Goal: Complete application form: Complete application form

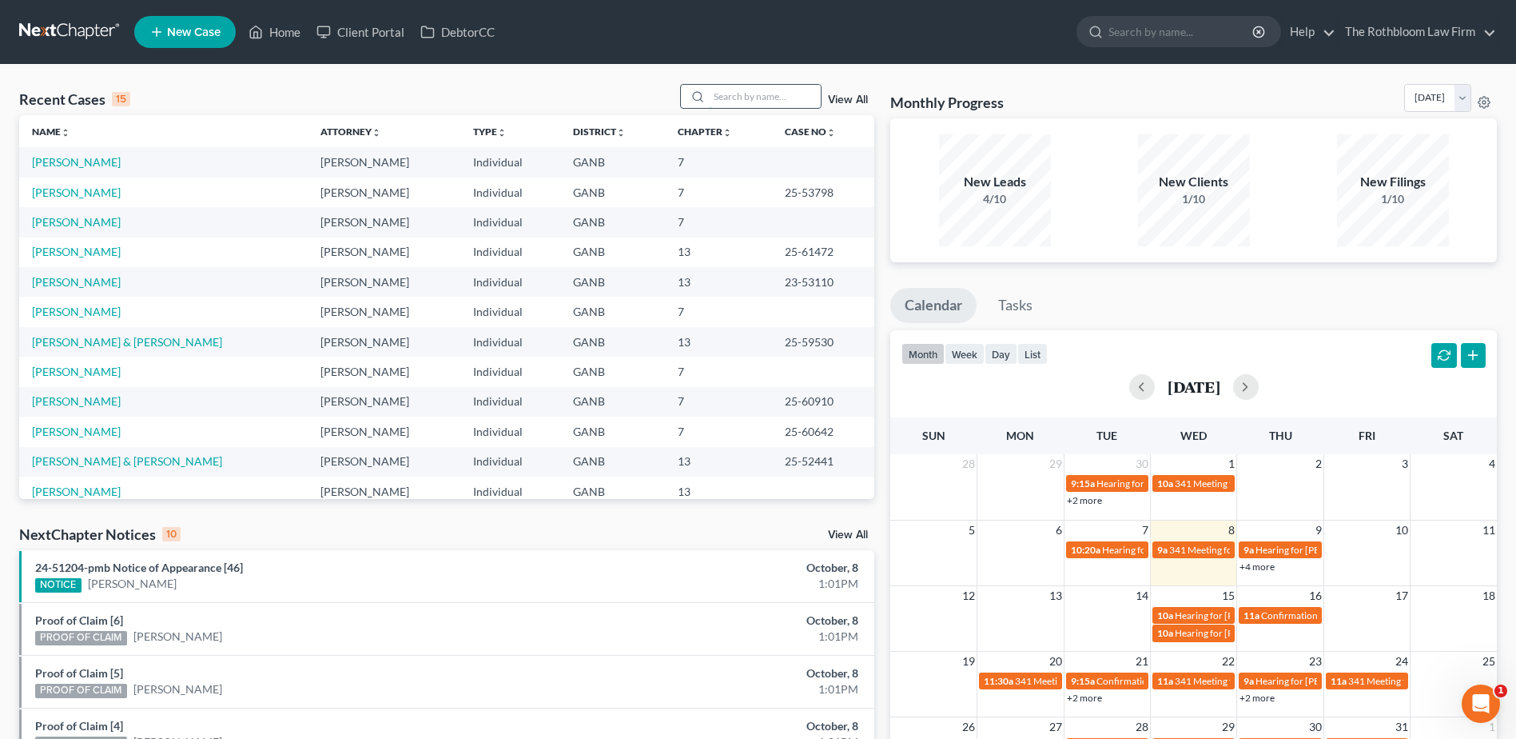
click at [760, 98] on input "search" at bounding box center [765, 96] width 112 height 23
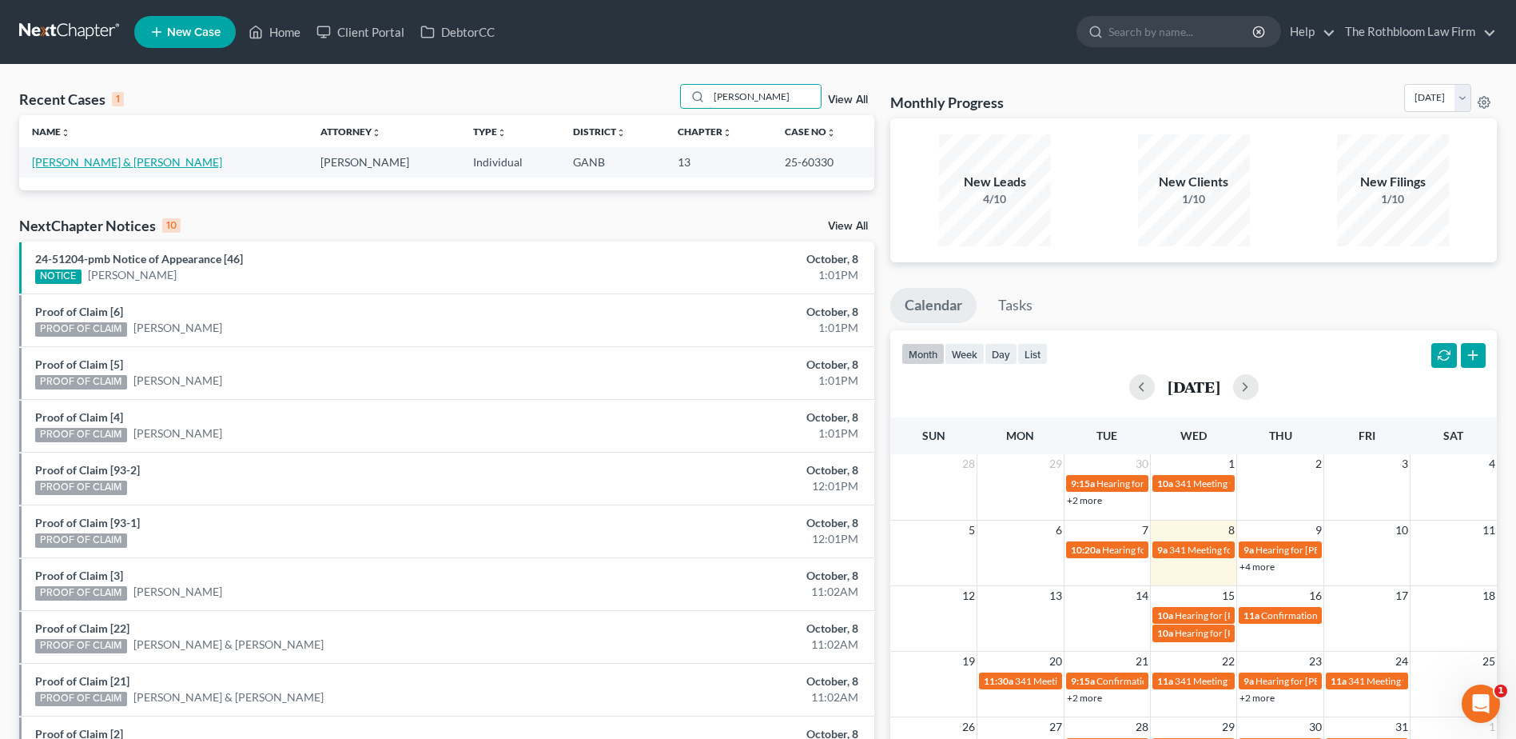
type input "[PERSON_NAME]"
click at [86, 166] on link "[PERSON_NAME] & [PERSON_NAME]" at bounding box center [127, 162] width 190 height 14
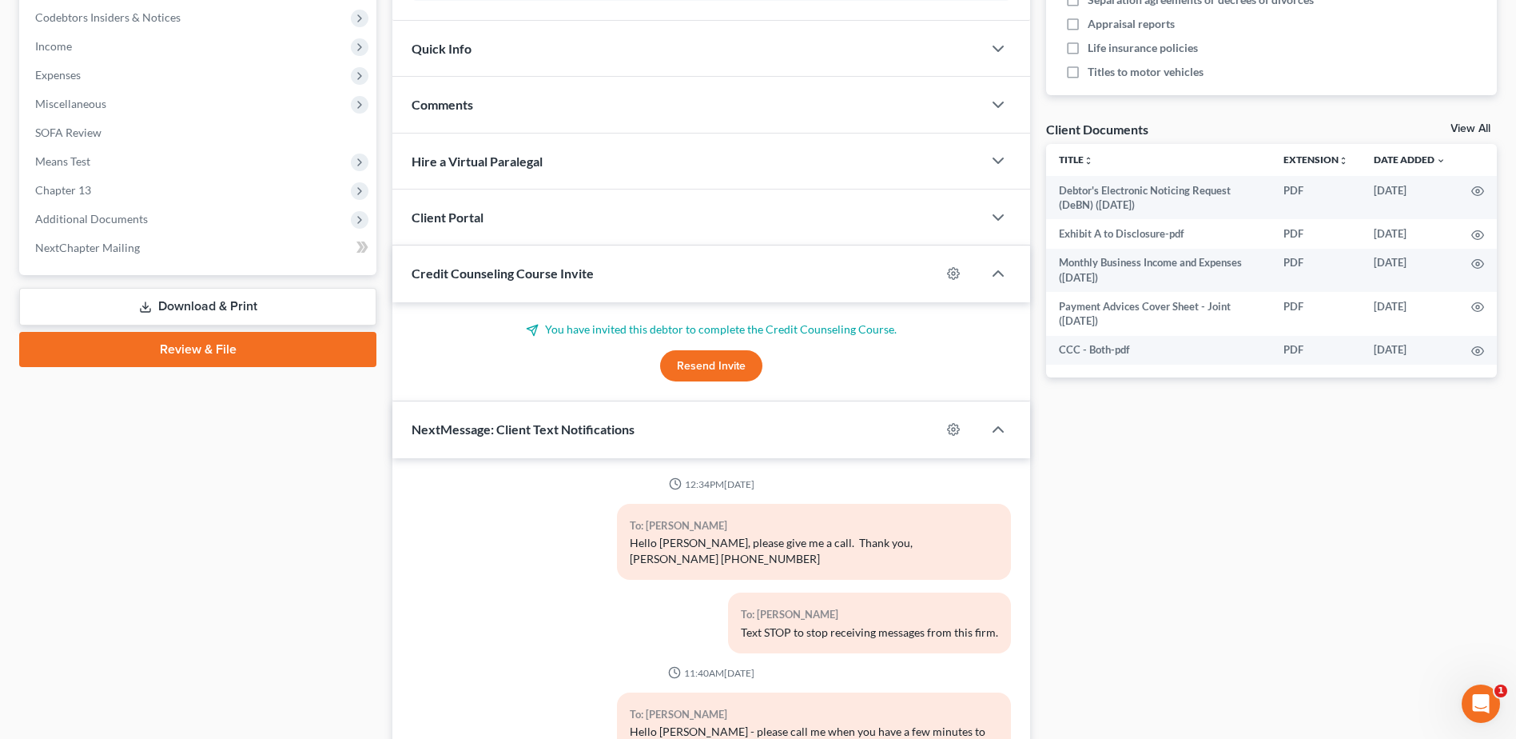
scroll to position [195, 0]
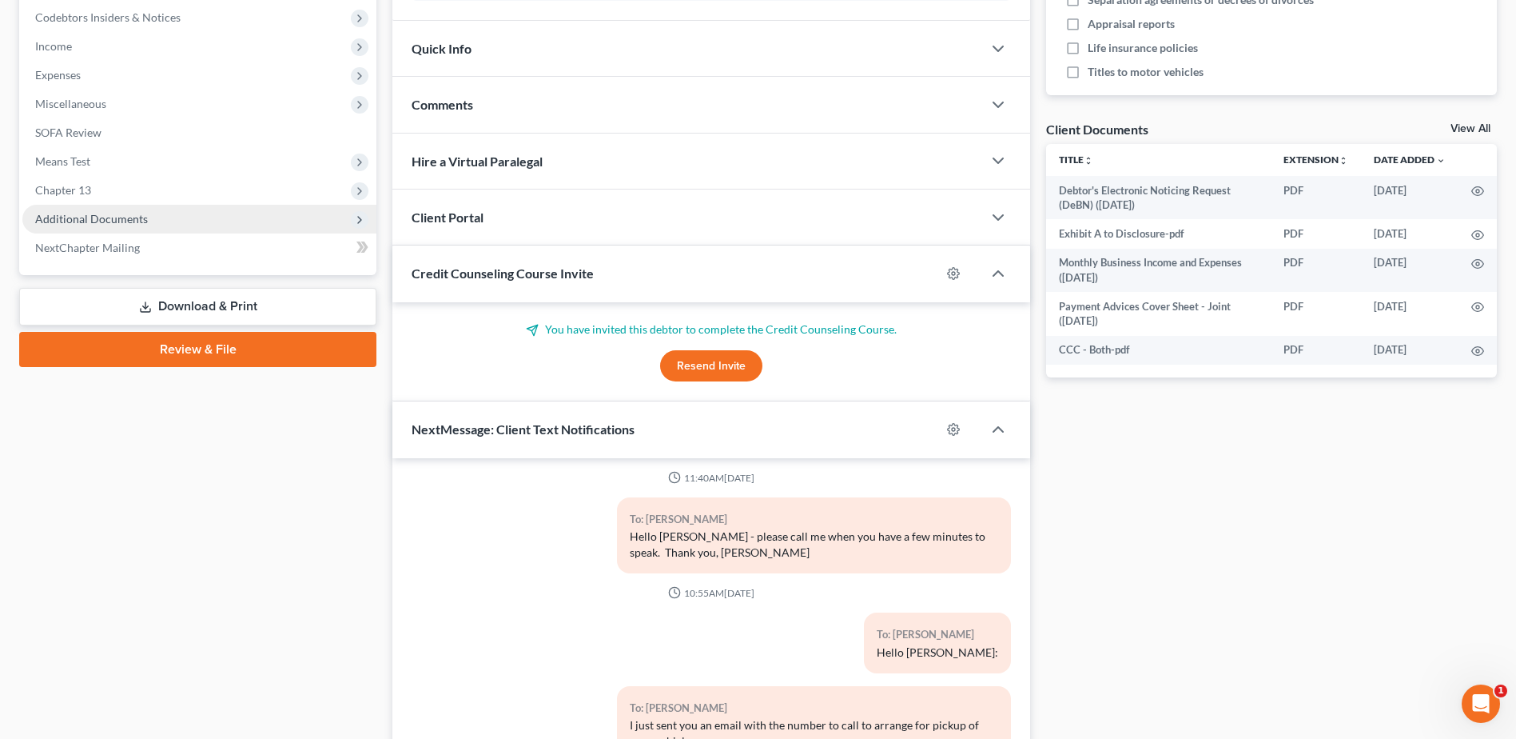
click at [88, 224] on span "Additional Documents" at bounding box center [91, 219] width 113 height 14
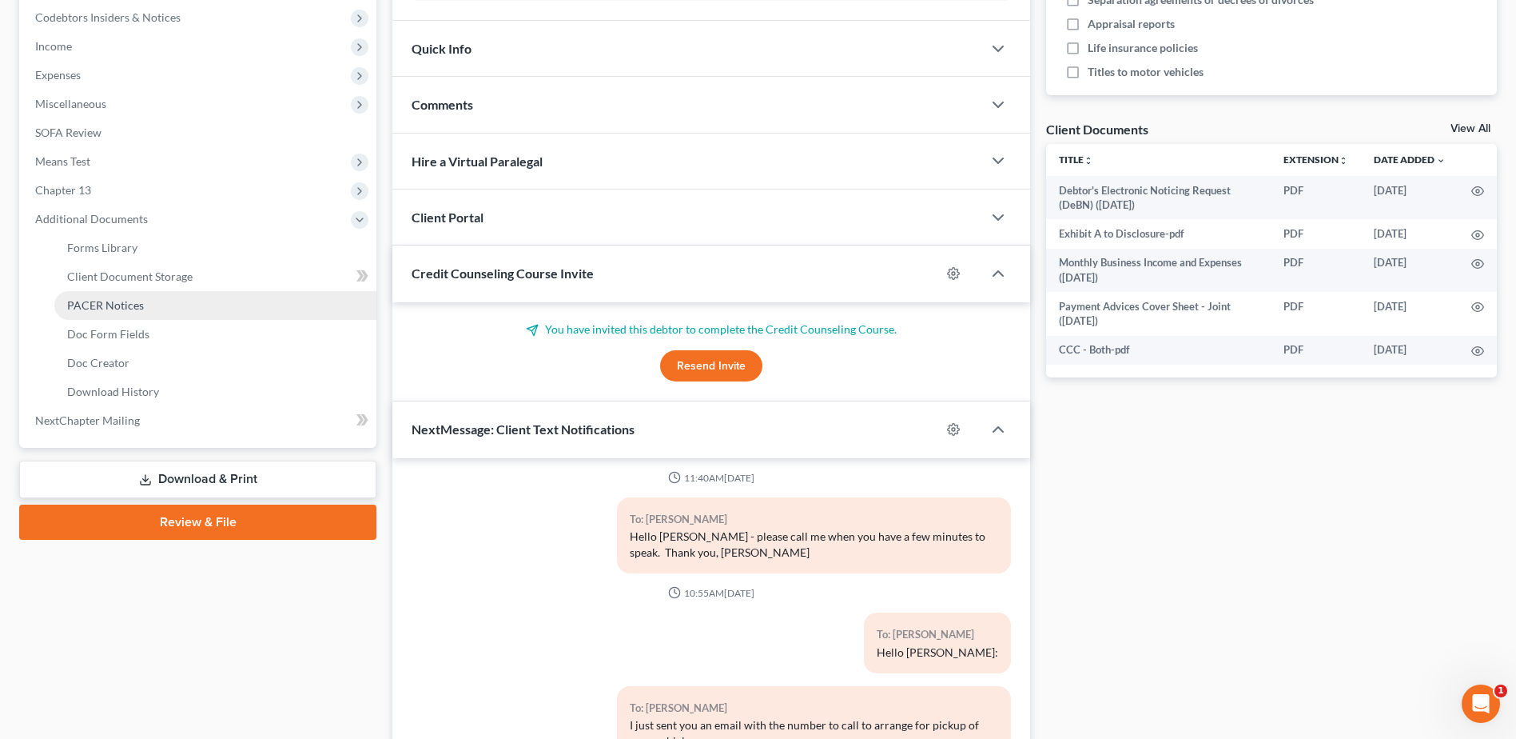
click at [119, 307] on span "PACER Notices" at bounding box center [105, 305] width 77 height 14
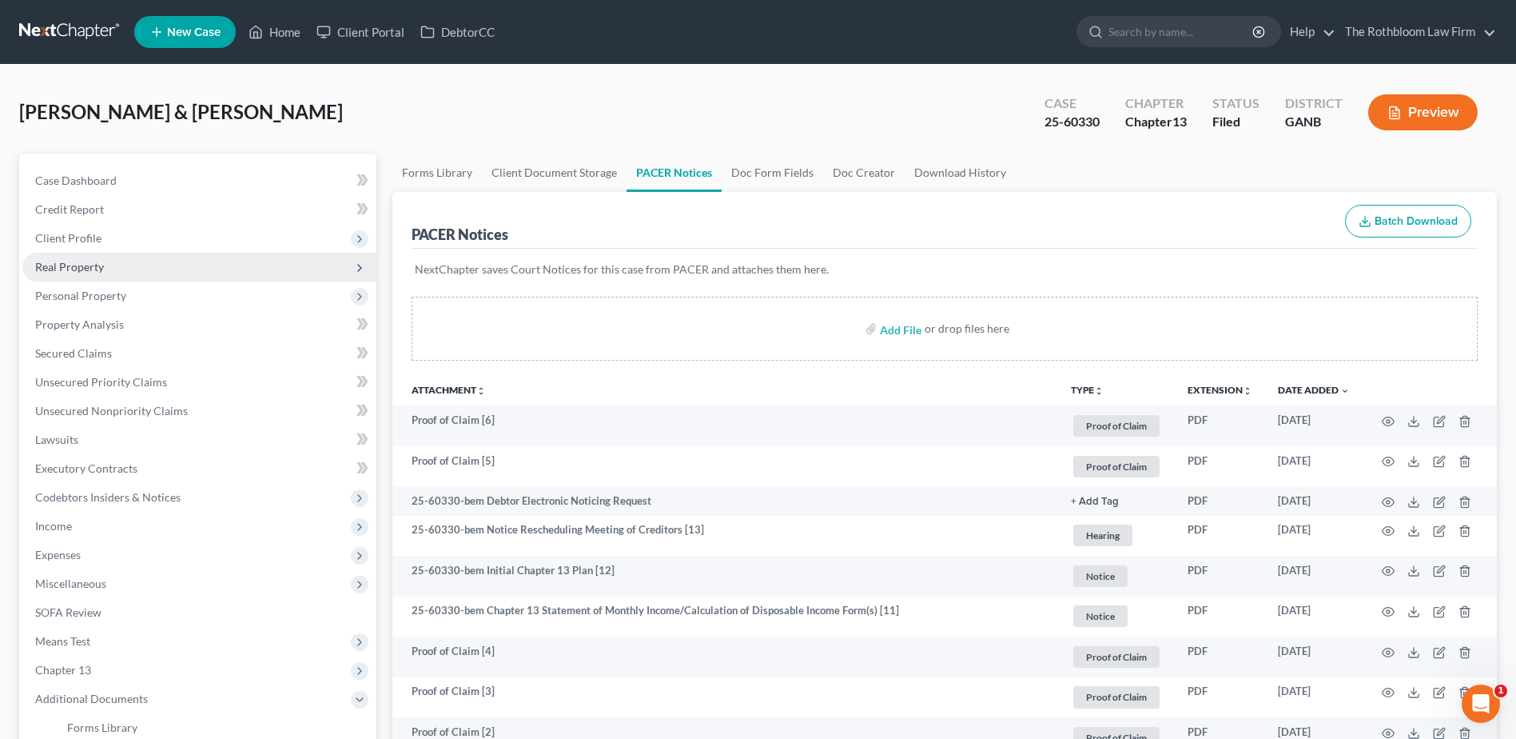
click at [56, 266] on span "Real Property" at bounding box center [69, 267] width 69 height 14
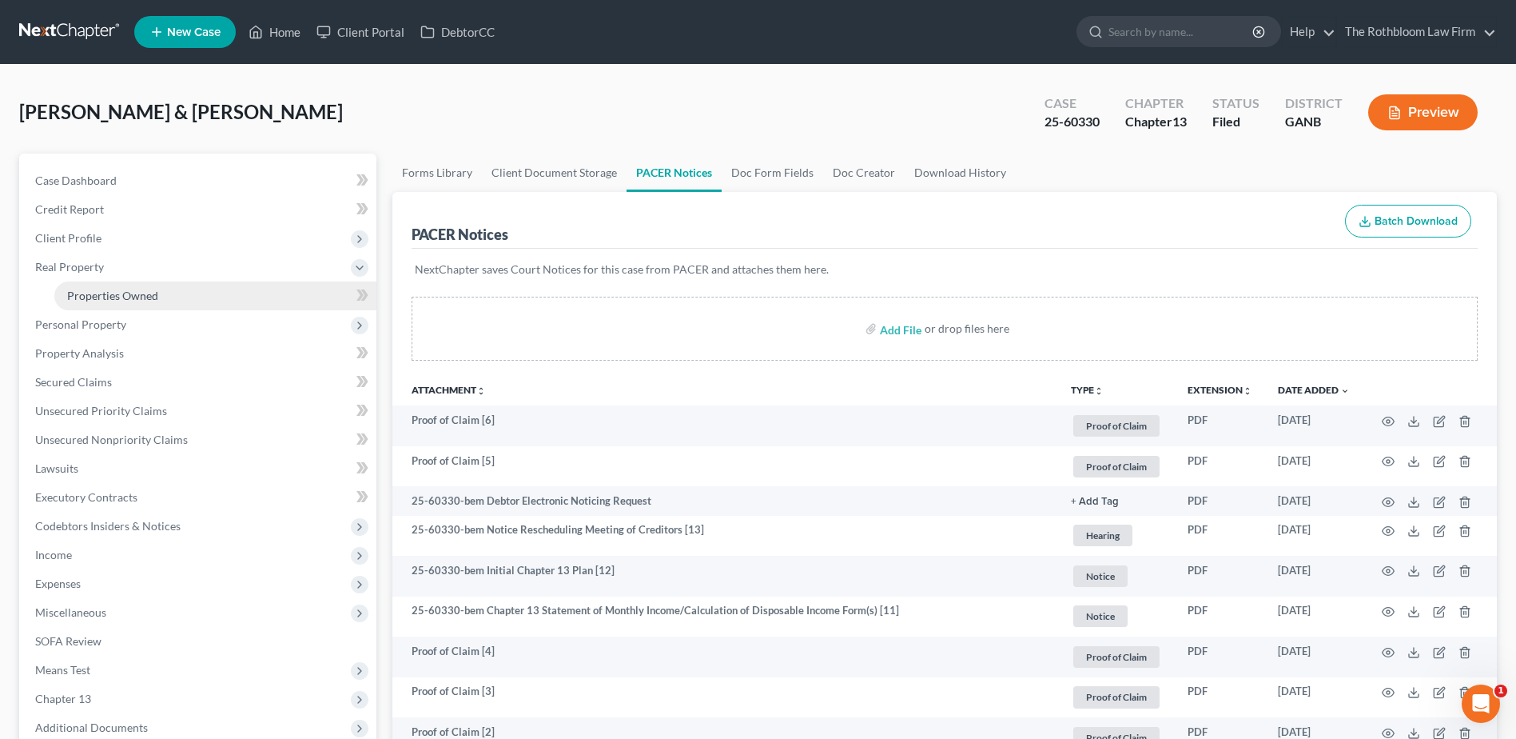
click at [103, 292] on span "Properties Owned" at bounding box center [112, 296] width 91 height 14
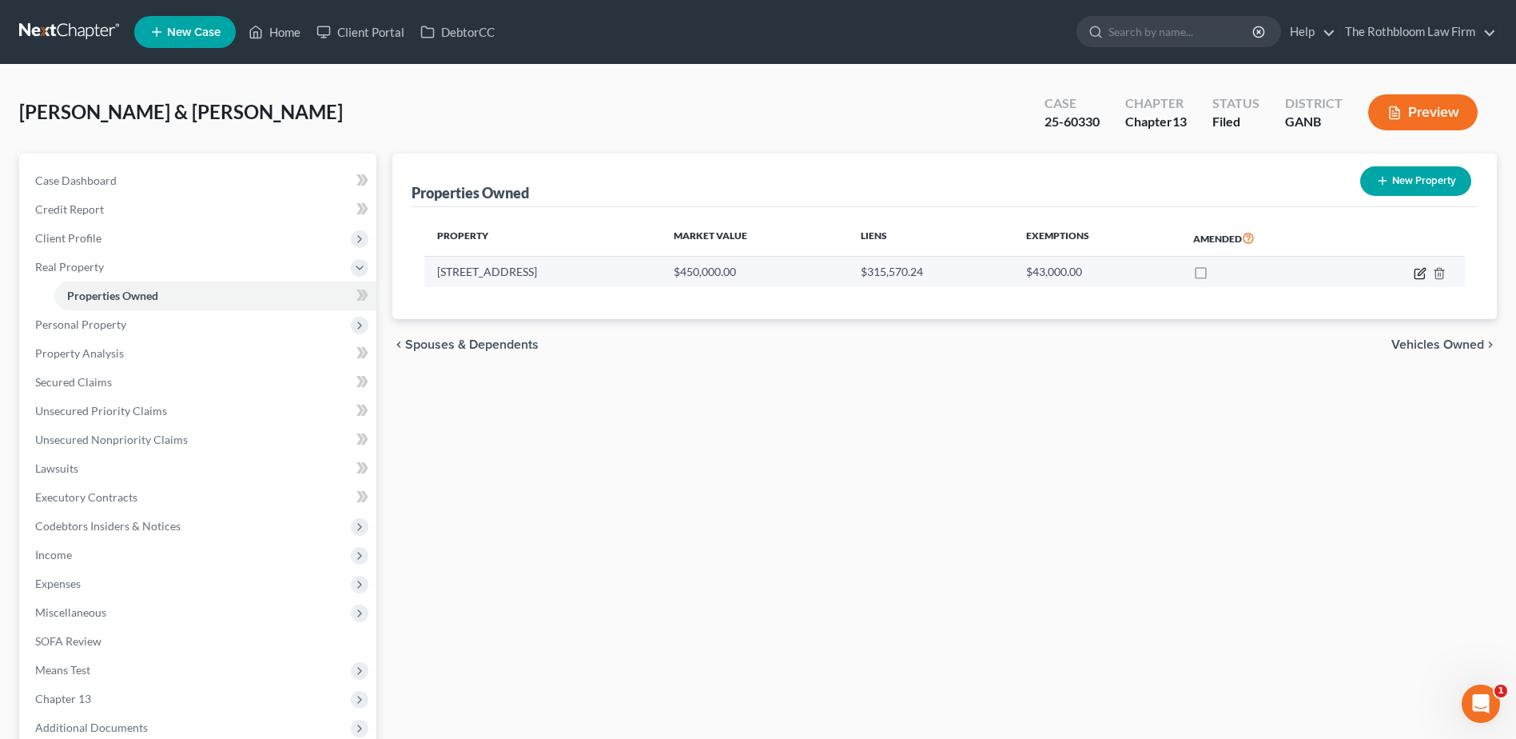
click at [1419, 274] on icon "button" at bounding box center [1421, 271] width 7 height 7
select select "10"
select select "42"
select select "2"
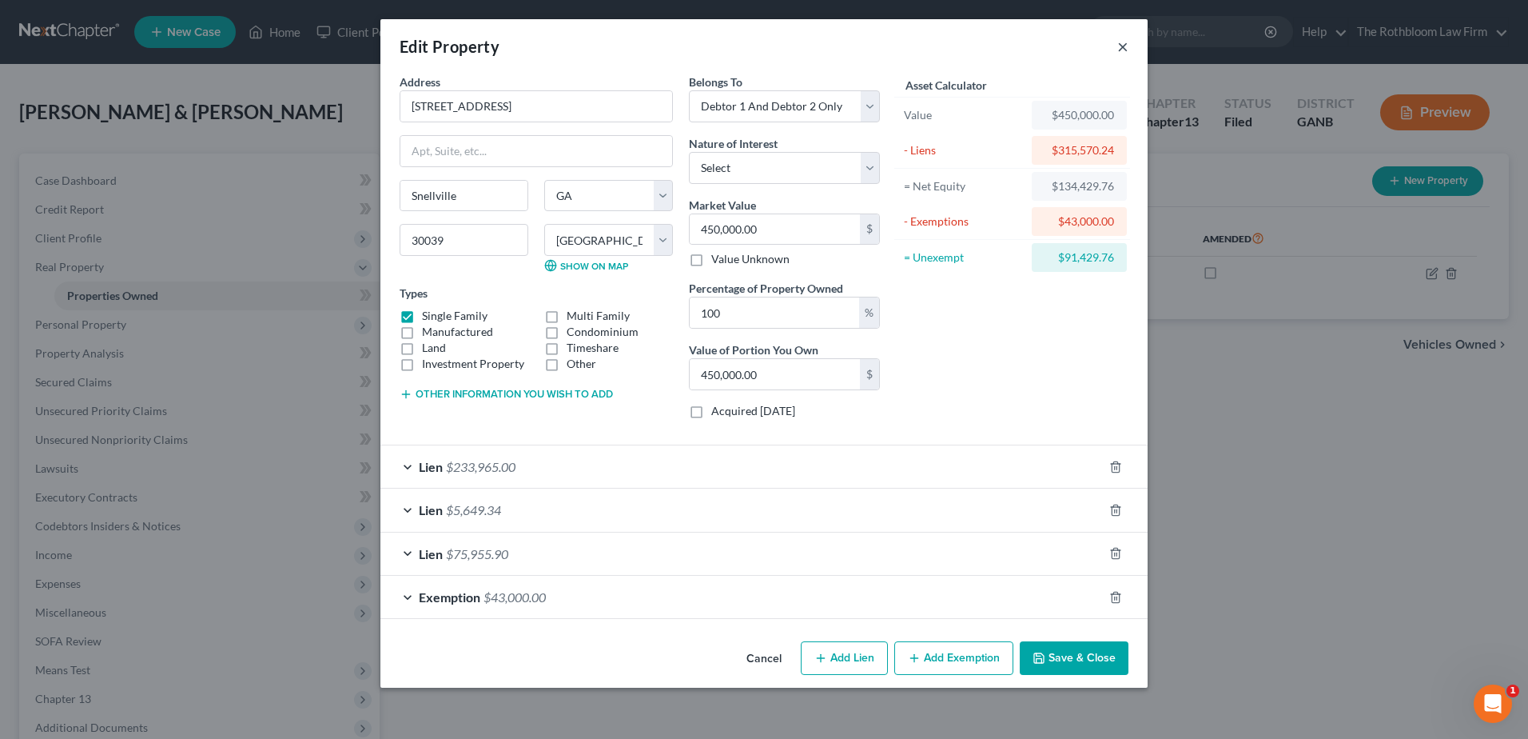
click at [1122, 48] on button "×" at bounding box center [1122, 46] width 11 height 19
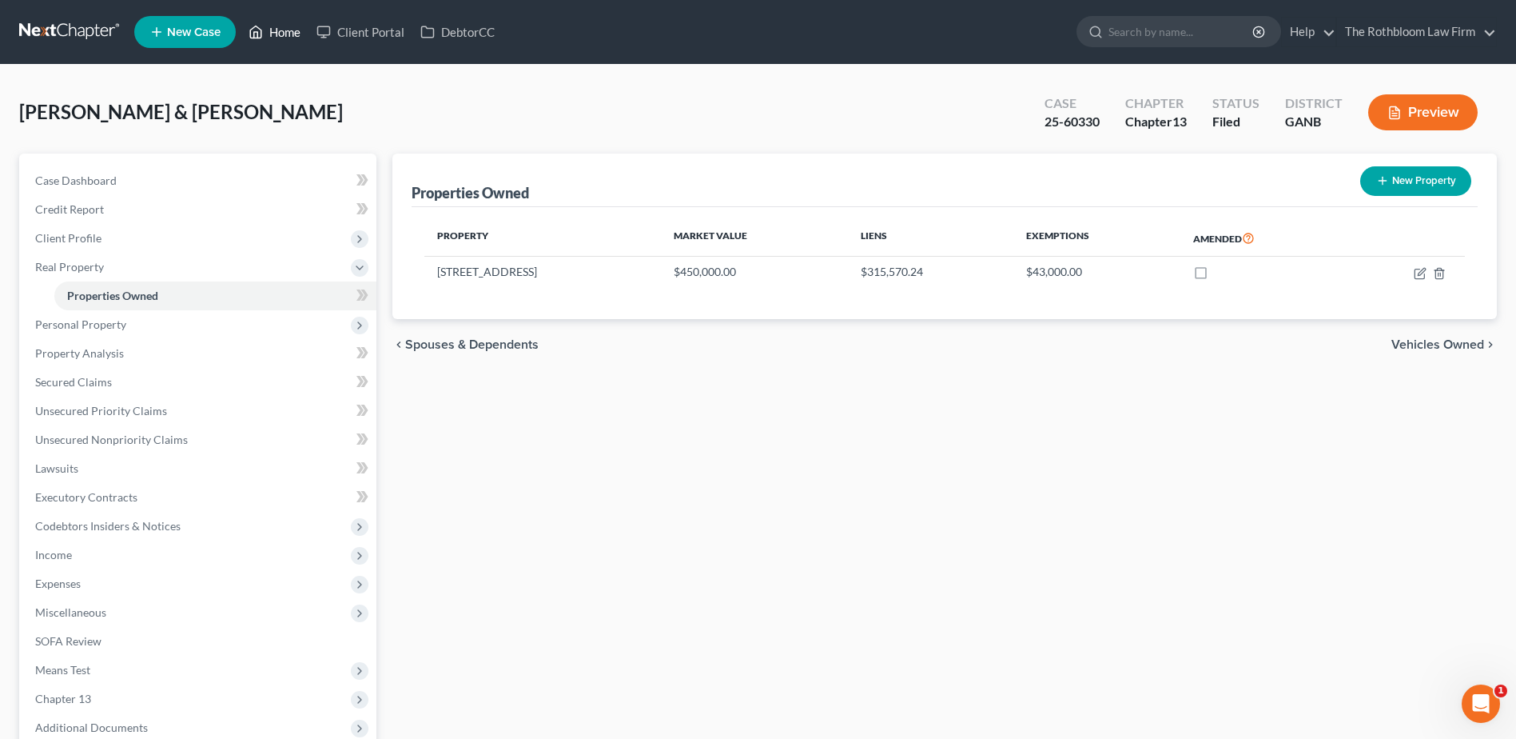
click at [283, 31] on link "Home" at bounding box center [275, 32] width 68 height 29
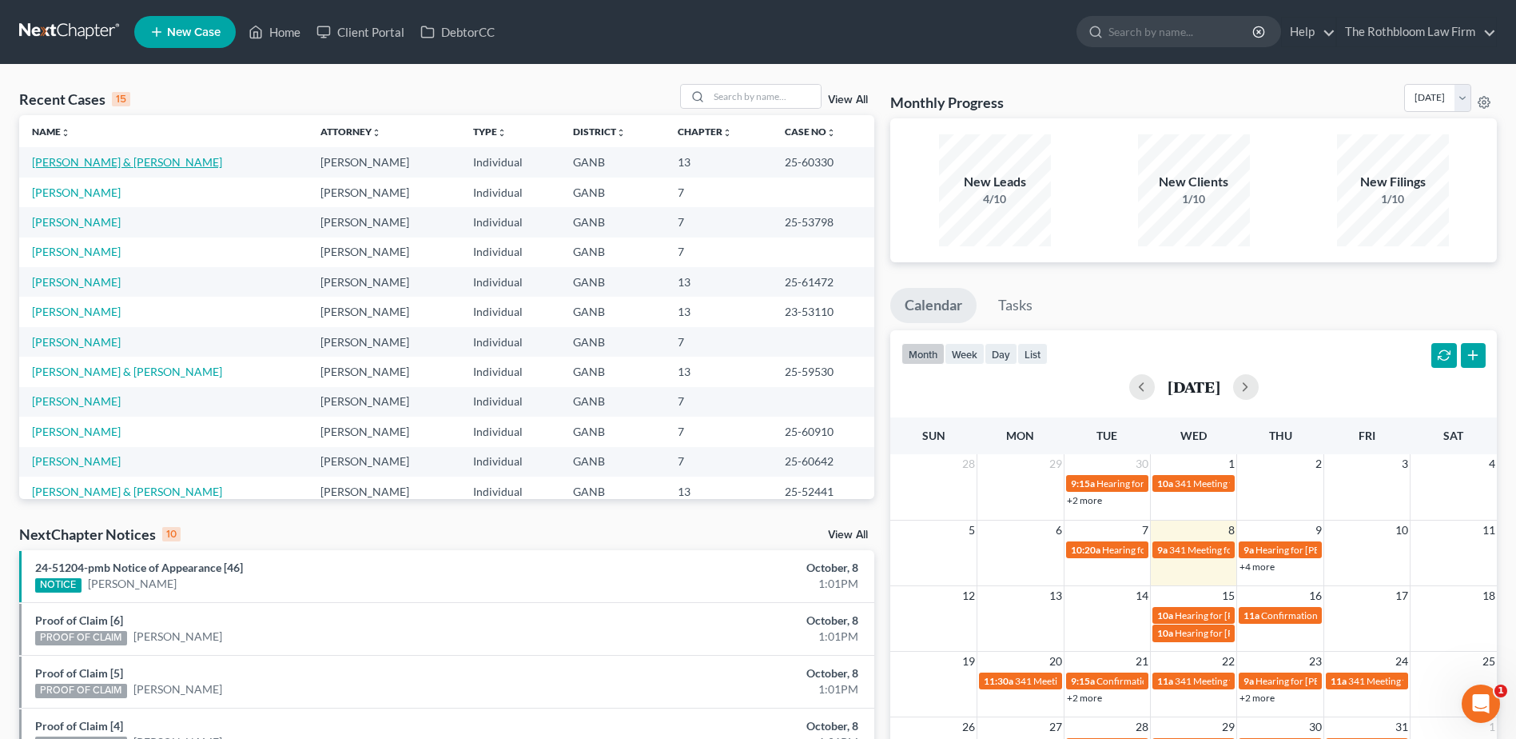
click at [99, 157] on link "[PERSON_NAME] & [PERSON_NAME]" at bounding box center [127, 162] width 190 height 14
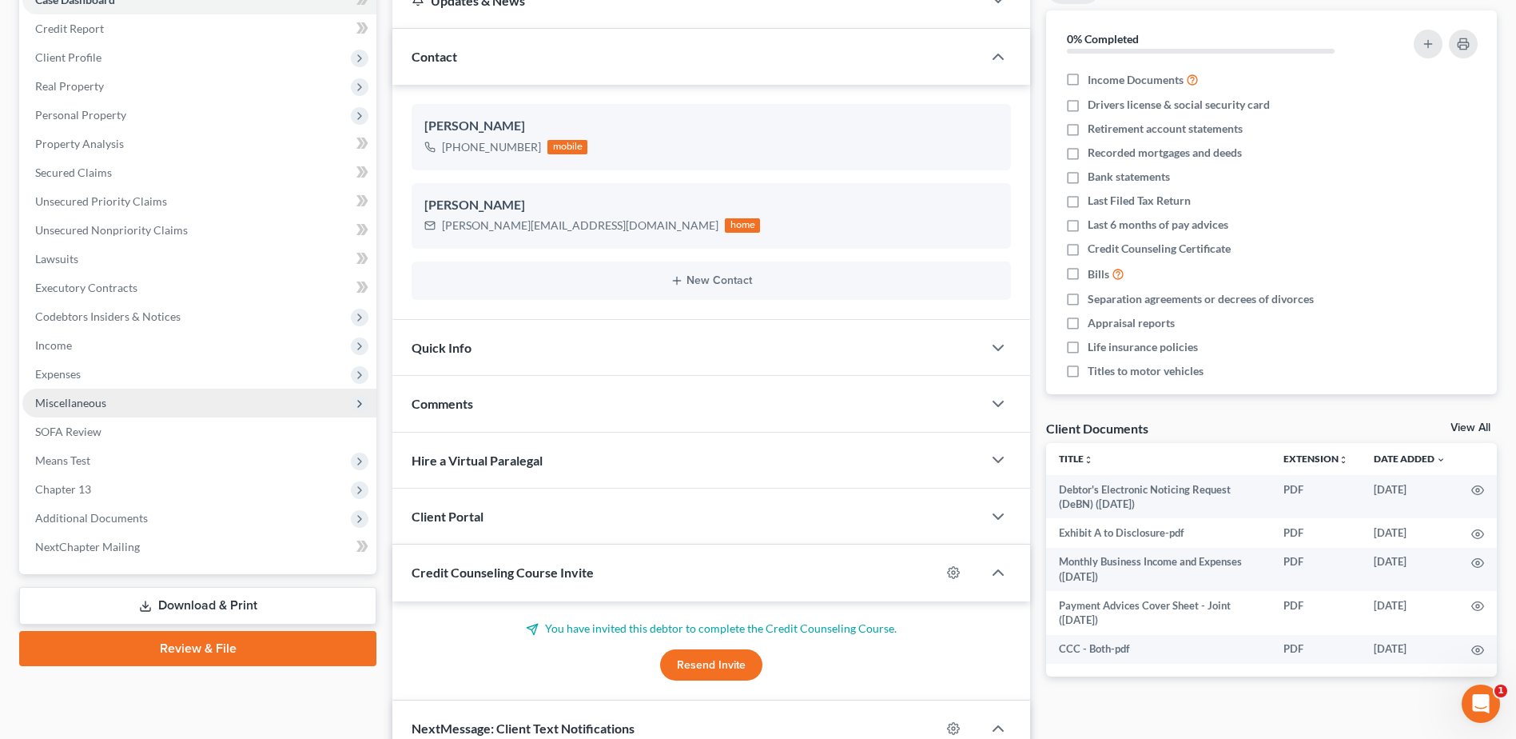
scroll to position [320, 0]
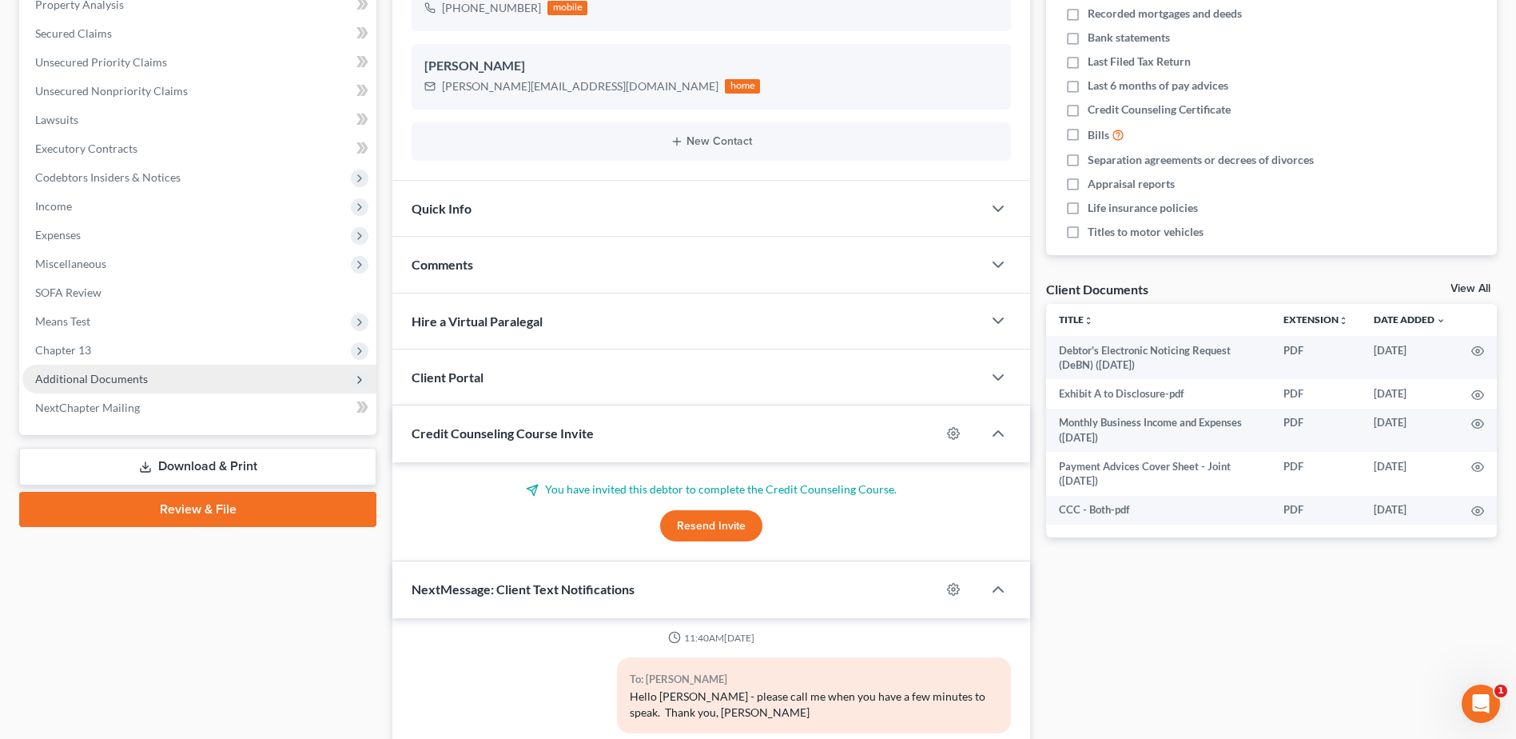
click at [141, 381] on span "Additional Documents" at bounding box center [91, 379] width 113 height 14
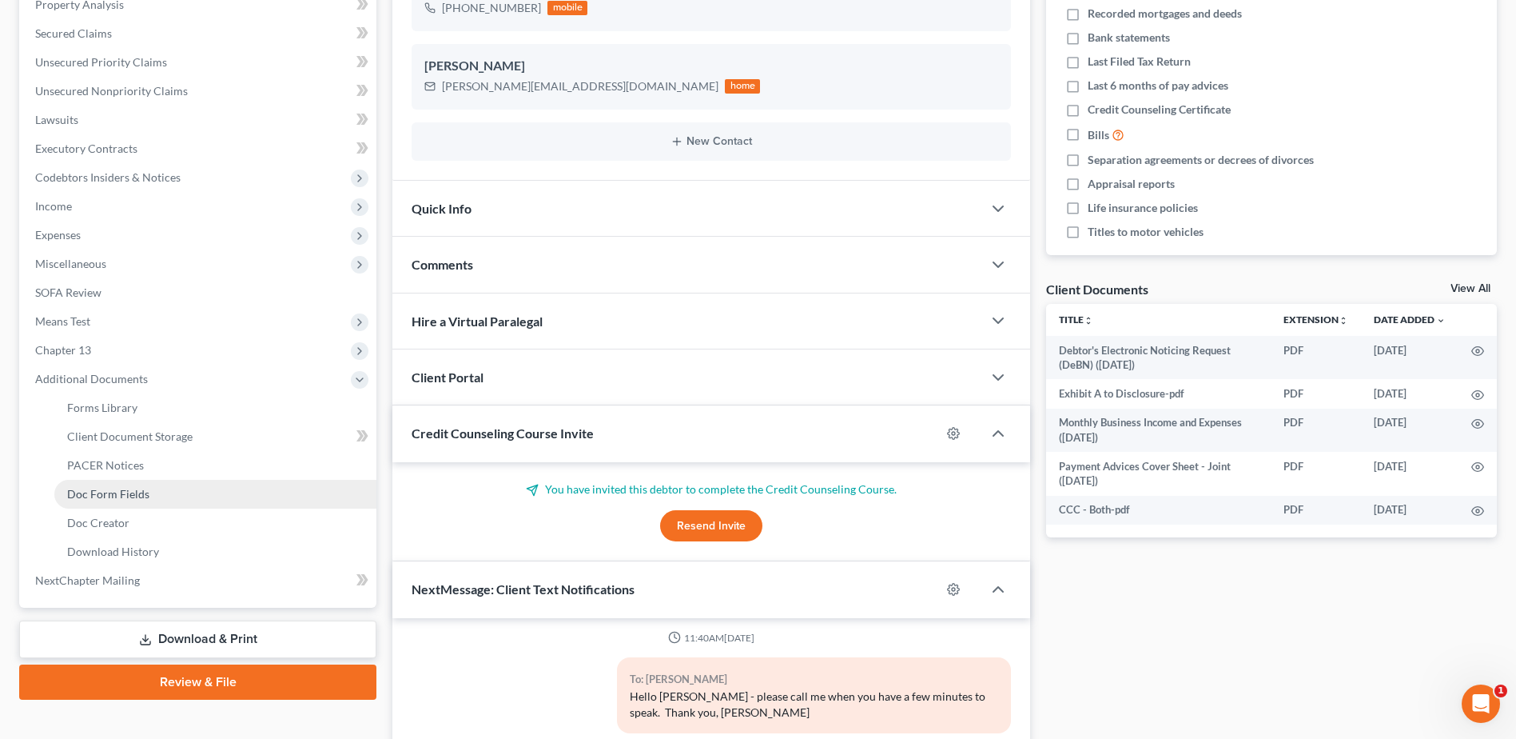
click at [86, 481] on link "Doc Form Fields" at bounding box center [215, 494] width 322 height 29
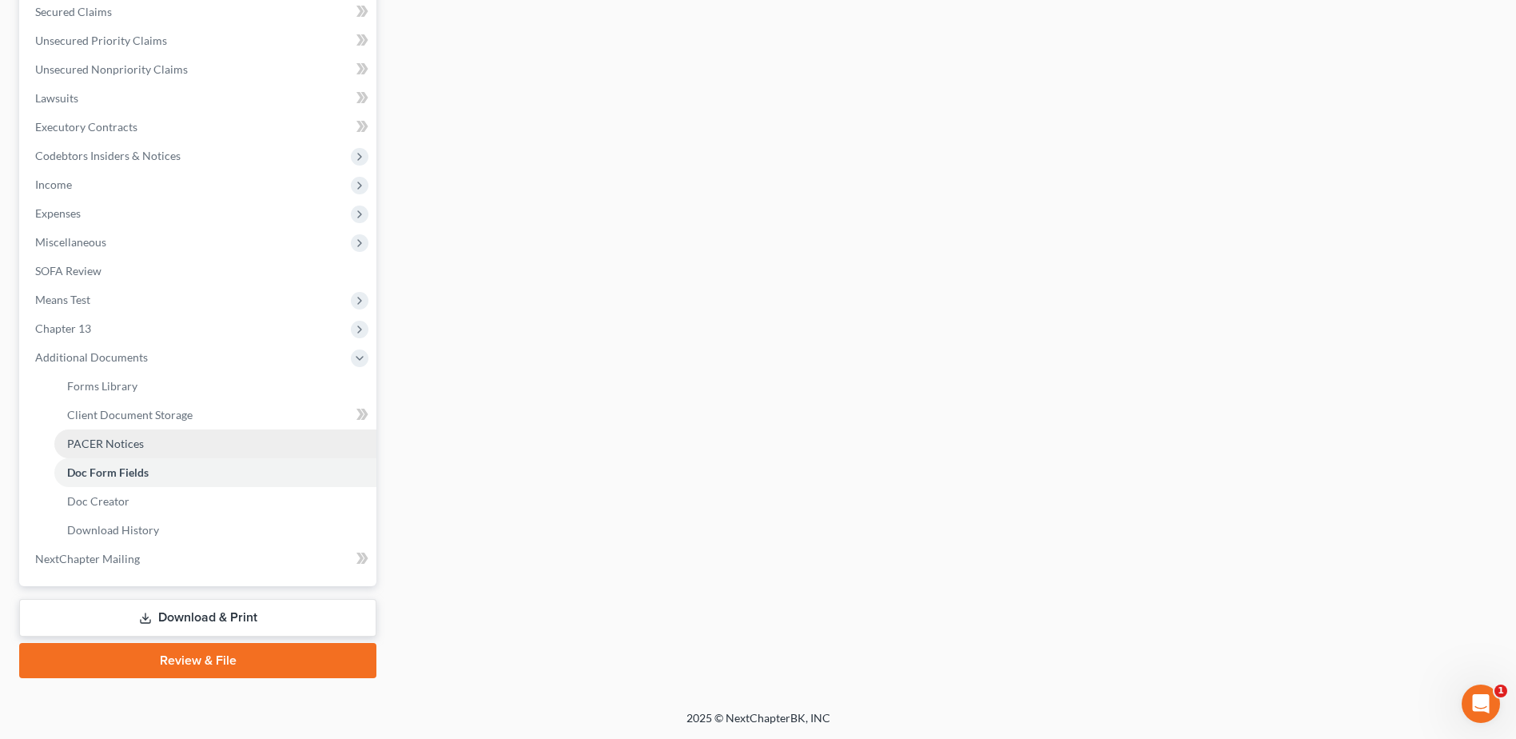
click at [125, 441] on span "PACER Notices" at bounding box center [105, 443] width 77 height 14
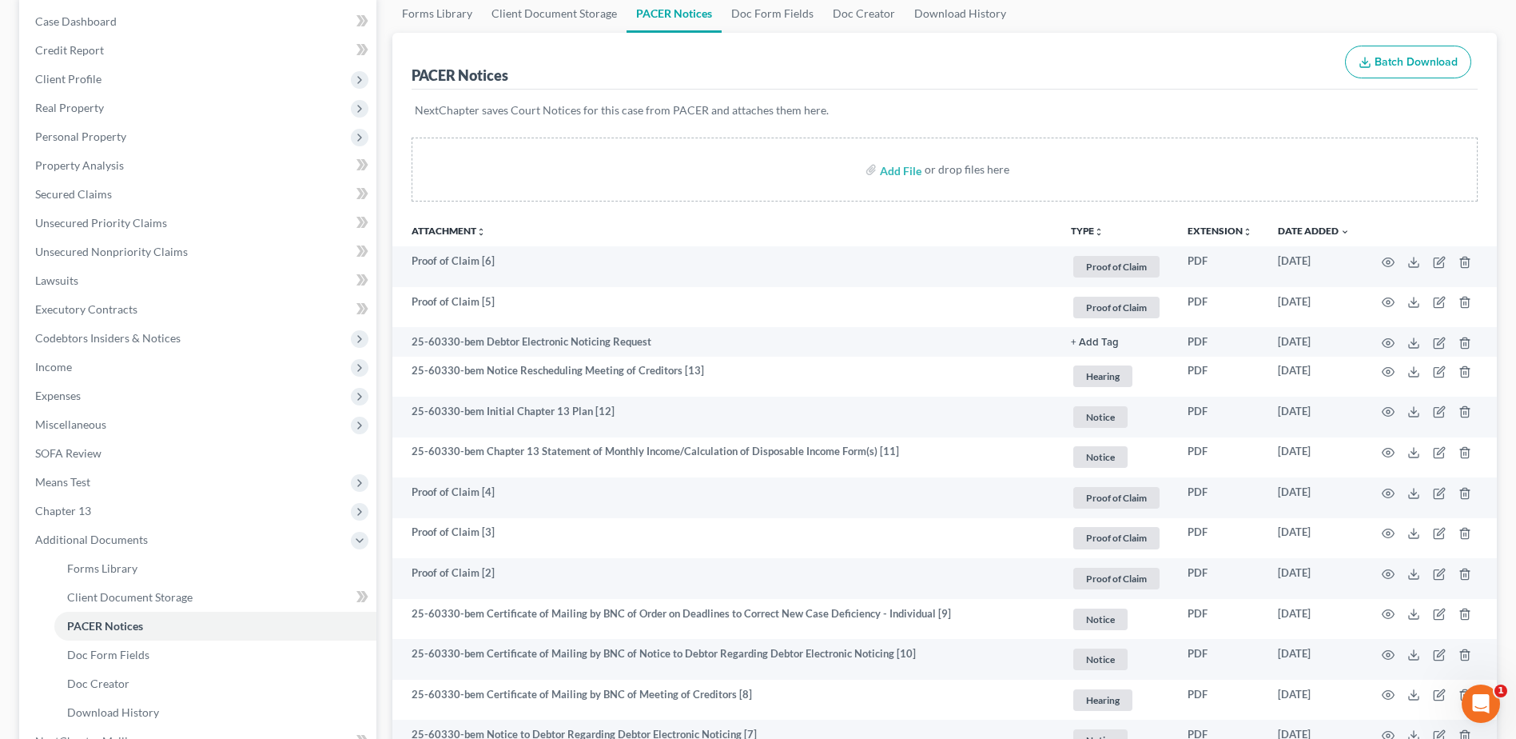
scroll to position [160, 0]
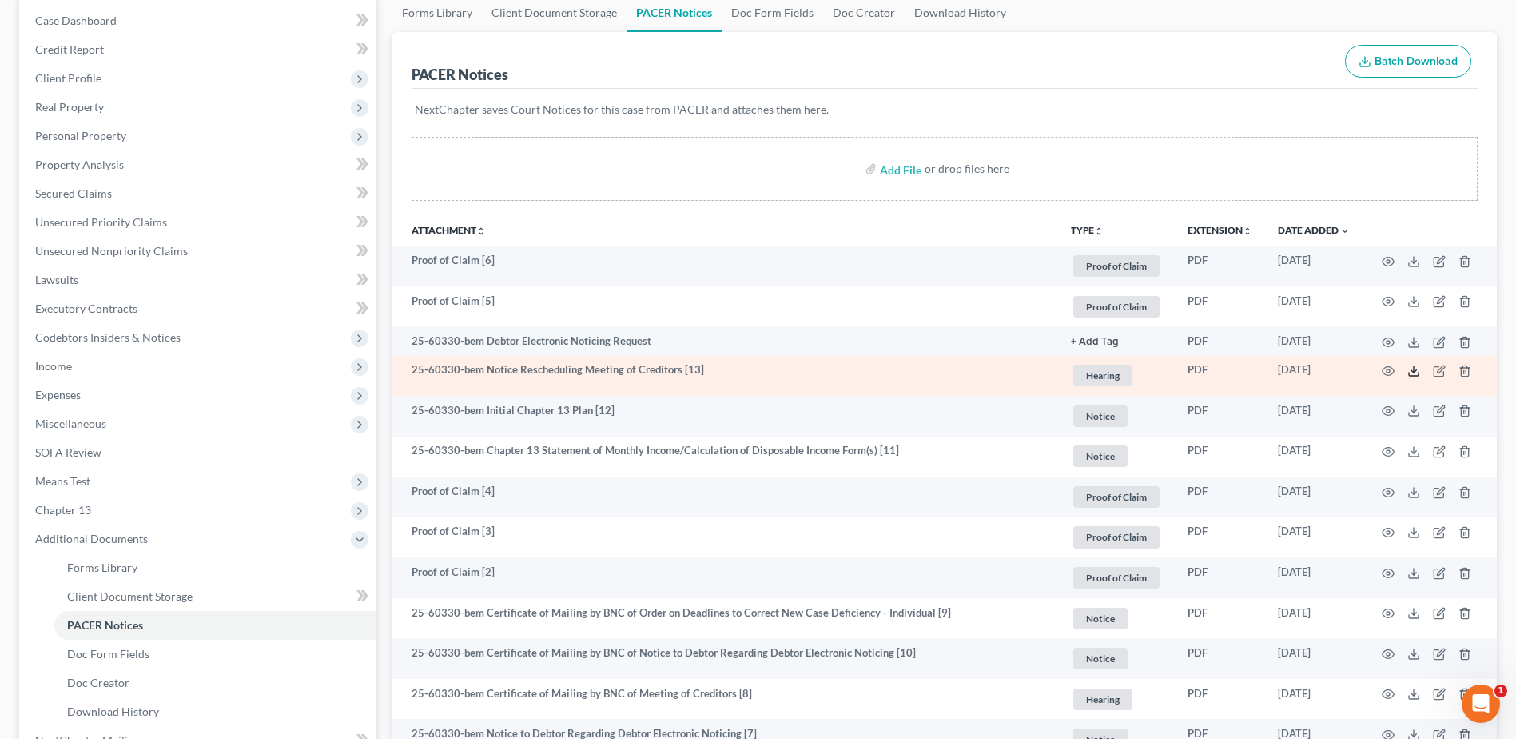
click at [1408, 372] on icon at bounding box center [1414, 370] width 13 height 13
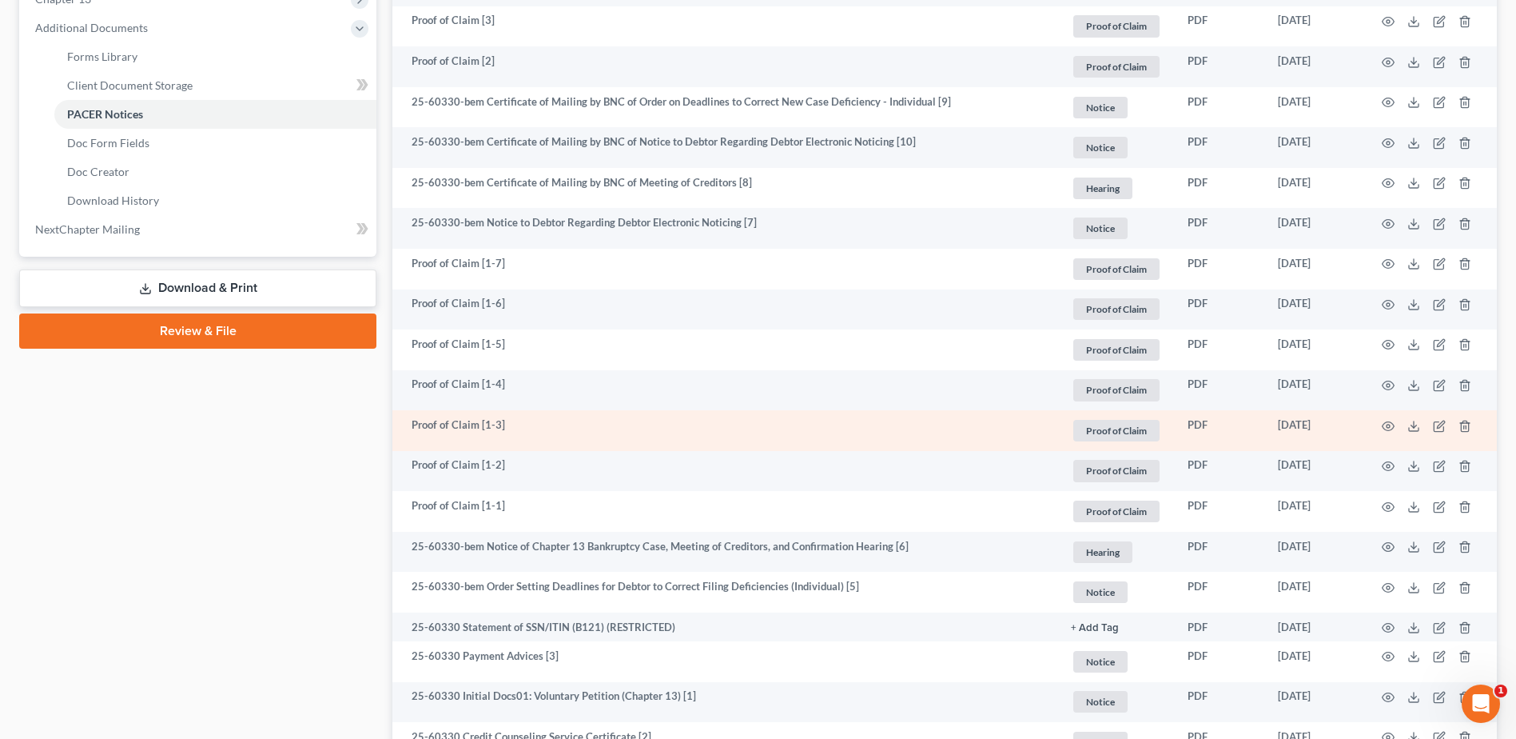
scroll to position [819, 0]
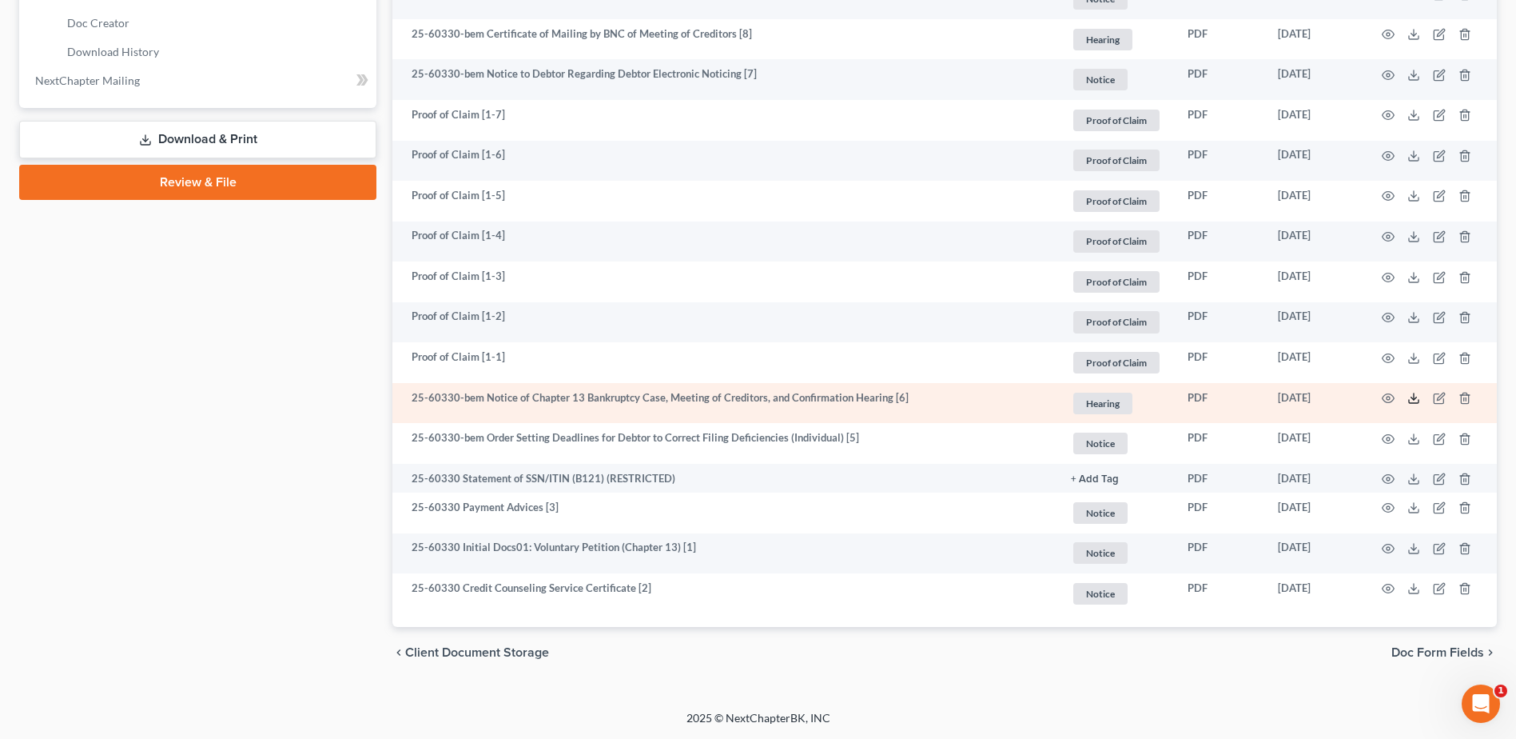
click at [1413, 396] on icon at bounding box center [1414, 398] width 13 height 13
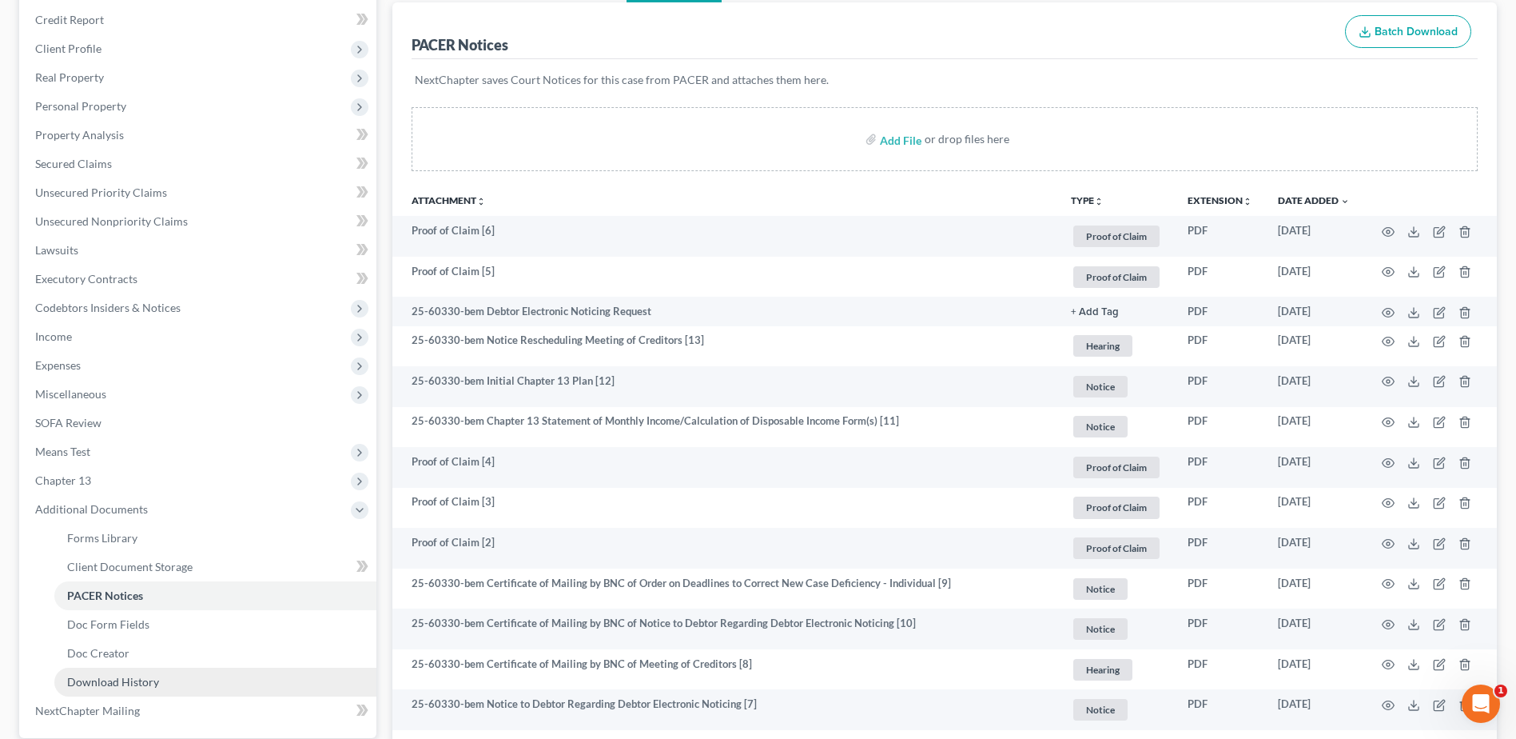
scroll to position [0, 0]
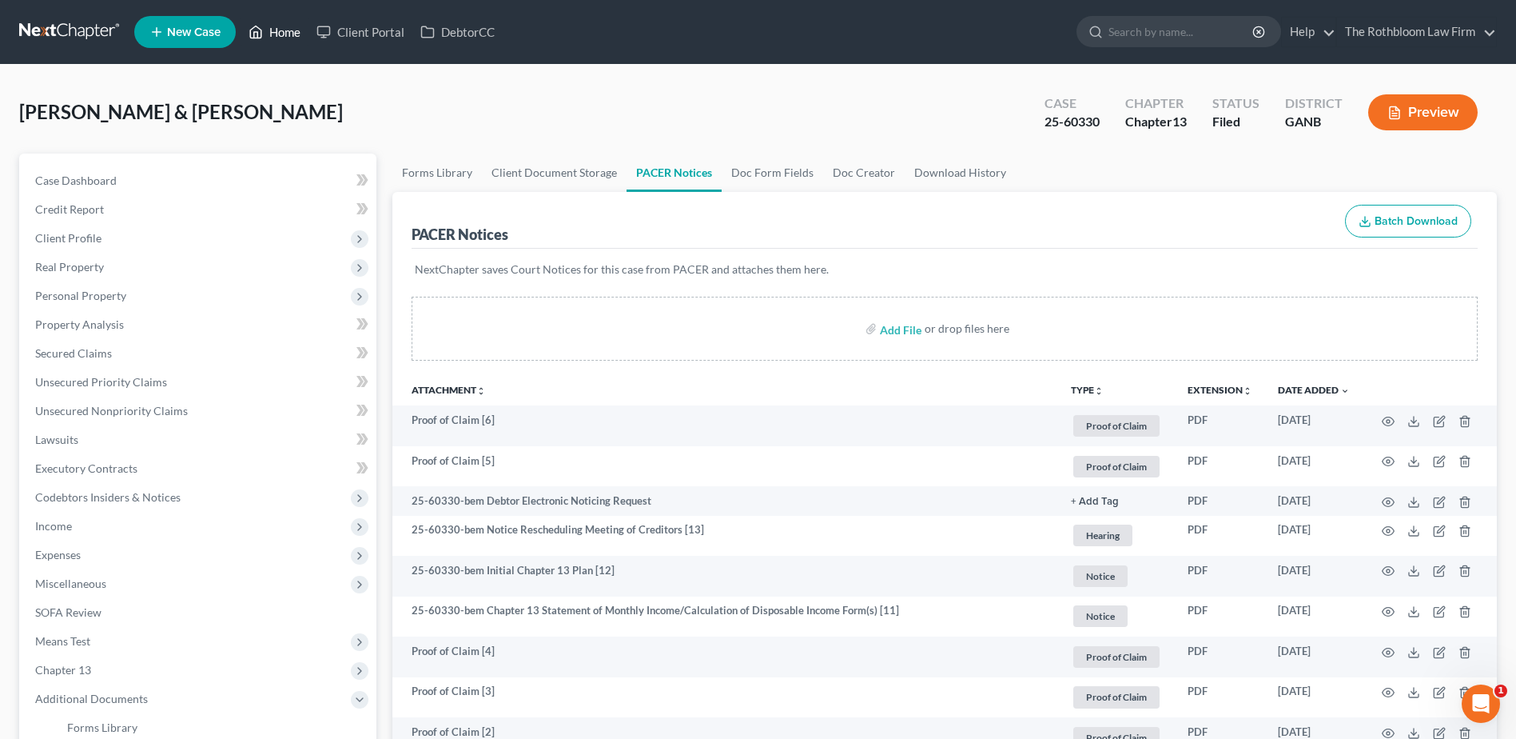
click at [277, 34] on link "Home" at bounding box center [275, 32] width 68 height 29
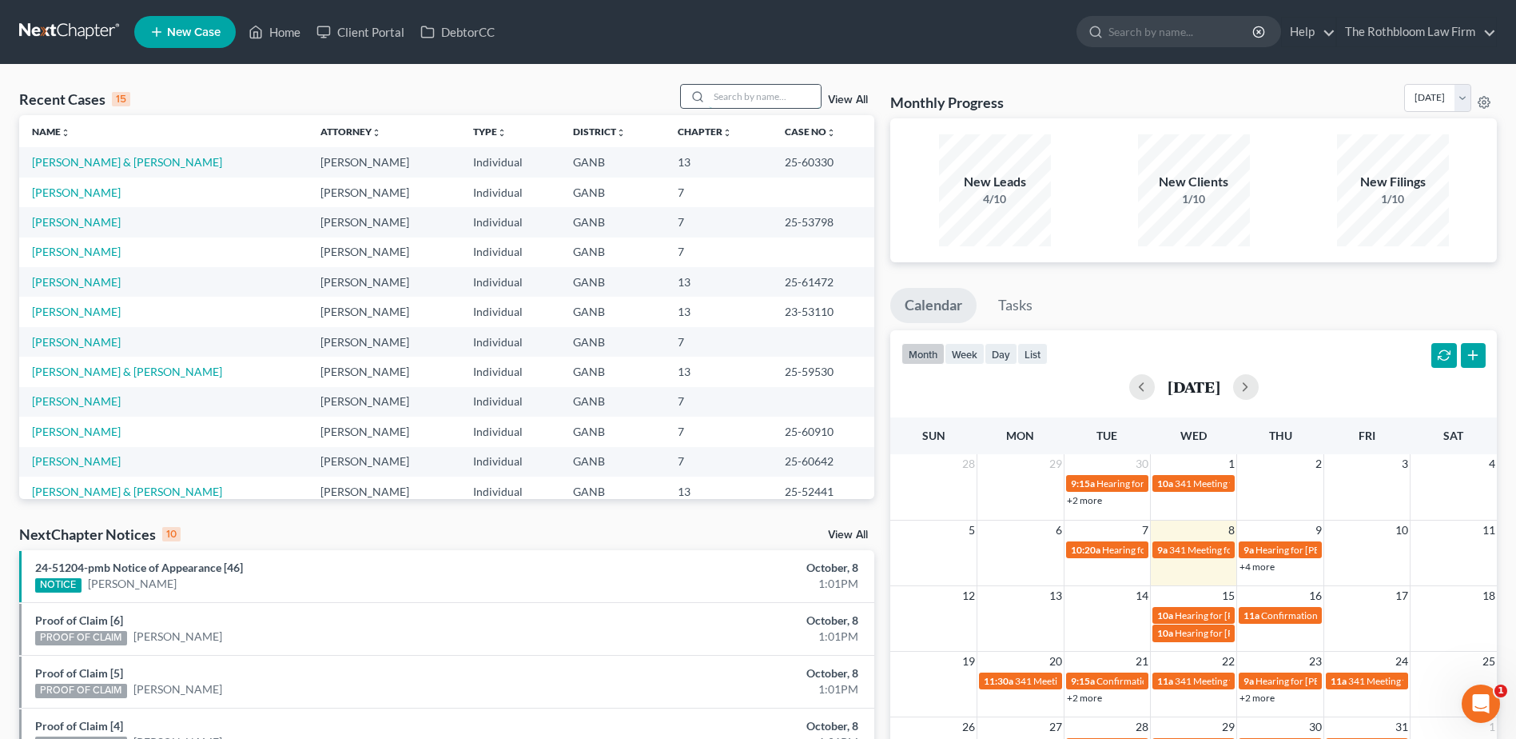
click at [719, 98] on input "search" at bounding box center [765, 96] width 112 height 23
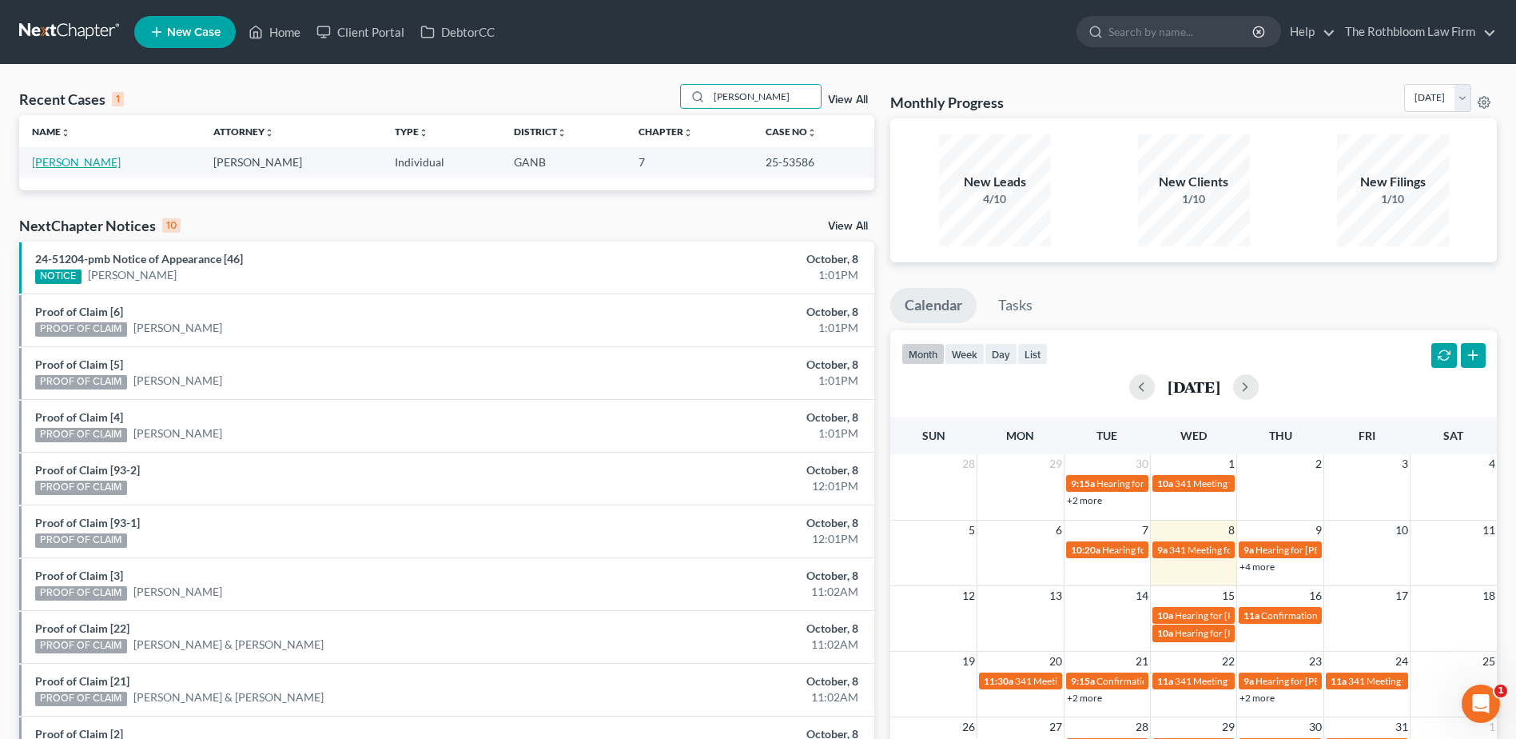
type input "[PERSON_NAME]"
click at [86, 157] on link "[PERSON_NAME]" at bounding box center [76, 162] width 89 height 14
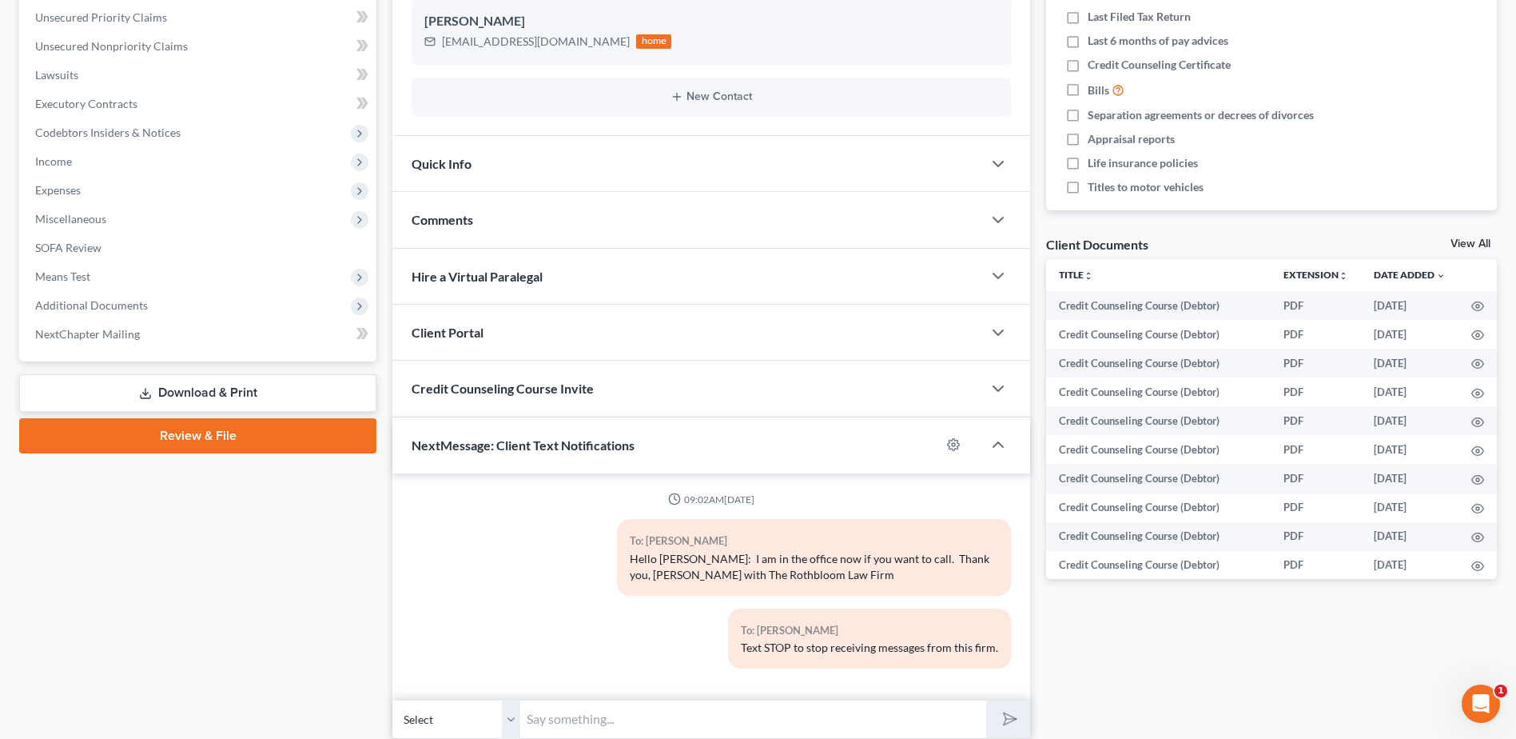
scroll to position [400, 0]
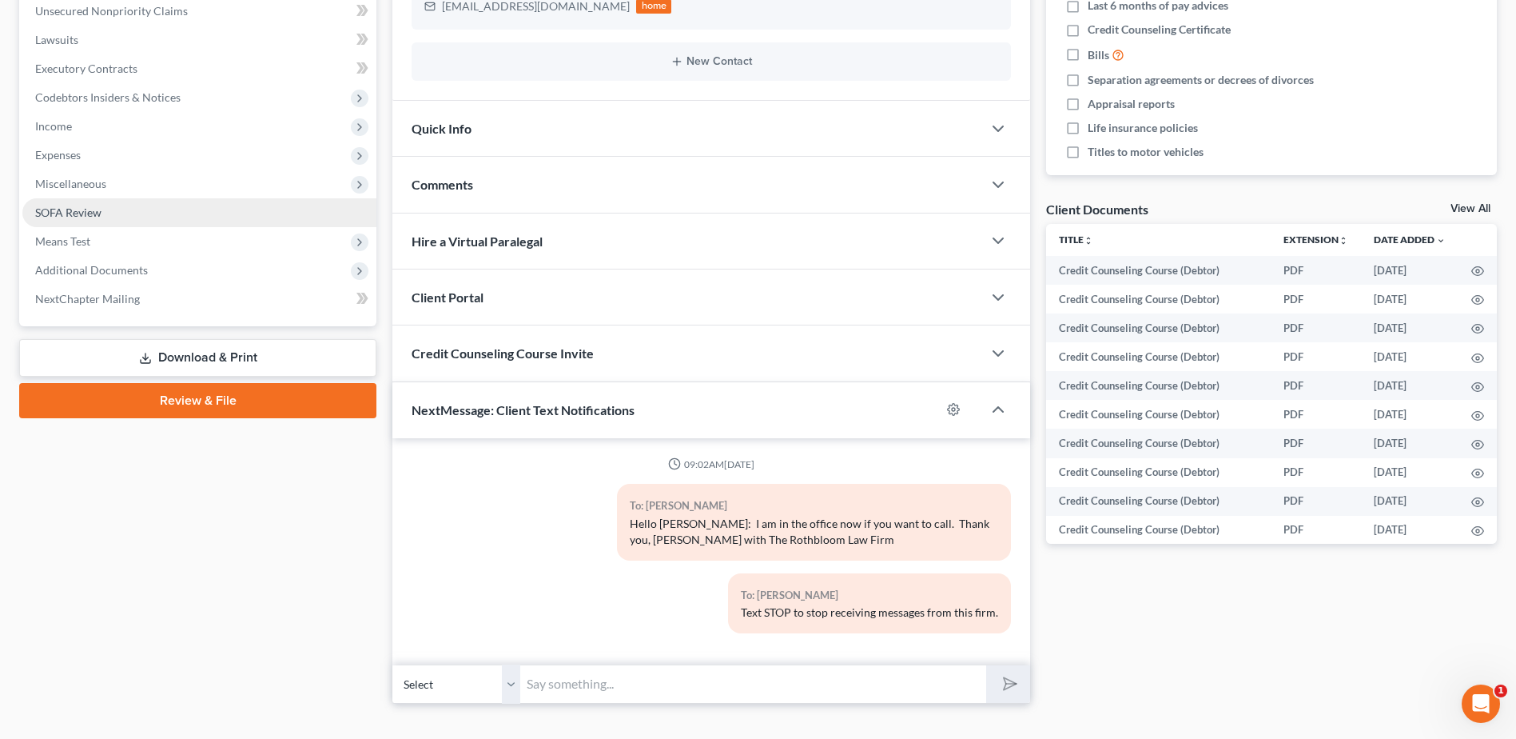
click at [92, 207] on span "SOFA Review" at bounding box center [68, 212] width 66 height 14
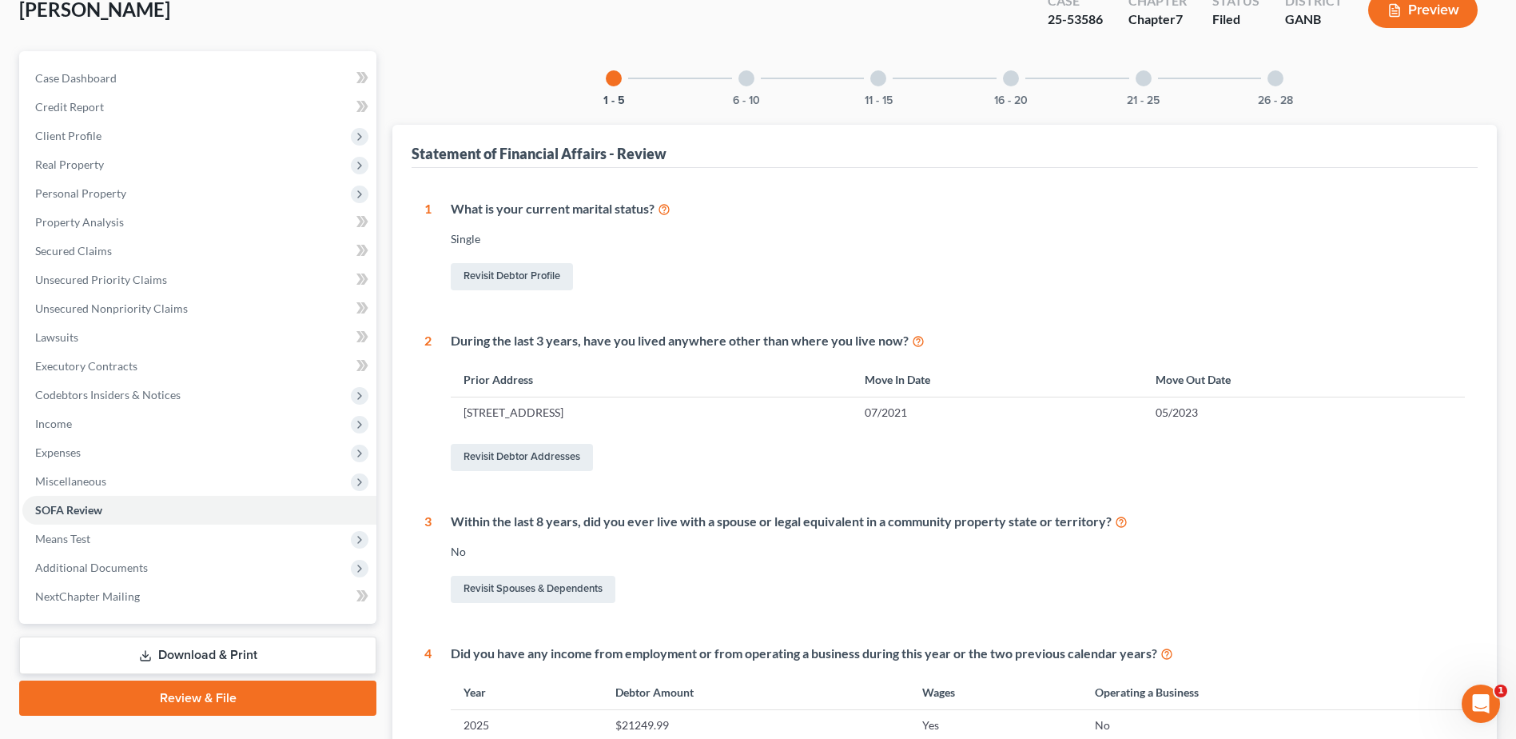
scroll to position [160, 0]
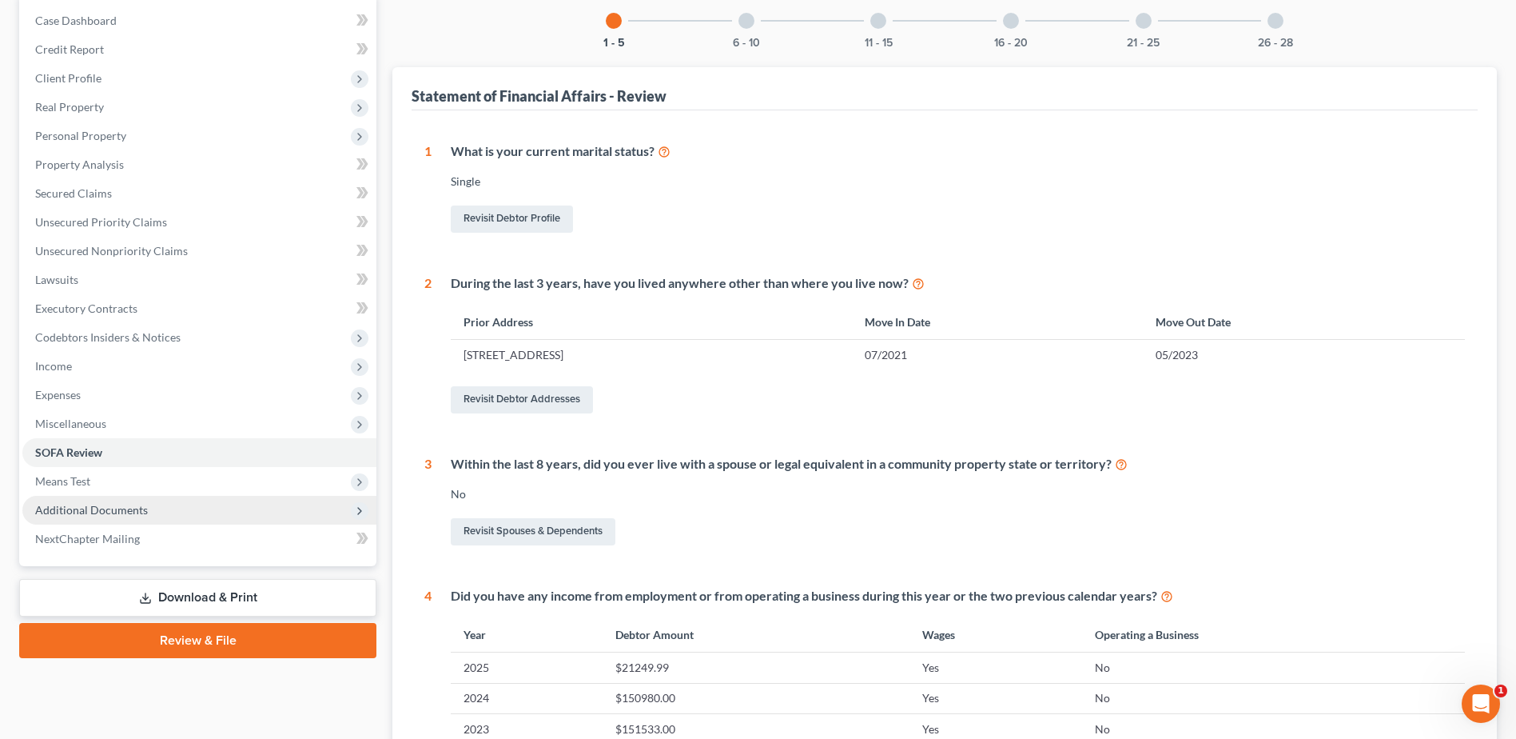
click at [82, 507] on span "Additional Documents" at bounding box center [91, 510] width 113 height 14
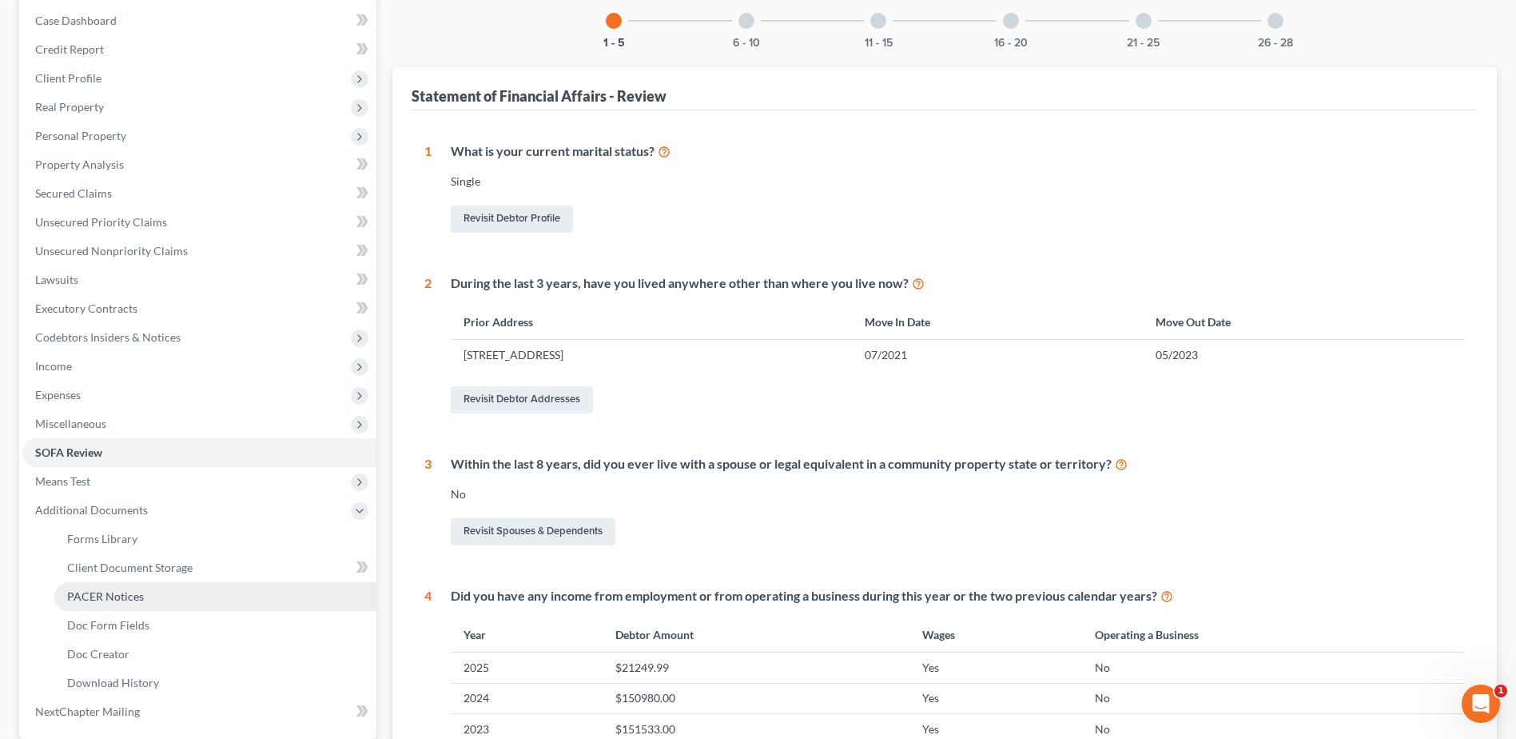
click at [105, 597] on span "PACER Notices" at bounding box center [105, 596] width 77 height 14
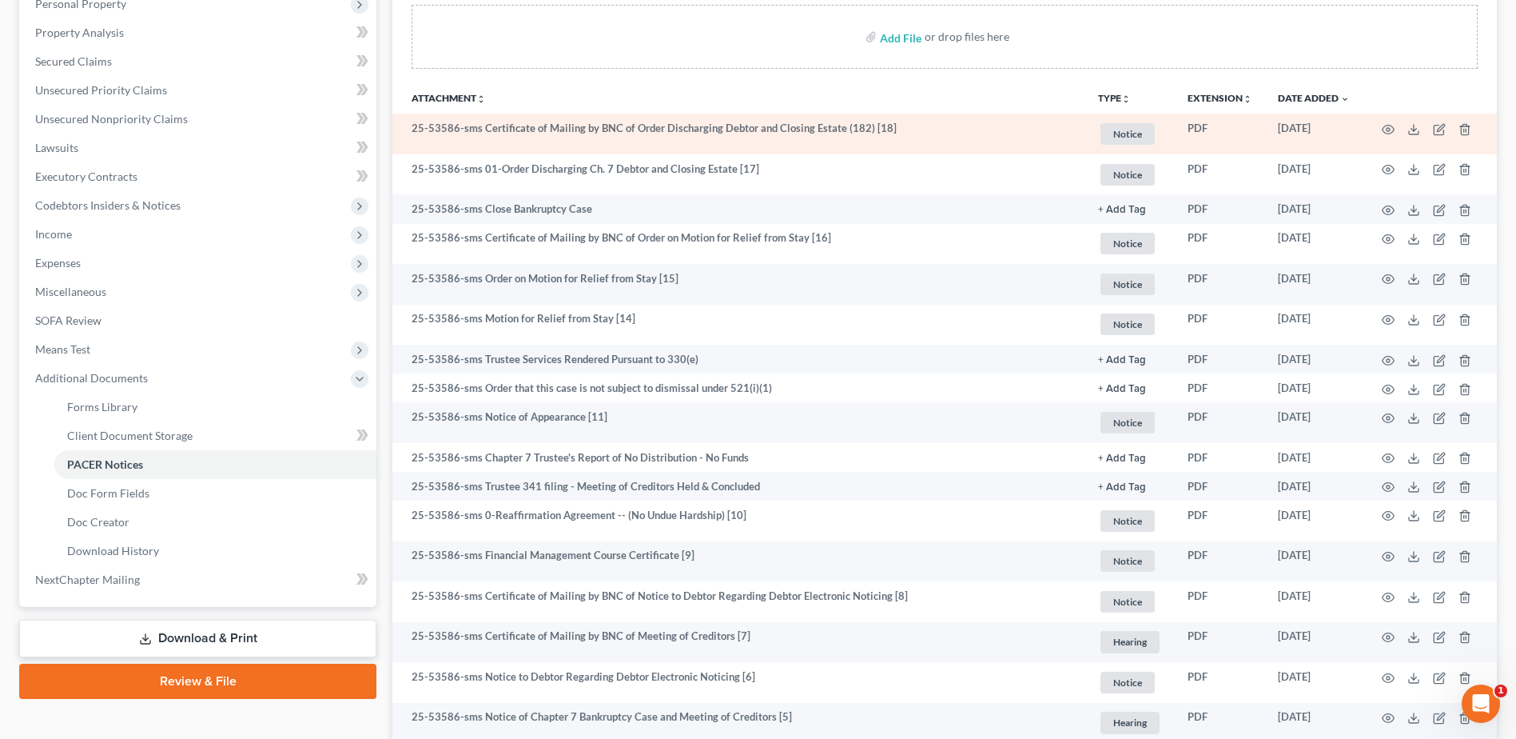
scroll to position [320, 0]
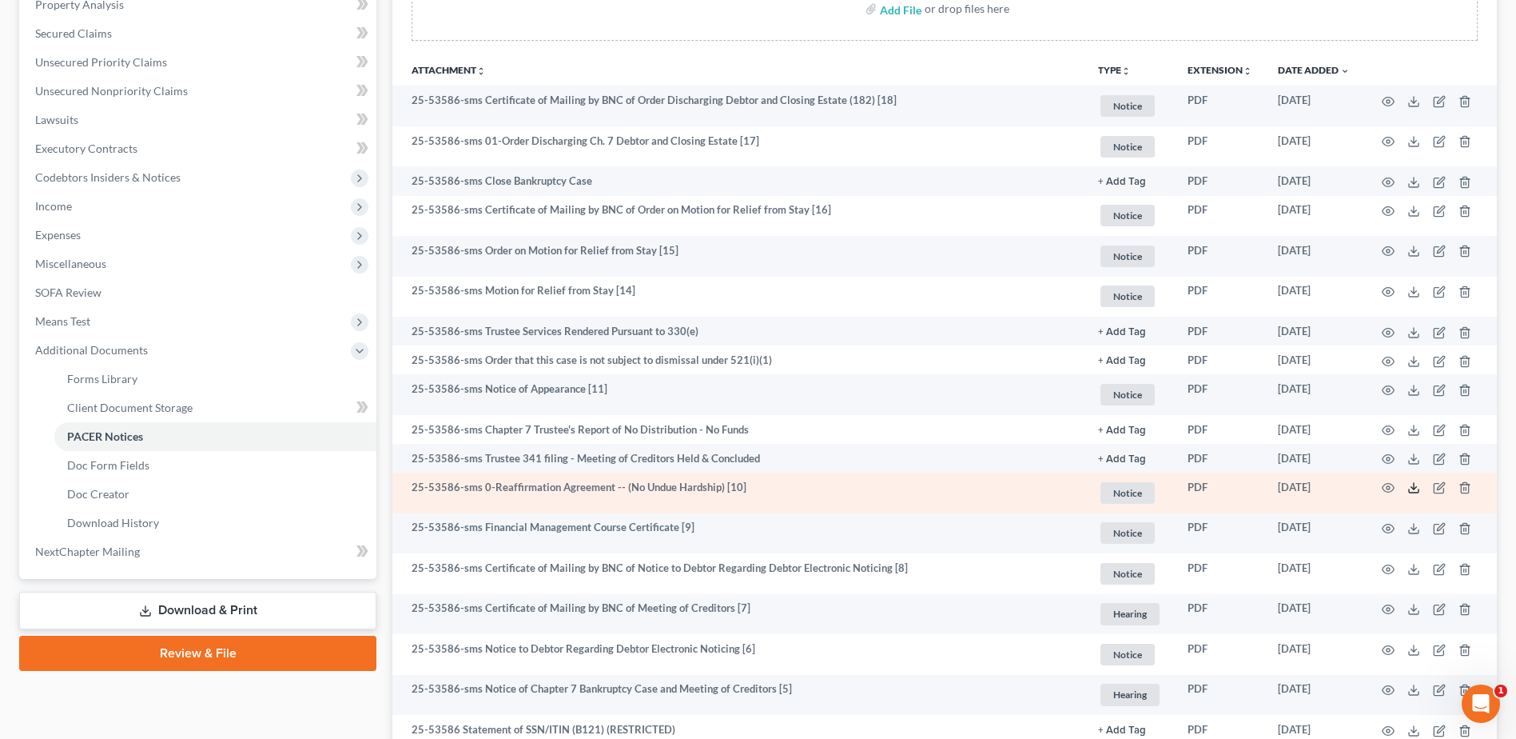
click at [1414, 484] on line at bounding box center [1414, 486] width 0 height 6
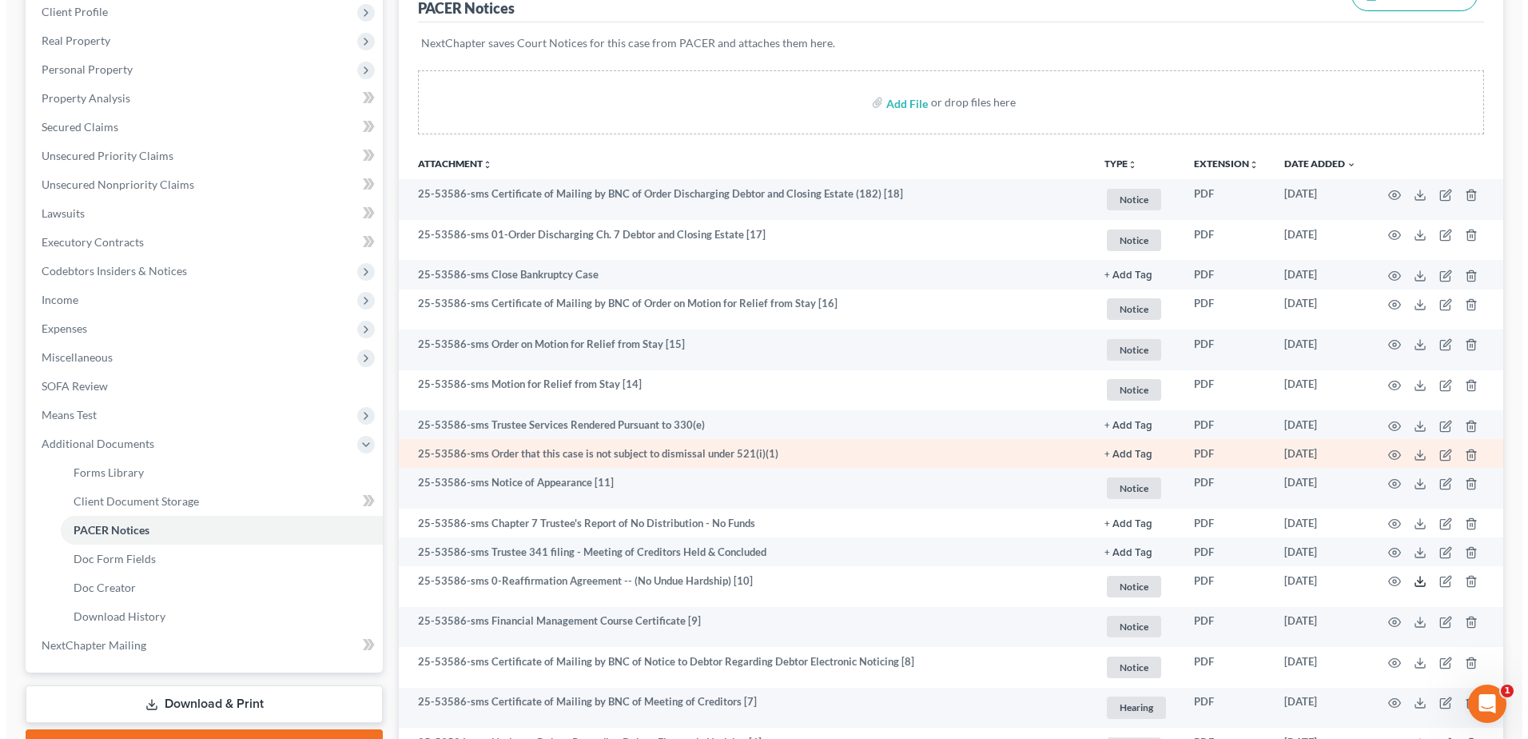
scroll to position [0, 0]
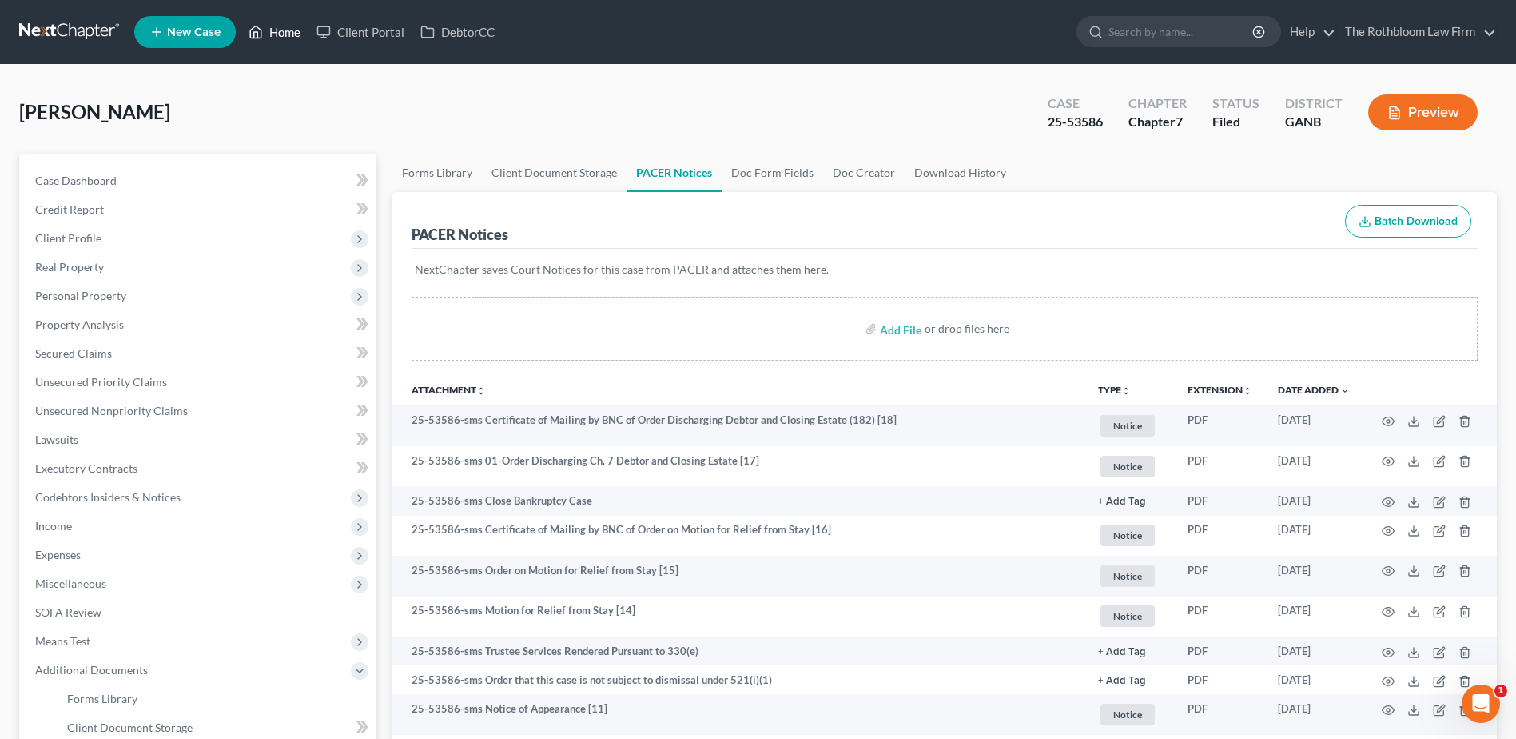
click at [295, 30] on link "Home" at bounding box center [275, 32] width 68 height 29
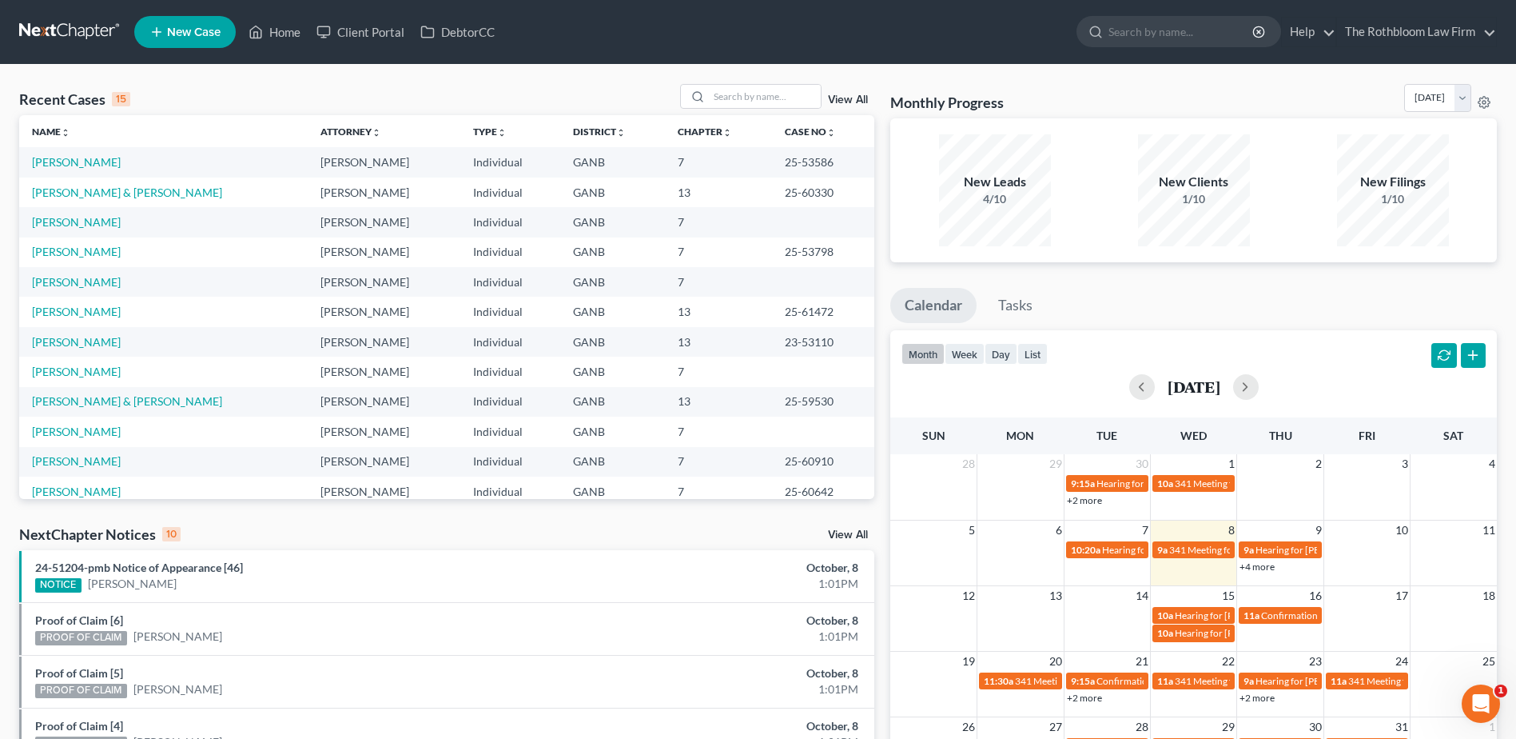
click at [193, 37] on span "New Case" at bounding box center [194, 32] width 54 height 12
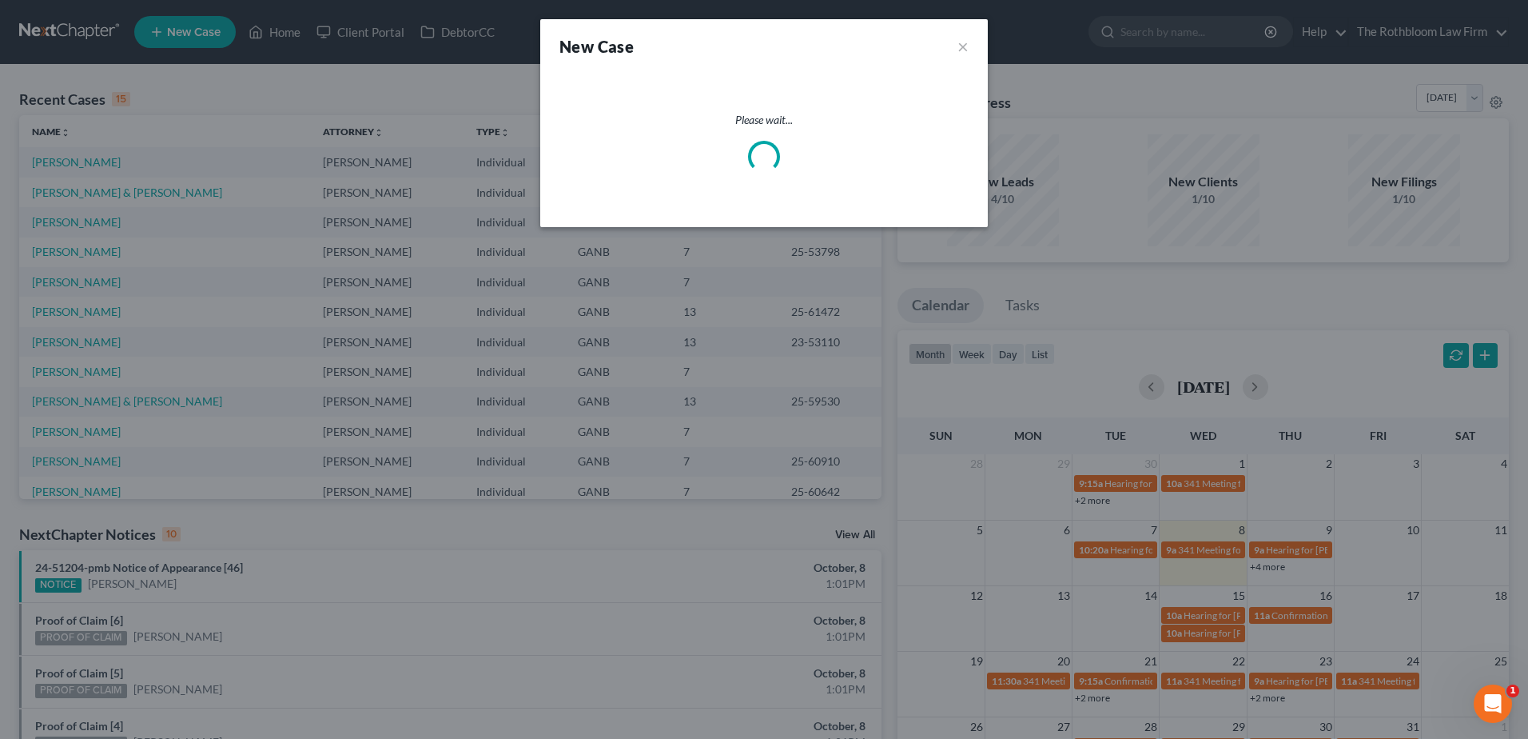
select select "19"
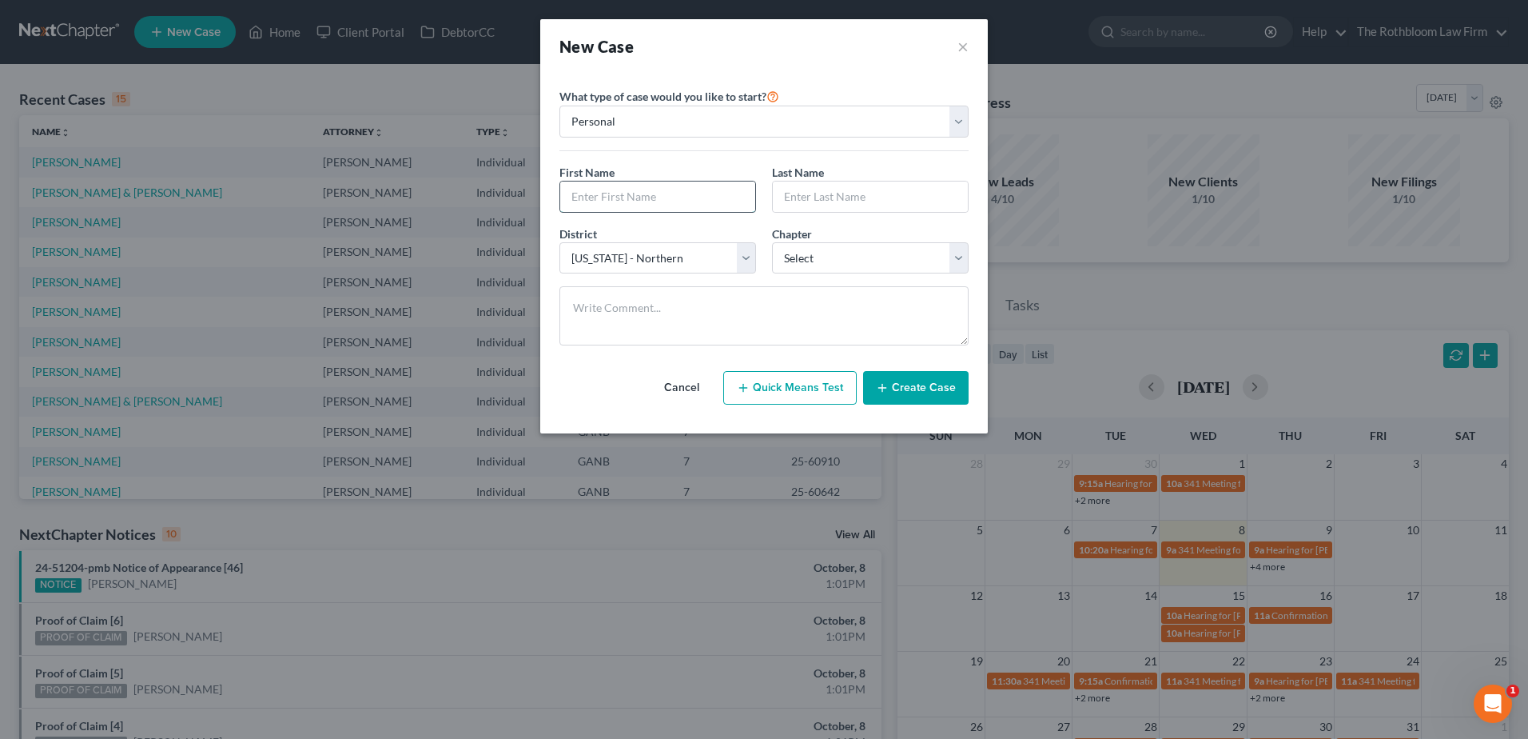
click at [598, 196] on input "text" at bounding box center [657, 196] width 195 height 30
type input "[PERSON_NAME]"
type input "Tourial"
click at [814, 252] on select "Select 7 11 12 13" at bounding box center [870, 258] width 197 height 32
select select "0"
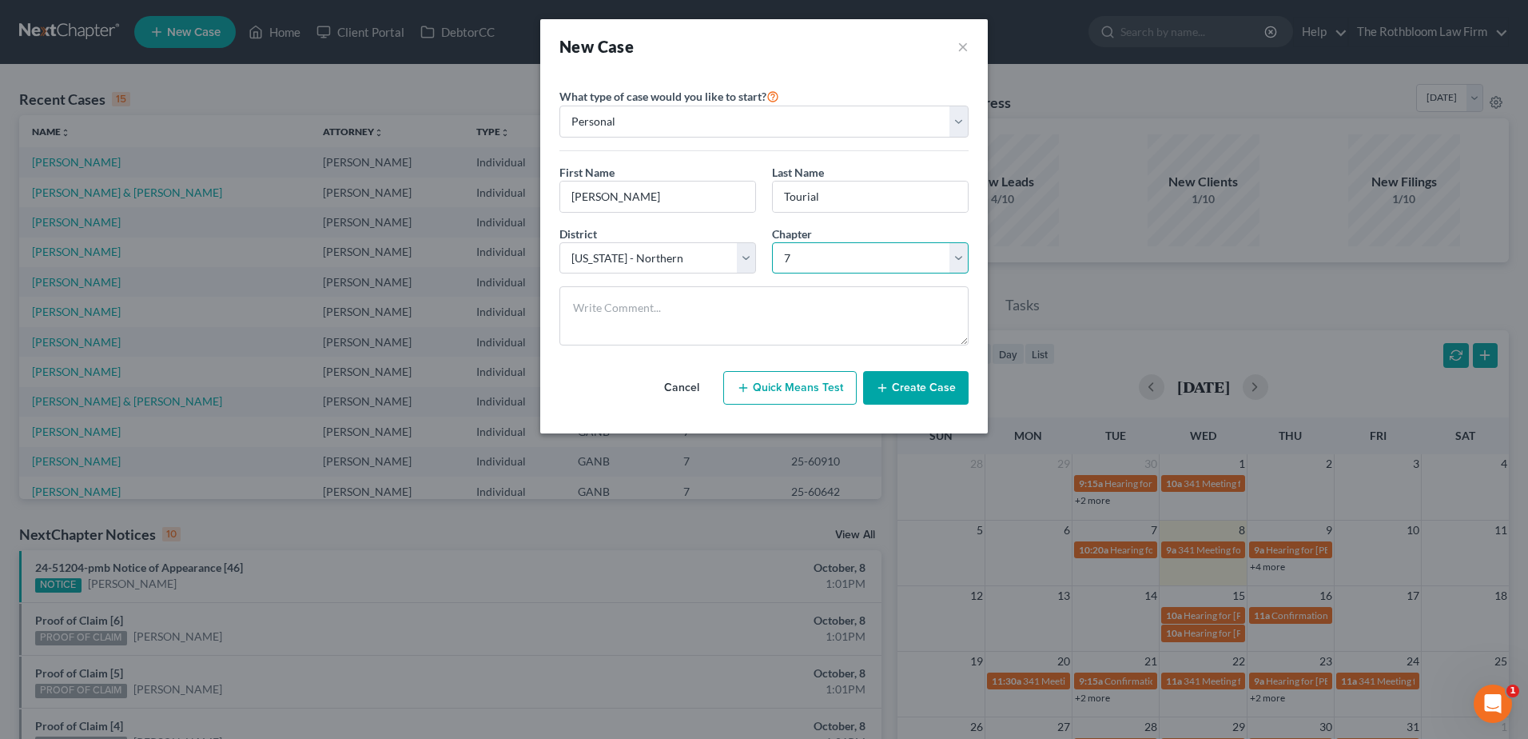
click at [772, 242] on select "Select 7 11 12 13" at bounding box center [870, 258] width 197 height 32
click at [913, 388] on button "Create Case" at bounding box center [916, 388] width 106 height 34
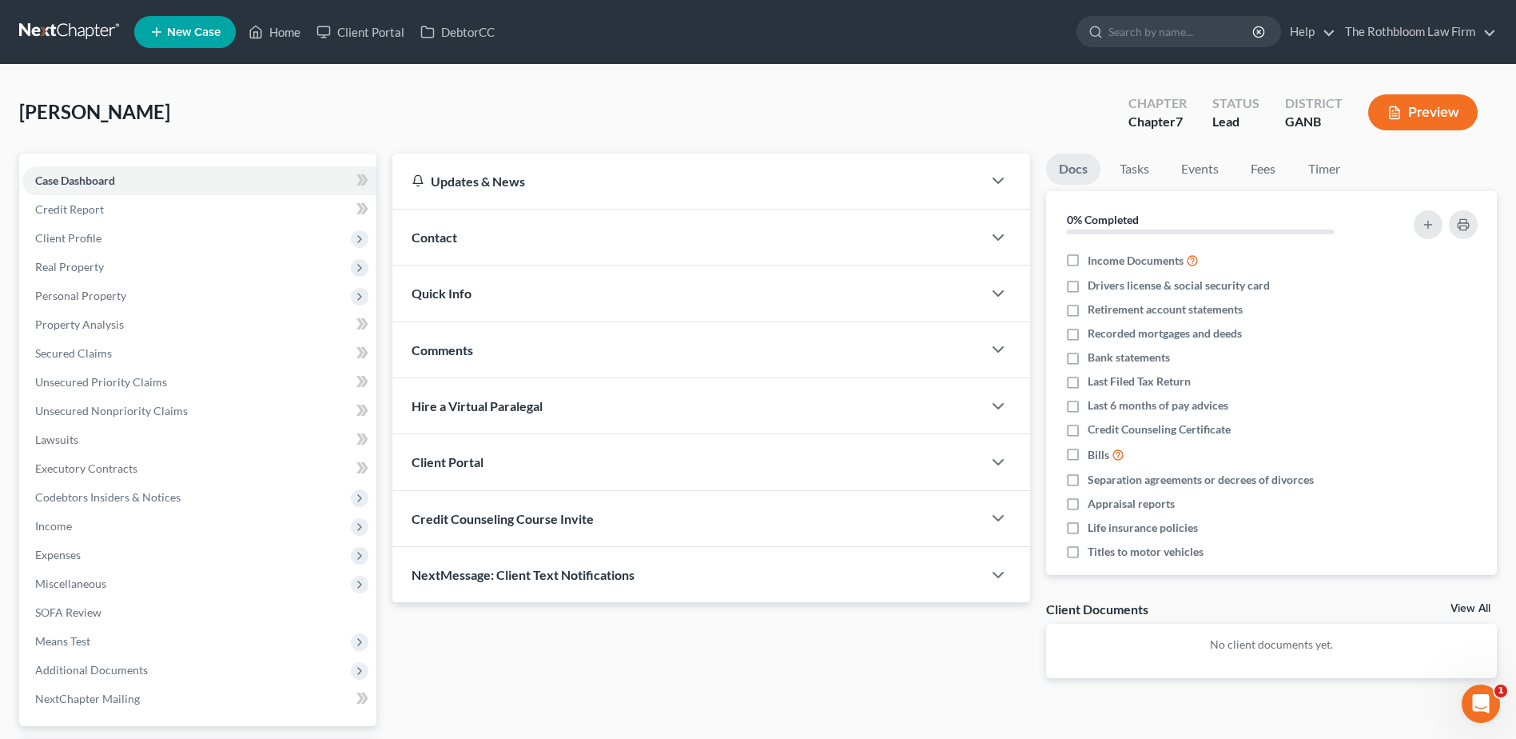
click at [458, 237] on div "Contact" at bounding box center [687, 236] width 590 height 55
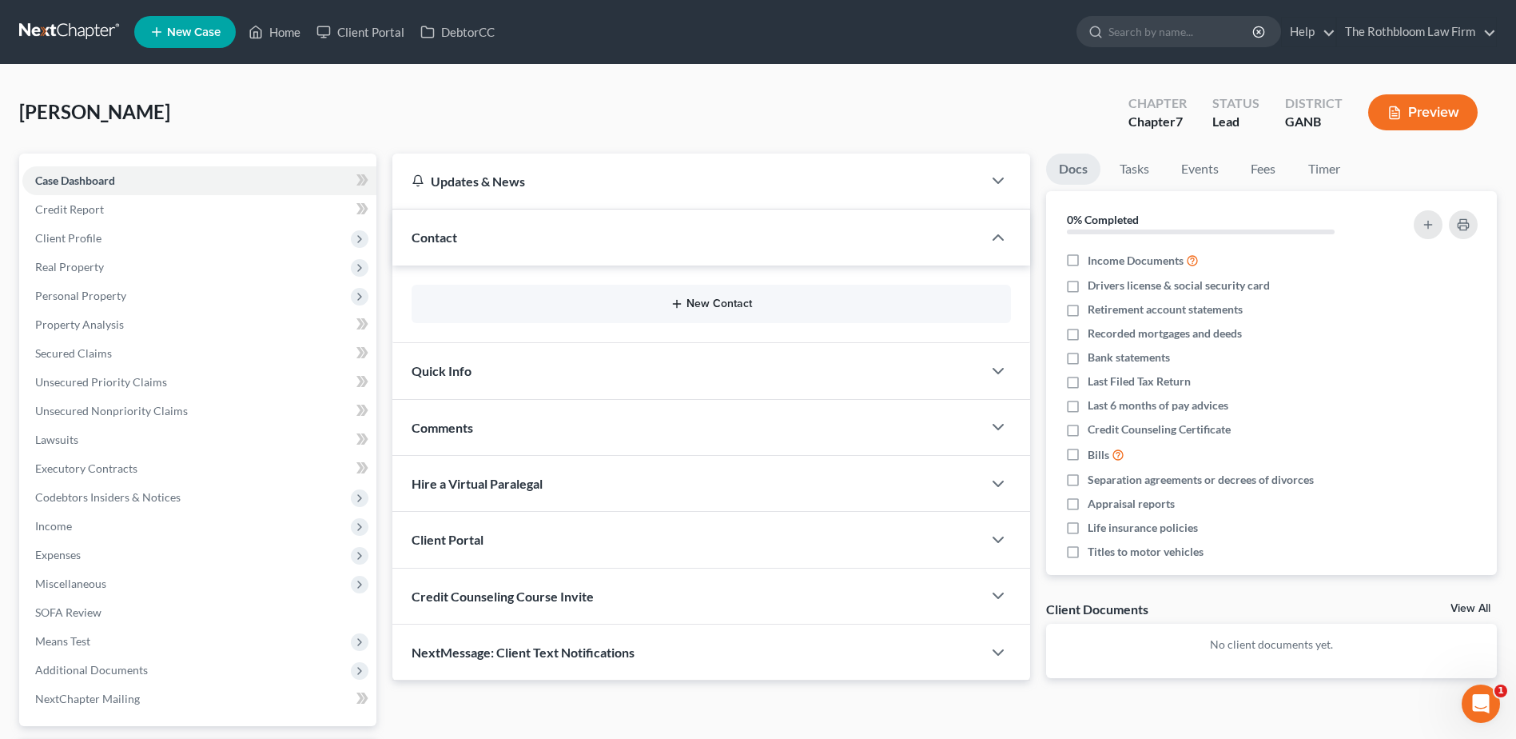
click at [719, 304] on button "New Contact" at bounding box center [711, 303] width 574 height 13
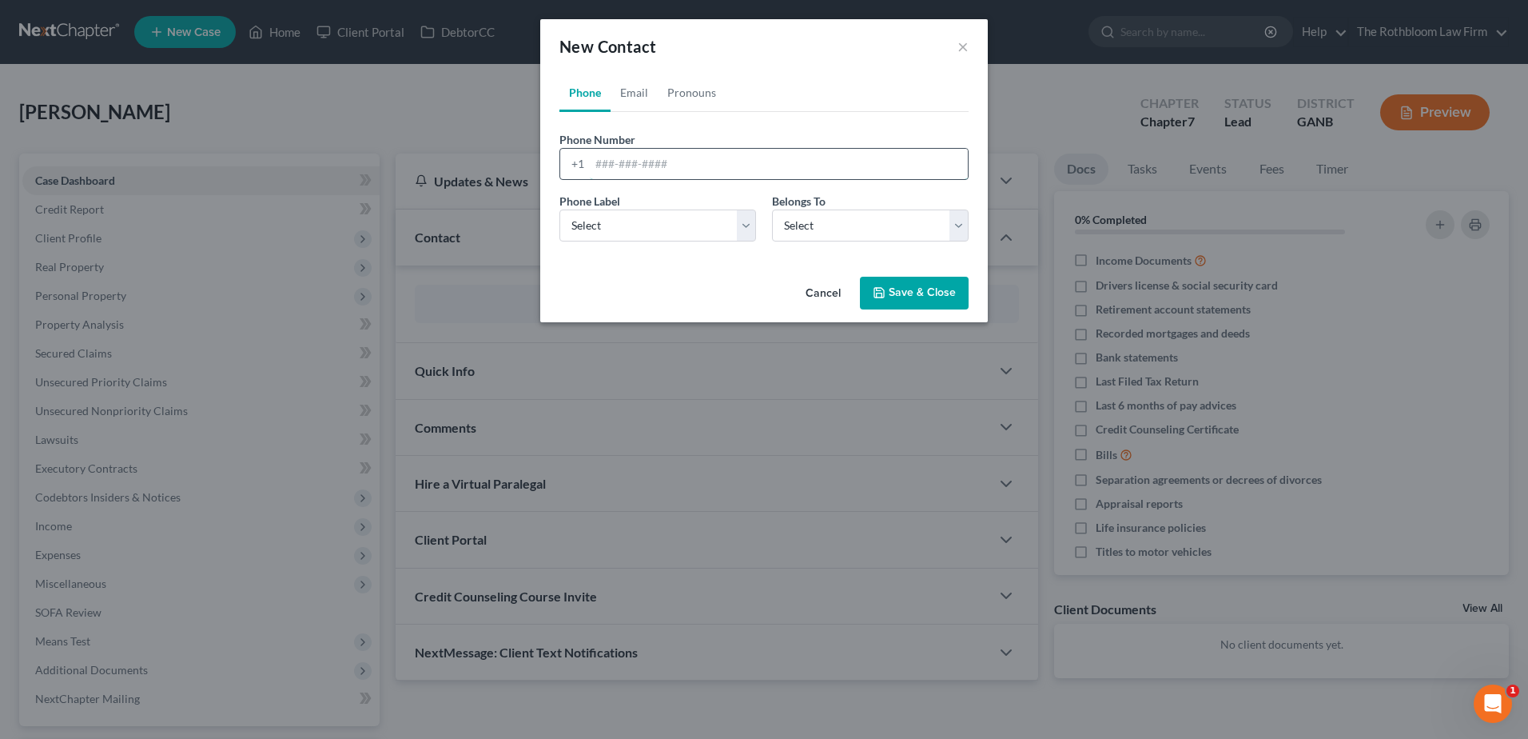
click at [601, 166] on input "tel" at bounding box center [779, 164] width 378 height 30
type input "6786127483"
drag, startPoint x: 609, startPoint y: 217, endPoint x: 603, endPoint y: 243, distance: 26.2
click at [609, 217] on select "Select Mobile Home Work Other" at bounding box center [657, 225] width 197 height 32
click at [559, 209] on select "Select Mobile Home Work Other" at bounding box center [657, 225] width 197 height 32
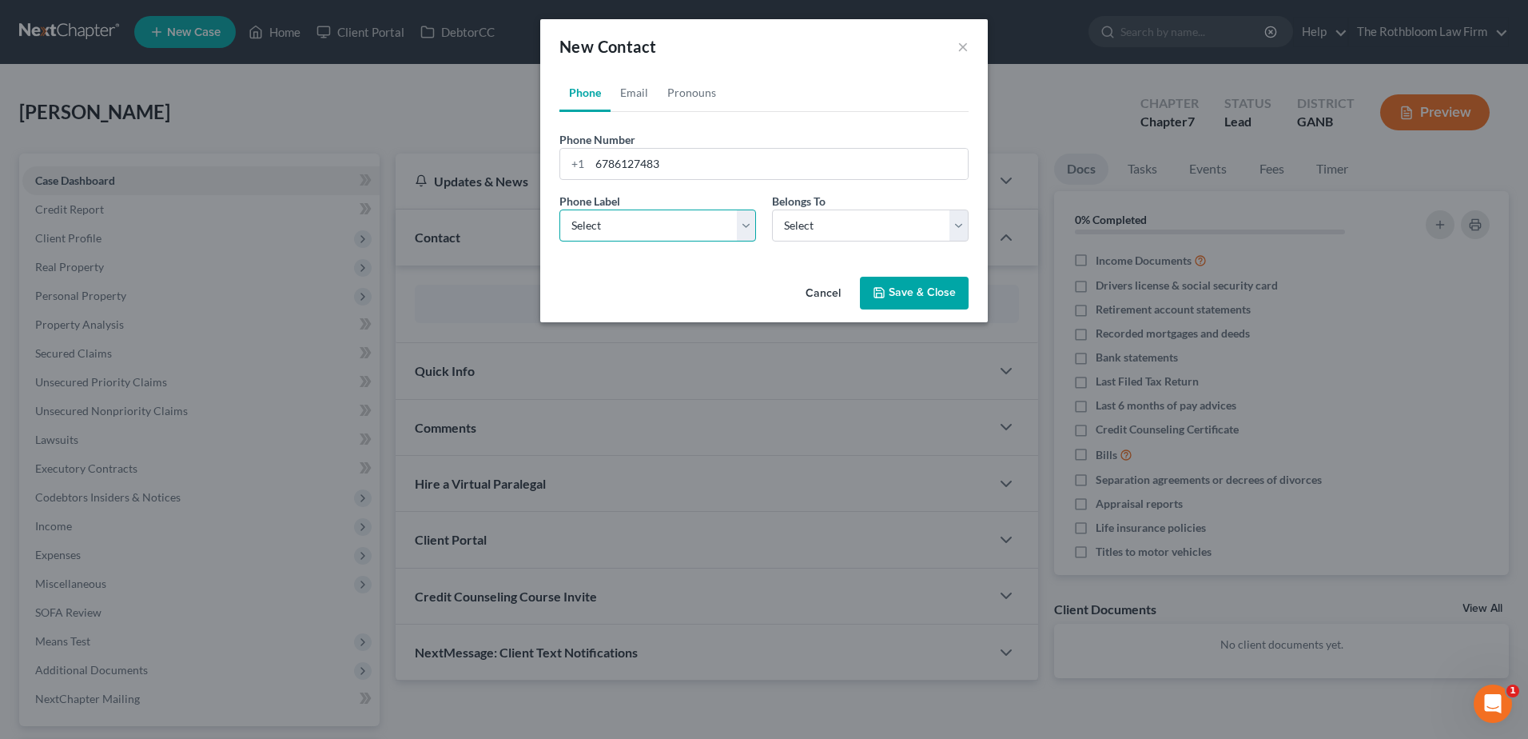
drag, startPoint x: 616, startPoint y: 218, endPoint x: 614, endPoint y: 242, distance: 24.1
click at [616, 218] on select "Select Mobile Home Work Other" at bounding box center [657, 225] width 197 height 32
select select "0"
click at [559, 209] on select "Select Mobile Home Work Other" at bounding box center [657, 225] width 197 height 32
drag, startPoint x: 814, startPoint y: 222, endPoint x: 819, endPoint y: 244, distance: 22.1
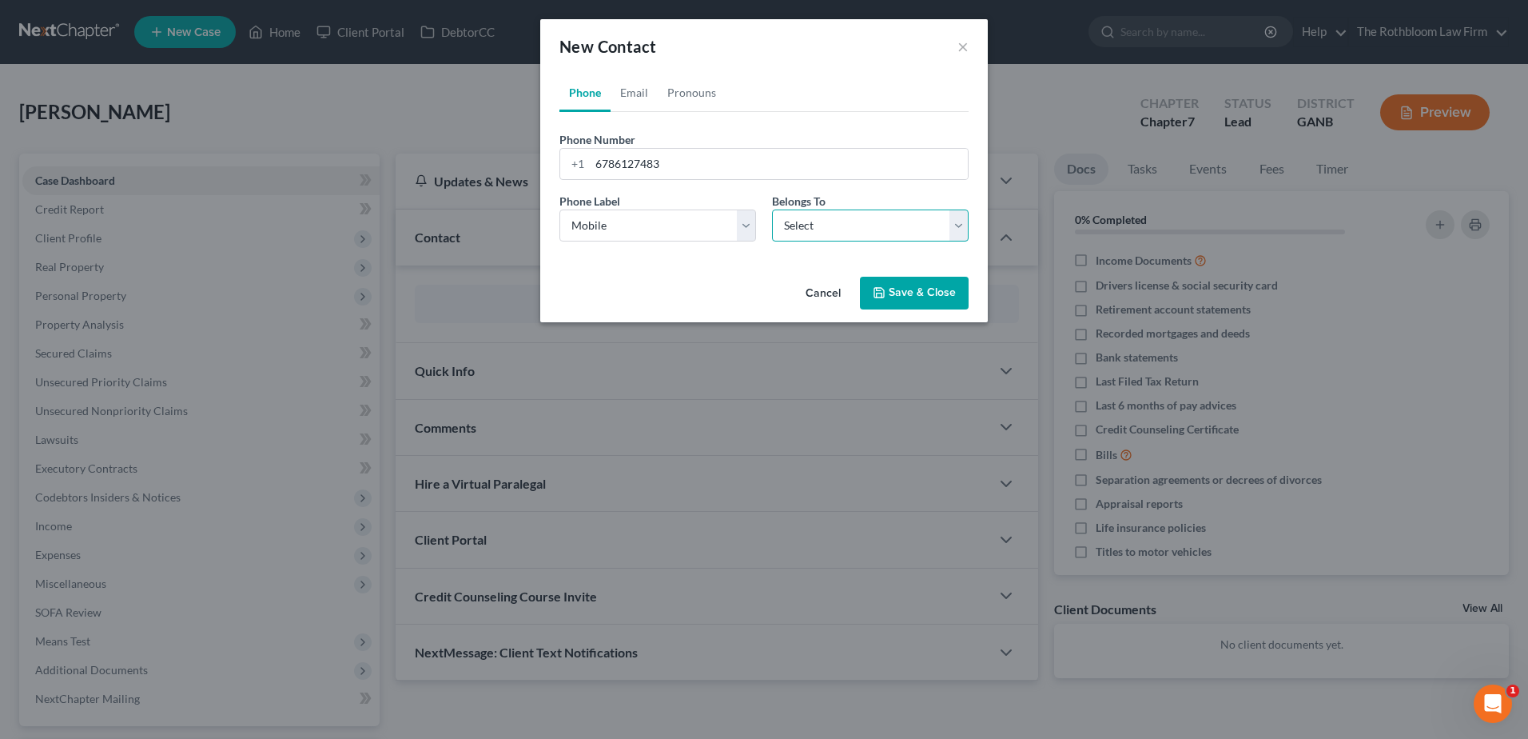
click at [814, 222] on select "Select Client Other" at bounding box center [870, 225] width 197 height 32
select select "0"
click at [772, 209] on select "Select Client Other" at bounding box center [870, 225] width 197 height 32
click at [910, 293] on button "Save & Close" at bounding box center [914, 294] width 109 height 34
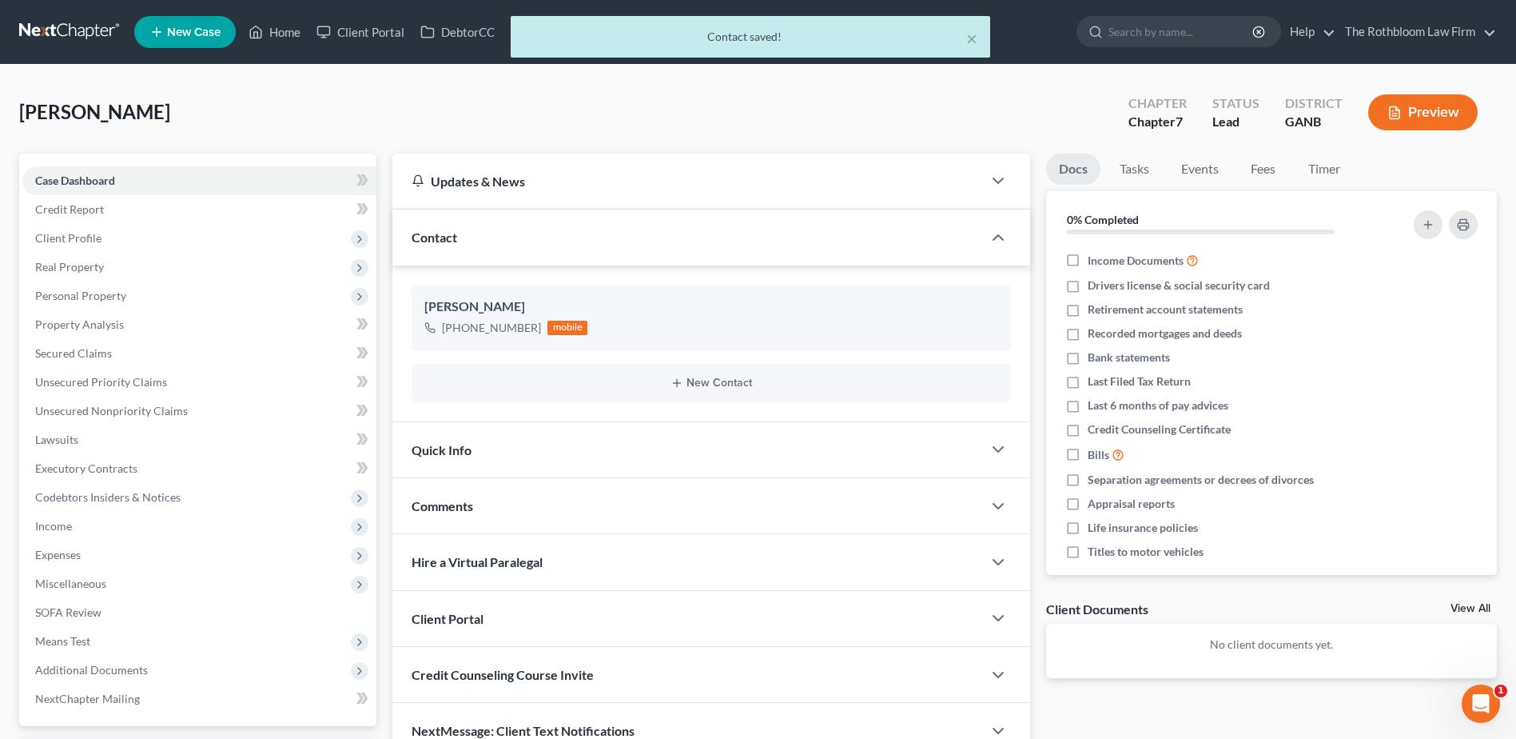
click at [712, 392] on div "New Contact" at bounding box center [711, 383] width 599 height 38
click at [712, 381] on button "New Contact" at bounding box center [711, 382] width 574 height 13
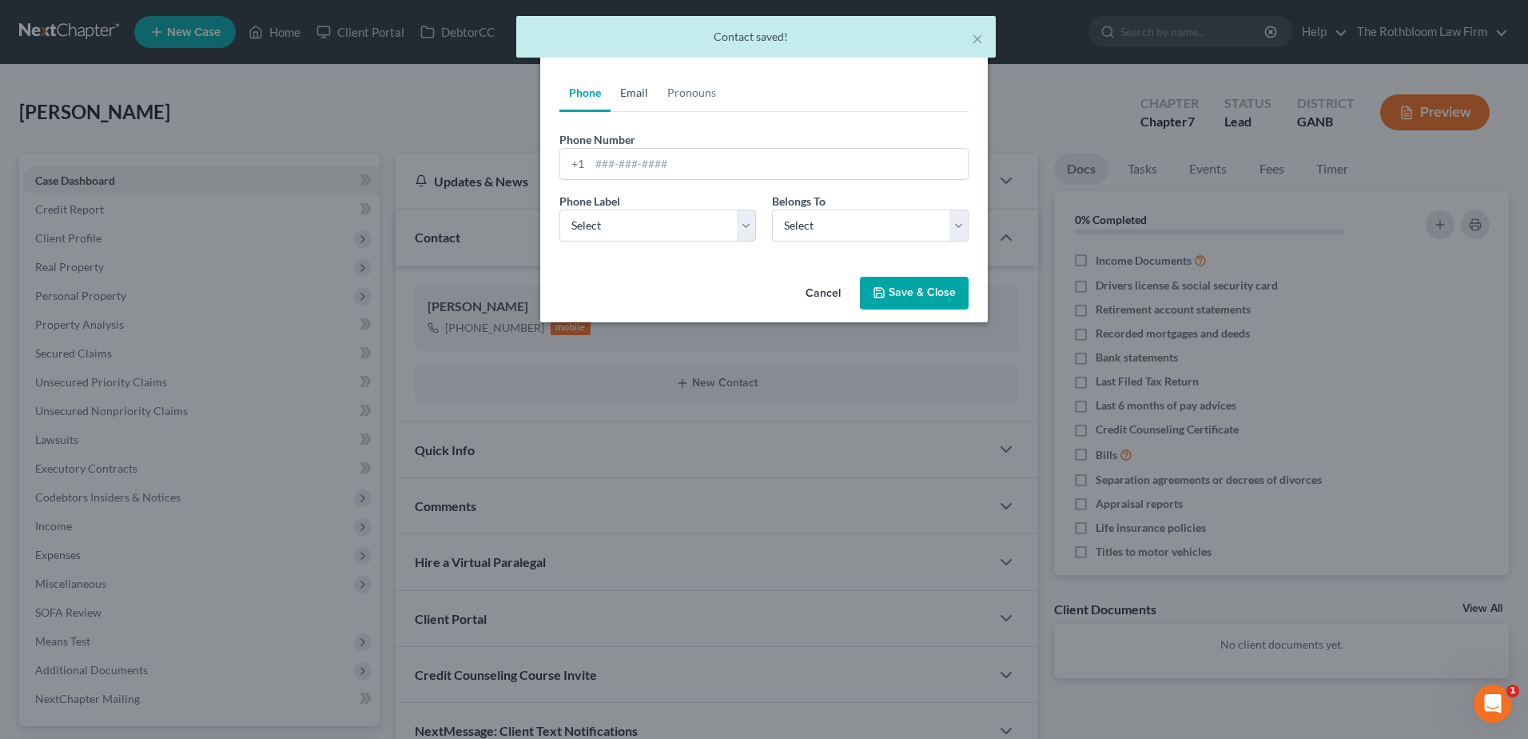
click at [631, 91] on link "Email" at bounding box center [634, 93] width 47 height 38
click at [622, 160] on input "email" at bounding box center [779, 164] width 378 height 30
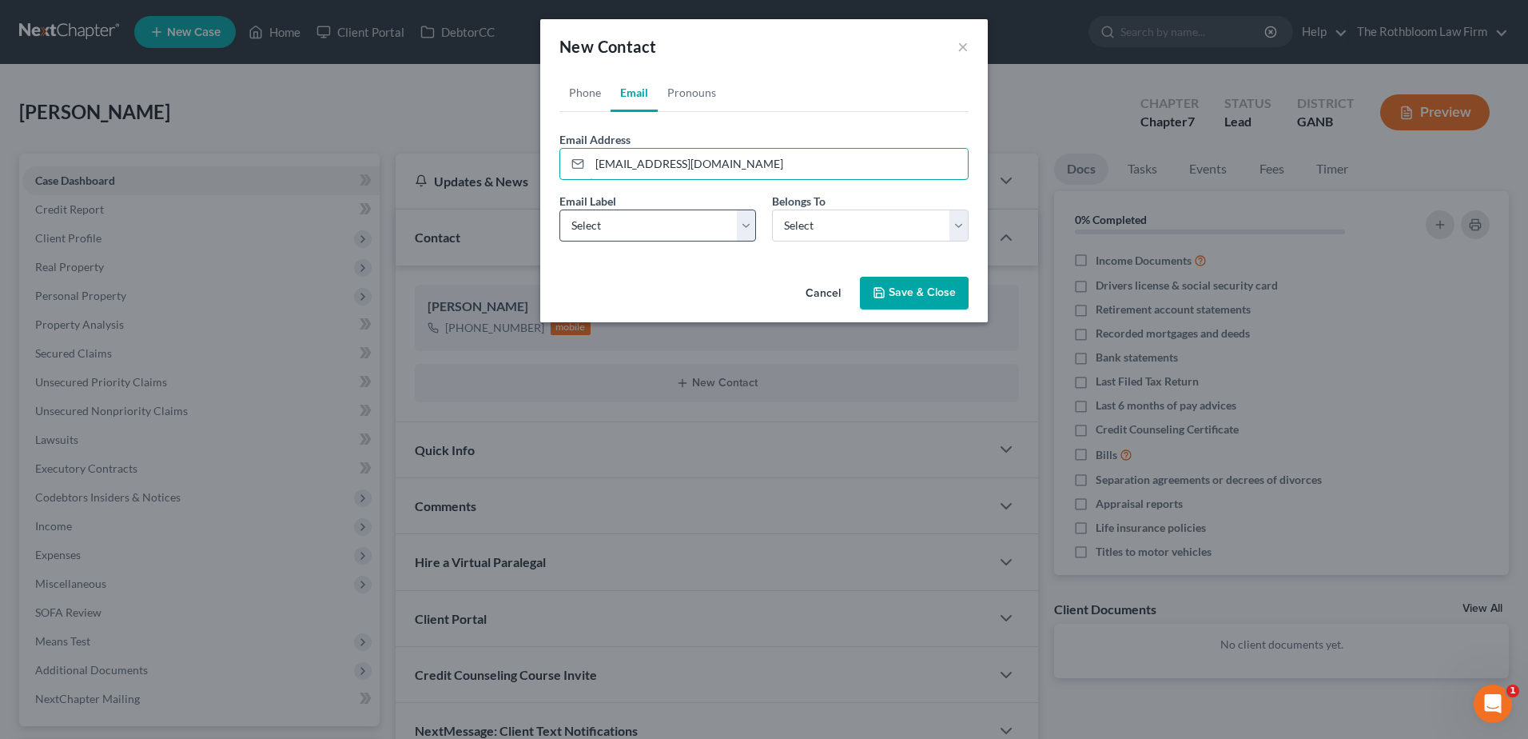
type input "[EMAIL_ADDRESS][DOMAIN_NAME]"
drag, startPoint x: 623, startPoint y: 209, endPoint x: 616, endPoint y: 225, distance: 17.5
click at [623, 209] on select "Select Home Work Other" at bounding box center [657, 225] width 197 height 32
select select "0"
click at [559, 209] on select "Select Home Work Other" at bounding box center [657, 225] width 197 height 32
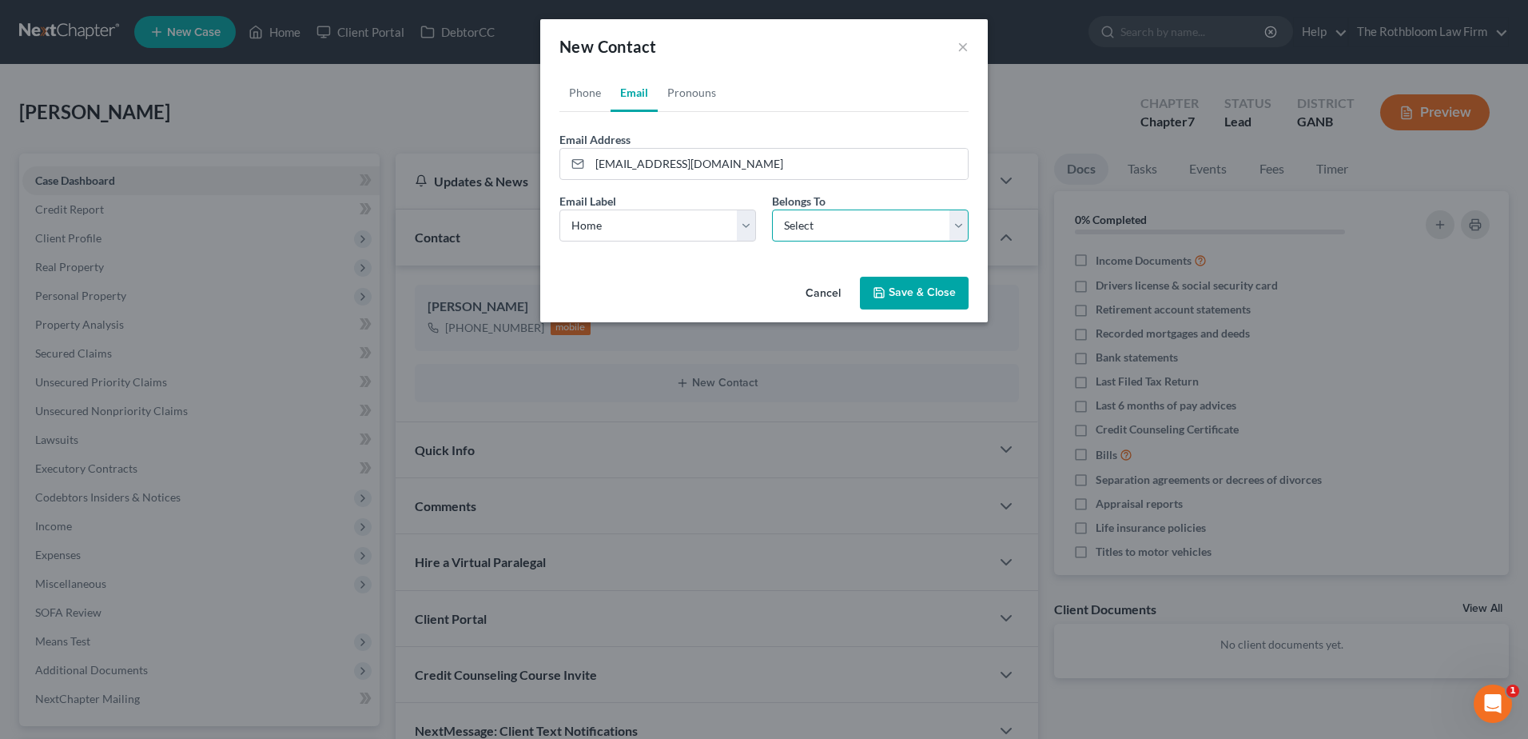
click at [810, 221] on select "Select Client Other" at bounding box center [870, 225] width 197 height 32
select select "0"
click at [772, 209] on select "Select Client Other" at bounding box center [870, 225] width 197 height 32
click at [918, 283] on button "Save & Close" at bounding box center [914, 294] width 109 height 34
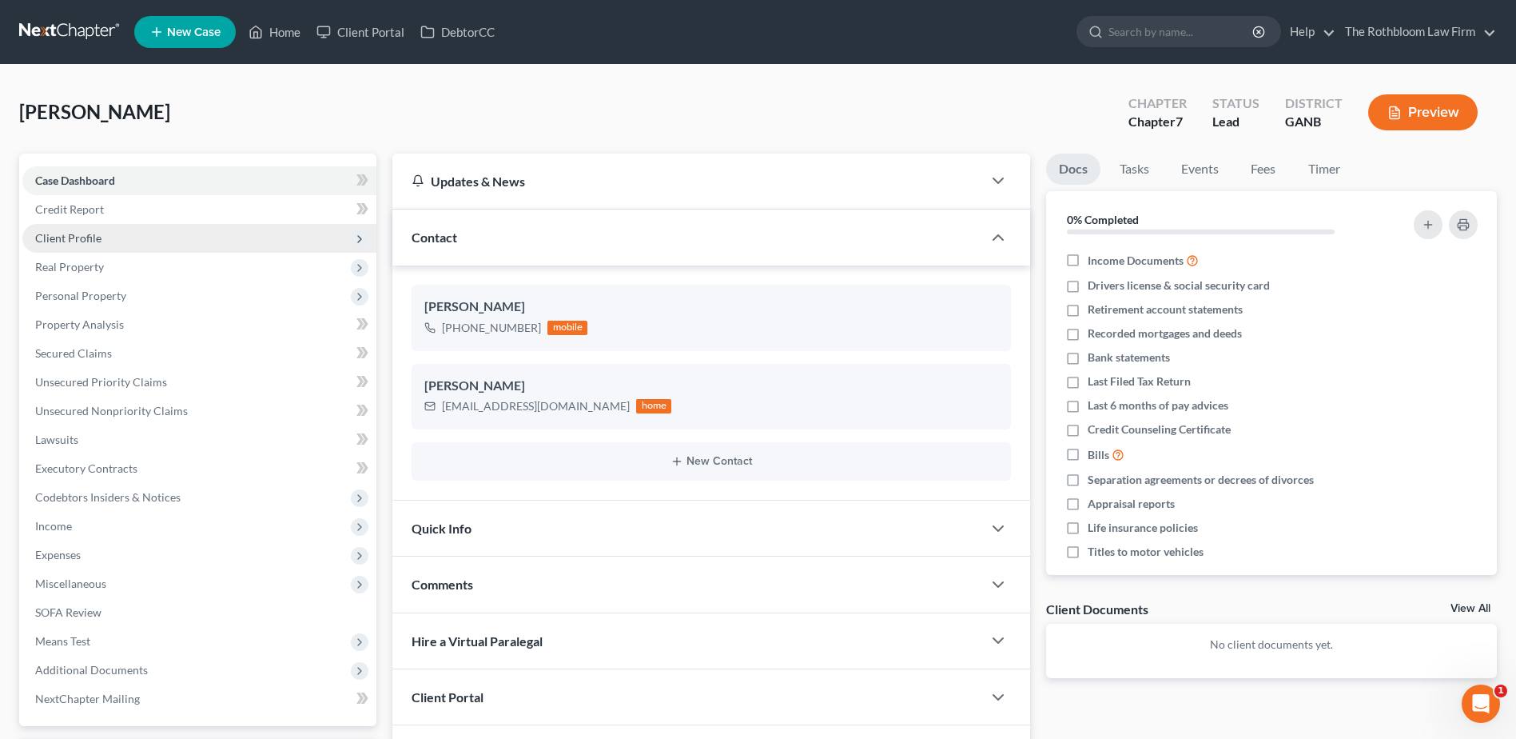
click at [73, 241] on span "Client Profile" at bounding box center [68, 238] width 66 height 14
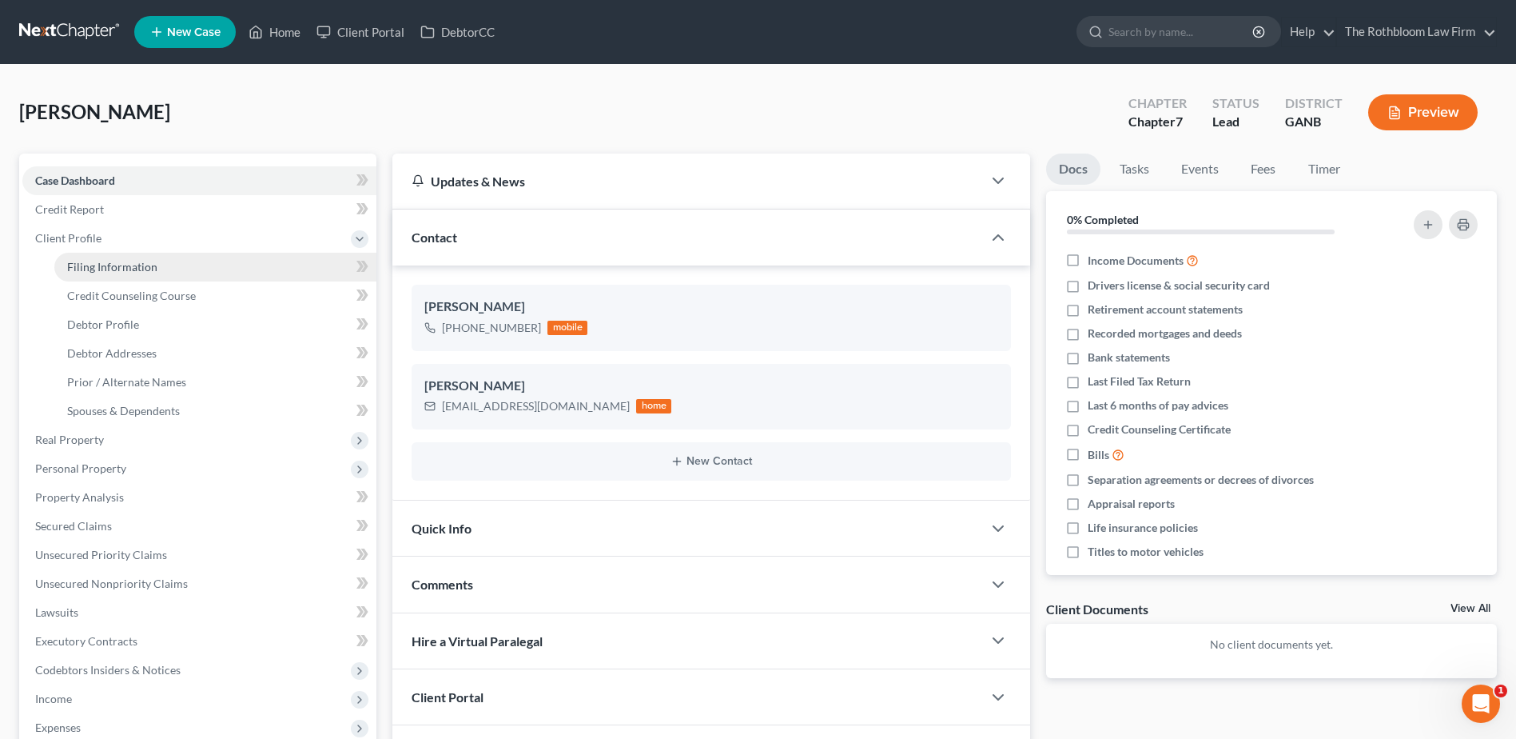
click at [87, 265] on span "Filing Information" at bounding box center [112, 267] width 90 height 14
select select "1"
select select "0"
select select "19"
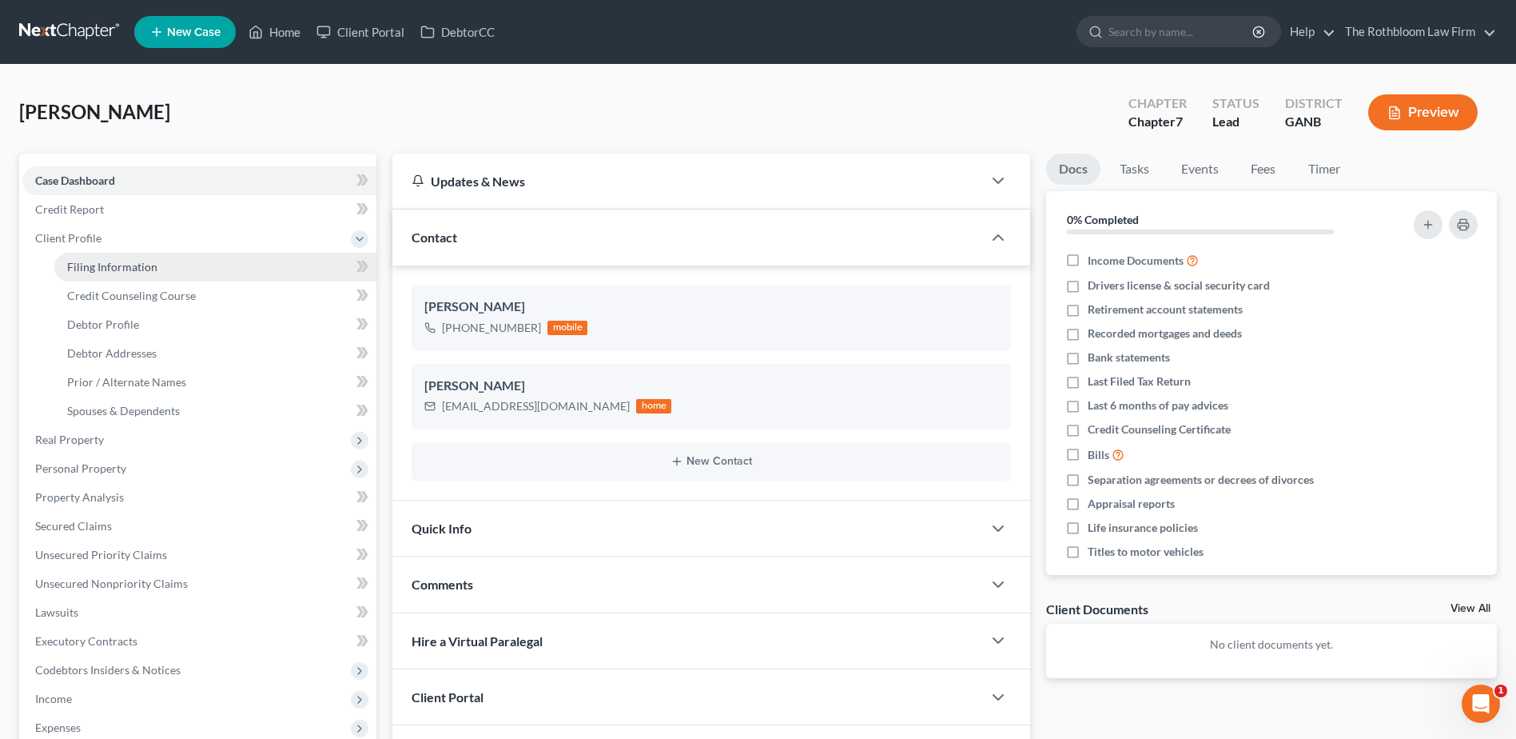
select select "10"
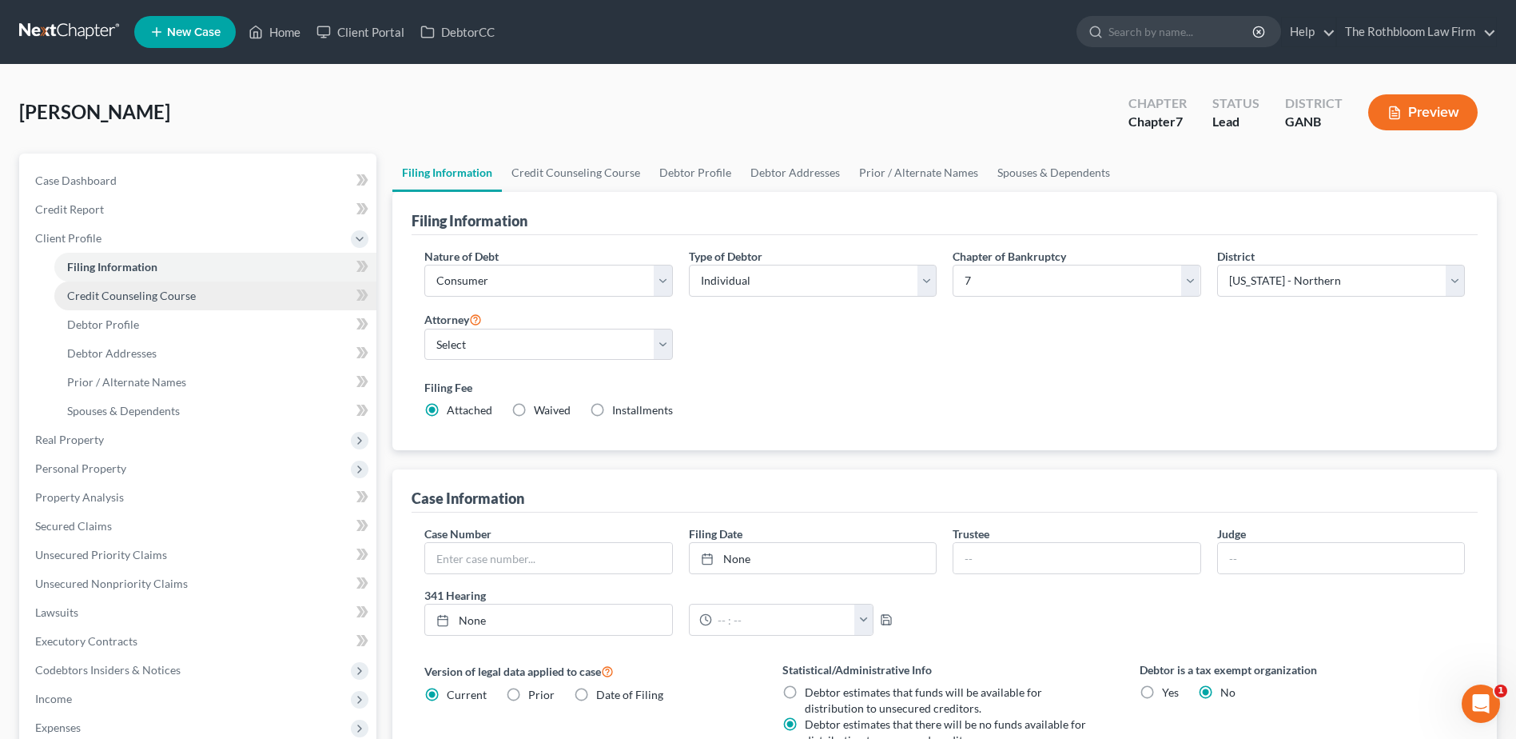
click at [77, 300] on span "Credit Counseling Course" at bounding box center [131, 296] width 129 height 14
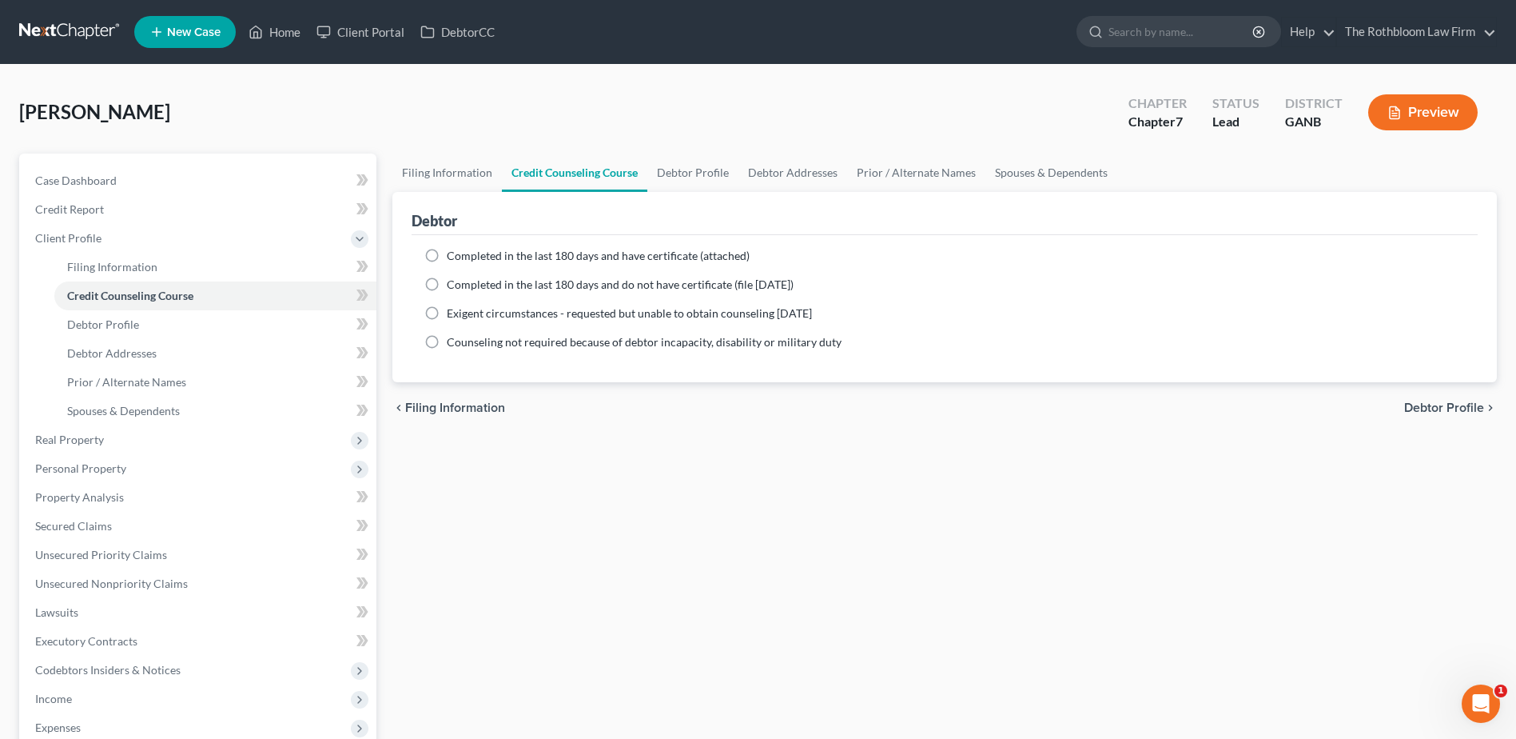
click at [447, 254] on label "Completed in the last 180 days and have certificate (attached)" at bounding box center [598, 256] width 303 height 16
click at [453, 254] on input "Completed in the last 180 days and have certificate (attached)" at bounding box center [458, 253] width 10 height 10
radio input "true"
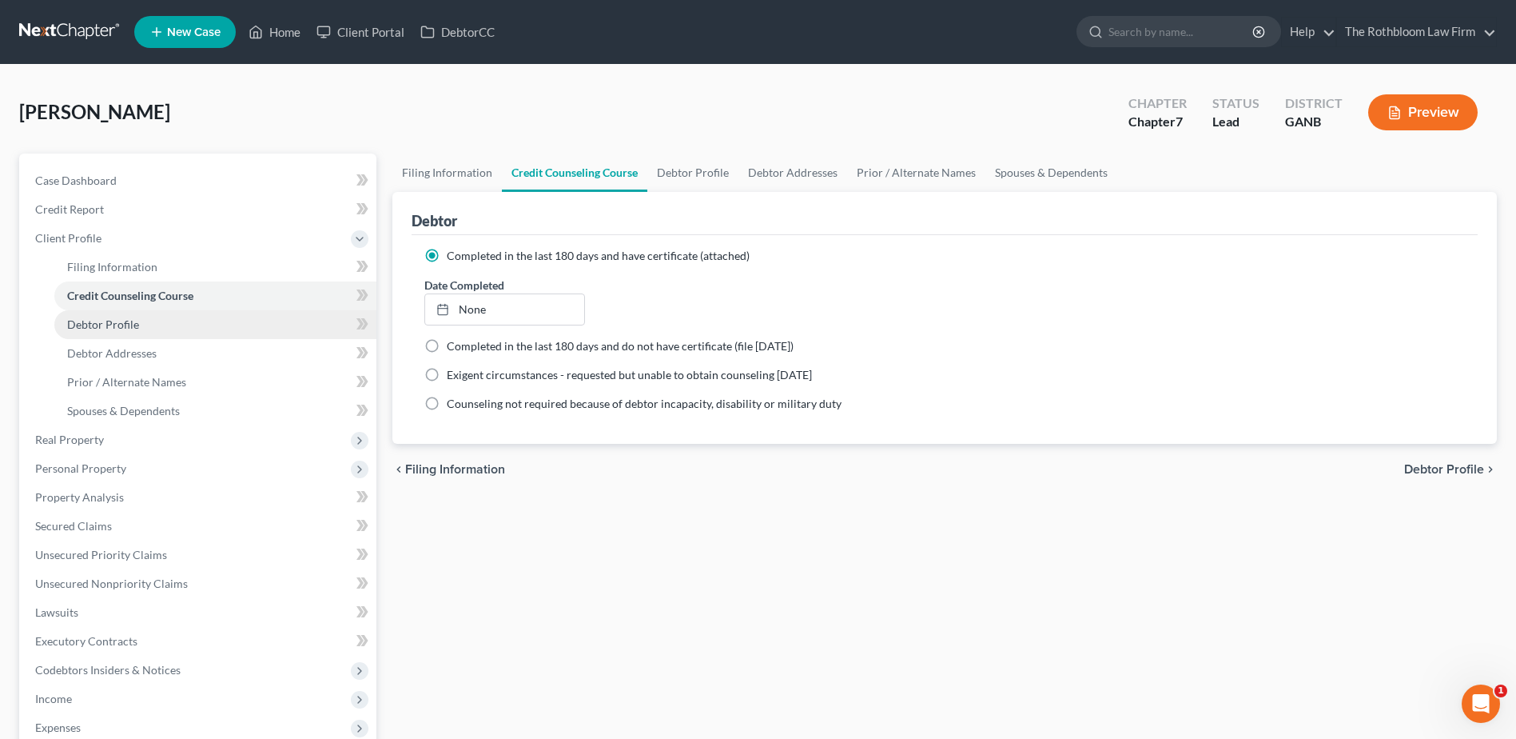
click at [85, 328] on span "Debtor Profile" at bounding box center [103, 324] width 72 height 14
select select "0"
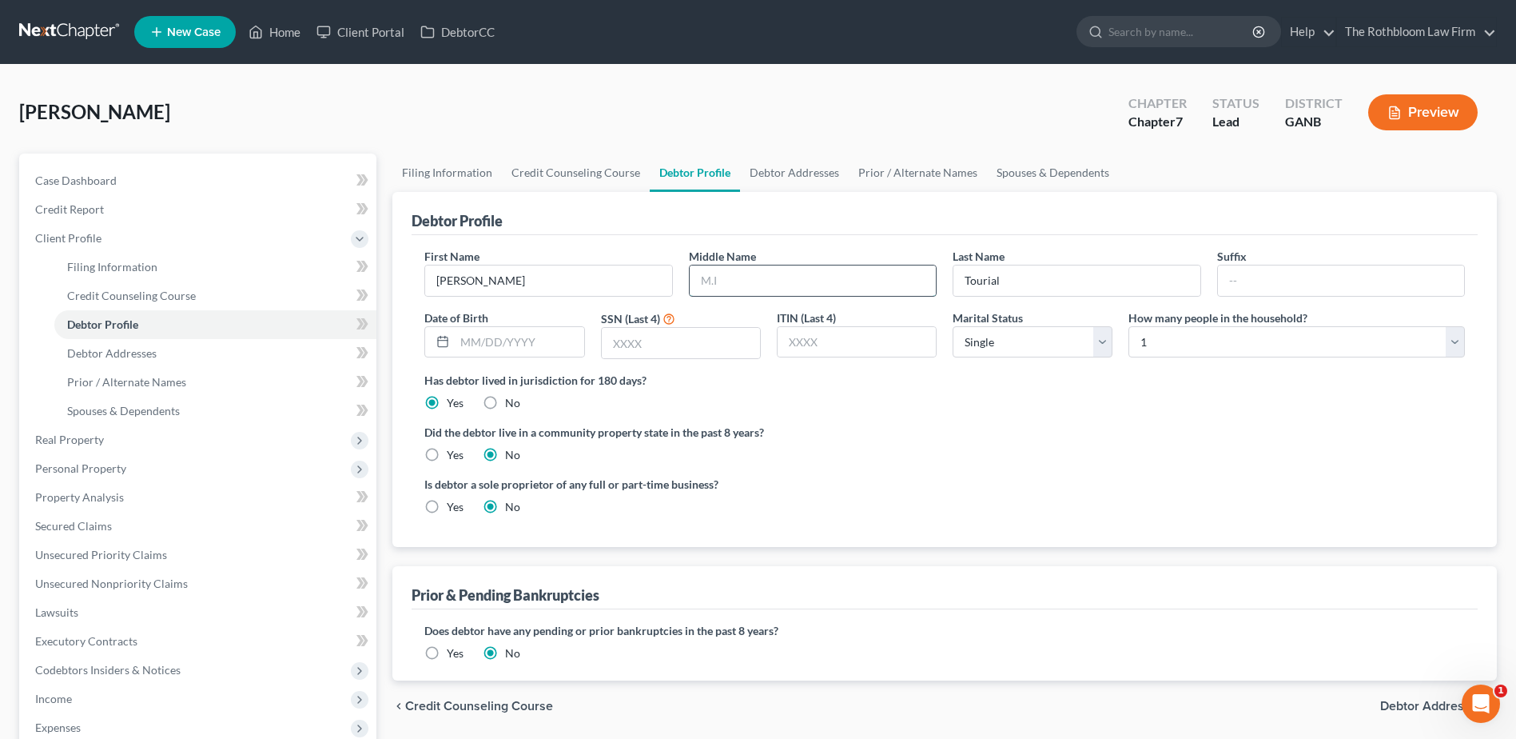
click at [734, 286] on input "text" at bounding box center [813, 280] width 246 height 30
type input "[PERSON_NAME]"
type input "1622"
click at [91, 354] on span "Debtor Addresses" at bounding box center [112, 353] width 90 height 14
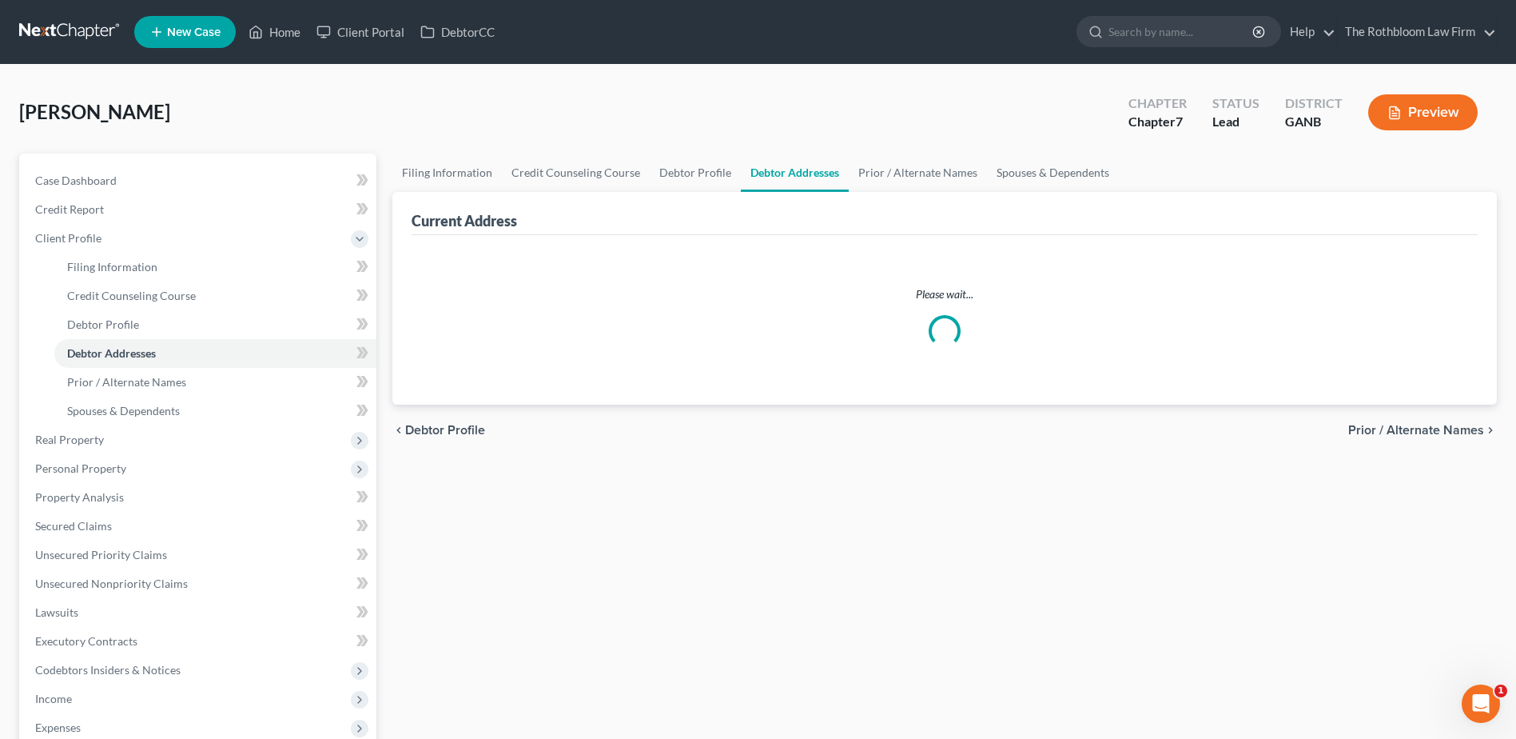
select select "0"
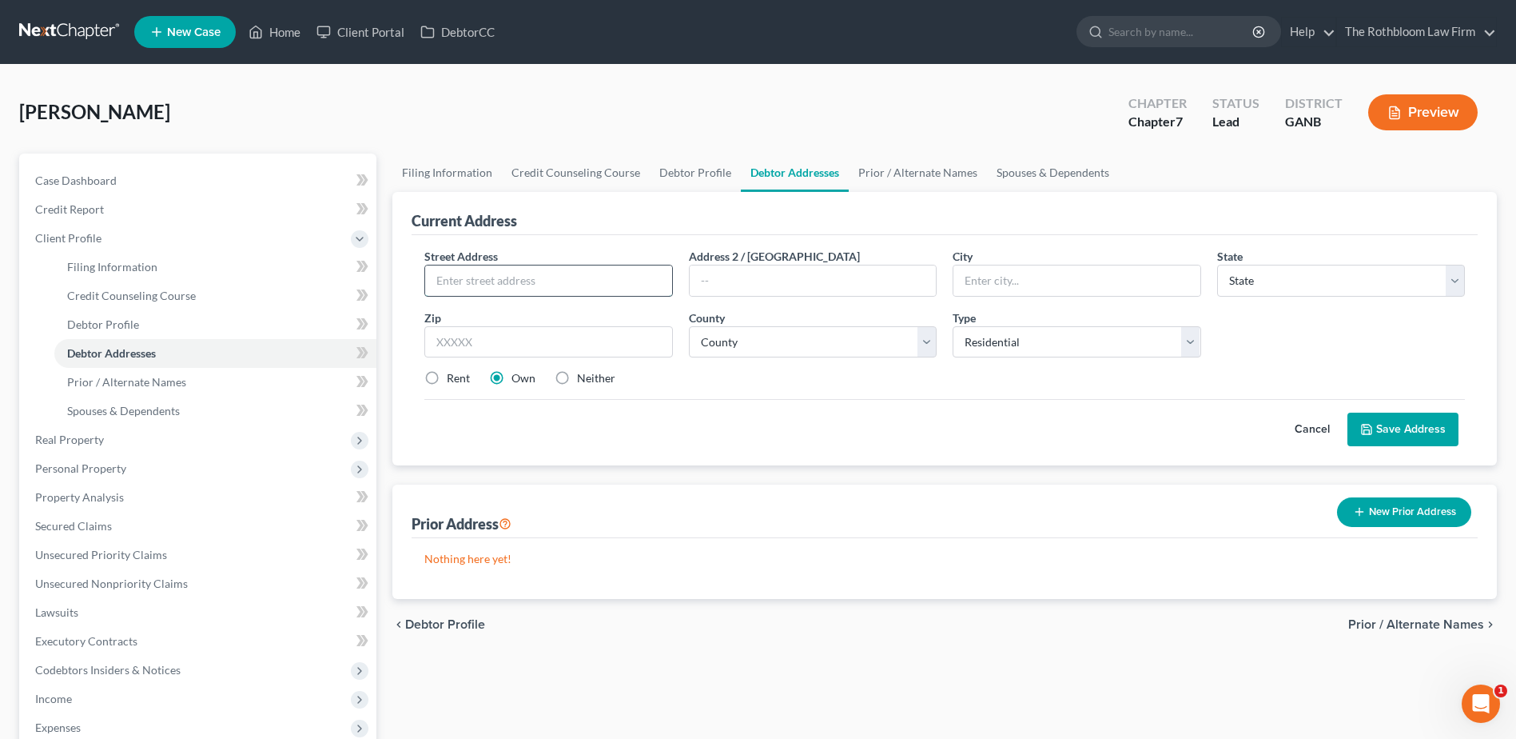
click at [472, 274] on input "text" at bounding box center [548, 280] width 246 height 30
type input "[STREET_ADDRESS]"
type input "30350"
type input "[GEOGRAPHIC_DATA]"
select select "10"
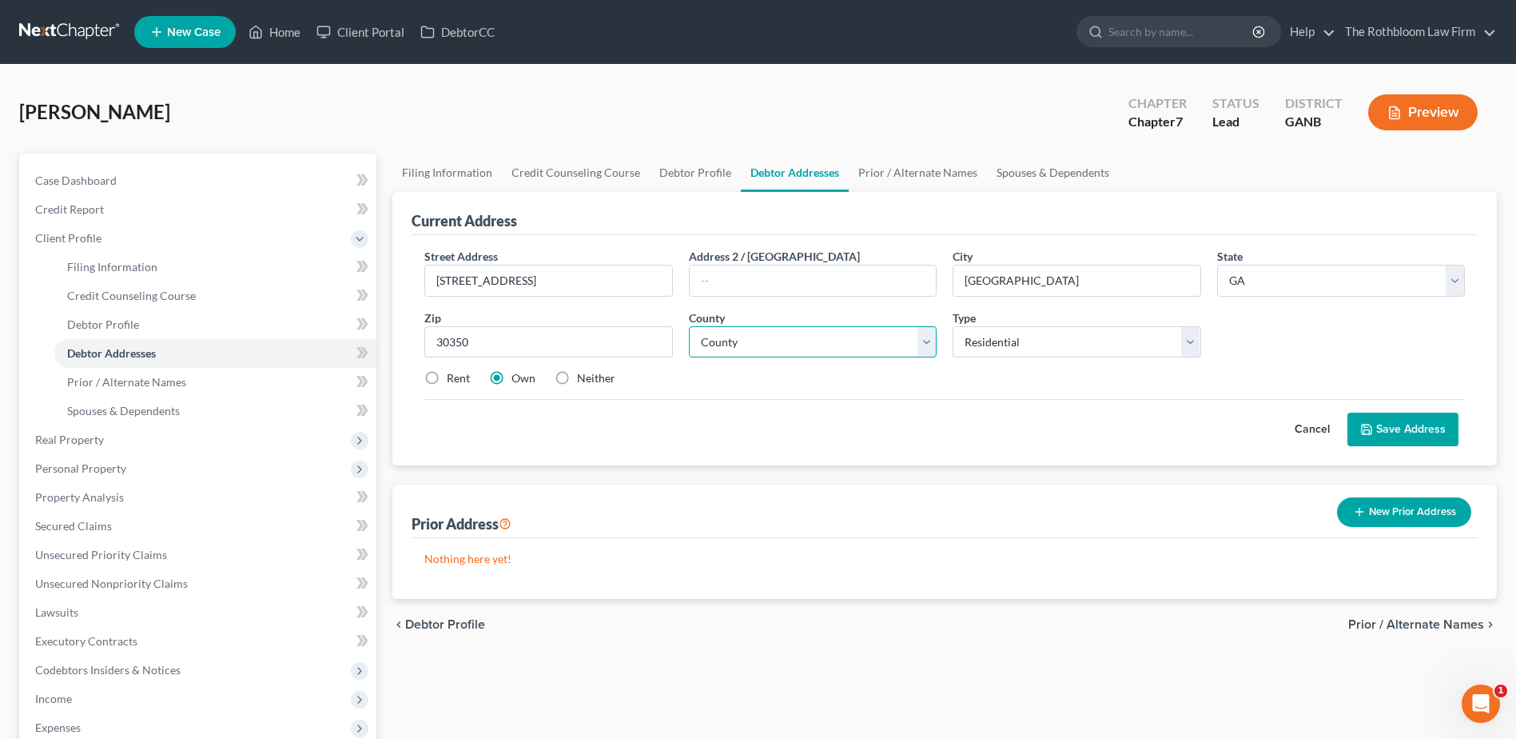
click at [725, 352] on select "County [GEOGRAPHIC_DATA] [GEOGRAPHIC_DATA] [GEOGRAPHIC_DATA] [GEOGRAPHIC_DATA] …" at bounding box center [813, 342] width 248 height 32
select select "59"
click at [727, 348] on select "County [GEOGRAPHIC_DATA] [GEOGRAPHIC_DATA] [GEOGRAPHIC_DATA] [GEOGRAPHIC_DATA] …" at bounding box center [813, 342] width 248 height 32
click at [1414, 432] on button "Save Address" at bounding box center [1403, 429] width 111 height 34
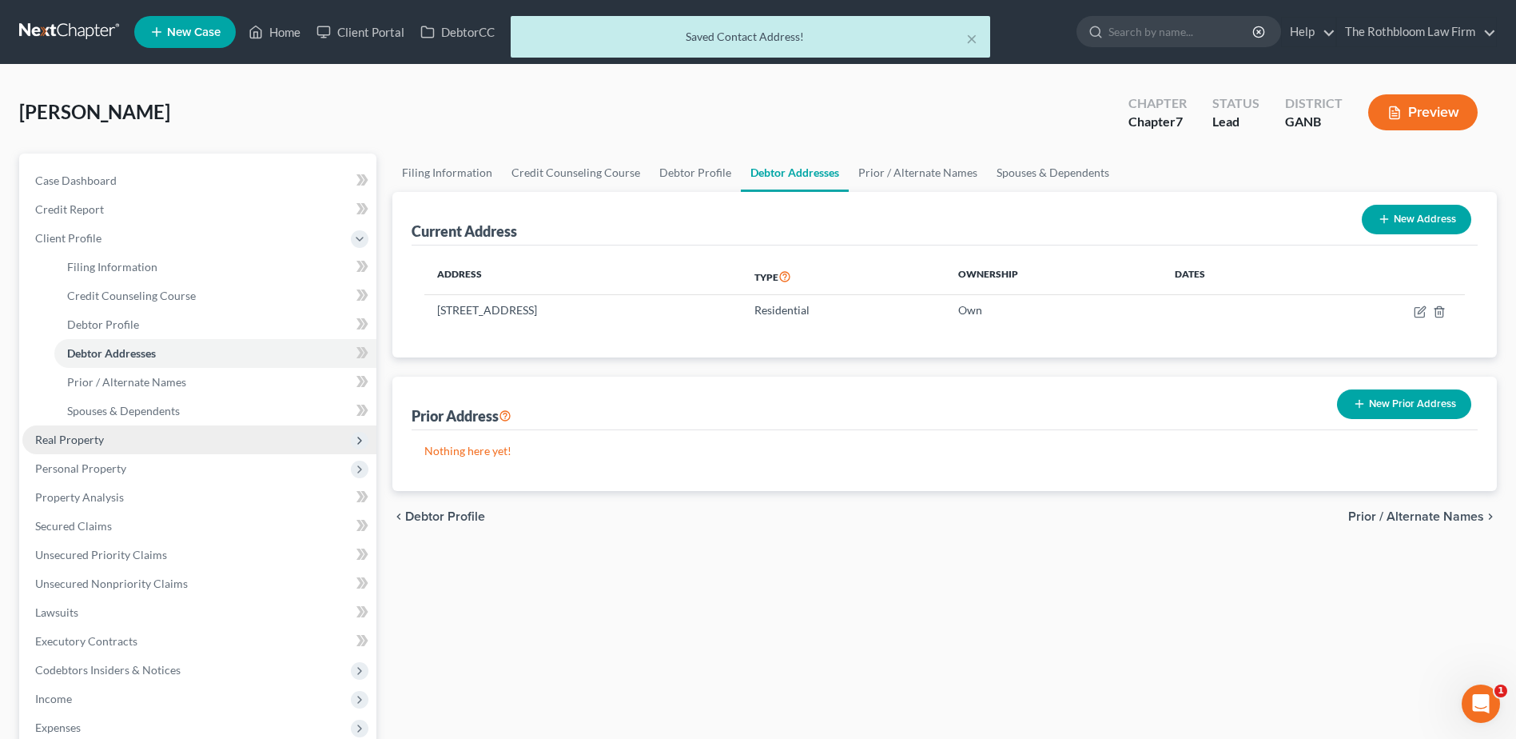
click at [108, 439] on span "Real Property" at bounding box center [199, 439] width 354 height 29
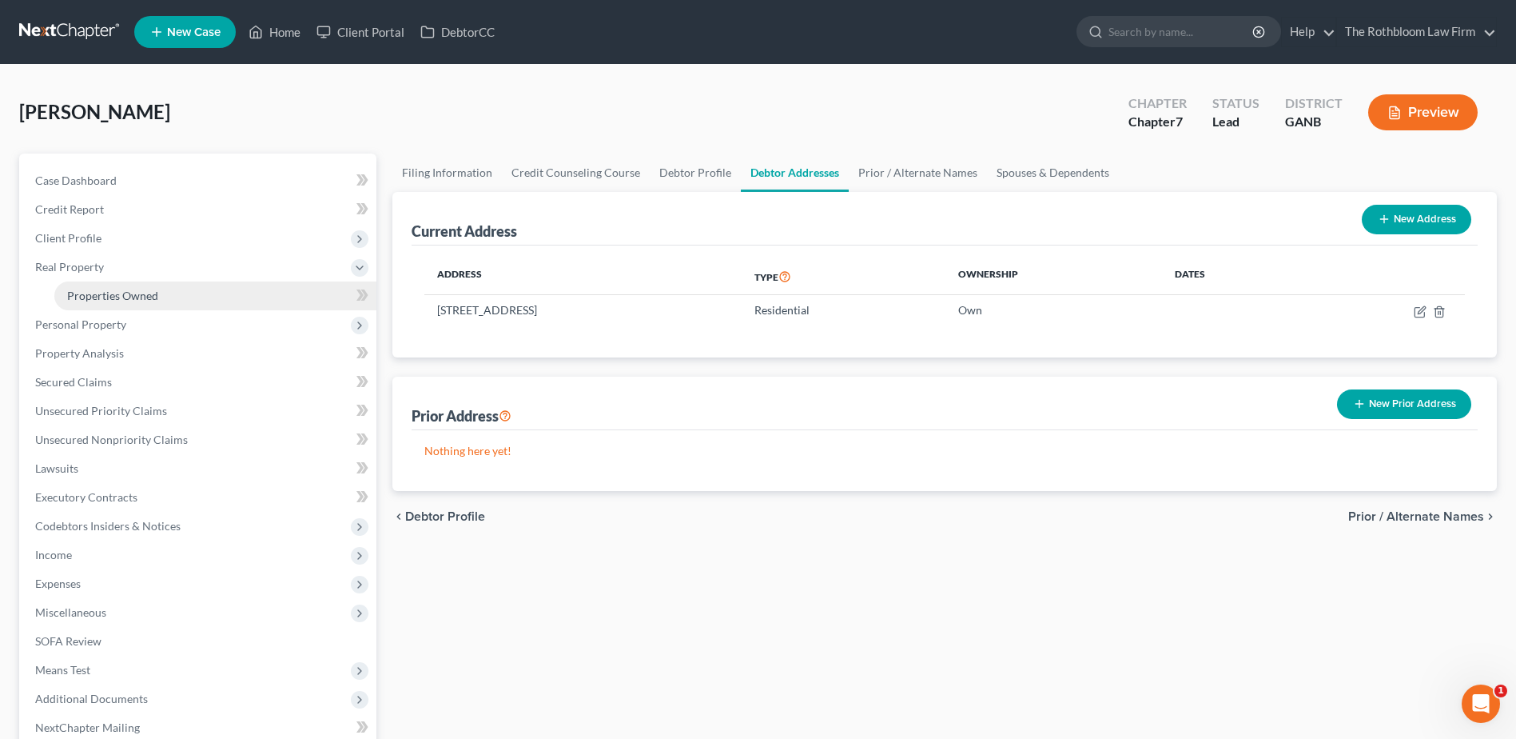
click at [130, 291] on span "Properties Owned" at bounding box center [112, 296] width 91 height 14
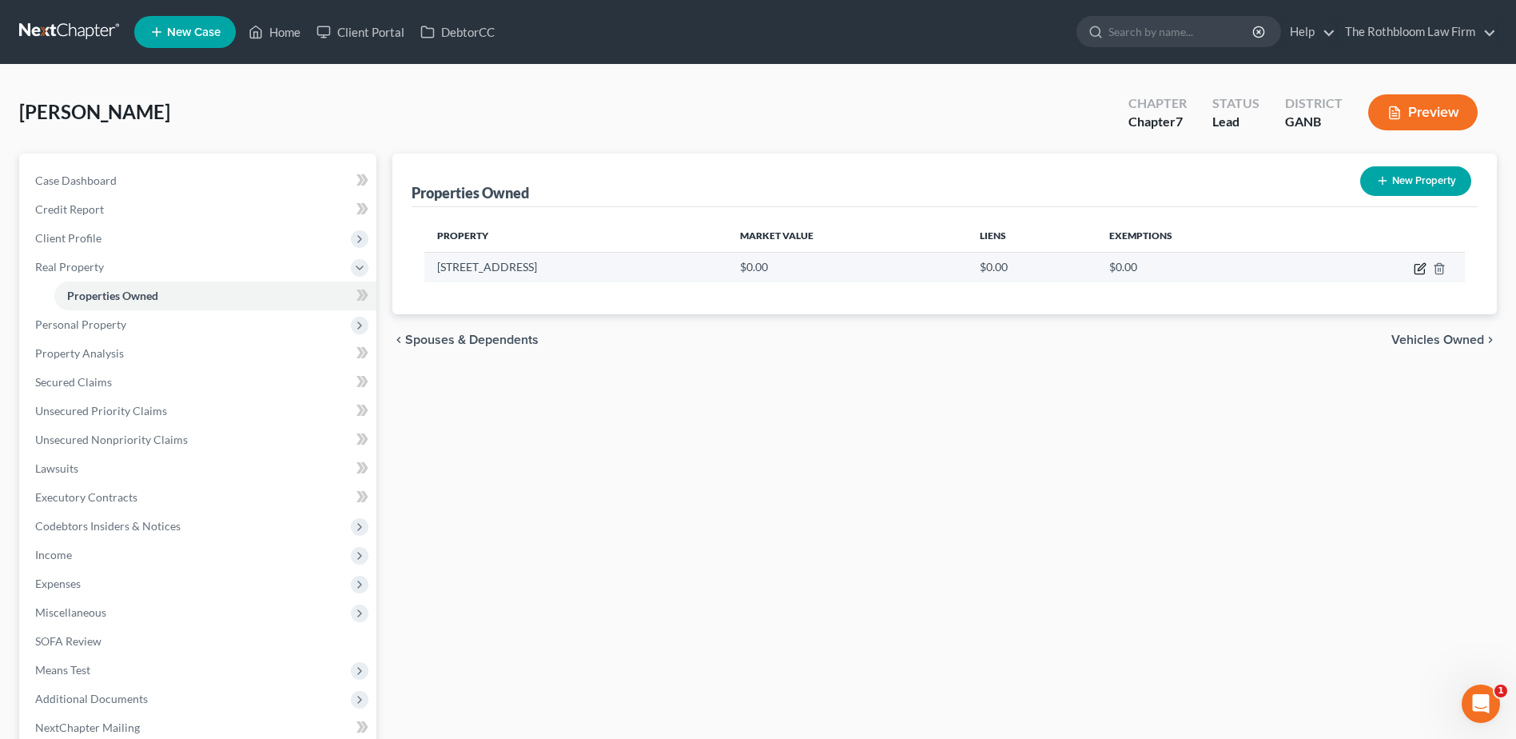
click at [1416, 270] on icon "button" at bounding box center [1420, 270] width 10 height 10
select select "10"
select select "59"
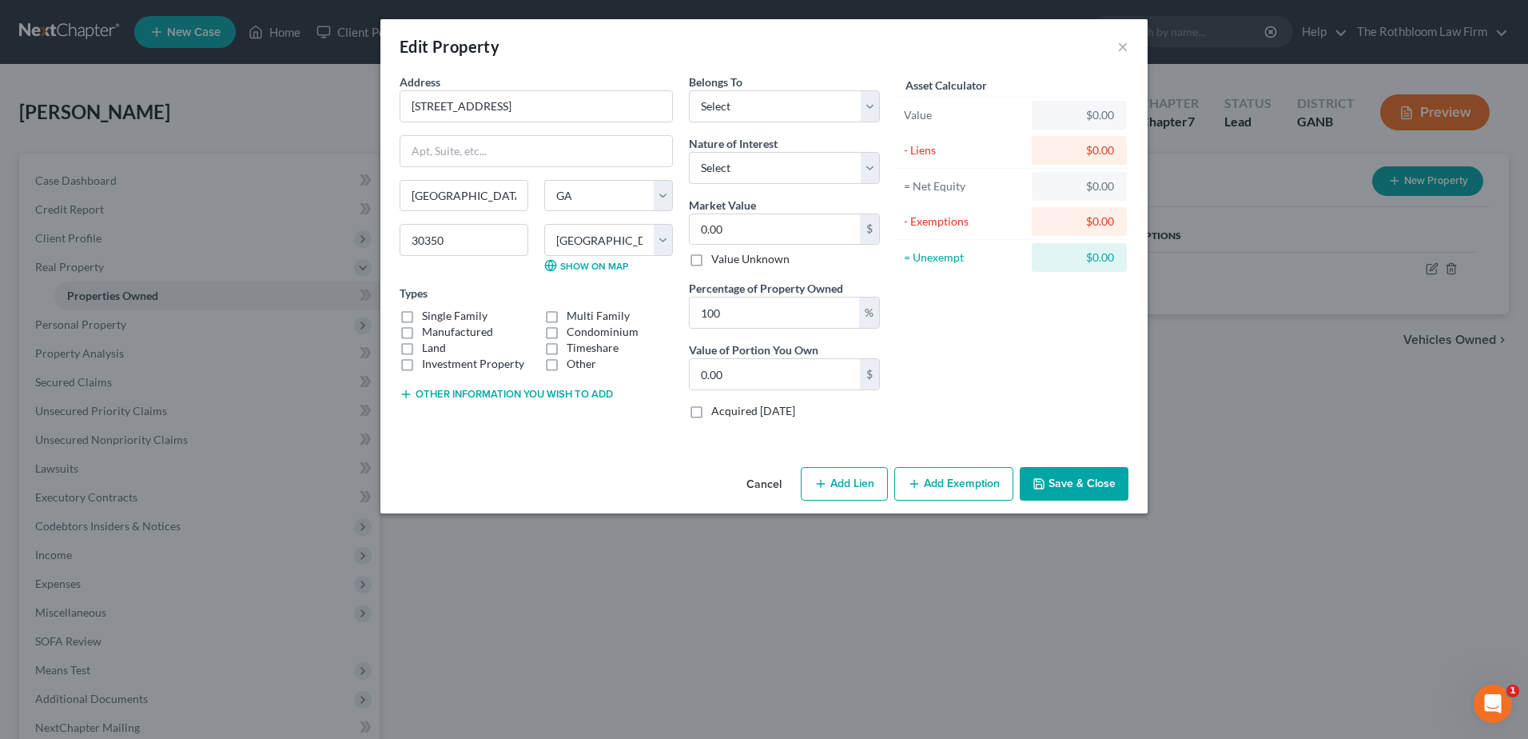
click at [853, 482] on button "Add Lien" at bounding box center [844, 484] width 87 height 34
select select "0"
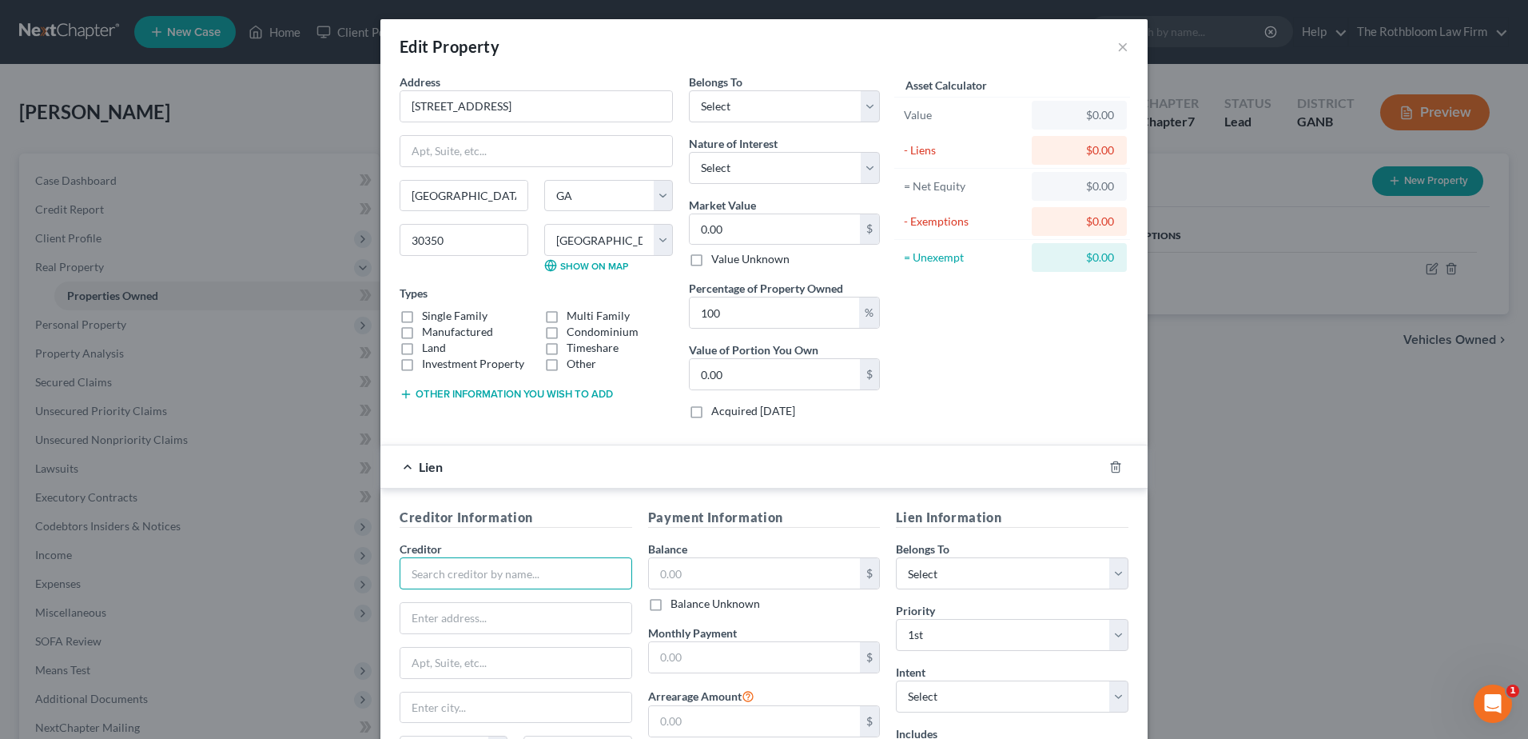
click at [449, 570] on input "text" at bounding box center [516, 573] width 233 height 32
click at [437, 571] on input "[PERSON_NAME]" at bounding box center [516, 573] width 233 height 32
type input "PennyMac"
click at [444, 599] on div "PennyMac" at bounding box center [495, 601] width 166 height 16
type input "P.O. Box 514387"
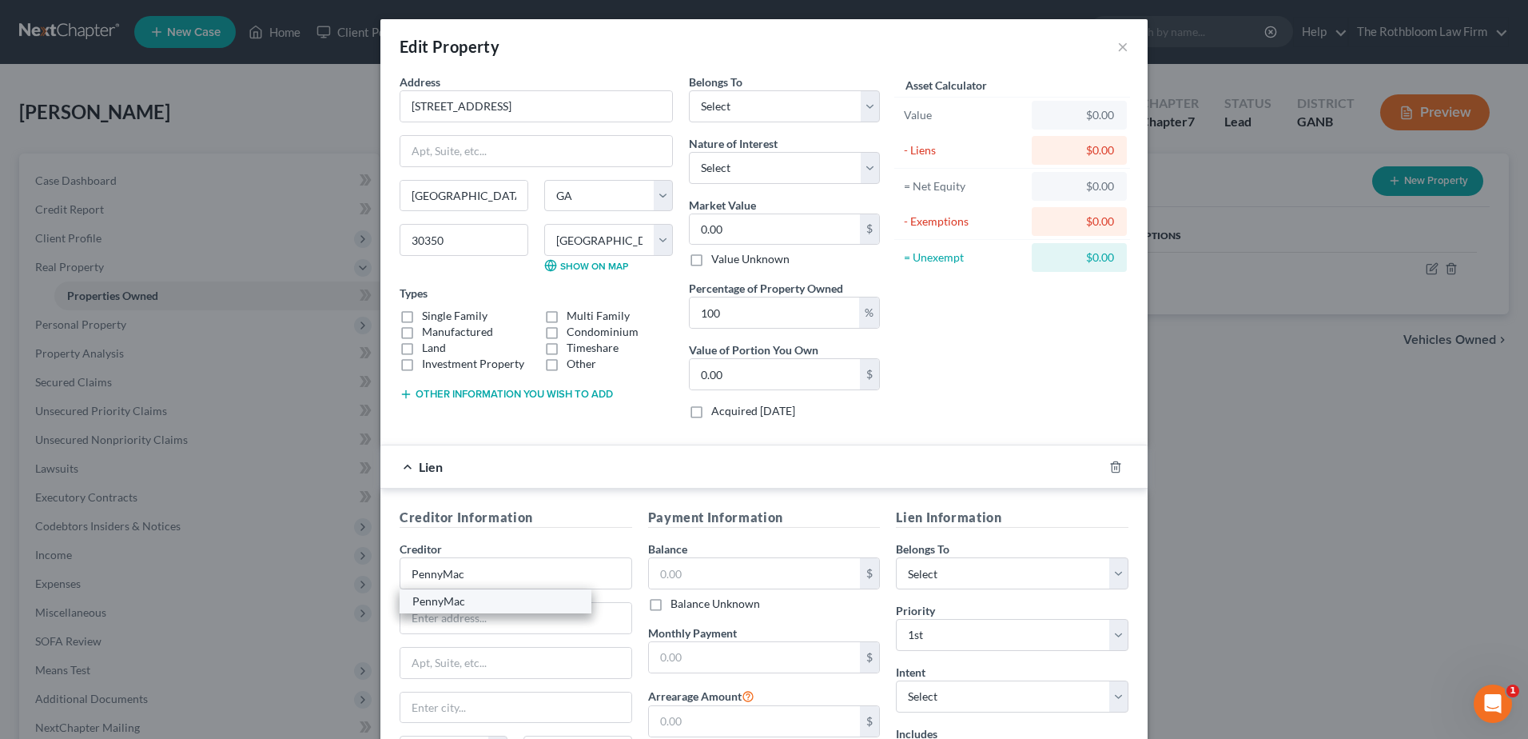
type input "[GEOGRAPHIC_DATA]"
select select "4"
type input "90051-4387"
drag, startPoint x: 447, startPoint y: 663, endPoint x: 531, endPoint y: 665, distance: 83.9
click at [531, 665] on input "P.O. Box 514387" at bounding box center [515, 662] width 231 height 30
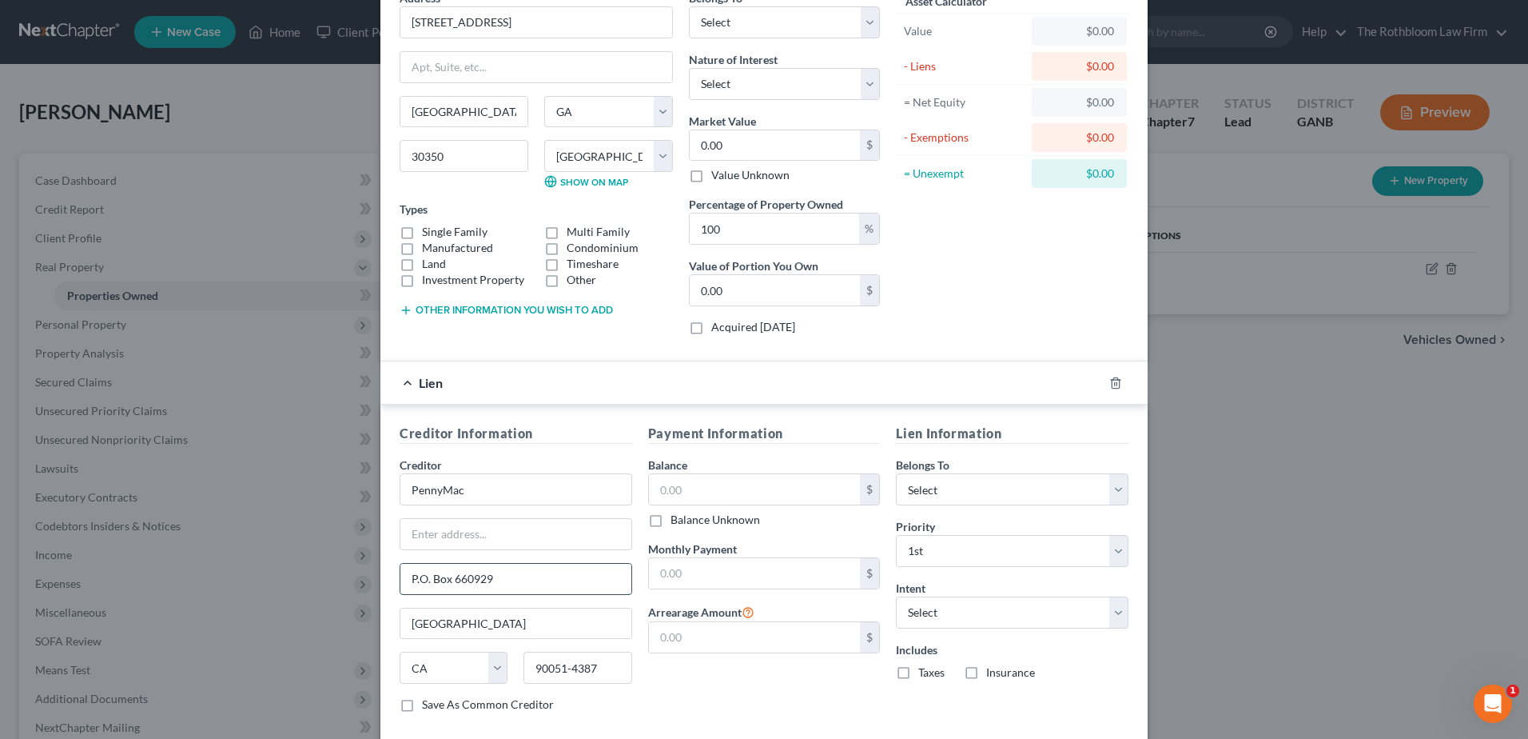
scroll to position [171, 0]
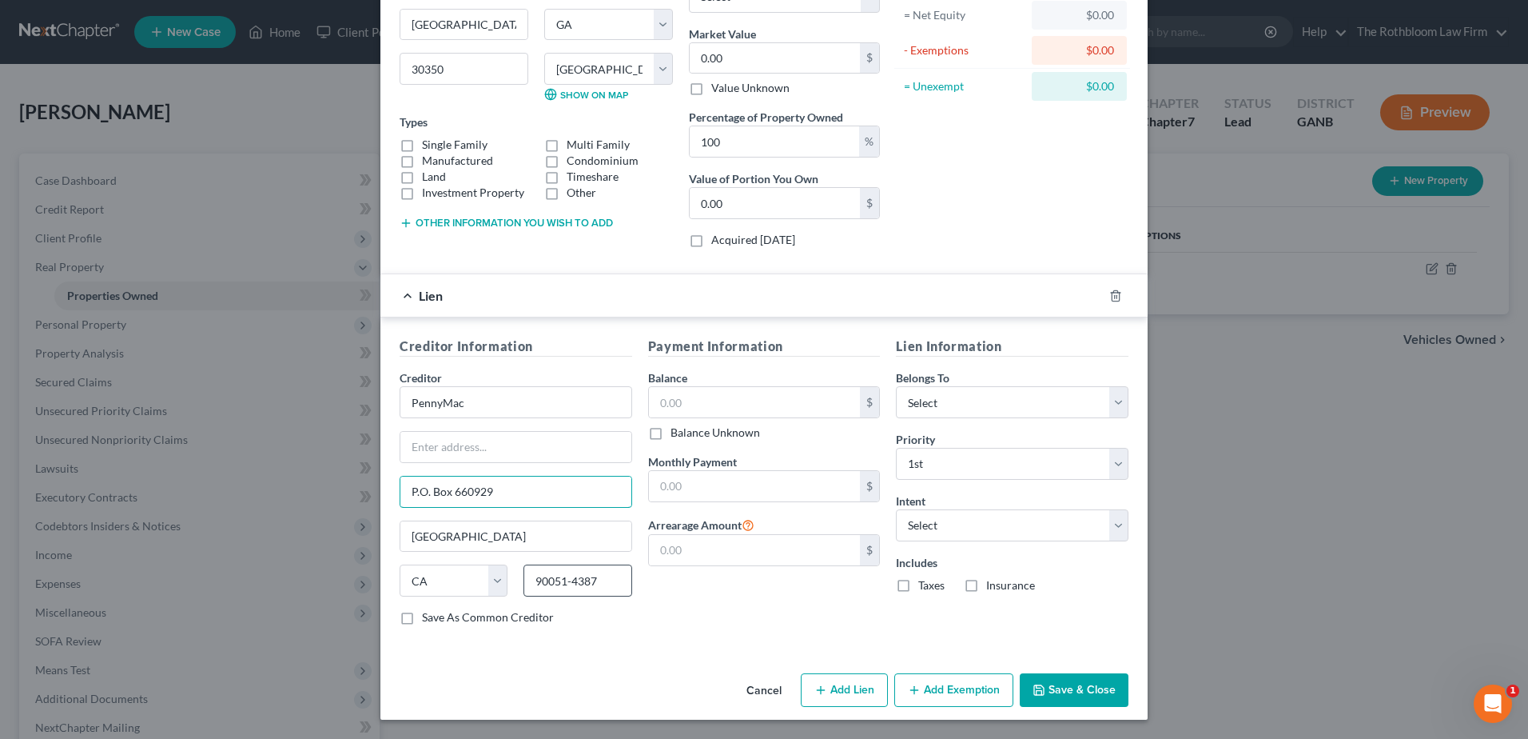
type input "P.O. Box 660929"
drag, startPoint x: 605, startPoint y: 583, endPoint x: 491, endPoint y: 589, distance: 114.5
click at [491, 589] on div "State [US_STATE] AK AR AZ CA CO CT DE DC [GEOGRAPHIC_DATA] [GEOGRAPHIC_DATA] GU…" at bounding box center [516, 586] width 249 height 45
type input "75266"
type input "[GEOGRAPHIC_DATA]"
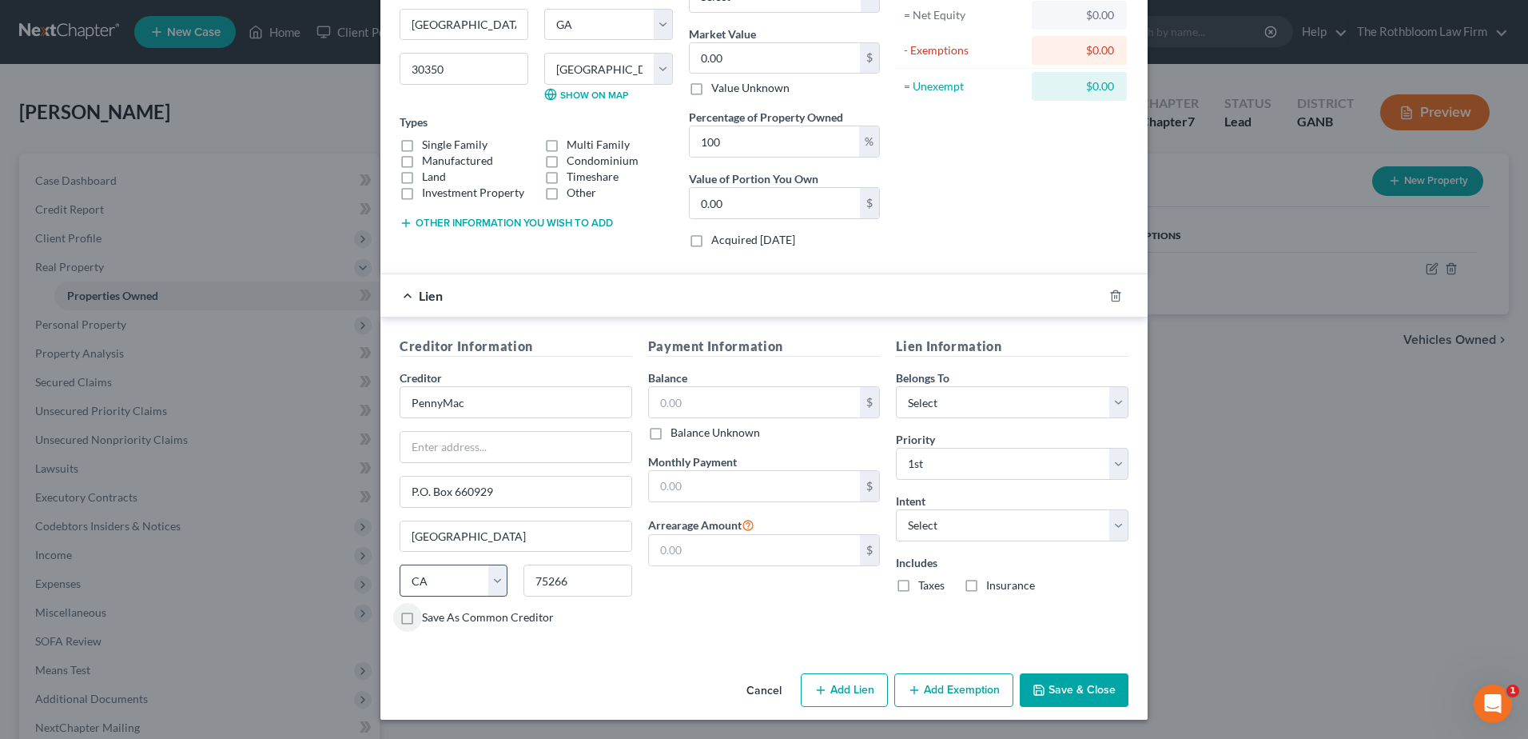
select select "45"
click at [694, 414] on input "text" at bounding box center [755, 402] width 212 height 30
type input "427,917.52"
click at [681, 484] on input "text" at bounding box center [755, 486] width 212 height 30
type input "3,586.97"
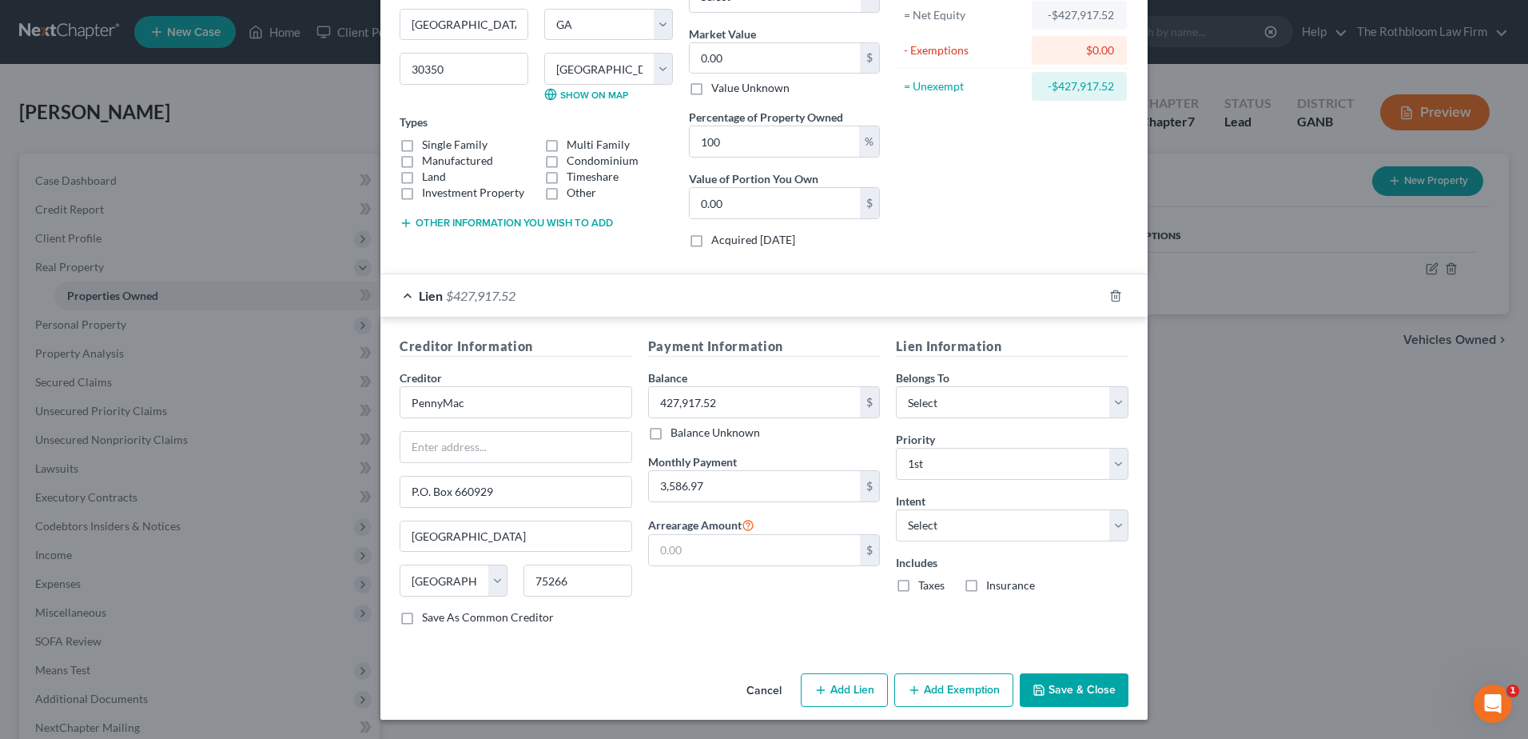
click at [821, 695] on icon "button" at bounding box center [820, 689] width 13 height 13
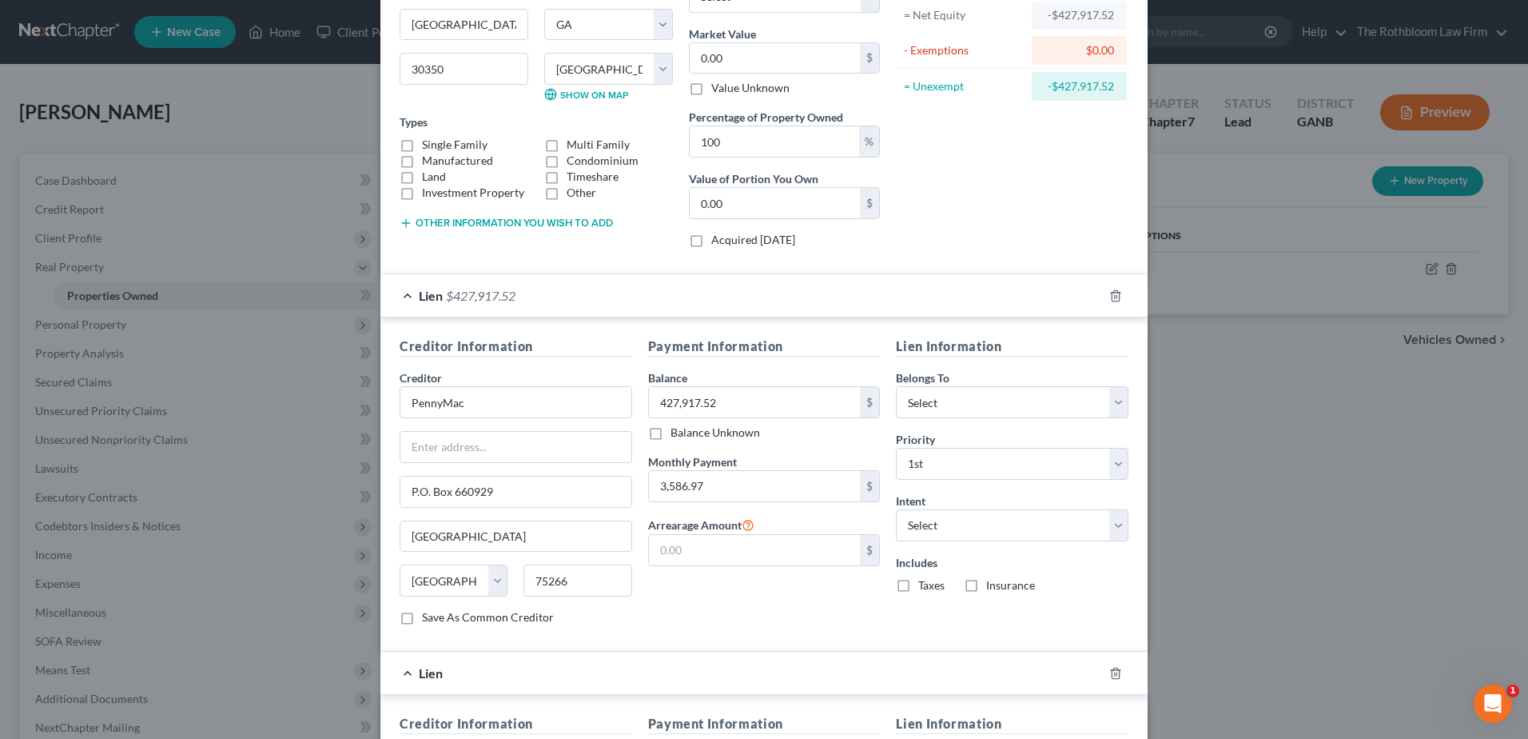
scroll to position [491, 0]
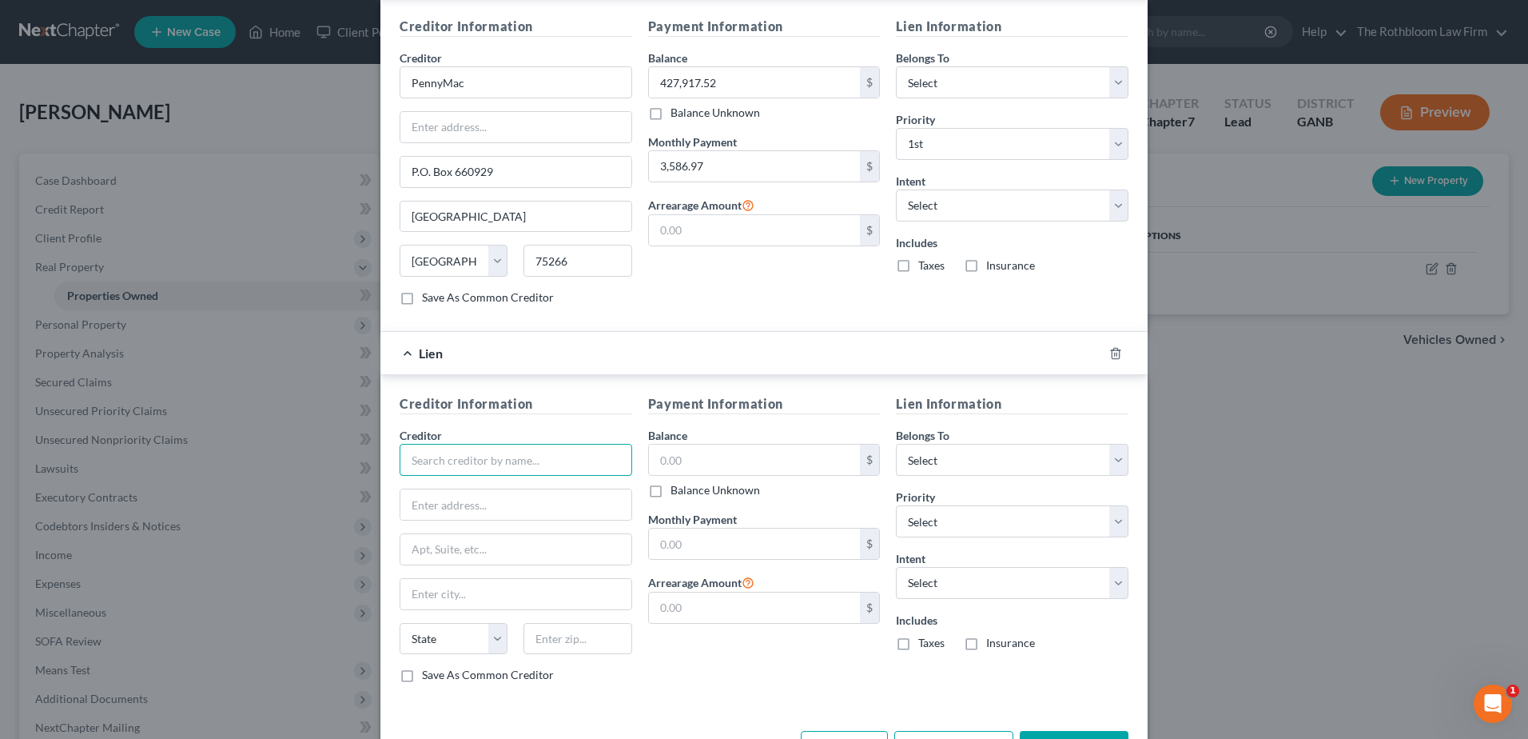
click at [424, 463] on input "text" at bounding box center [516, 460] width 233 height 32
type input "Shellpoint Mortgage"
click at [793, 463] on input "text" at bounding box center [755, 459] width 212 height 30
type input "272,968.02"
click at [721, 536] on input "text" at bounding box center [755, 543] width 212 height 30
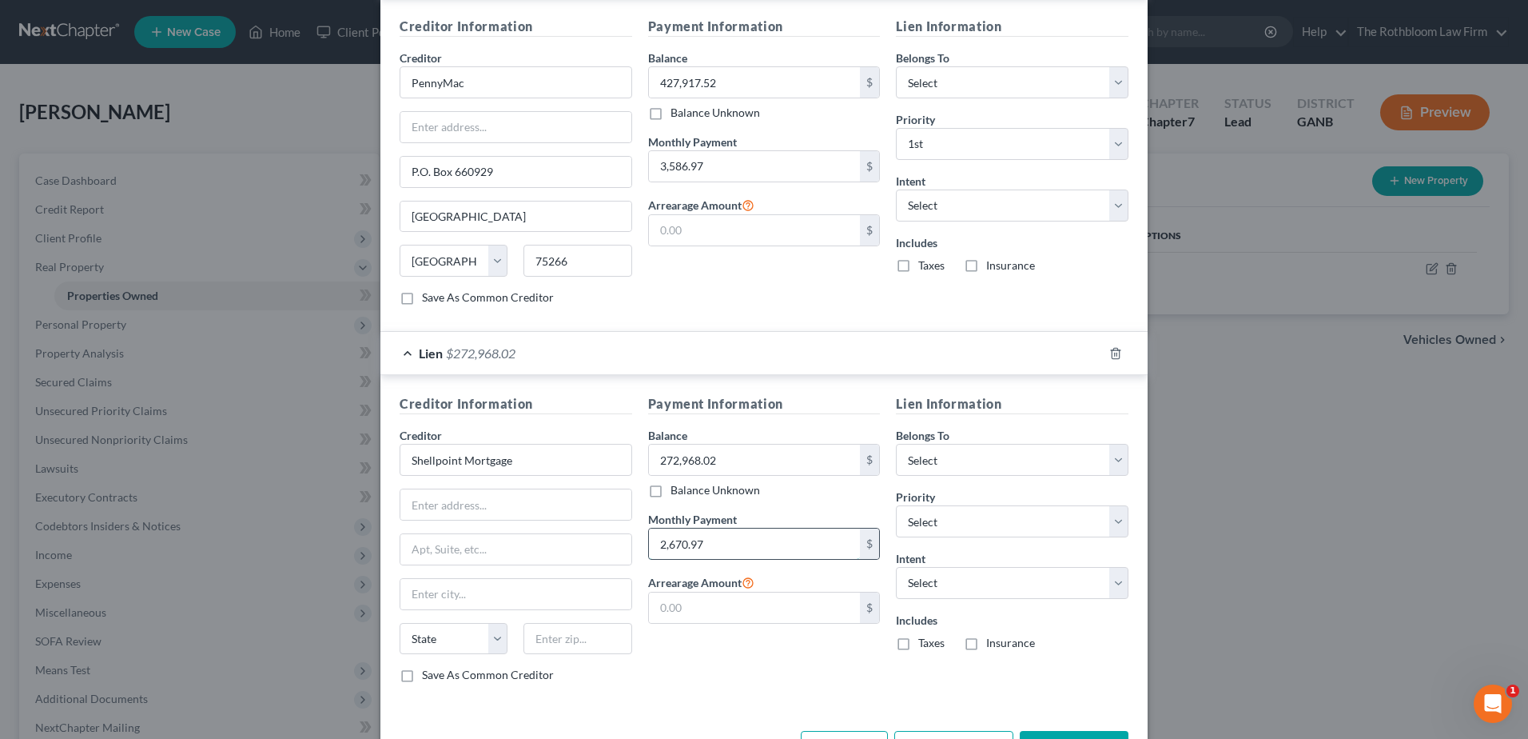
type input "2,670.97"
click at [970, 520] on select "Select 2nd 3rd 4th 5th 6th 7th 8th 9th 10th 11th 12th 13th 14th 15th 16th 17th …" at bounding box center [1012, 521] width 233 height 32
select select "0"
click at [896, 505] on select "Select 2nd 3rd 4th 5th 6th 7th 8th 9th 10th 11th 12th 13th 14th 15th 16th 17th …" at bounding box center [1012, 521] width 233 height 32
click at [946, 205] on select "Select Surrender Redeem Reaffirm Avoid Other" at bounding box center [1012, 205] width 233 height 32
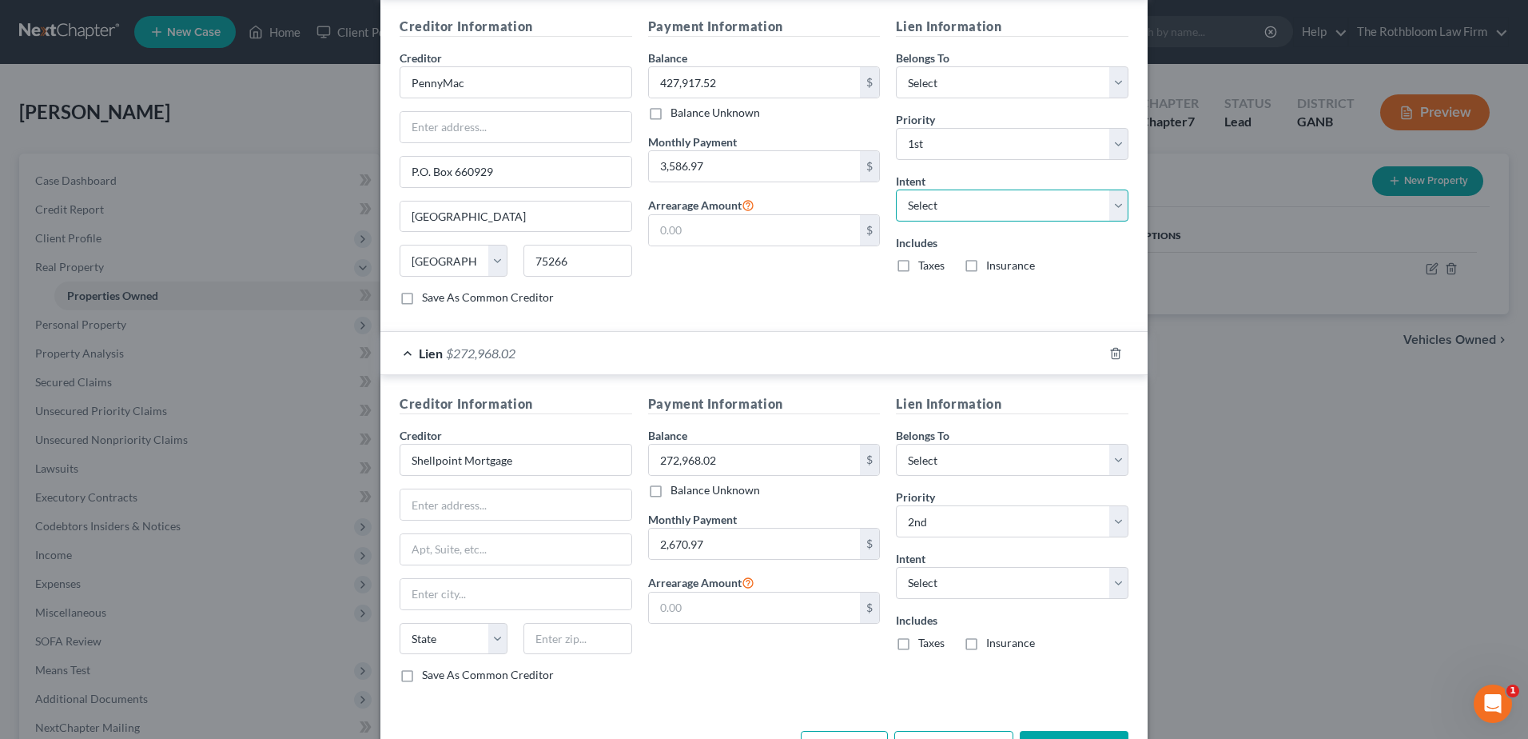
select select "2"
click at [896, 189] on select "Select Surrender Redeem Reaffirm Avoid Other" at bounding box center [1012, 205] width 233 height 32
drag, startPoint x: 902, startPoint y: 268, endPoint x: 919, endPoint y: 272, distance: 17.3
click at [918, 268] on label "Taxes" at bounding box center [931, 265] width 26 height 16
click at [925, 268] on input "Taxes" at bounding box center [930, 262] width 10 height 10
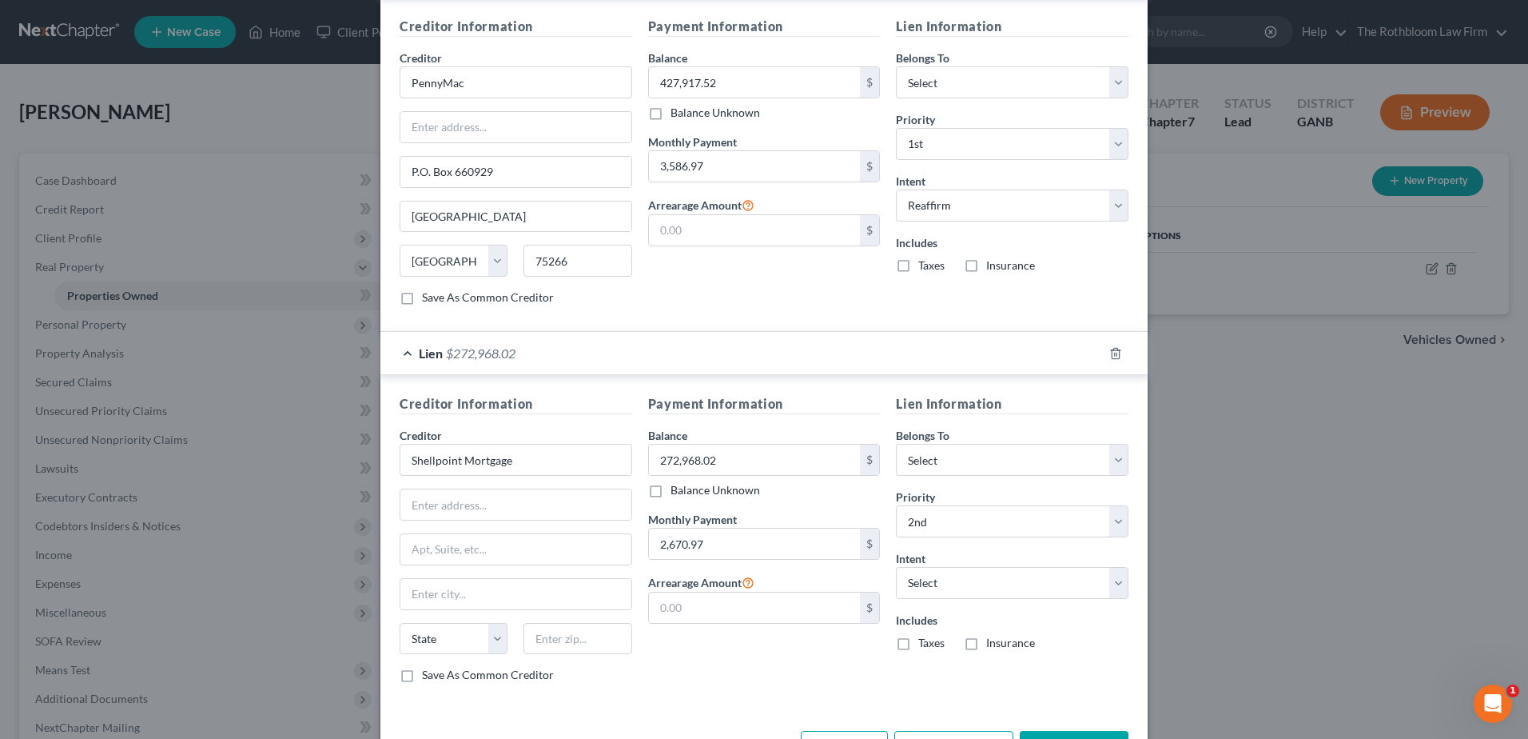
checkbox input "true"
click at [986, 269] on label "Insurance" at bounding box center [1010, 265] width 49 height 16
click at [993, 268] on input "Insurance" at bounding box center [998, 262] width 10 height 10
checkbox input "true"
click at [933, 579] on select "Select Surrender Redeem Reaffirm Avoid Other" at bounding box center [1012, 583] width 233 height 32
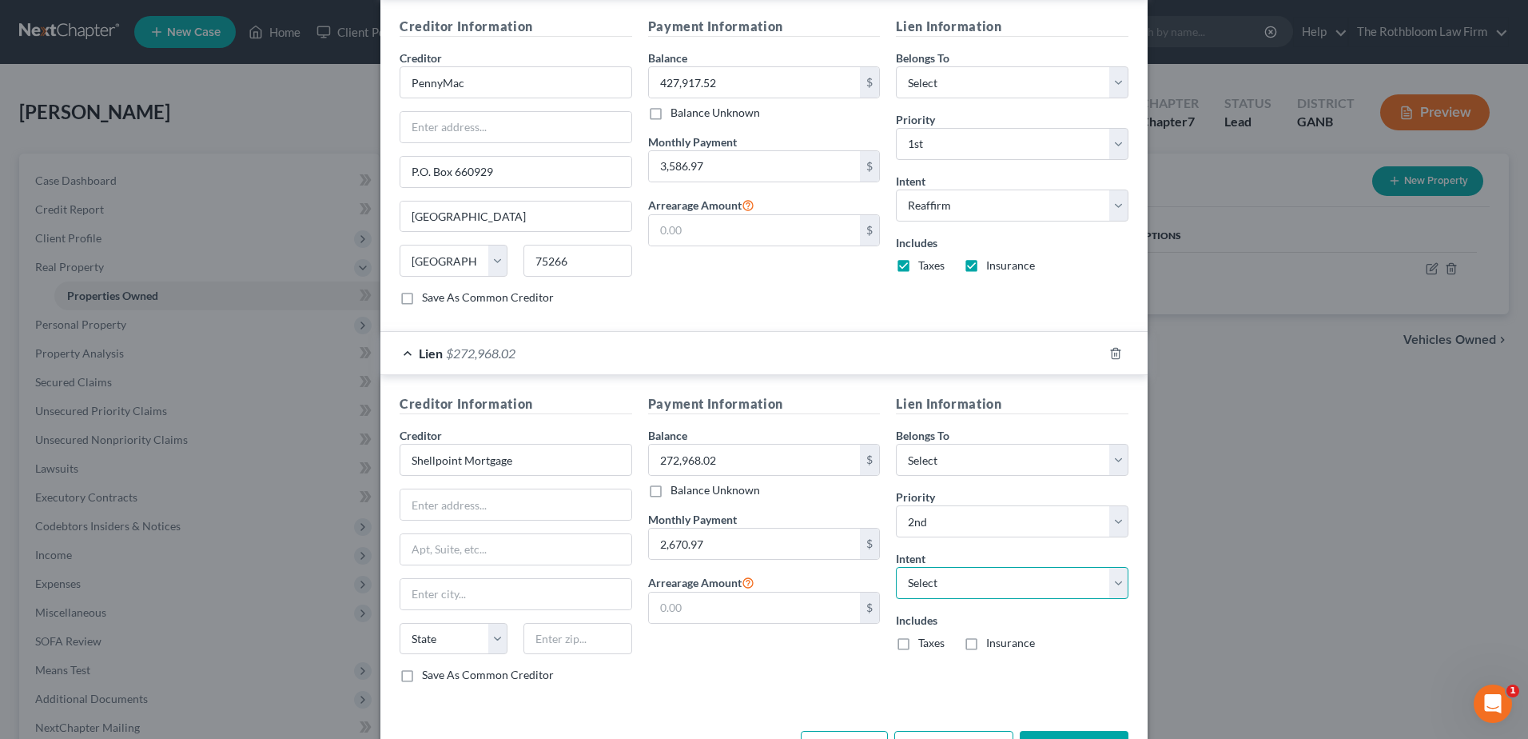
select select "2"
click at [896, 567] on select "Select Surrender Redeem Reaffirm Avoid Other" at bounding box center [1012, 583] width 233 height 32
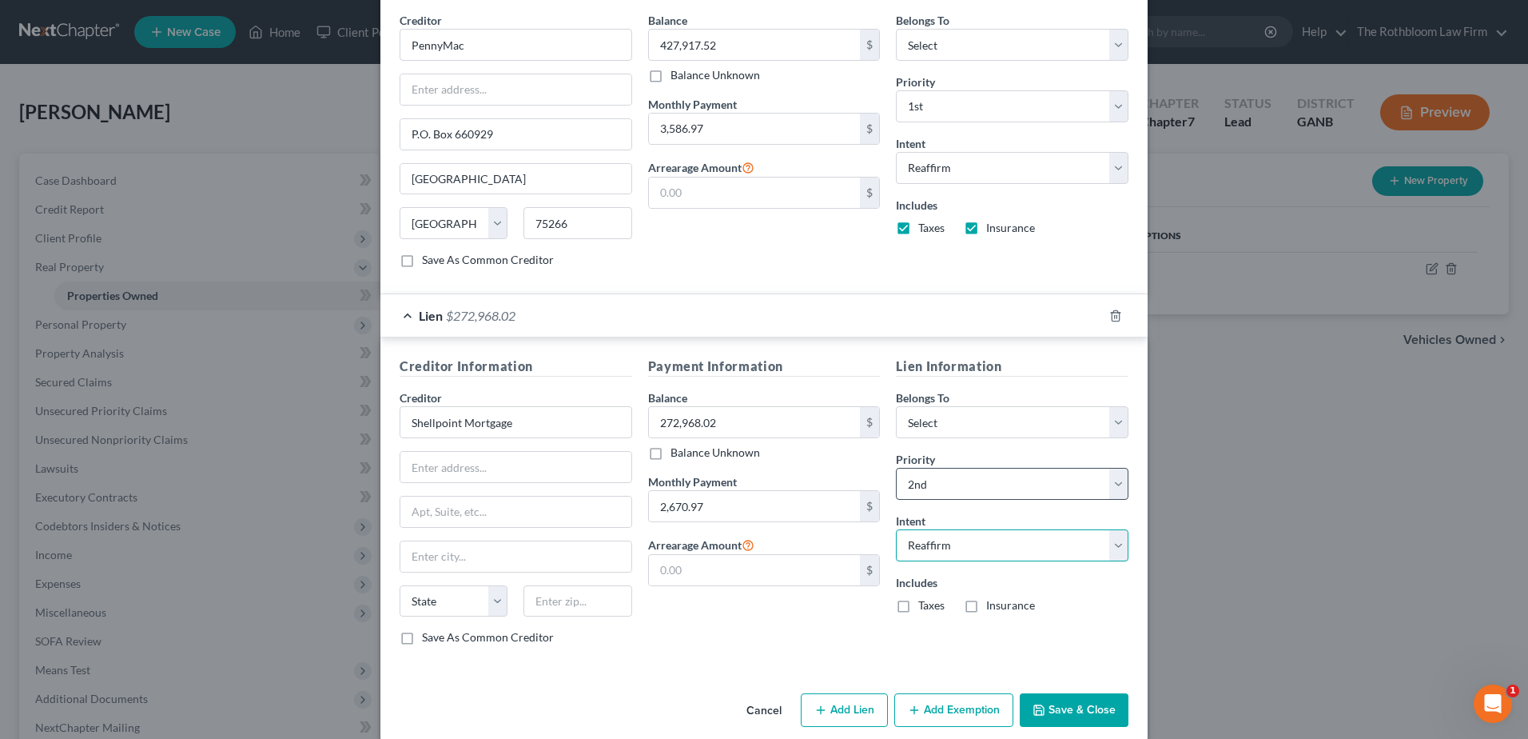
scroll to position [548, 0]
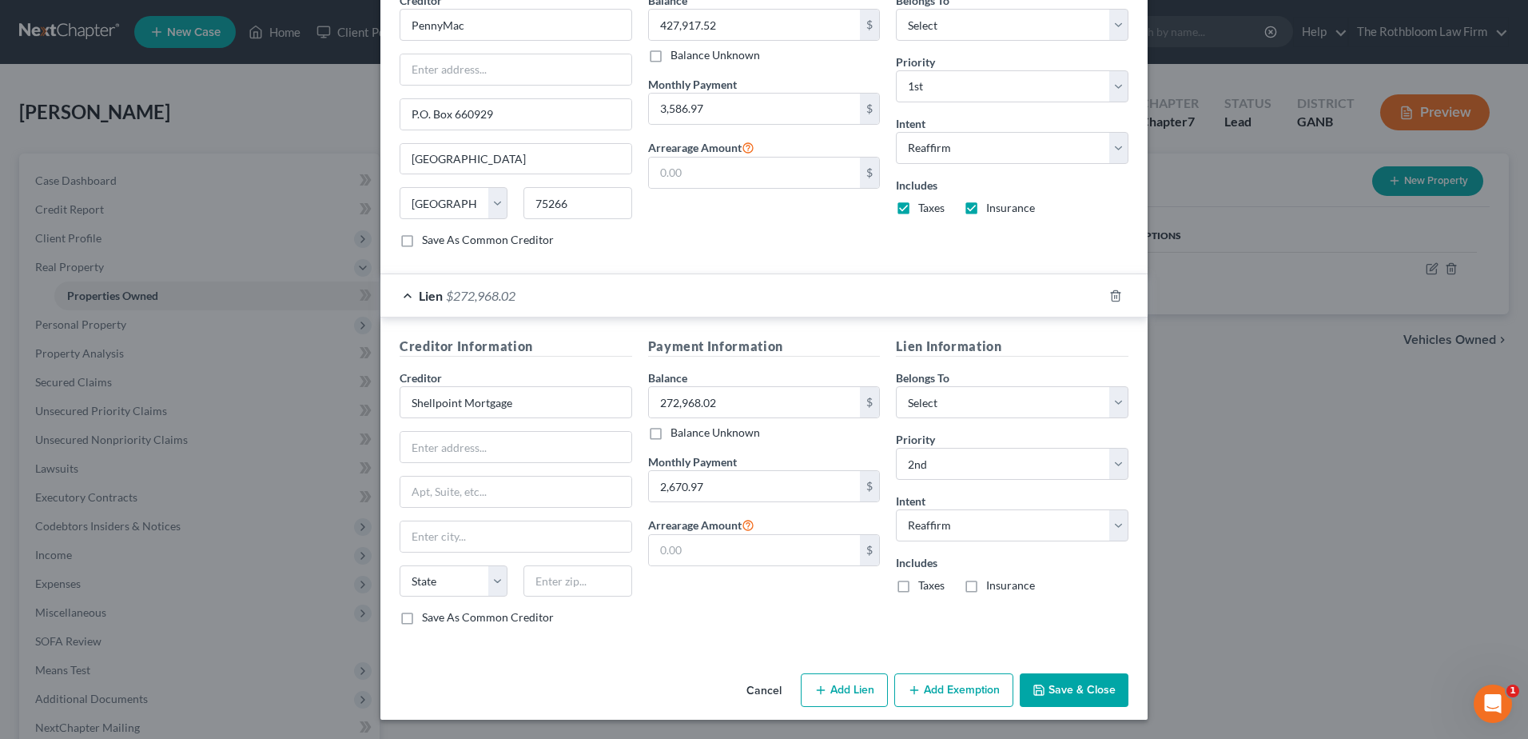
click at [1073, 688] on button "Save & Close" at bounding box center [1074, 690] width 109 height 34
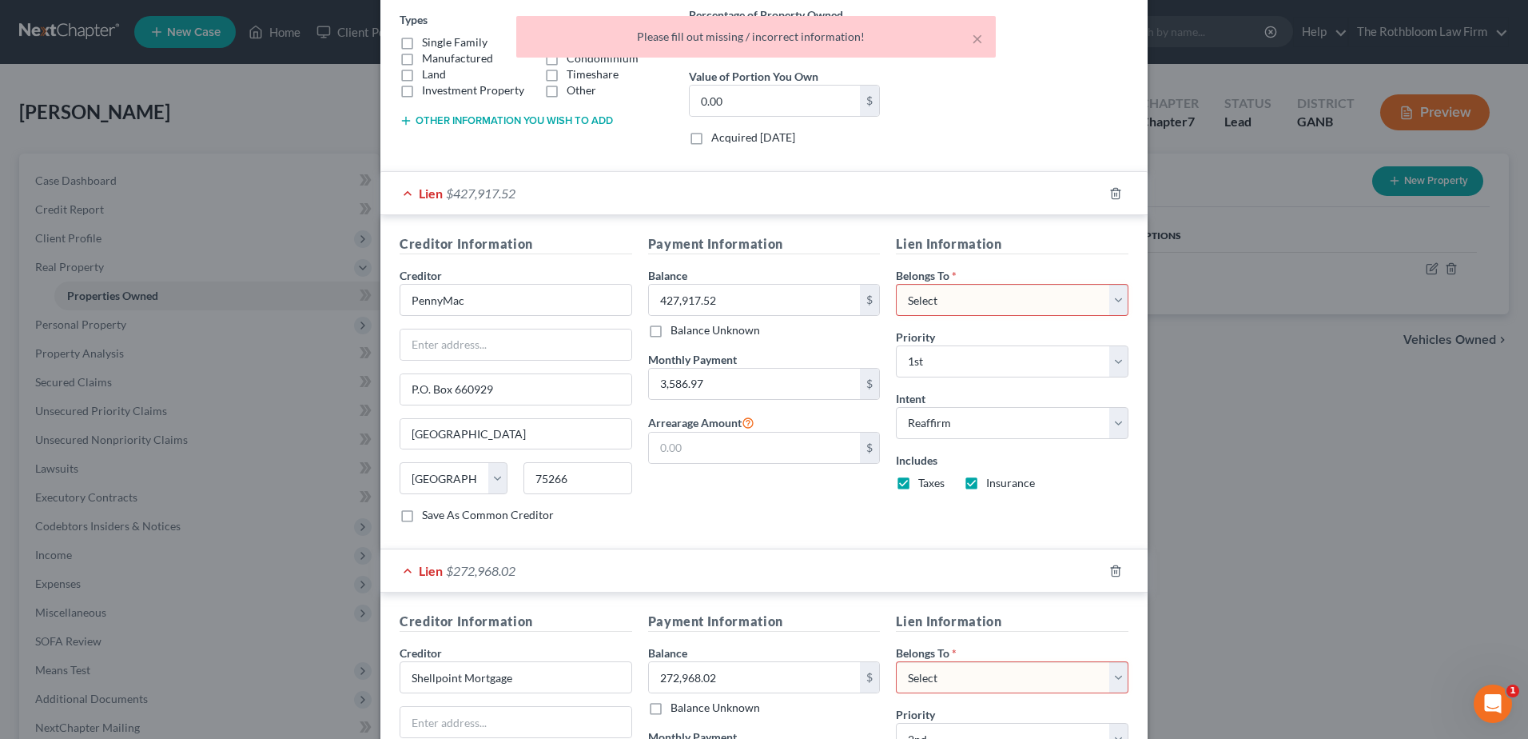
scroll to position [149, 0]
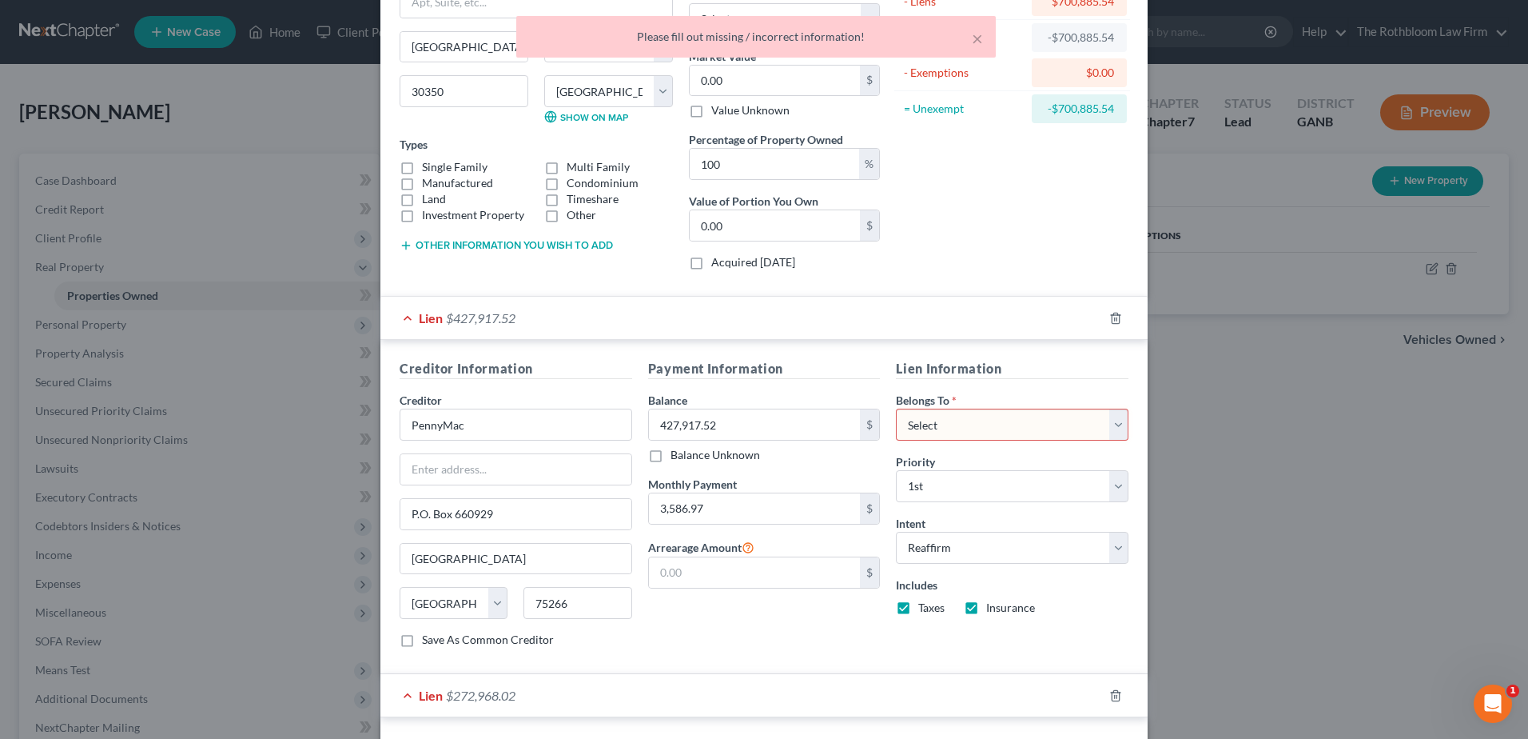
click at [985, 427] on select "Select Debtor 1 Only Debtor 2 Only Debtor 1 And Debtor 2 Only At Least One Of T…" at bounding box center [1012, 424] width 233 height 32
click at [896, 408] on select "Select Debtor 1 Only Debtor 2 Only Debtor 1 And Debtor 2 Only At Least One Of T…" at bounding box center [1012, 424] width 233 height 32
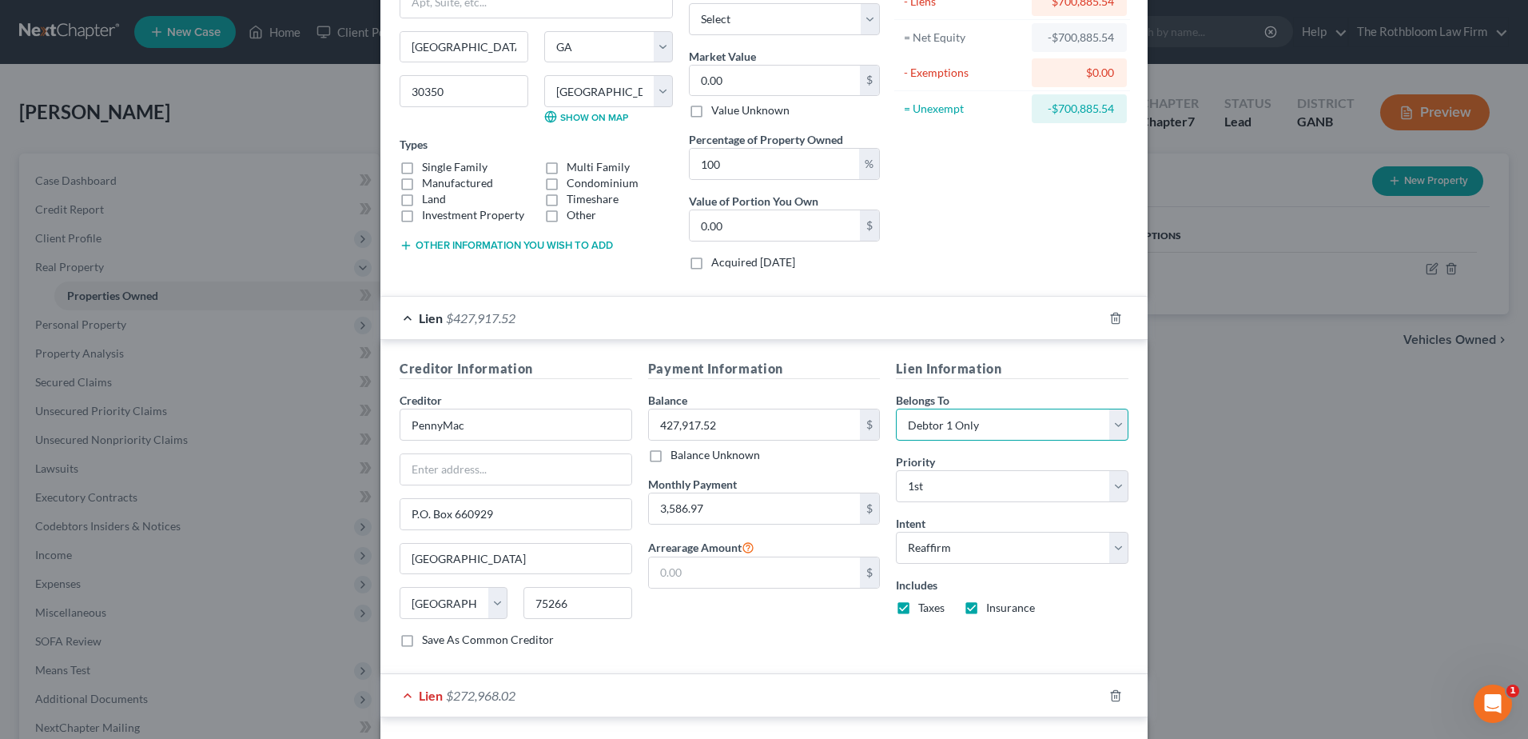
click at [1114, 427] on select "Select Debtor 1 Only Debtor 2 Only Debtor 1 And Debtor 2 Only At Least One Of T…" at bounding box center [1012, 424] width 233 height 32
select select "3"
click at [896, 408] on select "Select Debtor 1 Only Debtor 2 Only Debtor 1 And Debtor 2 Only At Least One Of T…" at bounding box center [1012, 424] width 233 height 32
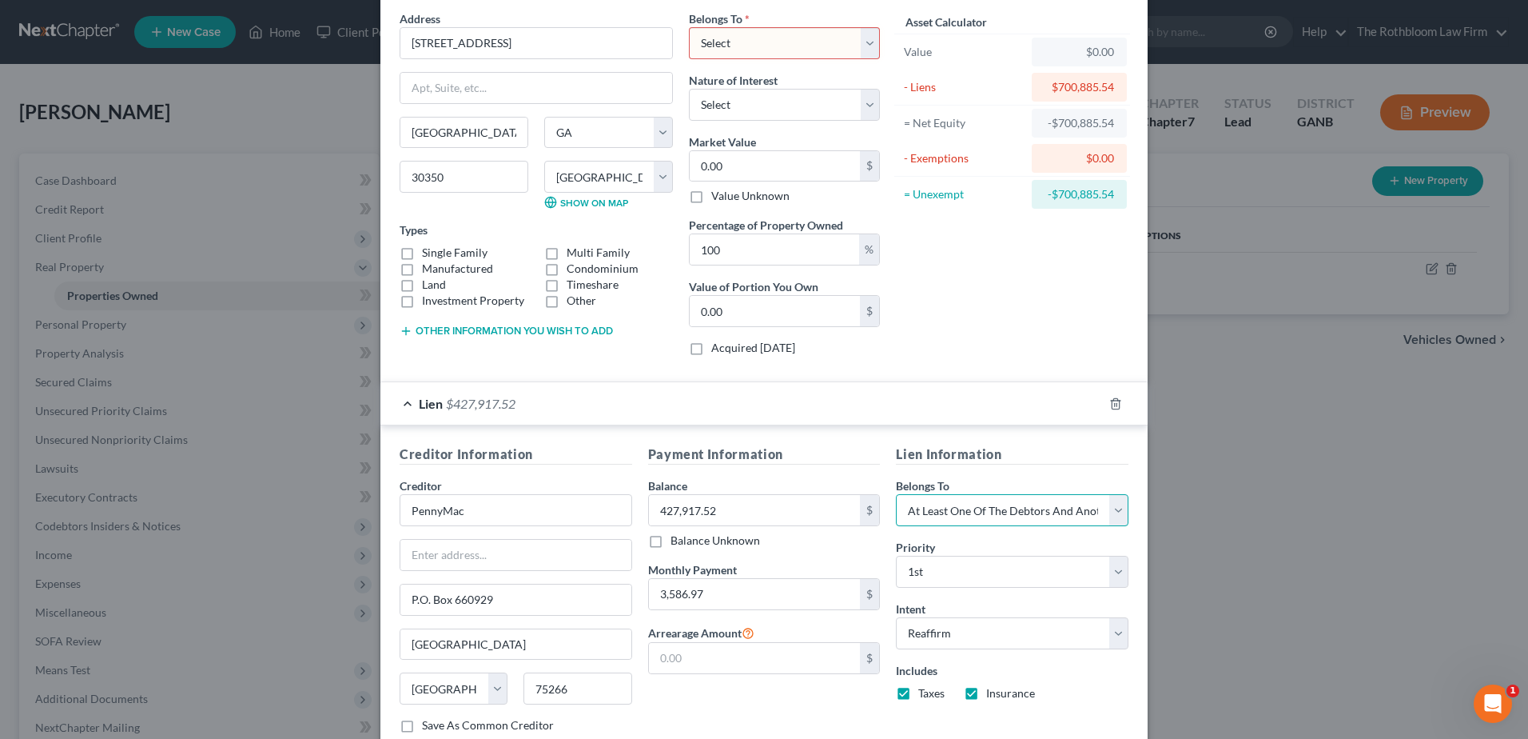
scroll to position [0, 0]
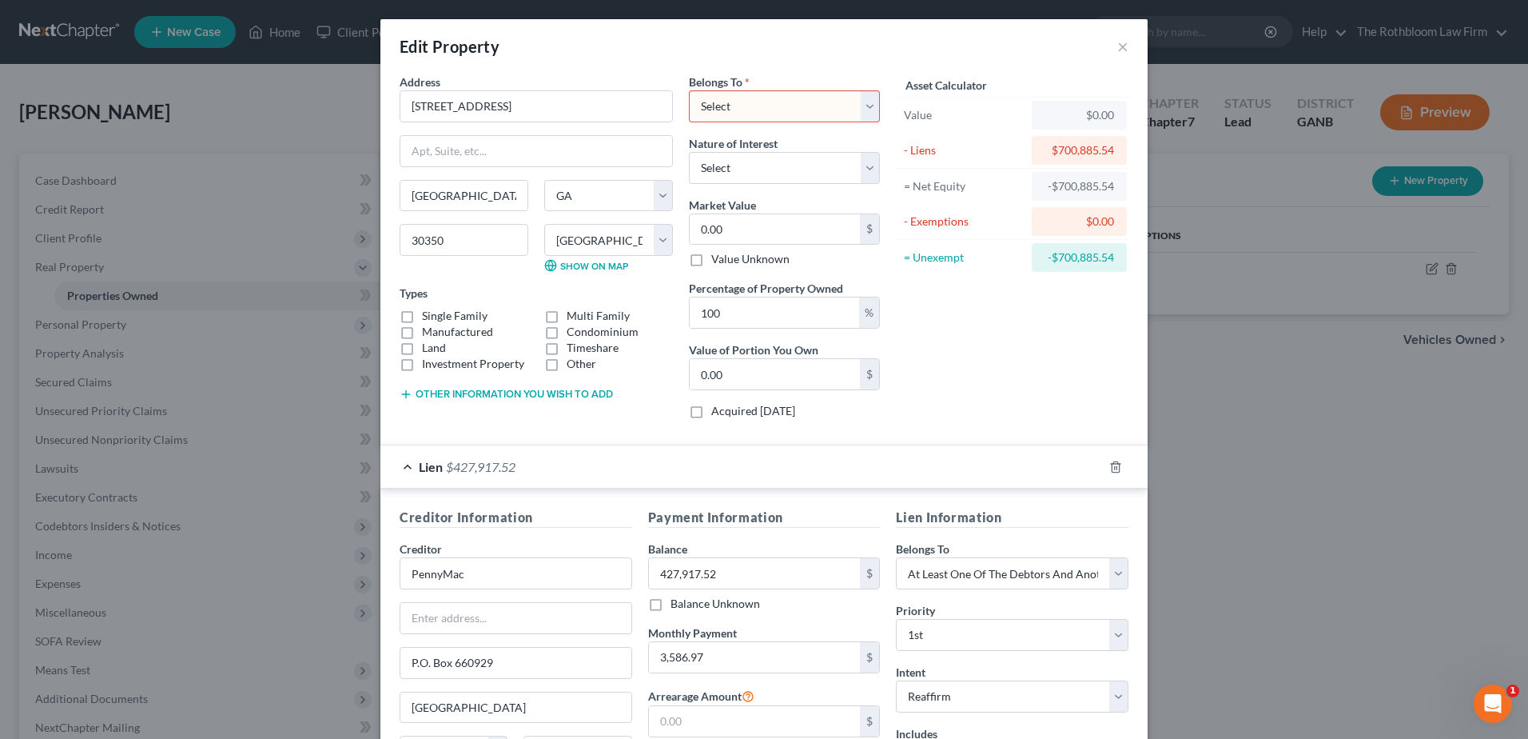
click at [861, 106] on select "Select Debtor 1 Only Debtor 2 Only Debtor 1 And Debtor 2 Only At Least One Of T…" at bounding box center [784, 106] width 191 height 32
select select "3"
click at [689, 90] on select "Select Debtor 1 Only Debtor 2 Only Debtor 1 And Debtor 2 Only At Least One Of T…" at bounding box center [784, 106] width 191 height 32
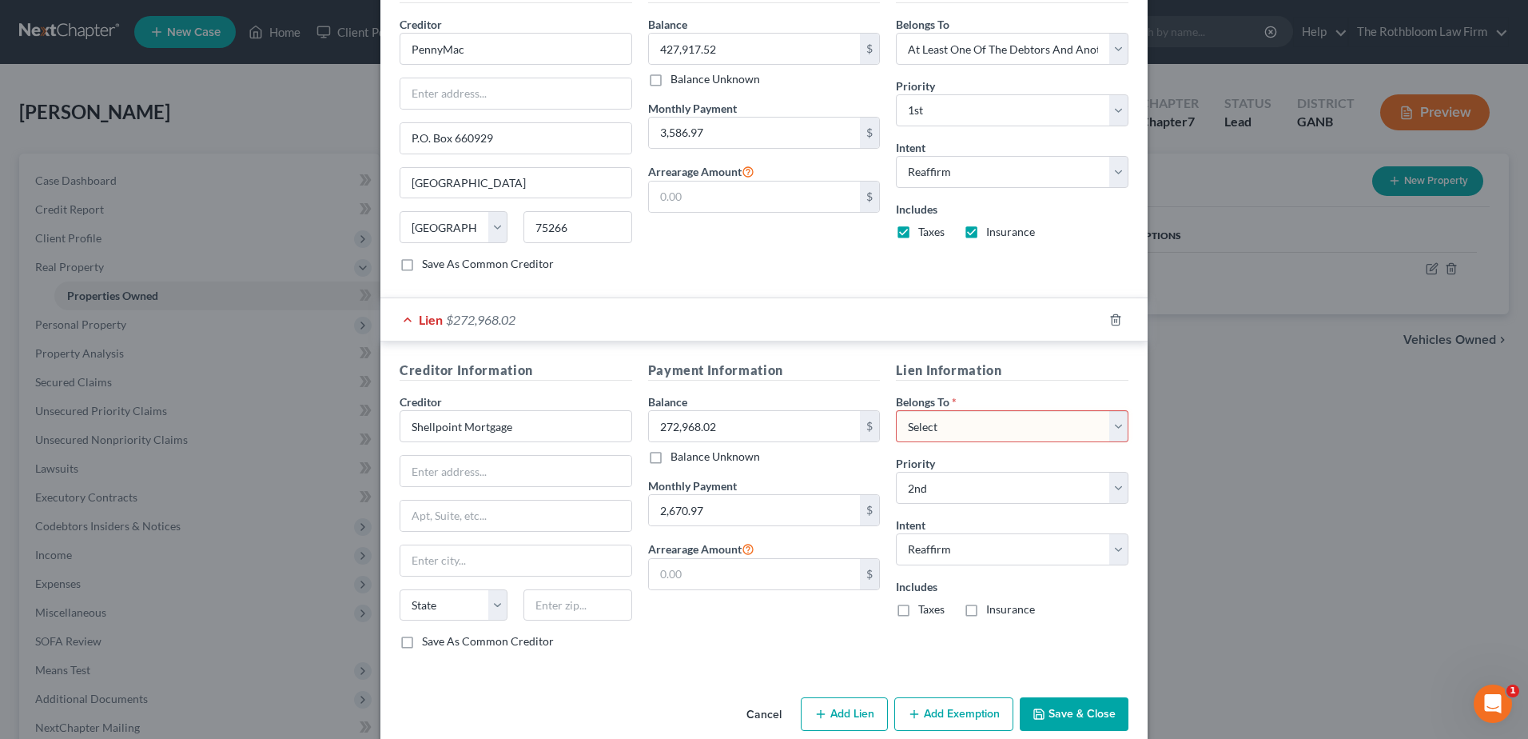
scroll to position [548, 0]
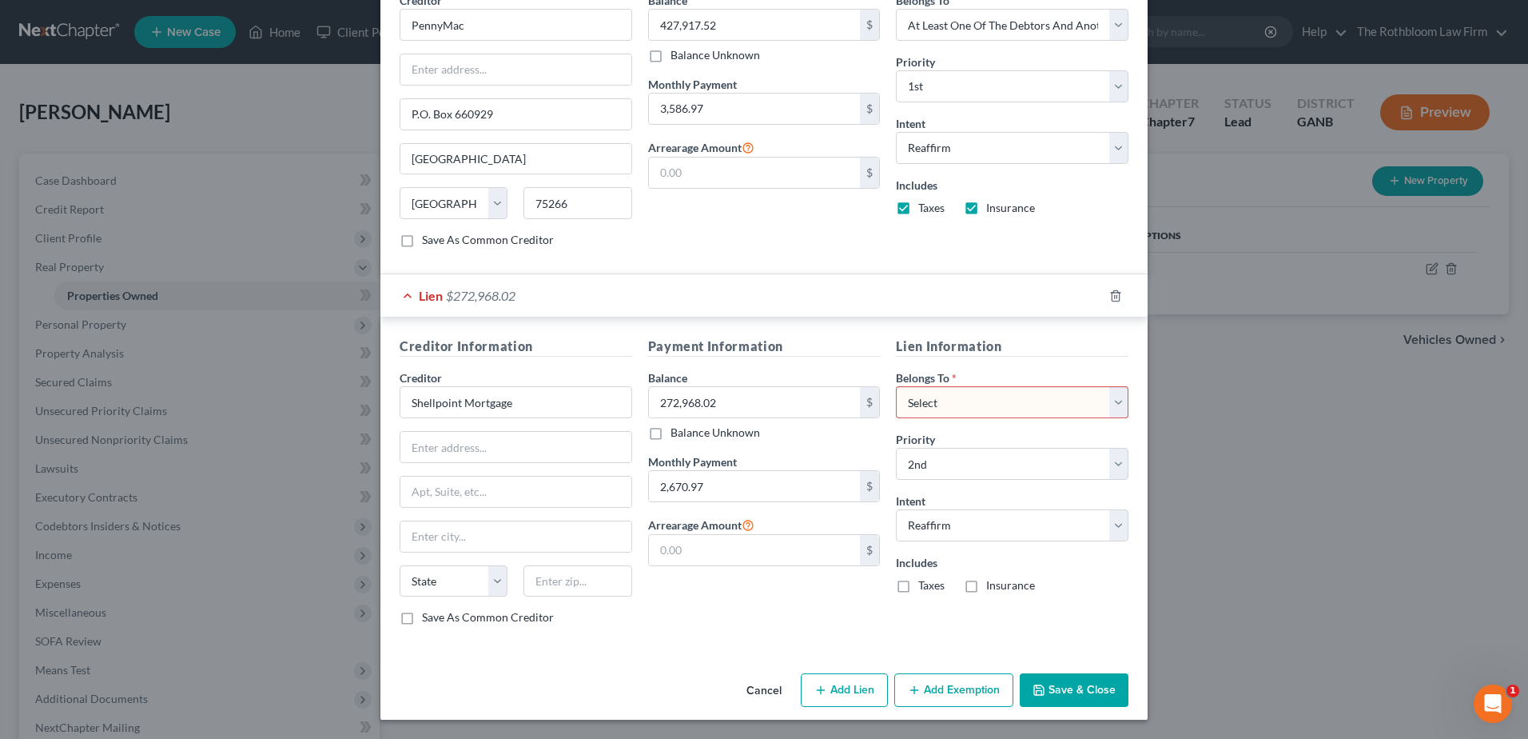
click at [915, 404] on select "Select Debtor 1 Only Debtor 2 Only Debtor 1 And Debtor 2 Only At Least One Of T…" at bounding box center [1012, 402] width 233 height 32
select select "3"
click at [896, 386] on select "Select Debtor 1 Only Debtor 2 Only Debtor 1 And Debtor 2 Only At Least One Of T…" at bounding box center [1012, 402] width 233 height 32
click at [1078, 681] on button "Save & Close" at bounding box center [1074, 690] width 109 height 34
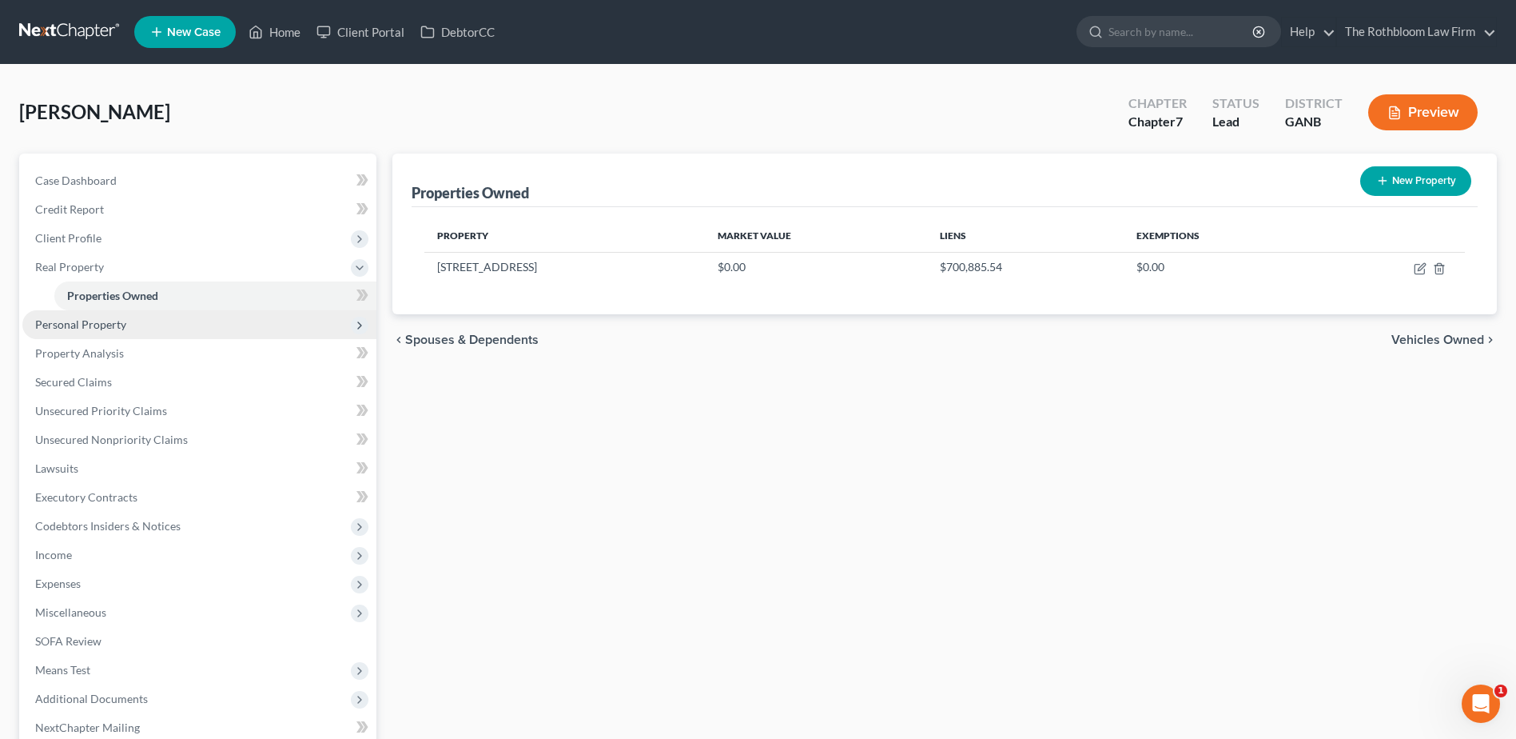
click at [61, 320] on span "Personal Property" at bounding box center [80, 324] width 91 height 14
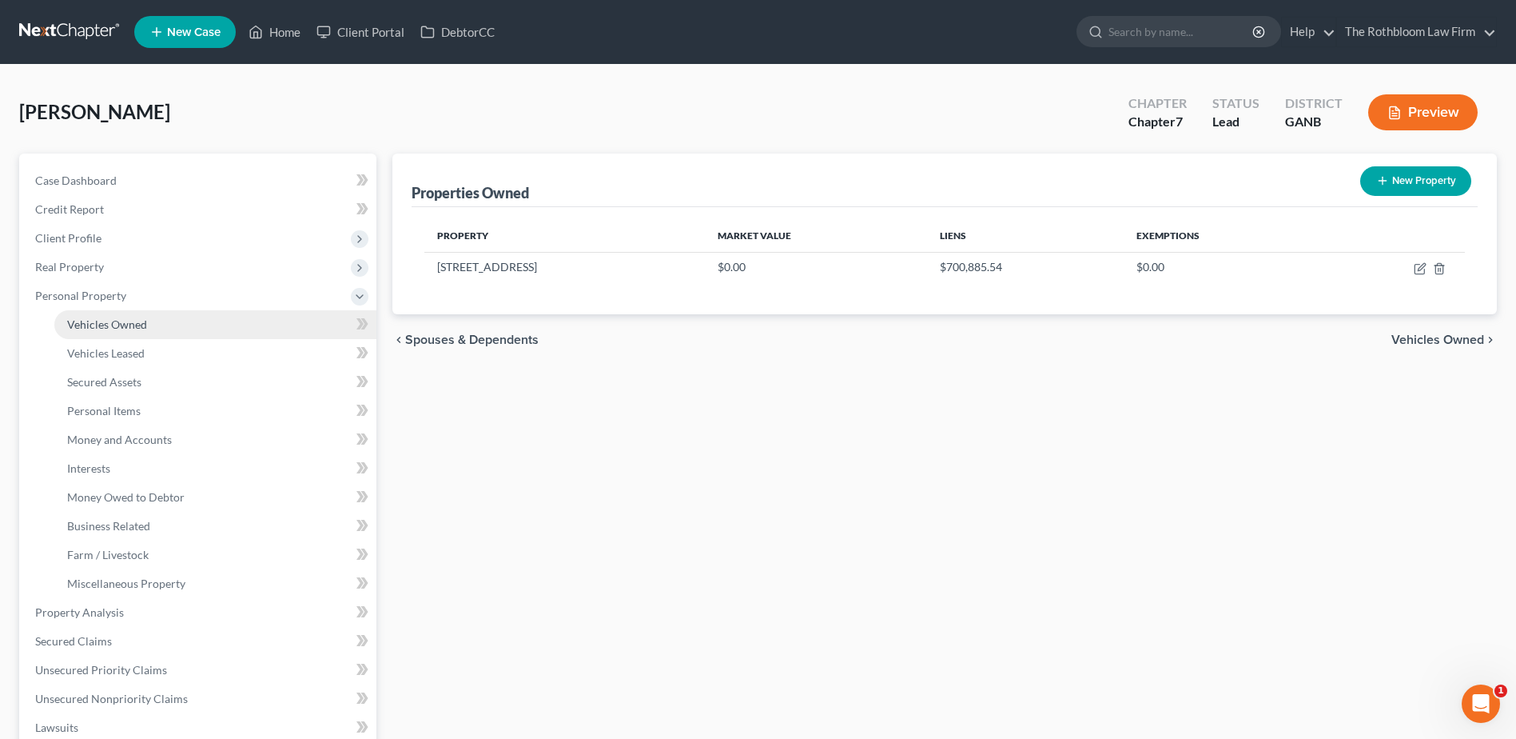
click at [90, 325] on span "Vehicles Owned" at bounding box center [107, 324] width 80 height 14
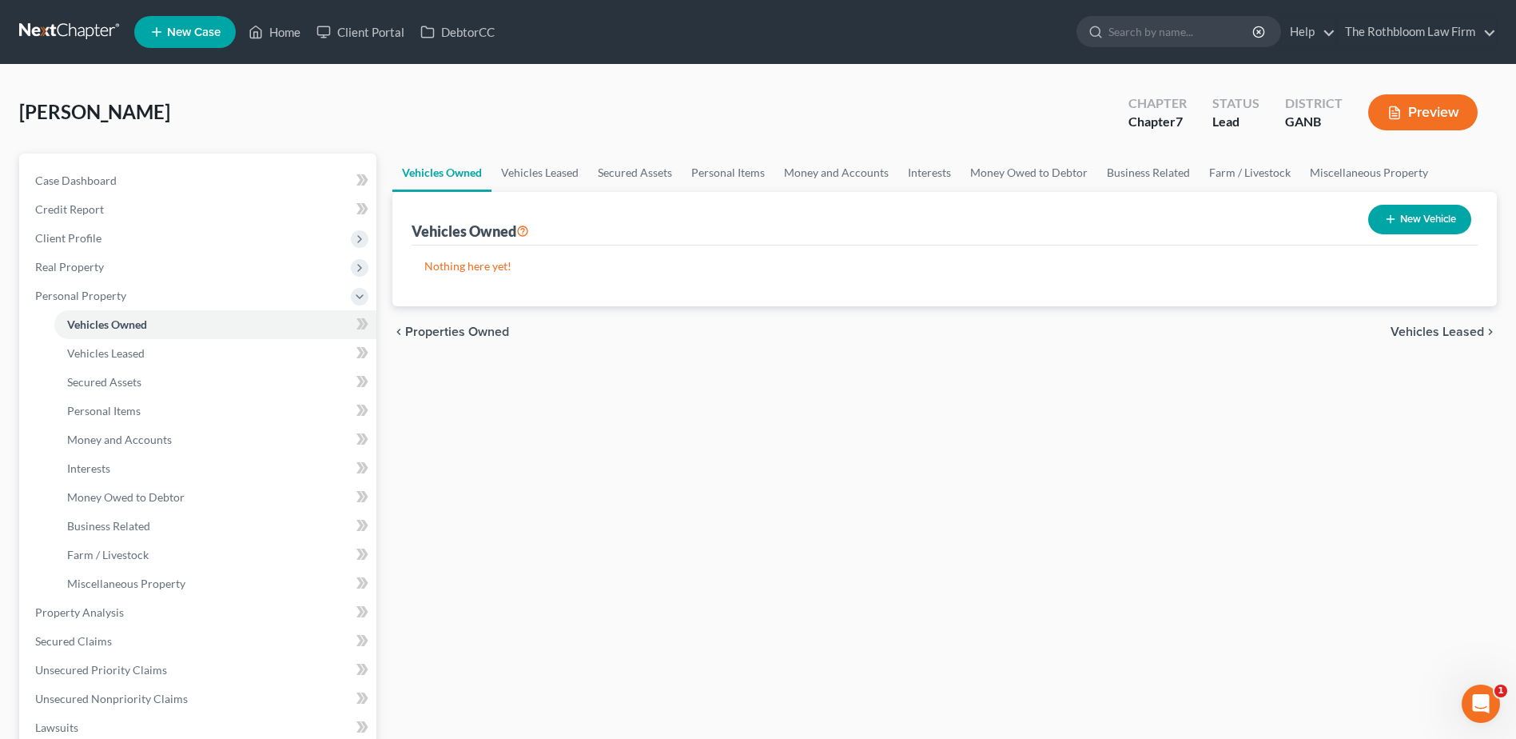
click at [1423, 218] on button "New Vehicle" at bounding box center [1419, 220] width 103 height 30
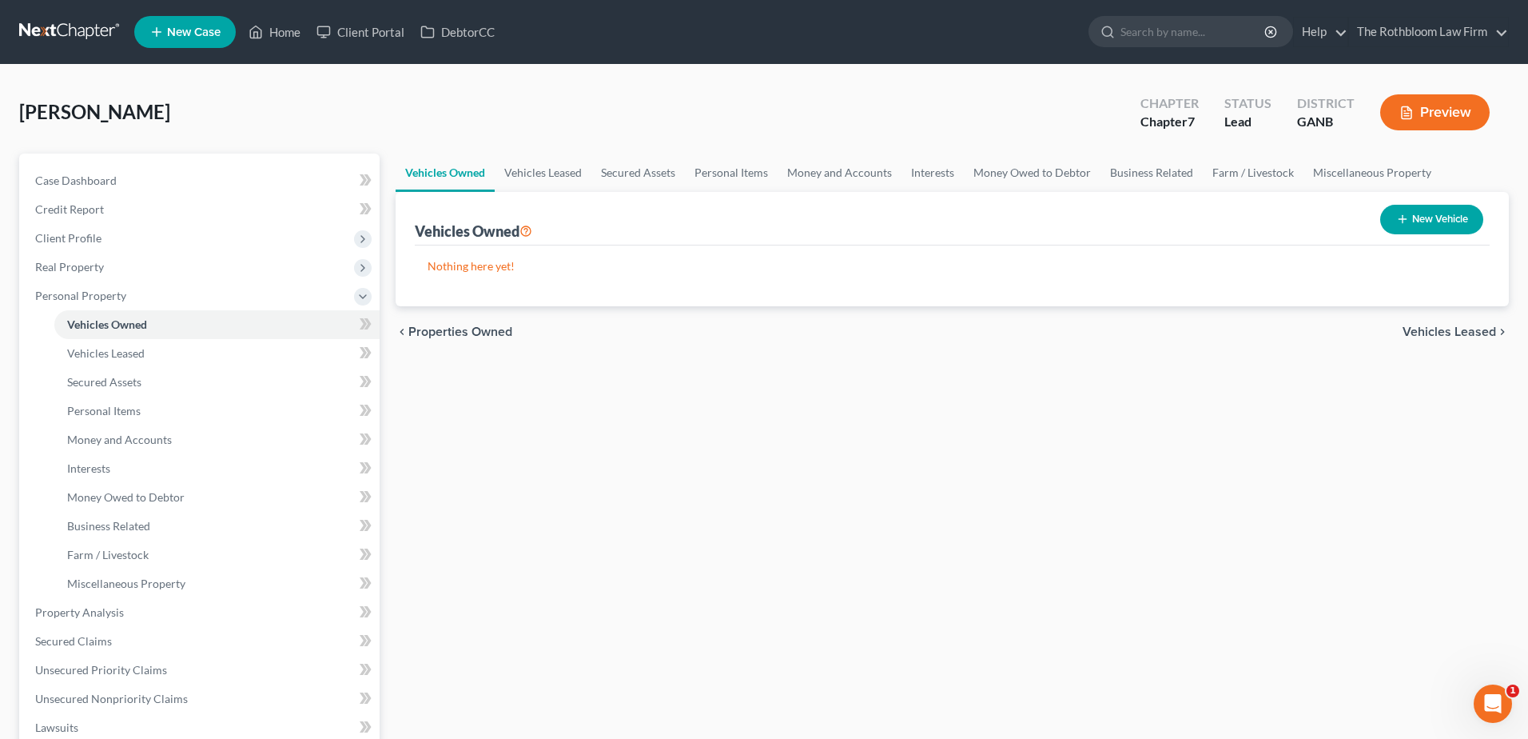
select select "0"
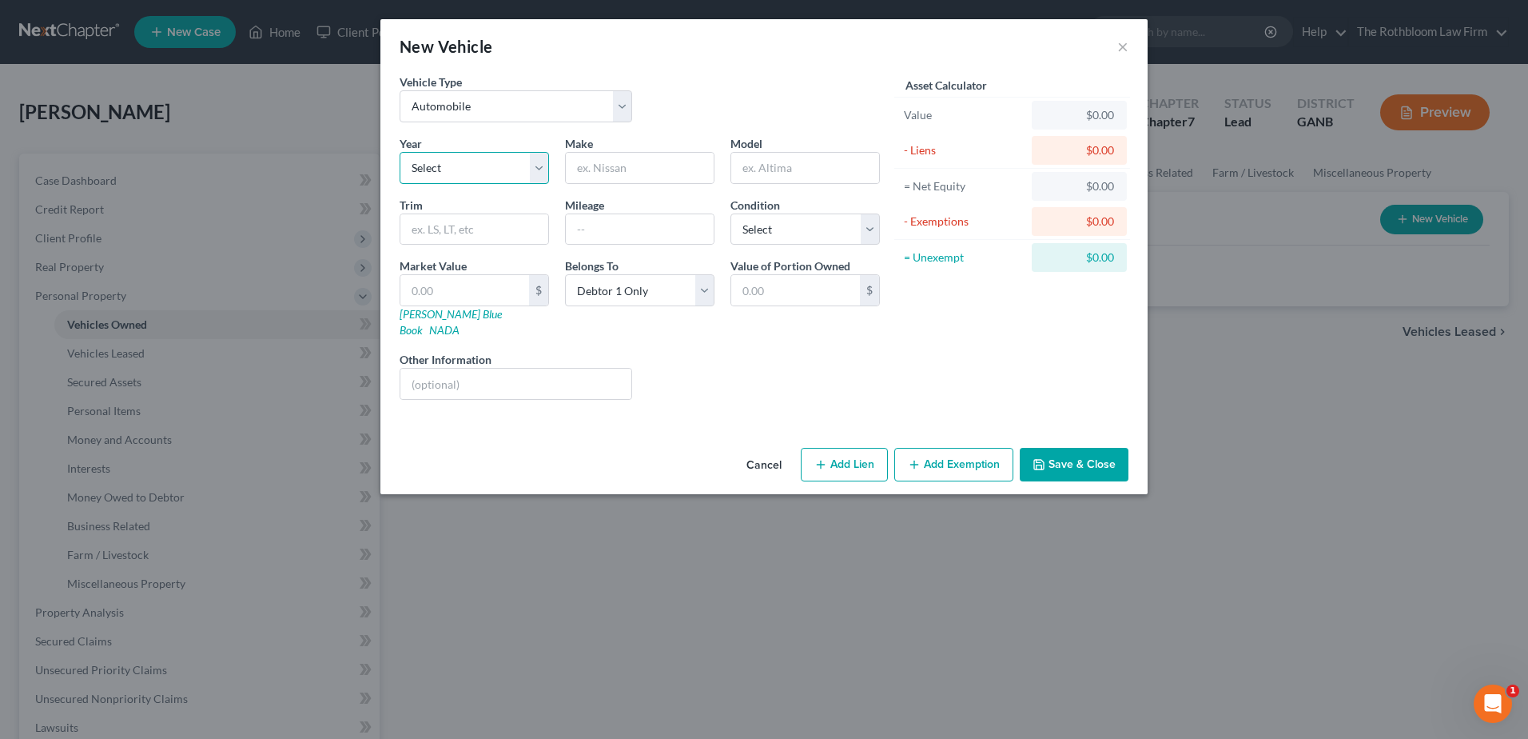
click at [459, 170] on select "Select 2026 2025 2024 2023 2022 2021 2020 2019 2018 2017 2016 2015 2014 2013 20…" at bounding box center [474, 168] width 149 height 32
select select "2"
click at [400, 152] on select "Select 2026 2025 2024 2023 2022 2021 2020 2019 2018 2017 2016 2015 2014 2013 20…" at bounding box center [474, 168] width 149 height 32
click at [610, 168] on input "text" at bounding box center [640, 168] width 148 height 30
type input "Rivian"
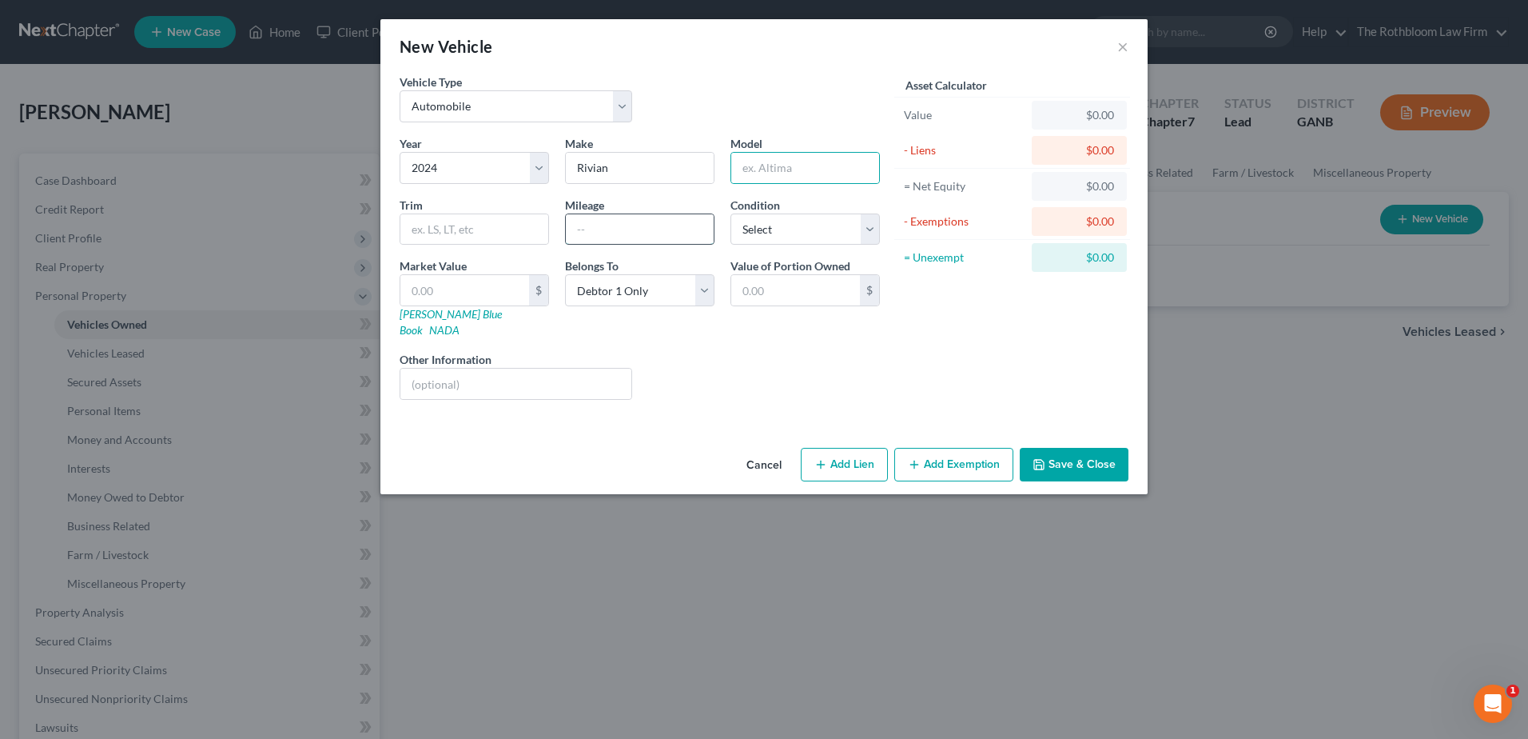
click at [599, 226] on input "text" at bounding box center [640, 229] width 148 height 30
type input "190000"
click at [835, 448] on button "Add Lien" at bounding box center [844, 465] width 87 height 34
select select "0"
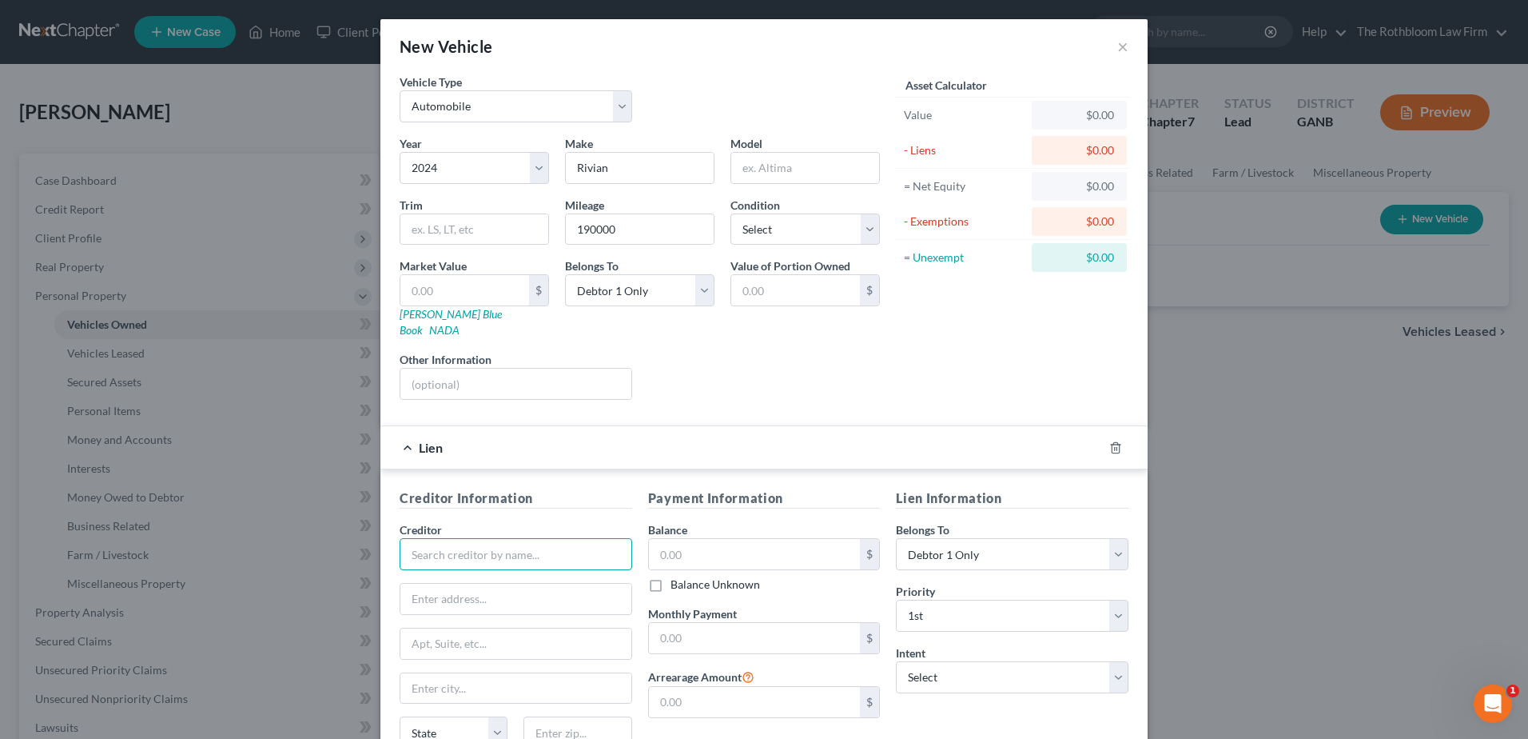
click at [460, 538] on input "text" at bounding box center [516, 554] width 233 height 32
type input "Chase Bank"
click at [671, 539] on input "text" at bounding box center [755, 554] width 212 height 30
click at [1117, 50] on button "×" at bounding box center [1122, 46] width 11 height 19
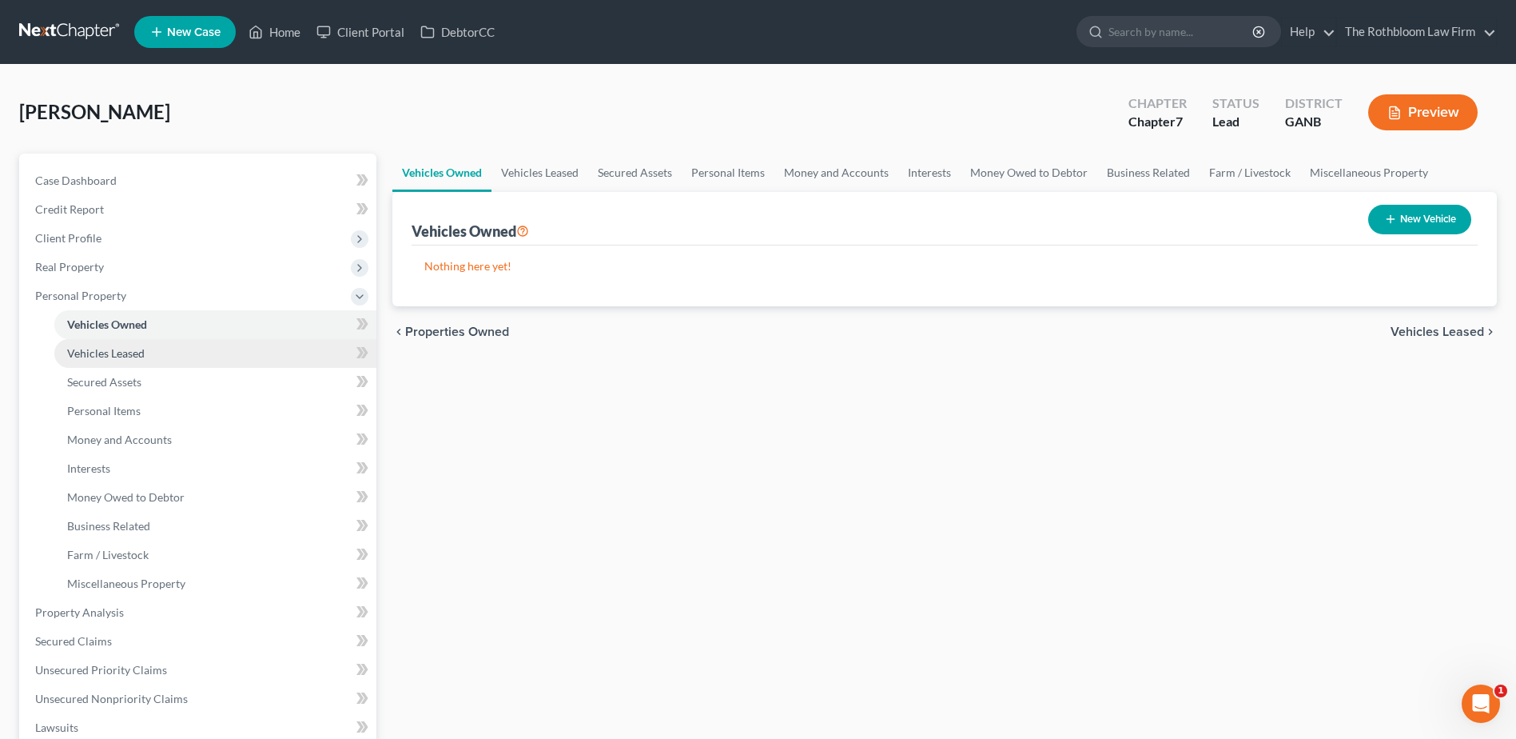
click at [141, 356] on span "Vehicles Leased" at bounding box center [106, 353] width 78 height 14
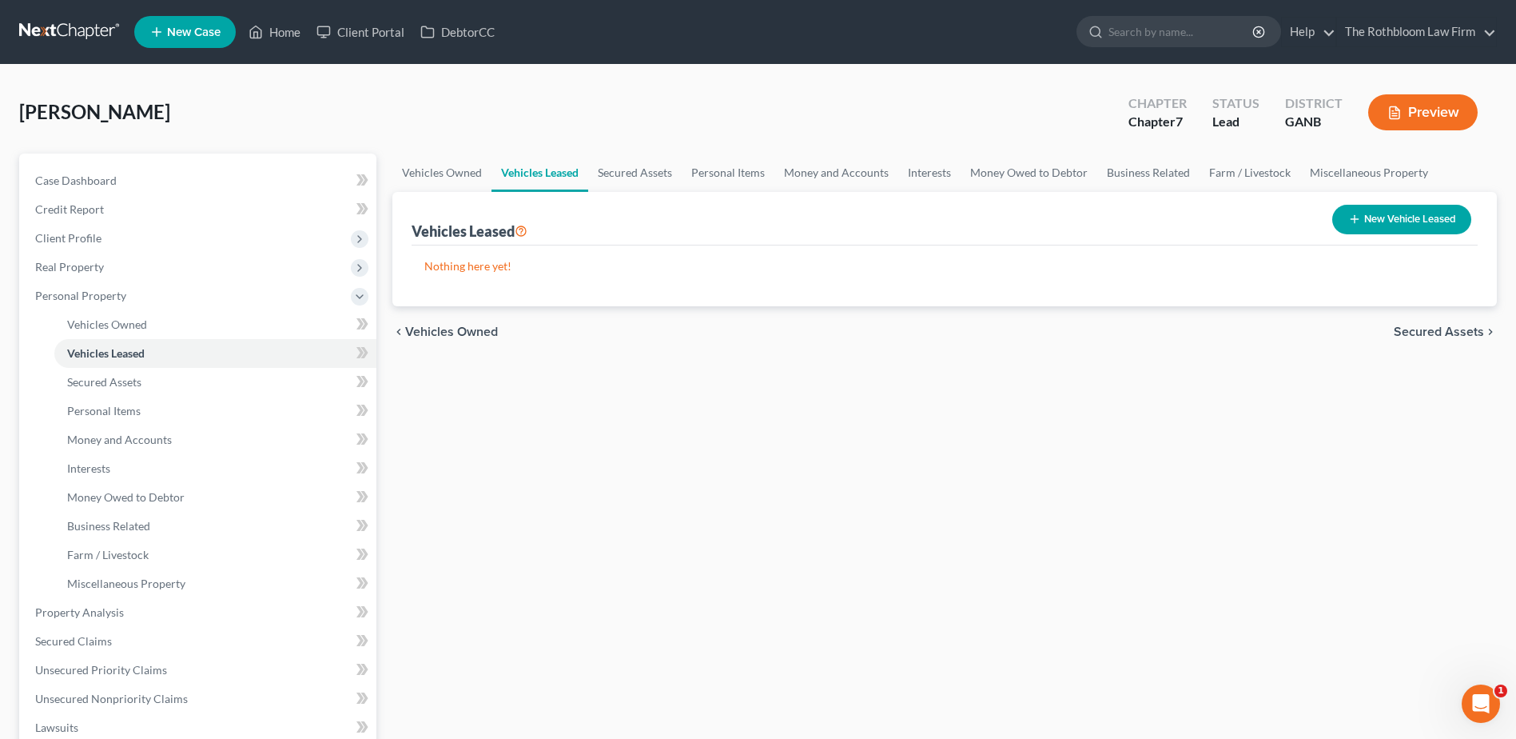
click at [1380, 226] on button "New Vehicle Leased" at bounding box center [1401, 220] width 139 height 30
select select "0"
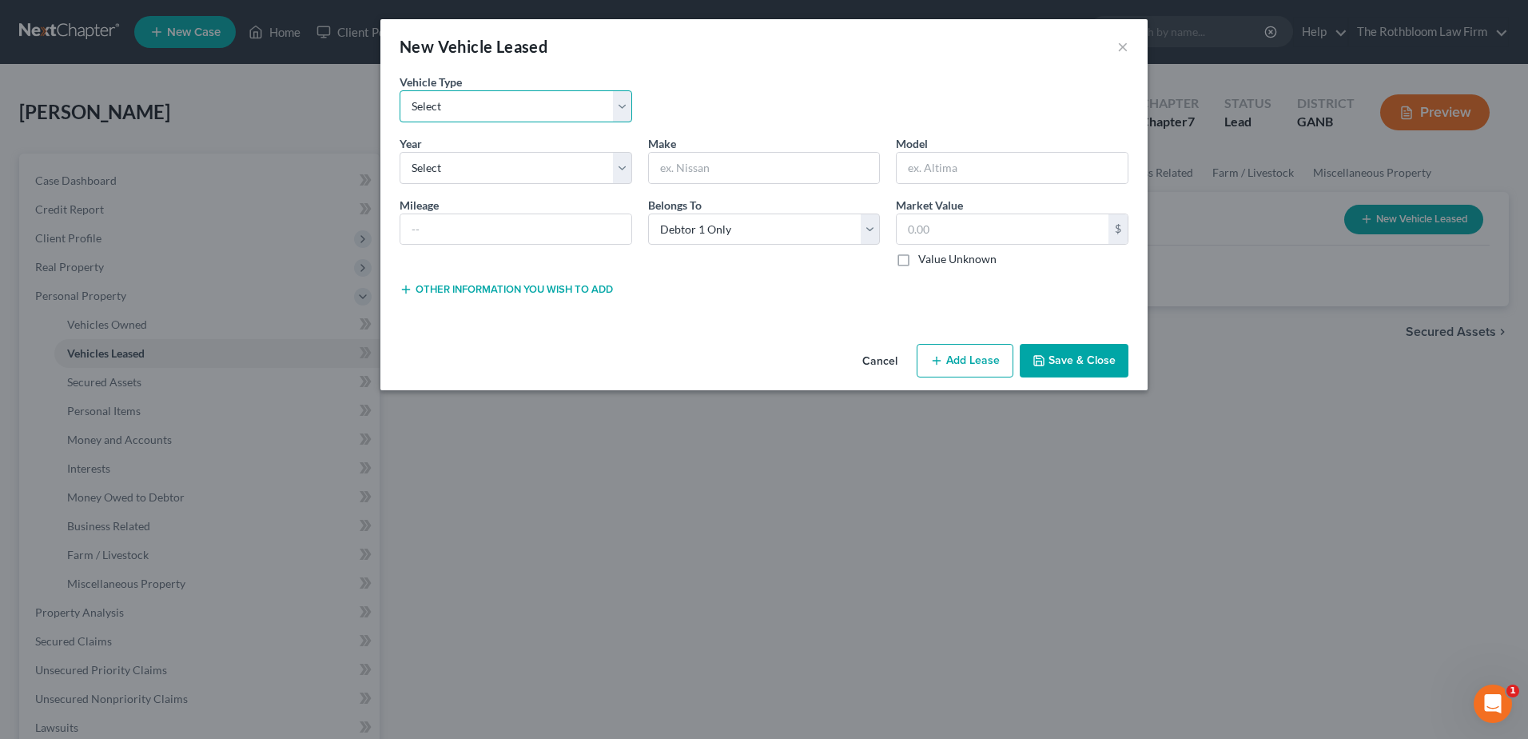
click at [443, 109] on select "Select Automobile Truck Trailer Watercraft Aircraft Motor Home Atv Other Vehicle" at bounding box center [516, 106] width 233 height 32
select select "0"
click at [400, 90] on select "Select Automobile Truck Trailer Watercraft Aircraft Motor Home Atv Other Vehicle" at bounding box center [516, 106] width 233 height 32
click at [436, 165] on select "Select 2026 2025 2024 2023 2022 2021 2020 2019 2018 2017 2016 2015 2014 2013 20…" at bounding box center [516, 168] width 233 height 32
select select "2"
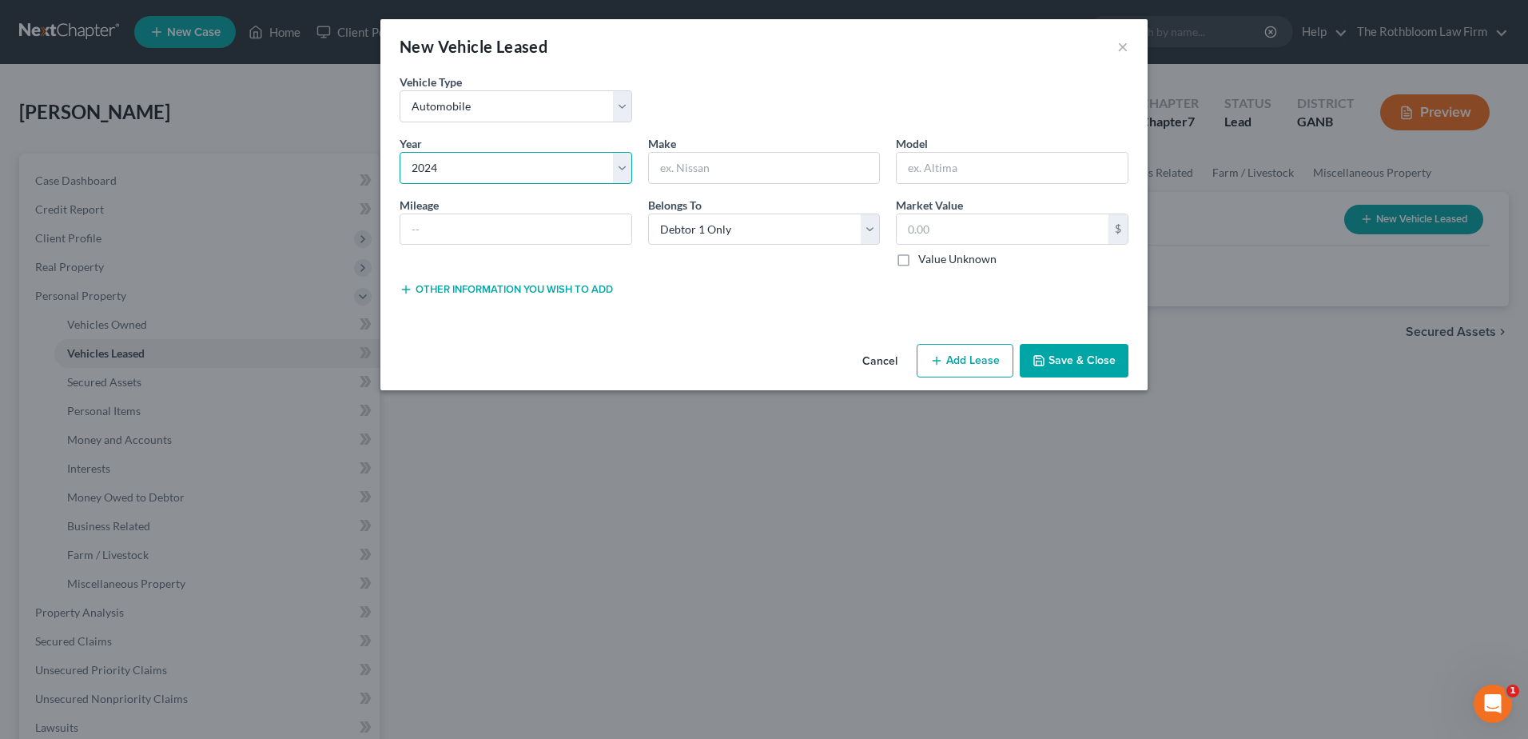
click at [400, 152] on select "Select 2026 2025 2024 2023 2022 2021 2020 2019 2018 2017 2016 2015 2014 2013 20…" at bounding box center [516, 168] width 233 height 32
click at [705, 168] on input "text" at bounding box center [764, 168] width 231 height 30
type input "Rivian"
type input "190000"
click at [865, 235] on select "Select Debtor 1 Only Debtor 2 Only Debtor 1 And Debtor 2 Only At Least One Of T…" at bounding box center [764, 229] width 233 height 32
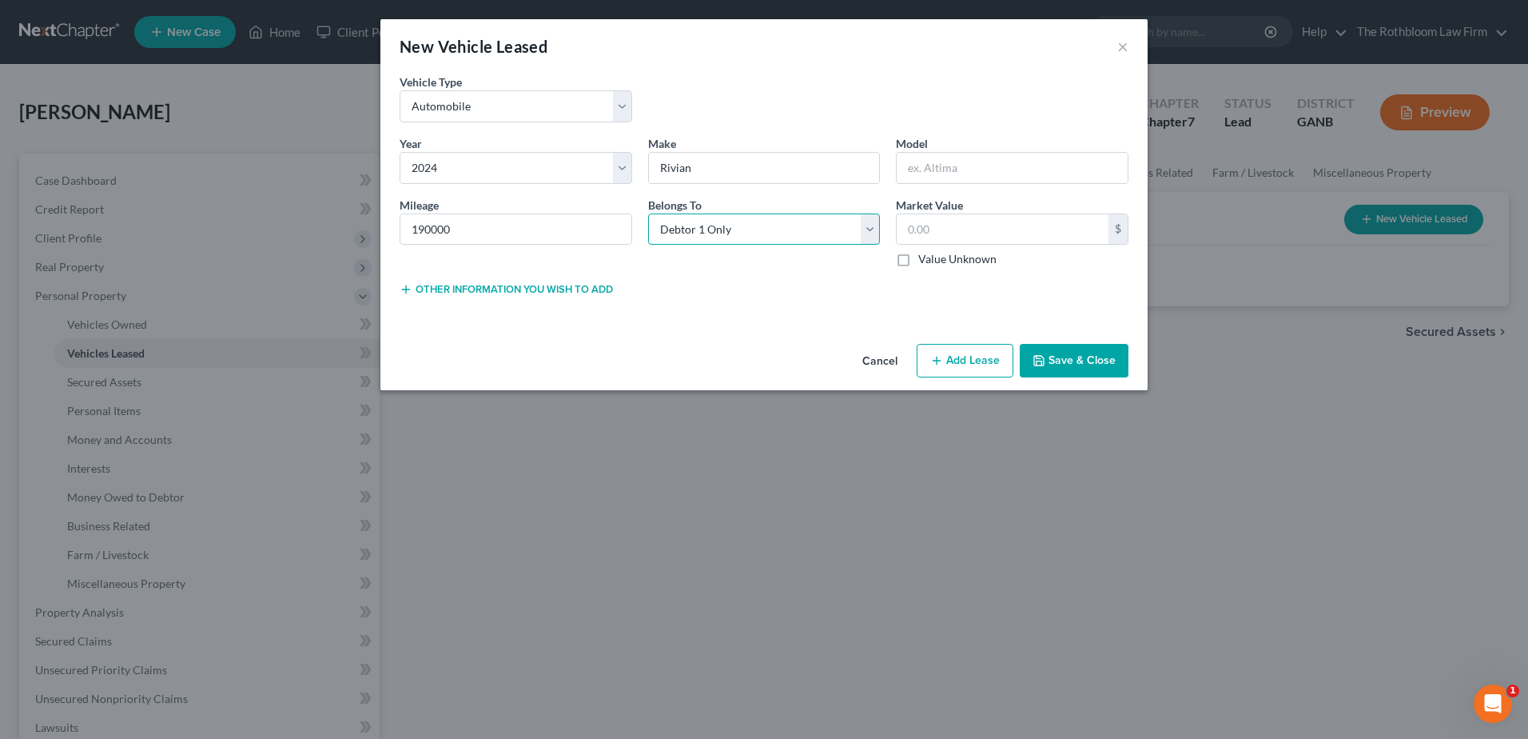
select select "3"
click at [648, 213] on select "Select Debtor 1 Only Debtor 2 Only Debtor 1 And Debtor 2 Only At Least One Of T…" at bounding box center [764, 229] width 233 height 32
click at [1036, 360] on icon "button" at bounding box center [1039, 361] width 10 height 10
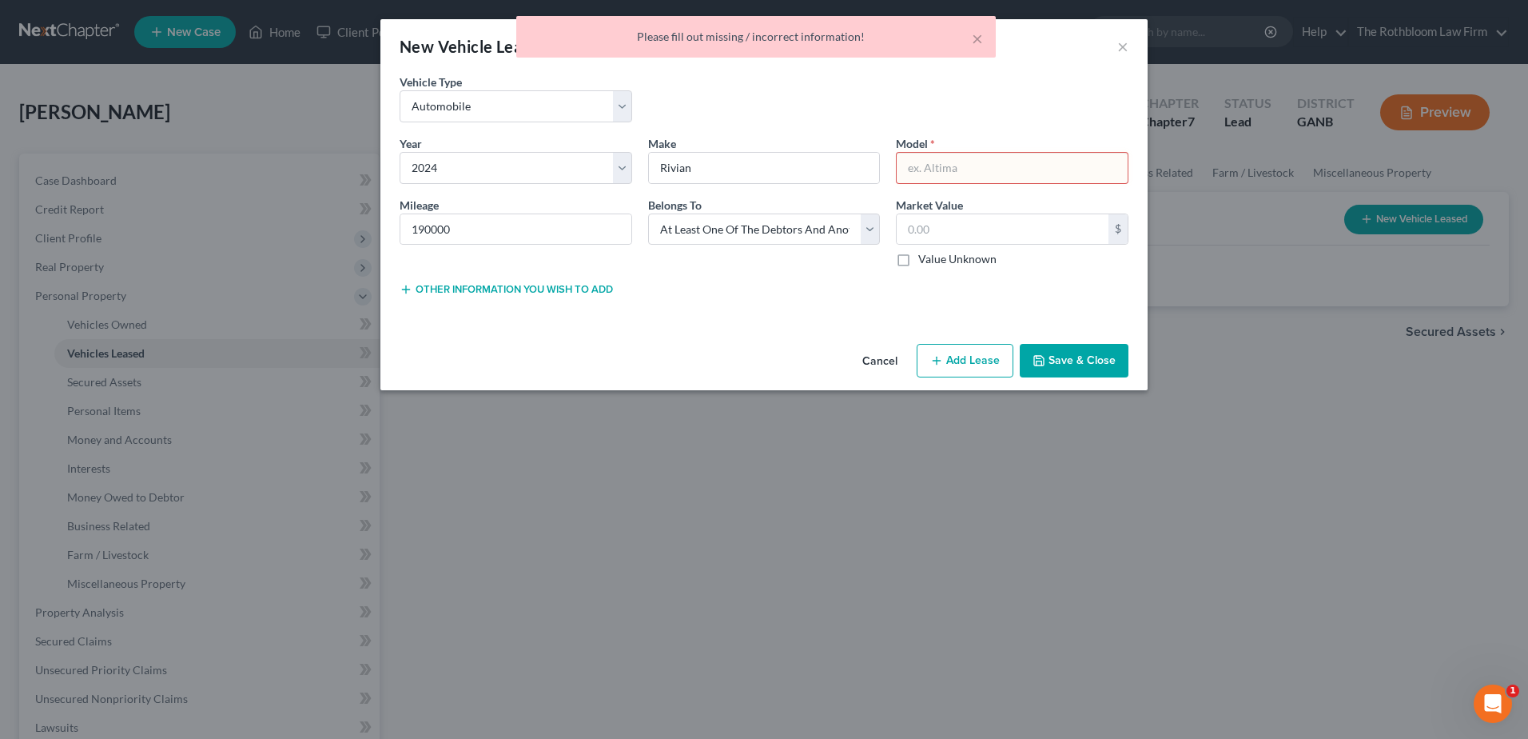
click at [947, 172] on input "text" at bounding box center [1012, 168] width 231 height 30
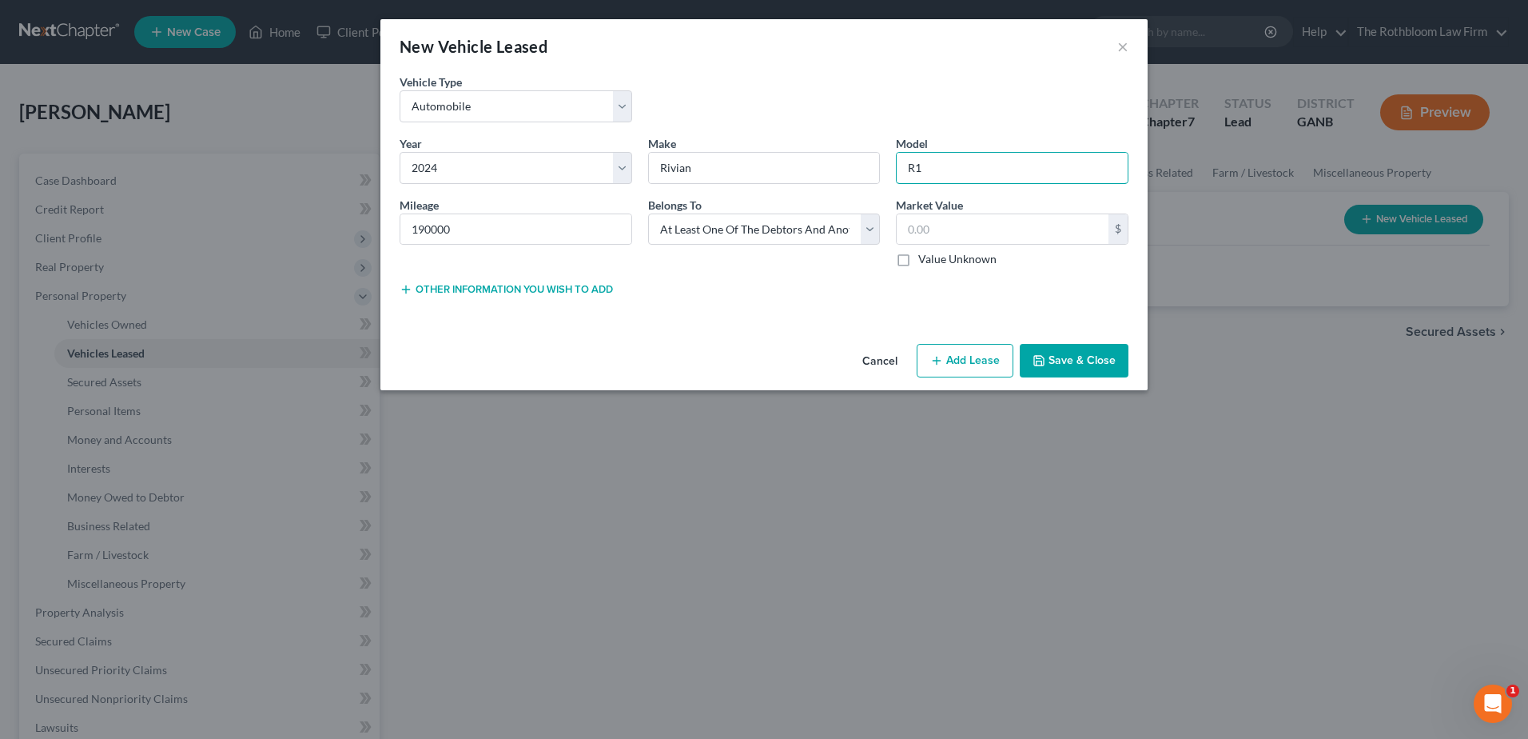
type input "R1"
click at [1072, 362] on button "Save & Close" at bounding box center [1074, 361] width 109 height 34
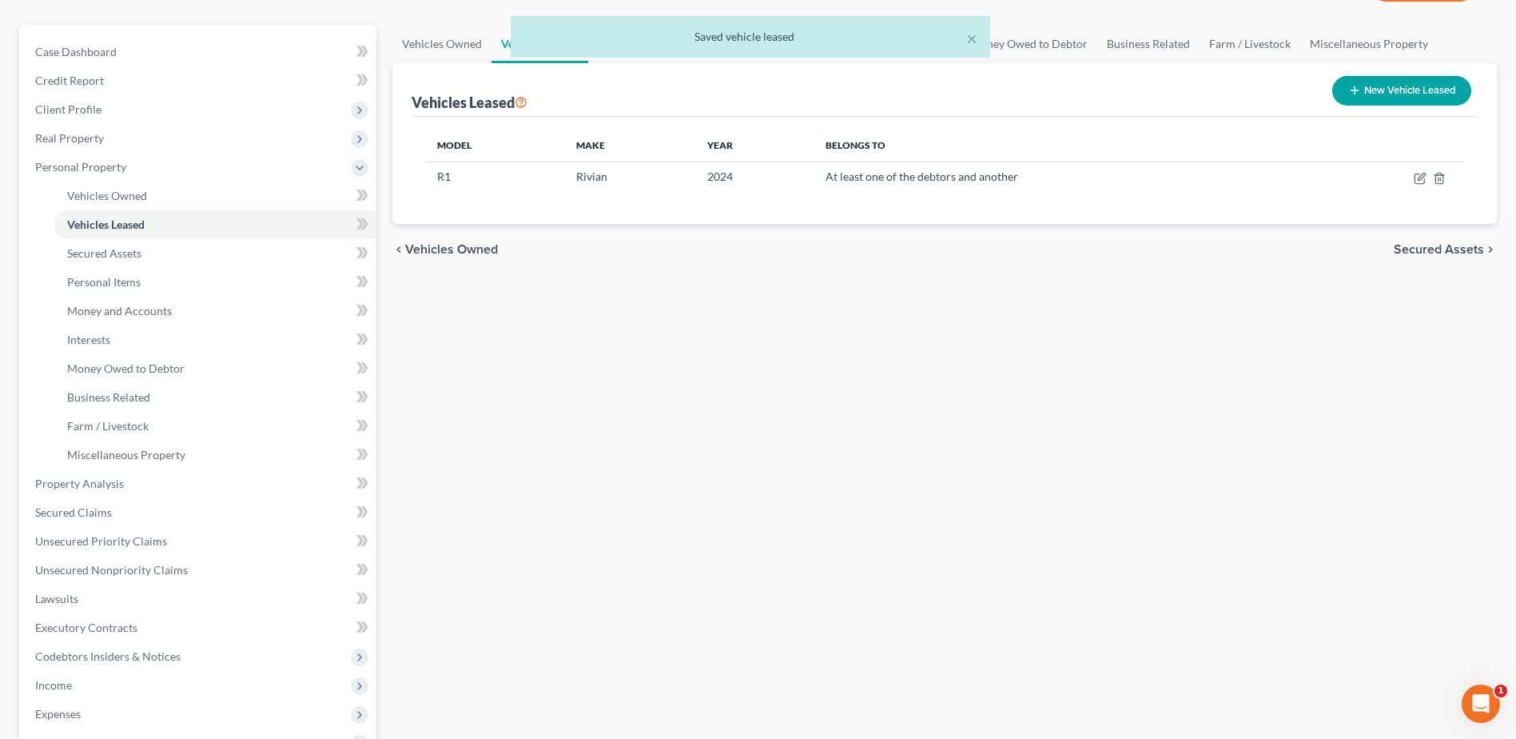
scroll to position [240, 0]
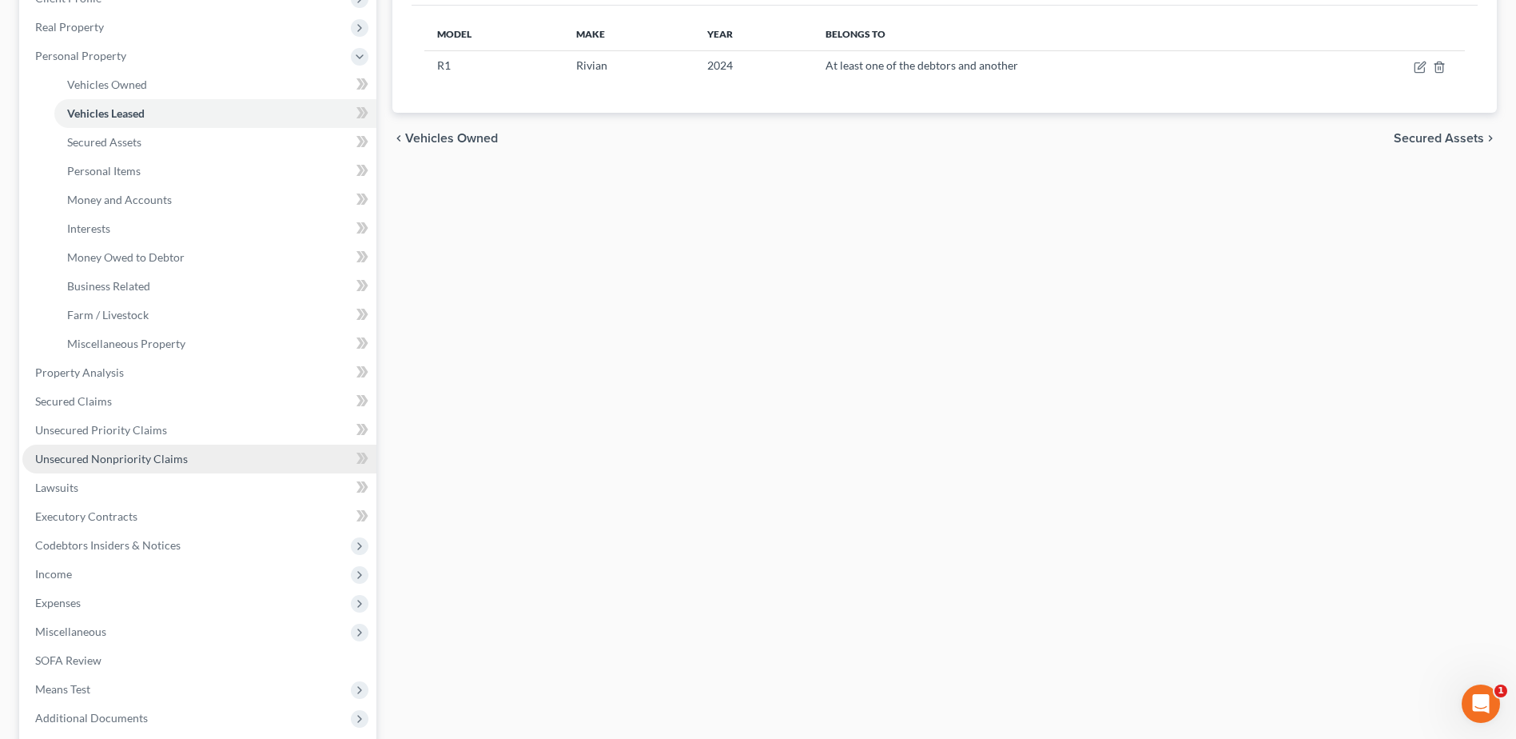
click at [79, 463] on span "Unsecured Nonpriority Claims" at bounding box center [111, 459] width 153 height 14
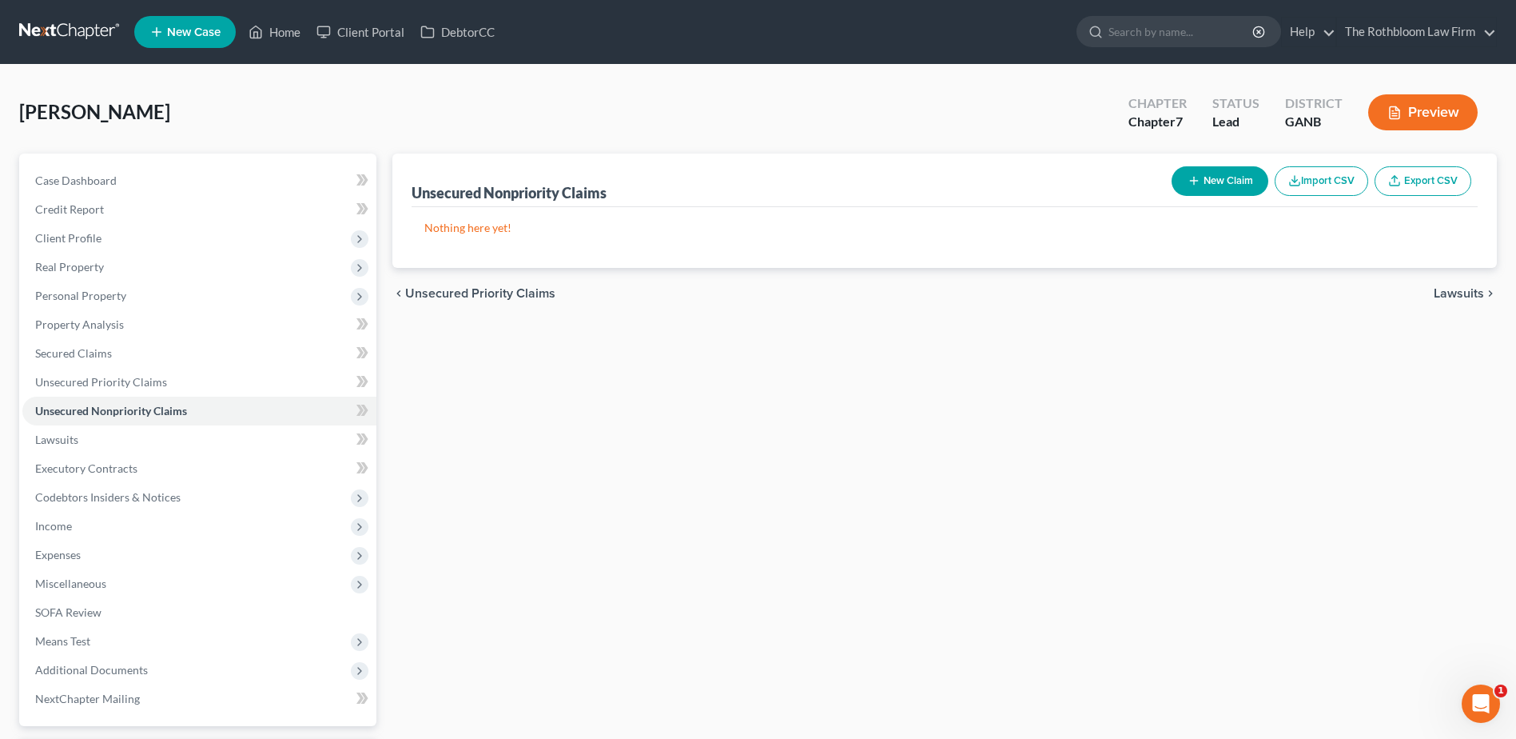
click at [1217, 181] on button "New Claim" at bounding box center [1220, 181] width 97 height 30
select select "0"
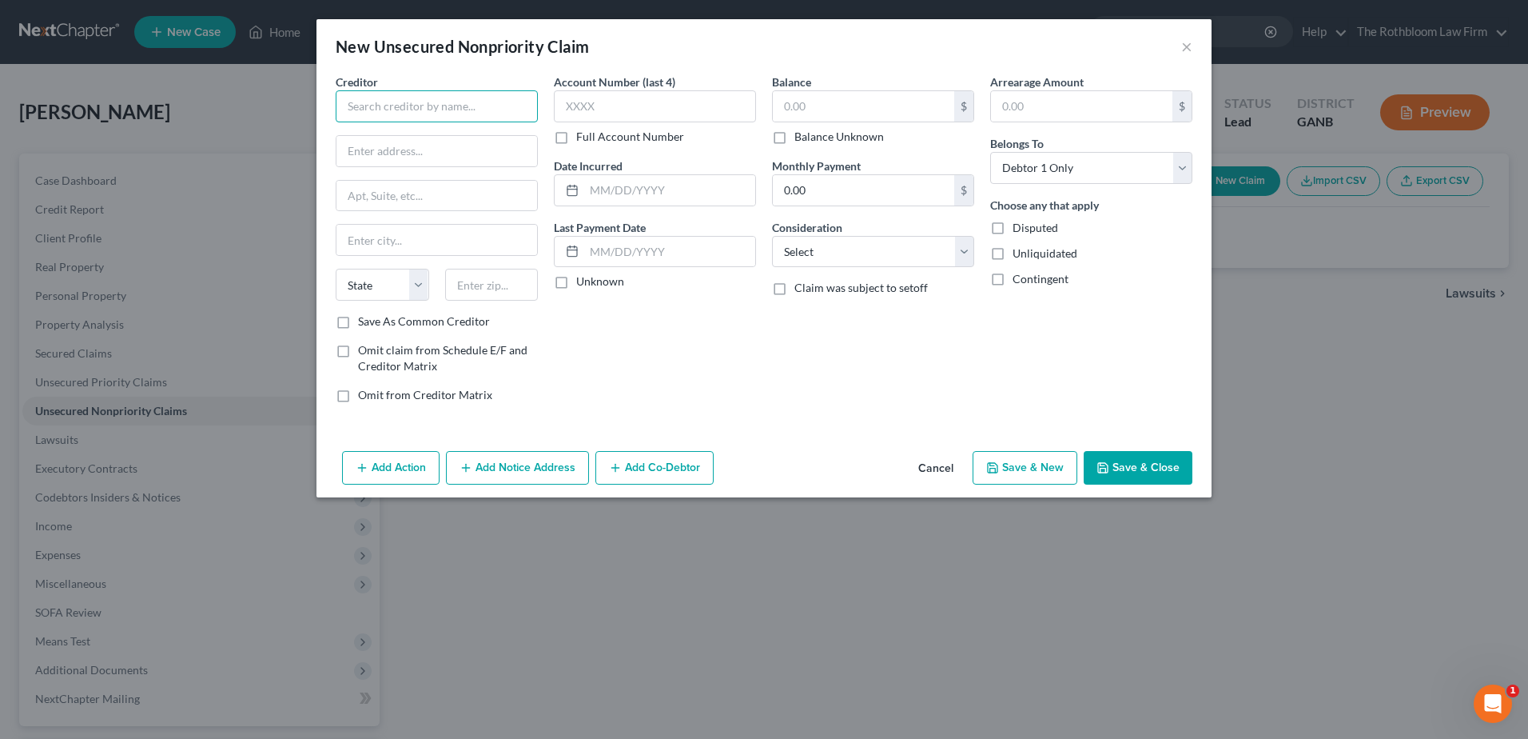
click at [376, 112] on input "text" at bounding box center [437, 106] width 202 height 32
type input "Chase"
click at [868, 190] on input "0.00" at bounding box center [863, 190] width 181 height 30
type input "795"
click at [806, 253] on select "Select Cable / Satellite Services Collection Agency Credit Card Debt Debt Couns…" at bounding box center [873, 252] width 202 height 32
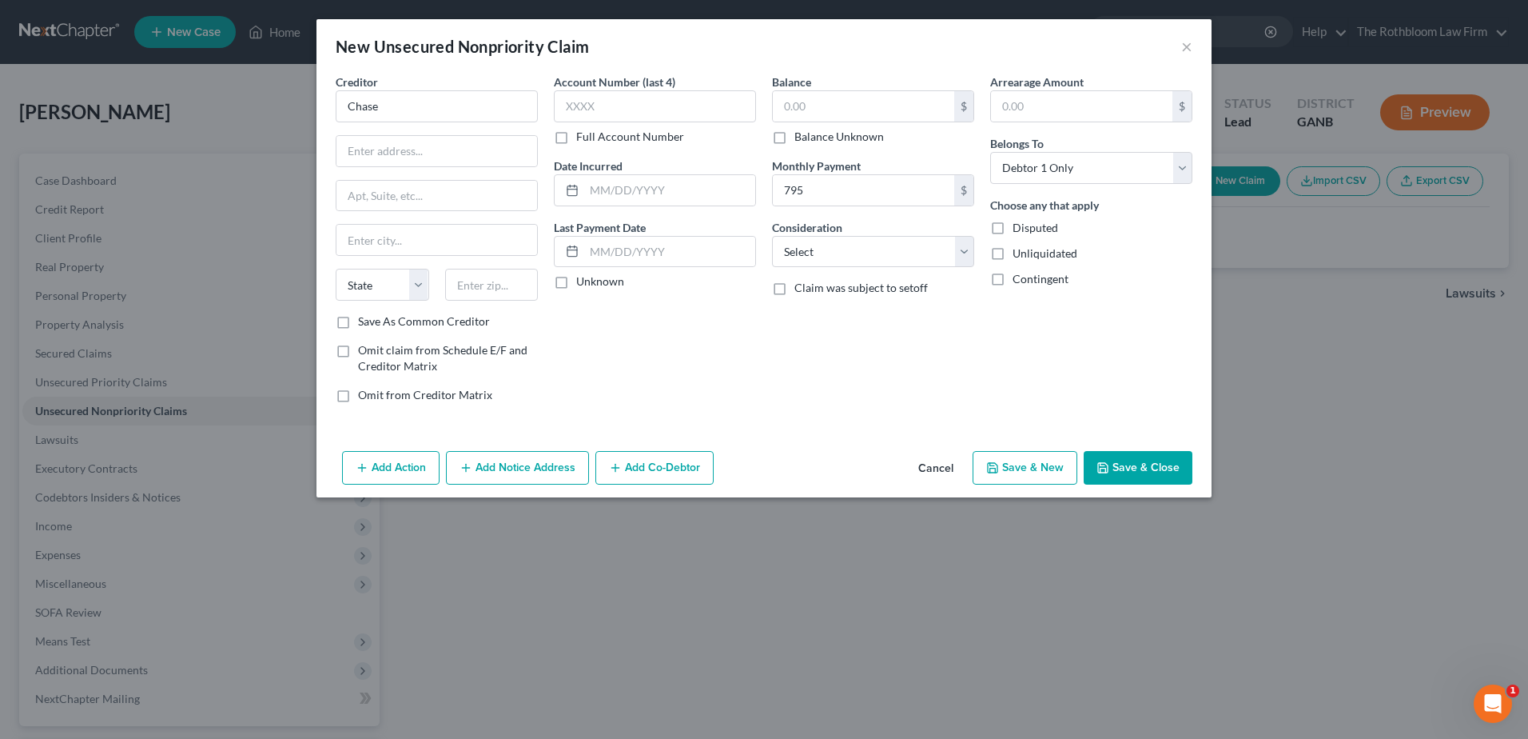
click at [1147, 464] on button "Save & Close" at bounding box center [1138, 468] width 109 height 34
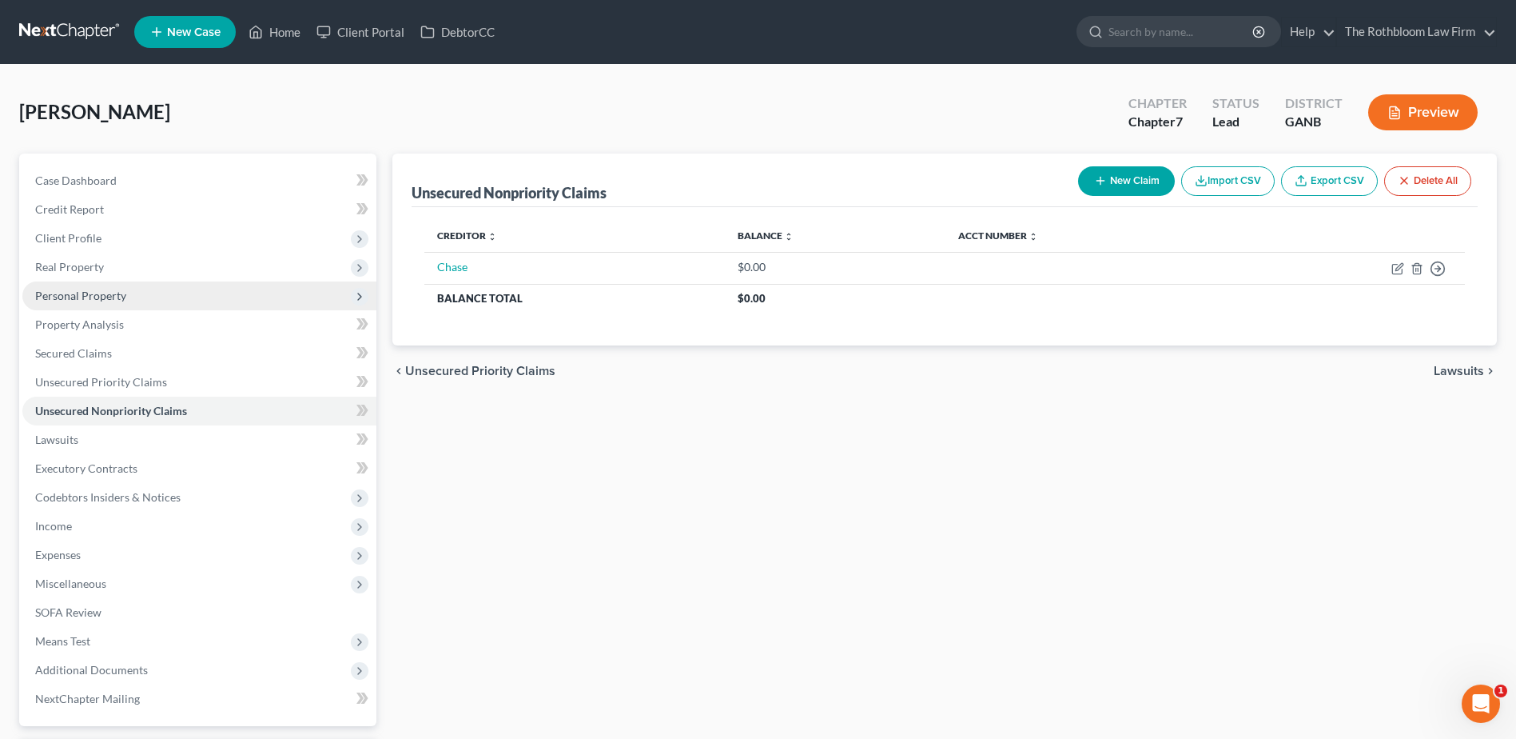
click at [98, 296] on span "Personal Property" at bounding box center [80, 296] width 91 height 14
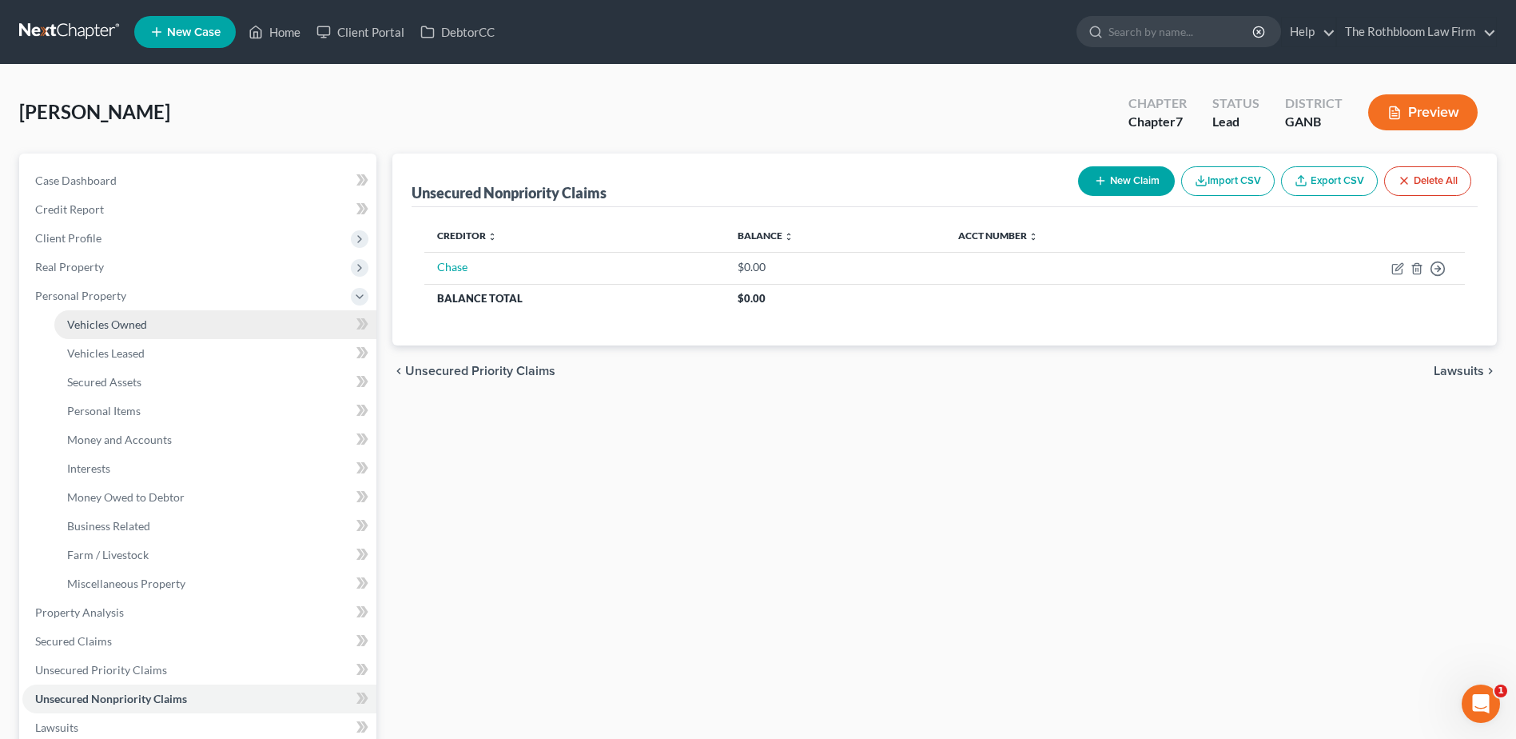
click at [81, 320] on span "Vehicles Owned" at bounding box center [107, 324] width 80 height 14
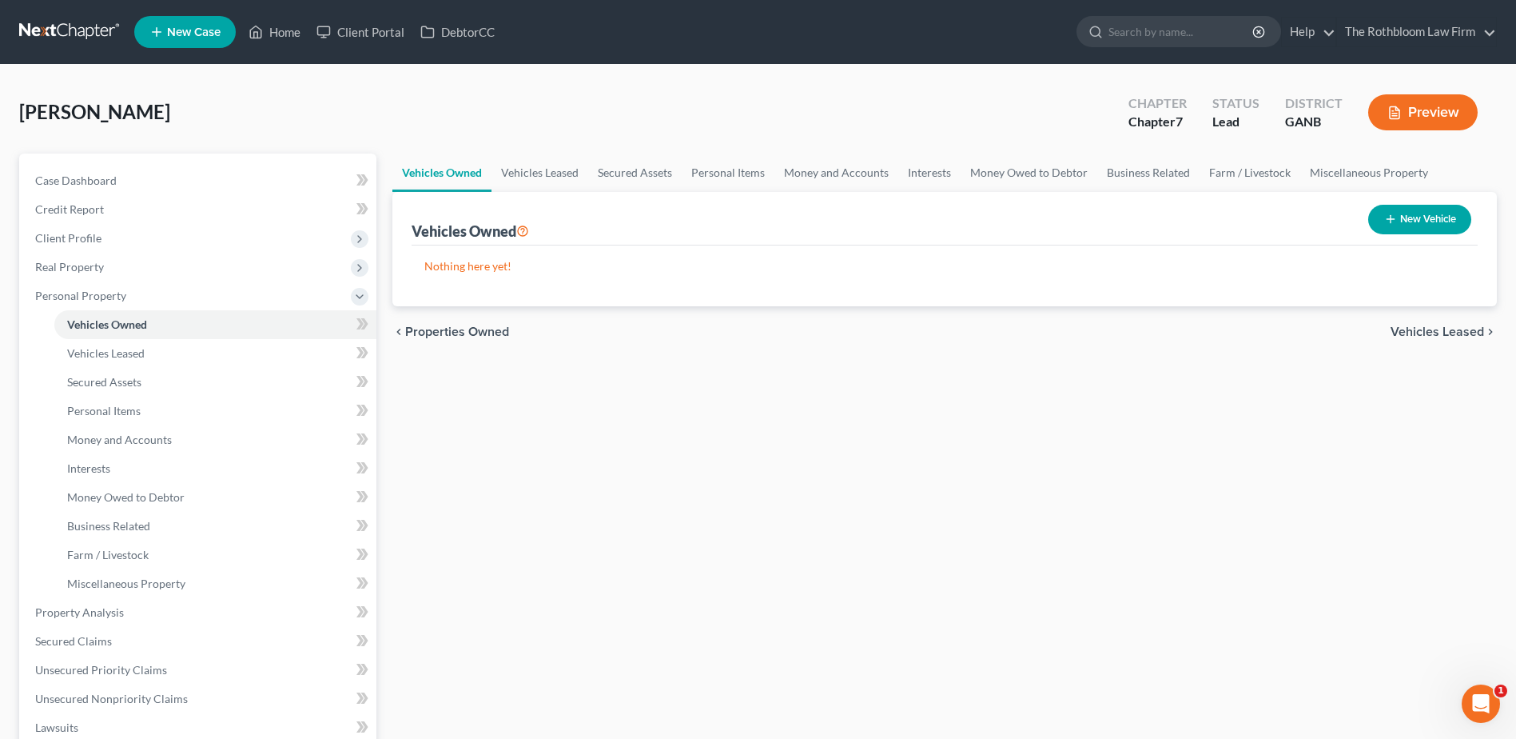
click at [1412, 229] on button "New Vehicle" at bounding box center [1419, 220] width 103 height 30
select select "0"
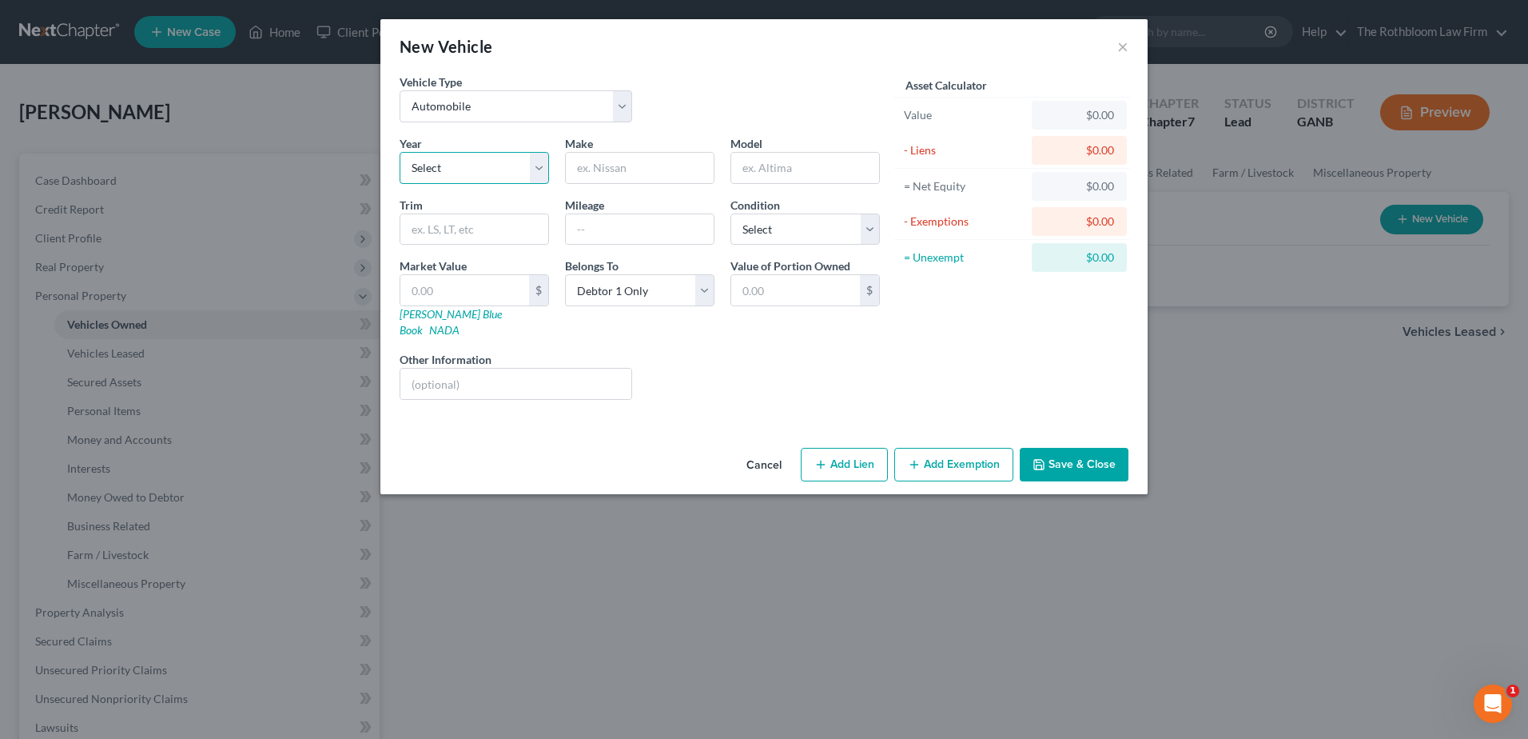
click at [420, 173] on select "Select 2026 2025 2024 2023 2022 2021 2020 2019 2018 2017 2016 2015 2014 2013 20…" at bounding box center [474, 168] width 149 height 32
select select "1"
click at [400, 152] on select "Select 2026 2025 2024 2023 2022 2021 2020 2019 2018 2017 2016 2015 2014 2013 20…" at bounding box center [474, 168] width 149 height 32
click at [599, 173] on input "text" at bounding box center [640, 168] width 148 height 30
type input "Nissan"
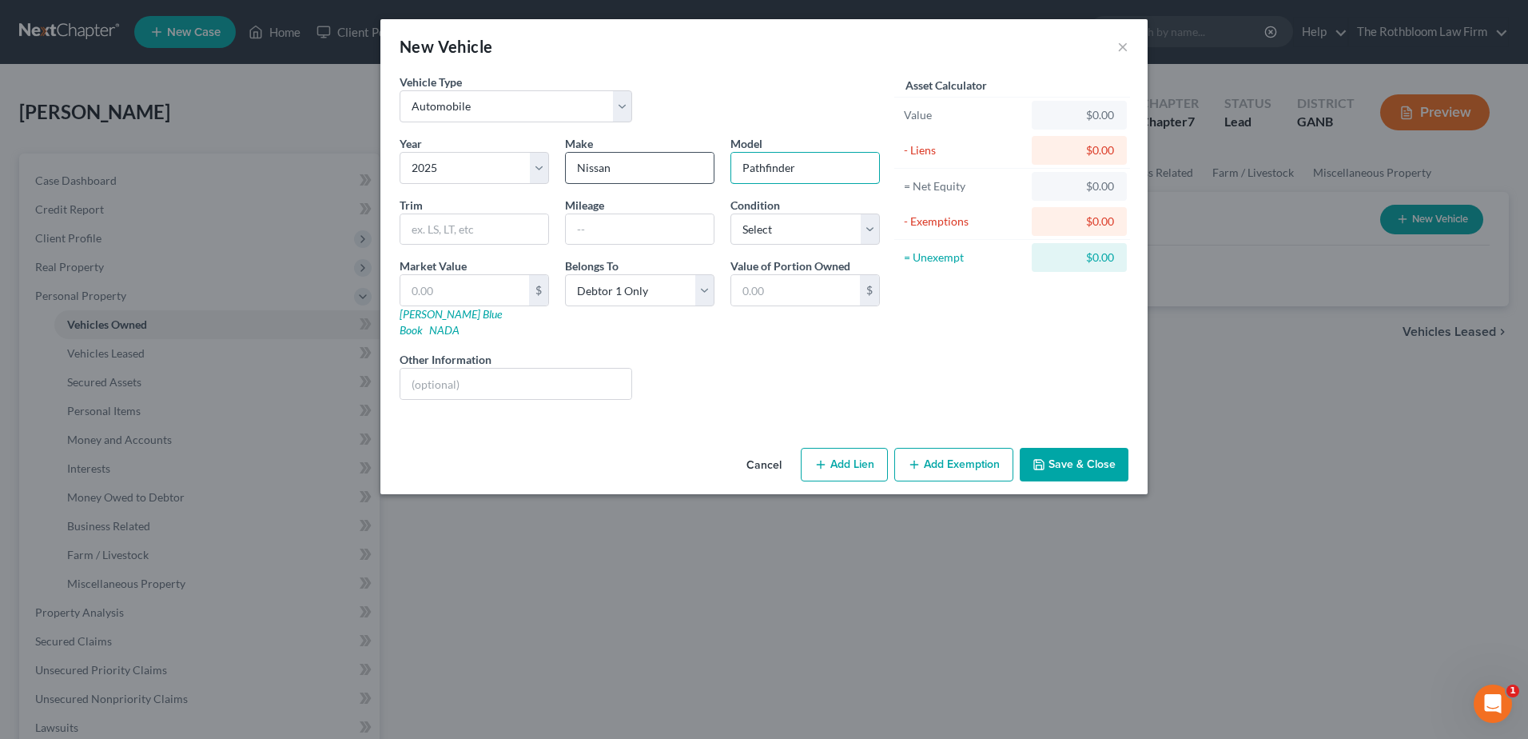
type input "Pathfinder"
click at [1123, 49] on button "×" at bounding box center [1122, 46] width 11 height 19
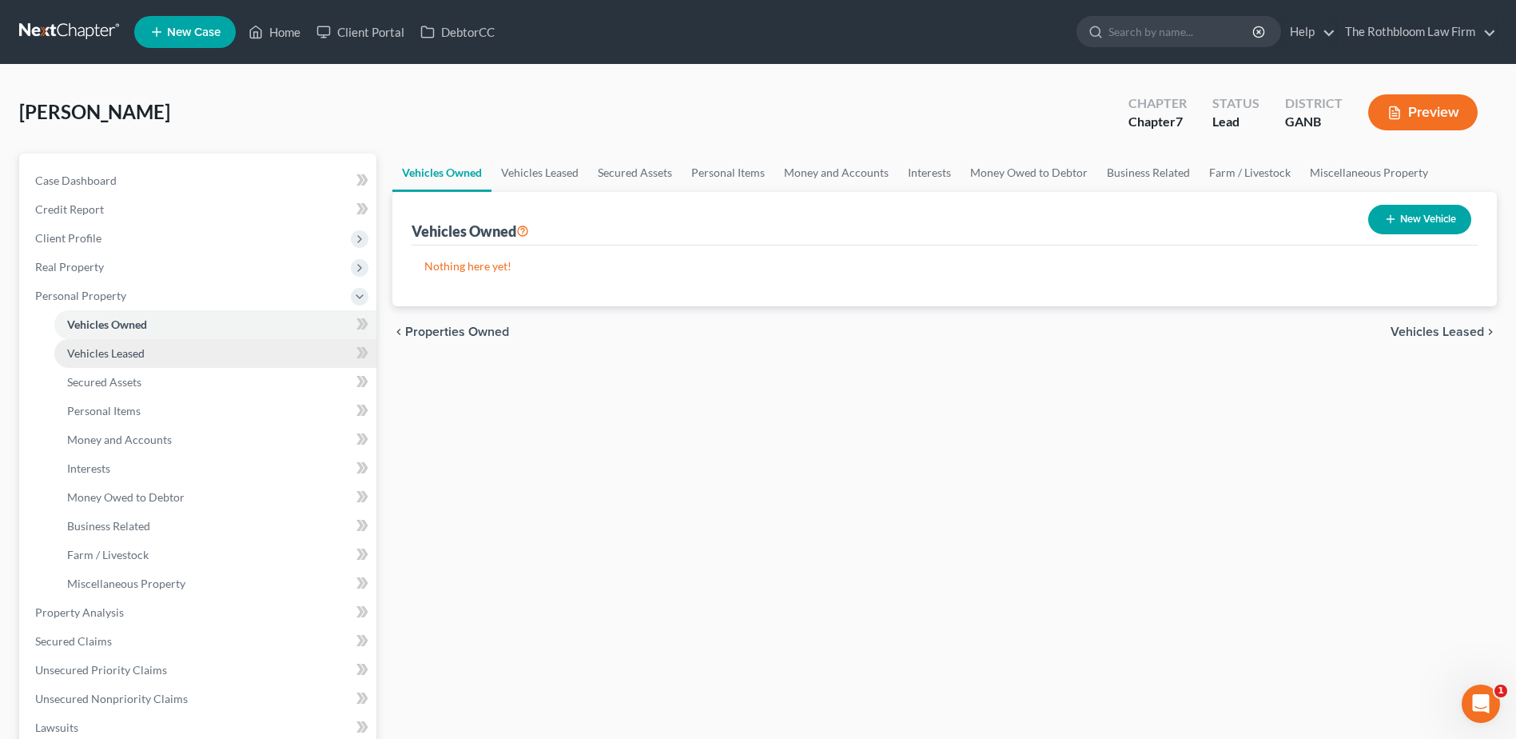
click at [109, 357] on span "Vehicles Leased" at bounding box center [106, 353] width 78 height 14
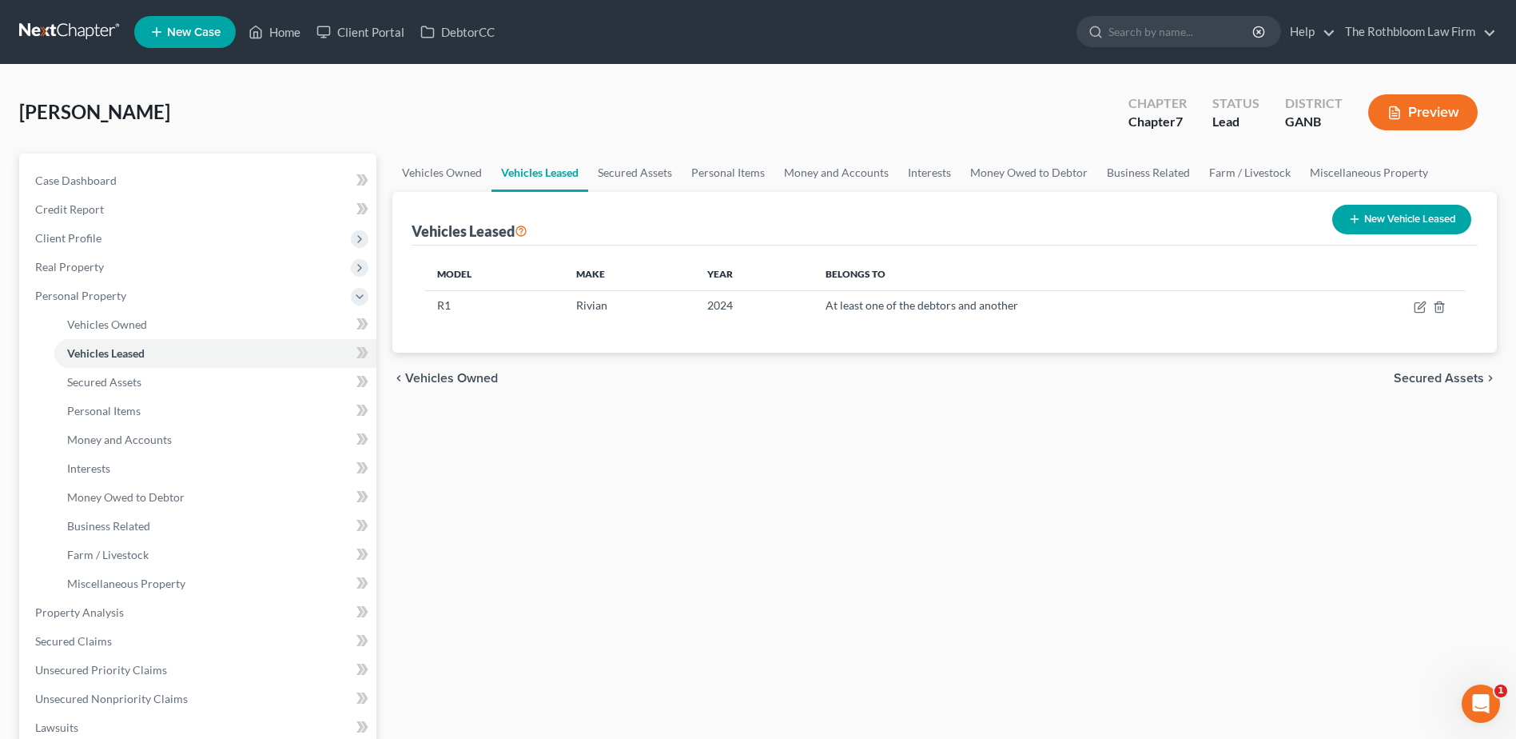
click at [1408, 225] on button "New Vehicle Leased" at bounding box center [1401, 220] width 139 height 30
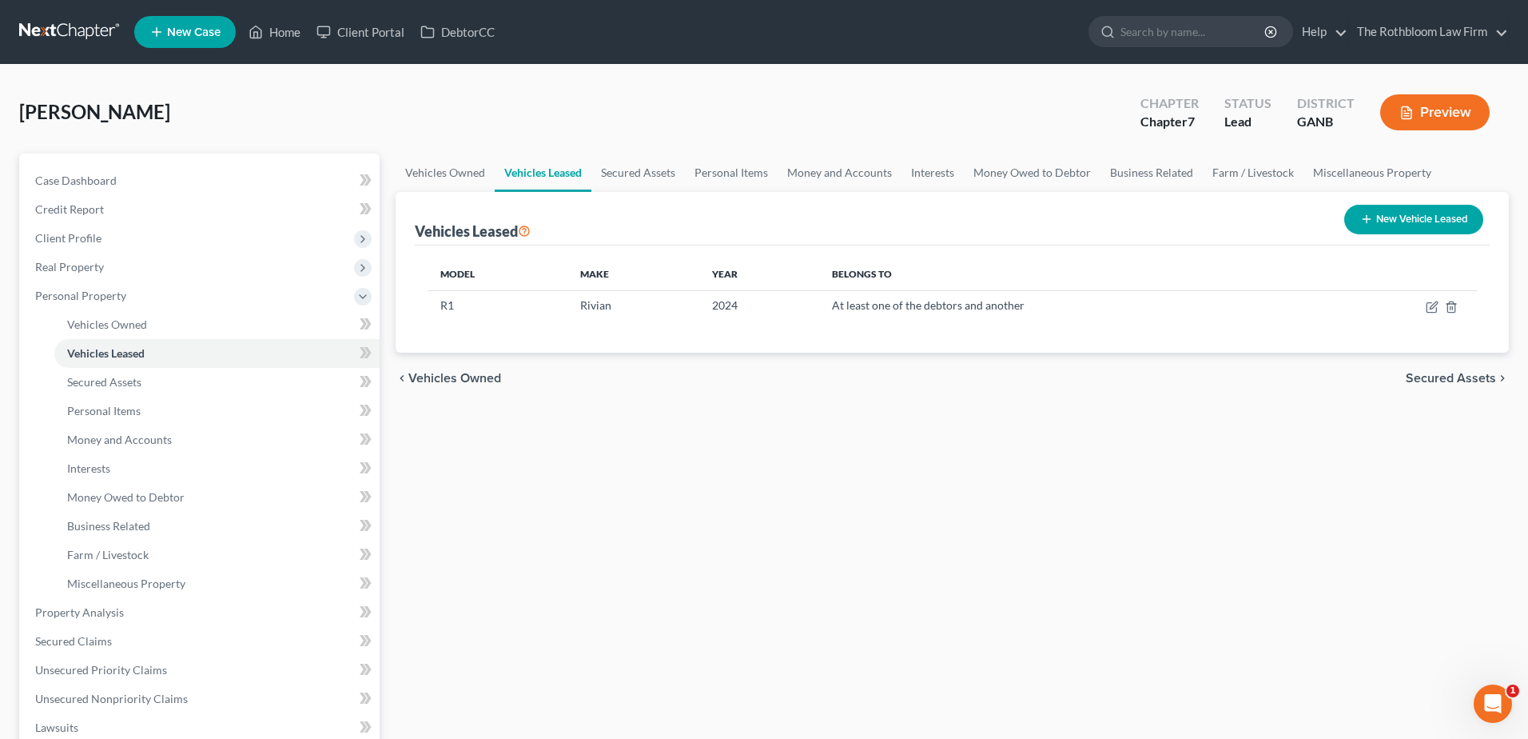
select select "0"
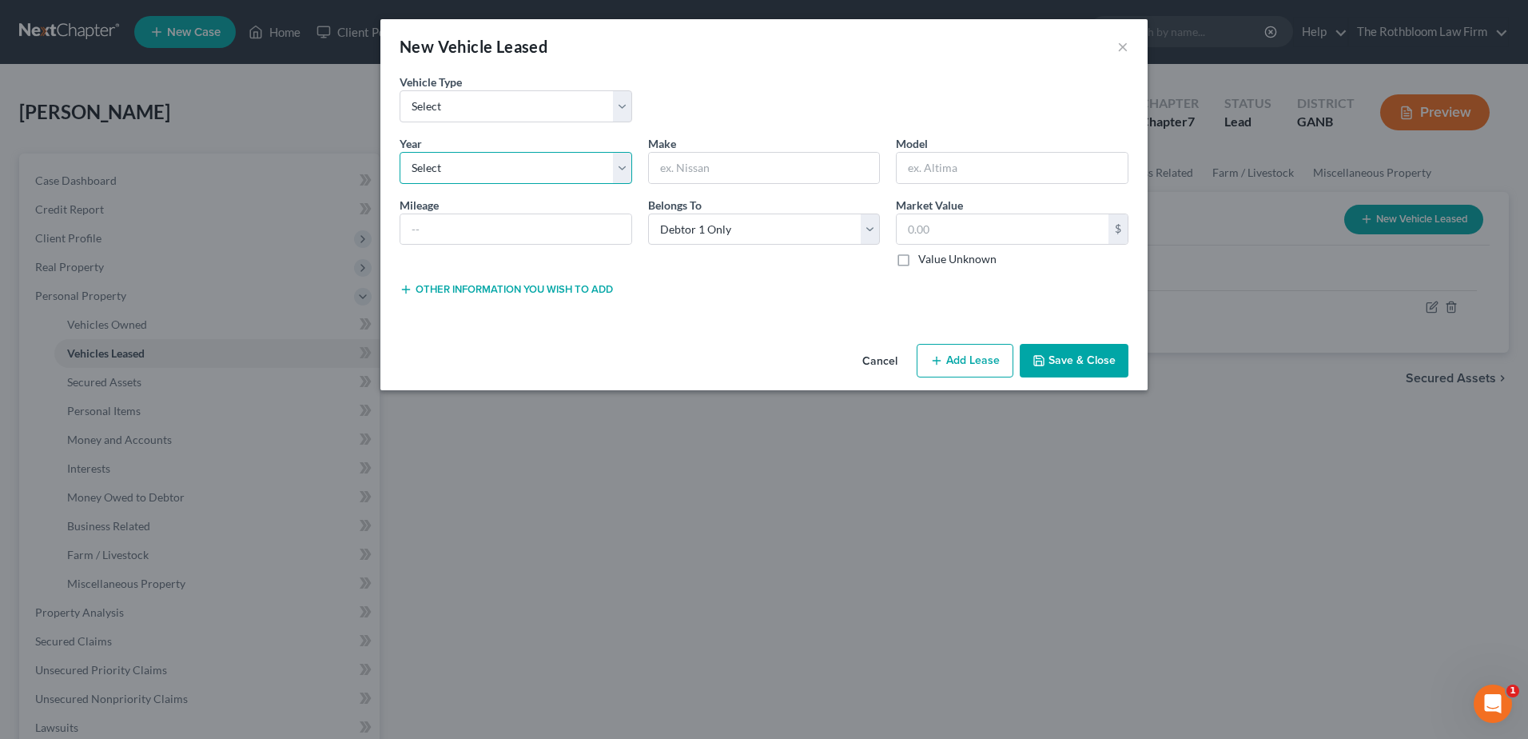
drag, startPoint x: 495, startPoint y: 169, endPoint x: 484, endPoint y: 185, distance: 18.4
click at [495, 169] on select "Select 2026 2025 2024 2023 2022 2021 2020 2019 2018 2017 2016 2015 2014 2013 20…" at bounding box center [516, 168] width 233 height 32
select select "1"
click at [400, 152] on select "Select 2026 2025 2024 2023 2022 2021 2020 2019 2018 2017 2016 2015 2014 2013 20…" at bounding box center [516, 168] width 233 height 32
click at [690, 165] on input "text" at bounding box center [764, 168] width 231 height 30
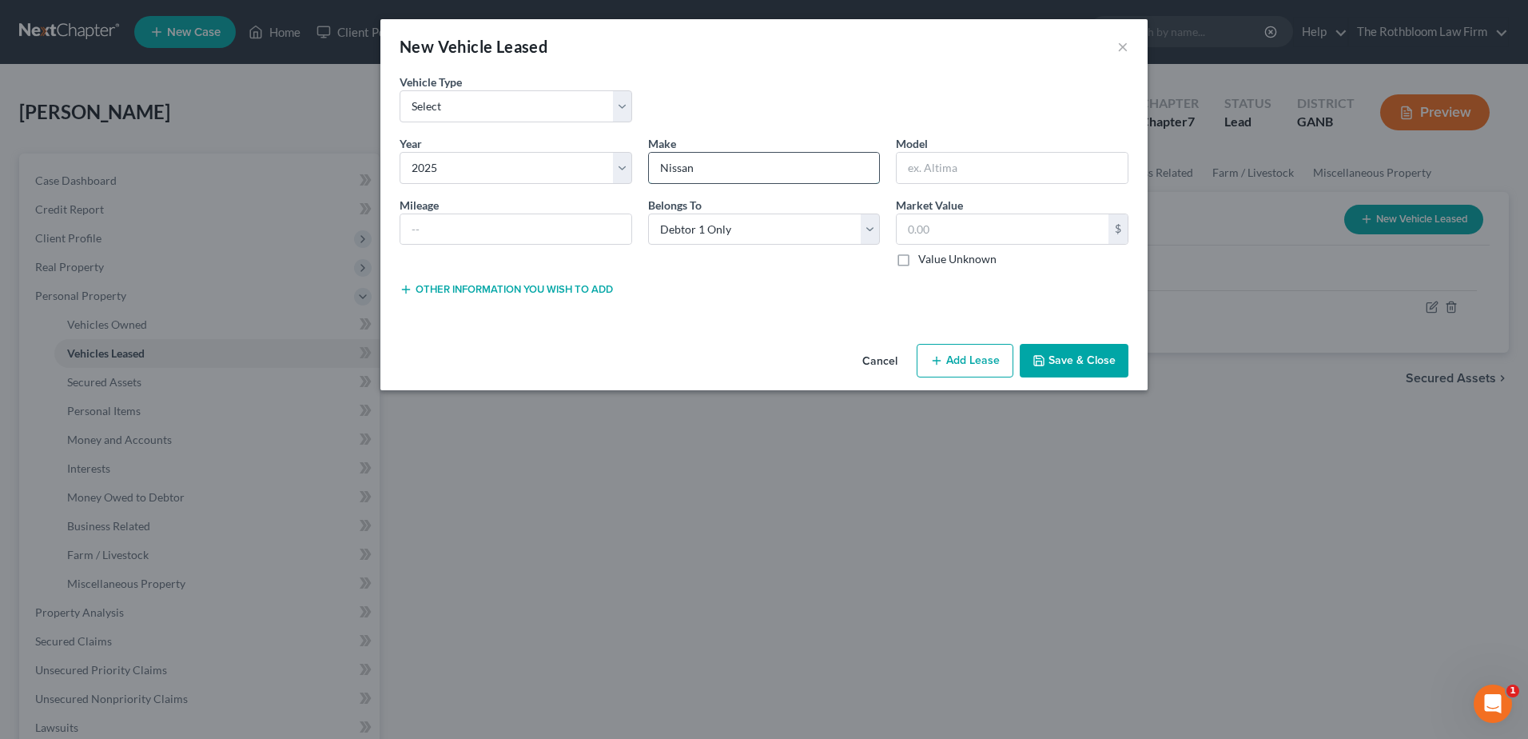
type input "Nissan"
type input "Pathfinder"
click at [1099, 369] on button "Save & Close" at bounding box center [1074, 361] width 109 height 34
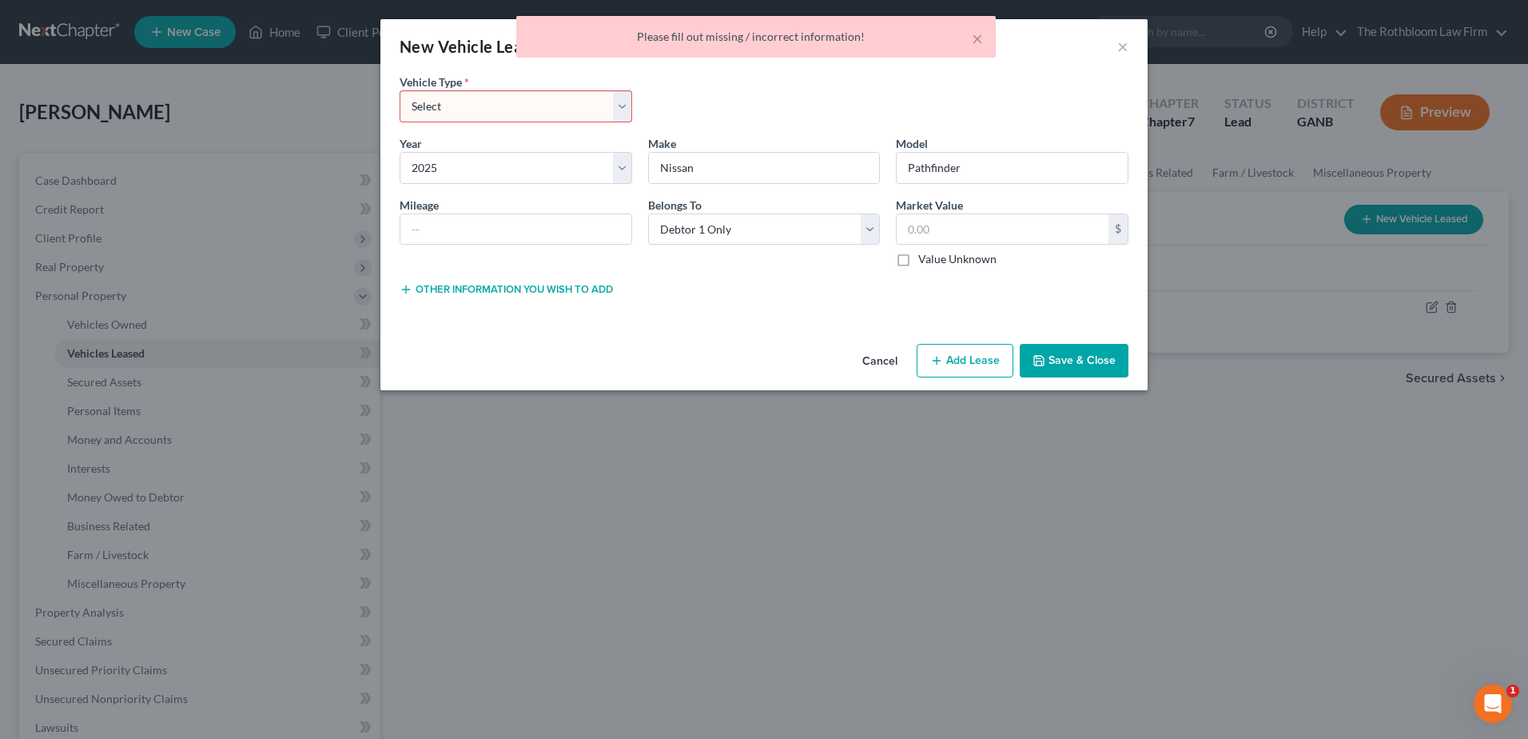
click at [522, 103] on select "Select Automobile Truck Trailer Watercraft Aircraft Motor Home Atv Other Vehicle" at bounding box center [516, 106] width 233 height 32
select select "0"
click at [400, 90] on select "Select Automobile Truck Trailer Watercraft Aircraft Motor Home Atv Other Vehicle" at bounding box center [516, 106] width 233 height 32
click at [1089, 367] on button "Save & Close" at bounding box center [1074, 361] width 109 height 34
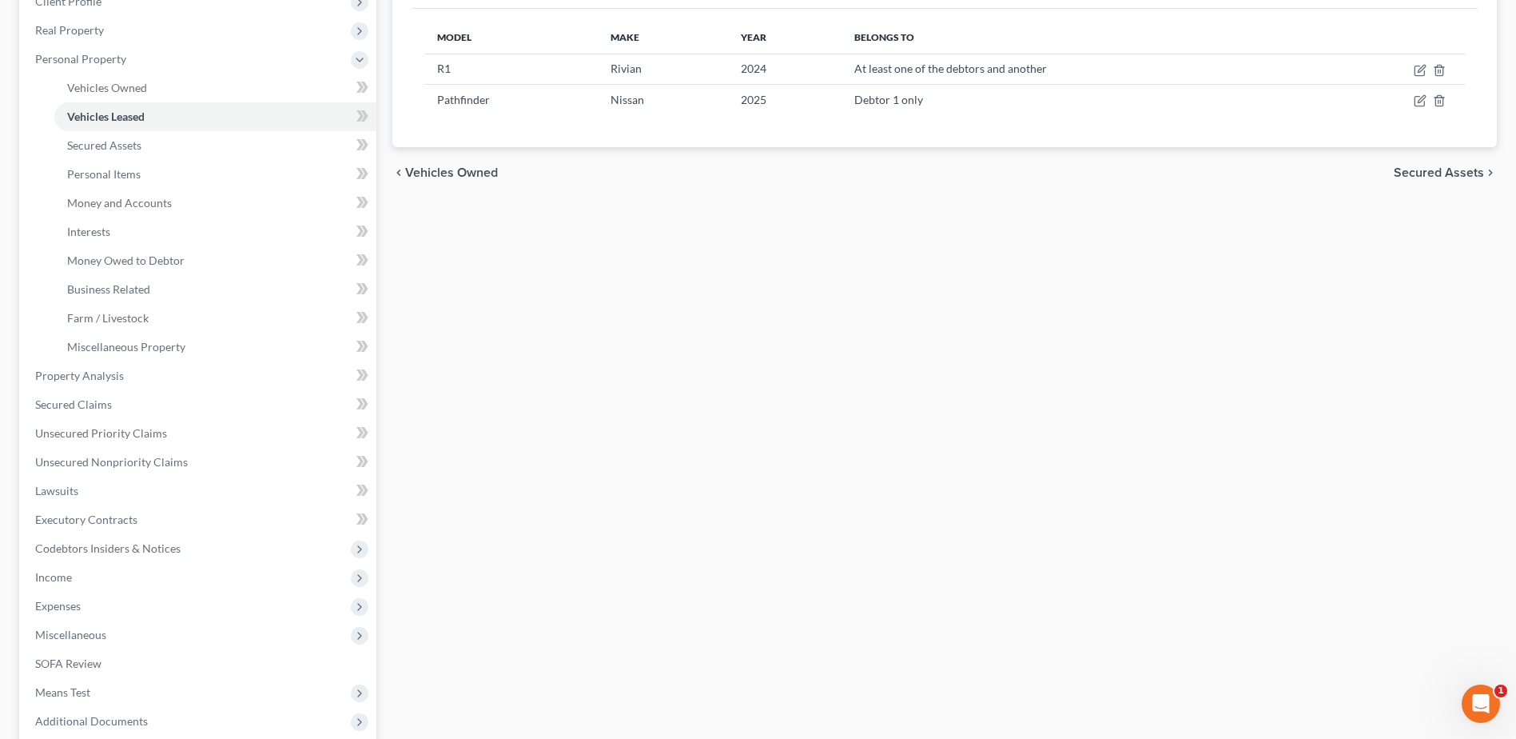
scroll to position [400, 0]
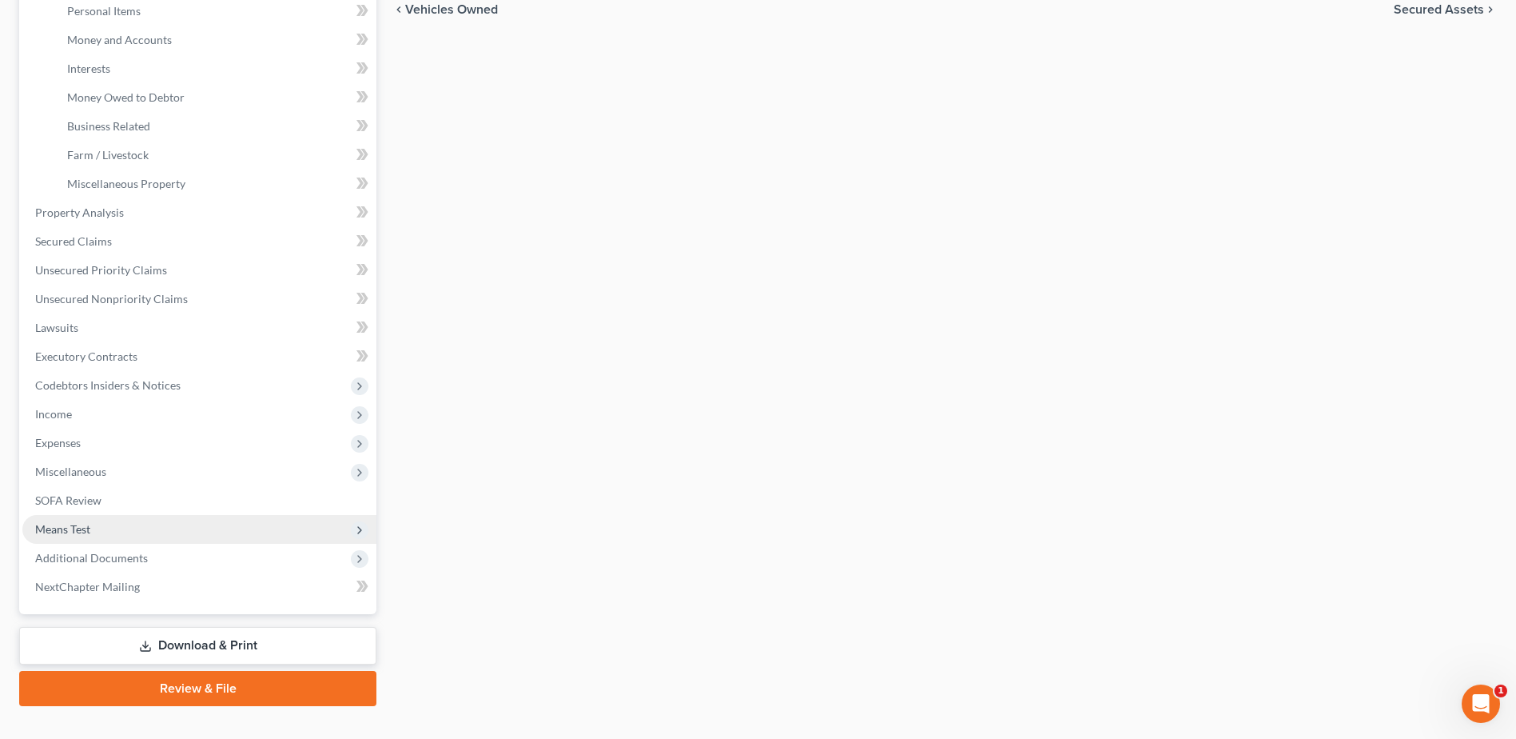
click at [66, 528] on span "Means Test" at bounding box center [62, 529] width 55 height 14
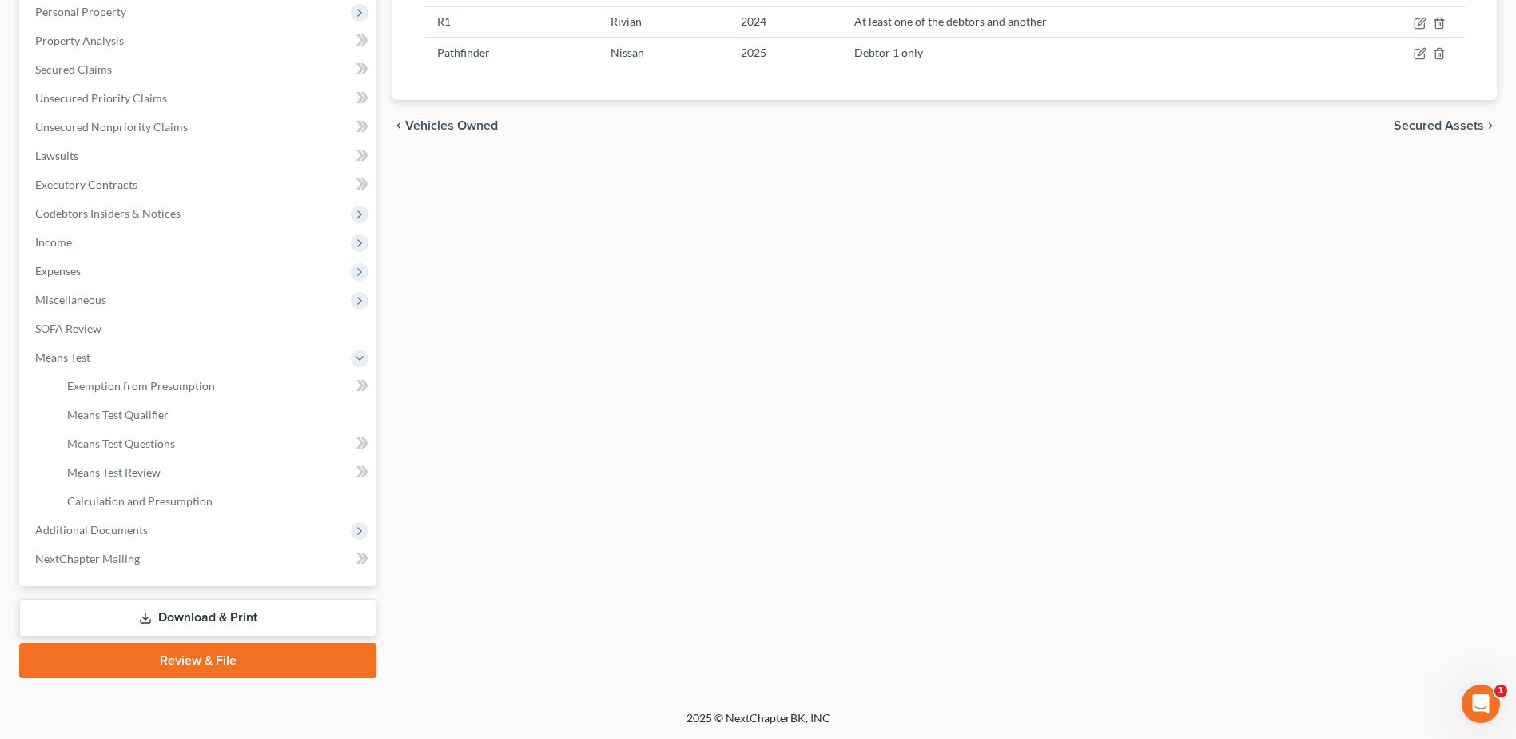
scroll to position [284, 0]
click at [165, 438] on span "Means Test Questions" at bounding box center [121, 443] width 108 height 14
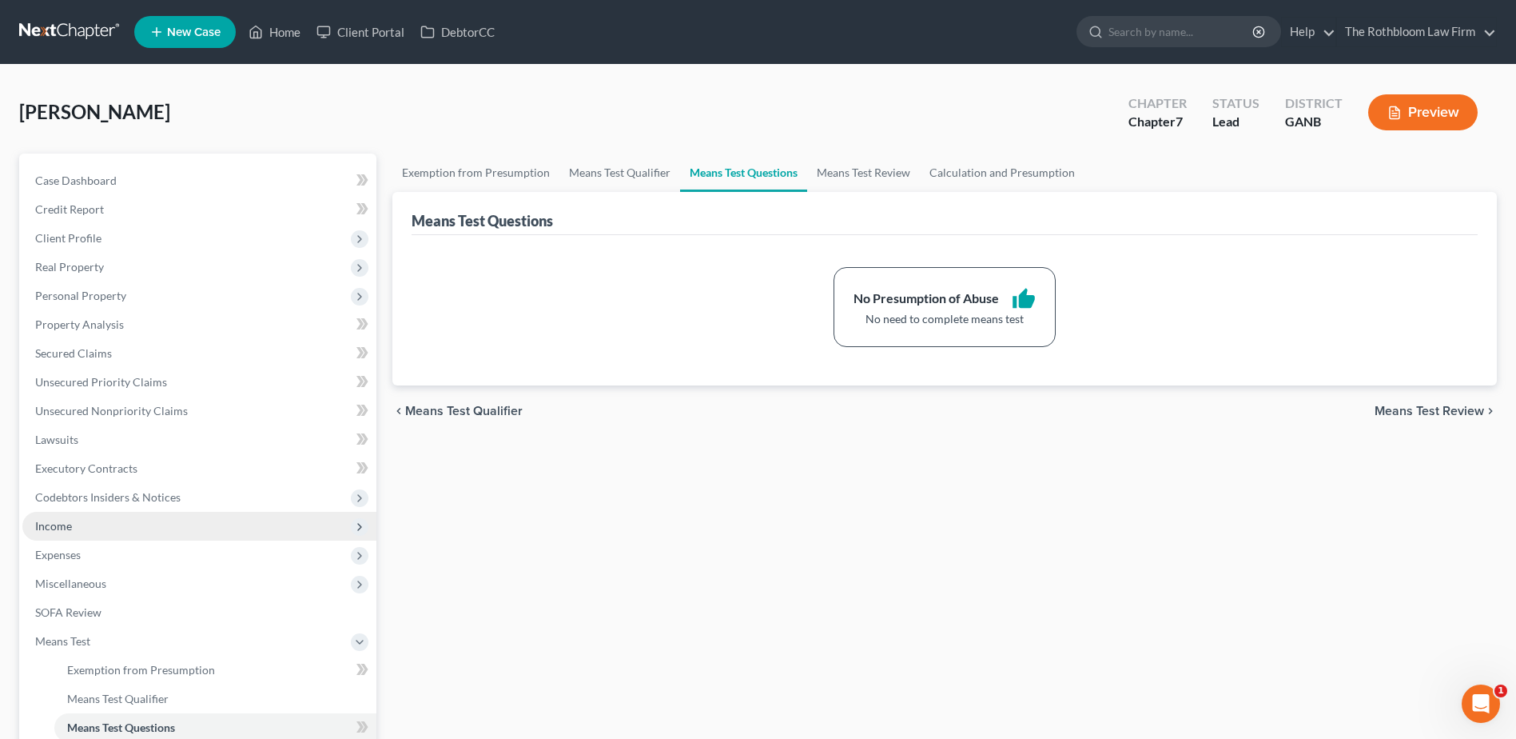
click at [80, 529] on span "Income" at bounding box center [199, 526] width 354 height 29
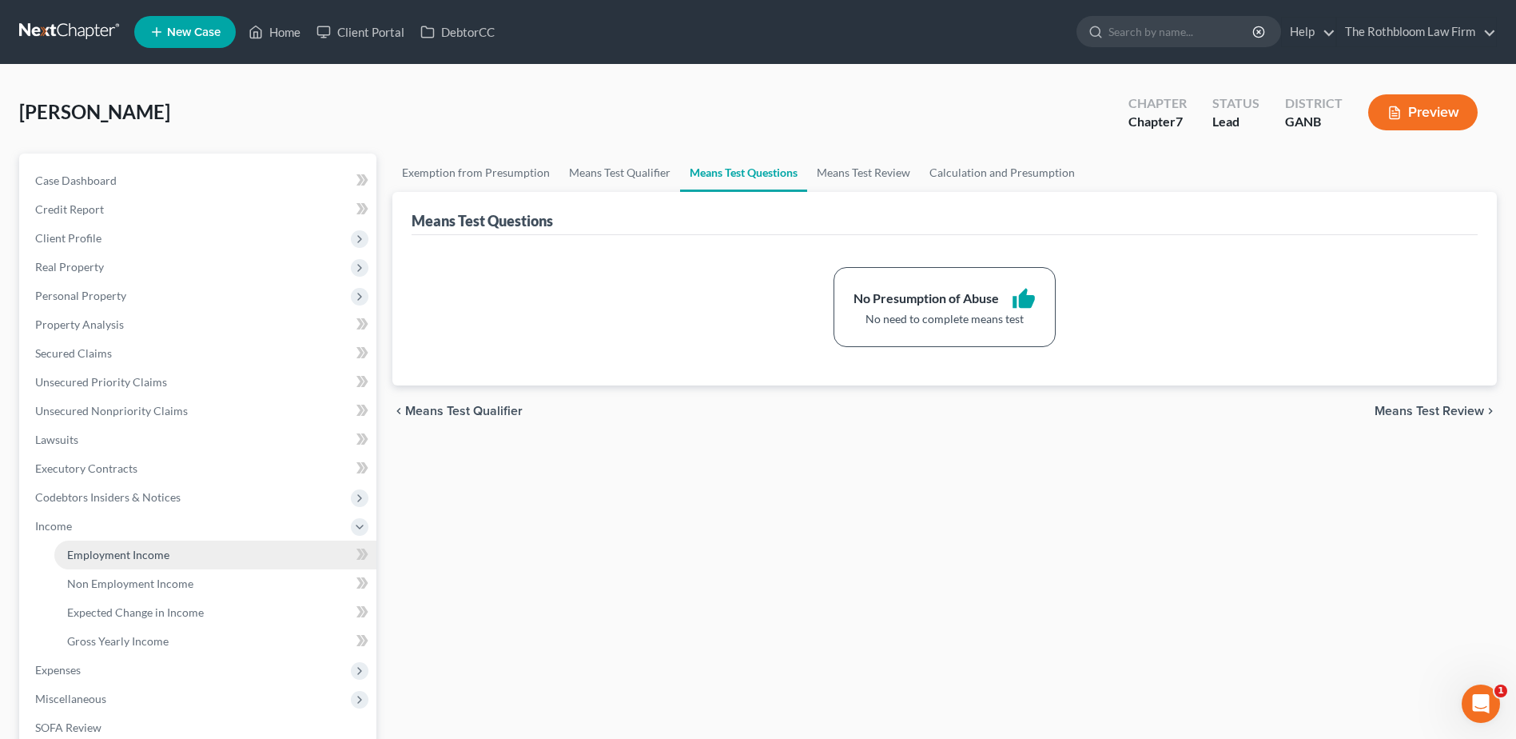
click at [158, 558] on span "Employment Income" at bounding box center [118, 555] width 102 height 14
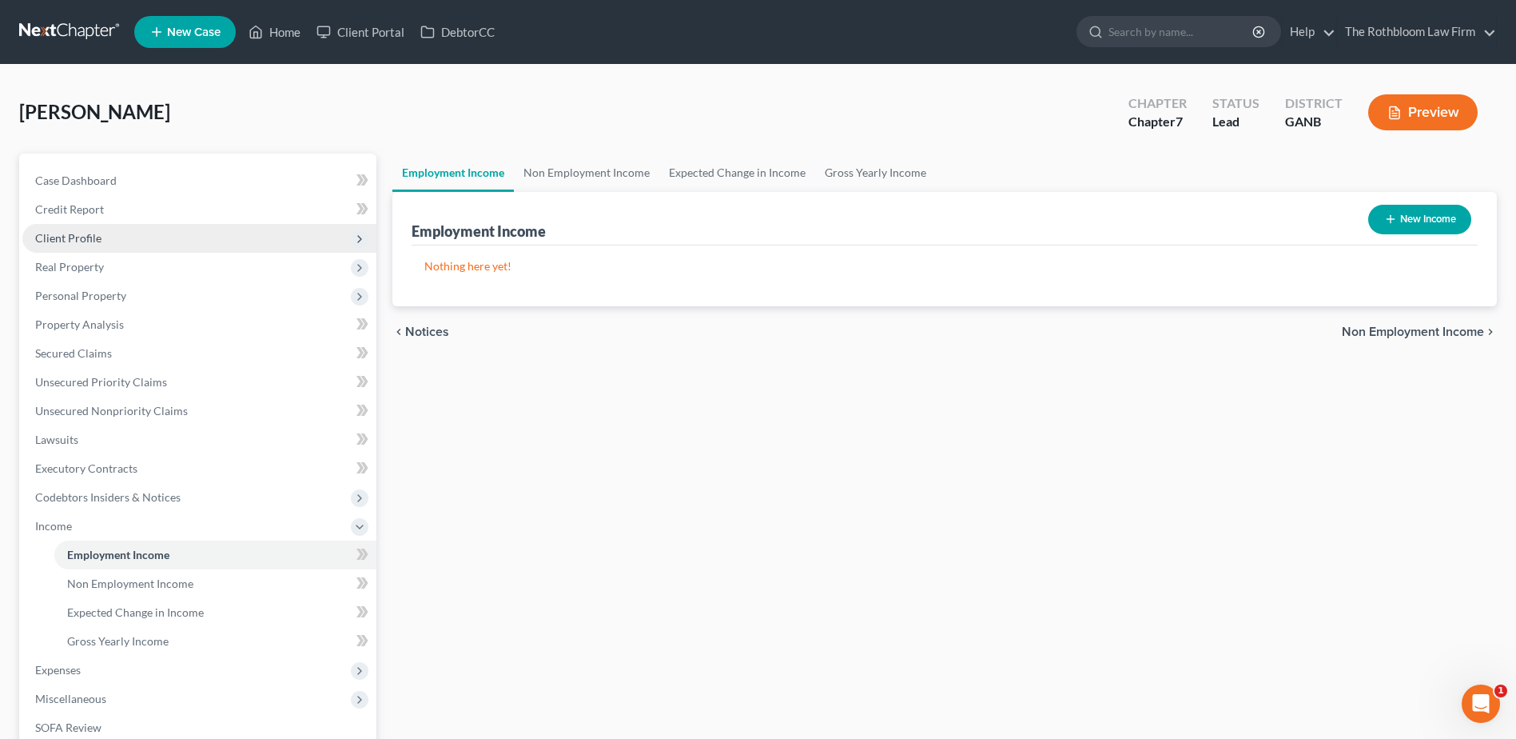
click at [47, 235] on span "Client Profile" at bounding box center [68, 238] width 66 height 14
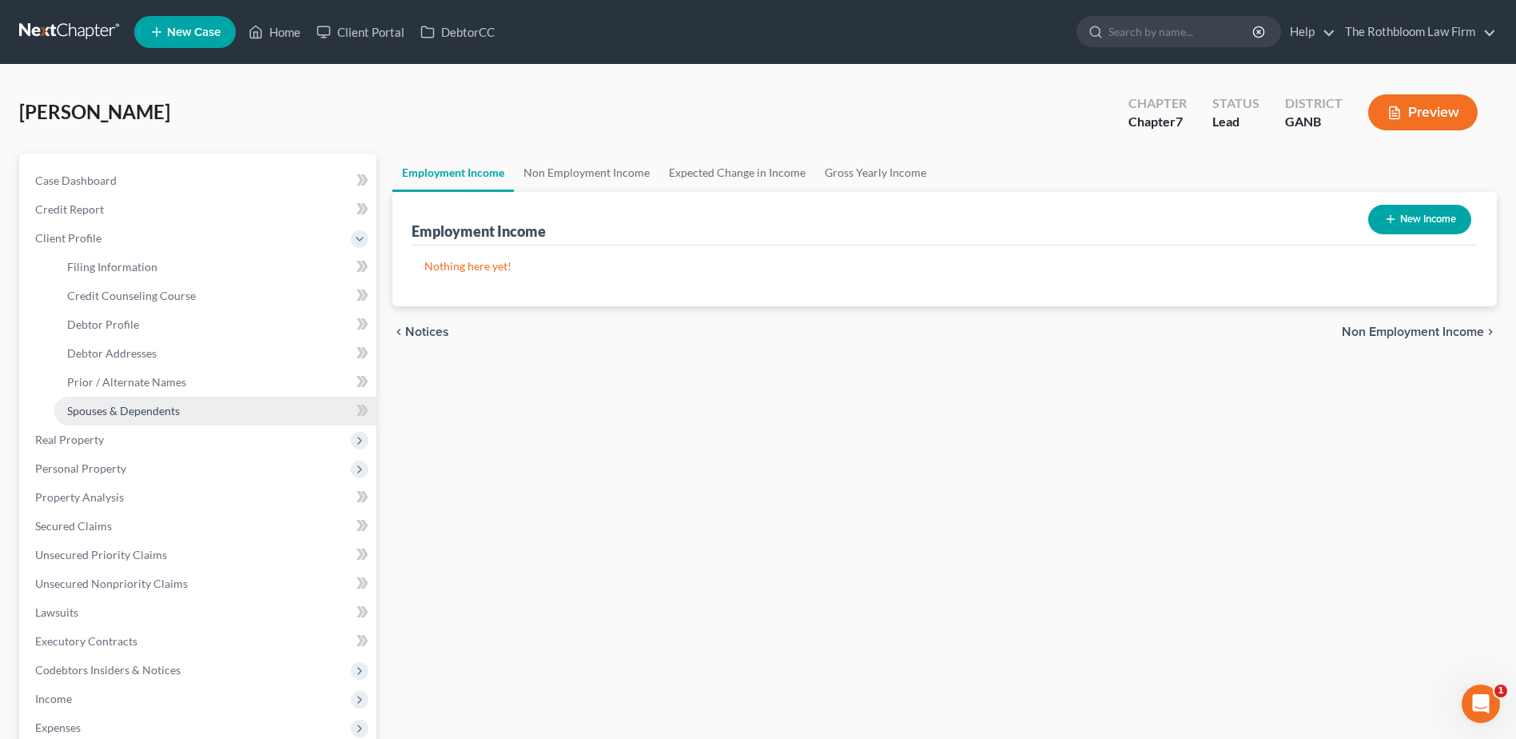
click at [105, 404] on span "Spouses & Dependents" at bounding box center [123, 411] width 113 height 14
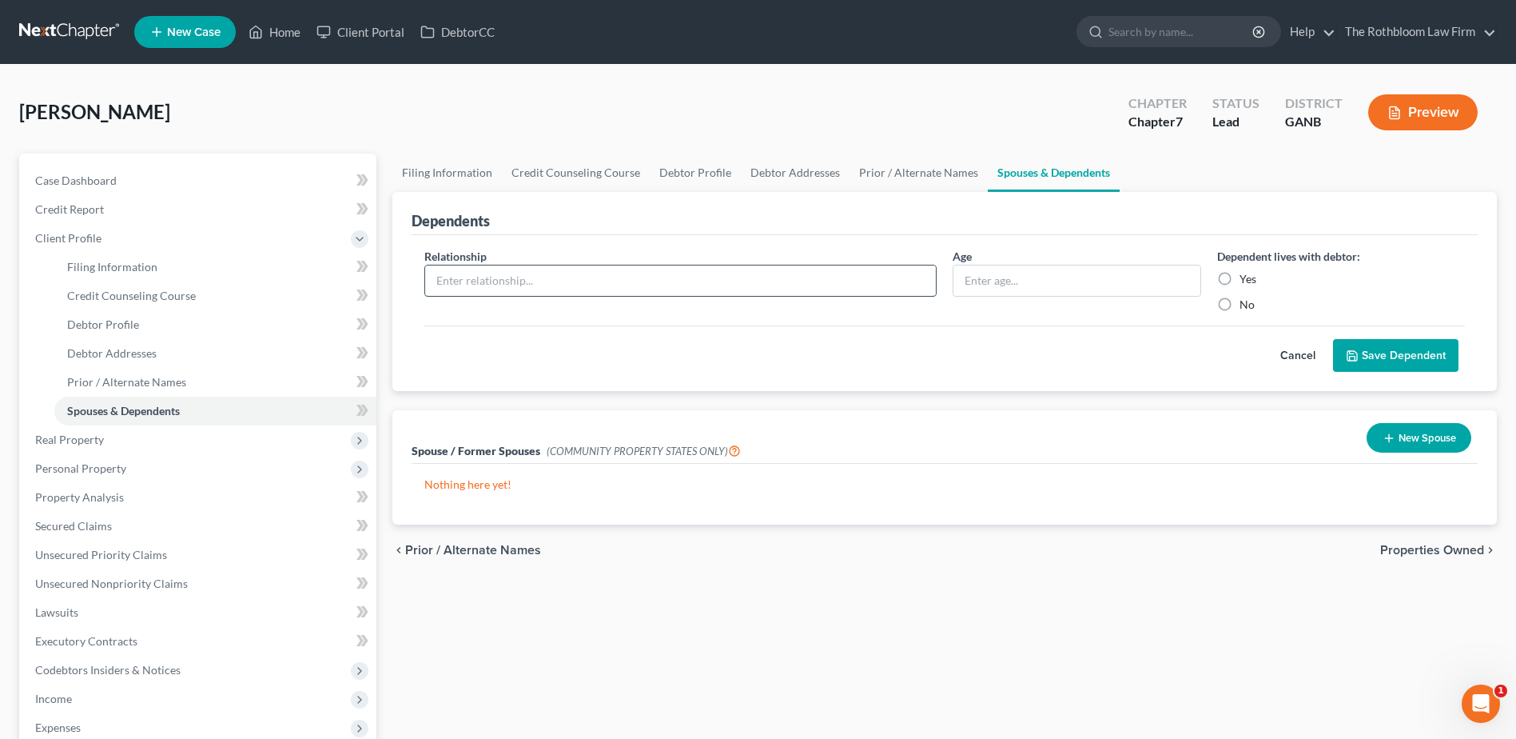
click at [482, 283] on input "text" at bounding box center [680, 280] width 511 height 30
type input "Daughter"
type input "21"
click at [1240, 277] on label "Yes" at bounding box center [1248, 279] width 17 height 16
click at [1246, 277] on input "Yes" at bounding box center [1251, 276] width 10 height 10
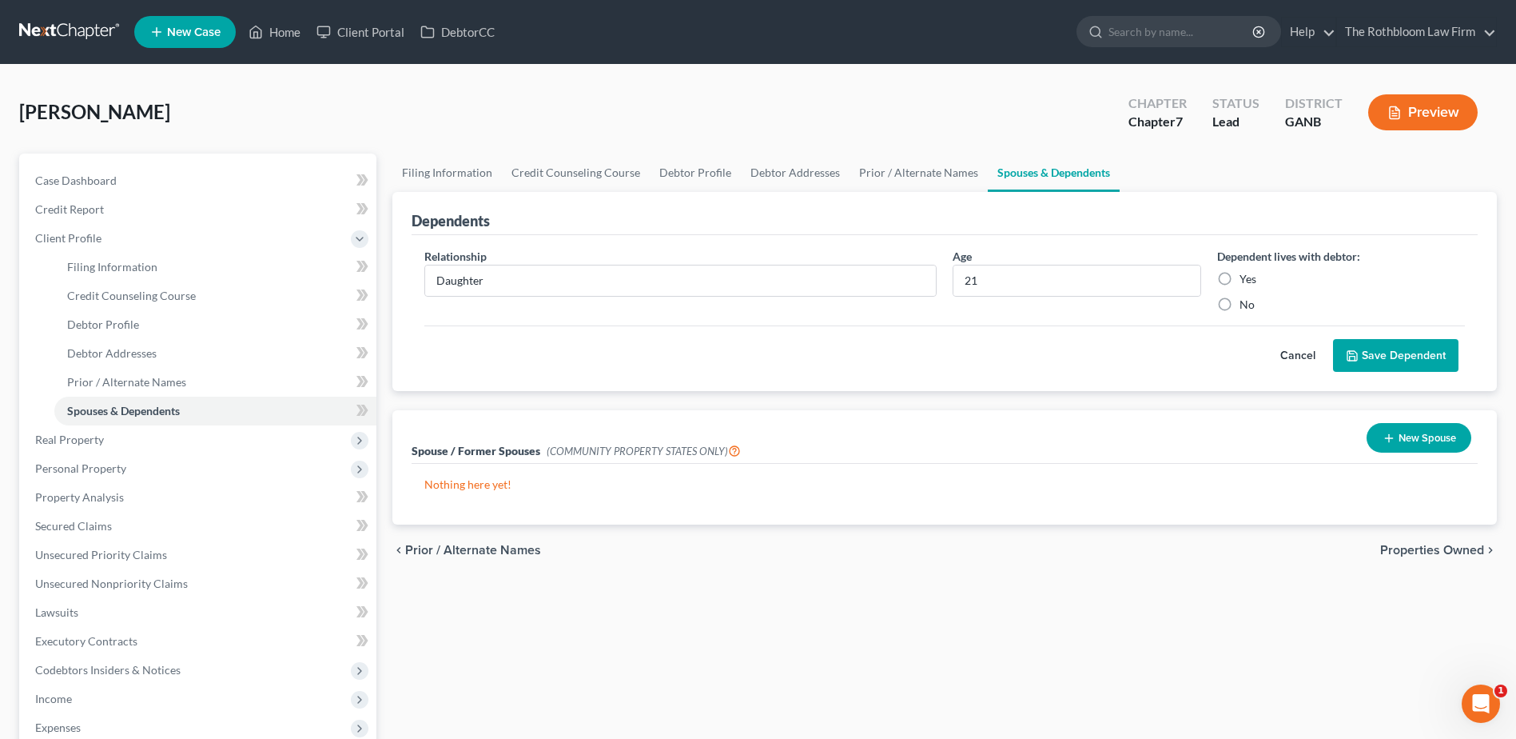
radio input "true"
click at [1386, 360] on button "Save Dependent" at bounding box center [1395, 356] width 125 height 34
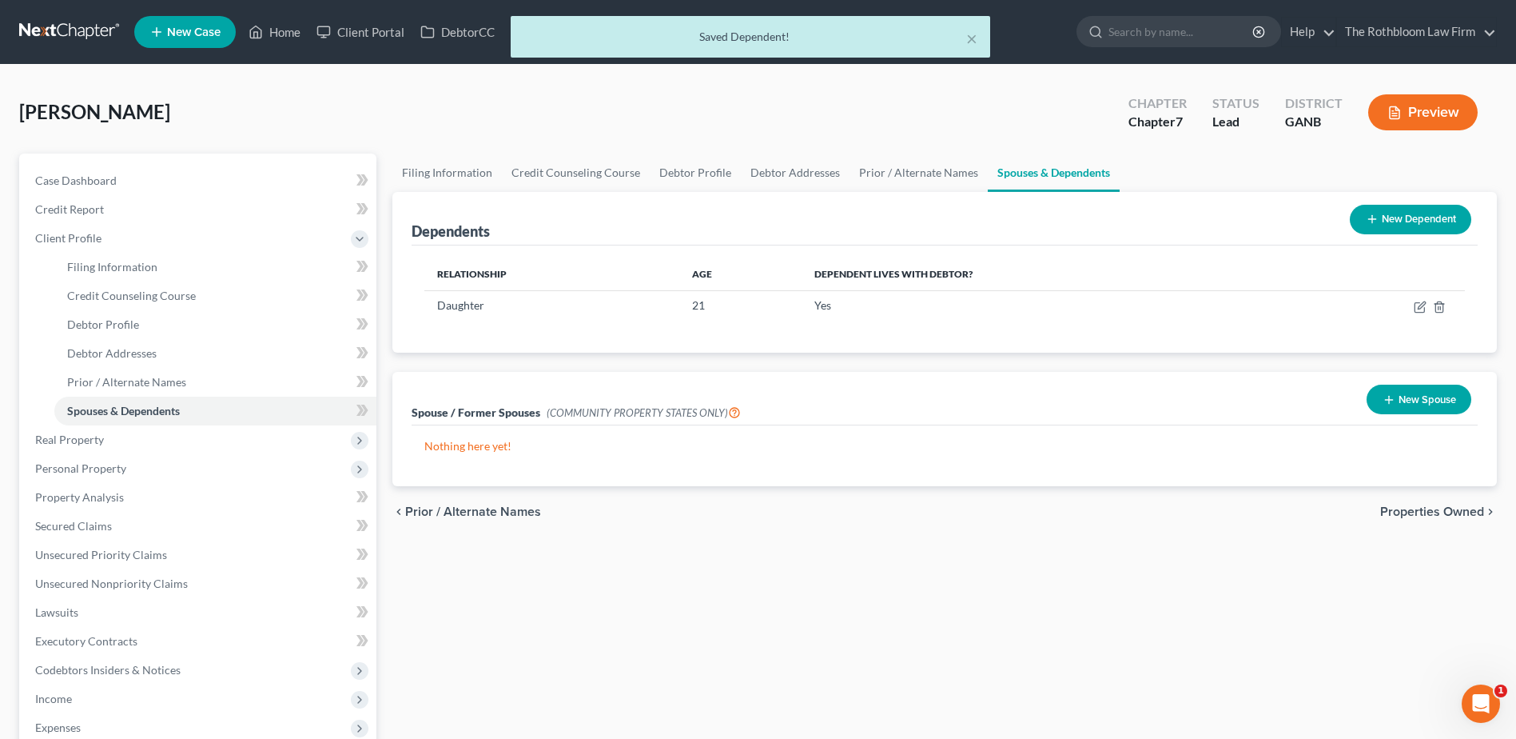
click at [1451, 213] on button "New Dependent" at bounding box center [1410, 220] width 121 height 30
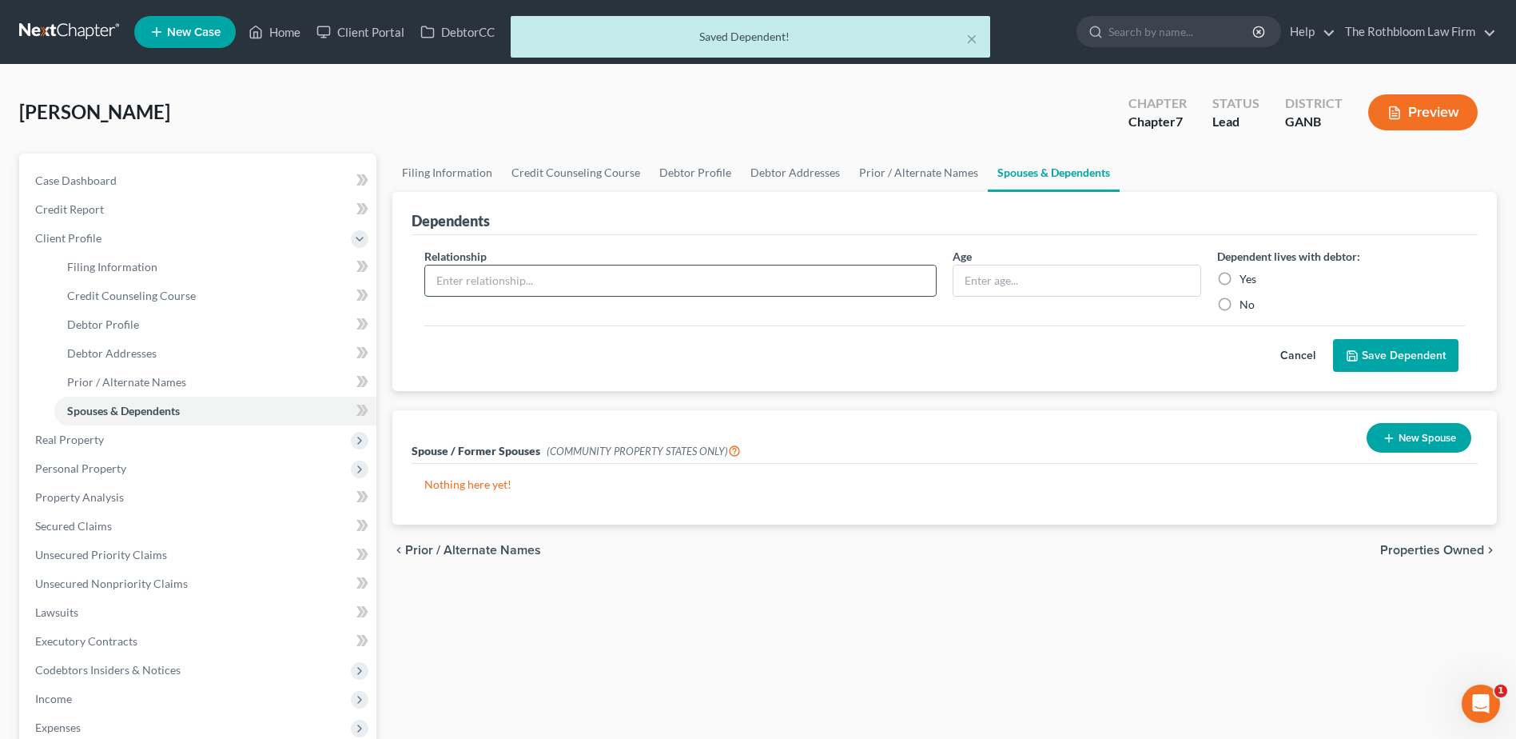
click at [496, 277] on input "text" at bounding box center [680, 280] width 511 height 30
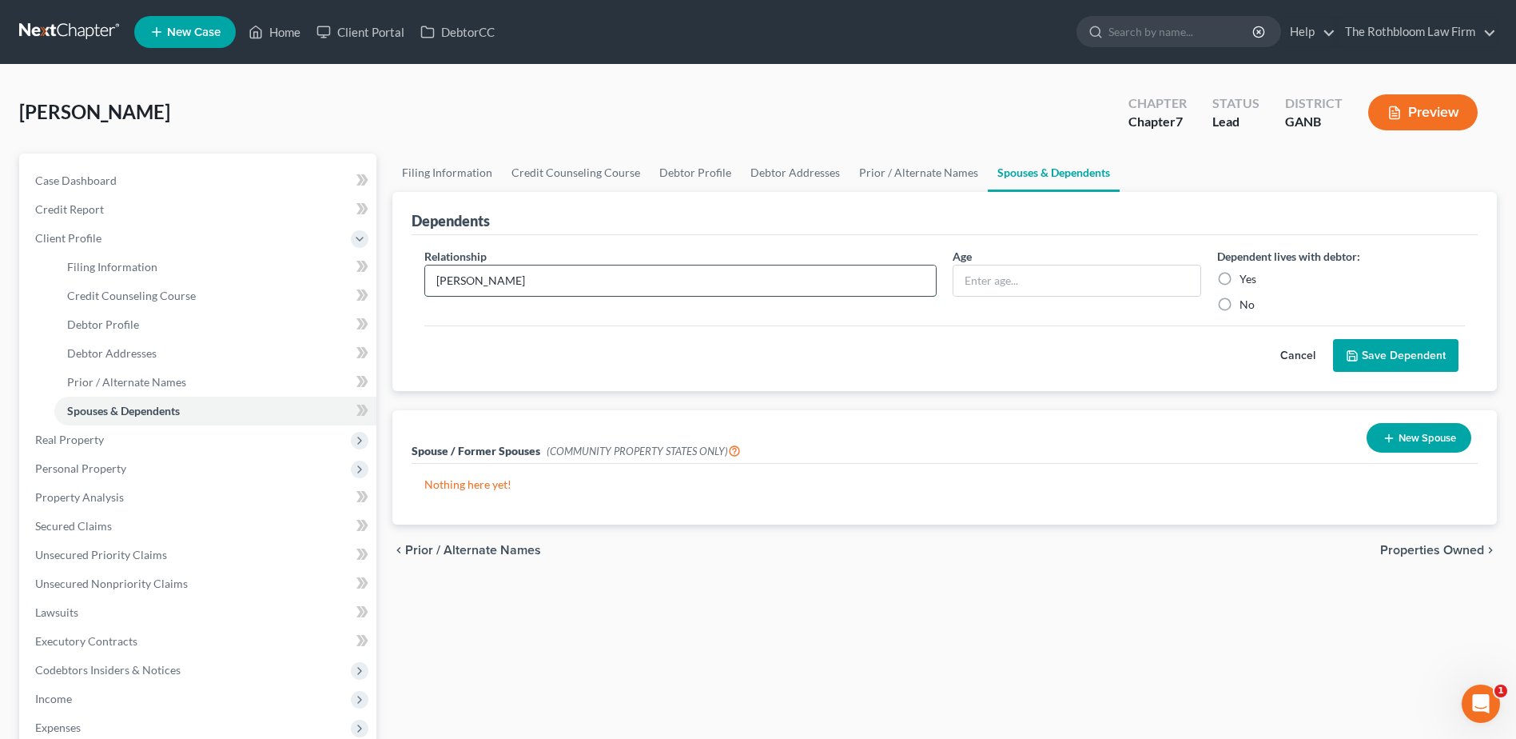
type input "[PERSON_NAME]"
type input "18"
drag, startPoint x: 524, startPoint y: 280, endPoint x: 325, endPoint y: 286, distance: 198.3
click at [325, 286] on div "Petition Navigation Case Dashboard Payments Invoices Payments Payments Credit R…" at bounding box center [758, 571] width 1494 height 837
type input "Son"
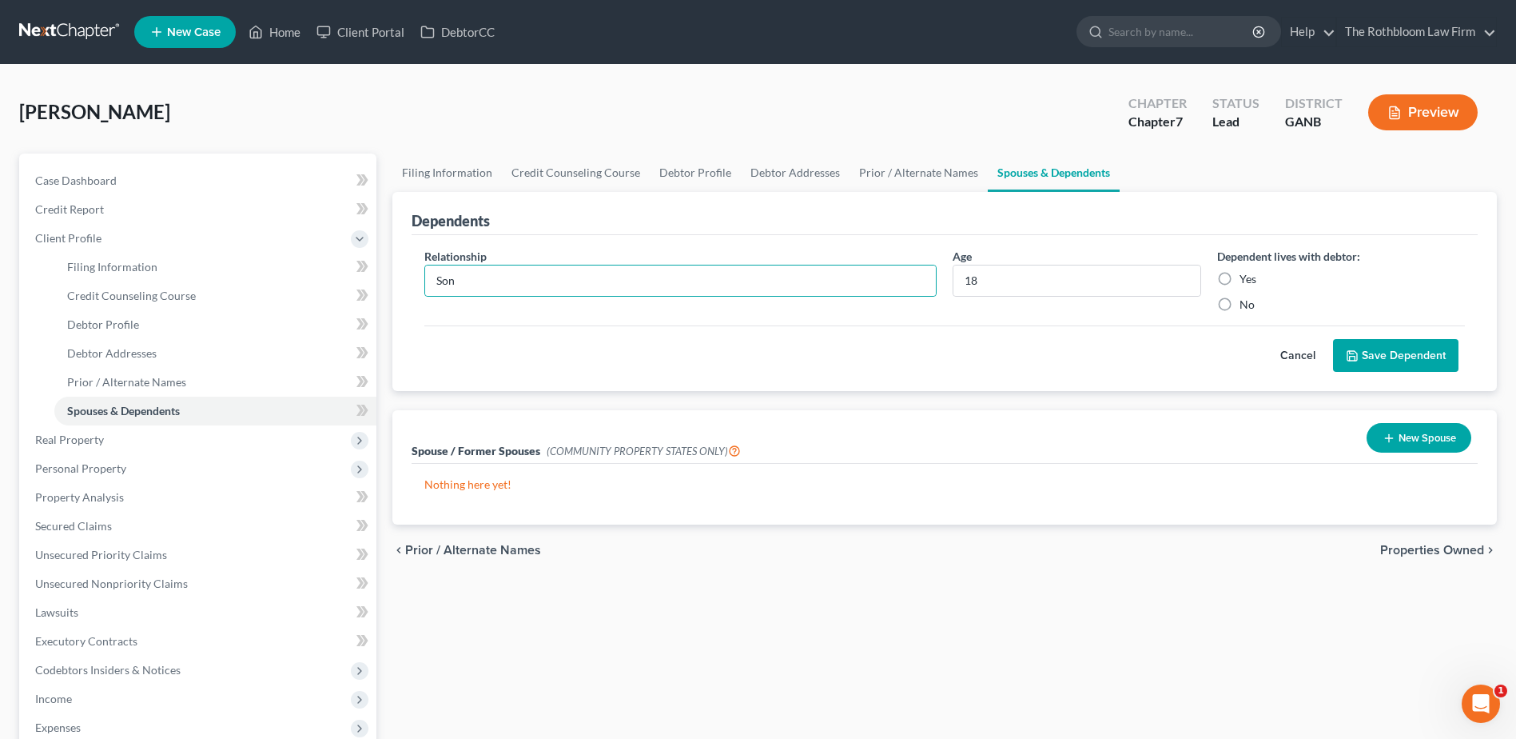
drag, startPoint x: 1228, startPoint y: 277, endPoint x: 1248, endPoint y: 292, distance: 25.7
click at [1240, 277] on label "Yes" at bounding box center [1248, 279] width 17 height 16
click at [1246, 277] on input "Yes" at bounding box center [1251, 276] width 10 height 10
radio input "true"
click at [1380, 351] on button "Save Dependent" at bounding box center [1395, 356] width 125 height 34
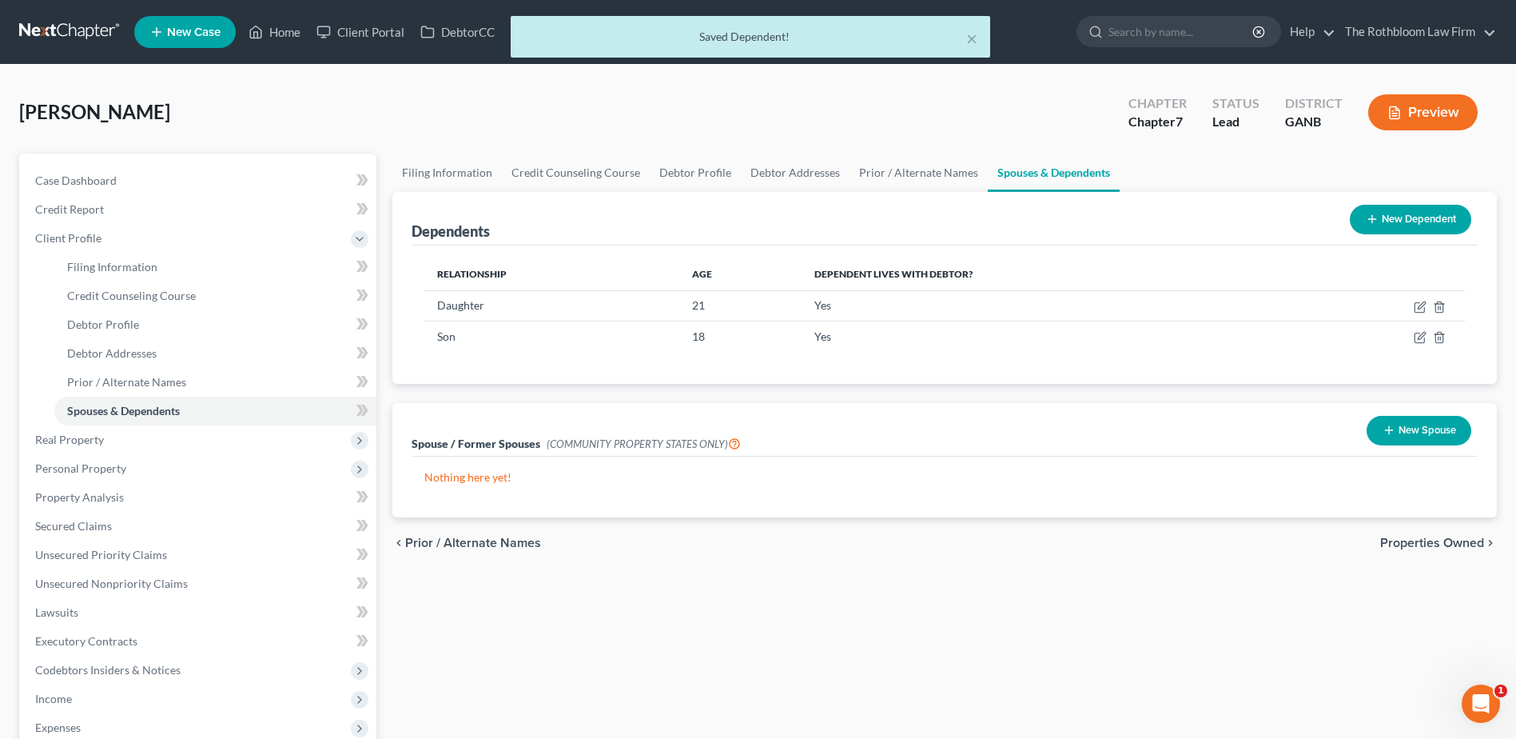
click at [1415, 222] on button "New Dependent" at bounding box center [1410, 220] width 121 height 30
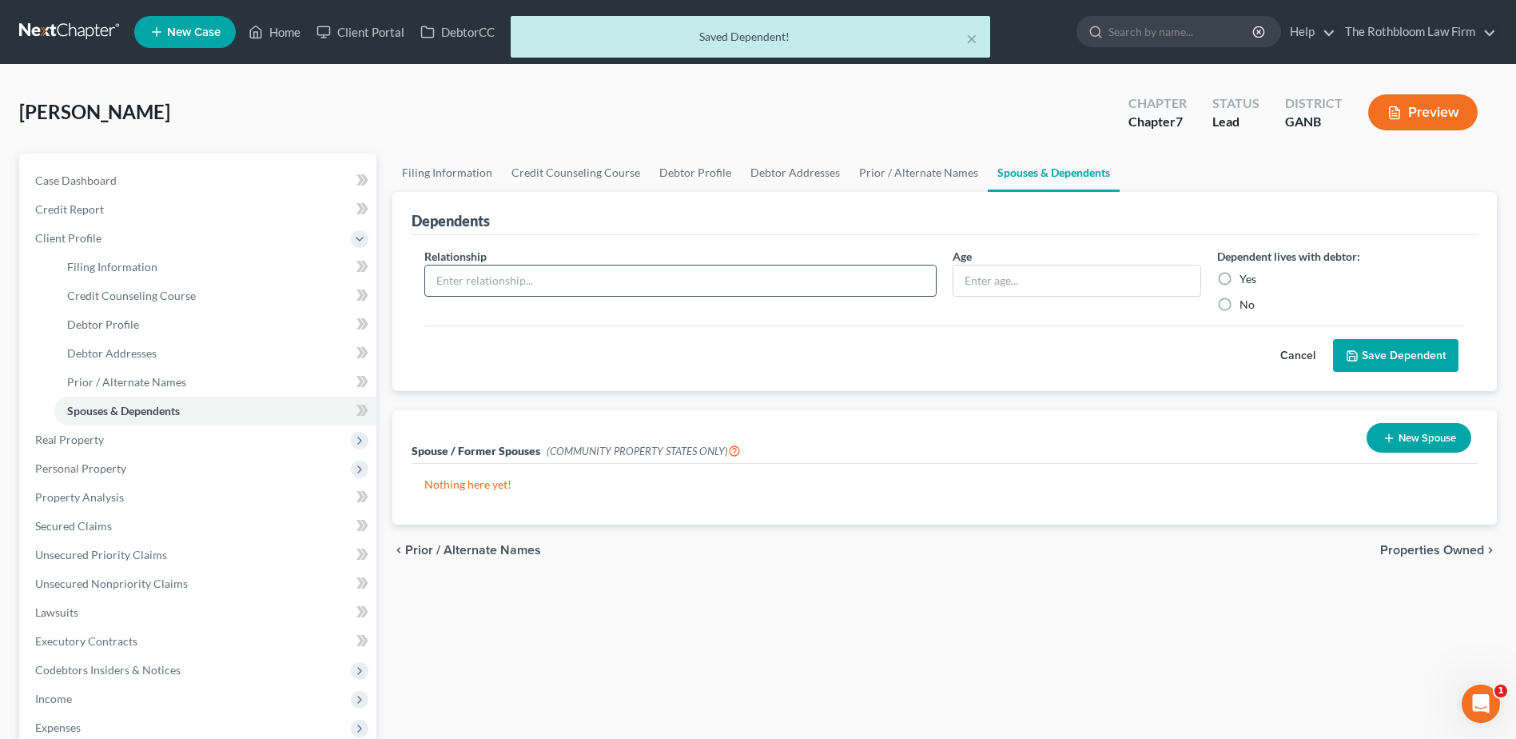
click at [529, 284] on input "text" at bounding box center [680, 280] width 511 height 30
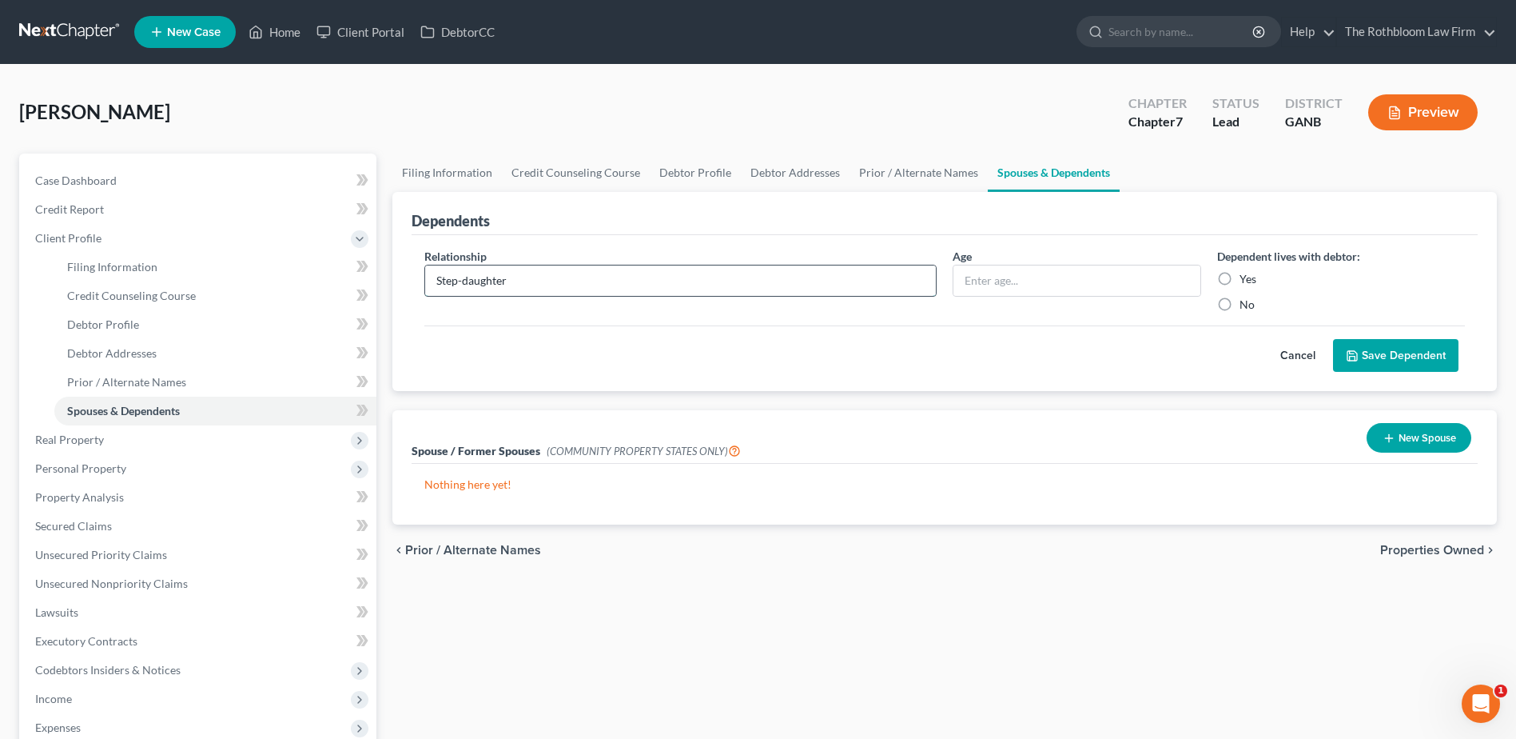
type input "Step-daughter"
type input "19"
click at [1240, 278] on label "Yes" at bounding box center [1248, 279] width 17 height 16
click at [1246, 278] on input "Yes" at bounding box center [1251, 276] width 10 height 10
radio input "true"
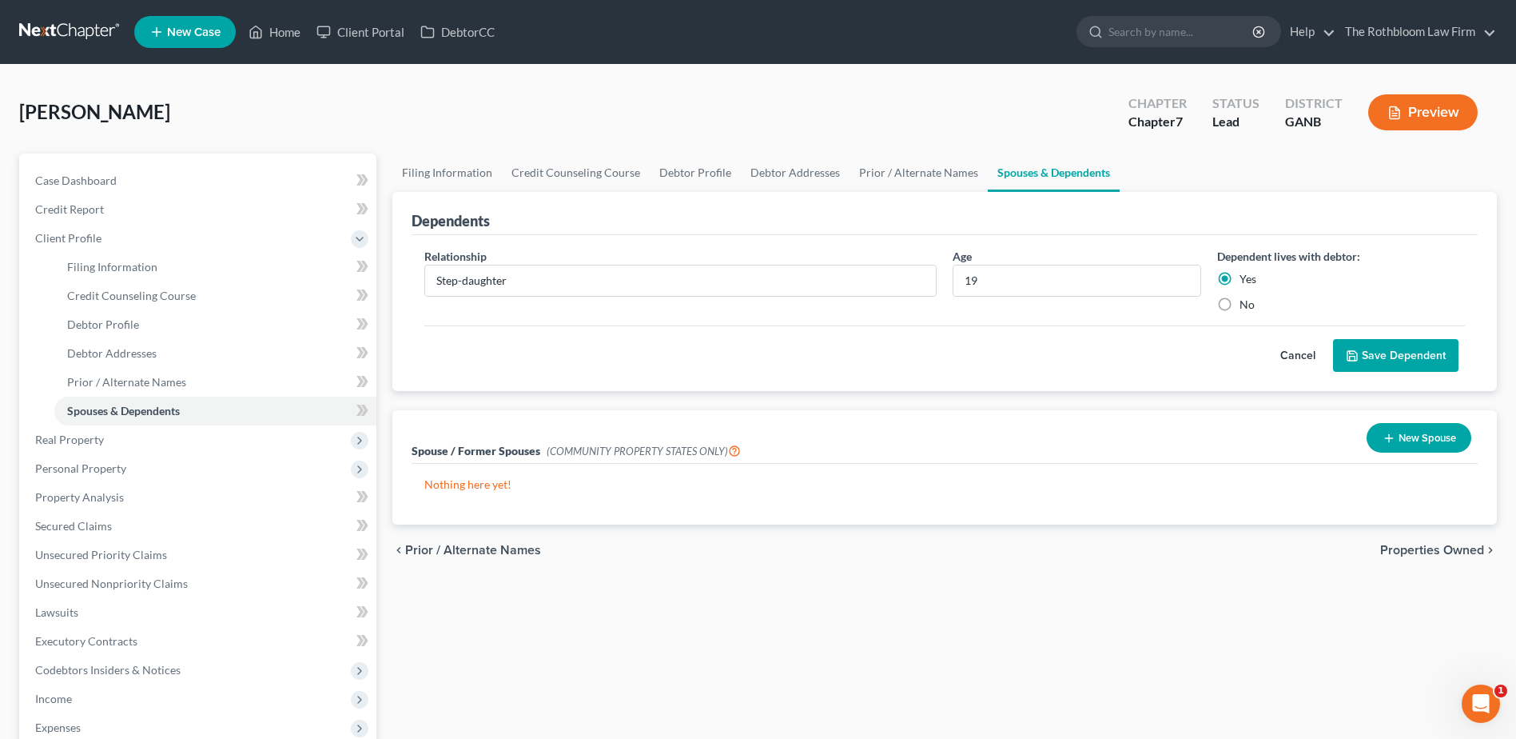
click at [1392, 353] on button "Save Dependent" at bounding box center [1395, 356] width 125 height 34
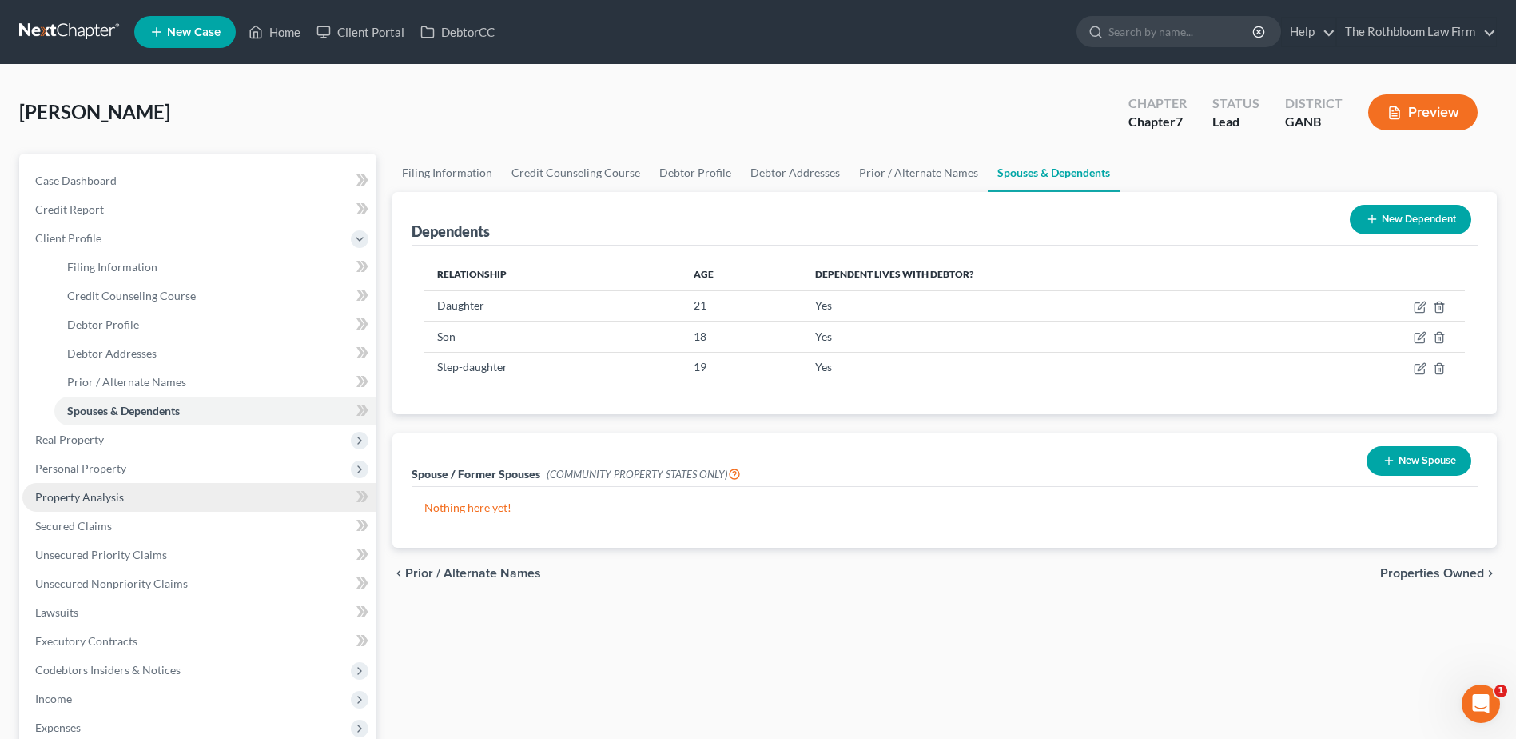
scroll to position [240, 0]
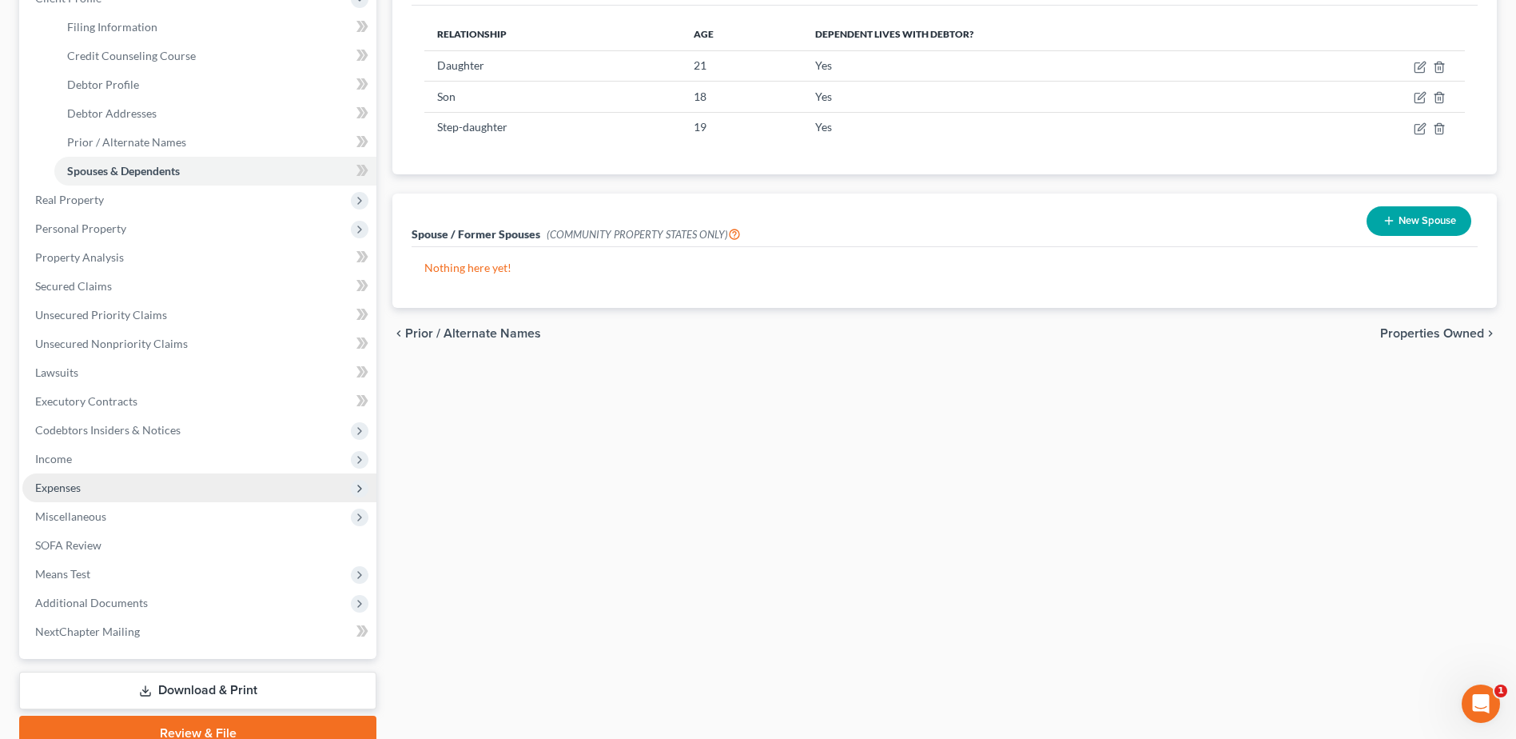
click at [83, 488] on span "Expenses" at bounding box center [199, 487] width 354 height 29
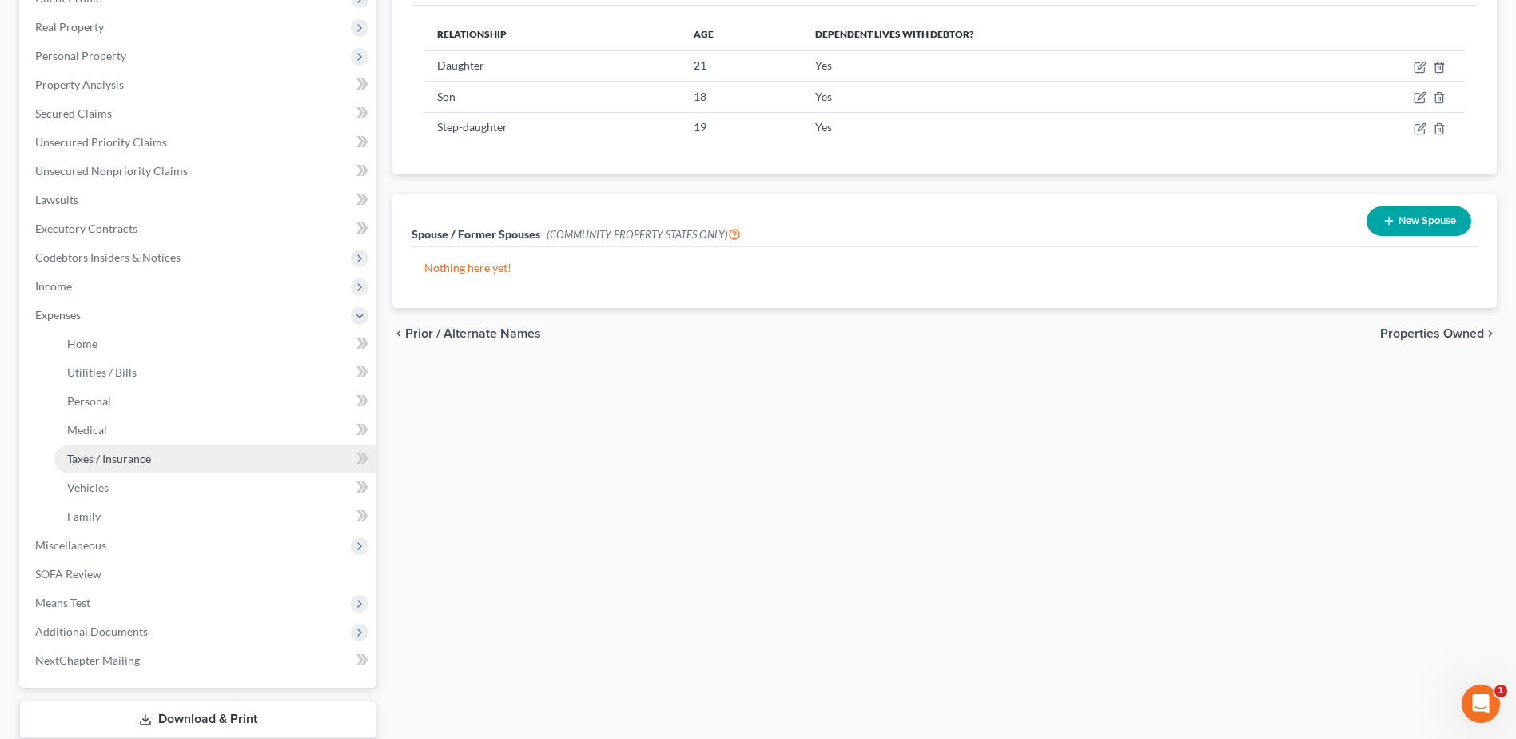
click at [103, 472] on link "Taxes / Insurance" at bounding box center [215, 458] width 322 height 29
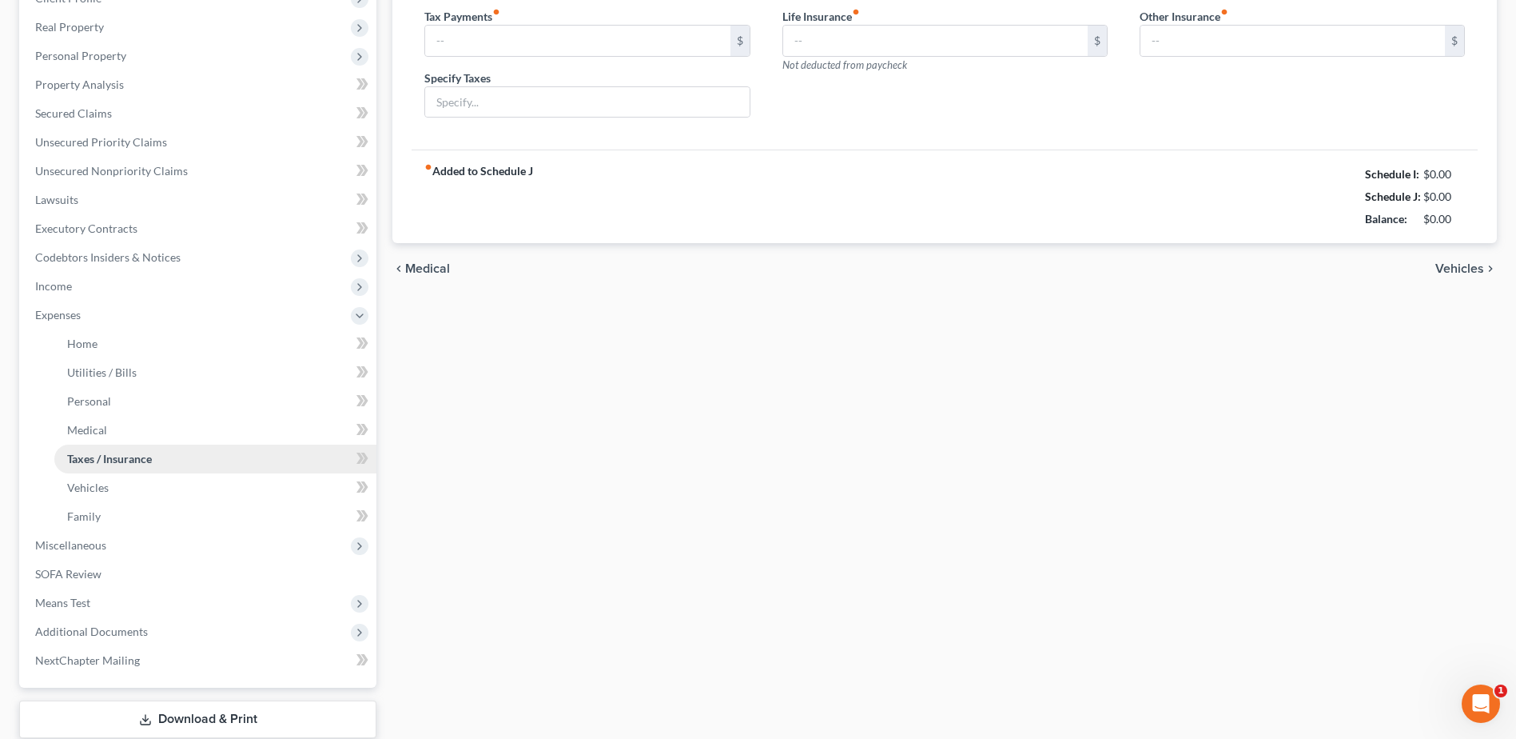
type input "0.00"
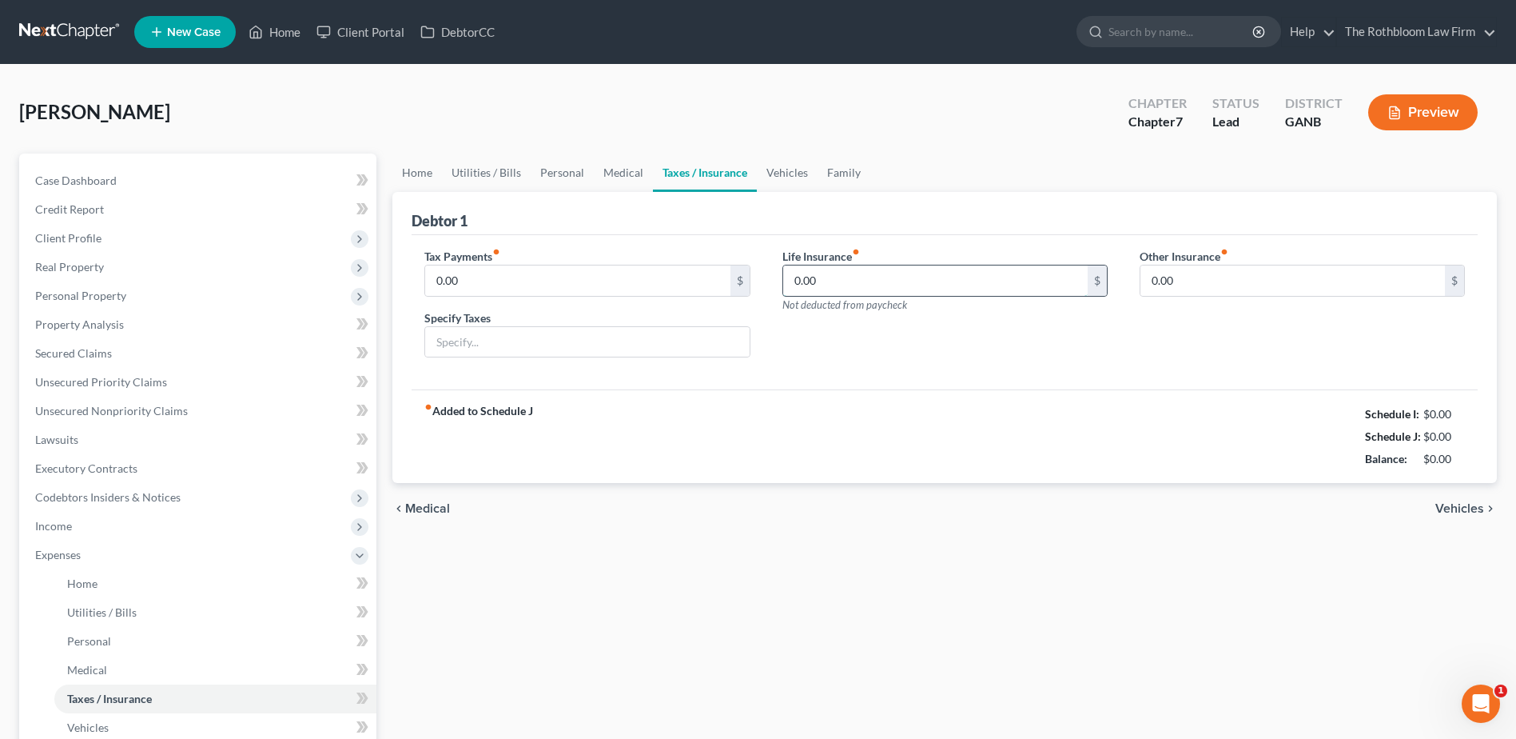
click at [822, 270] on input "0.00" at bounding box center [935, 280] width 305 height 30
type input "1,100"
click at [606, 173] on link "Medical" at bounding box center [623, 172] width 59 height 38
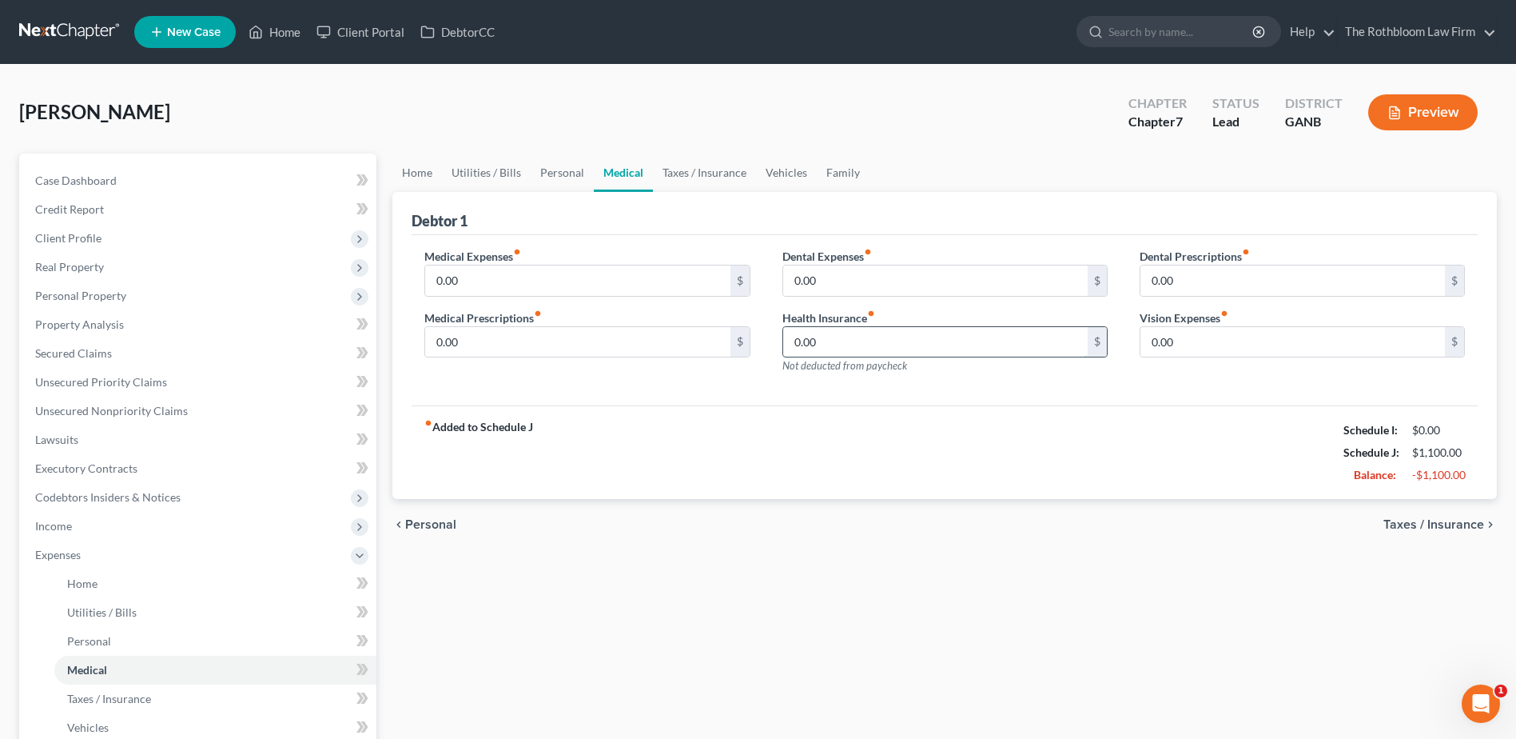
click at [839, 345] on input "0.00" at bounding box center [935, 342] width 305 height 30
type input "275"
click at [834, 173] on link "Family" at bounding box center [843, 172] width 53 height 38
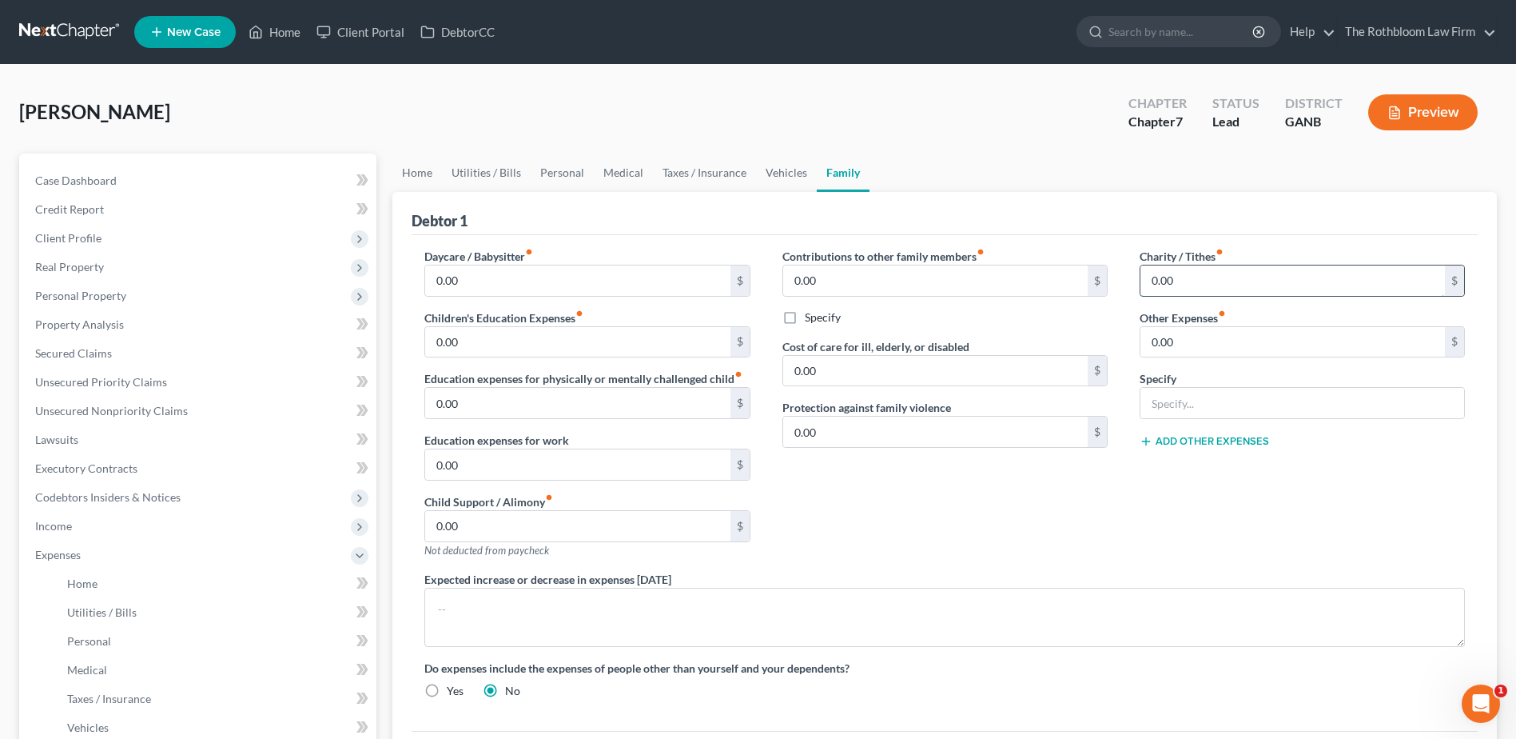
click at [1201, 279] on input "0.00" at bounding box center [1293, 280] width 305 height 30
click at [62, 237] on span "Client Profile" at bounding box center [68, 238] width 66 height 14
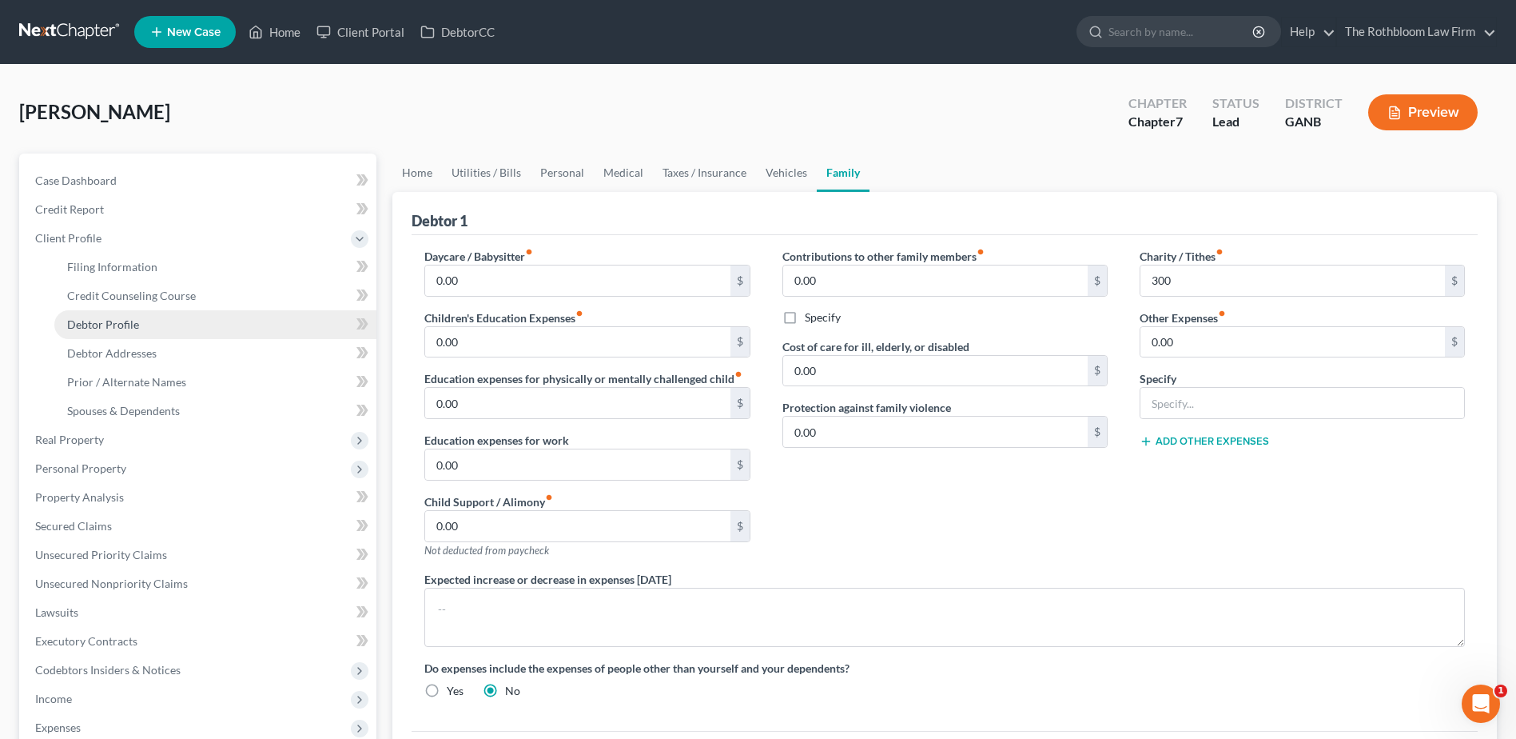
click at [102, 314] on link "Debtor Profile" at bounding box center [215, 324] width 322 height 29
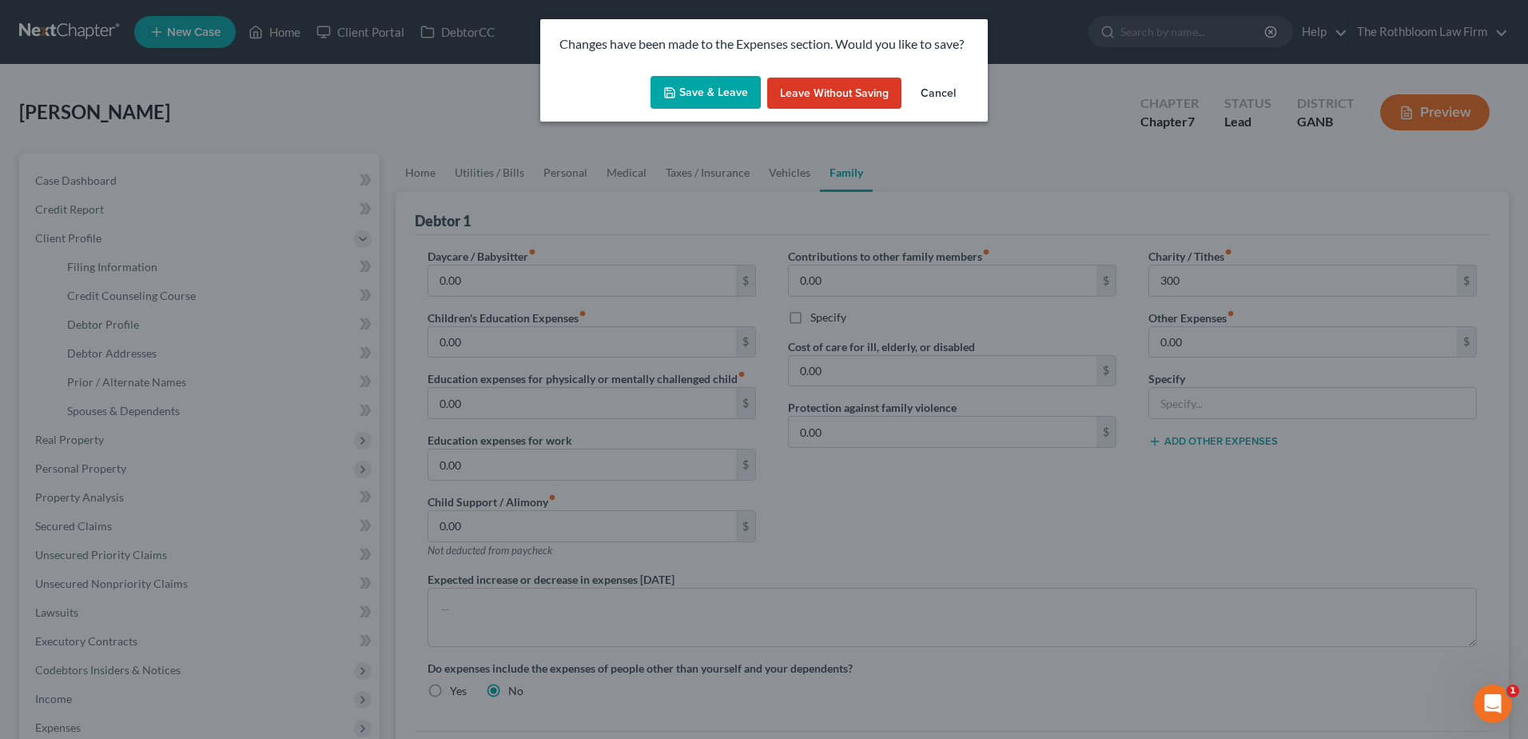
click at [695, 86] on button "Save & Leave" at bounding box center [706, 93] width 110 height 34
type input "300.00"
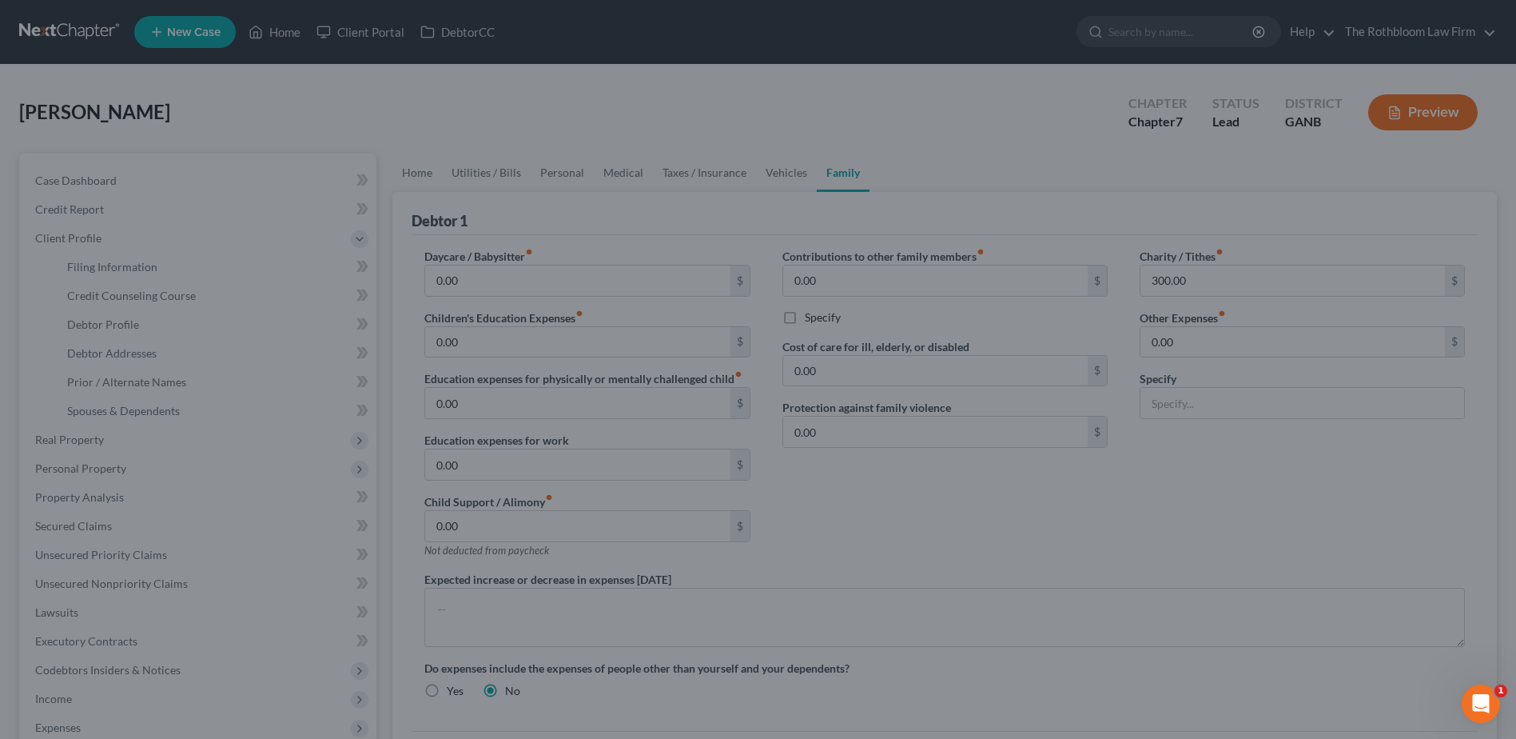
select select "0"
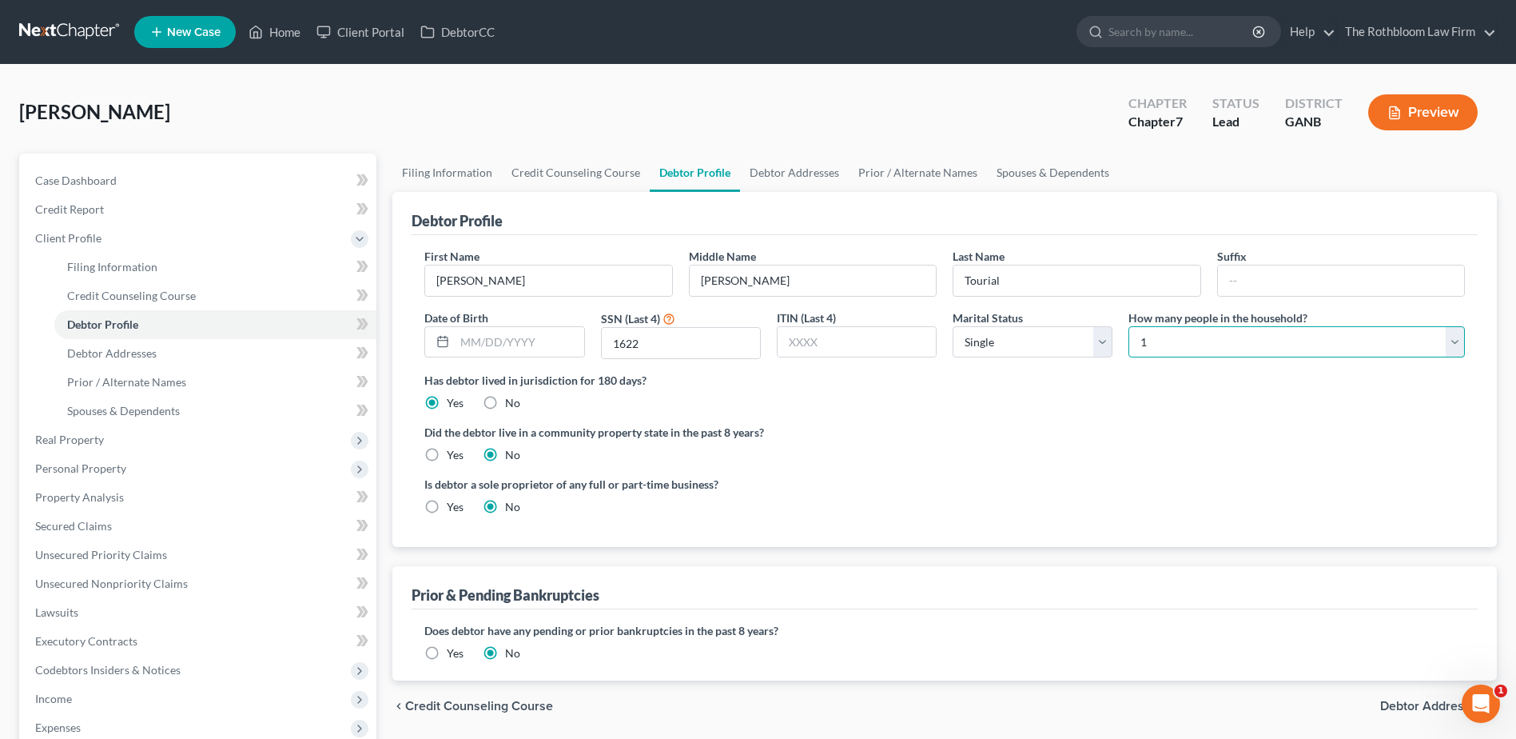
click at [1453, 342] on select "Select 1 2 3 4 5 6 7 8 9 10 11 12 13 14 15 16 17 18 19 20" at bounding box center [1297, 342] width 336 height 32
select select "4"
click at [1129, 326] on select "Select 1 2 3 4 5 6 7 8 9 10 11 12 13 14 15 16 17 18 19 20" at bounding box center [1297, 342] width 336 height 32
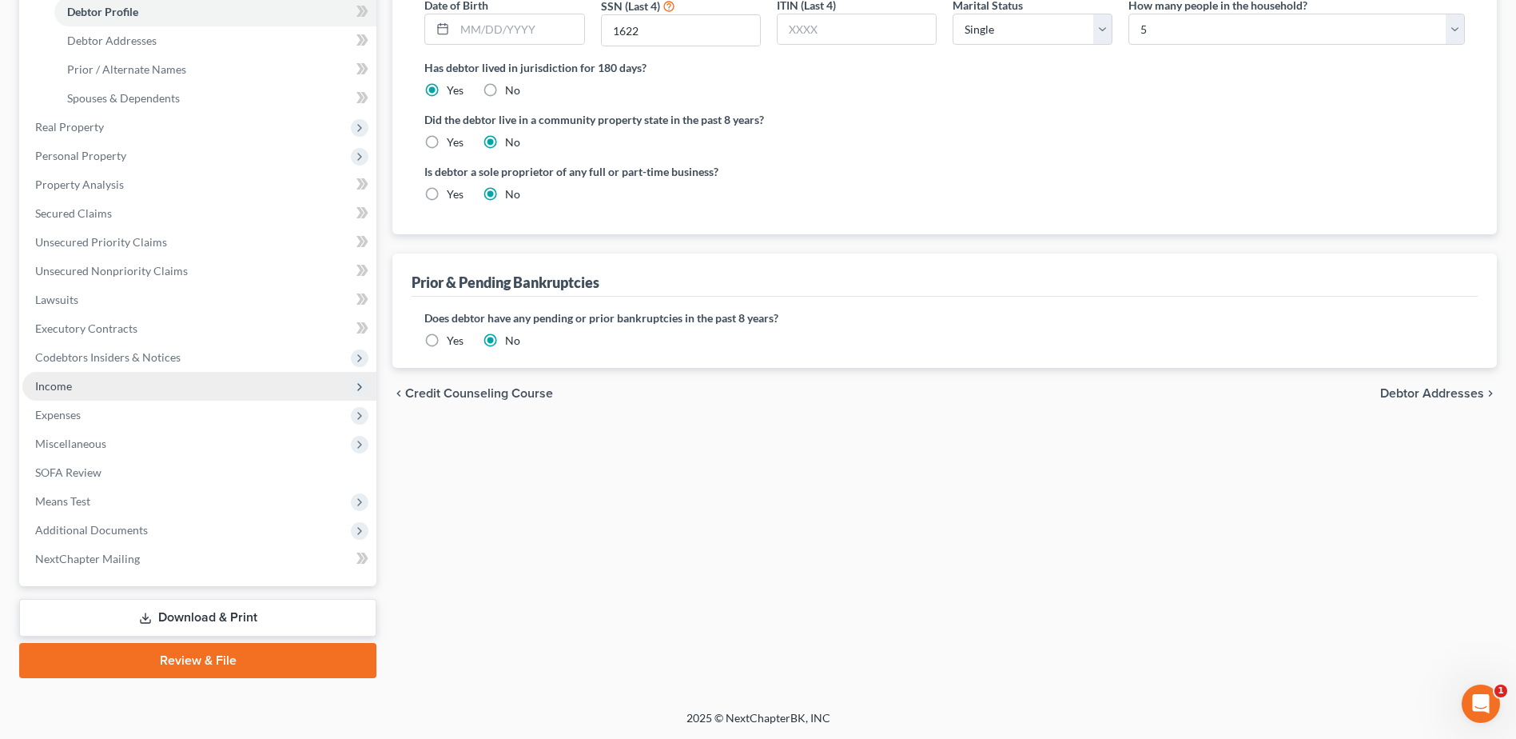
click at [69, 384] on span "Income" at bounding box center [53, 386] width 37 height 14
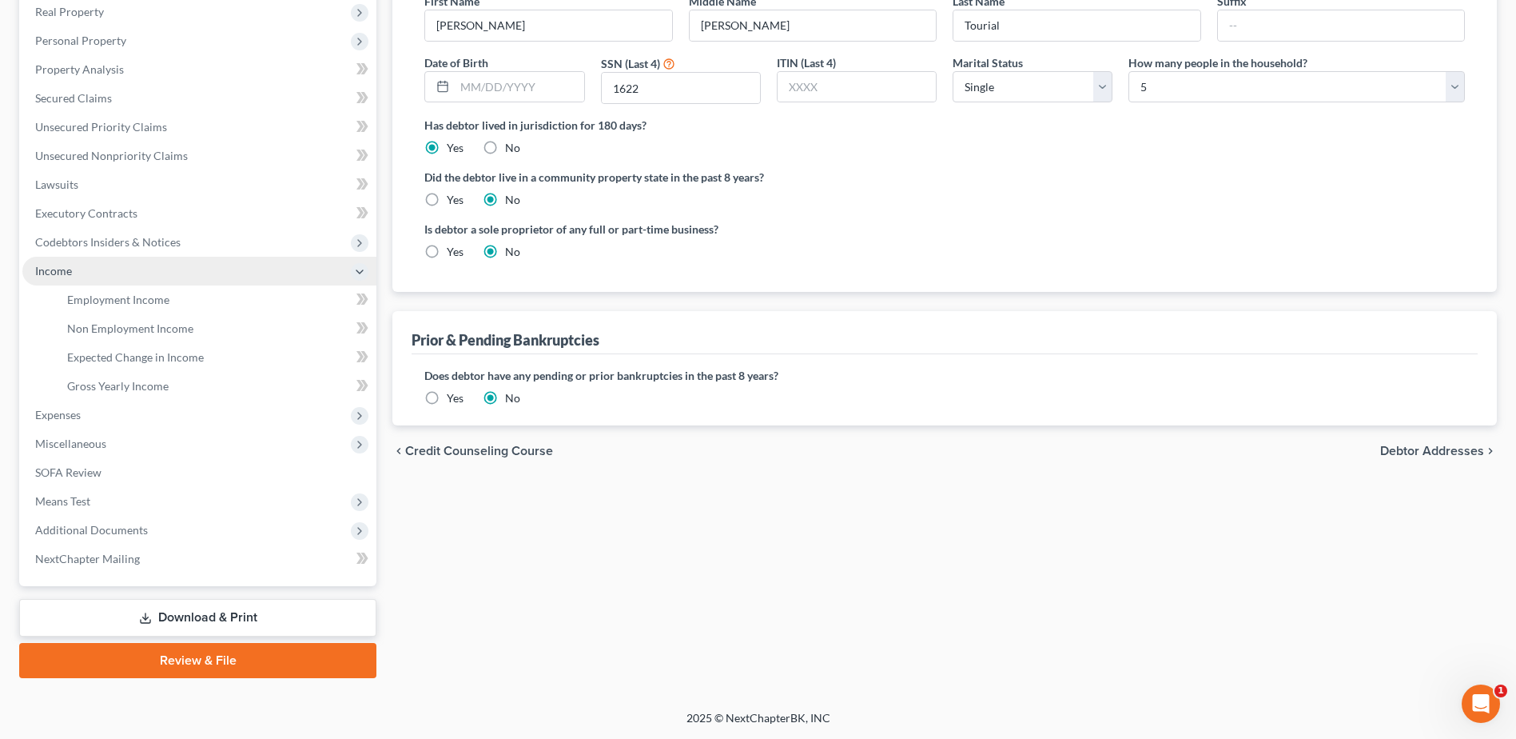
scroll to position [255, 0]
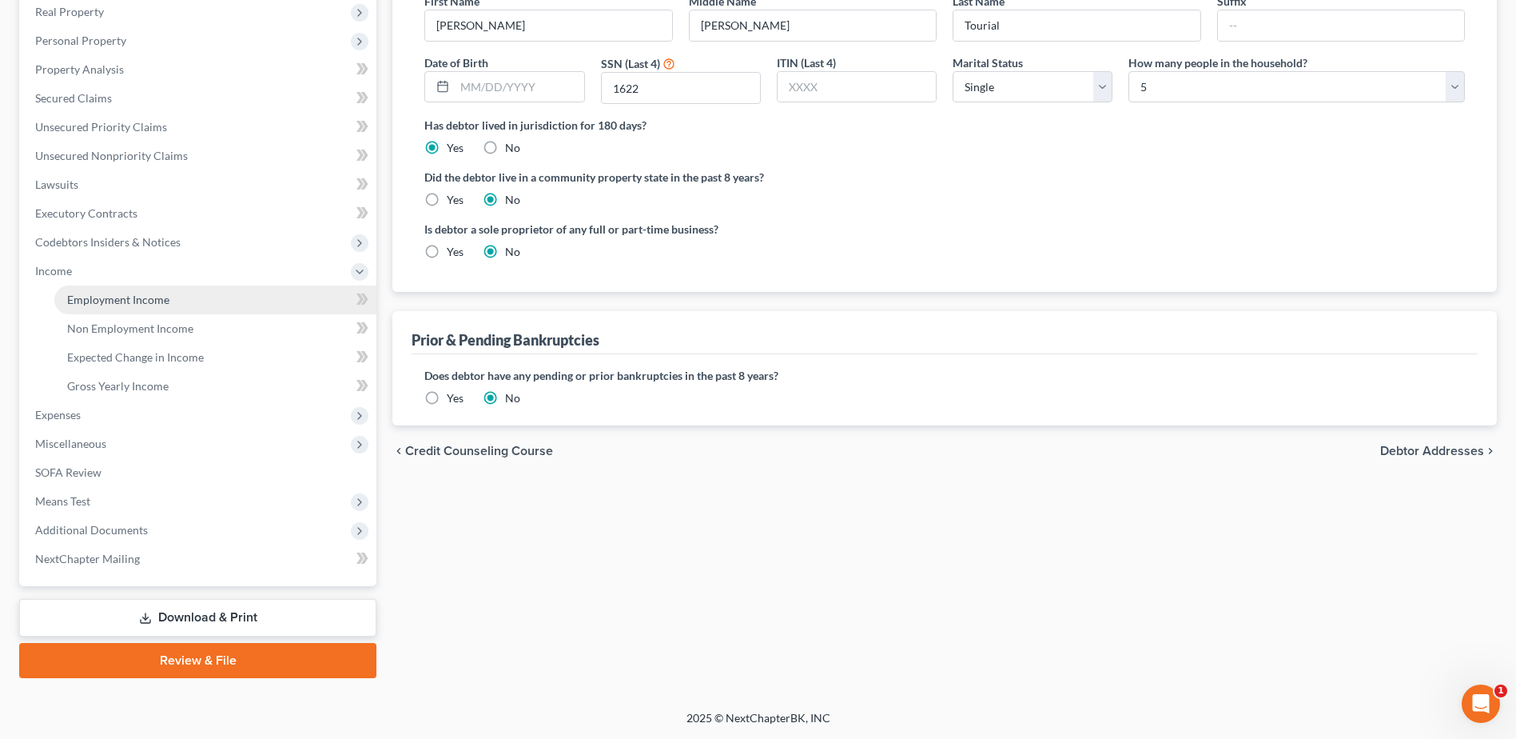
click at [110, 301] on span "Employment Income" at bounding box center [118, 300] width 102 height 14
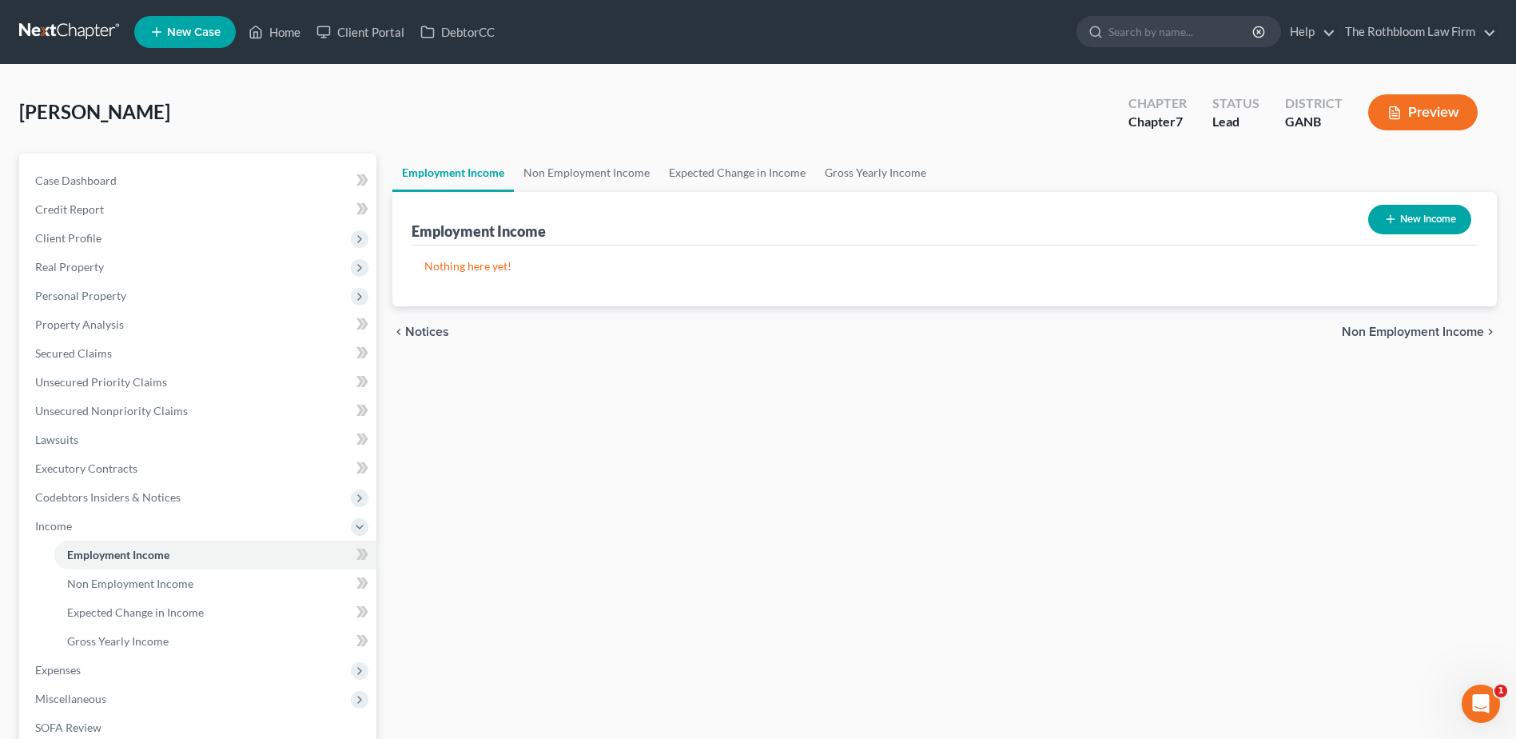
click at [1423, 214] on button "New Income" at bounding box center [1419, 220] width 103 height 30
select select "0"
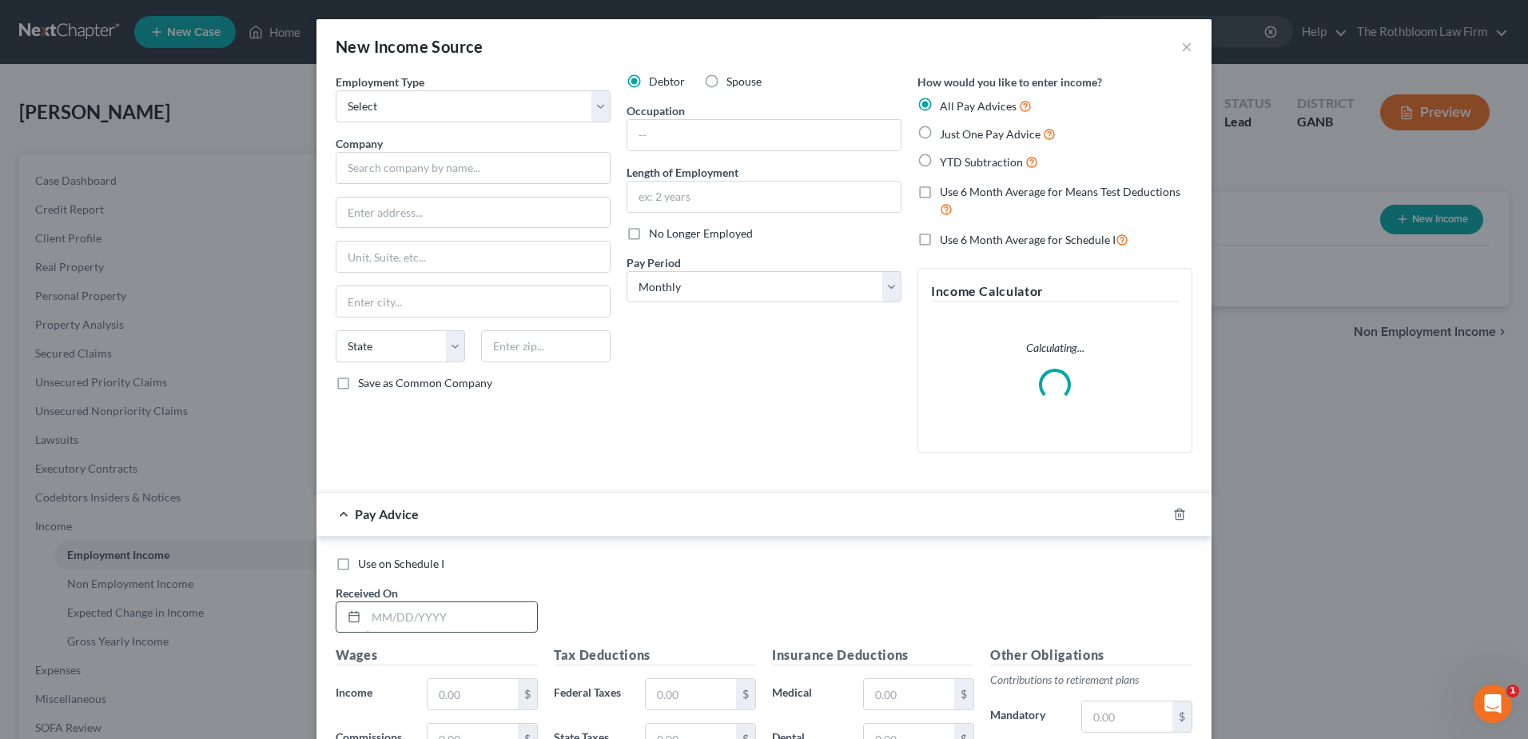
click at [387, 621] on input "text" at bounding box center [451, 617] width 171 height 30
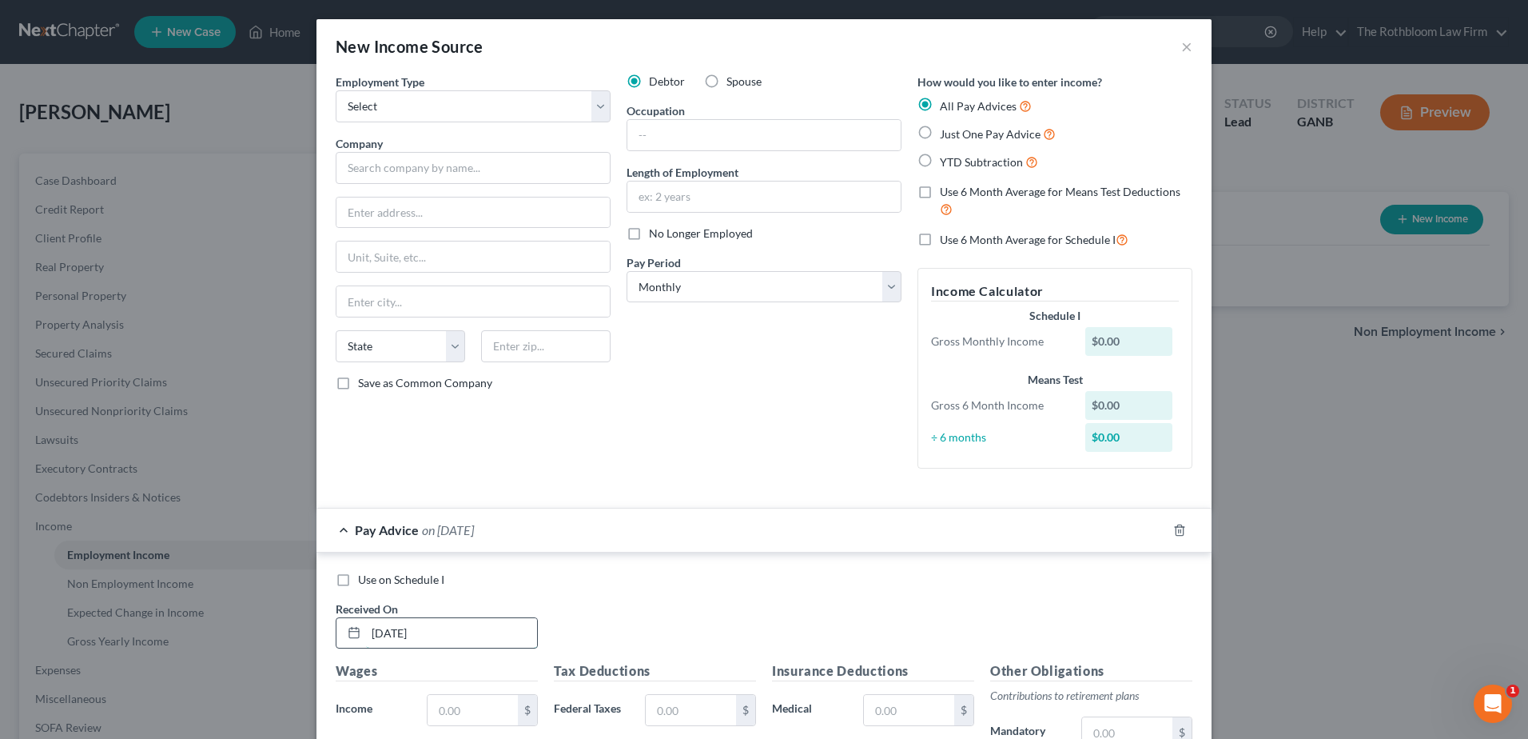
type input "[DATE]"
type input "17,050"
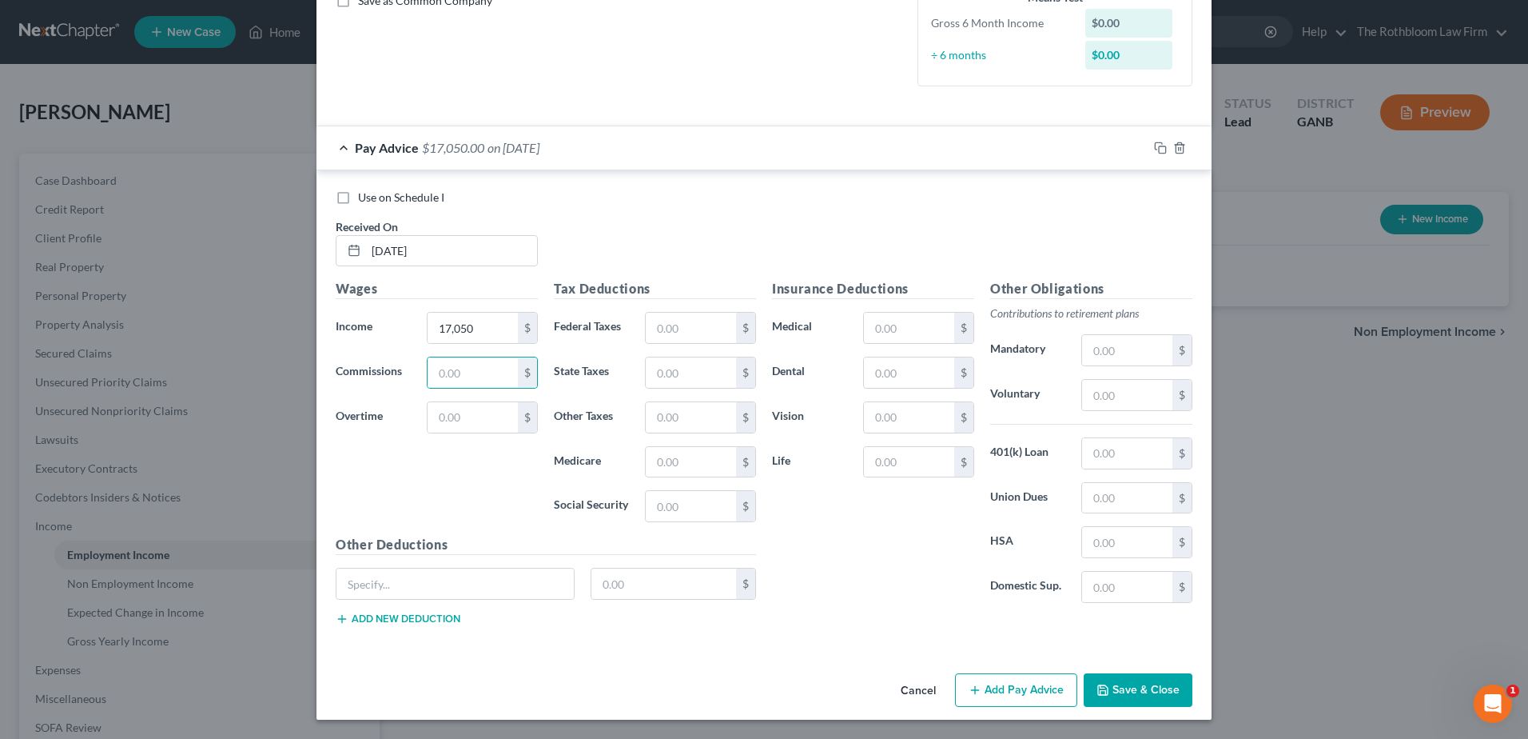
click at [1008, 686] on button "Add Pay Advice" at bounding box center [1016, 690] width 122 height 34
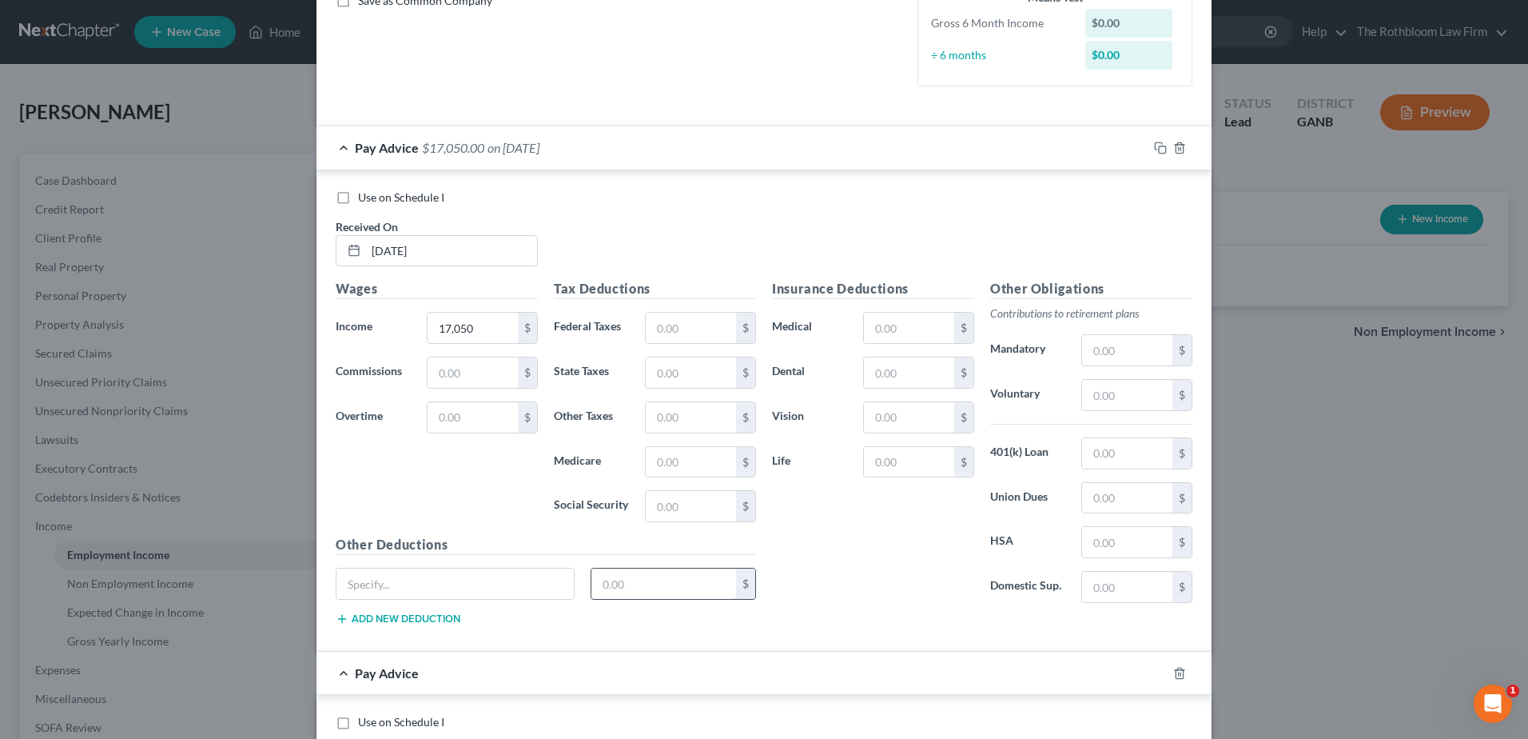
scroll to position [622, 0]
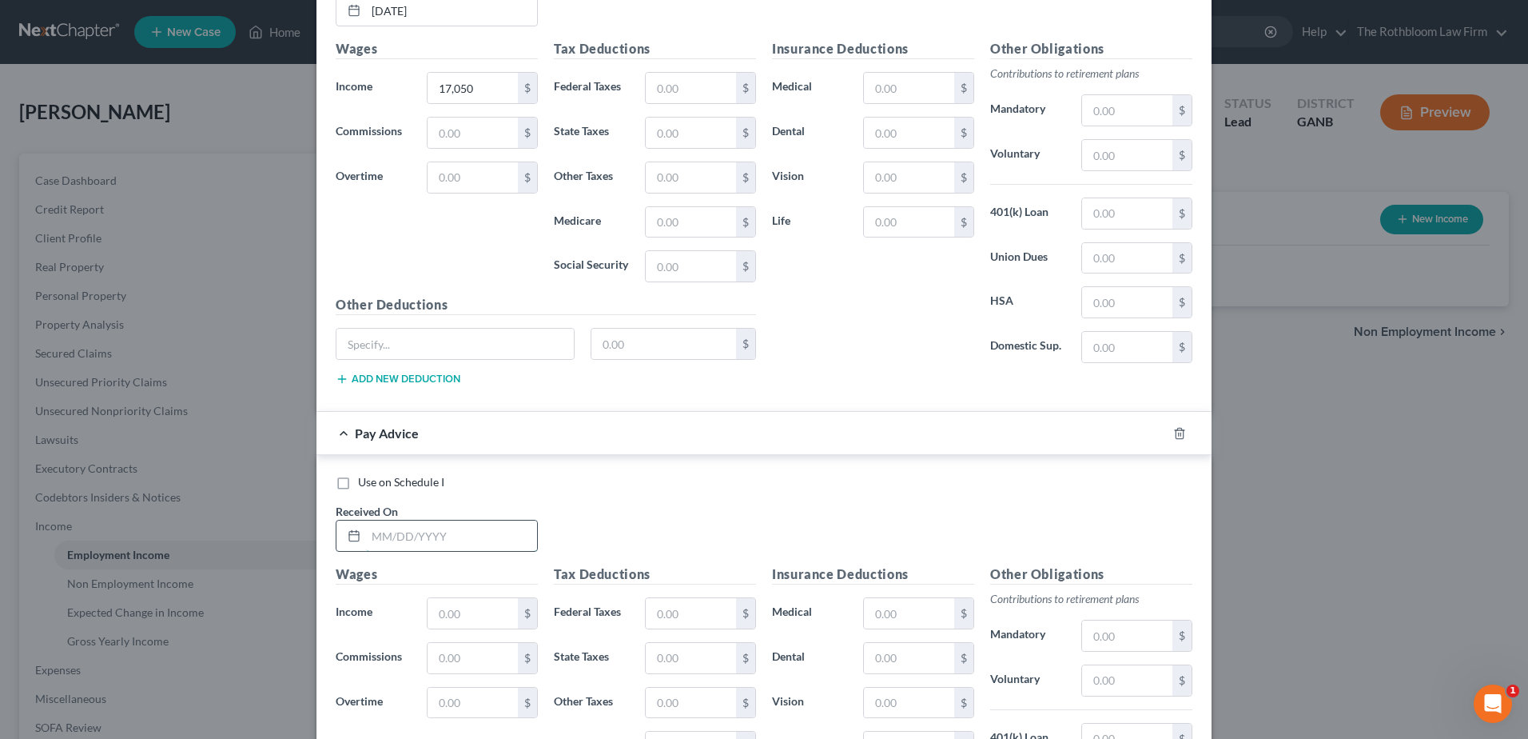
click at [414, 533] on input "text" at bounding box center [451, 535] width 171 height 30
type input "[DATE]"
type input "1,050"
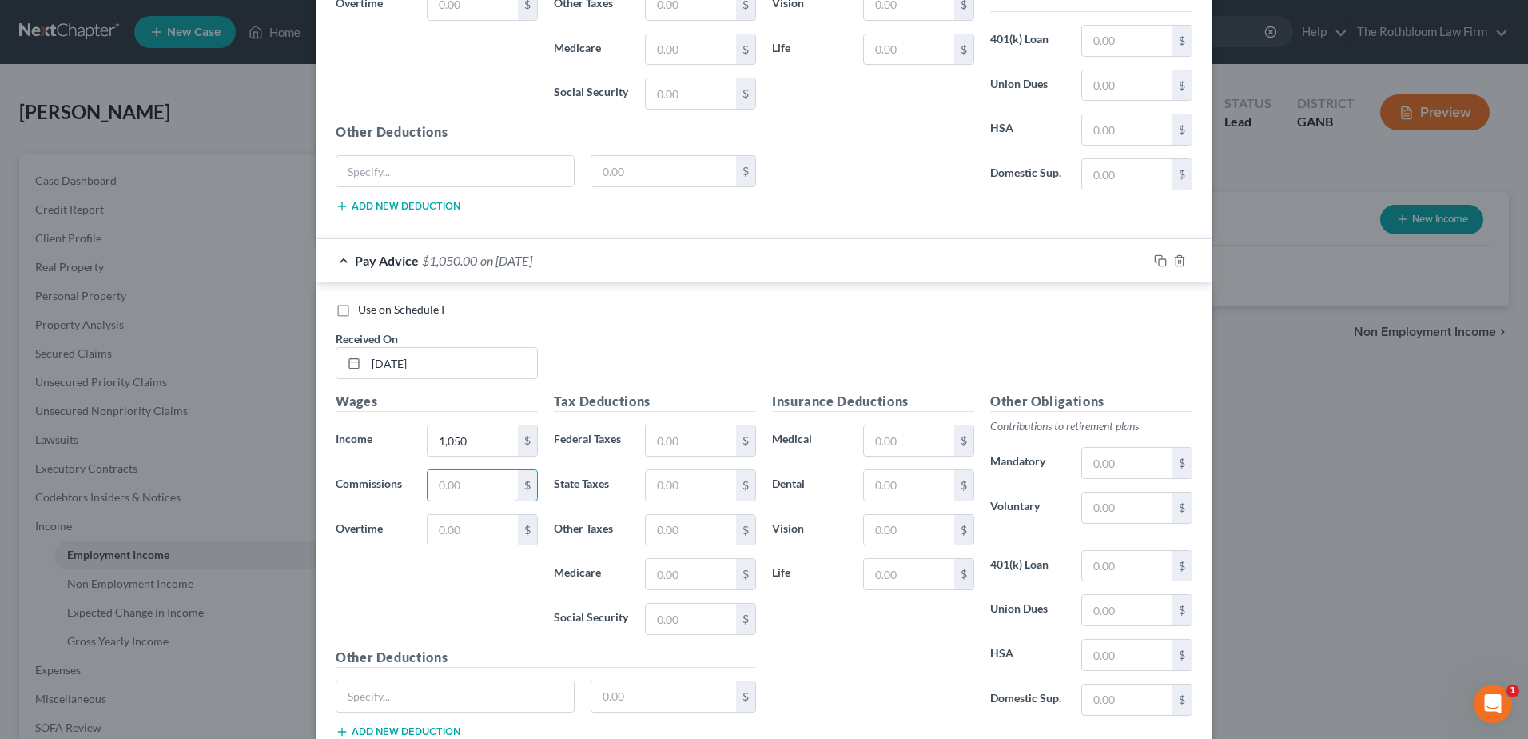
scroll to position [906, 0]
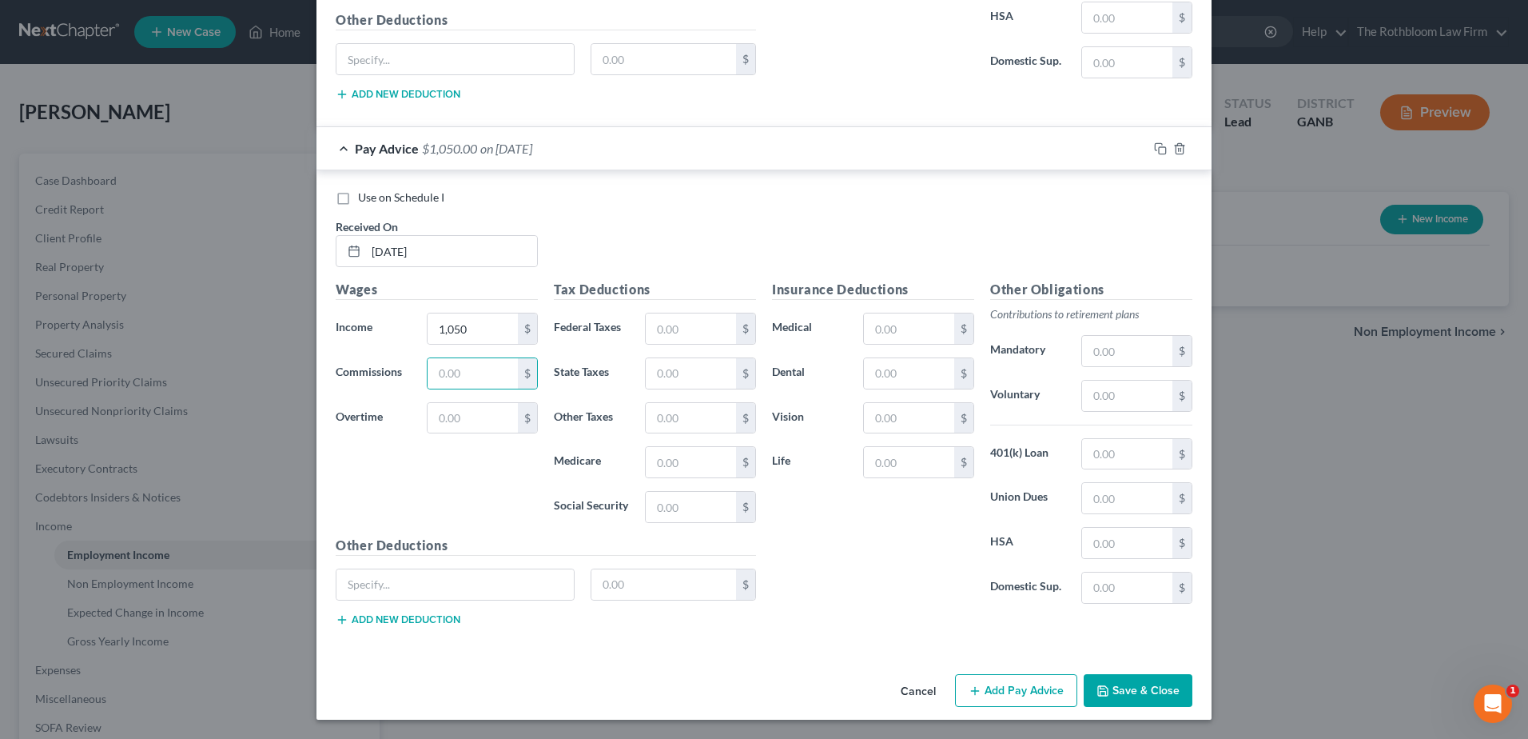
click at [994, 697] on button "Add Pay Advice" at bounding box center [1016, 691] width 122 height 34
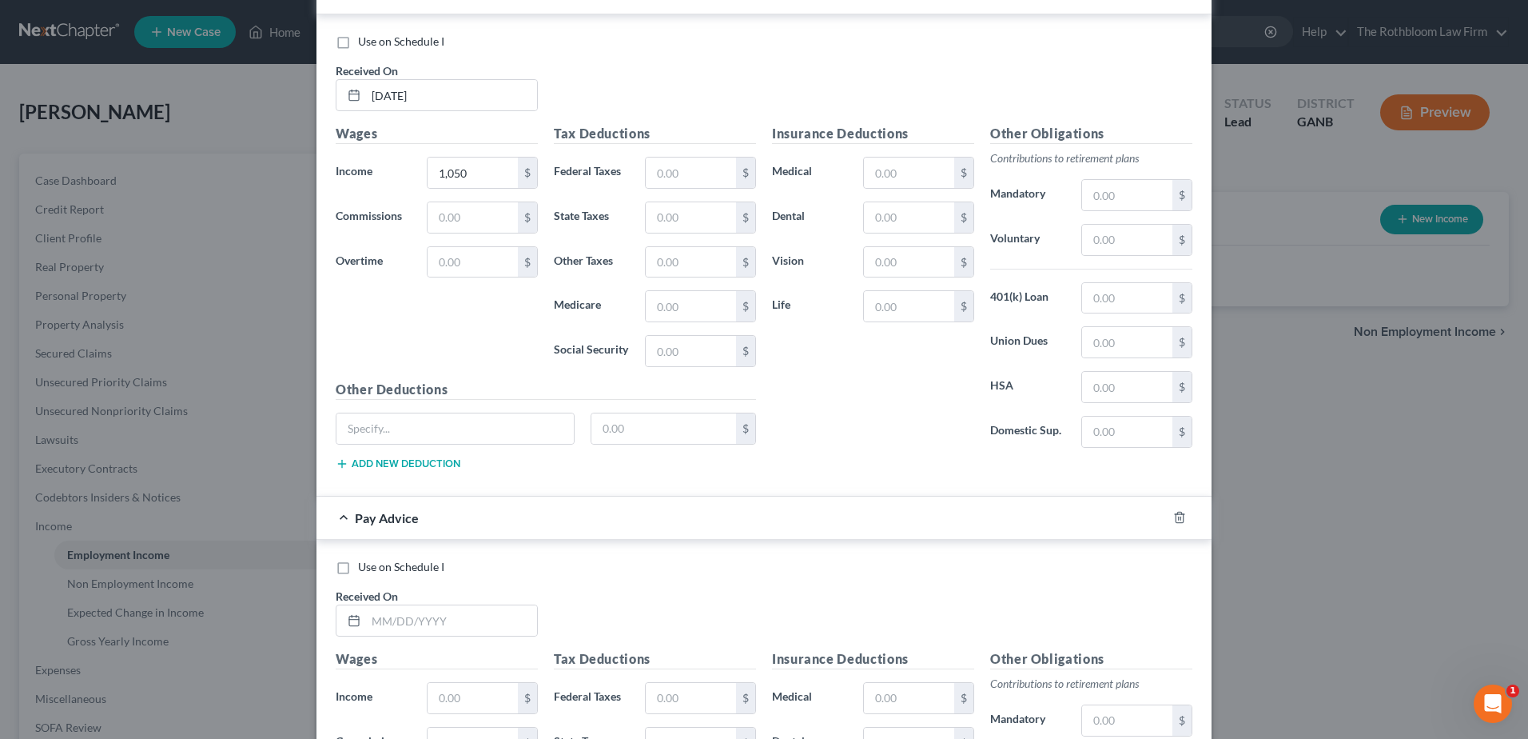
scroll to position [1226, 0]
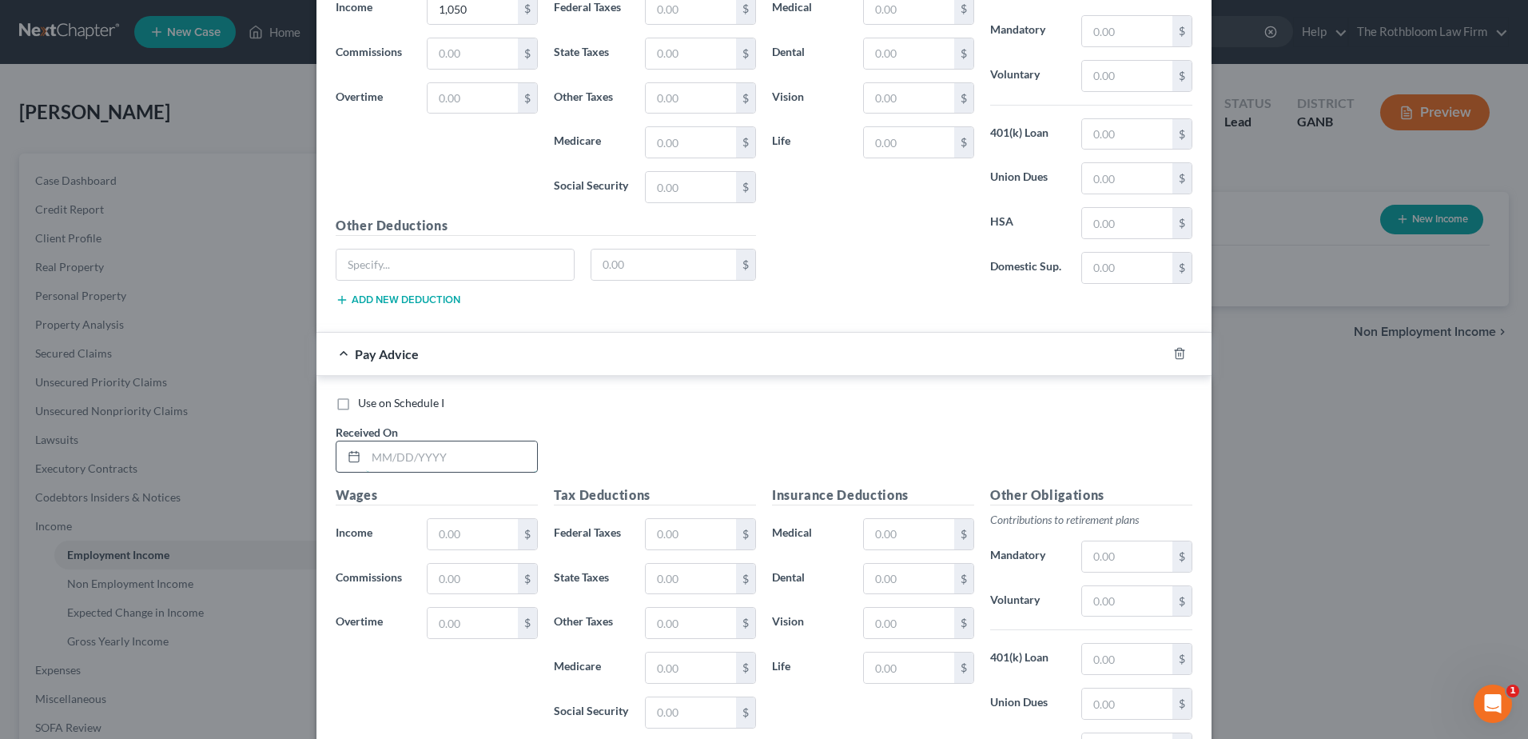
click at [411, 464] on input "text" at bounding box center [451, 456] width 171 height 30
type input "[DATE]"
type input "9,050"
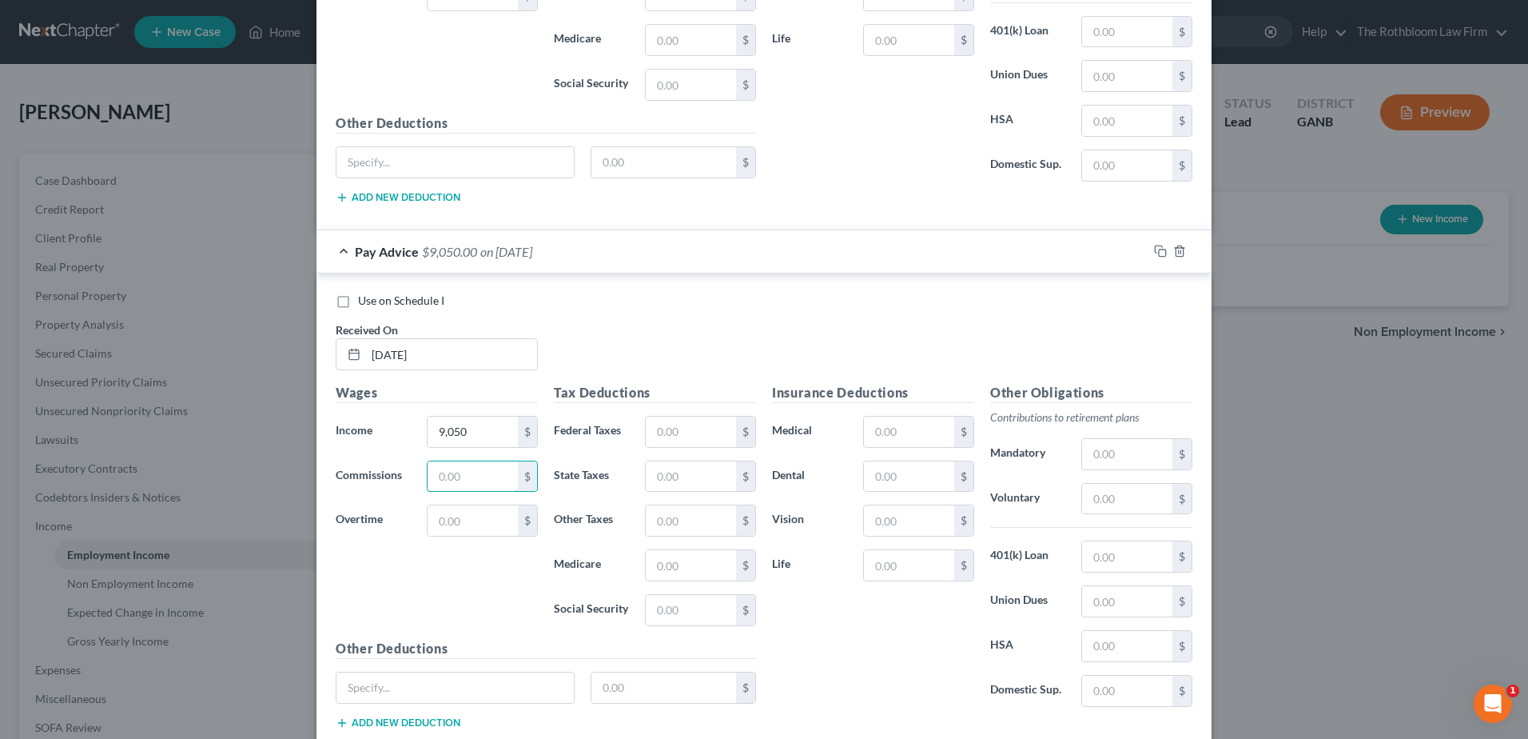
scroll to position [1431, 0]
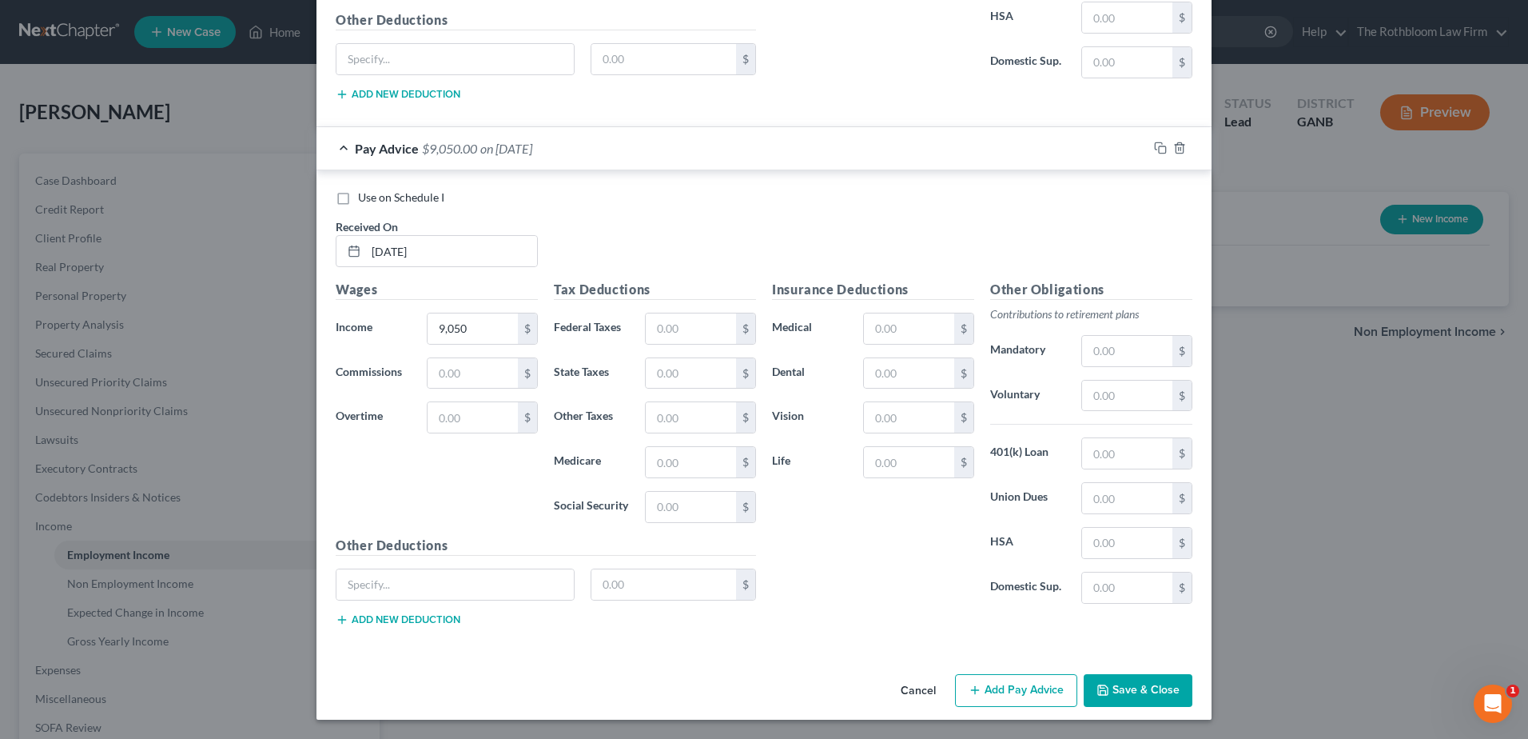
click at [1001, 693] on button "Add Pay Advice" at bounding box center [1016, 691] width 122 height 34
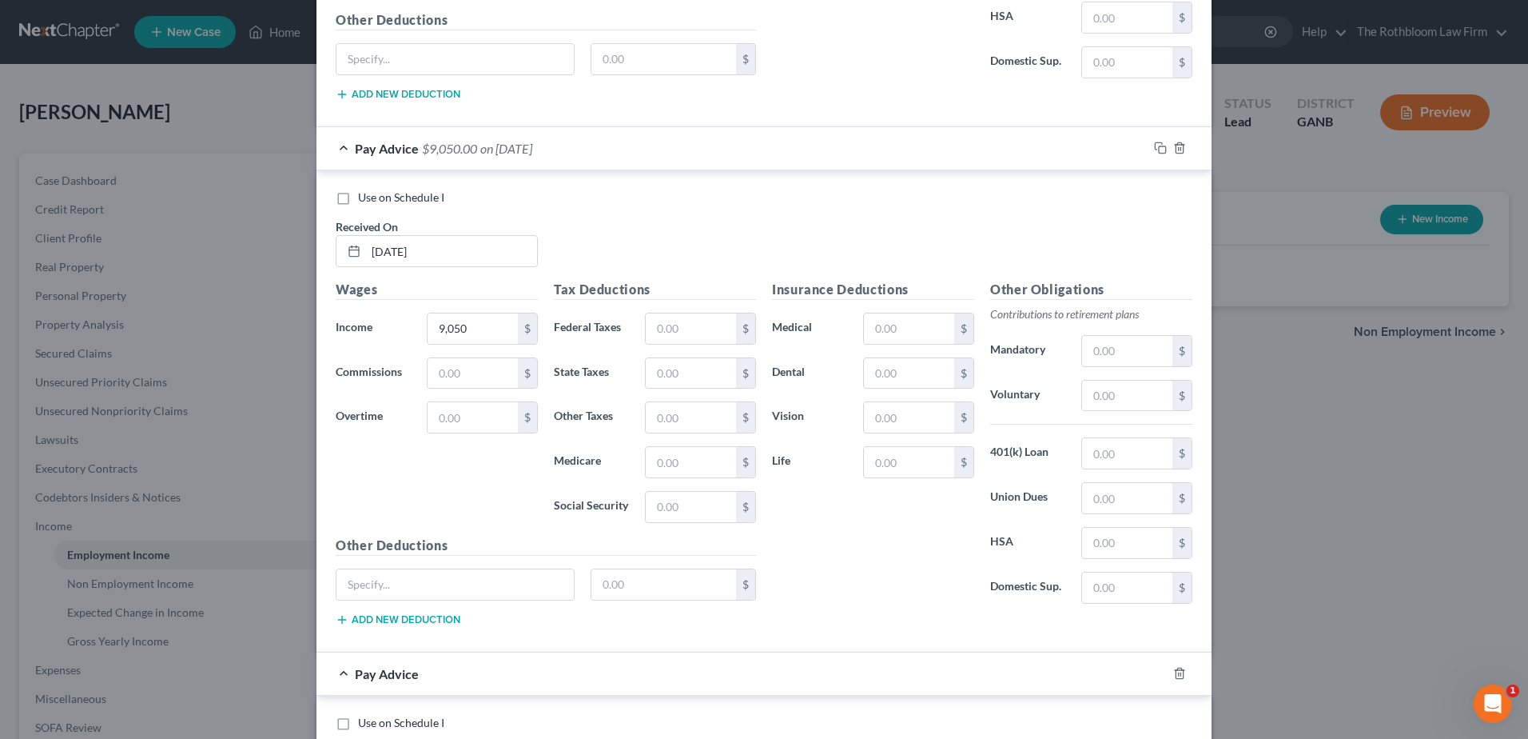
scroll to position [1831, 0]
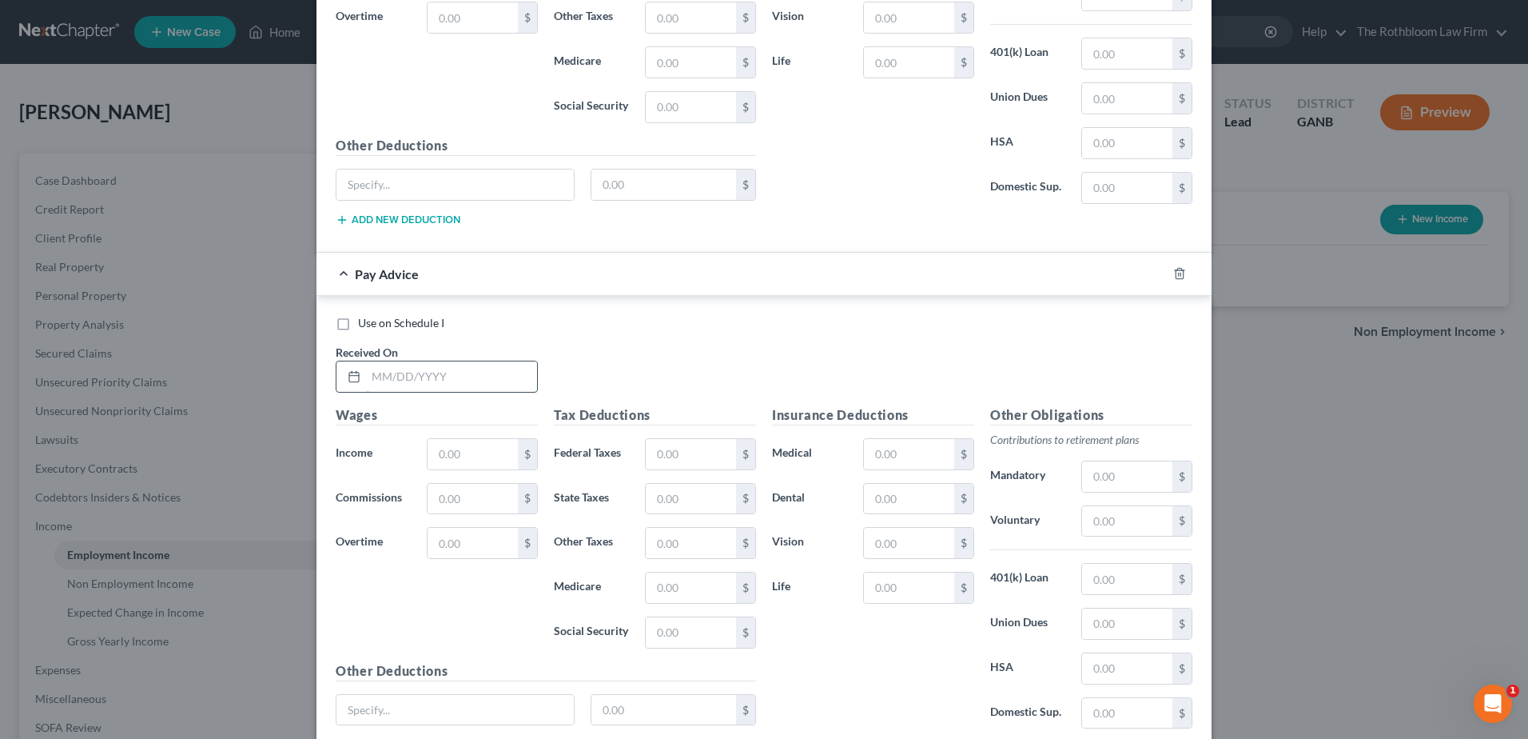
click at [416, 383] on input "text" at bounding box center [451, 376] width 171 height 30
click at [392, 374] on input "07/01?2025" at bounding box center [451, 376] width 171 height 30
type input "[DATE]"
click at [446, 458] on input "text" at bounding box center [473, 454] width 90 height 30
type input "1,050"
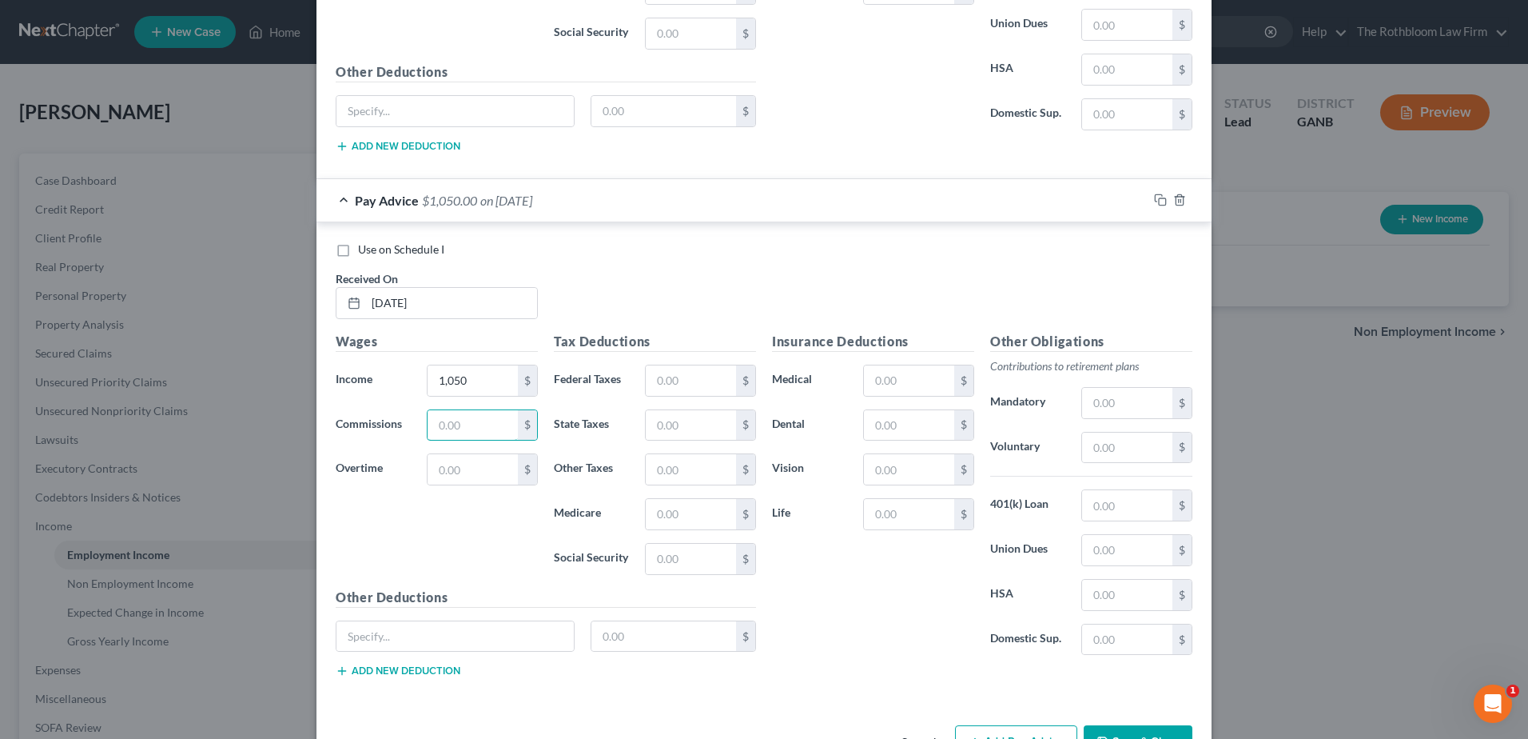
scroll to position [1957, 0]
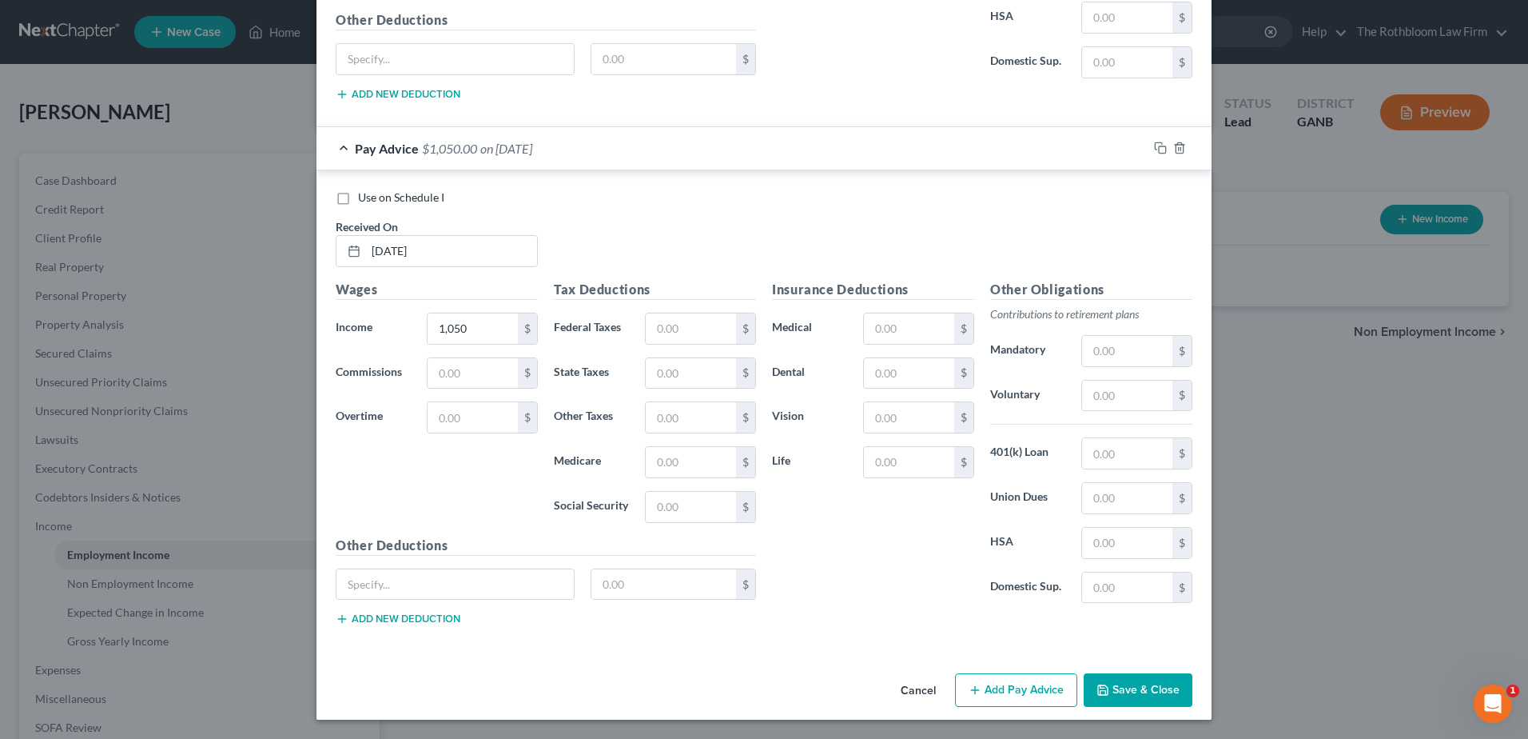
click at [996, 686] on button "Add Pay Advice" at bounding box center [1016, 690] width 122 height 34
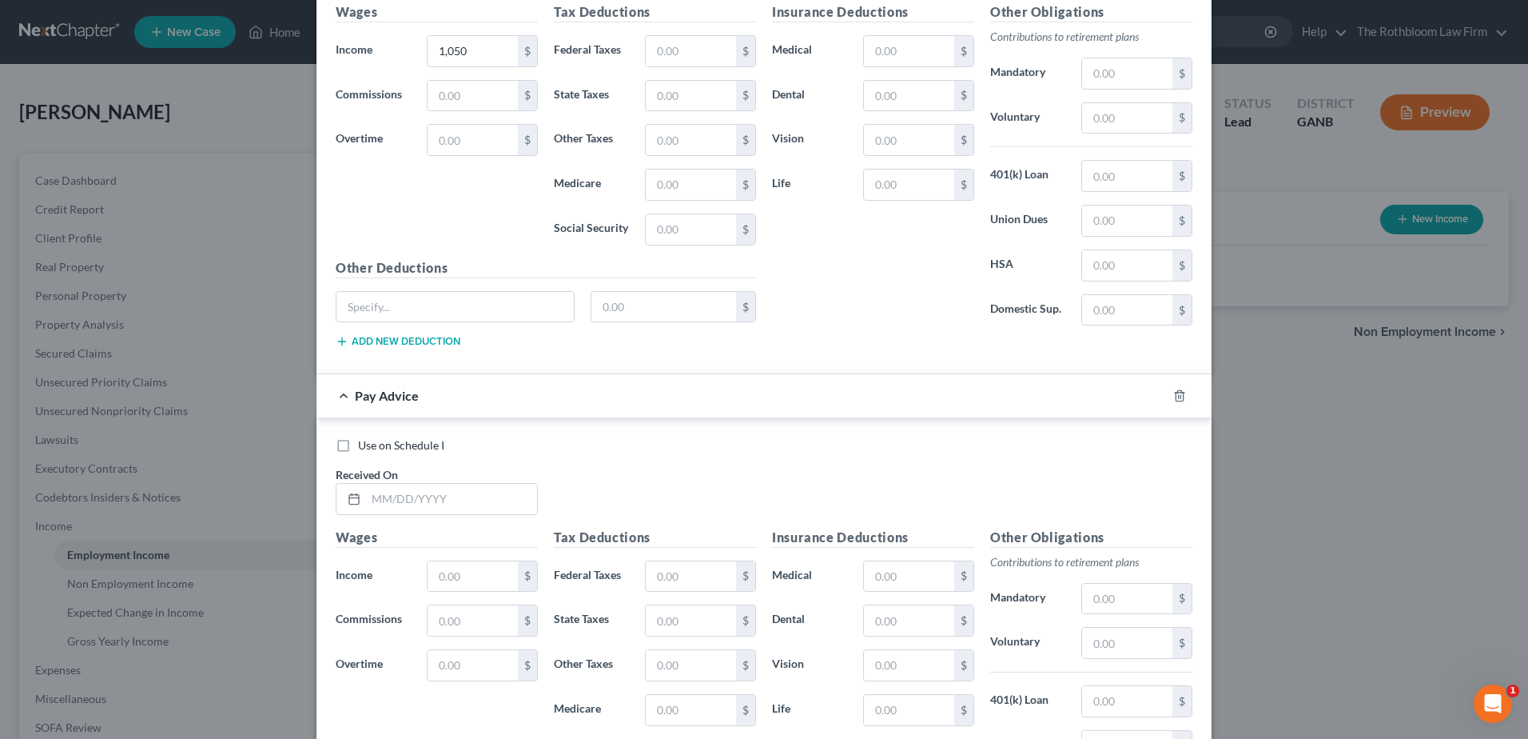
scroll to position [2356, 0]
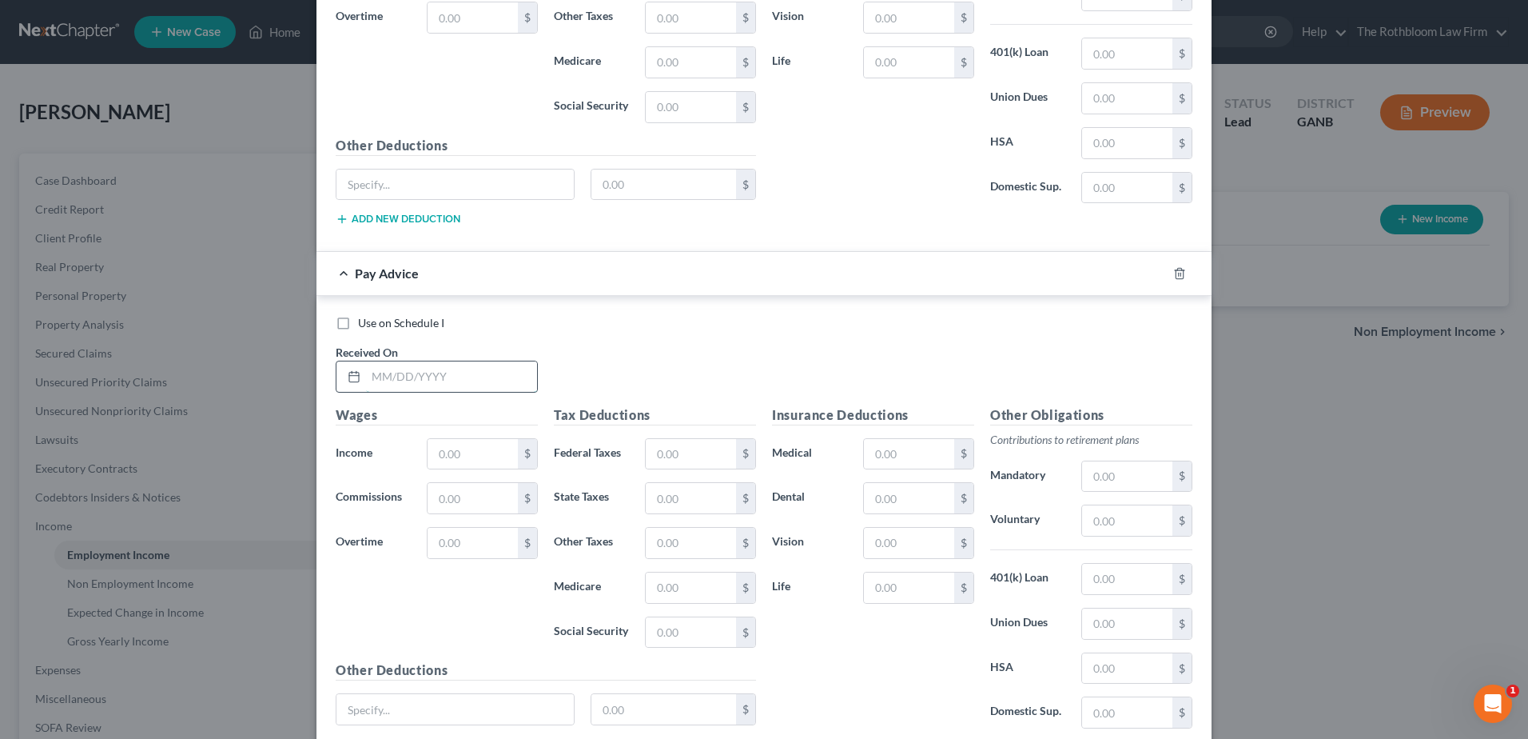
click at [393, 379] on input "text" at bounding box center [451, 376] width 171 height 30
type input "[DATE]"
type input "8,500"
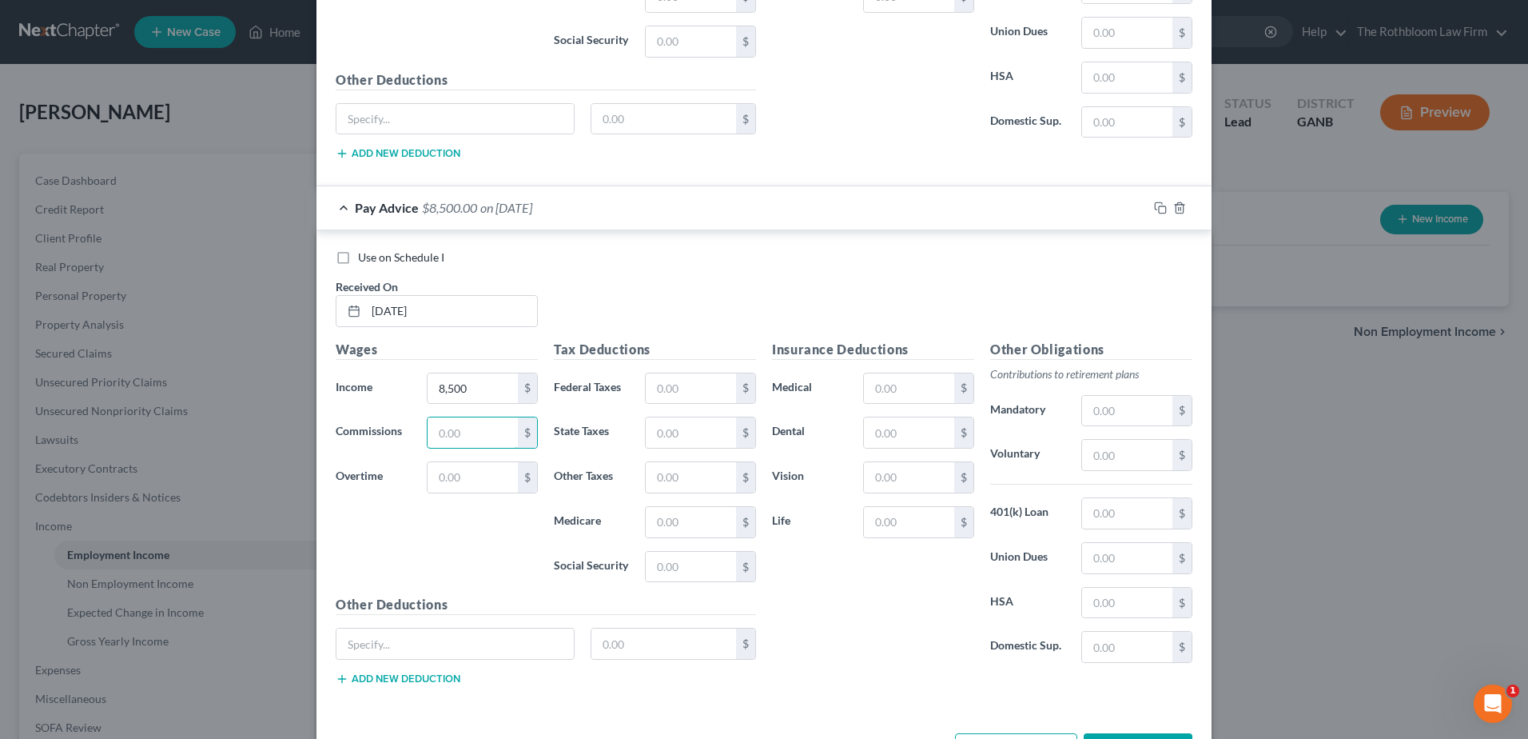
scroll to position [2482, 0]
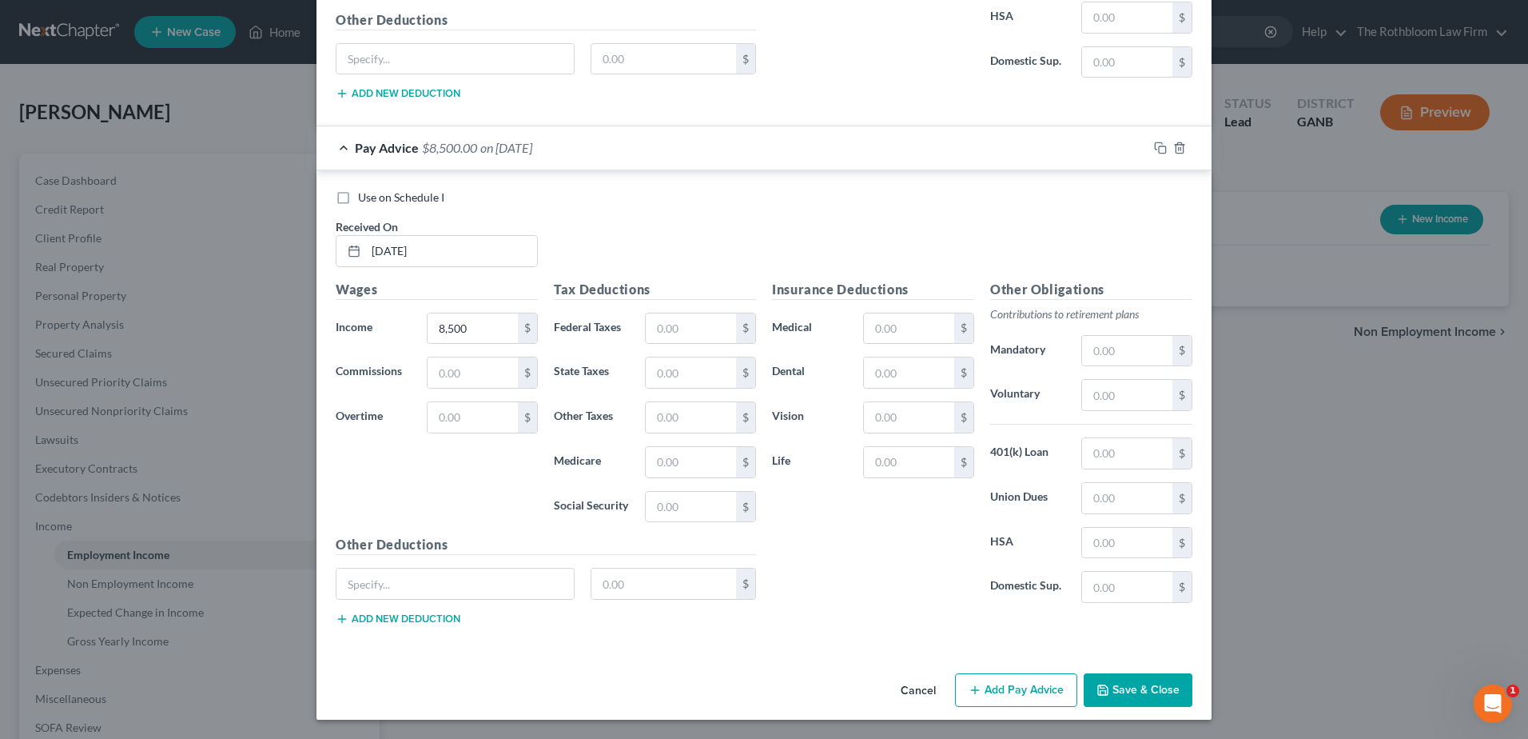
click at [1009, 688] on button "Add Pay Advice" at bounding box center [1016, 690] width 122 height 34
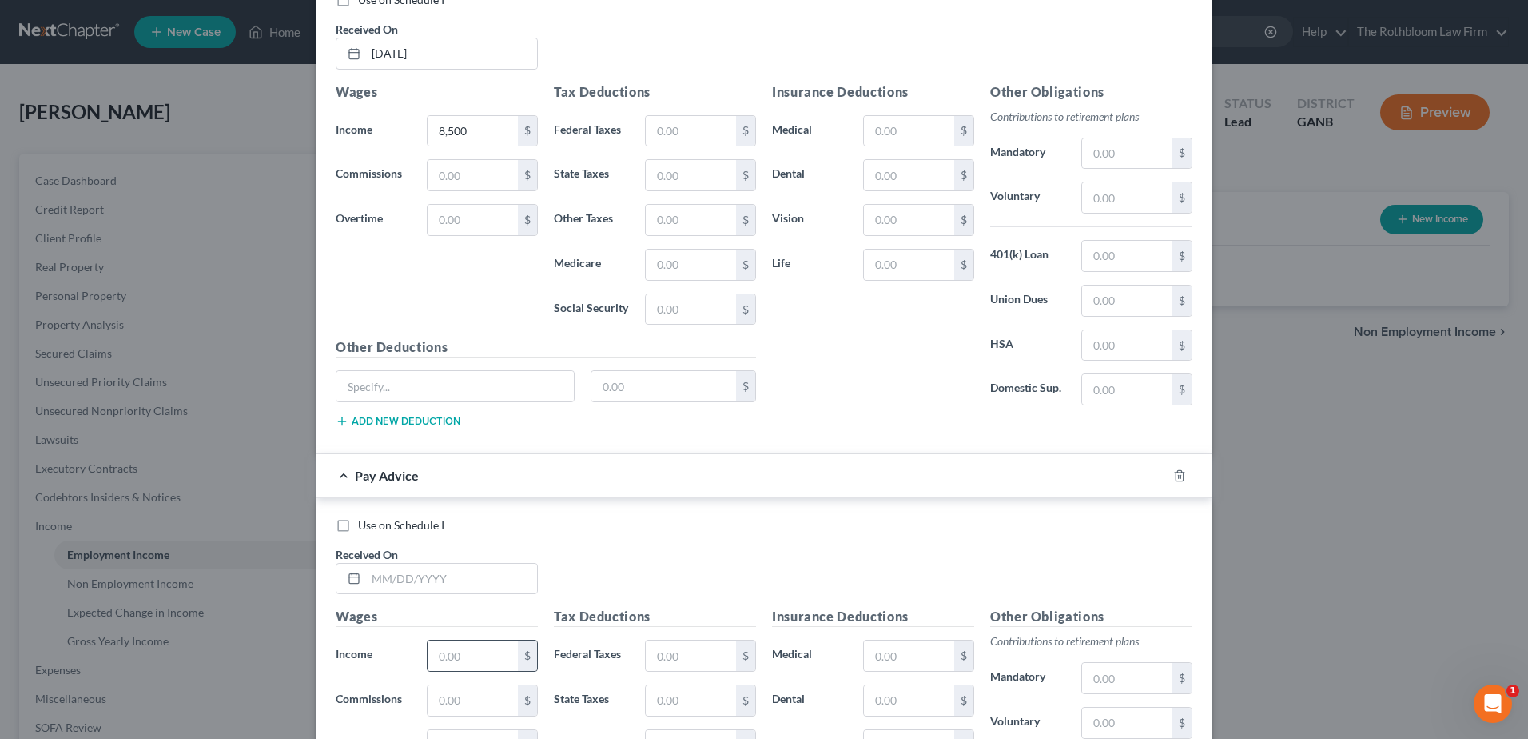
scroll to position [2801, 0]
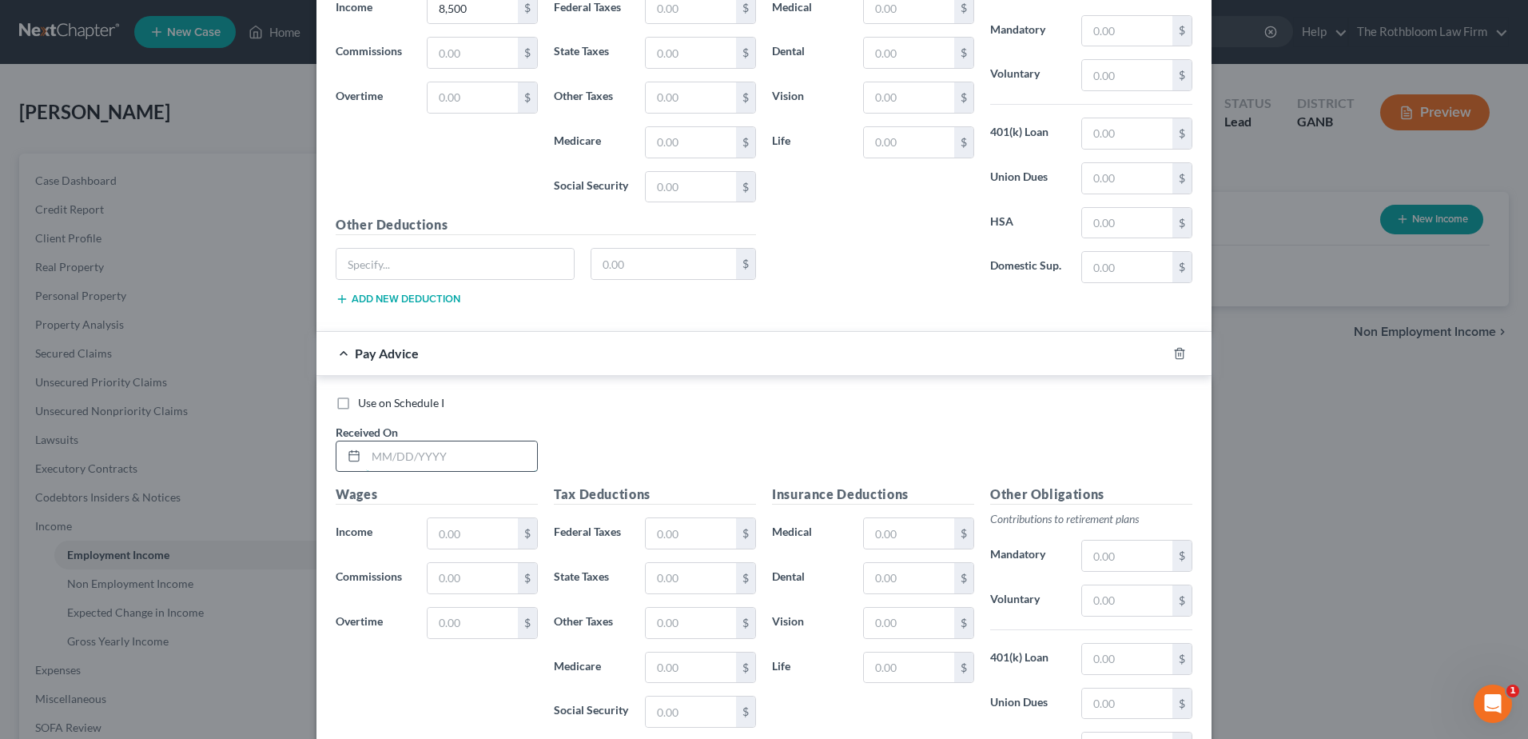
click at [420, 460] on input "text" at bounding box center [451, 456] width 171 height 30
type input "[DATE]"
type input "1,050"
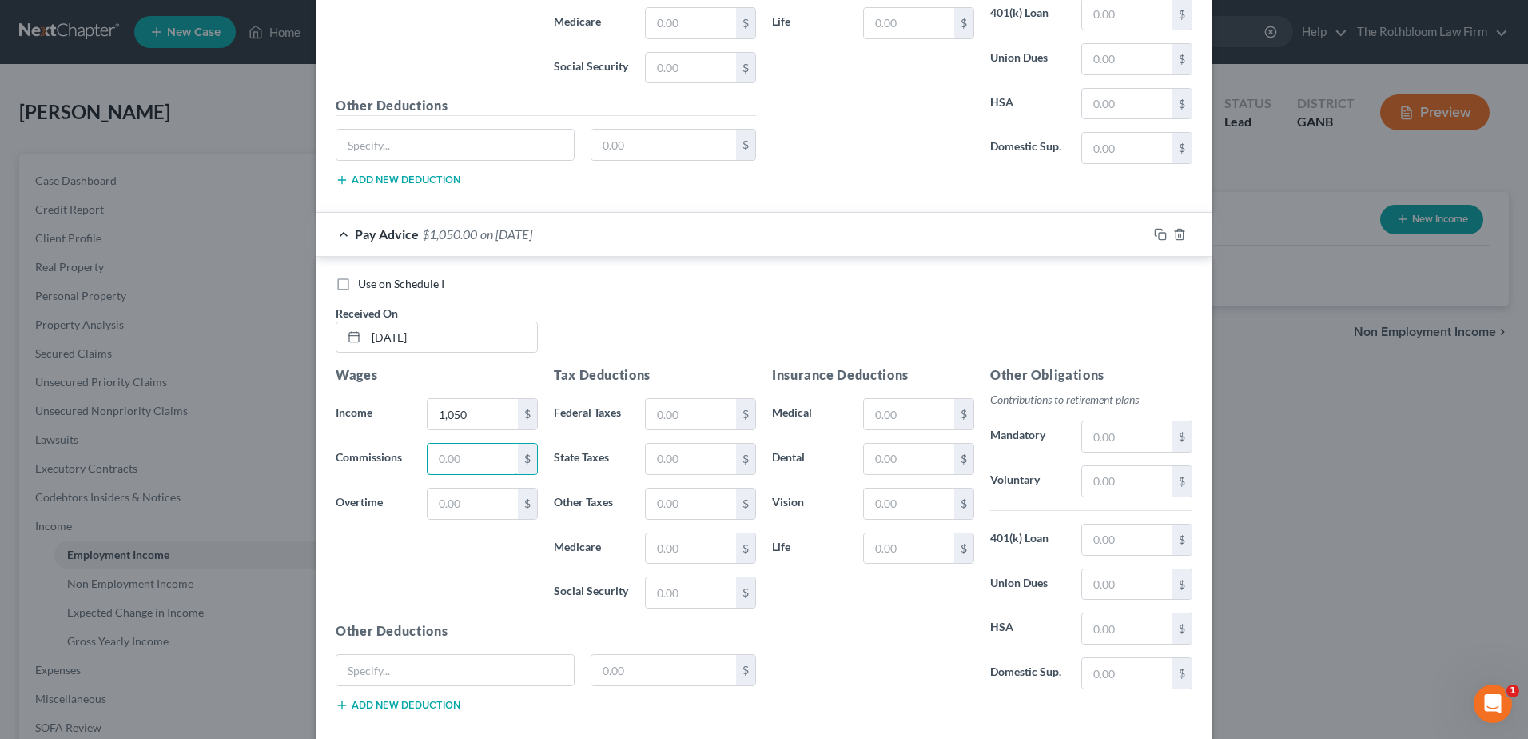
scroll to position [3007, 0]
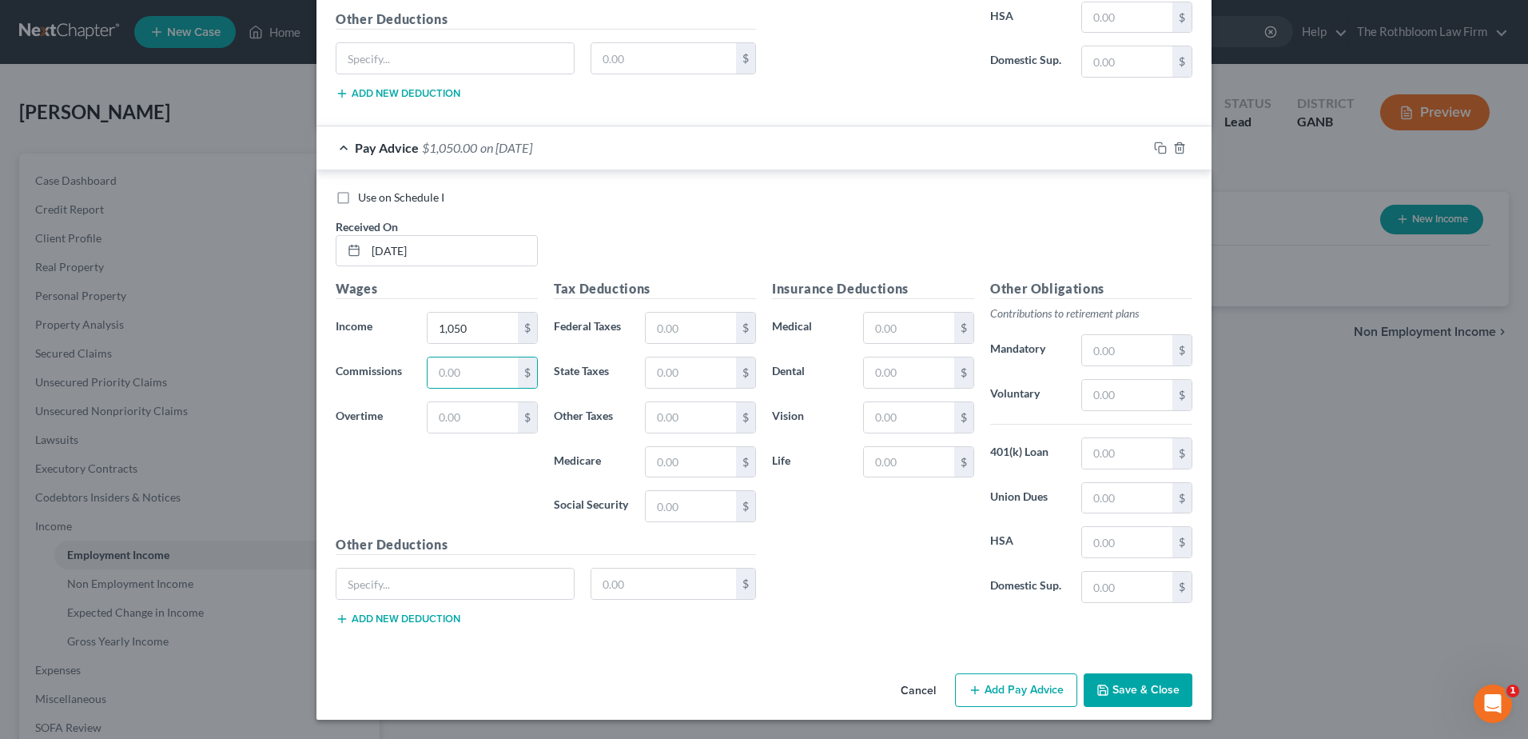
click at [991, 695] on button "Add Pay Advice" at bounding box center [1016, 690] width 122 height 34
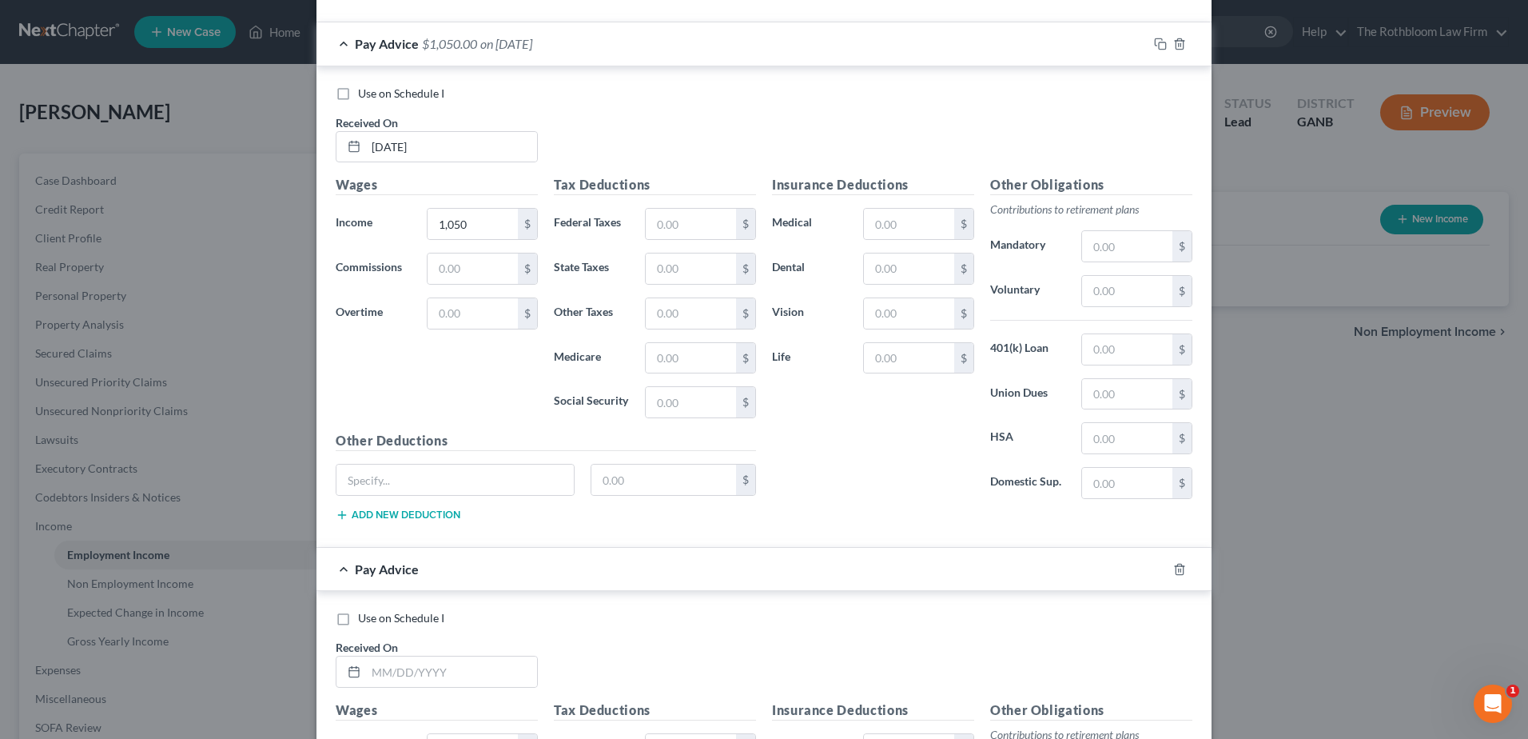
scroll to position [3327, 0]
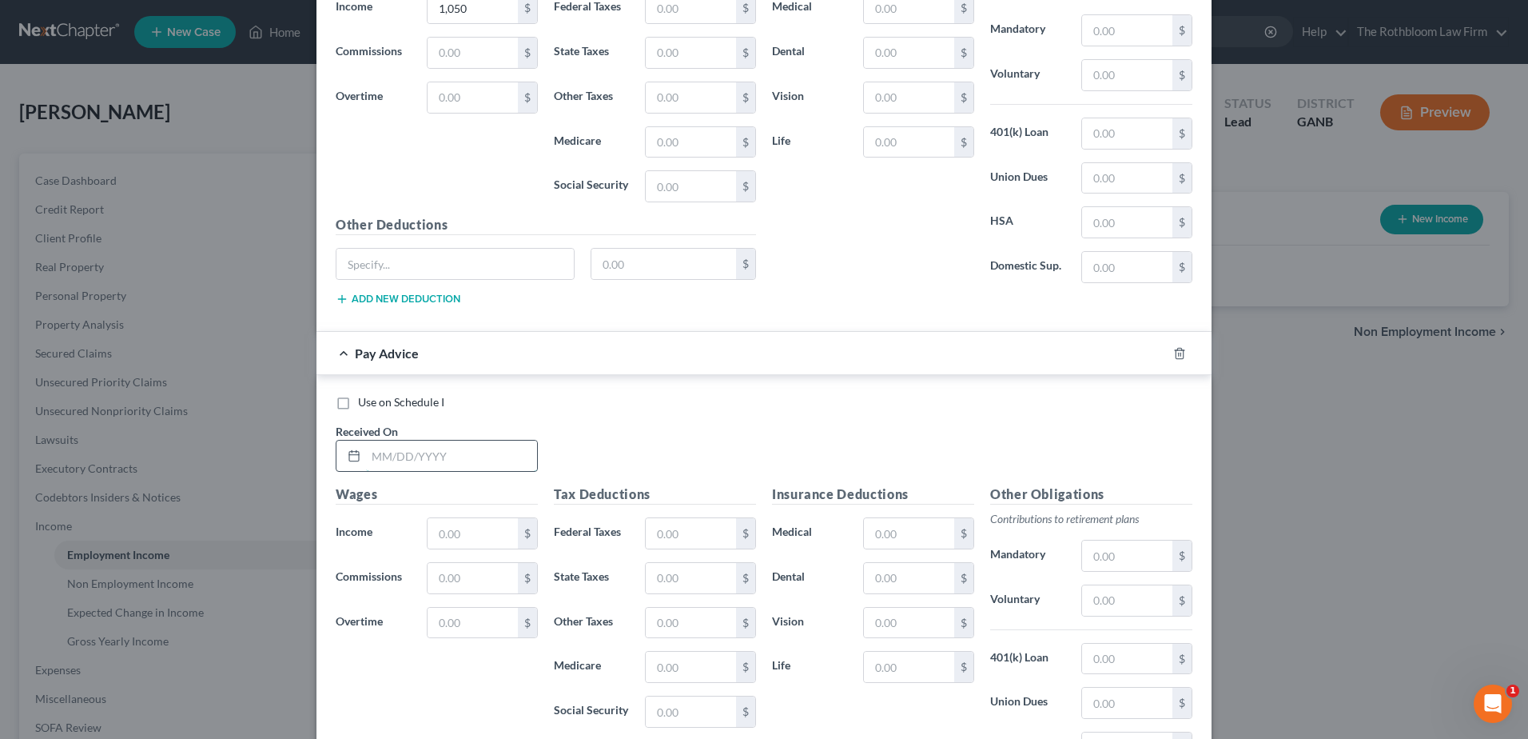
click at [402, 469] on input "text" at bounding box center [451, 455] width 171 height 30
type input "[DATE]"
type input "1,050.00"
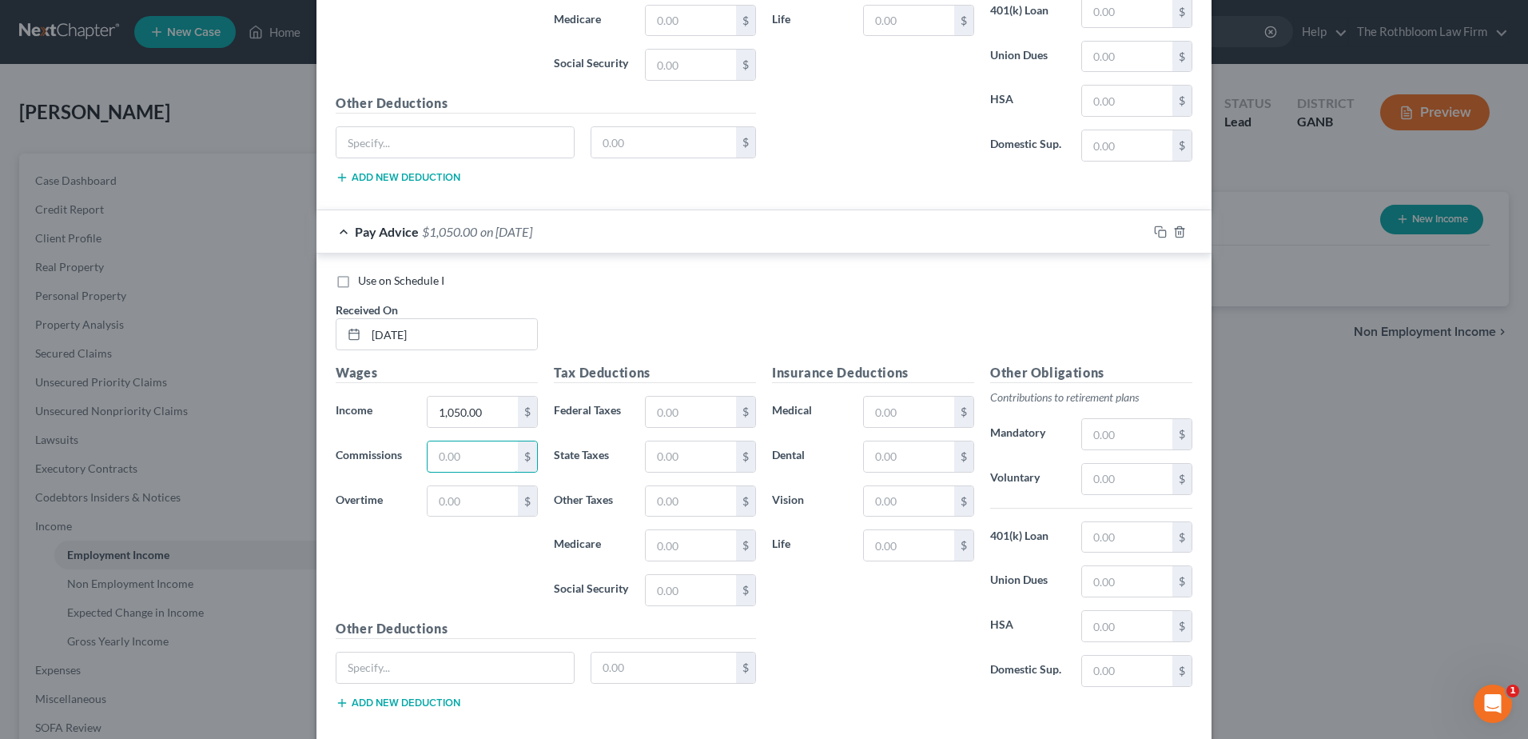
scroll to position [3531, 0]
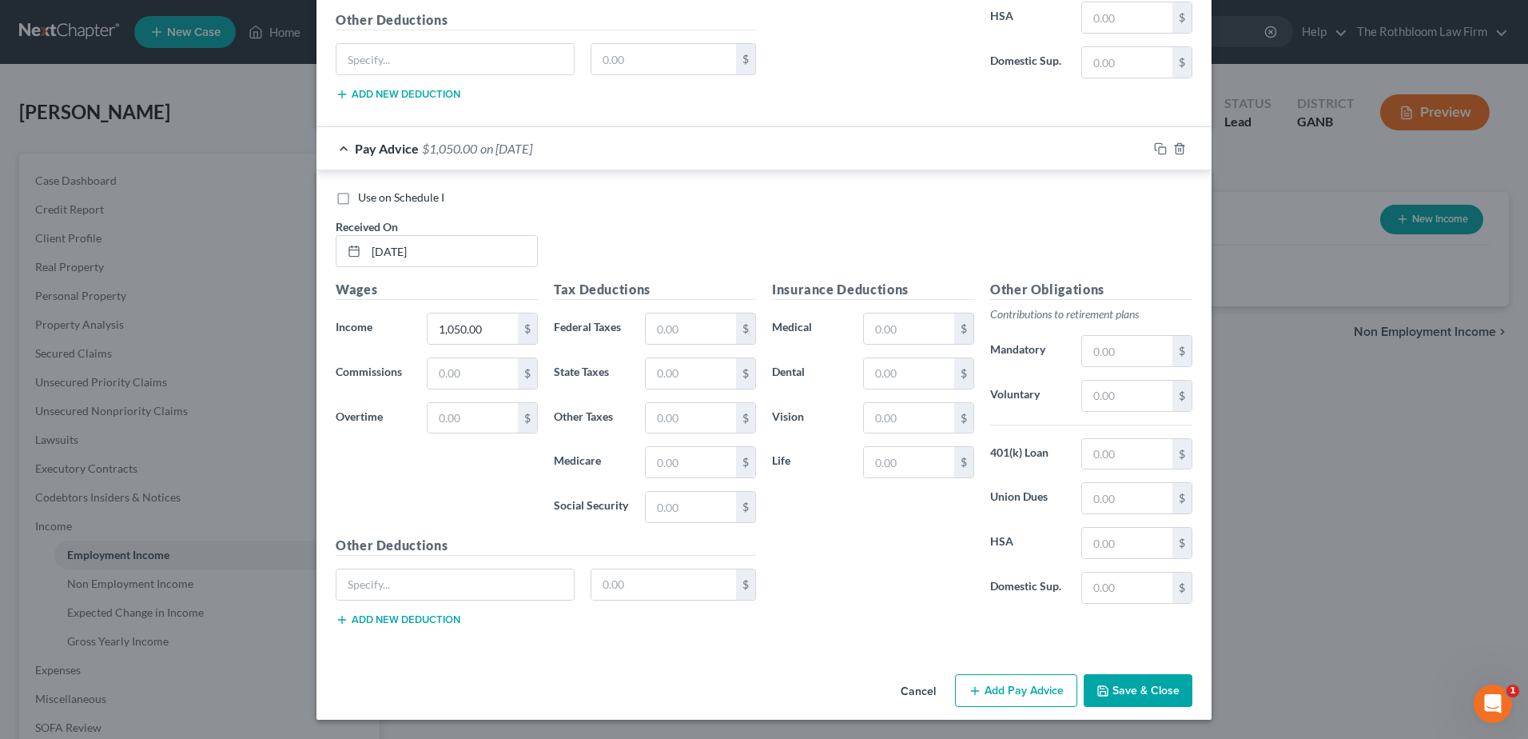
click at [1136, 695] on button "Save & Close" at bounding box center [1138, 691] width 109 height 34
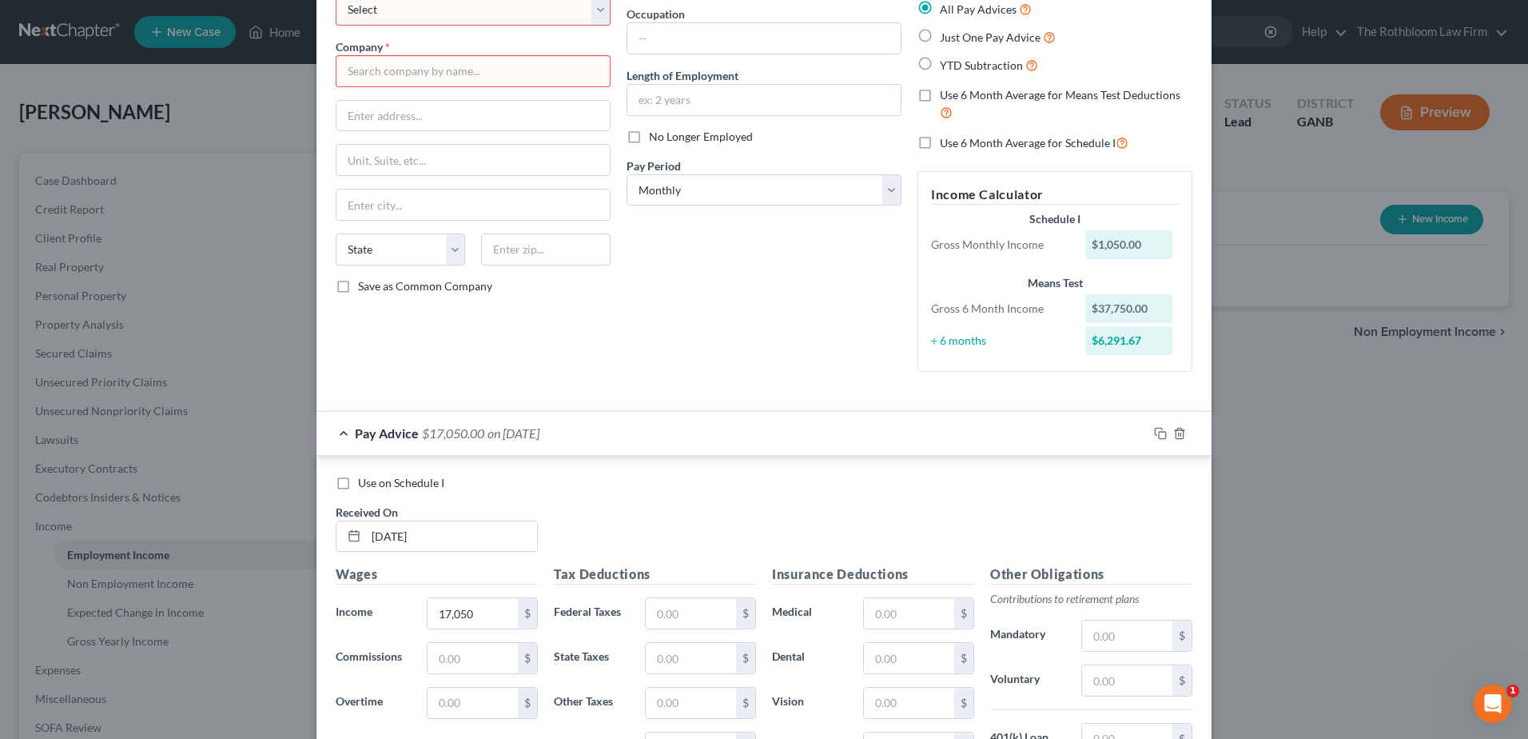
scroll to position [14, 0]
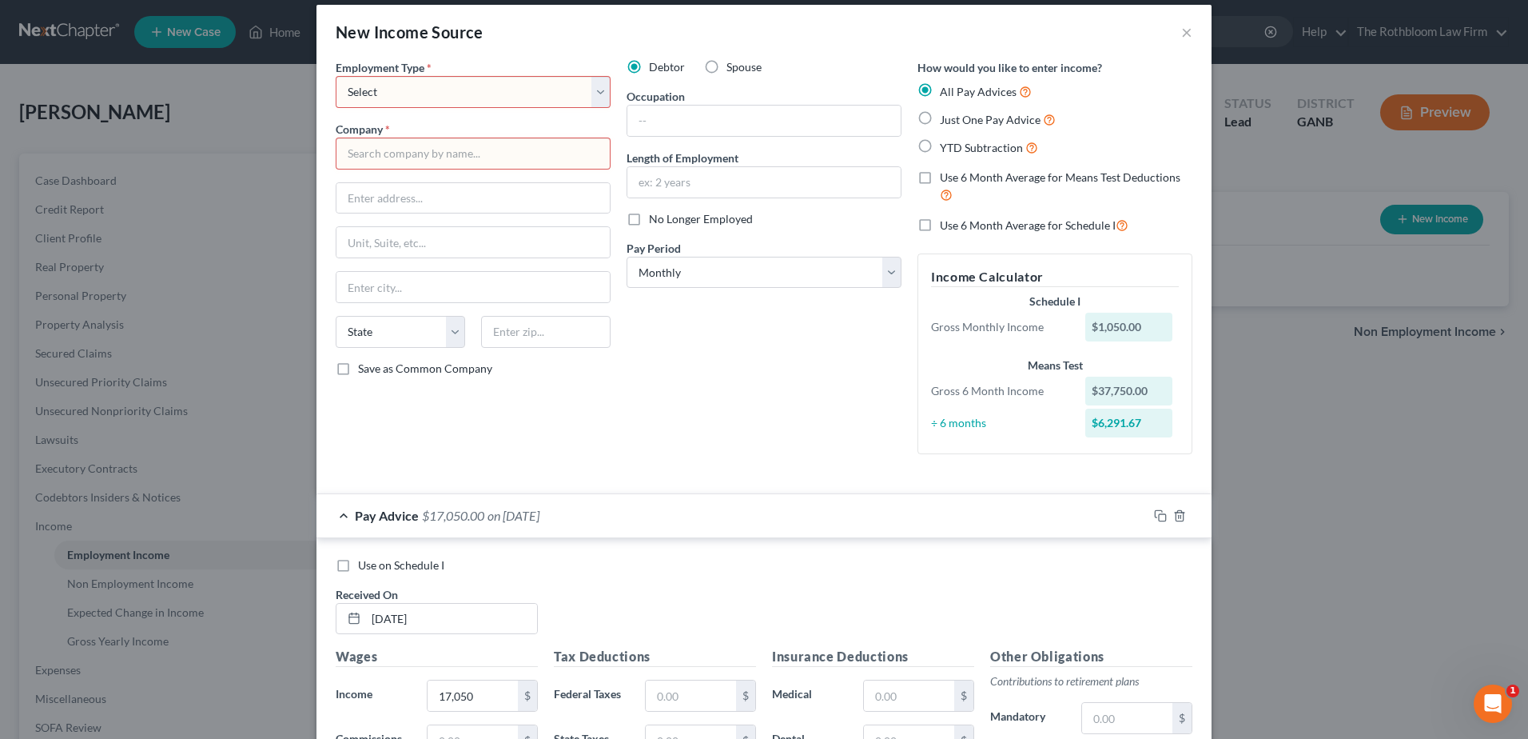
click at [381, 84] on select "Select Full or [DEMOGRAPHIC_DATA] Employment Self Employment" at bounding box center [473, 92] width 275 height 32
select select "1"
click at [336, 76] on select "Select Full or [DEMOGRAPHIC_DATA] Employment Self Employment" at bounding box center [473, 92] width 275 height 32
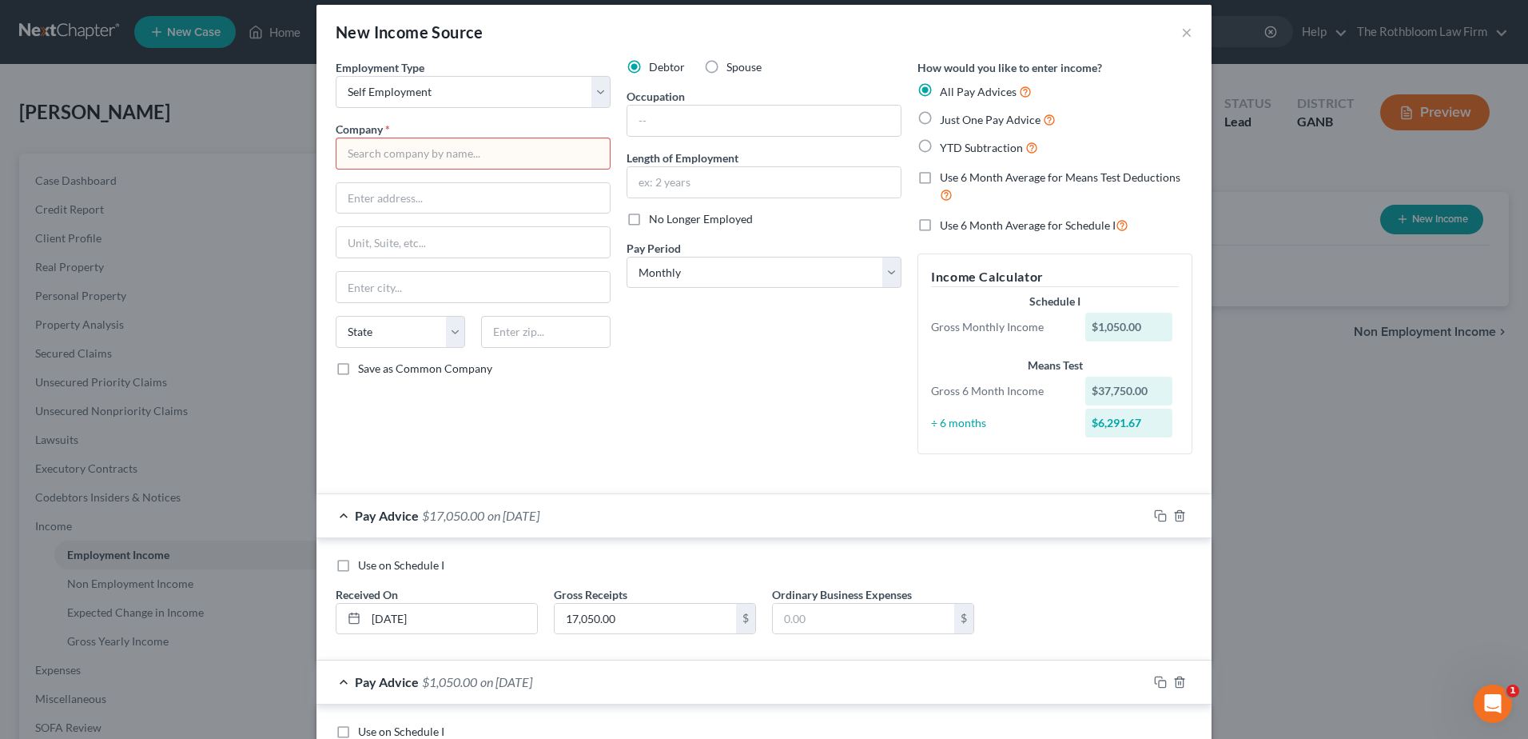
click at [378, 153] on input "text" at bounding box center [473, 153] width 275 height 32
click at [425, 158] on input "Realtorq" at bounding box center [473, 153] width 275 height 32
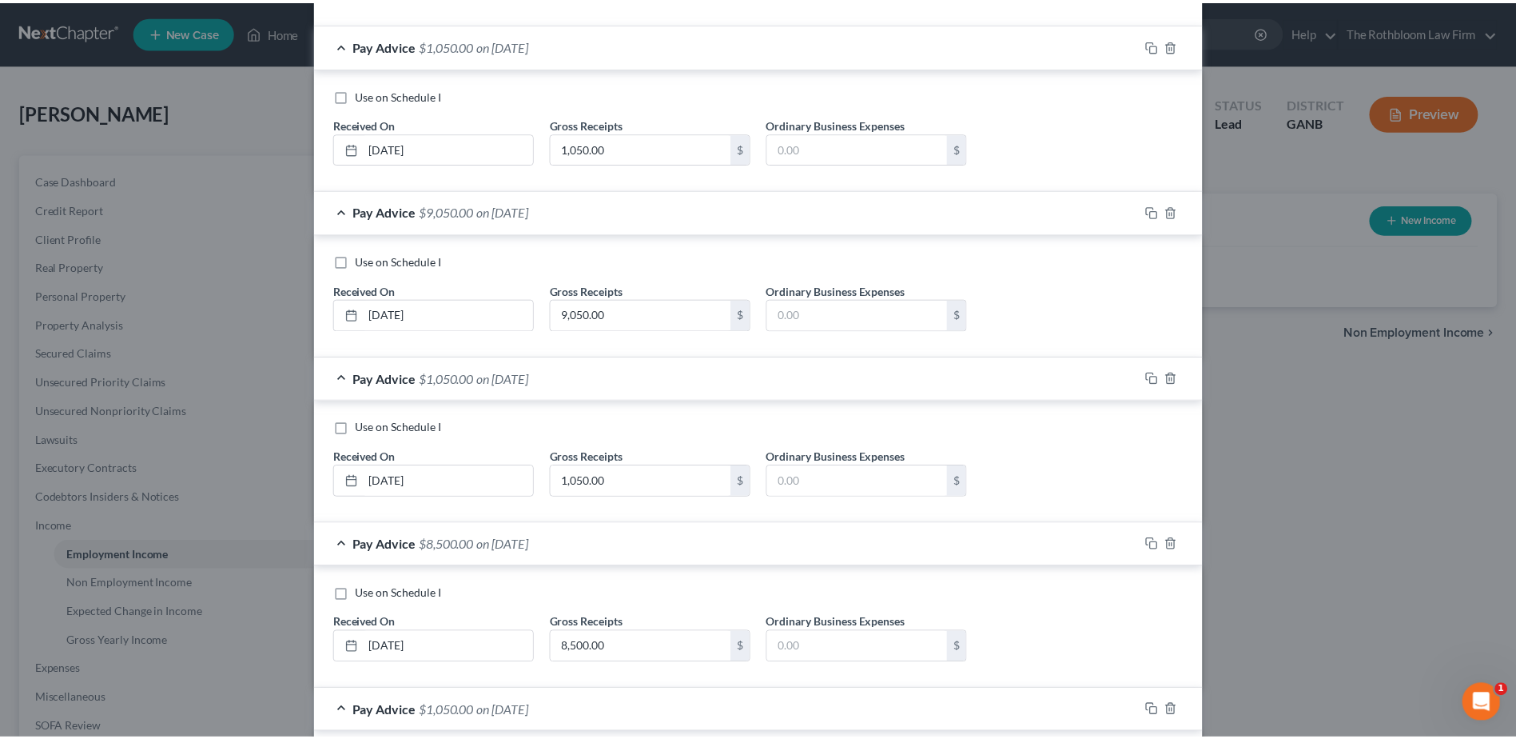
scroll to position [1021, 0]
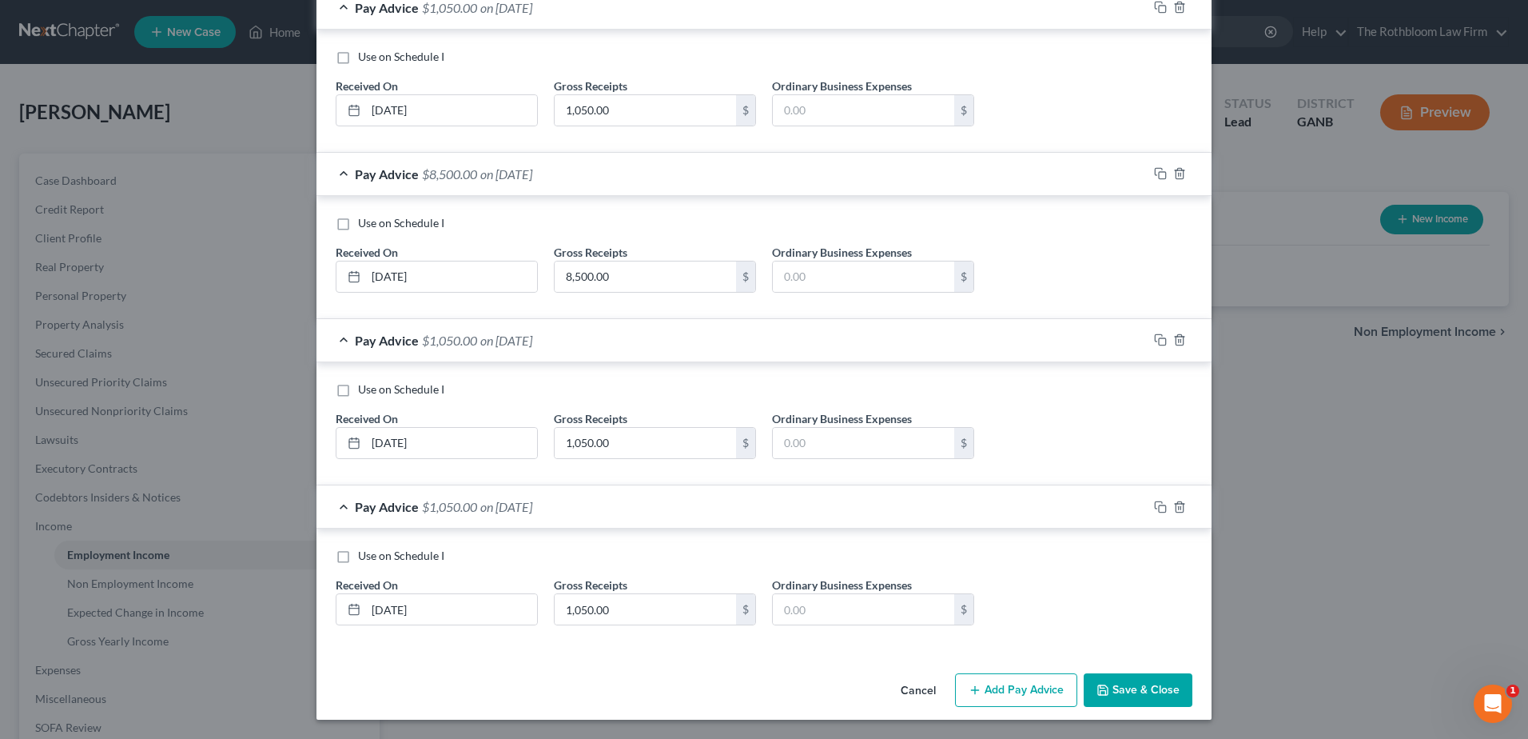
type input "Realtor"
click at [1113, 699] on button "Save & Close" at bounding box center [1138, 690] width 109 height 34
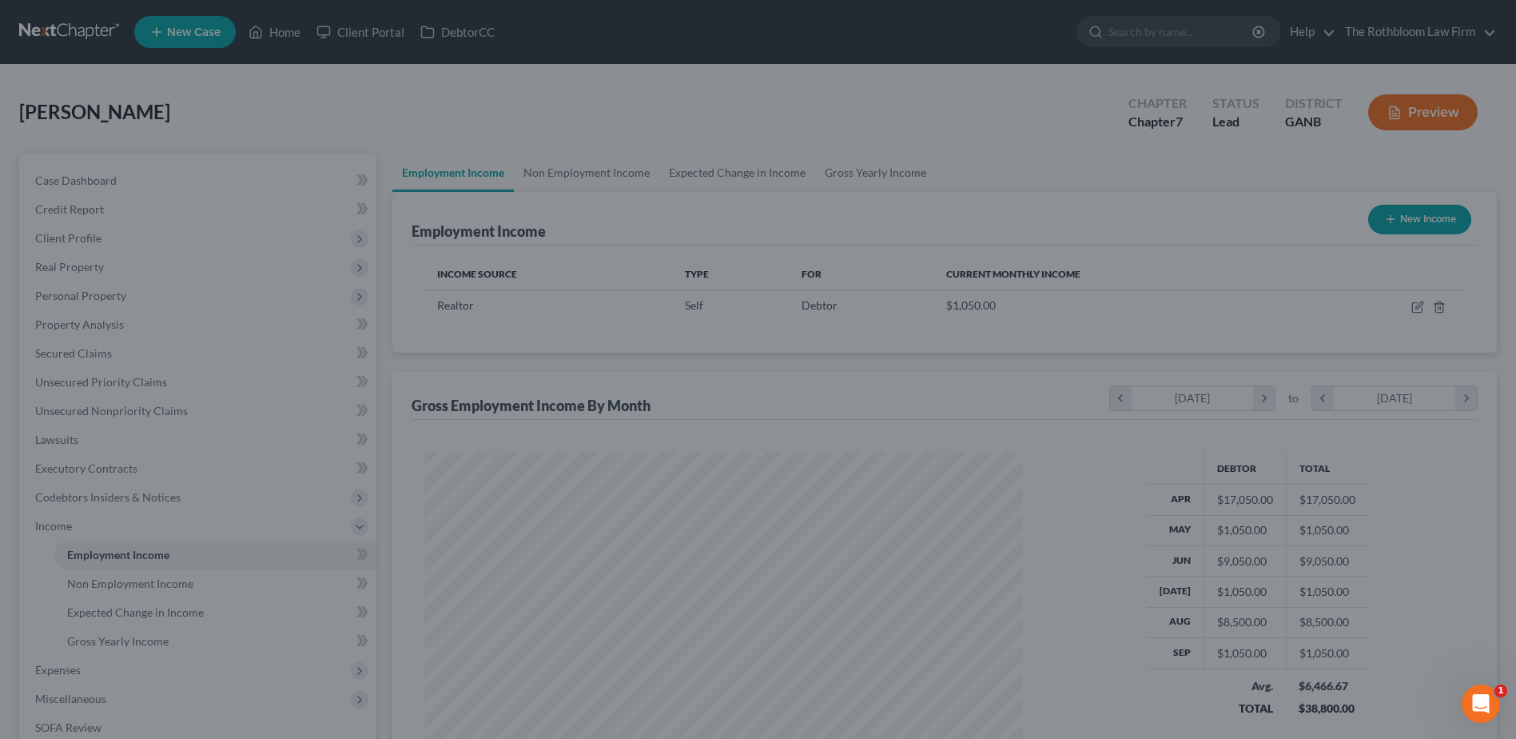
scroll to position [798976, 798647]
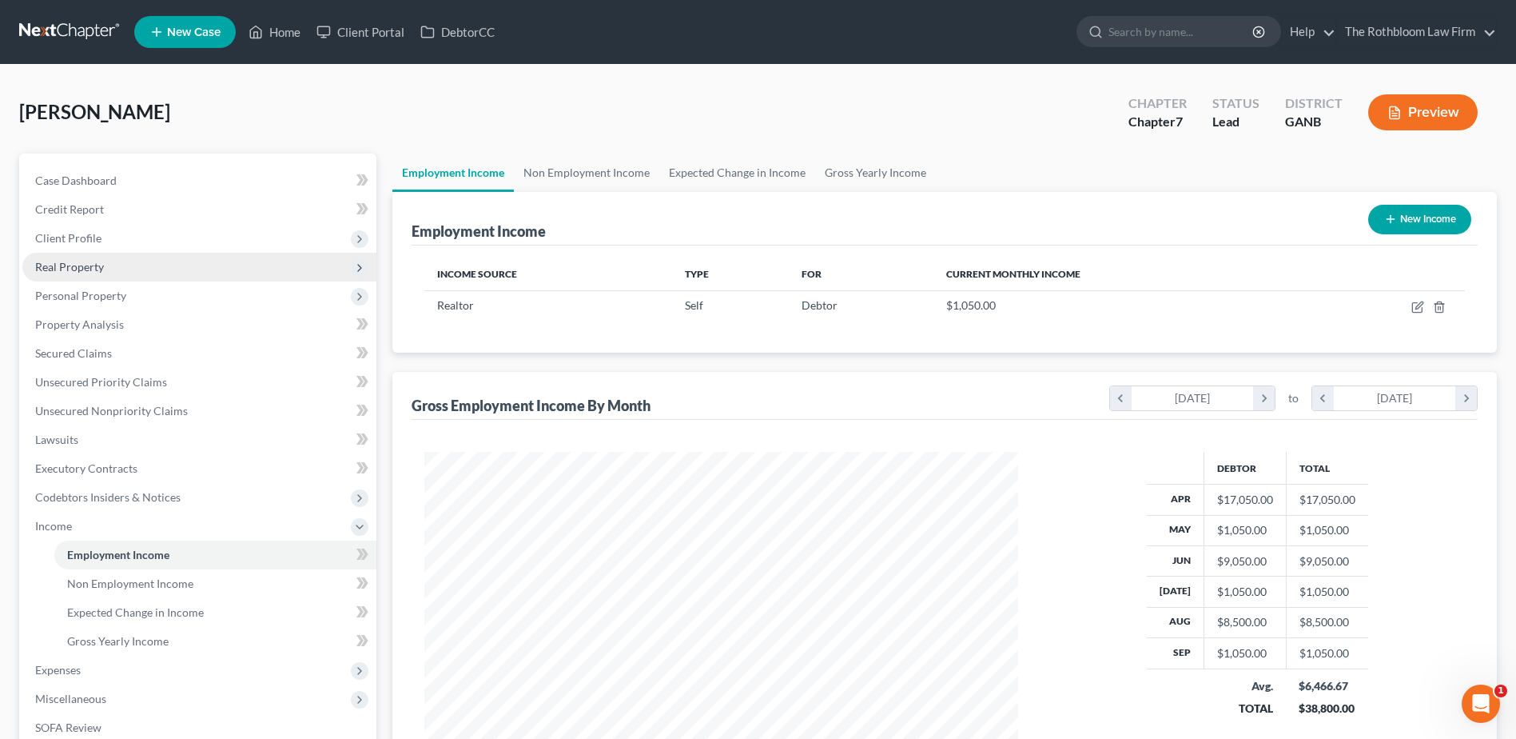
click at [82, 261] on span "Real Property" at bounding box center [69, 267] width 69 height 14
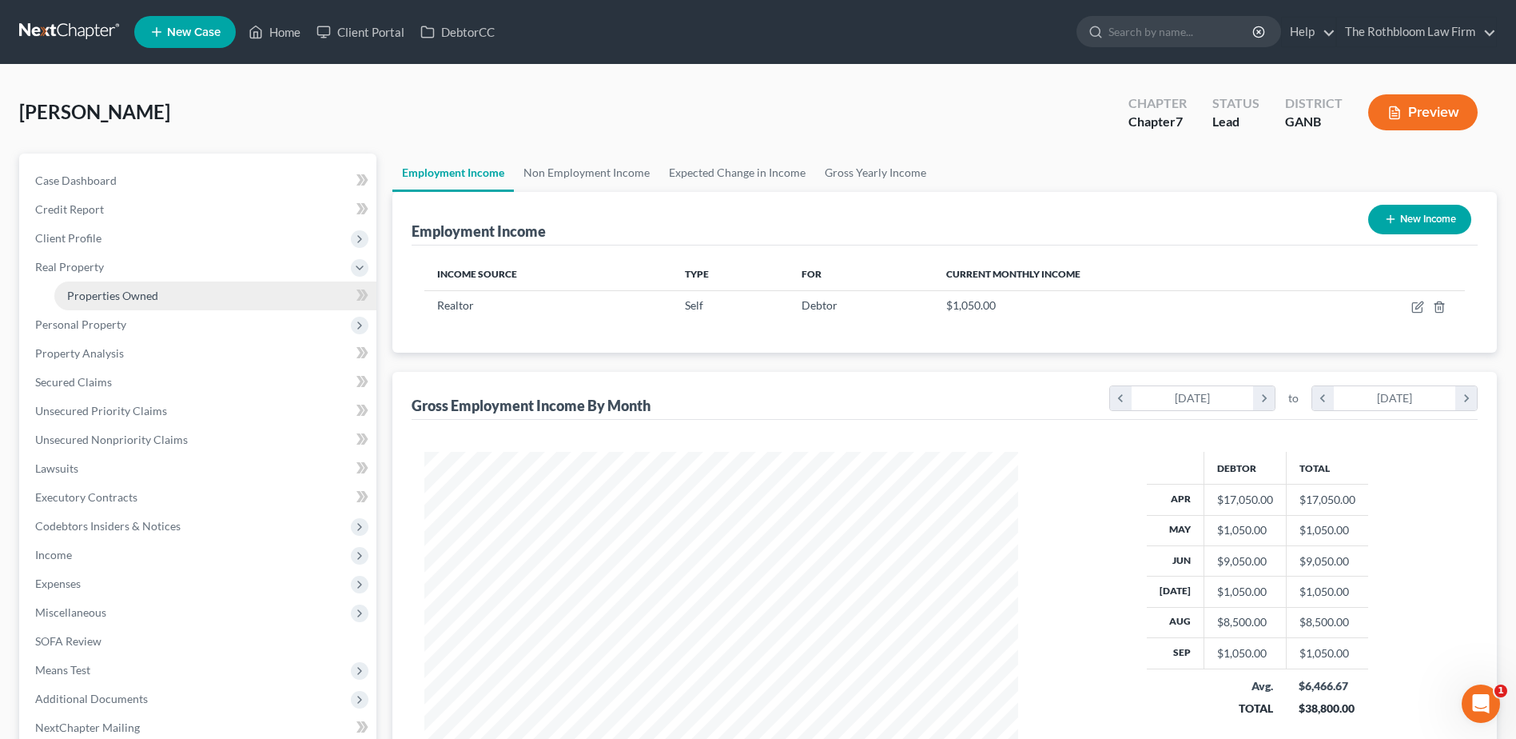
click at [114, 293] on span "Properties Owned" at bounding box center [112, 296] width 91 height 14
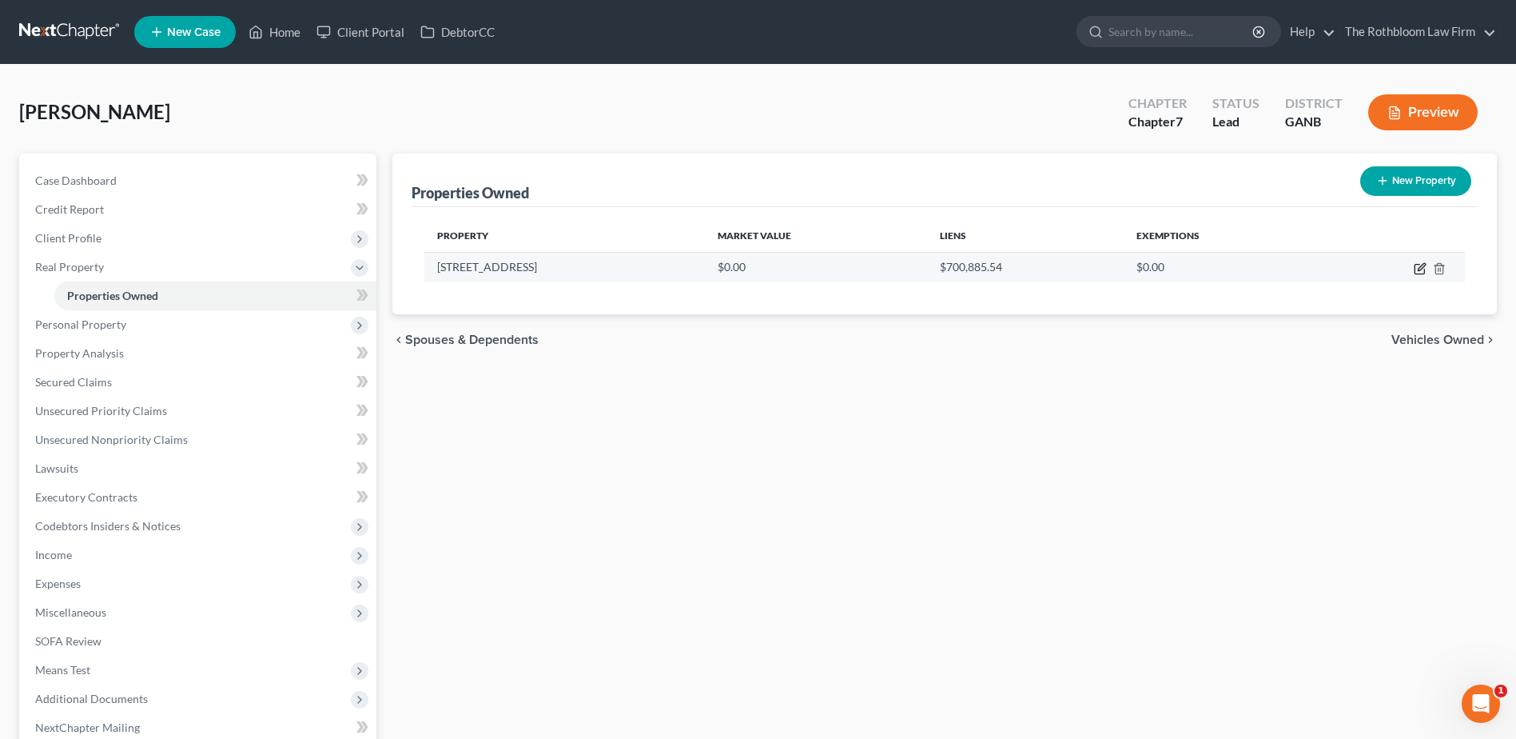
click at [1418, 270] on icon "button" at bounding box center [1421, 266] width 7 height 7
select select "10"
select select "59"
select select "3"
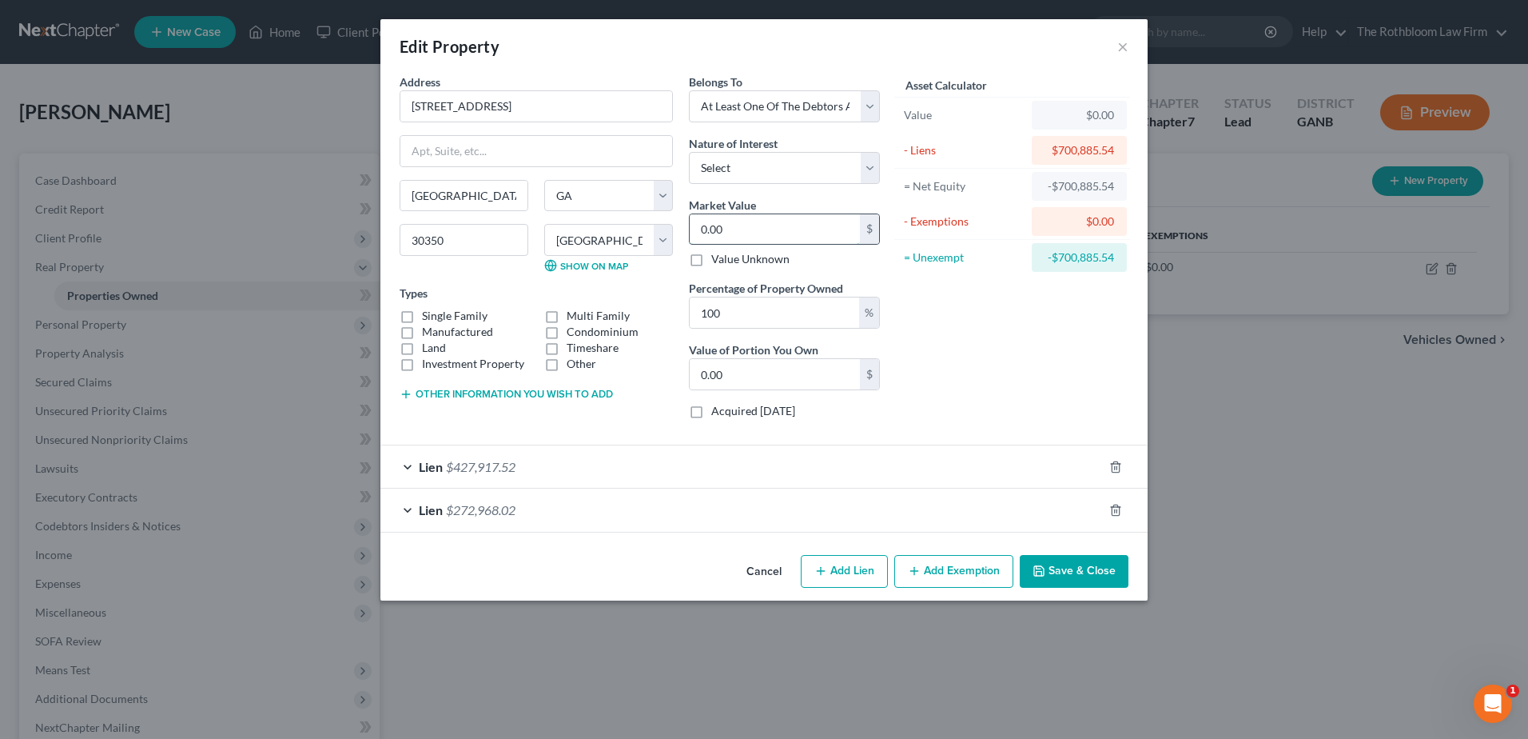
click at [751, 230] on input "0.00" at bounding box center [775, 229] width 170 height 30
type input "1"
type input "1.00"
type input "10"
type input "10.00"
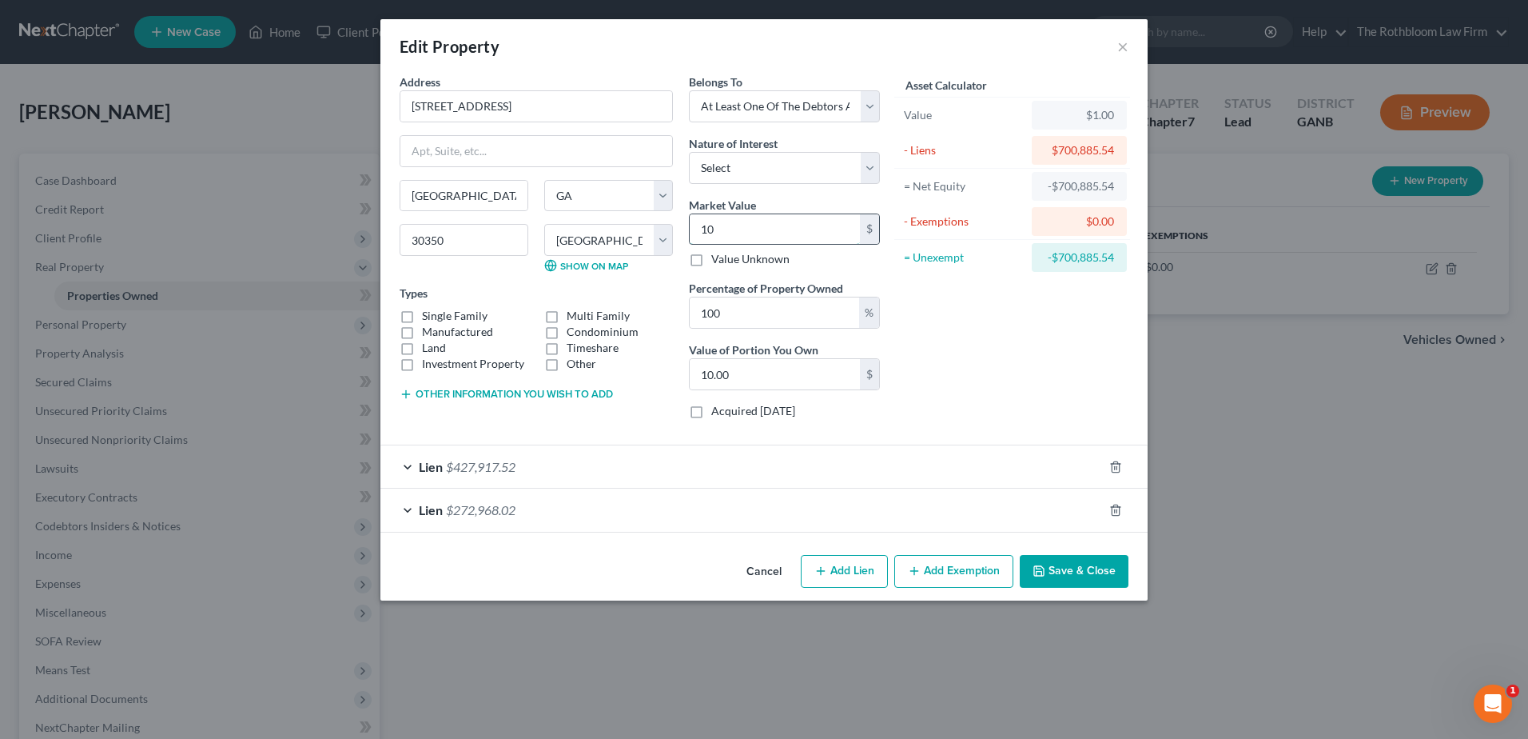
type input "105"
type input "105.00"
type input "1050"
type input "1,050.00"
type input "1,0500"
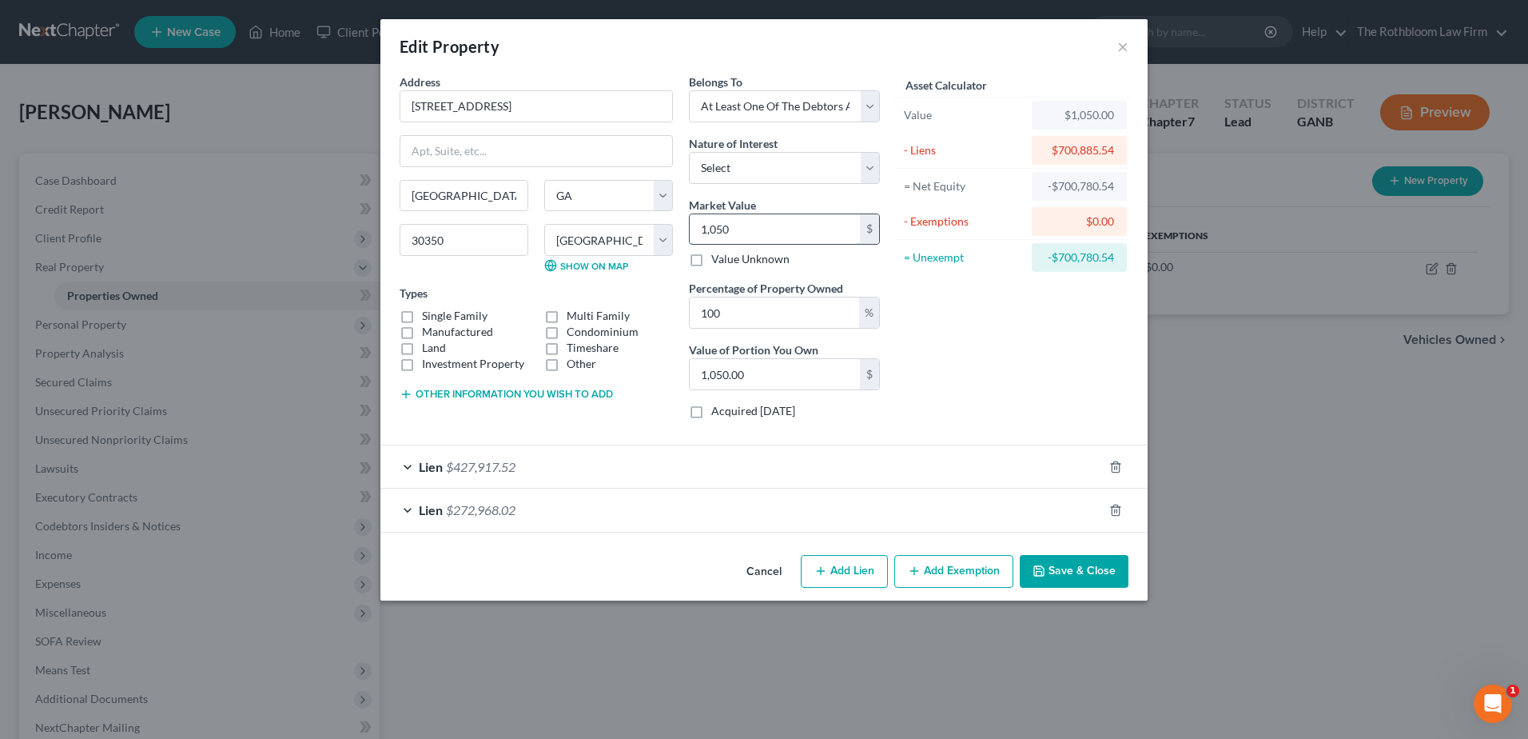
type input "10,500.00"
type input "10,5000"
type input "105,000.00"
type input "105,0000"
type input "1,050,000.00"
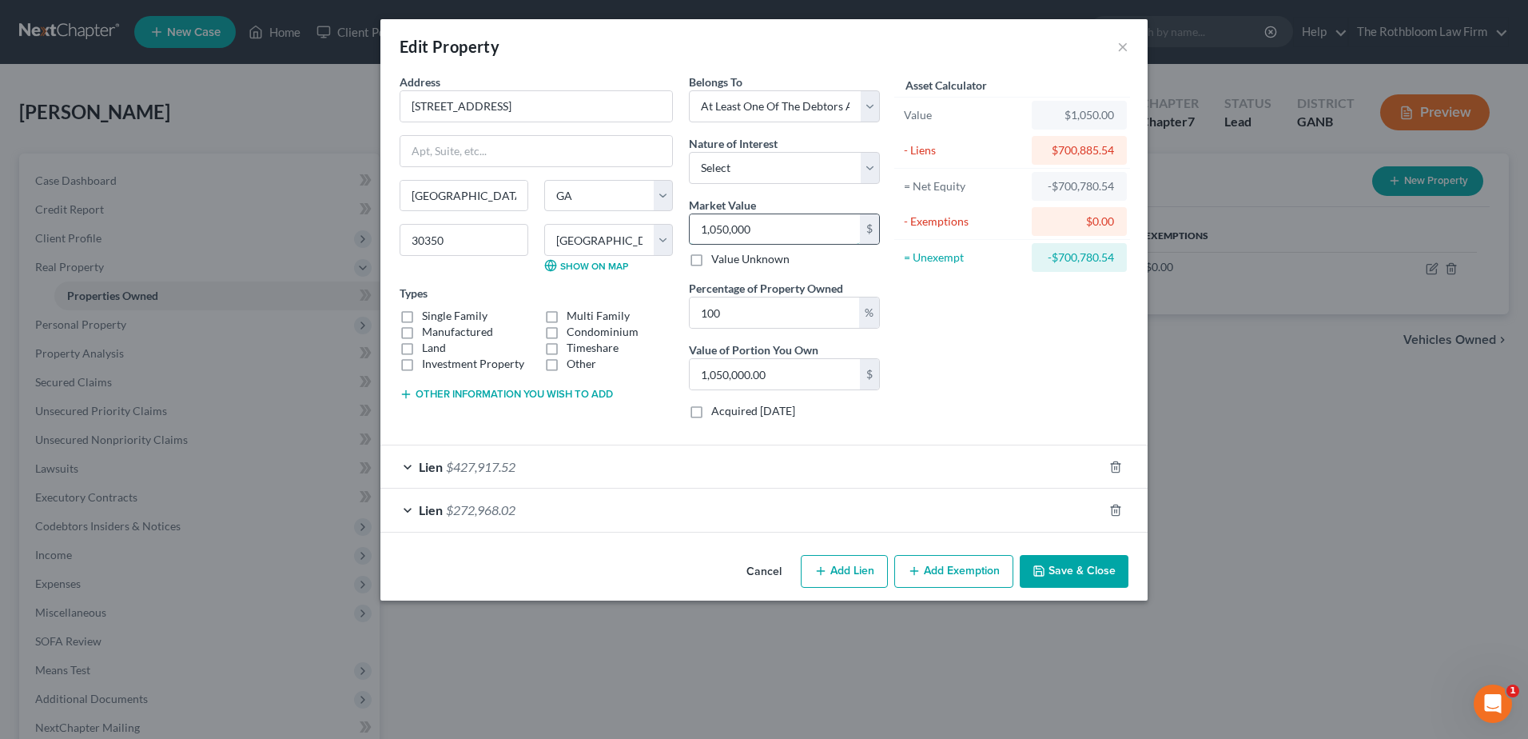
type input "1,050,000"
click at [1055, 577] on button "Save & Close" at bounding box center [1074, 572] width 109 height 34
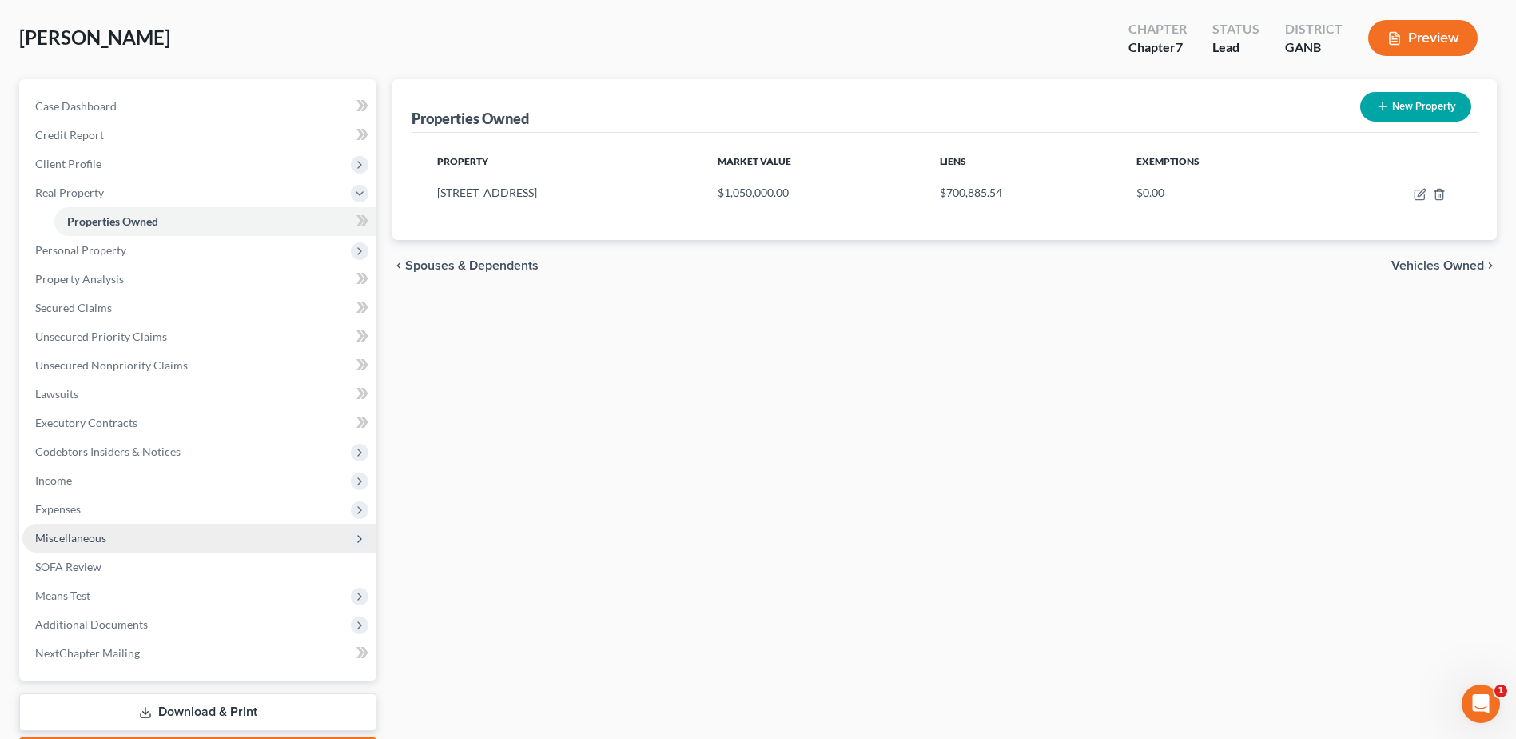
scroll to position [169, 0]
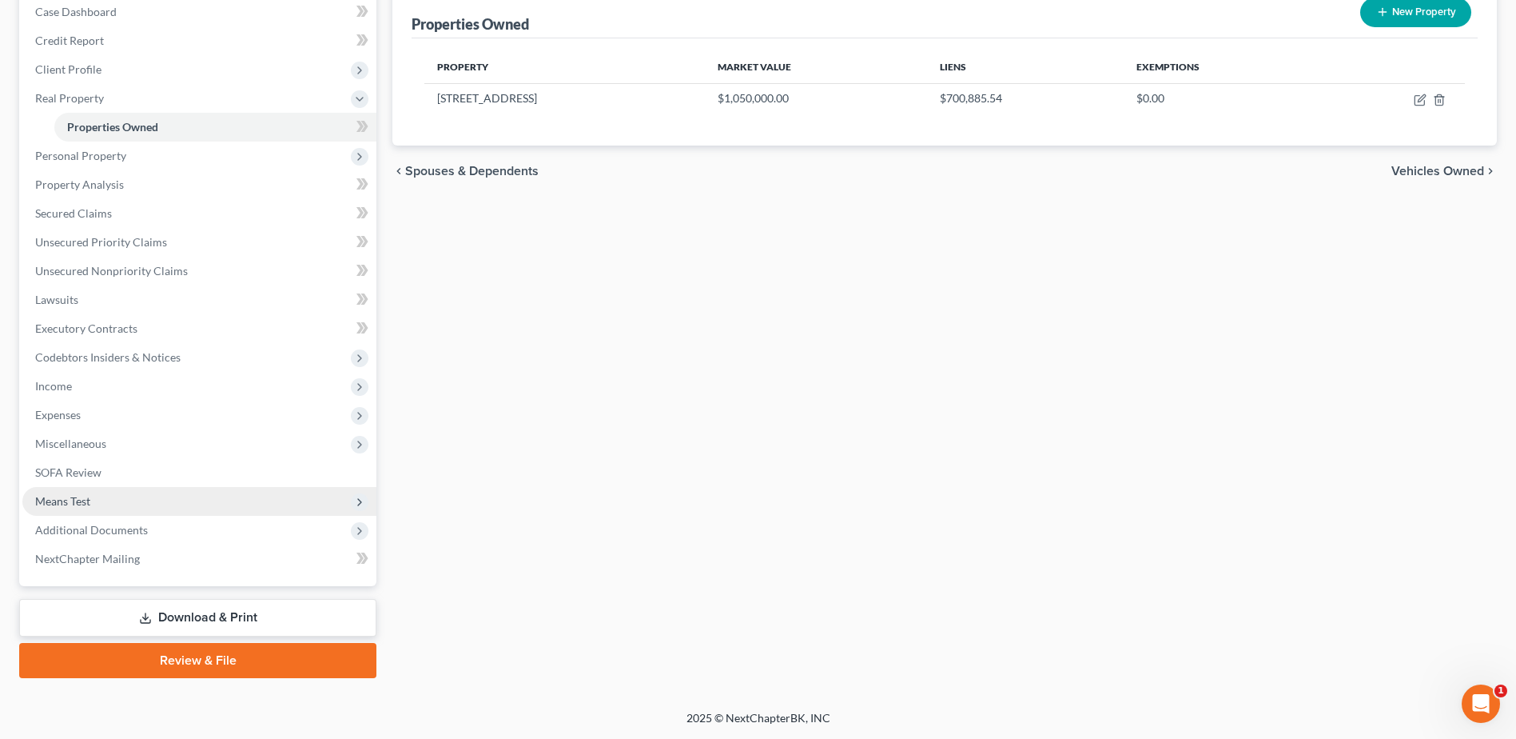
click at [89, 501] on span "Means Test" at bounding box center [62, 501] width 55 height 14
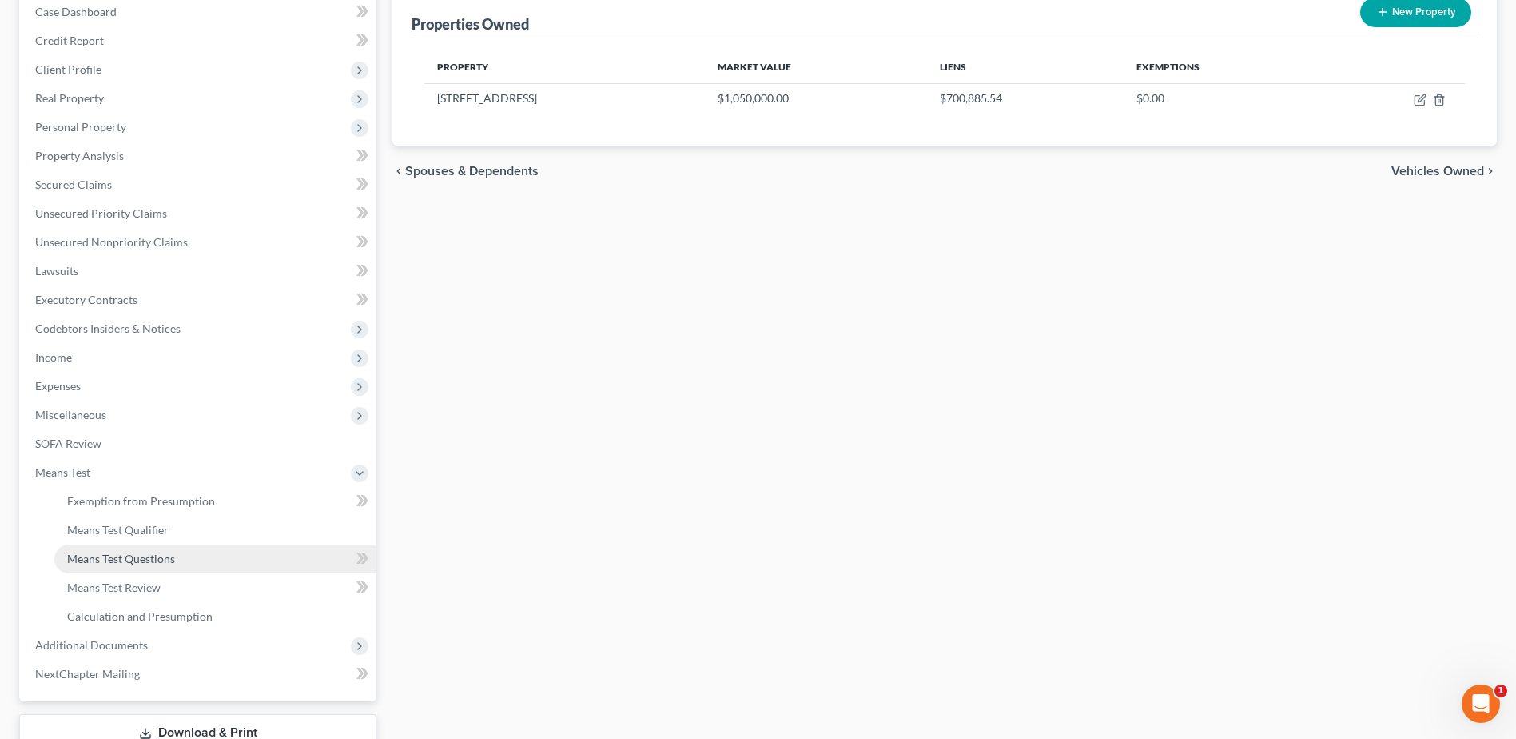
click at [106, 559] on span "Means Test Questions" at bounding box center [121, 558] width 108 height 14
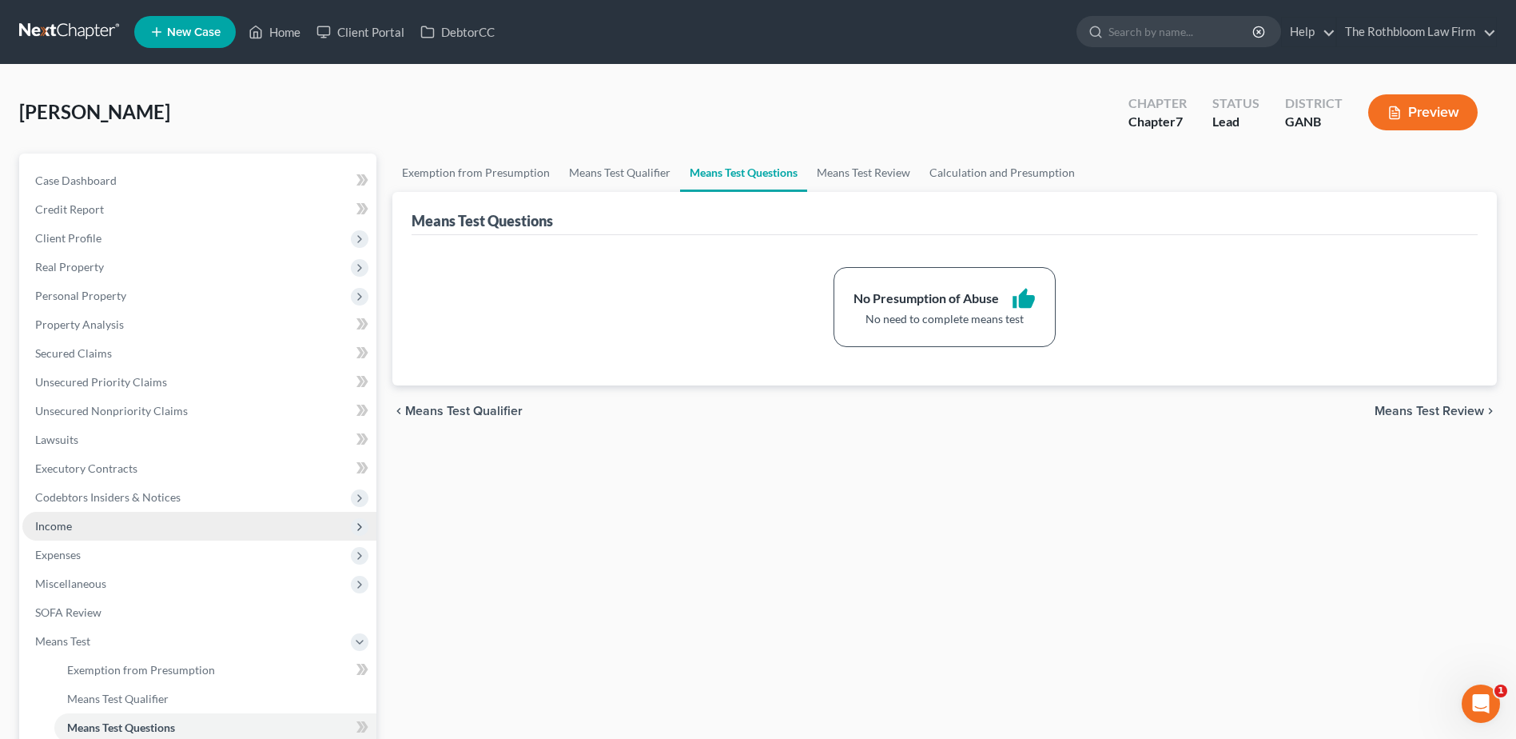
scroll to position [284, 0]
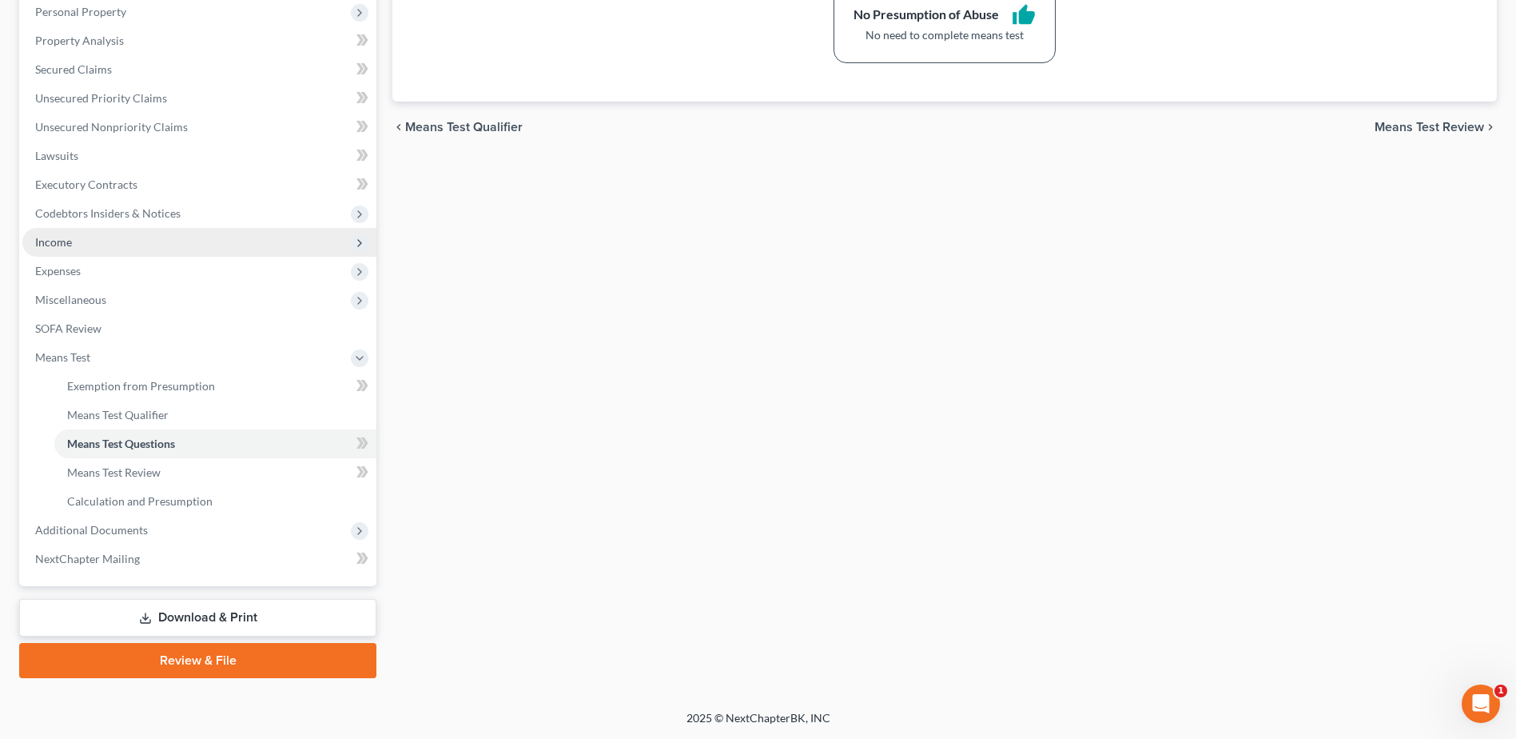
click at [77, 237] on span "Income" at bounding box center [199, 242] width 354 height 29
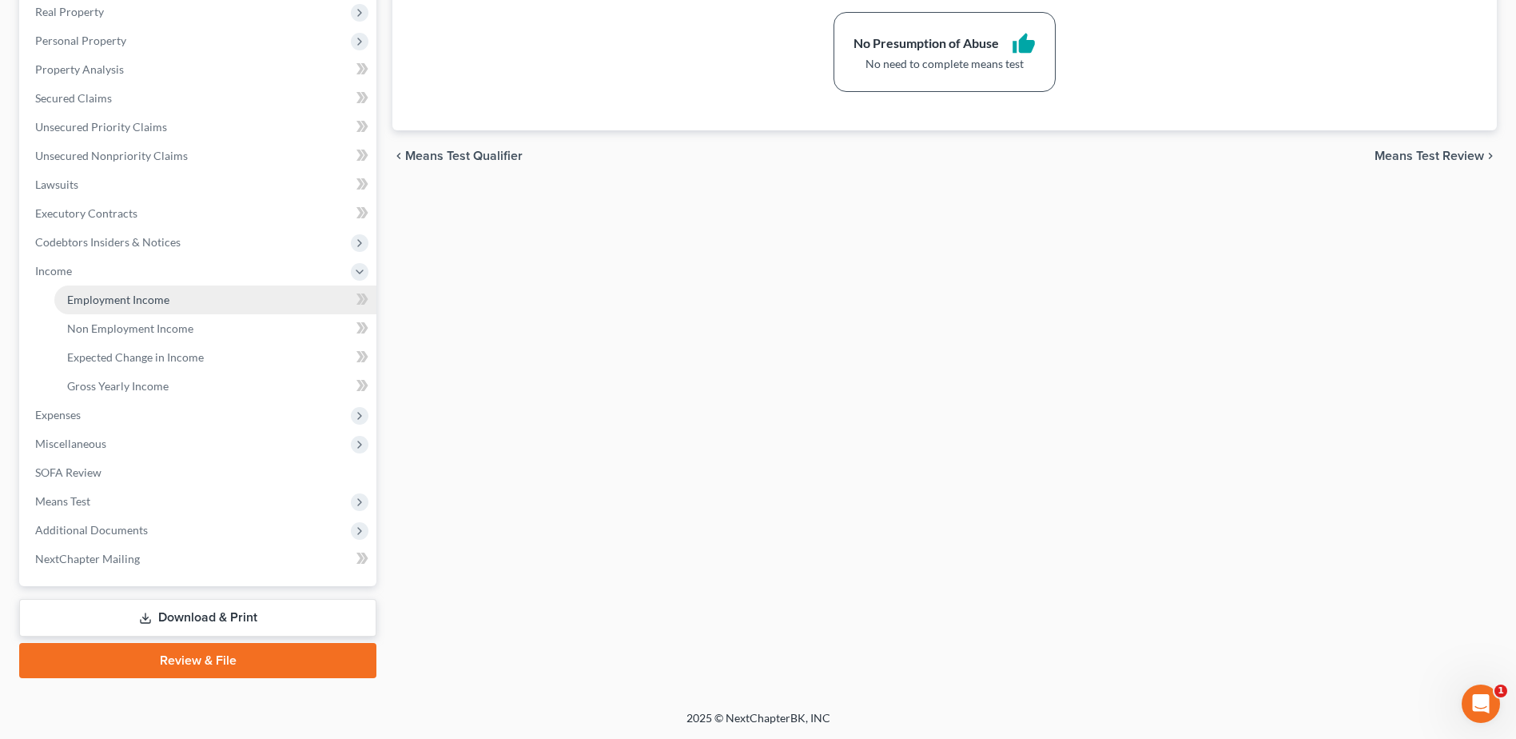
click at [110, 293] on span "Employment Income" at bounding box center [118, 300] width 102 height 14
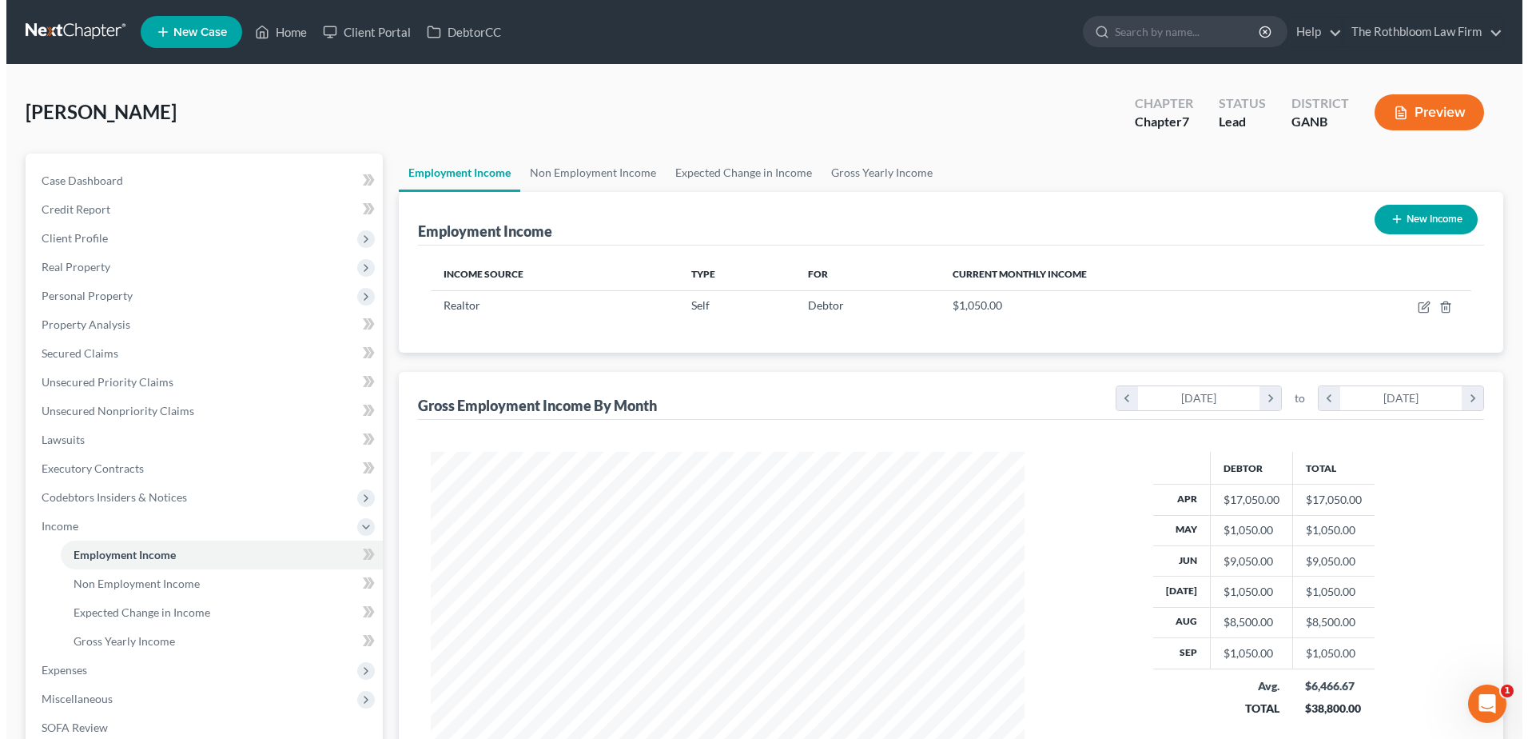
scroll to position [297, 625]
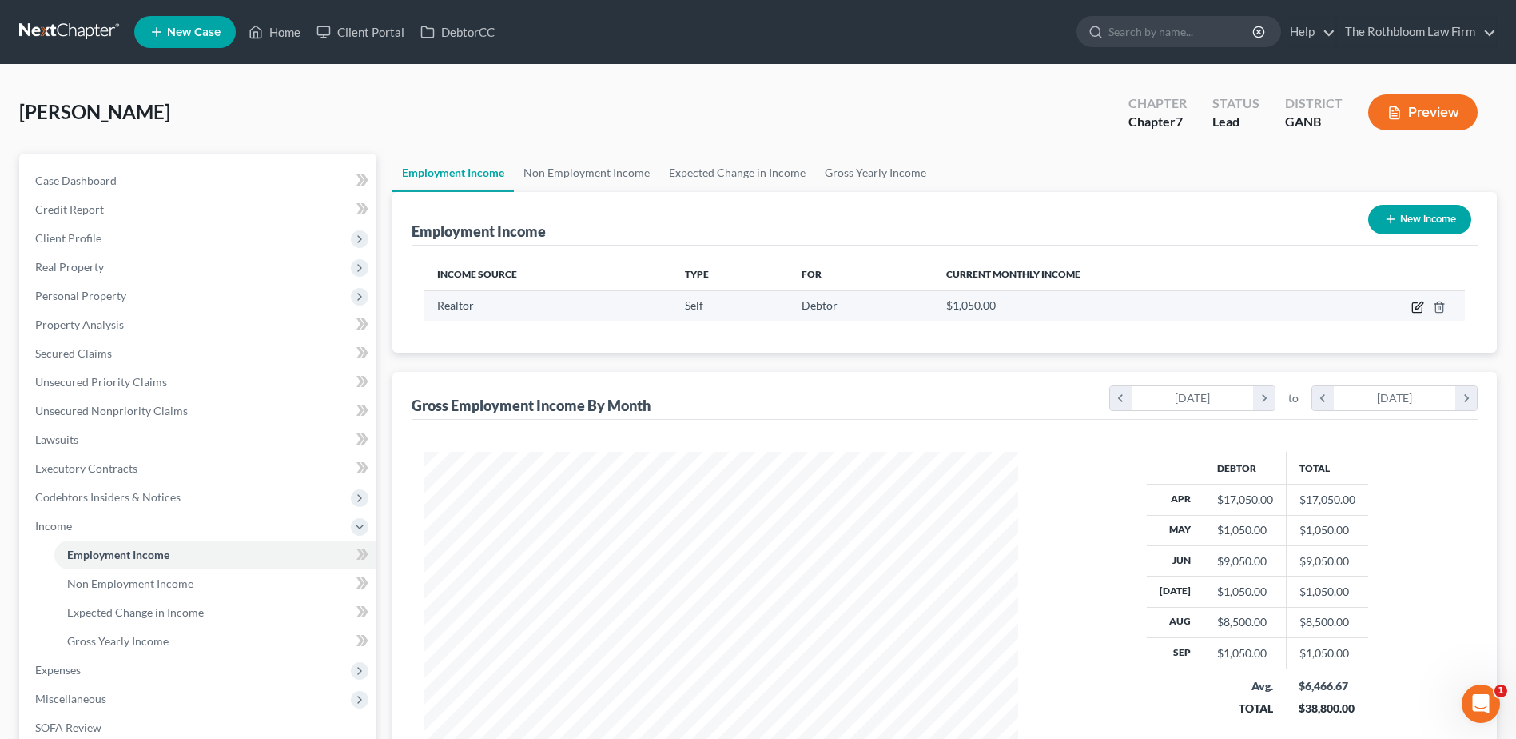
click at [1420, 305] on icon "button" at bounding box center [1418, 307] width 13 height 13
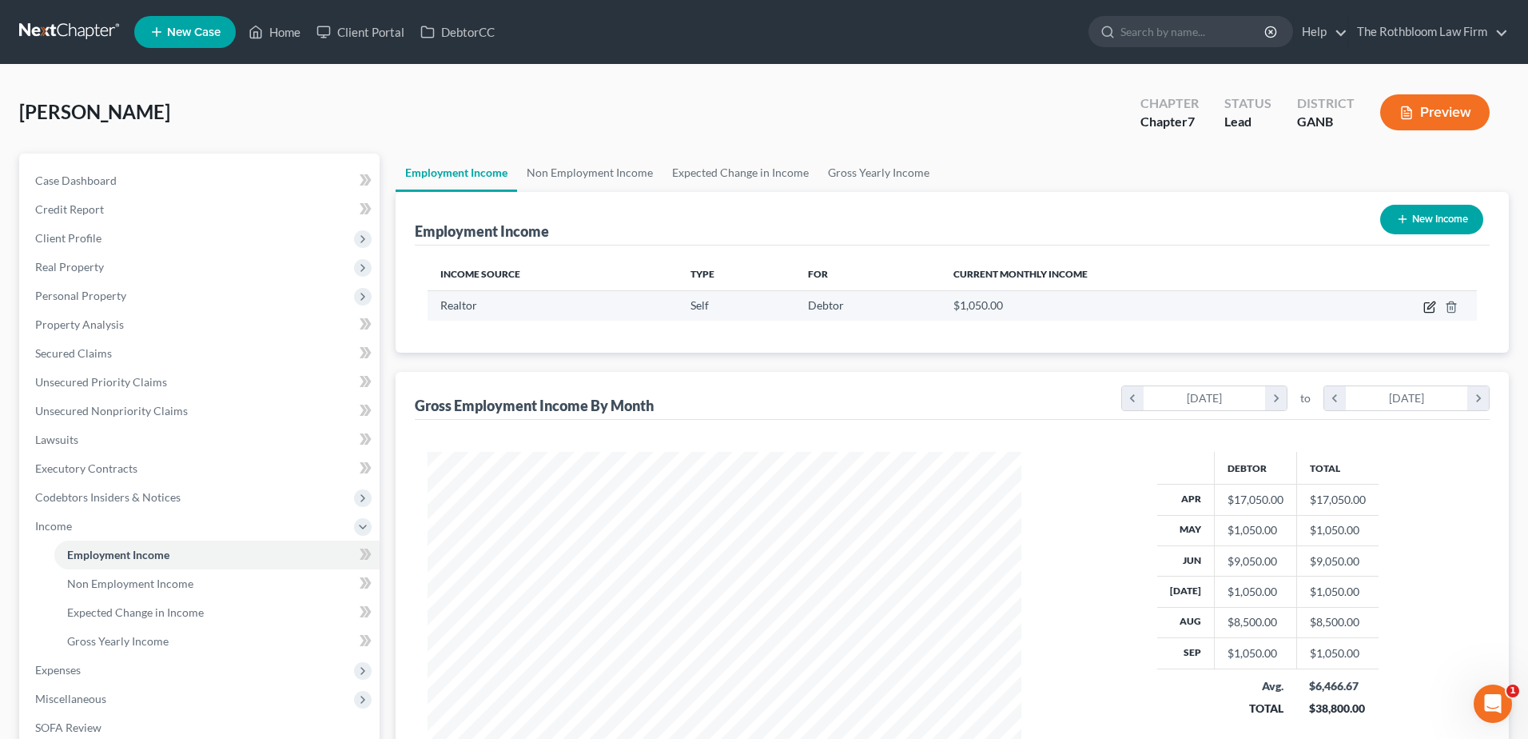
select select "1"
select select "0"
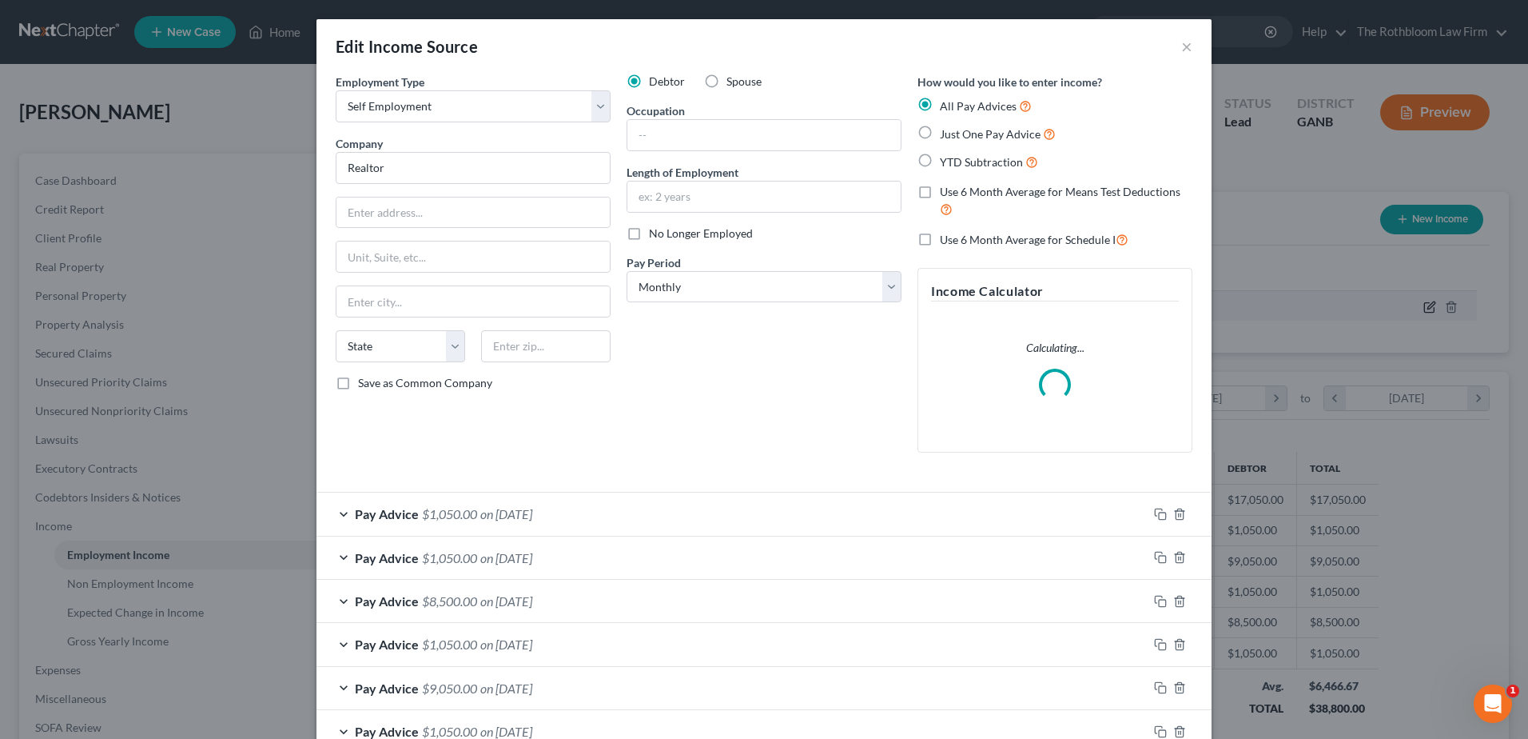
scroll to position [299, 631]
click at [940, 187] on label "Use 6 Month Average for Means Test Deductions" at bounding box center [1066, 201] width 253 height 34
click at [946, 187] on input "Use 6 Month Average for Means Test Deductions" at bounding box center [951, 189] width 10 height 10
checkbox input "true"
click at [940, 244] on label "Use 6 Month Average for Schedule I" at bounding box center [1034, 239] width 189 height 18
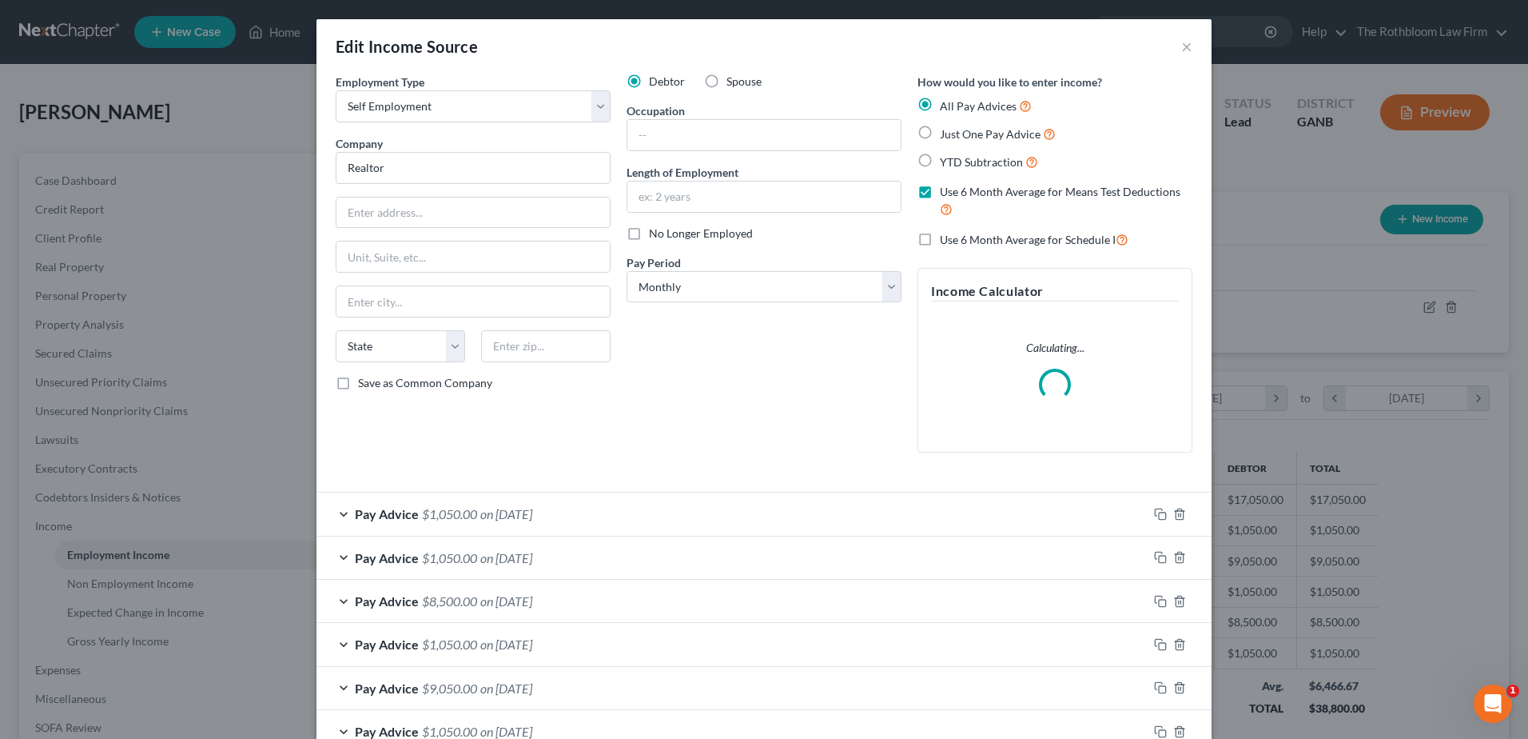
click at [946, 241] on input "Use 6 Month Average for Schedule I" at bounding box center [951, 235] width 10 height 10
checkbox input "true"
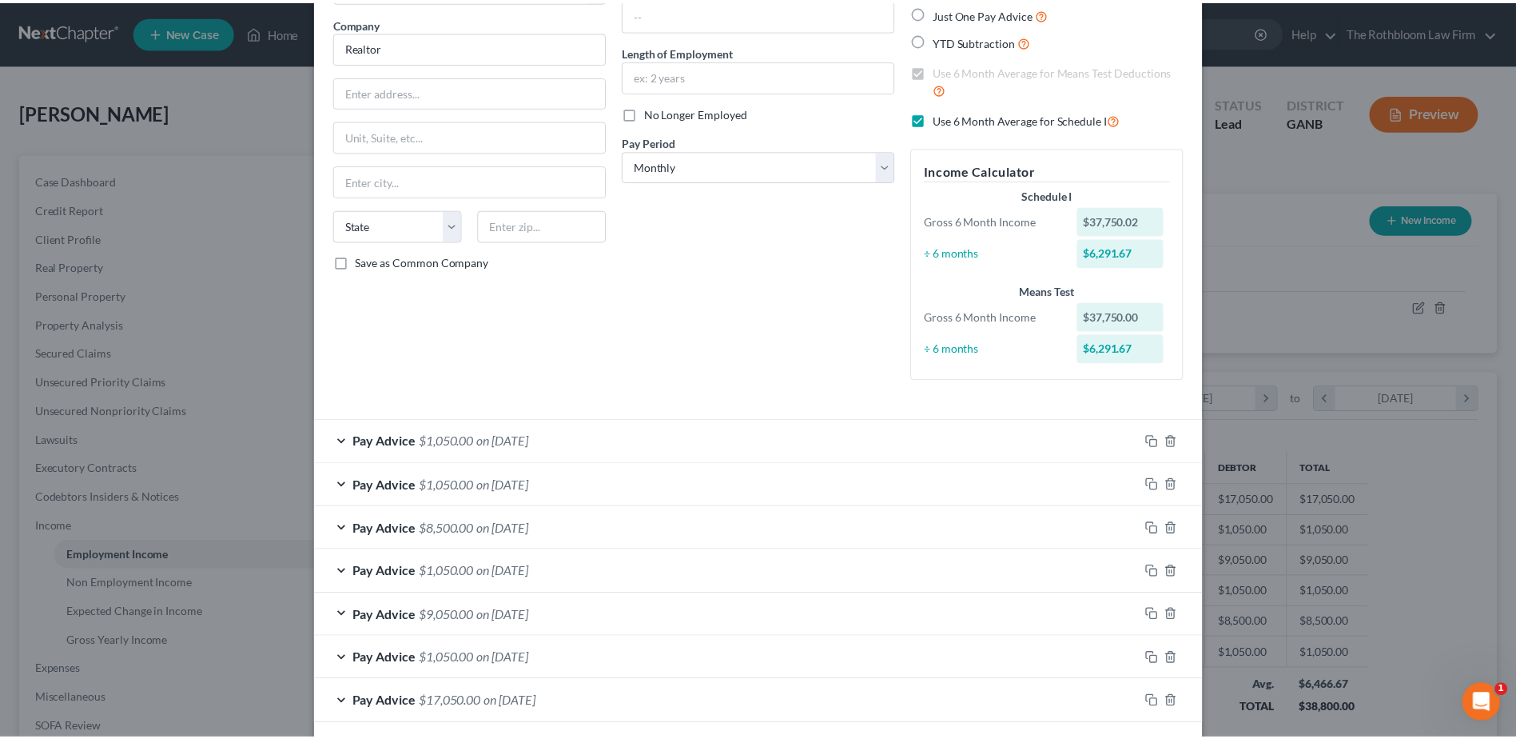
scroll to position [193, 0]
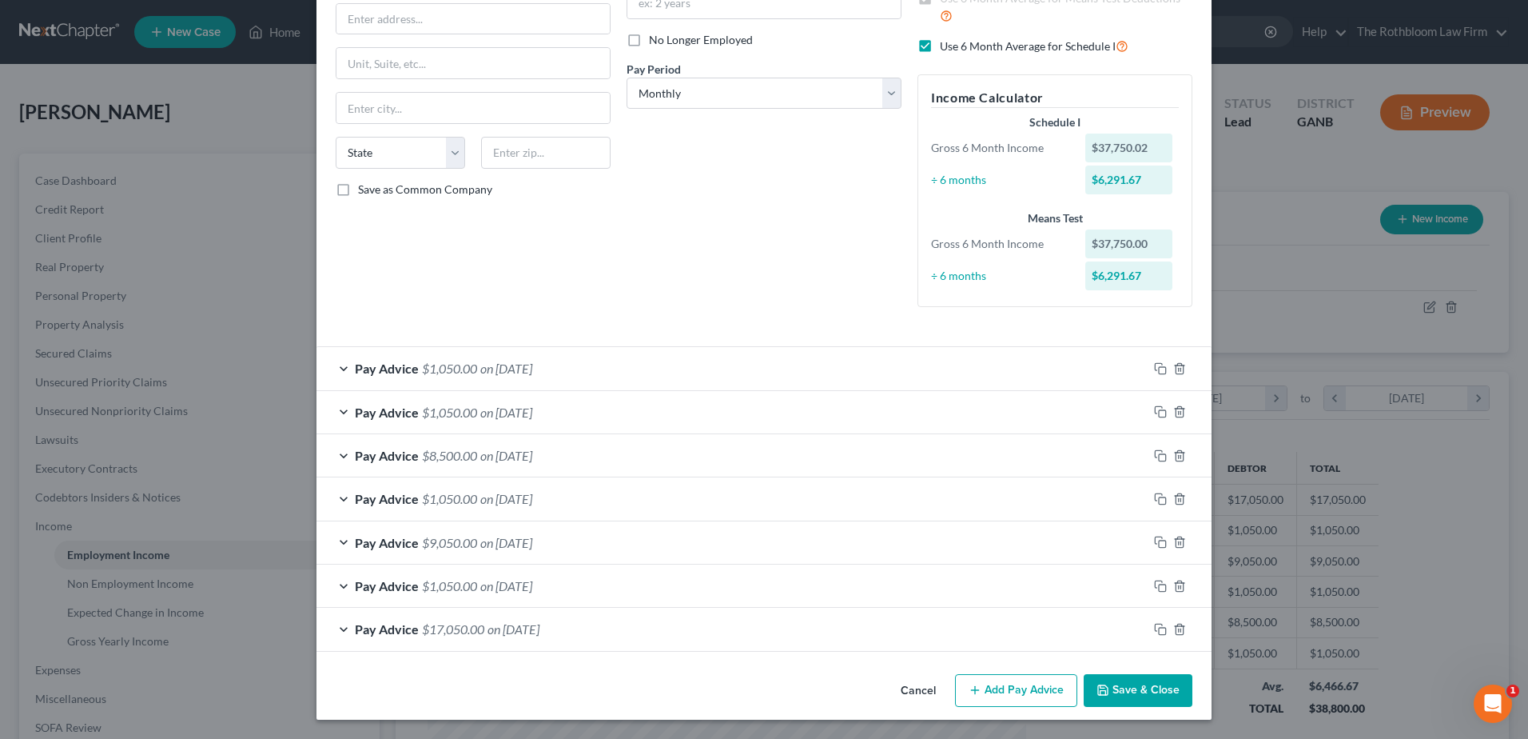
click at [1123, 691] on button "Save & Close" at bounding box center [1138, 691] width 109 height 34
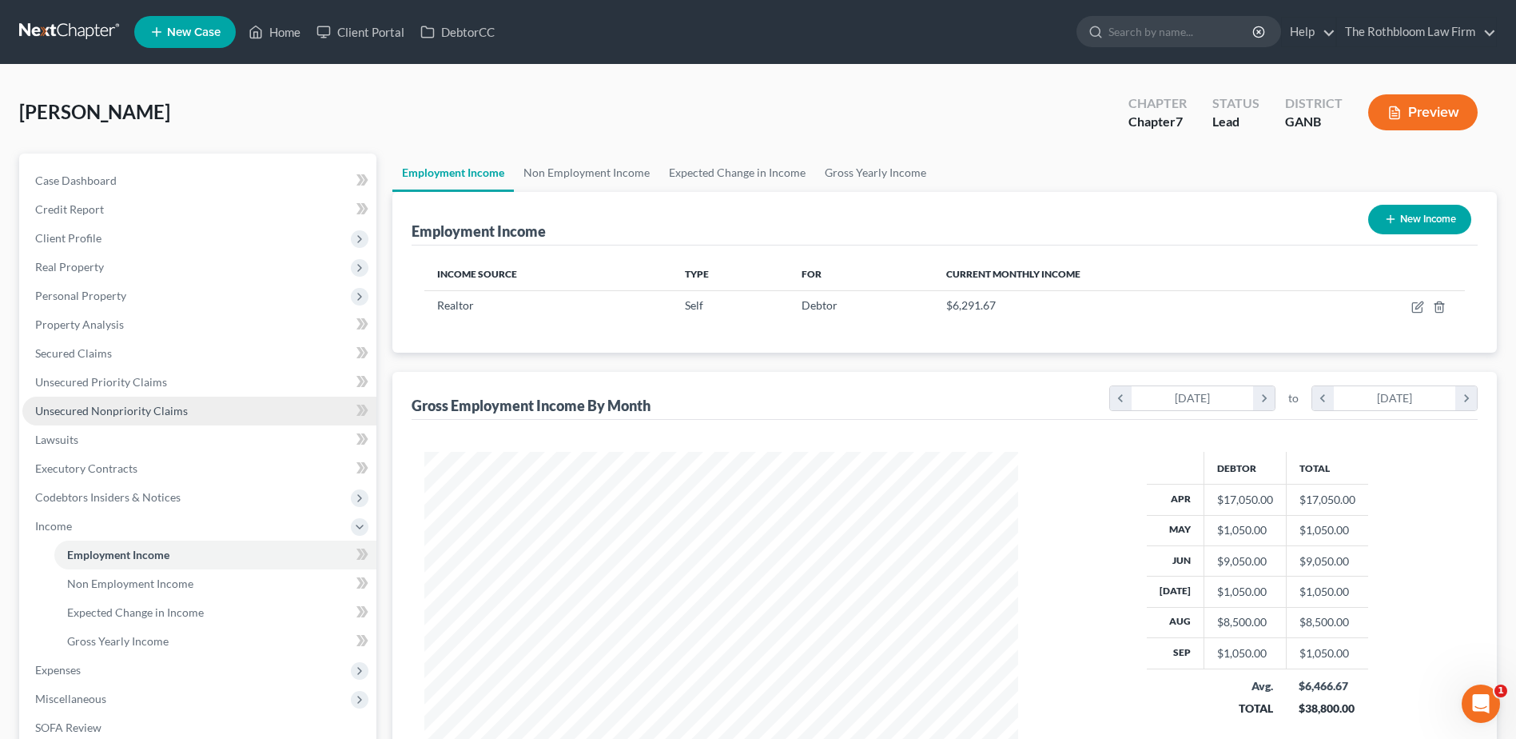
scroll to position [240, 0]
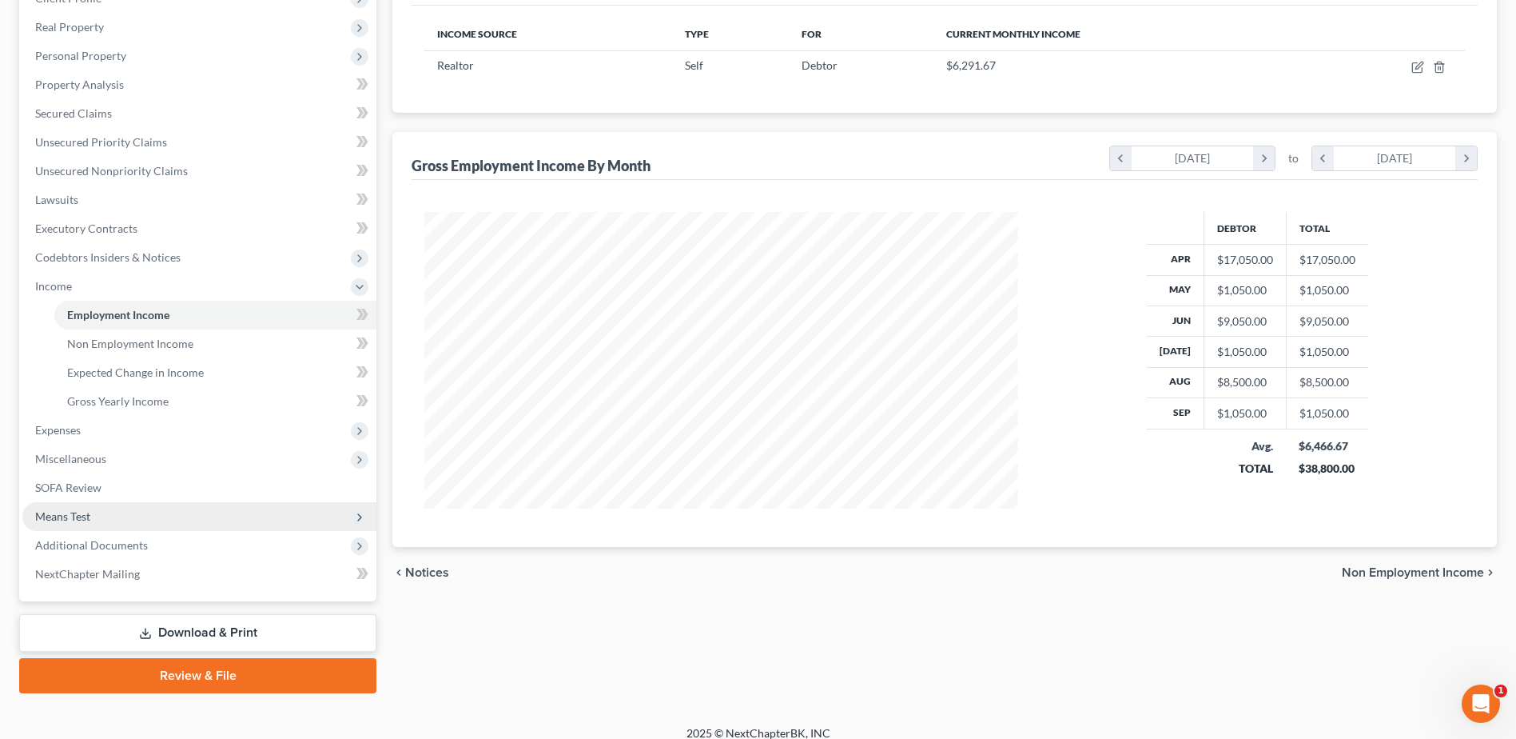
click at [83, 512] on span "Means Test" at bounding box center [62, 516] width 55 height 14
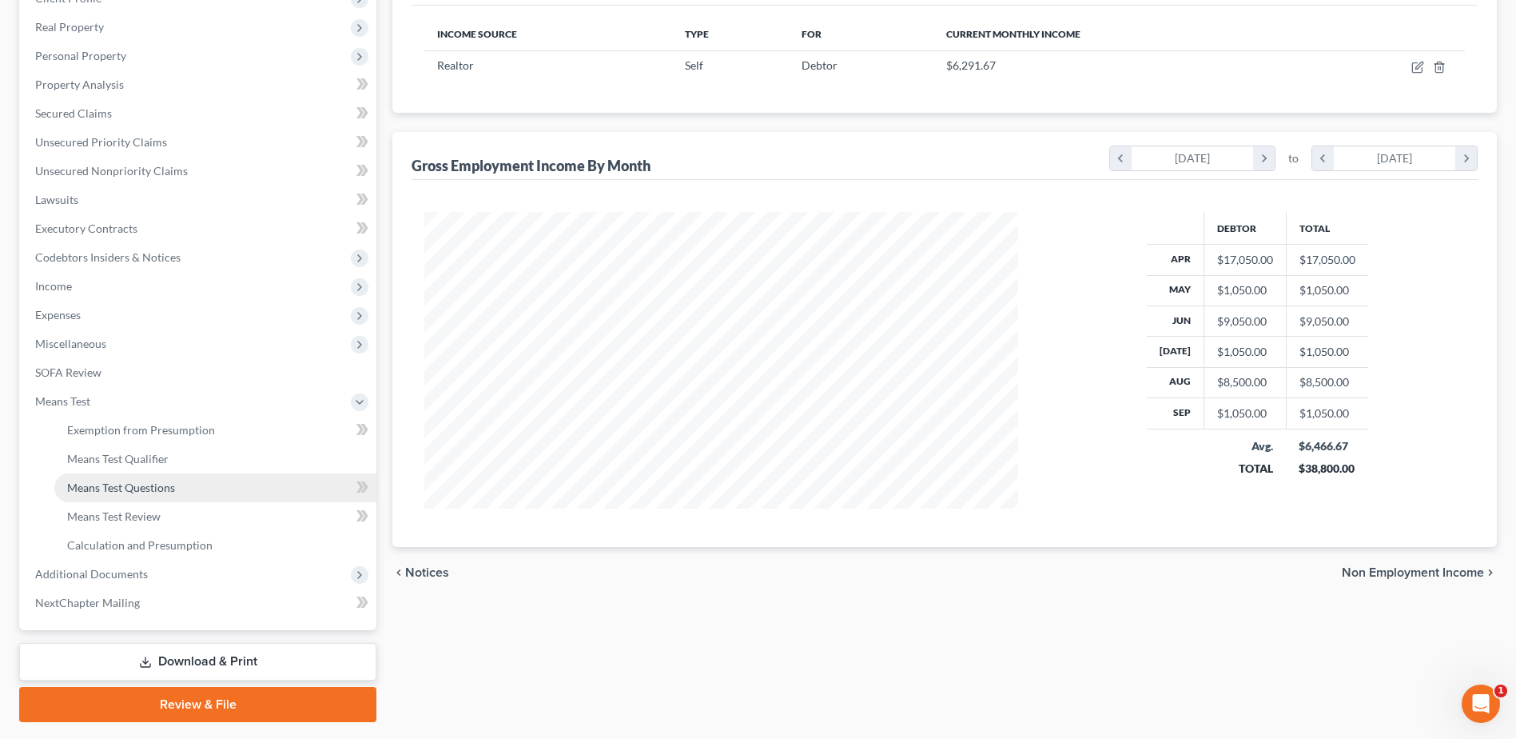
click at [105, 480] on span "Means Test Questions" at bounding box center [121, 487] width 108 height 14
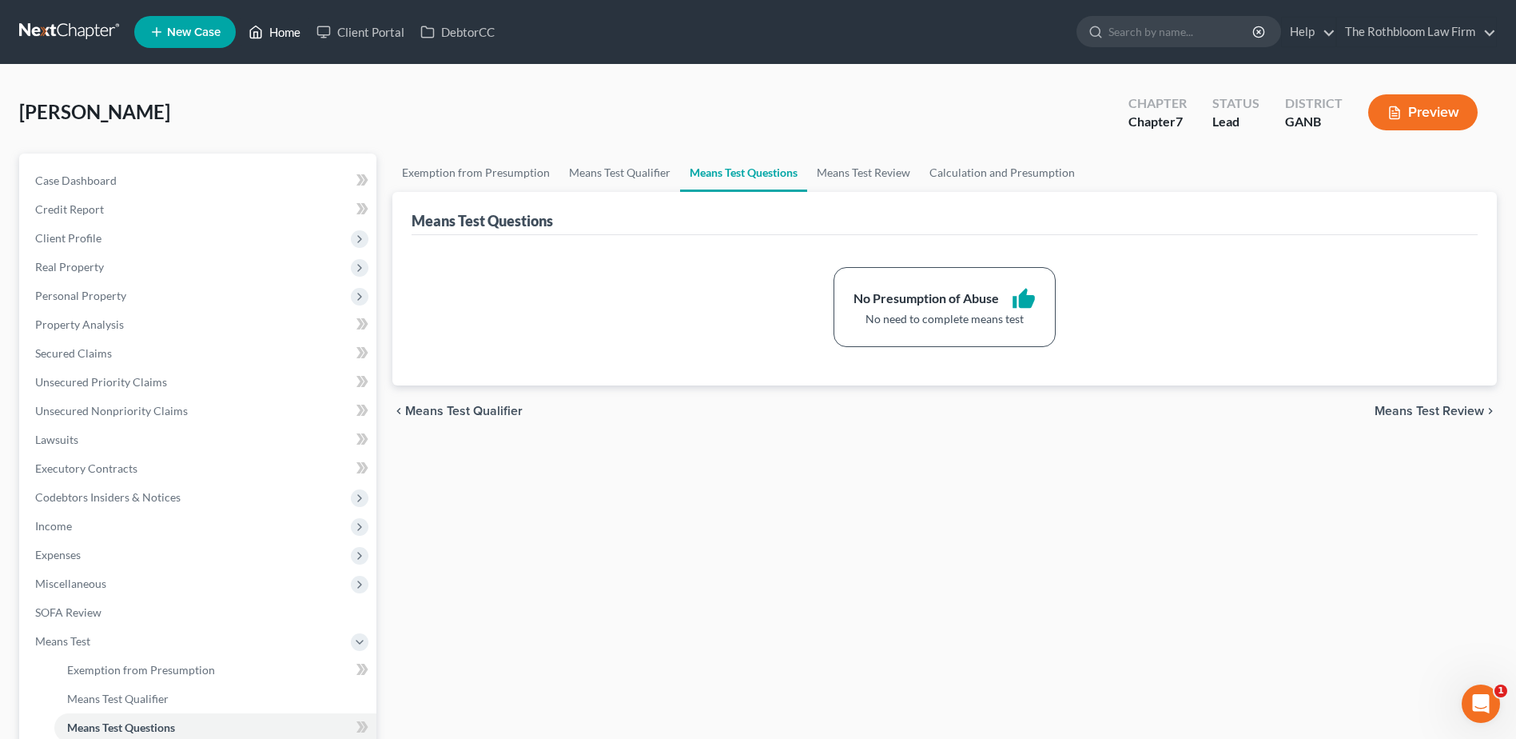
click at [284, 36] on link "Home" at bounding box center [275, 32] width 68 height 29
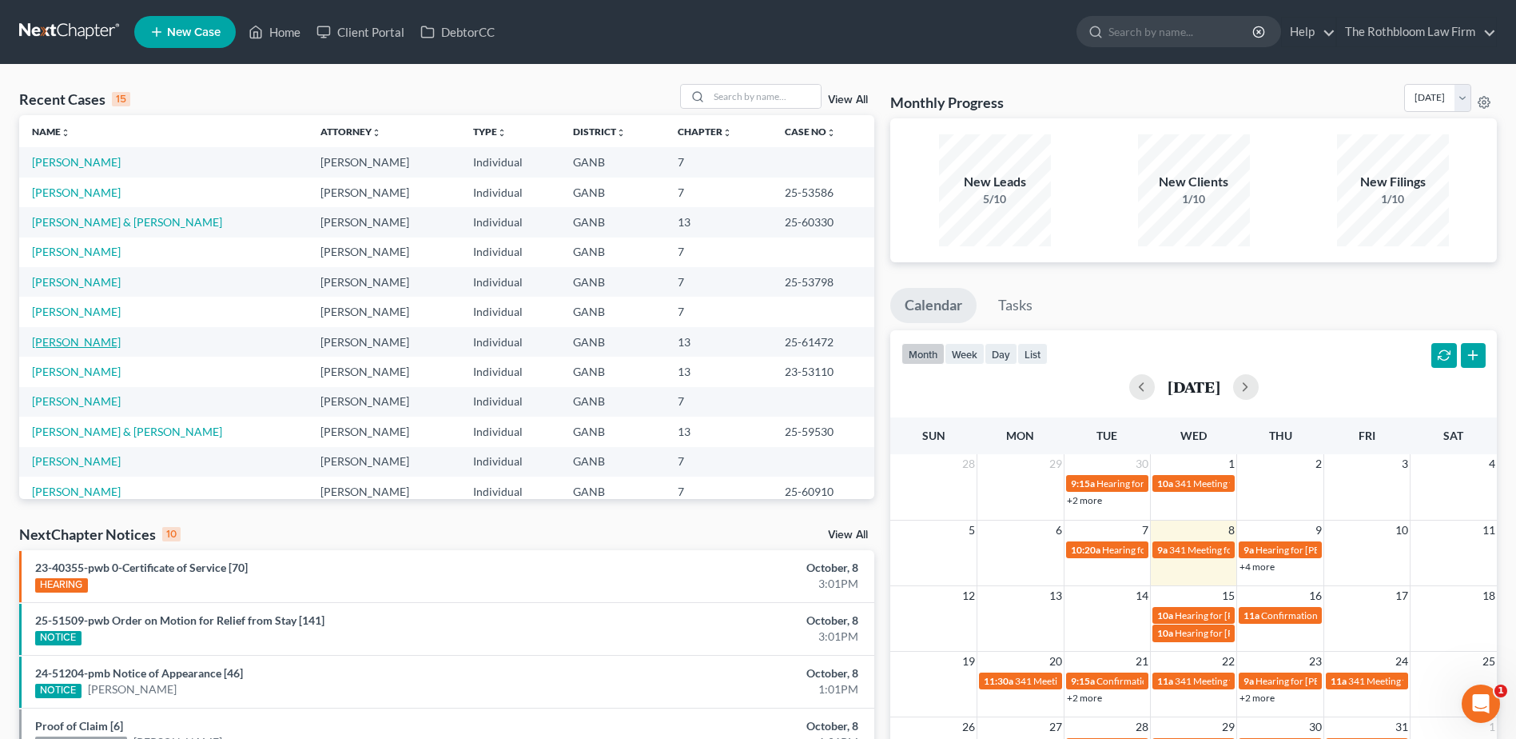
click at [55, 339] on link "[PERSON_NAME]" at bounding box center [76, 342] width 89 height 14
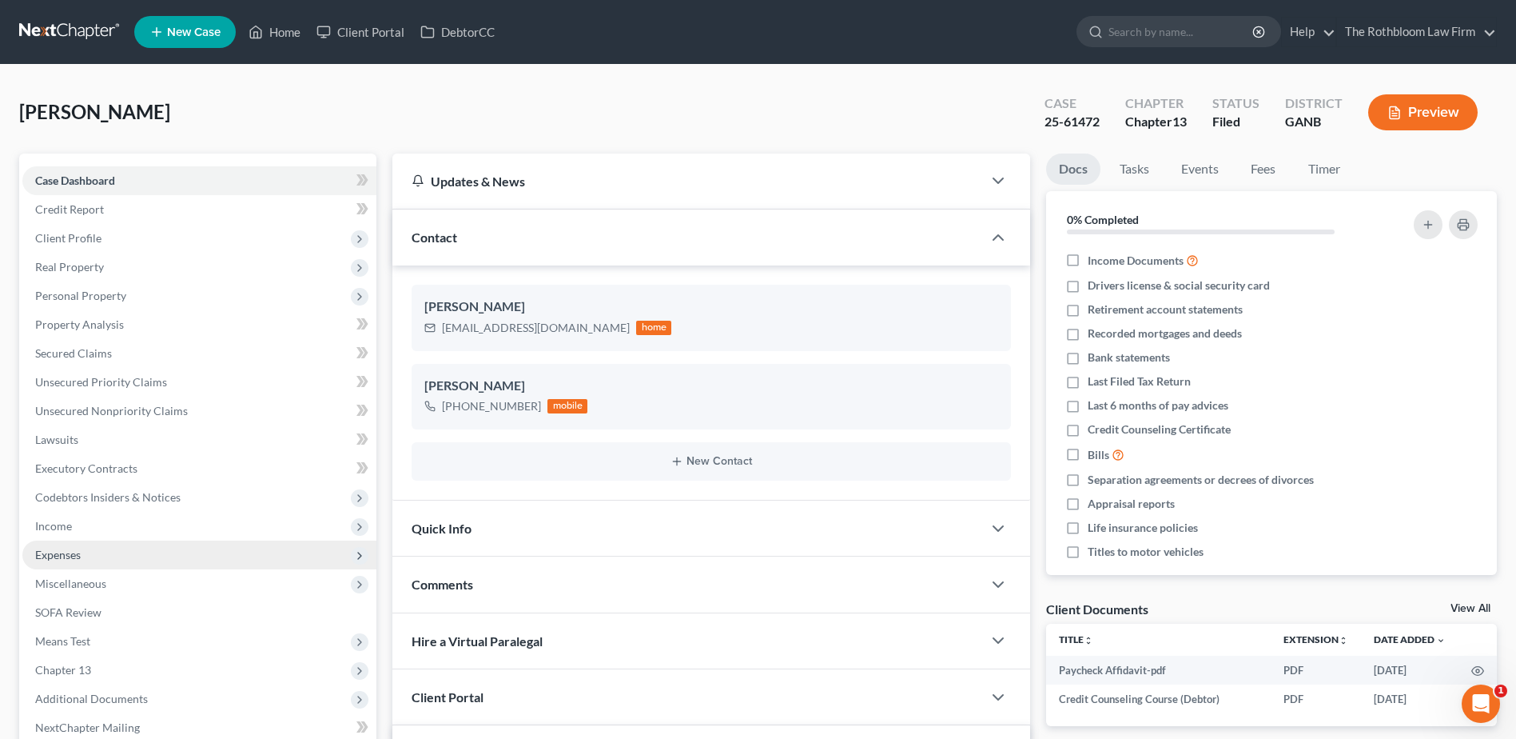
click at [70, 555] on span "Expenses" at bounding box center [58, 555] width 46 height 14
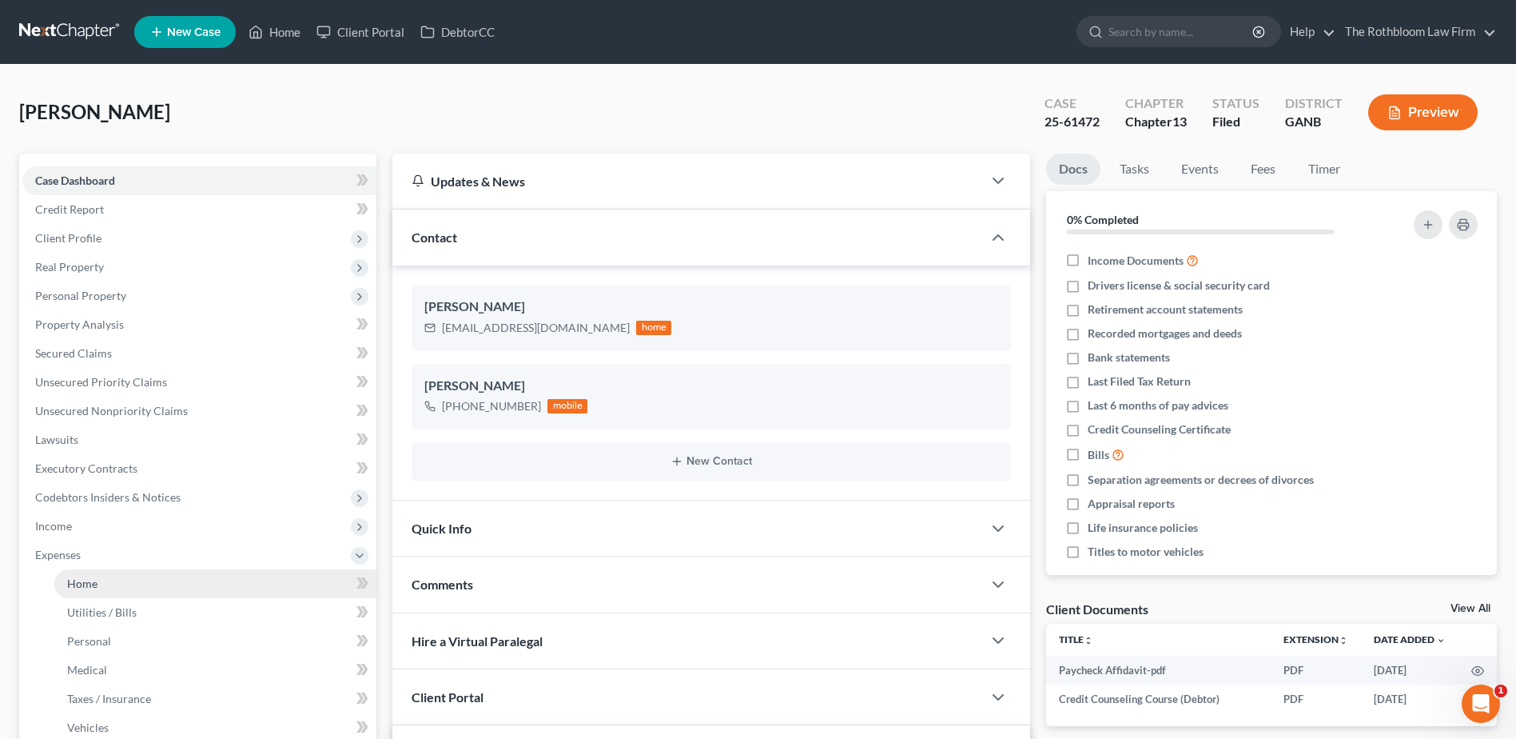
click at [74, 586] on span "Home" at bounding box center [82, 583] width 30 height 14
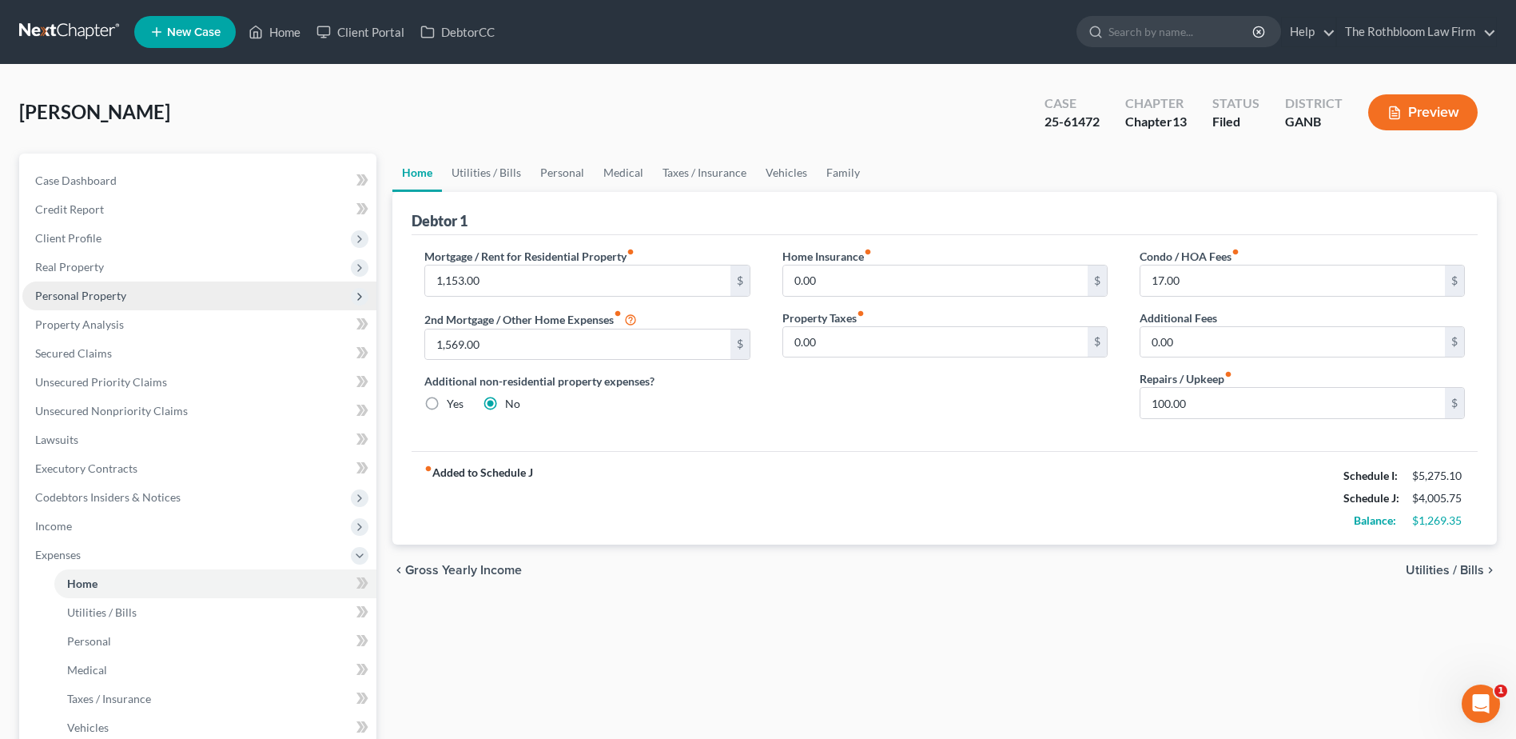
click at [93, 293] on span "Personal Property" at bounding box center [80, 296] width 91 height 14
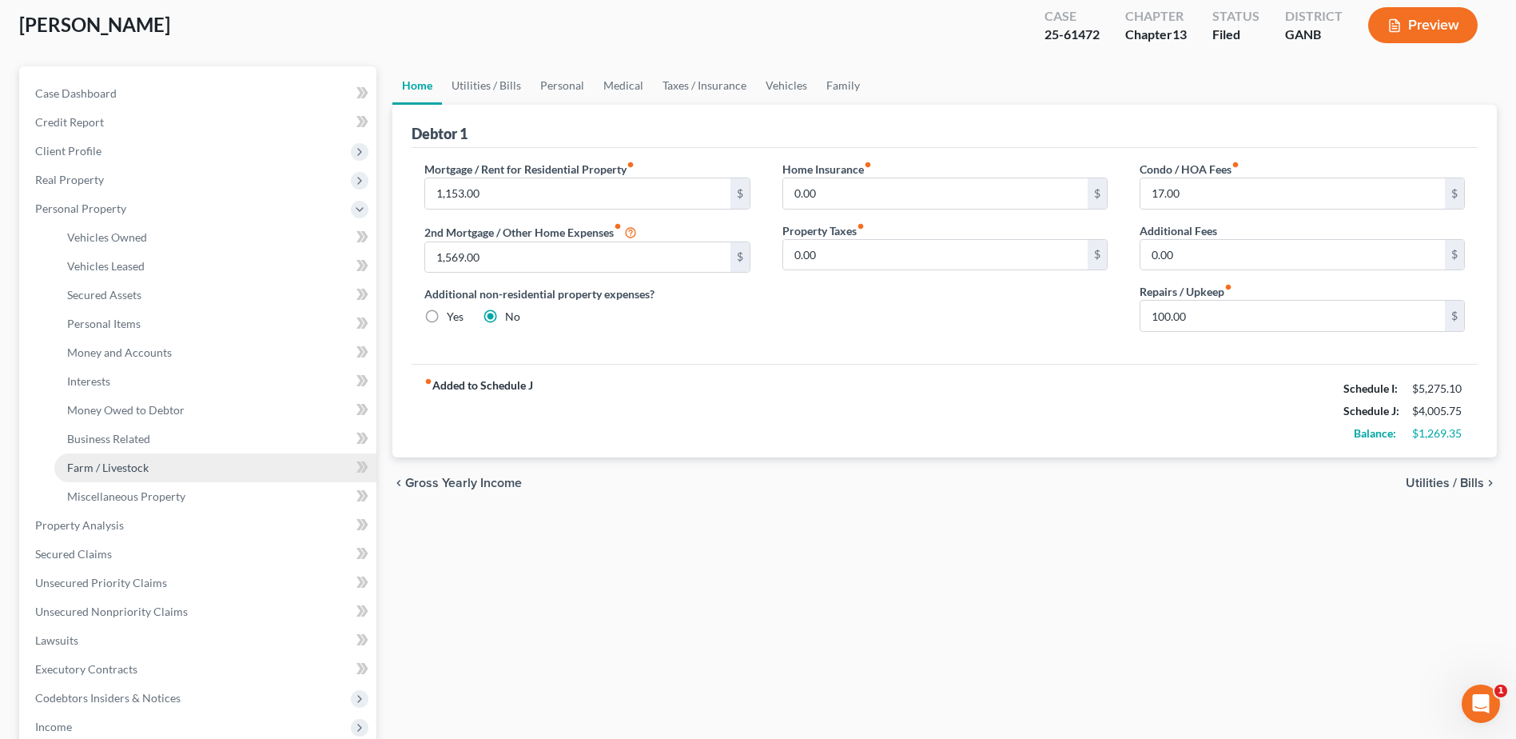
scroll to position [240, 0]
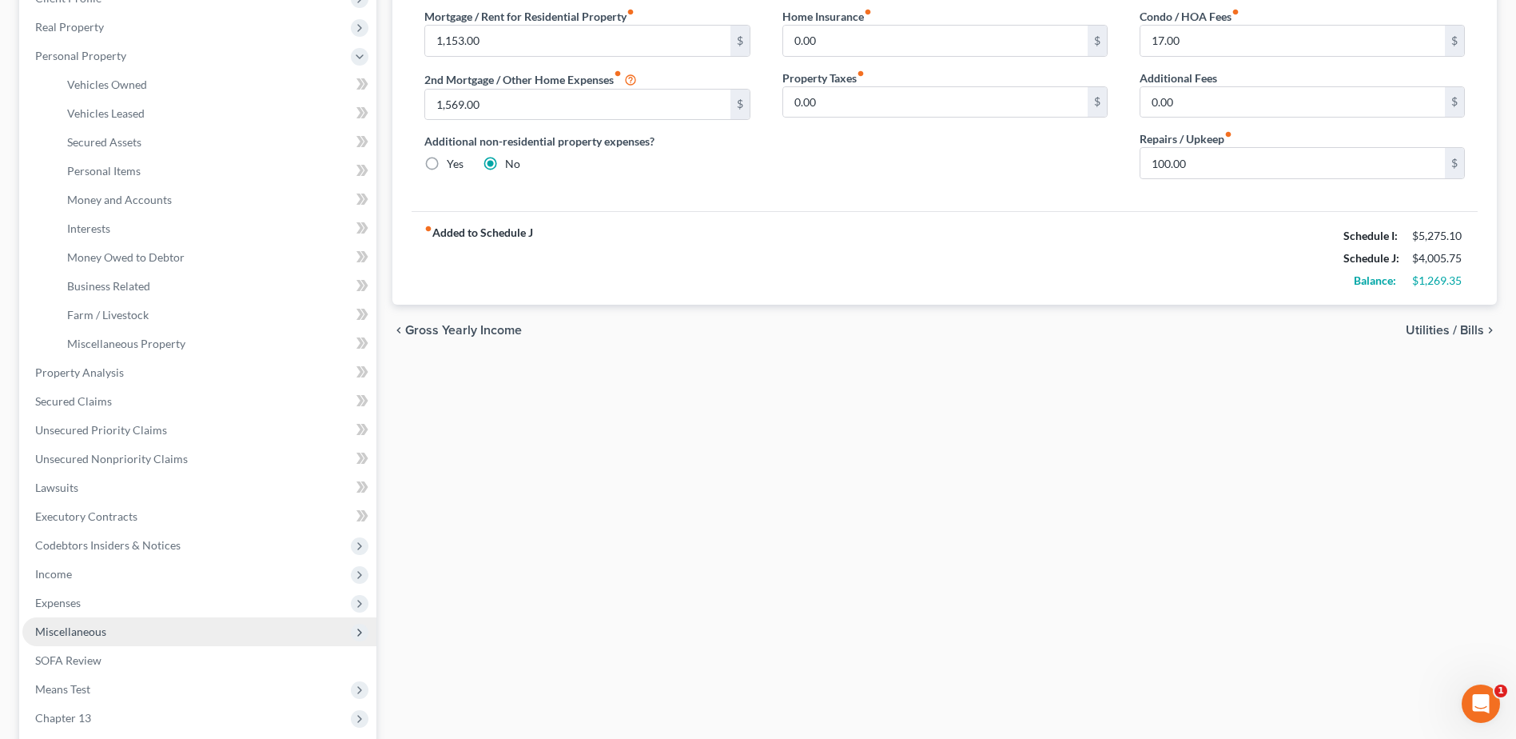
click at [70, 636] on span "Miscellaneous" at bounding box center [70, 631] width 71 height 14
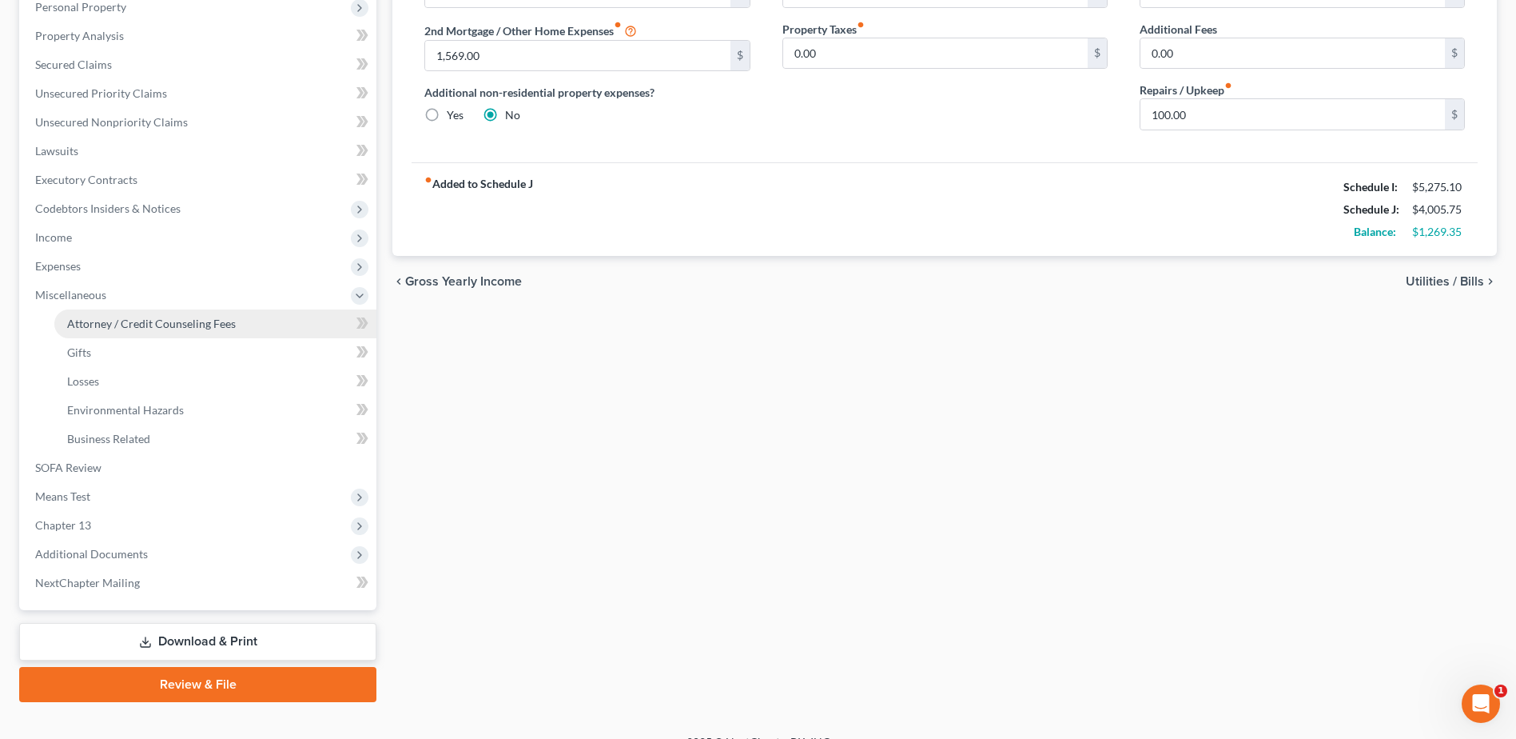
scroll to position [313, 0]
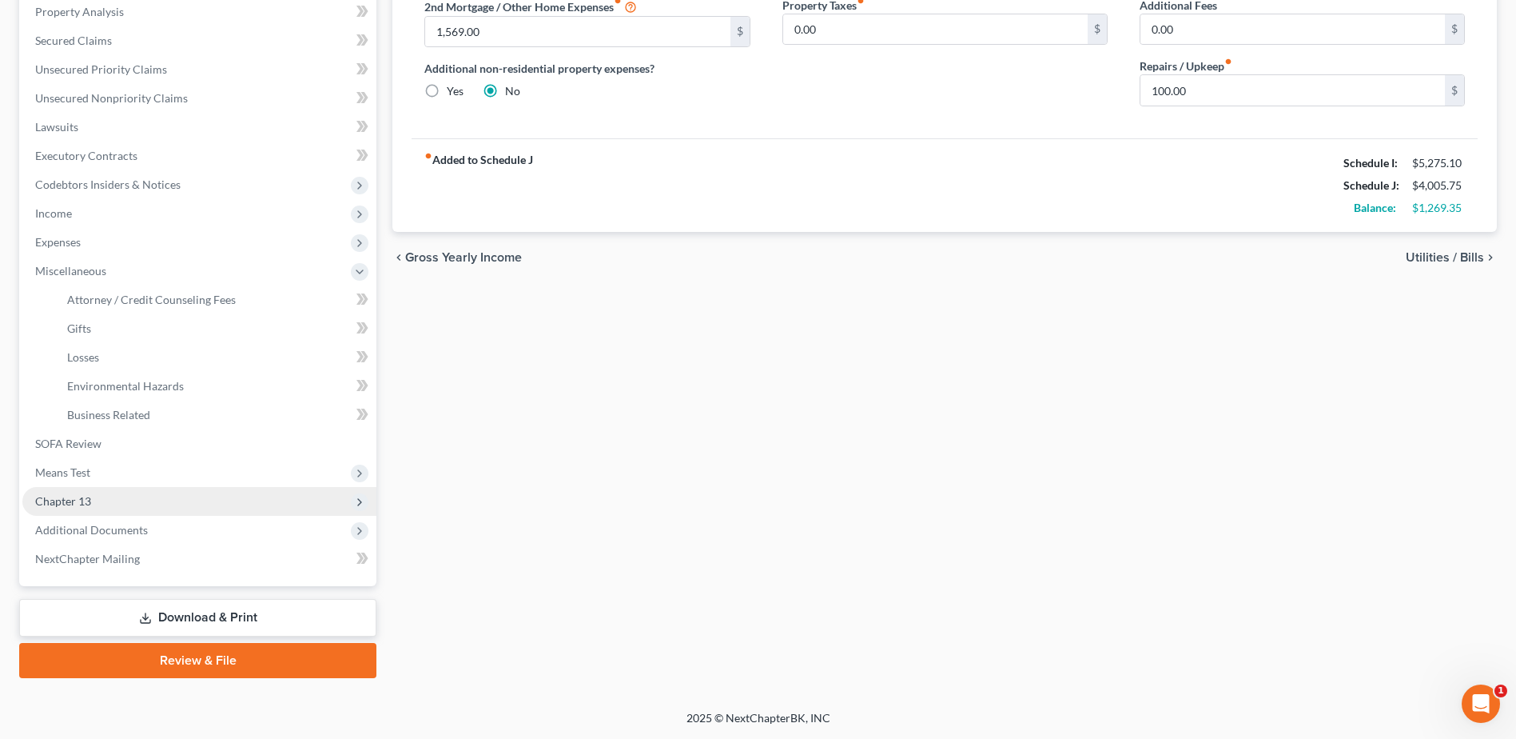
click at [106, 504] on span "Chapter 13" at bounding box center [199, 501] width 354 height 29
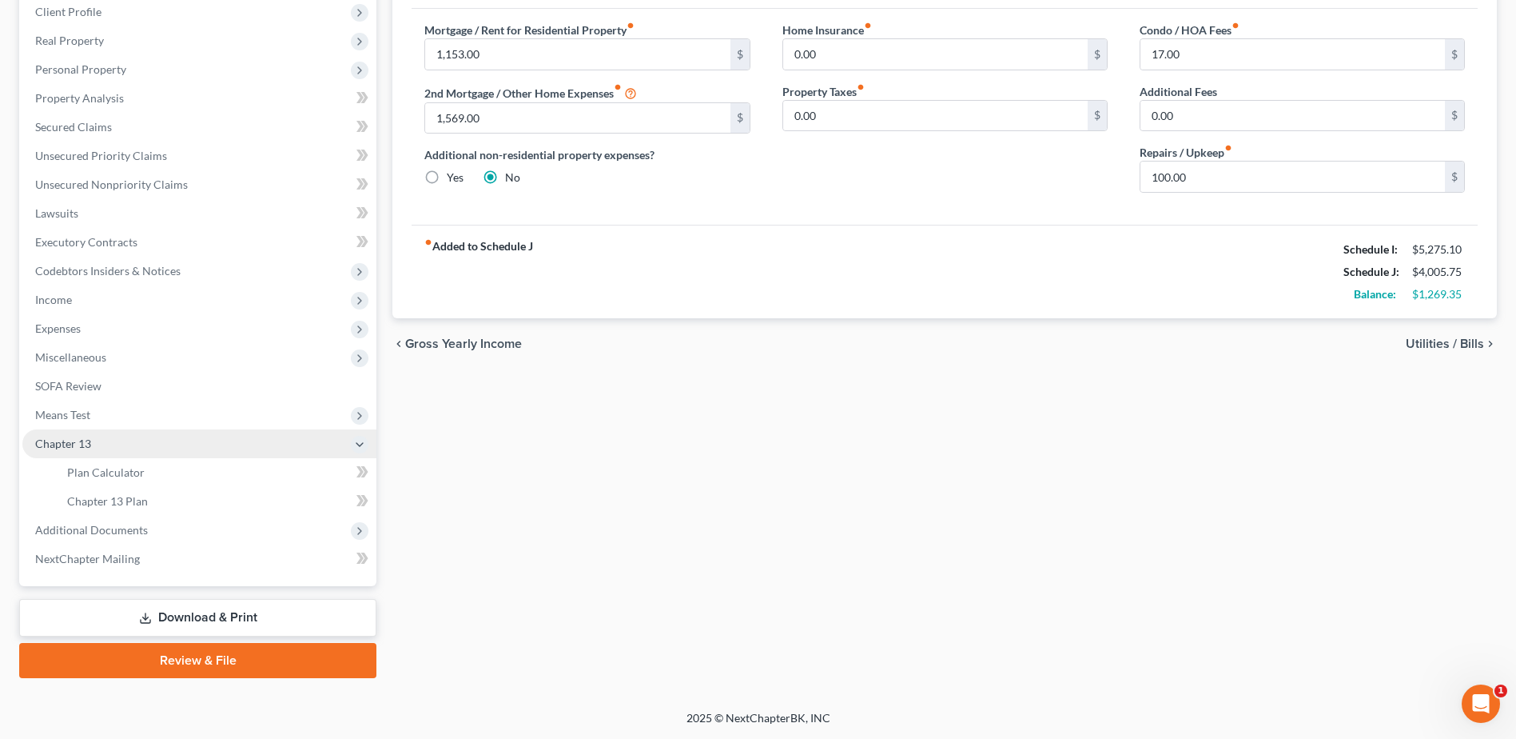
scroll to position [226, 0]
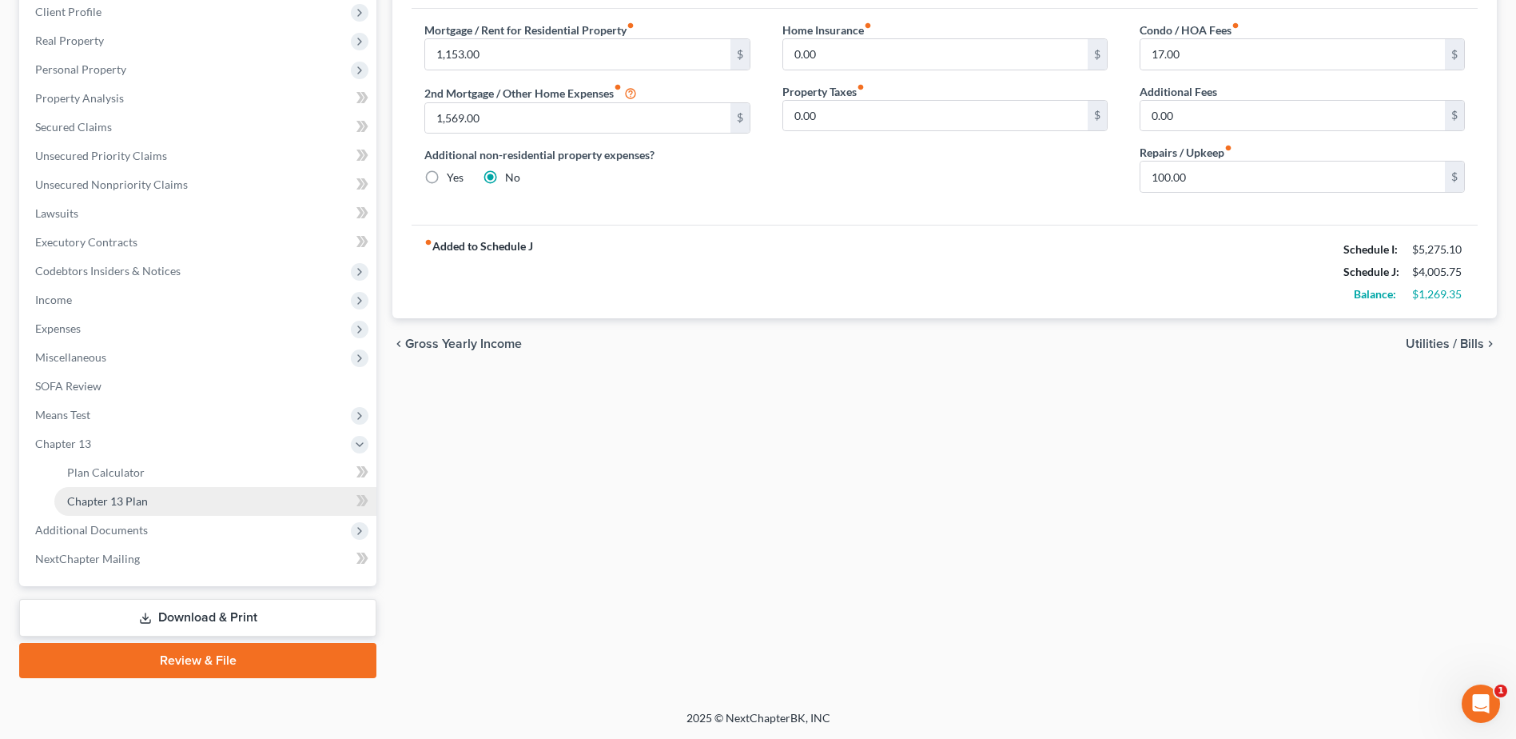
click at [127, 502] on span "Chapter 13 Plan" at bounding box center [107, 501] width 81 height 14
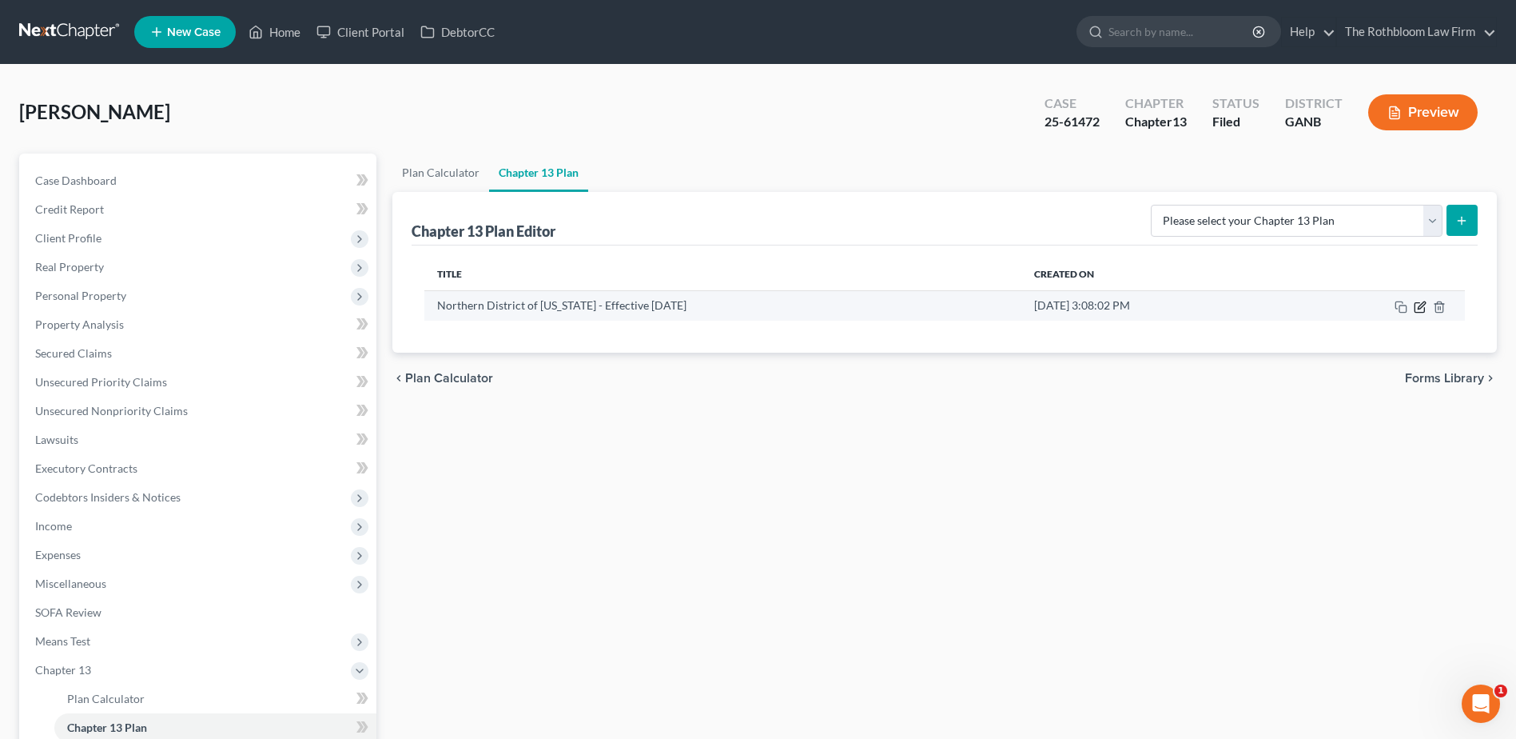
click at [1414, 309] on icon "button" at bounding box center [1420, 307] width 13 height 13
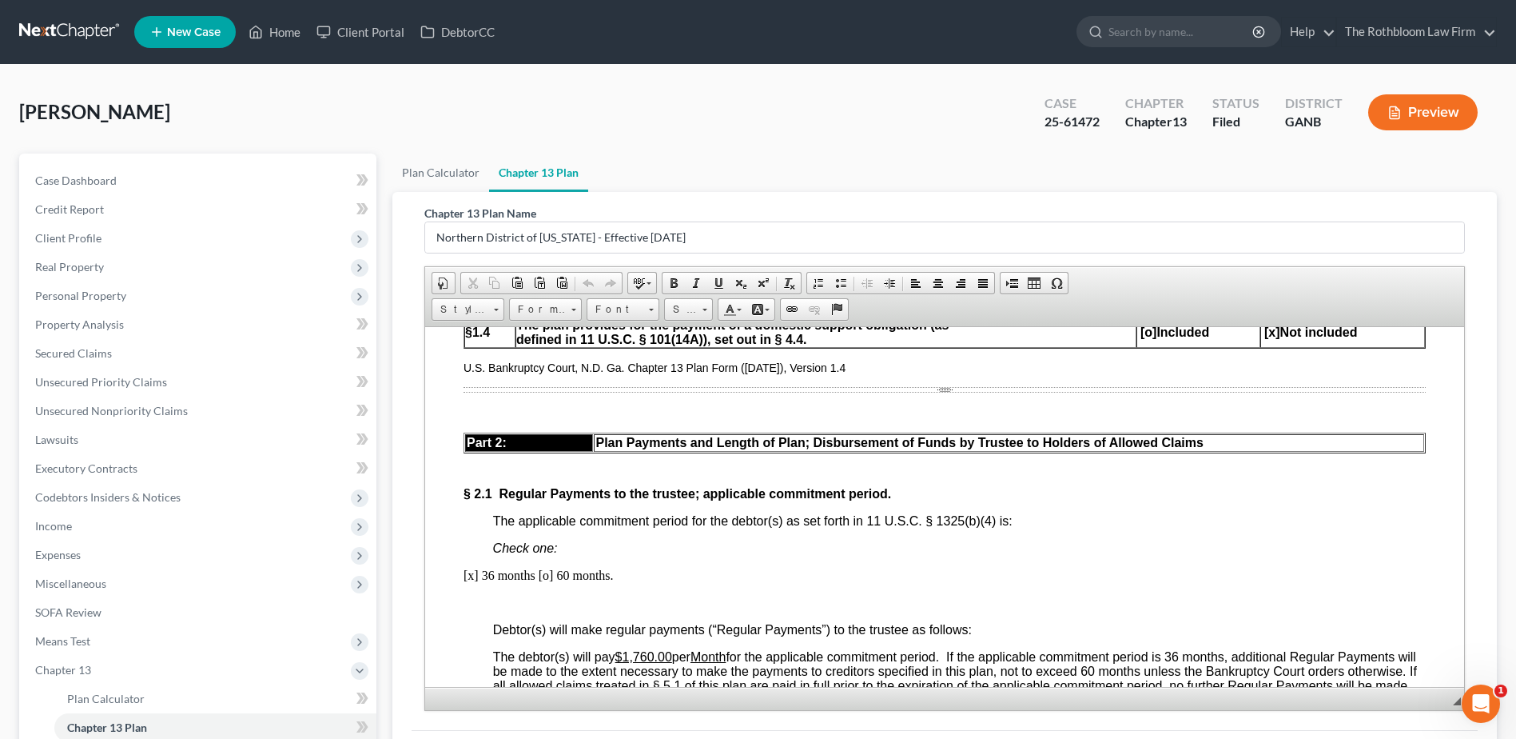
scroll to position [1039, 0]
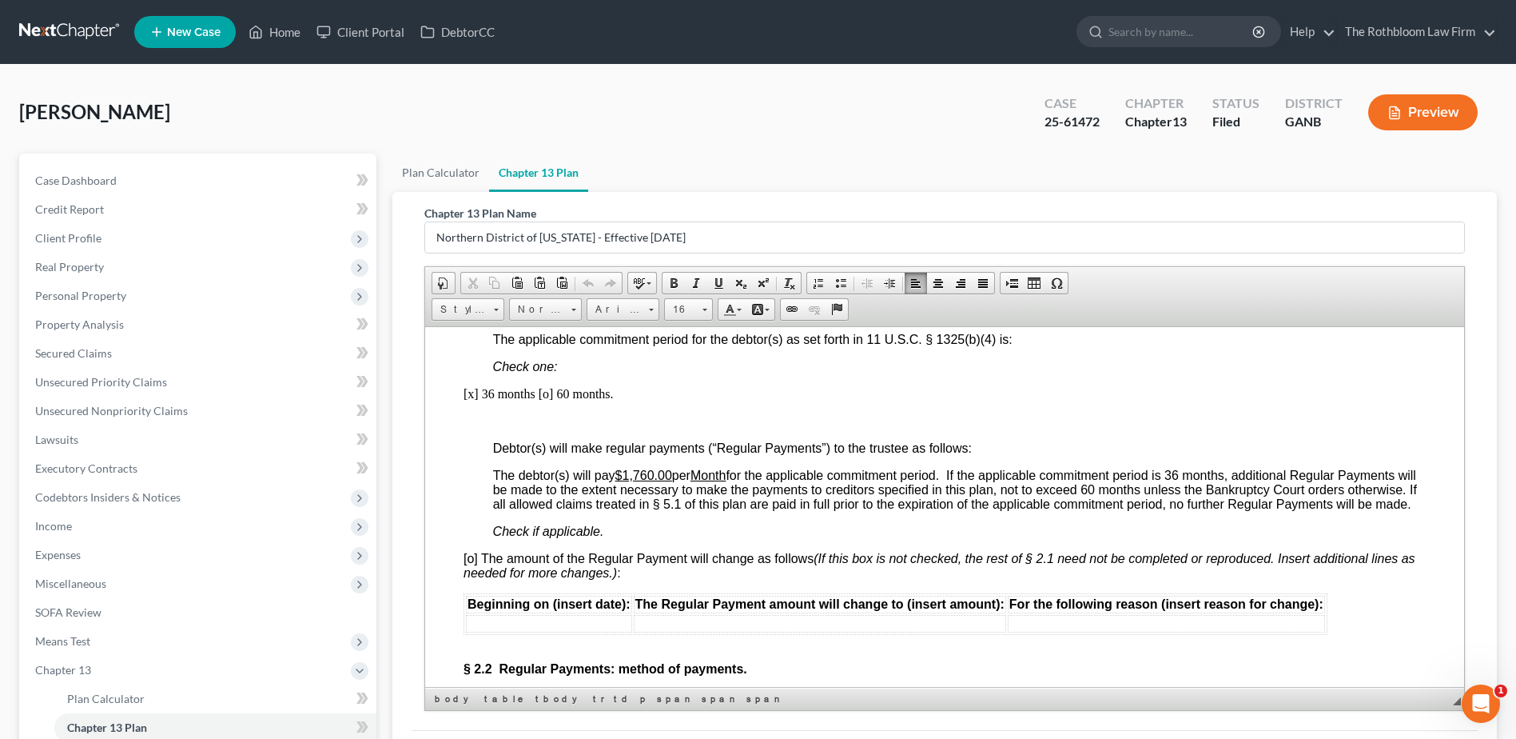
click at [626, 475] on u "$1,760.00" at bounding box center [643, 475] width 57 height 14
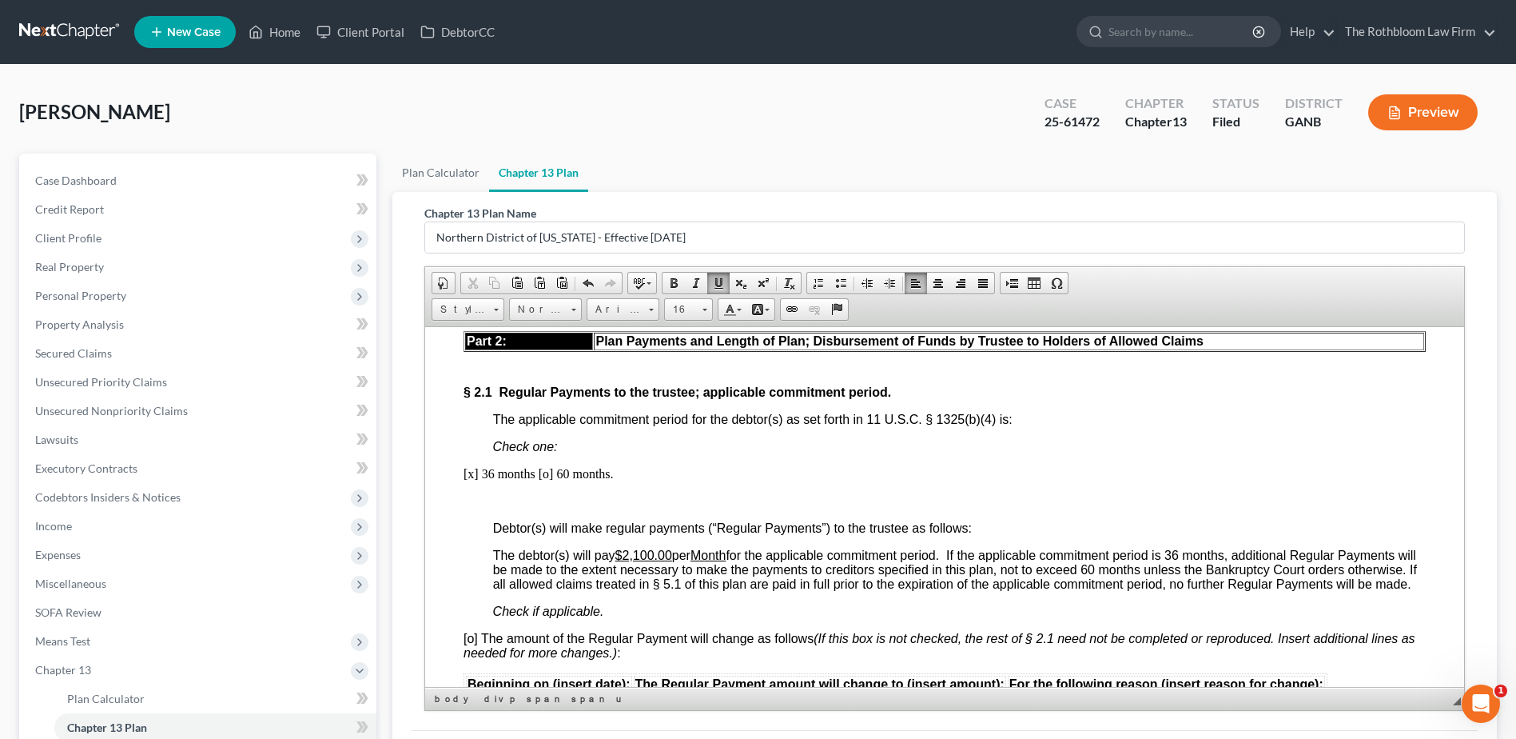
scroll to position [559, 0]
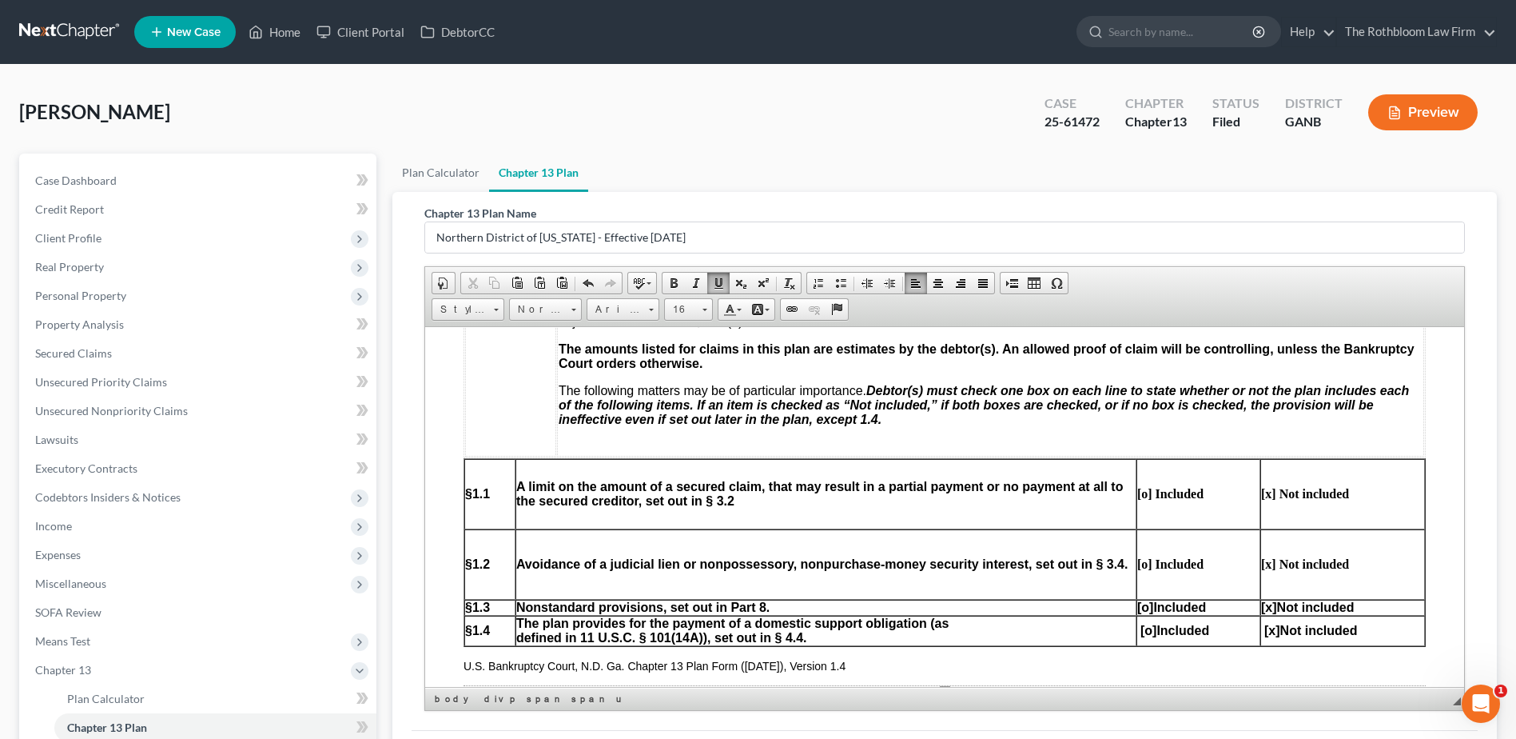
click at [1137, 606] on span "[o]" at bounding box center [1145, 606] width 16 height 14
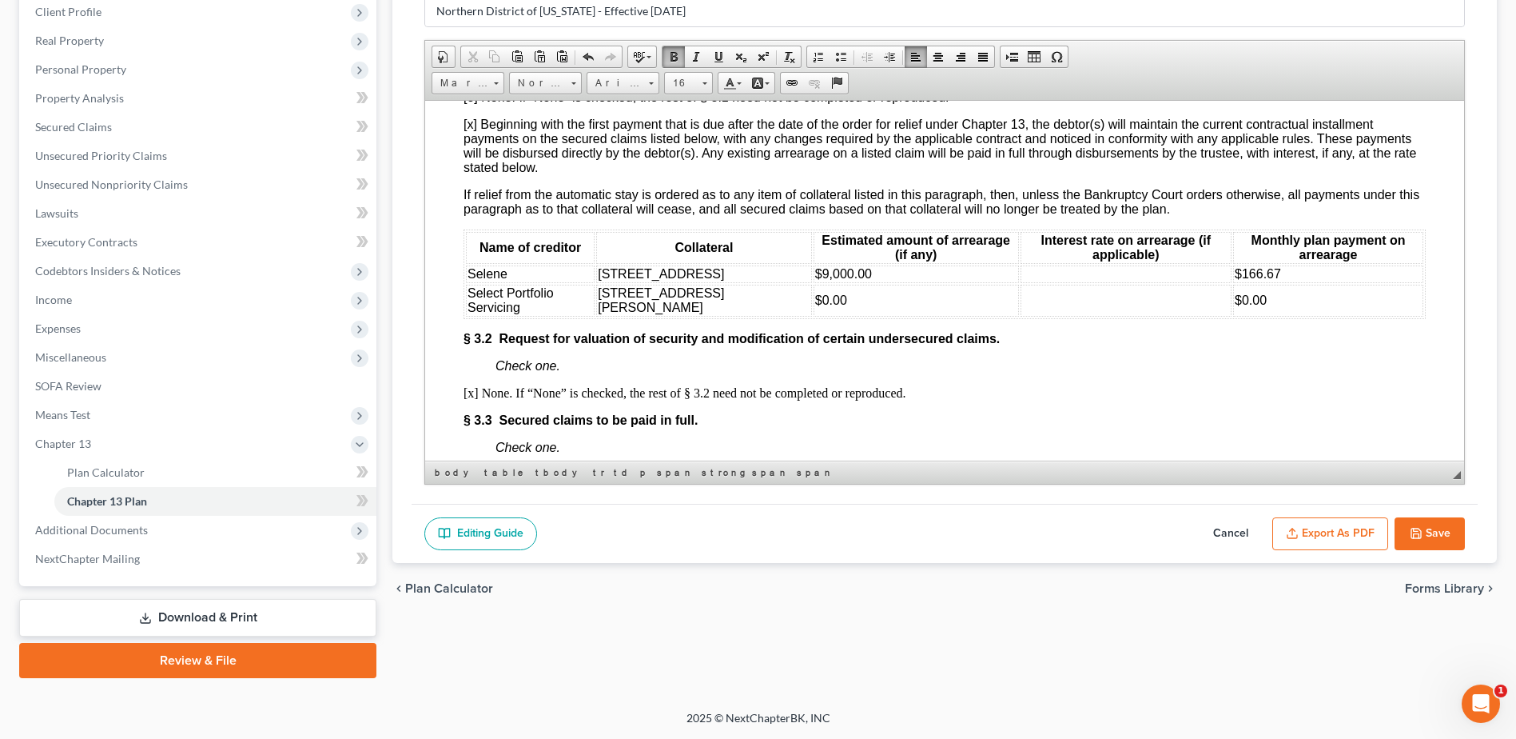
scroll to position [2318, 0]
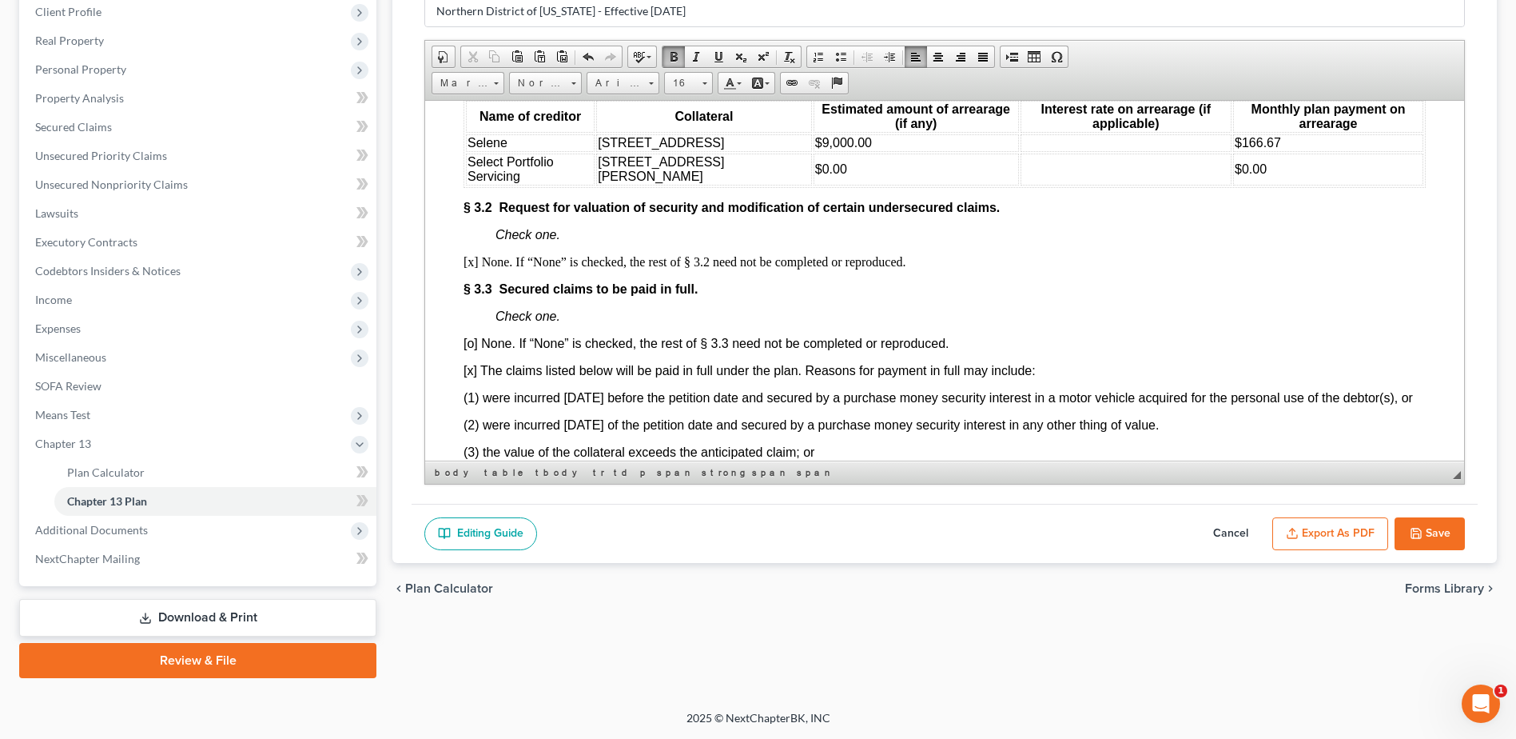
click at [521, 182] on span "Select Portfolio Servicing" at bounding box center [511, 168] width 86 height 28
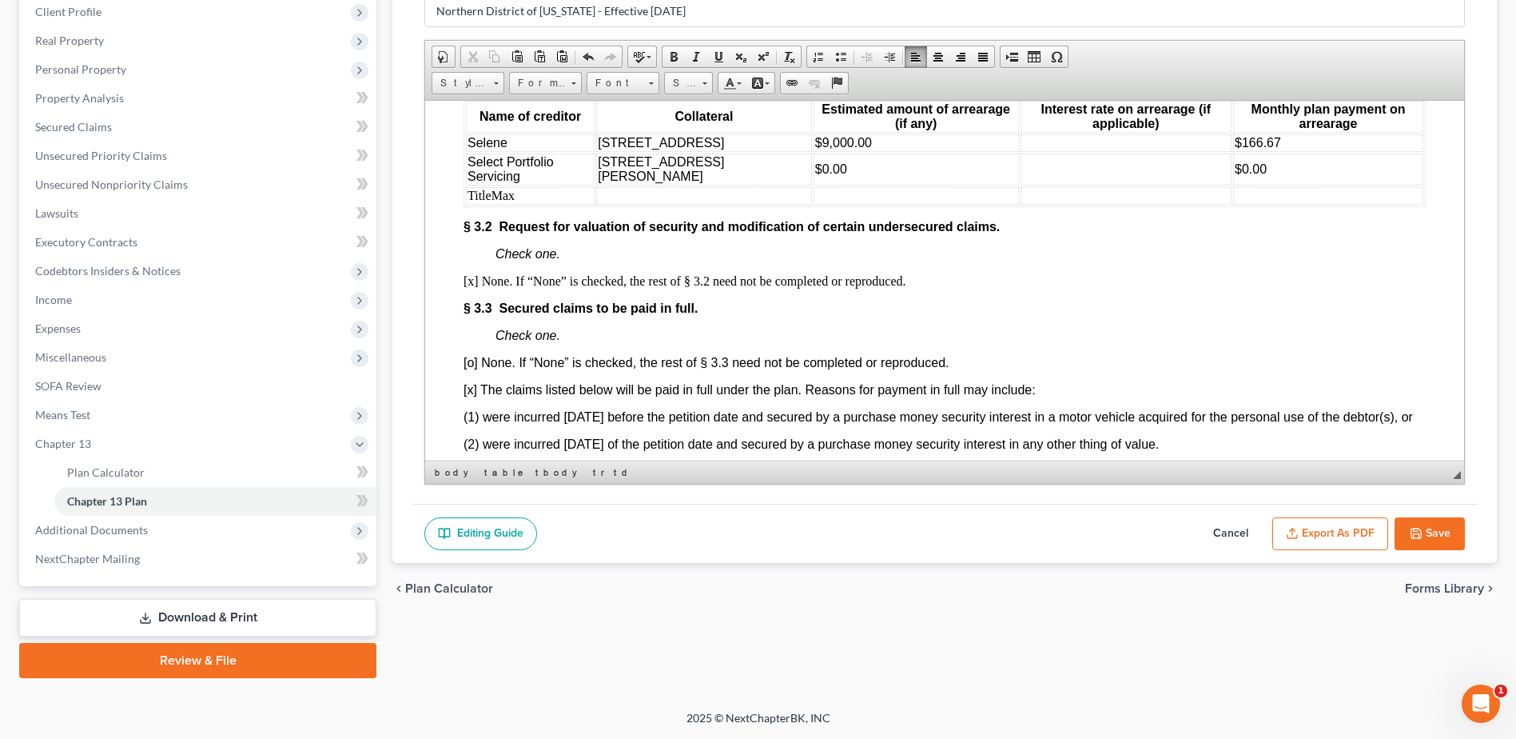
click at [1439, 532] on button "Save" at bounding box center [1430, 534] width 70 height 34
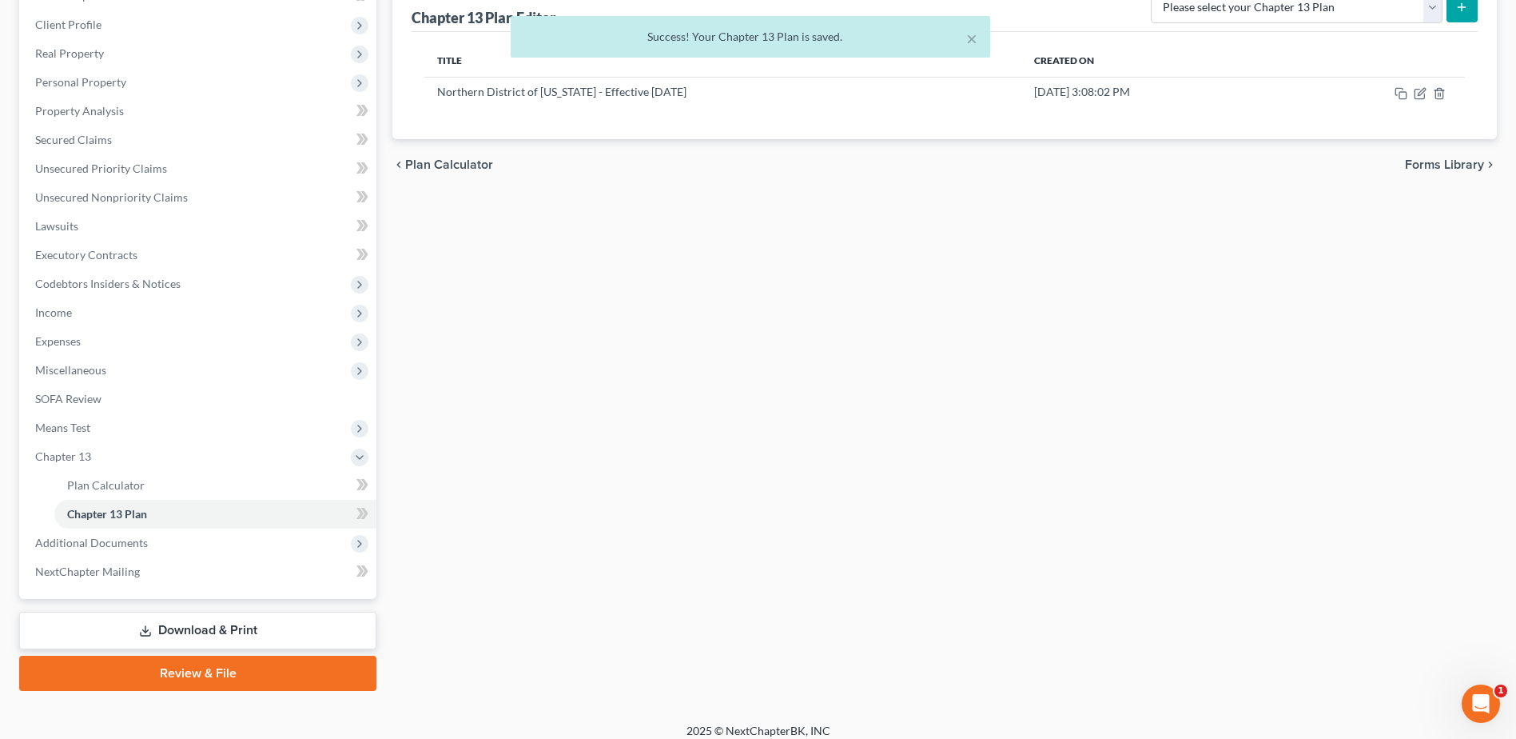
scroll to position [0, 0]
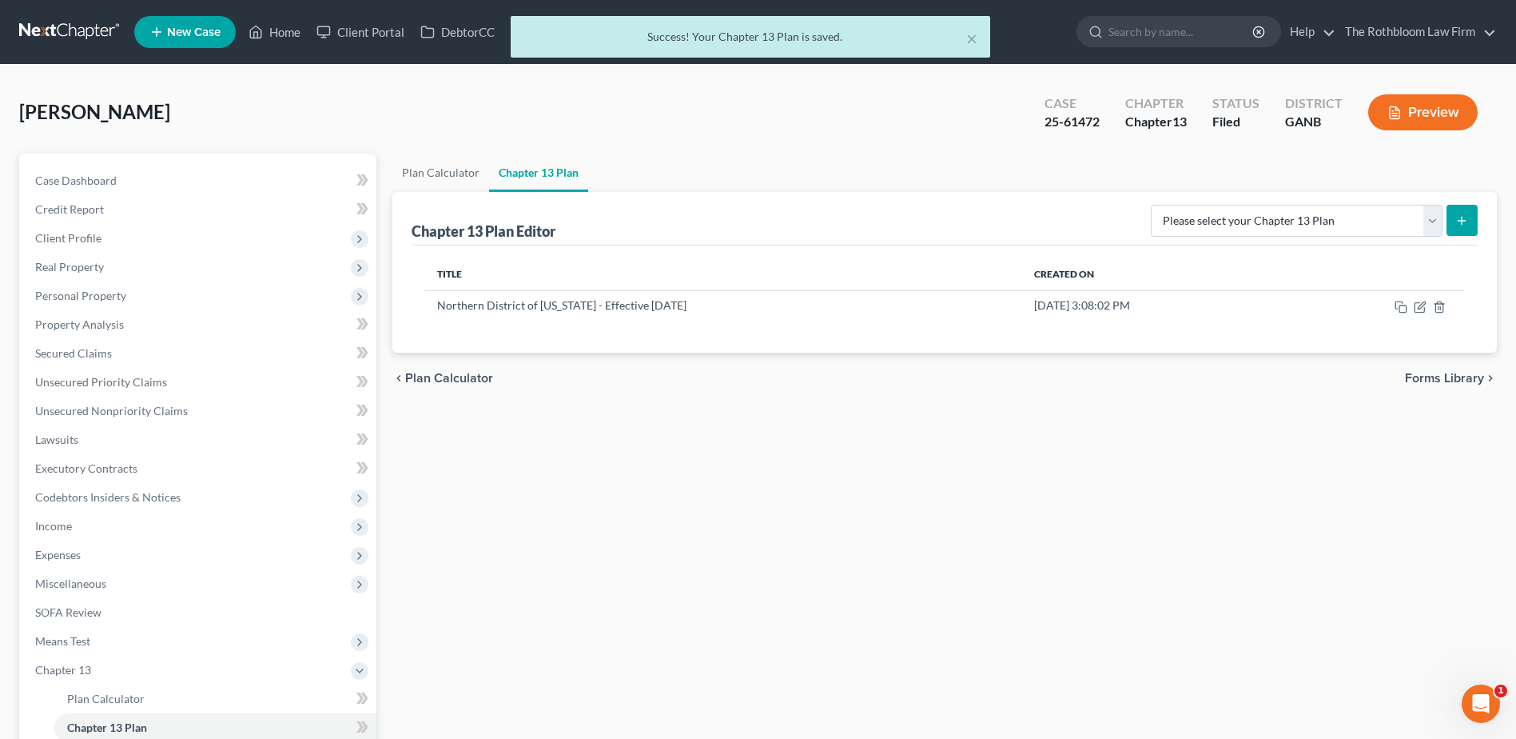
click at [293, 31] on div "× Success! Your Chapter 13 Plan is saved." at bounding box center [750, 41] width 1516 height 50
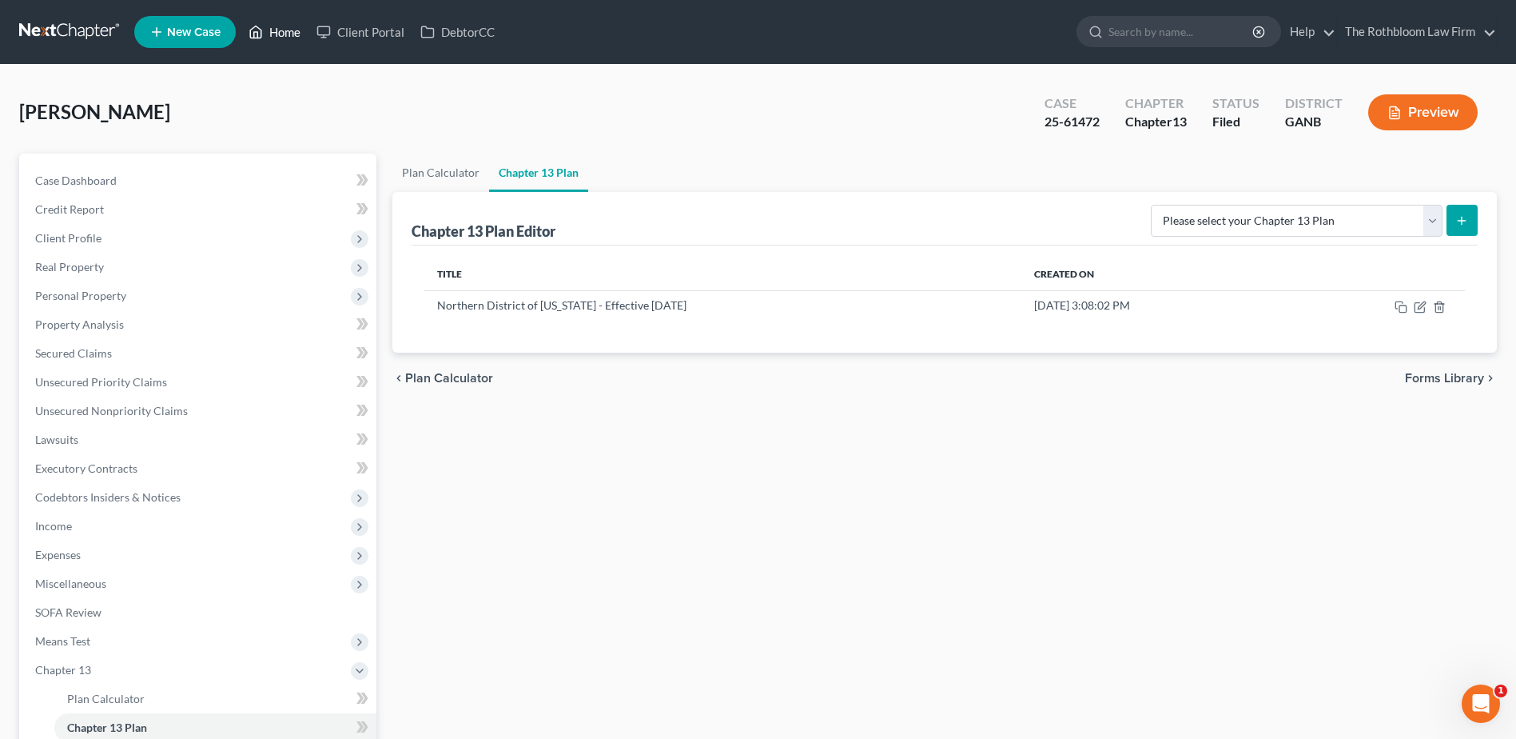
click at [289, 32] on link "Home" at bounding box center [275, 32] width 68 height 29
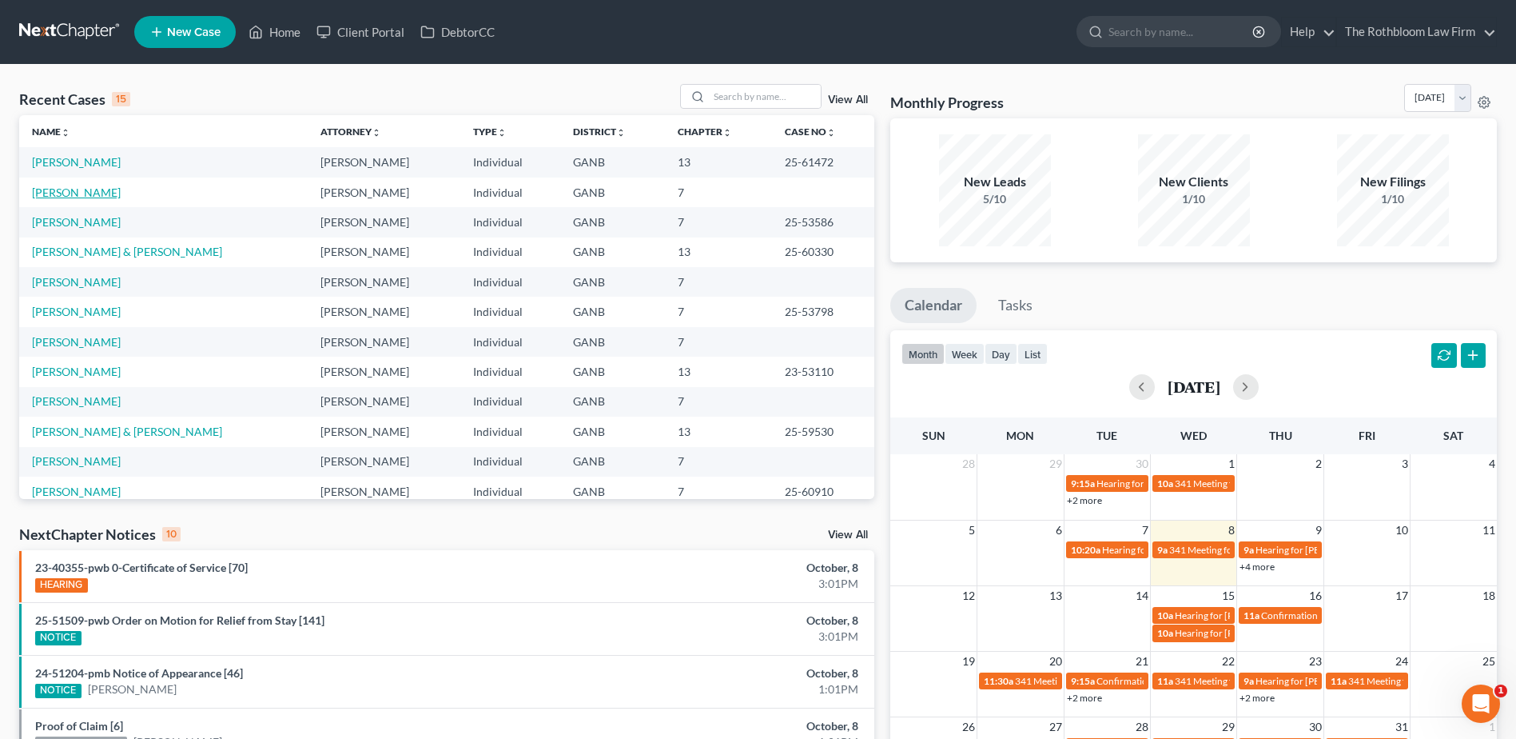
click at [72, 190] on link "[PERSON_NAME]" at bounding box center [76, 192] width 89 height 14
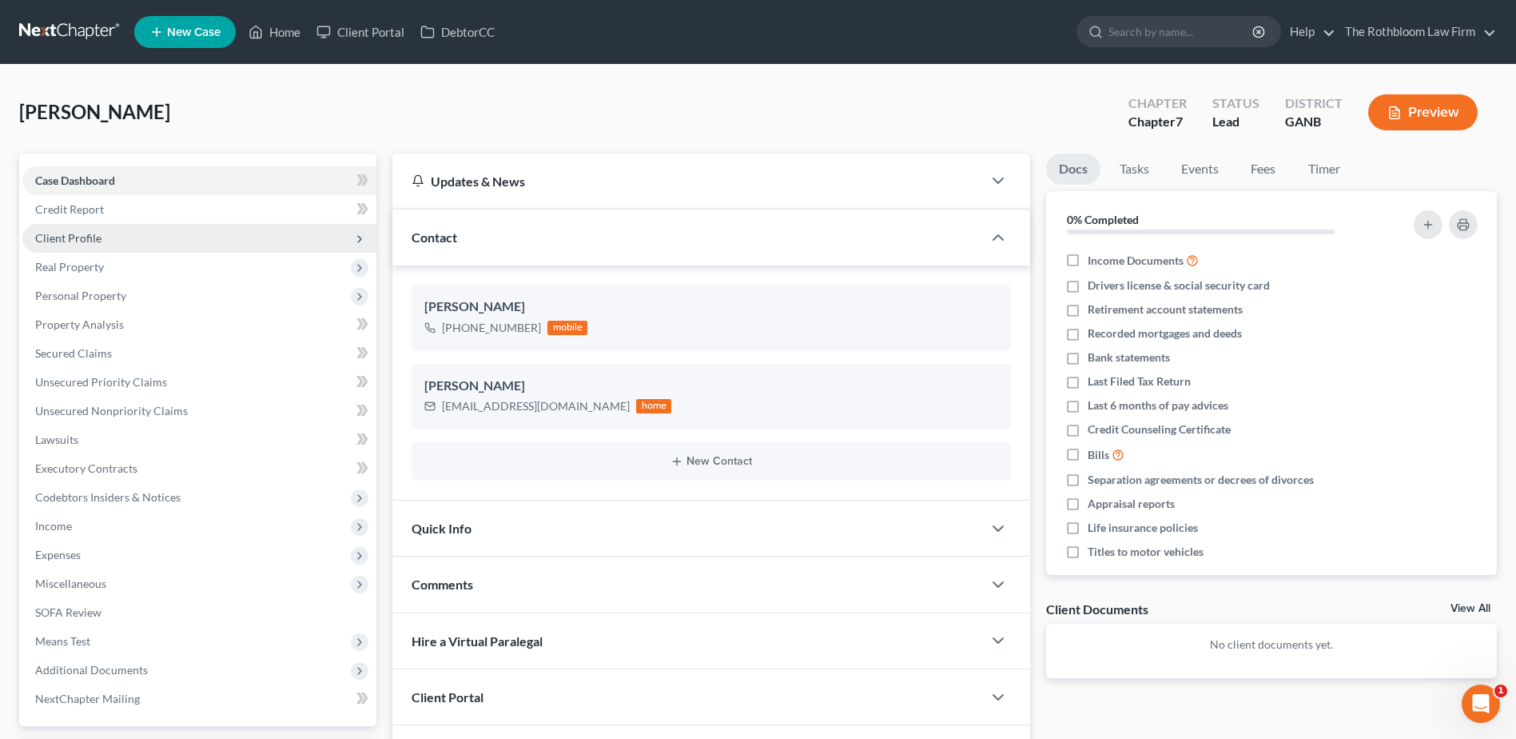
click at [76, 237] on span "Client Profile" at bounding box center [68, 238] width 66 height 14
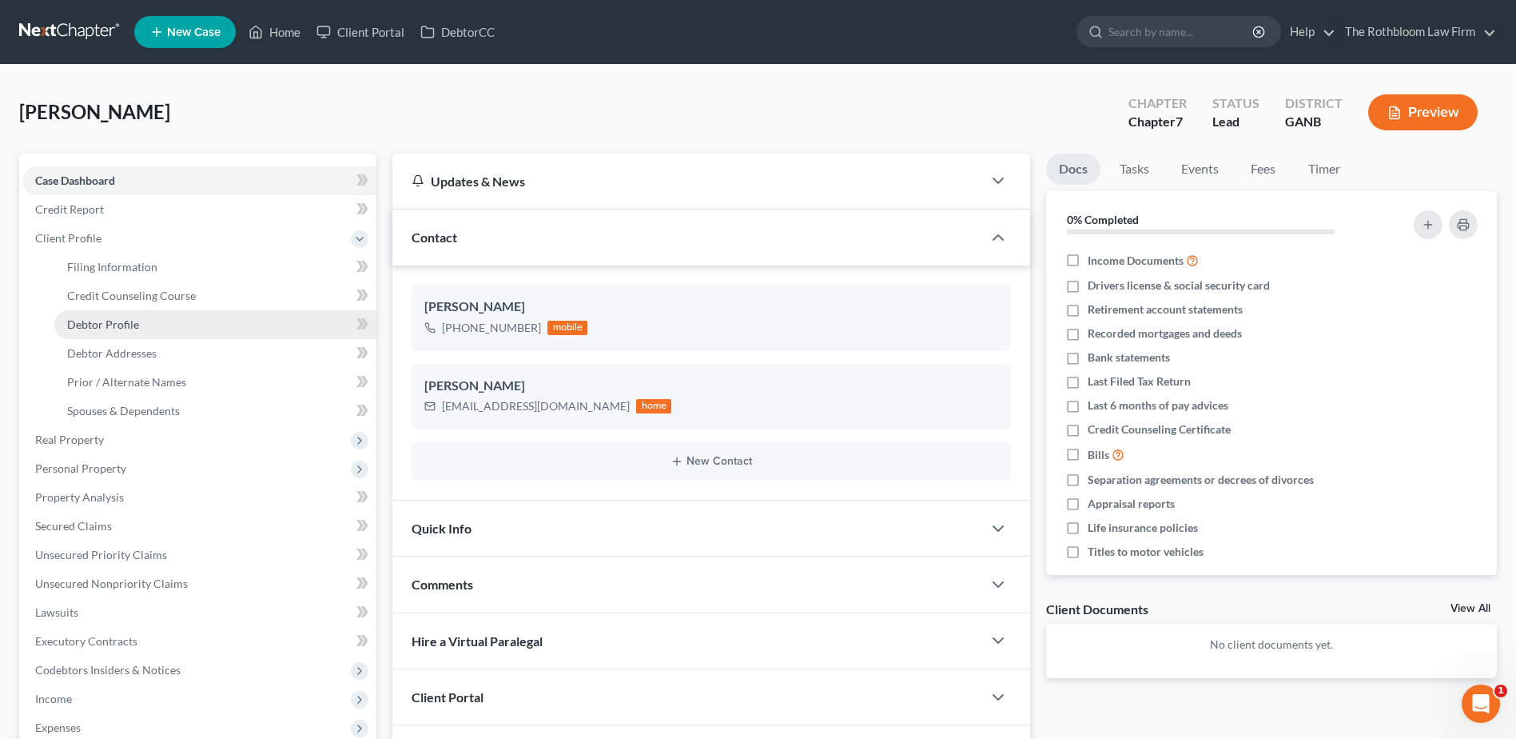
click at [116, 325] on span "Debtor Profile" at bounding box center [103, 324] width 72 height 14
select select "0"
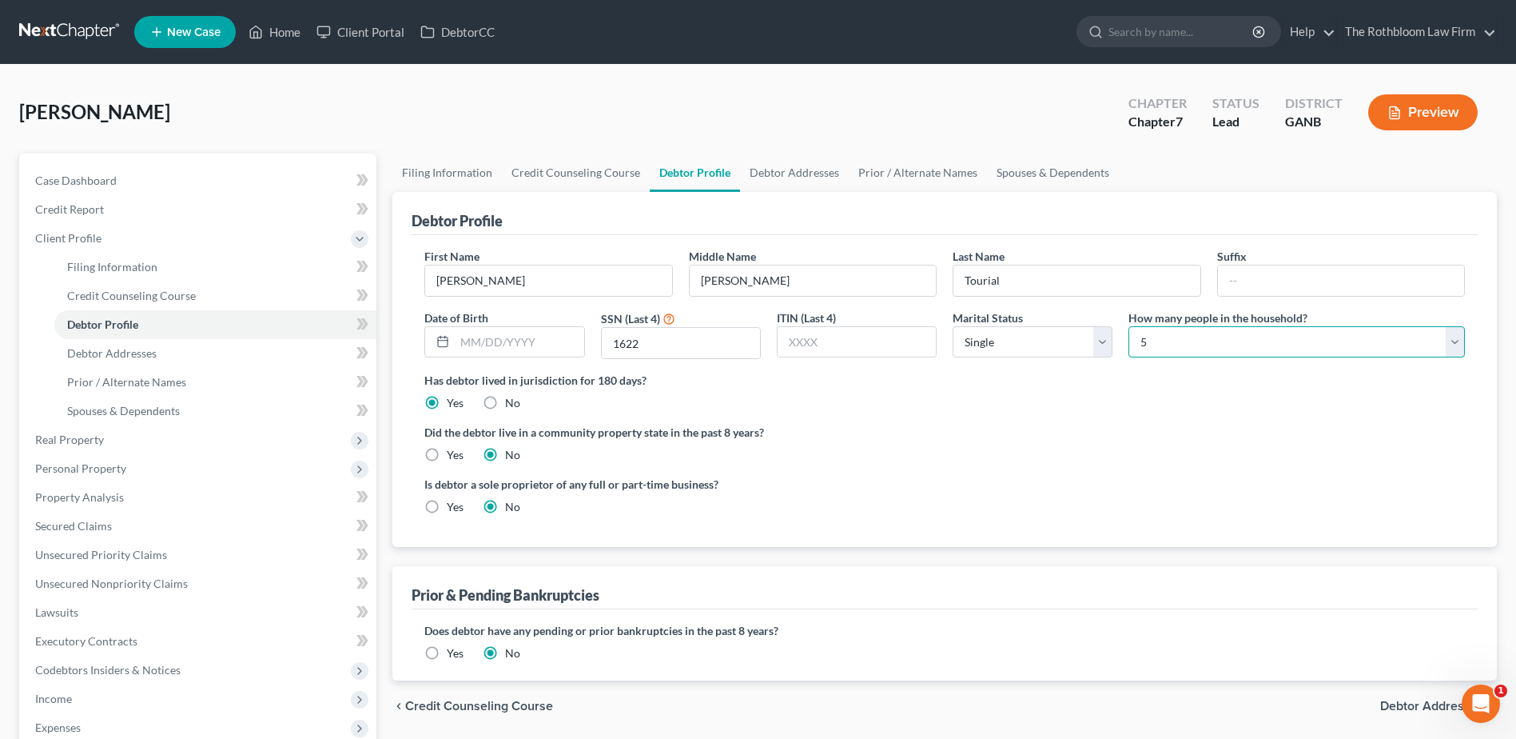
click at [1170, 343] on select "Select 1 2 3 4 5 6 7 8 9 10 11 12 13 14 15 16 17 18 19 20" at bounding box center [1297, 342] width 336 height 32
select select "3"
click at [1129, 326] on select "Select 1 2 3 4 5 6 7 8 9 10 11 12 13 14 15 16 17 18 19 20" at bounding box center [1297, 342] width 336 height 32
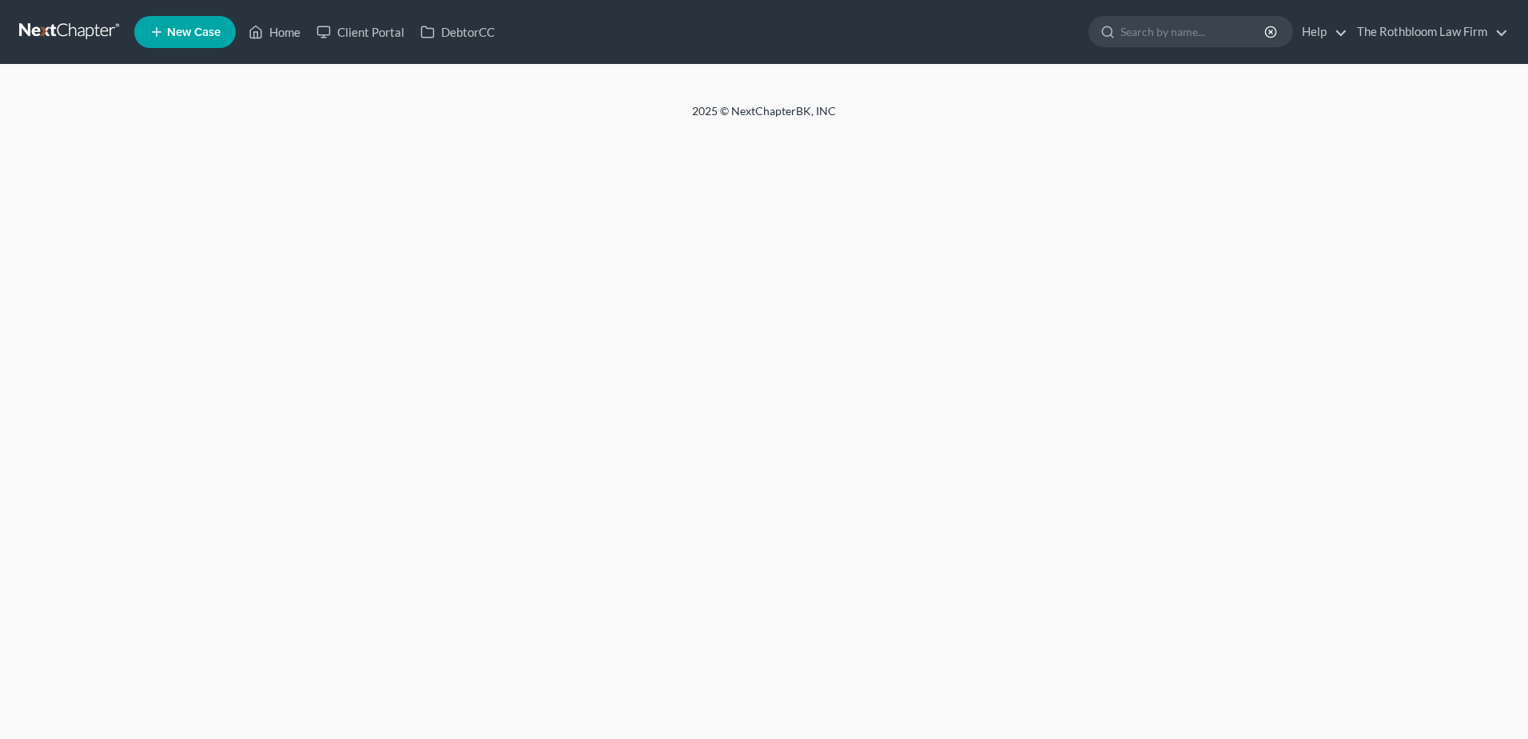
select select "0"
select select "3"
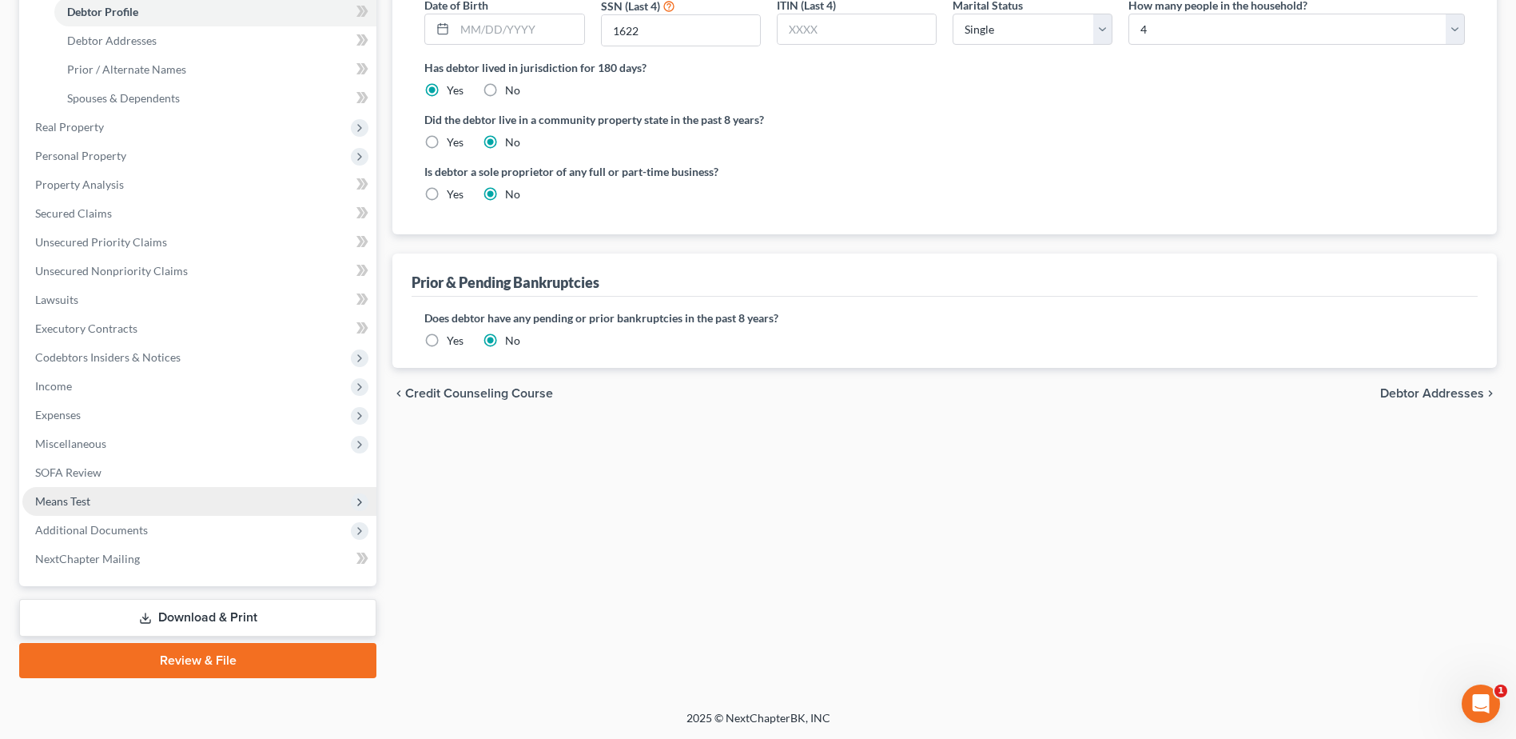
click at [75, 500] on span "Means Test" at bounding box center [62, 501] width 55 height 14
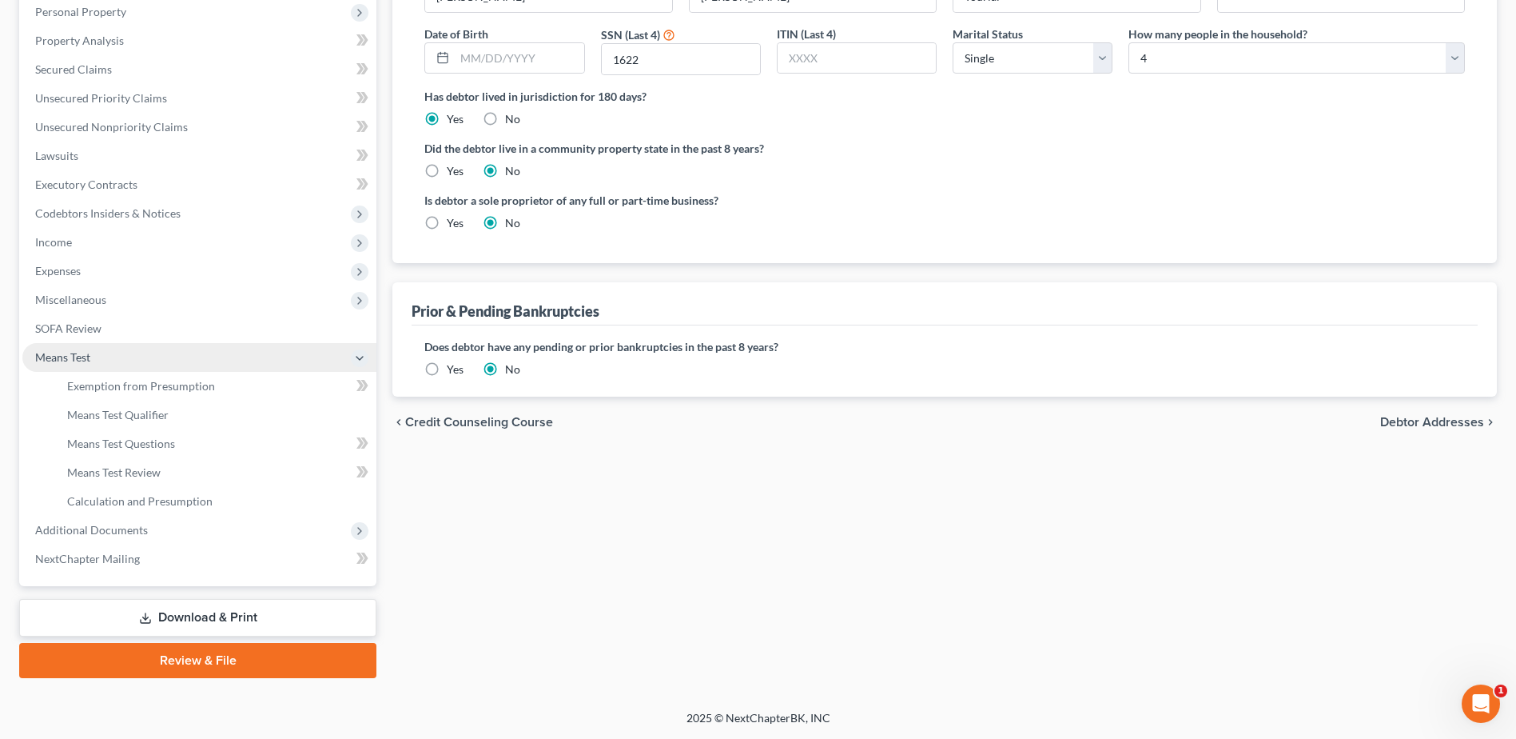
scroll to position [284, 0]
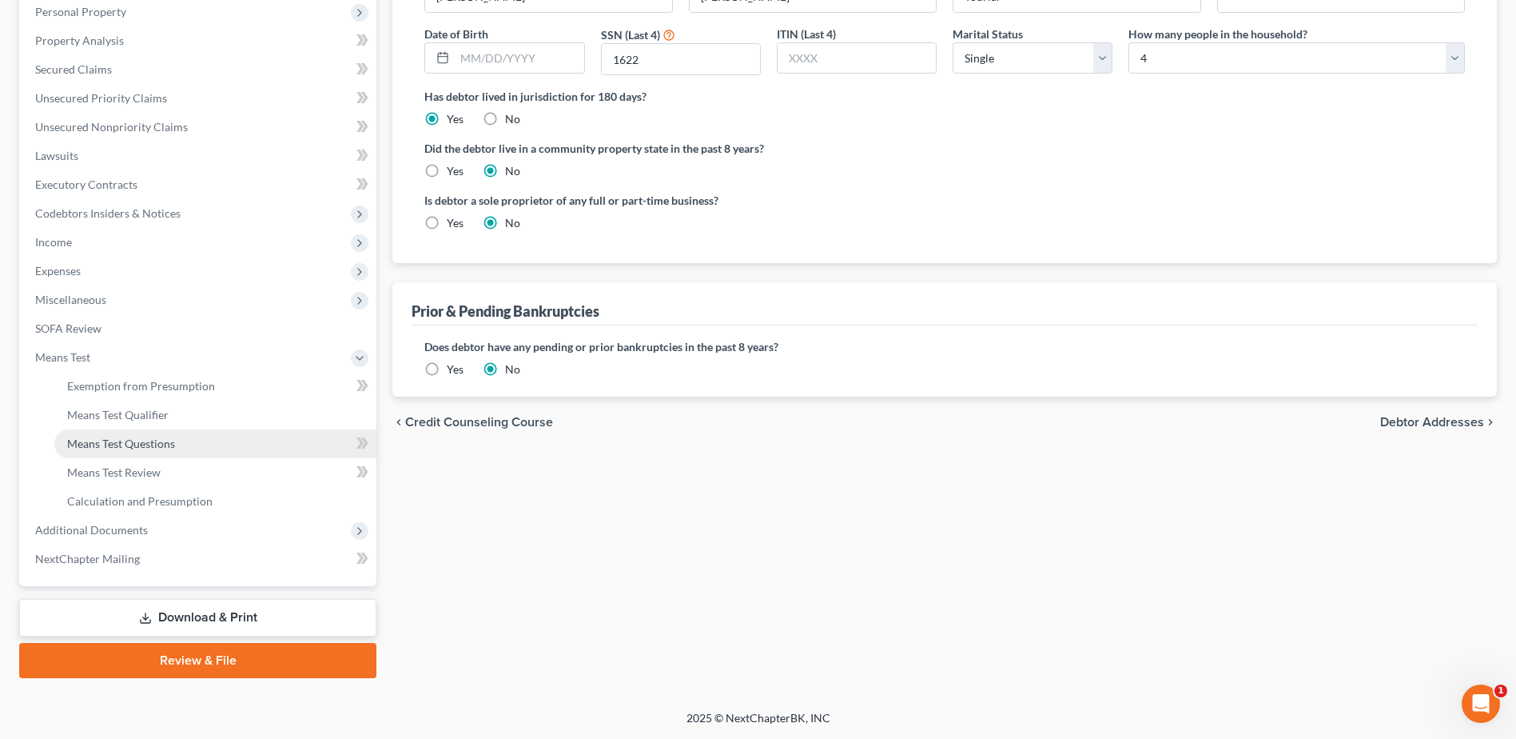
click at [143, 440] on span "Means Test Questions" at bounding box center [121, 443] width 108 height 14
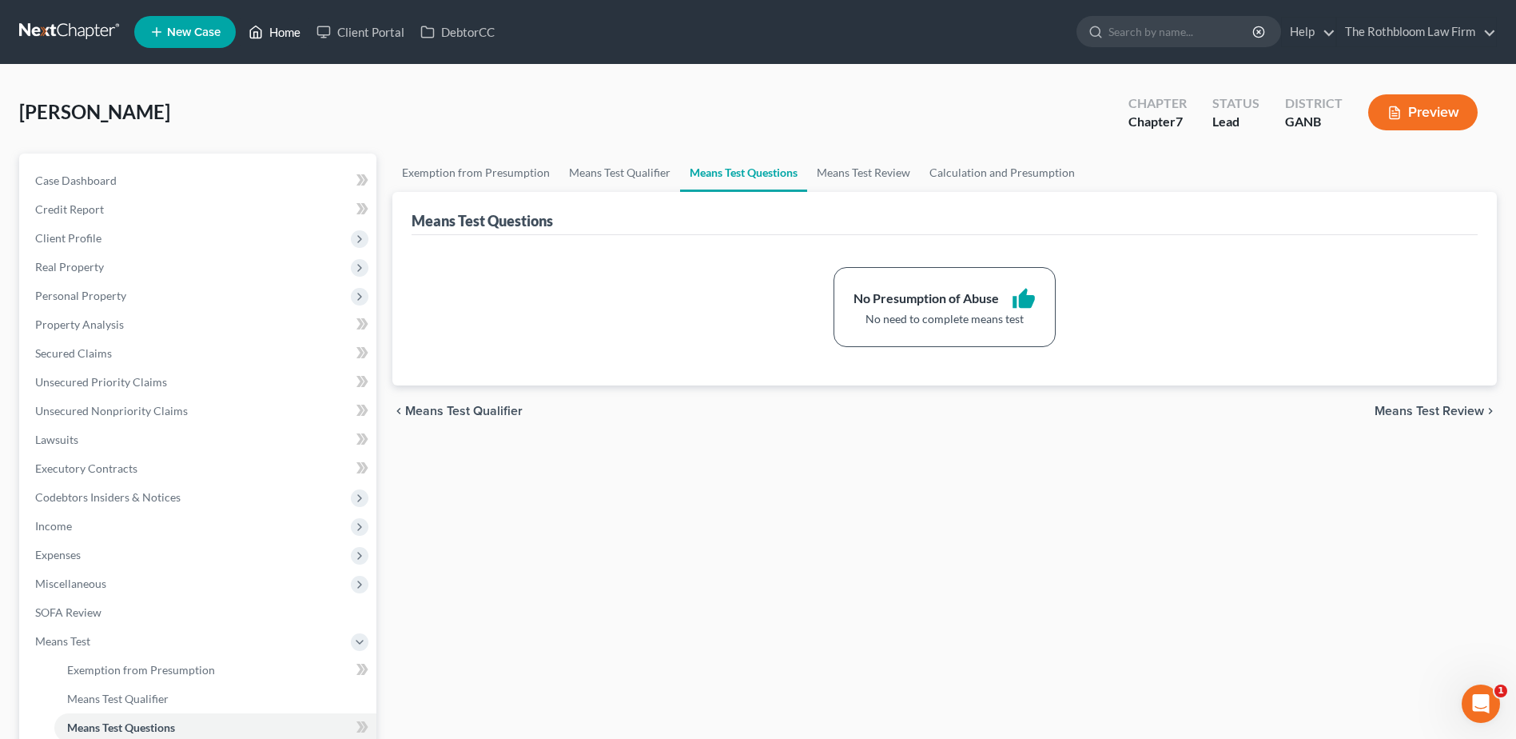
click at [282, 31] on link "Home" at bounding box center [275, 32] width 68 height 29
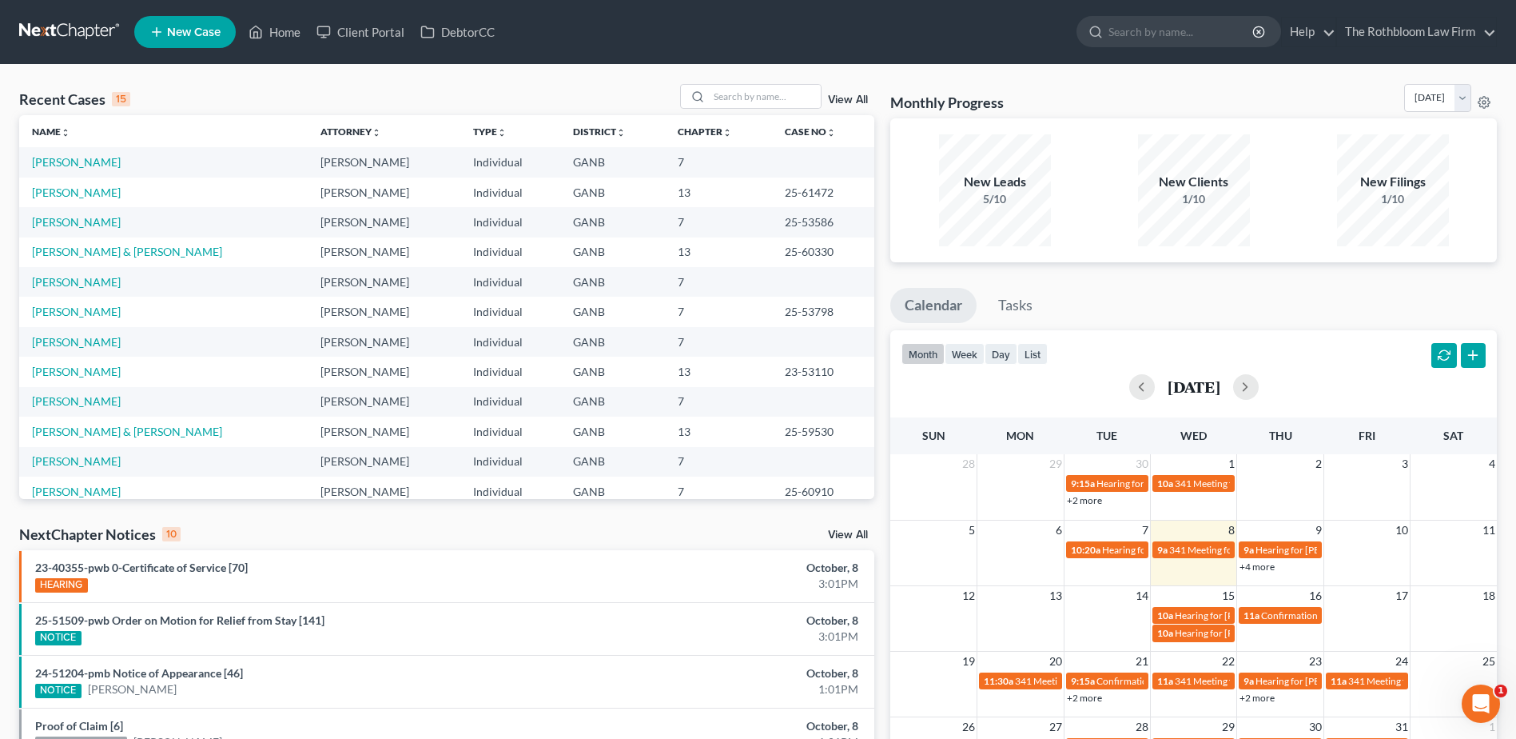
scroll to position [110, 0]
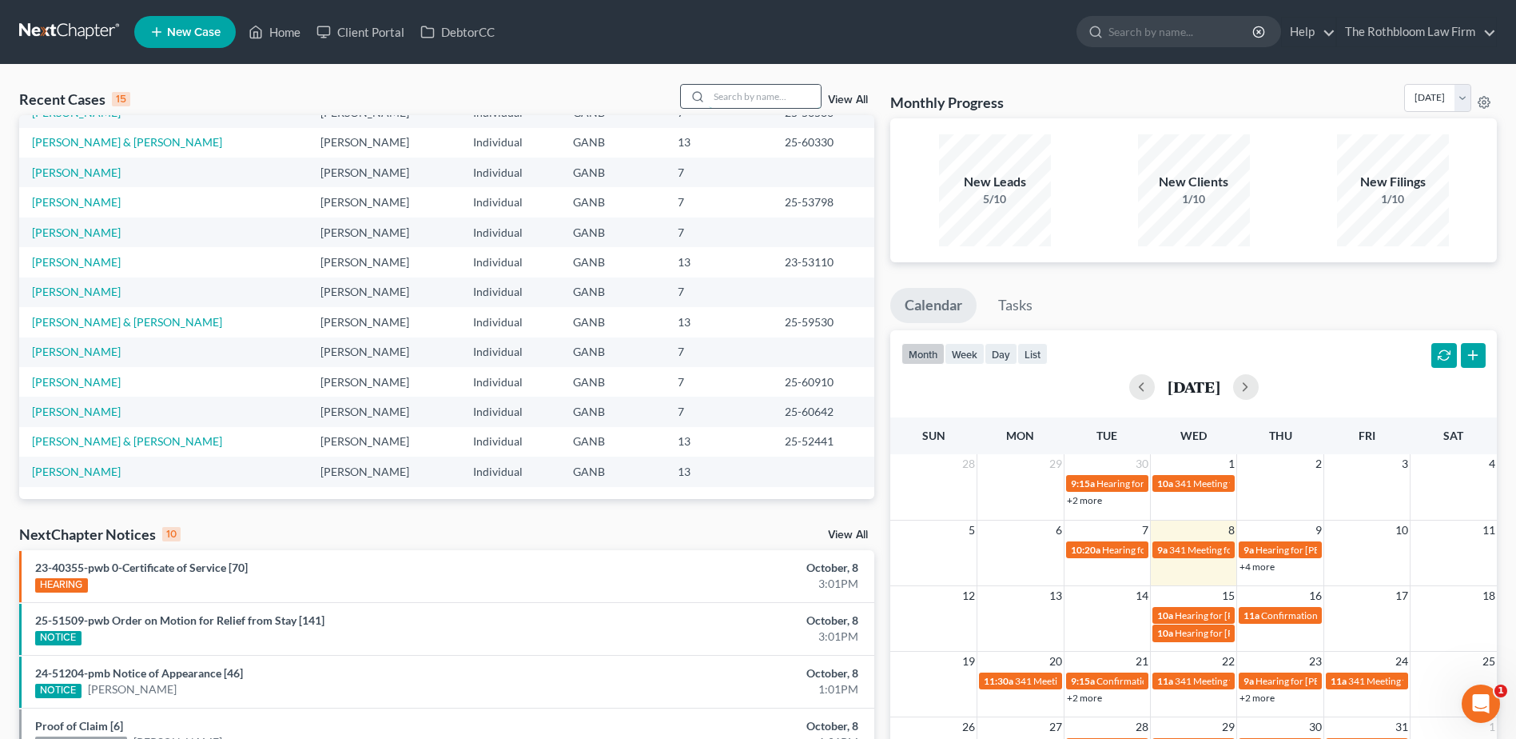
click at [739, 96] on input "search" at bounding box center [765, 96] width 112 height 23
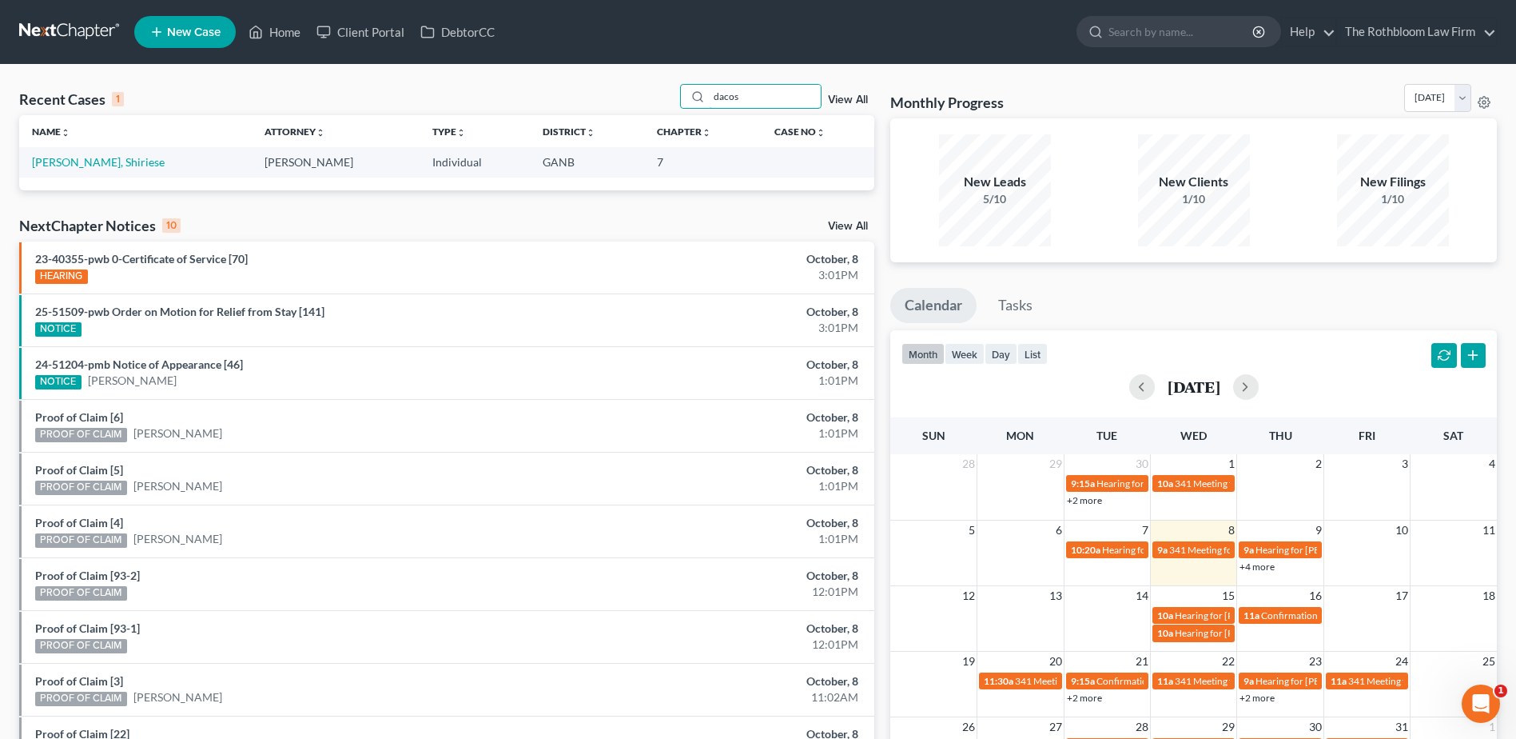
scroll to position [0, 0]
type input "dacos"
click at [46, 163] on link "DaCosta, Shiriese" at bounding box center [98, 162] width 133 height 14
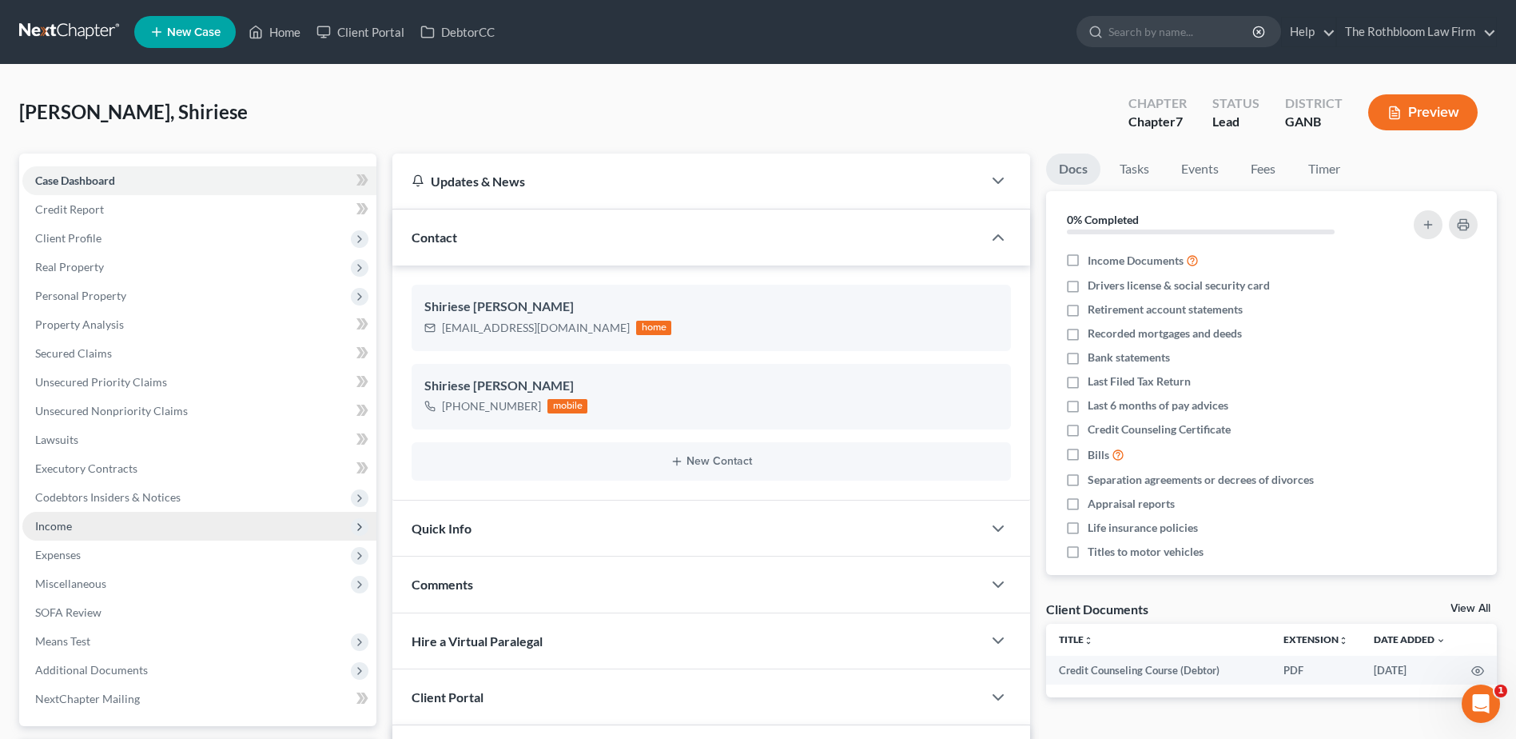
click at [35, 528] on span "Income" at bounding box center [53, 526] width 37 height 14
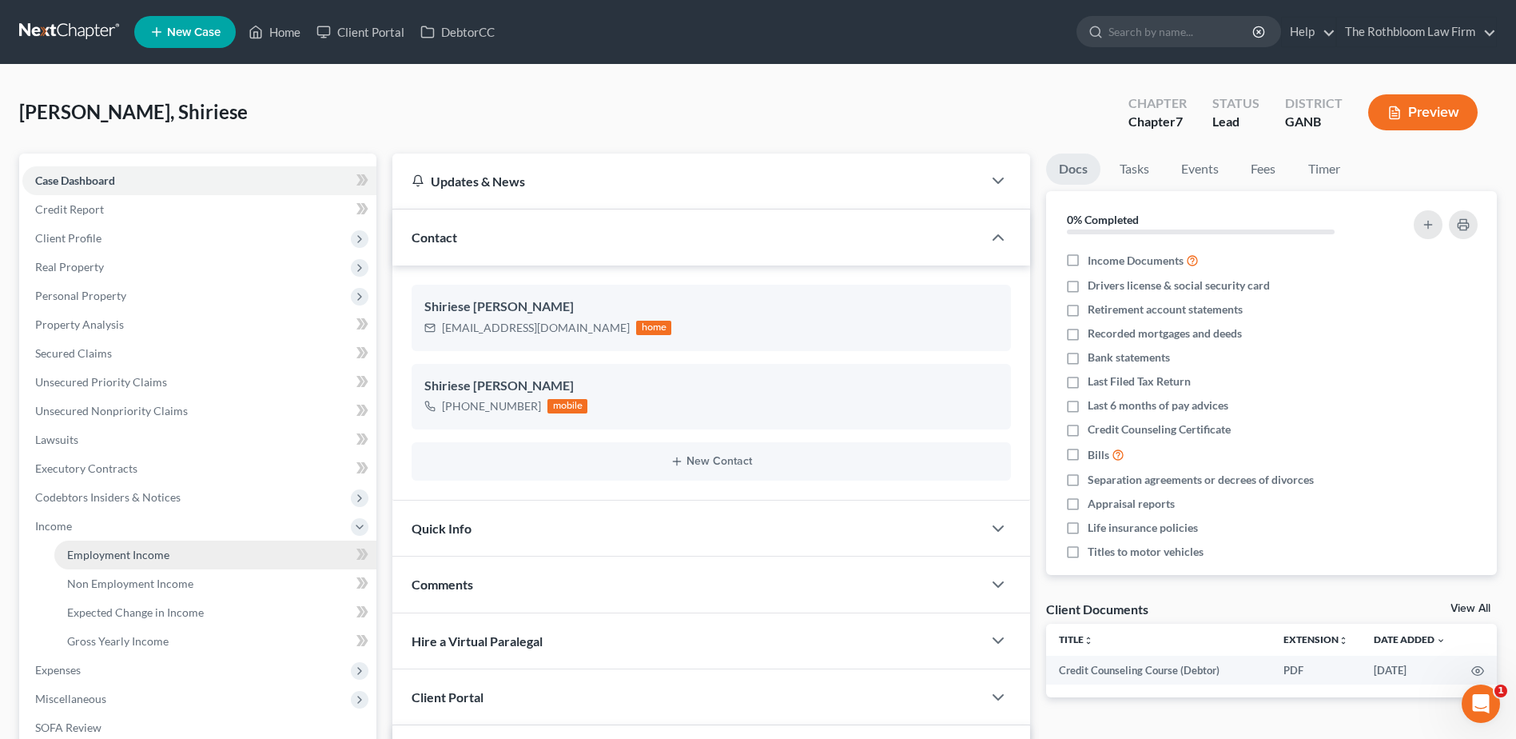
click at [162, 565] on link "Employment Income" at bounding box center [215, 554] width 322 height 29
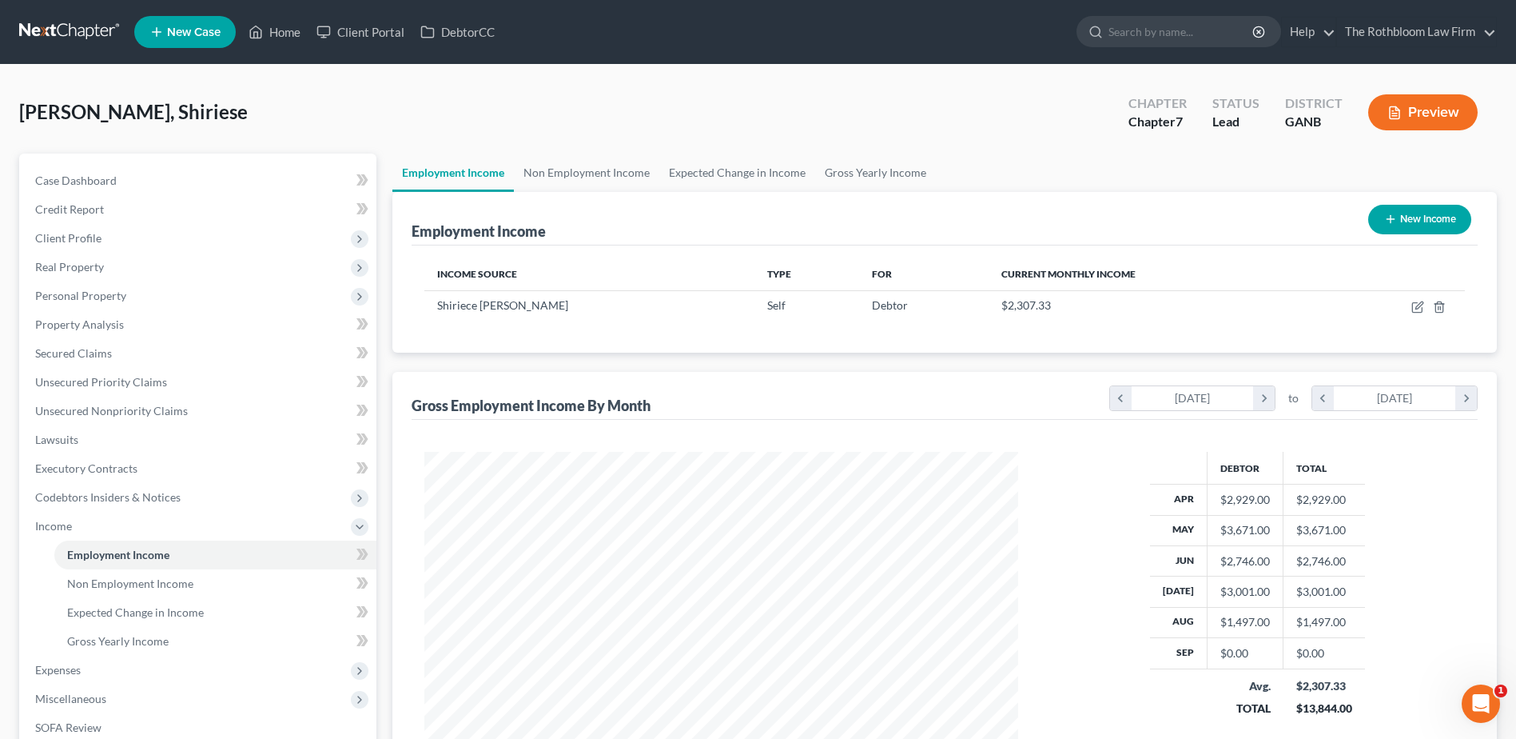
scroll to position [297, 625]
click at [591, 176] on link "Non Employment Income" at bounding box center [586, 172] width 145 height 38
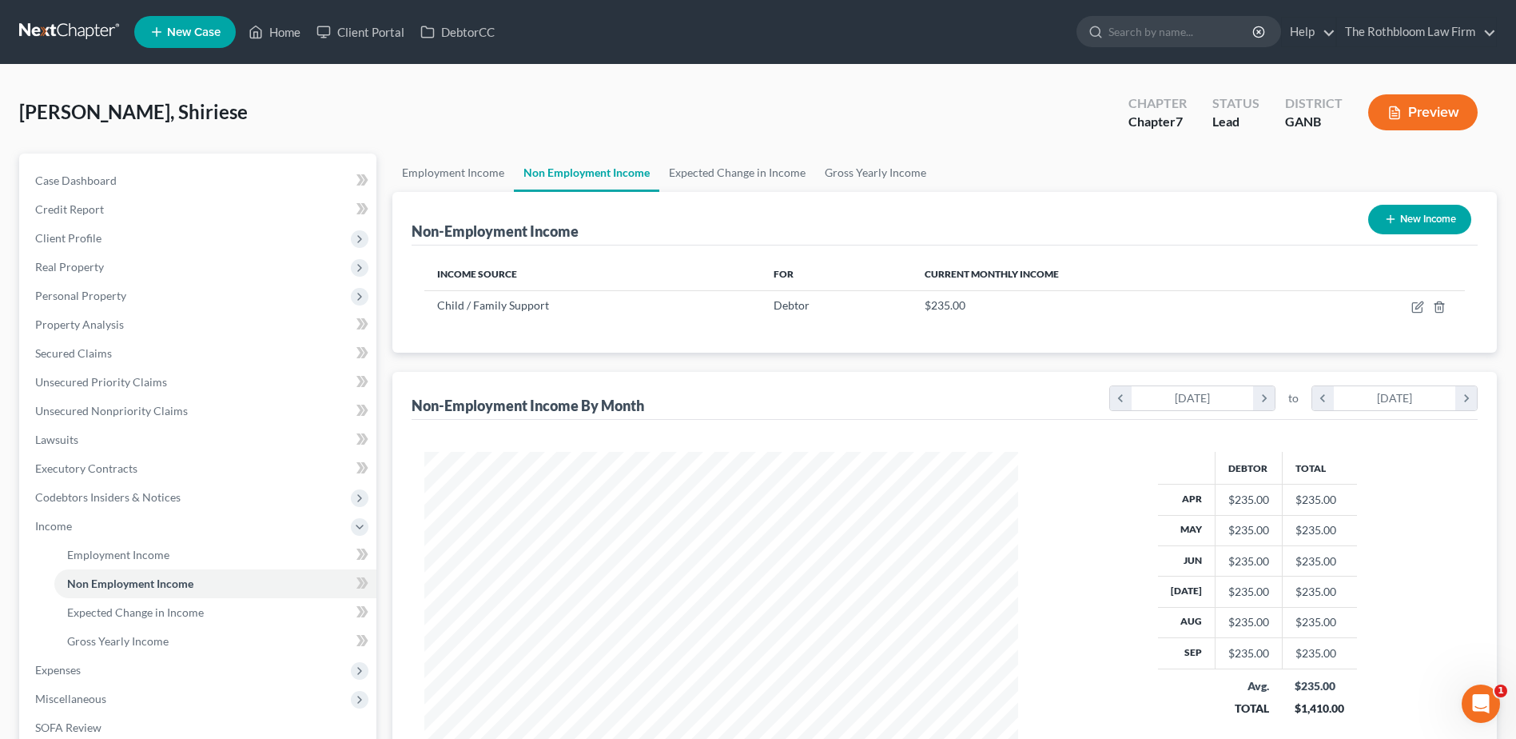
scroll to position [297, 625]
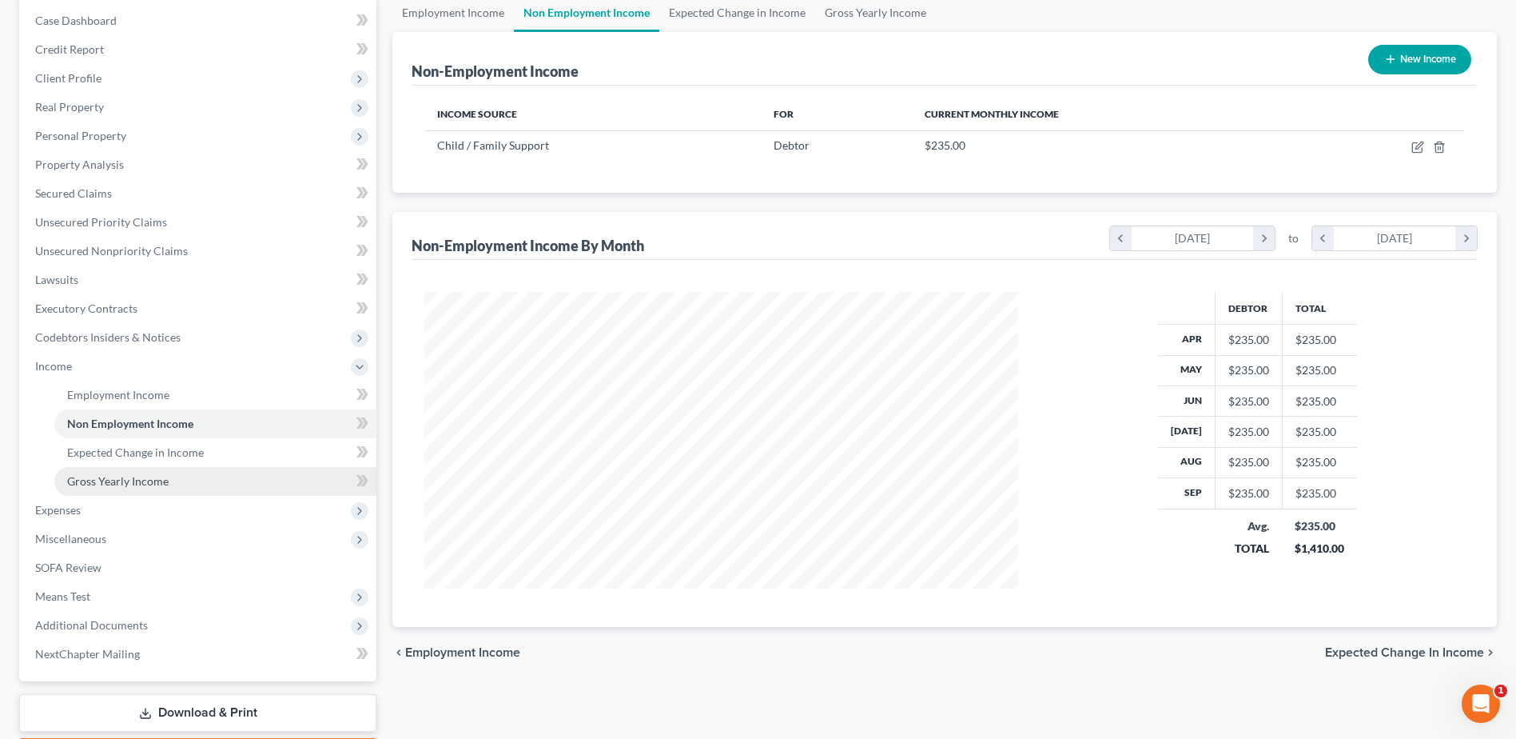
click at [115, 484] on span "Gross Yearly Income" at bounding box center [118, 481] width 102 height 14
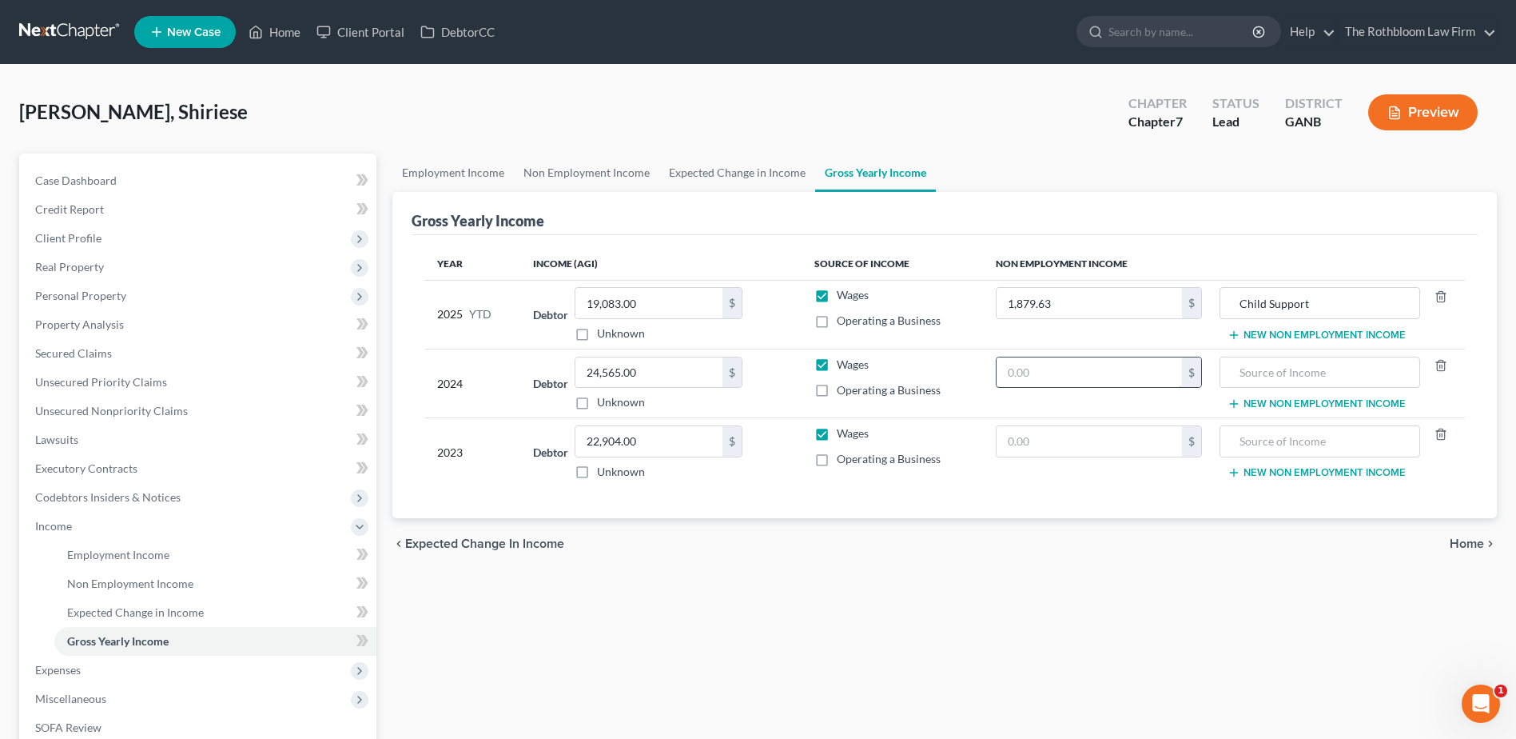
click at [1013, 380] on input "text" at bounding box center [1089, 372] width 185 height 30
type input "6,322.81"
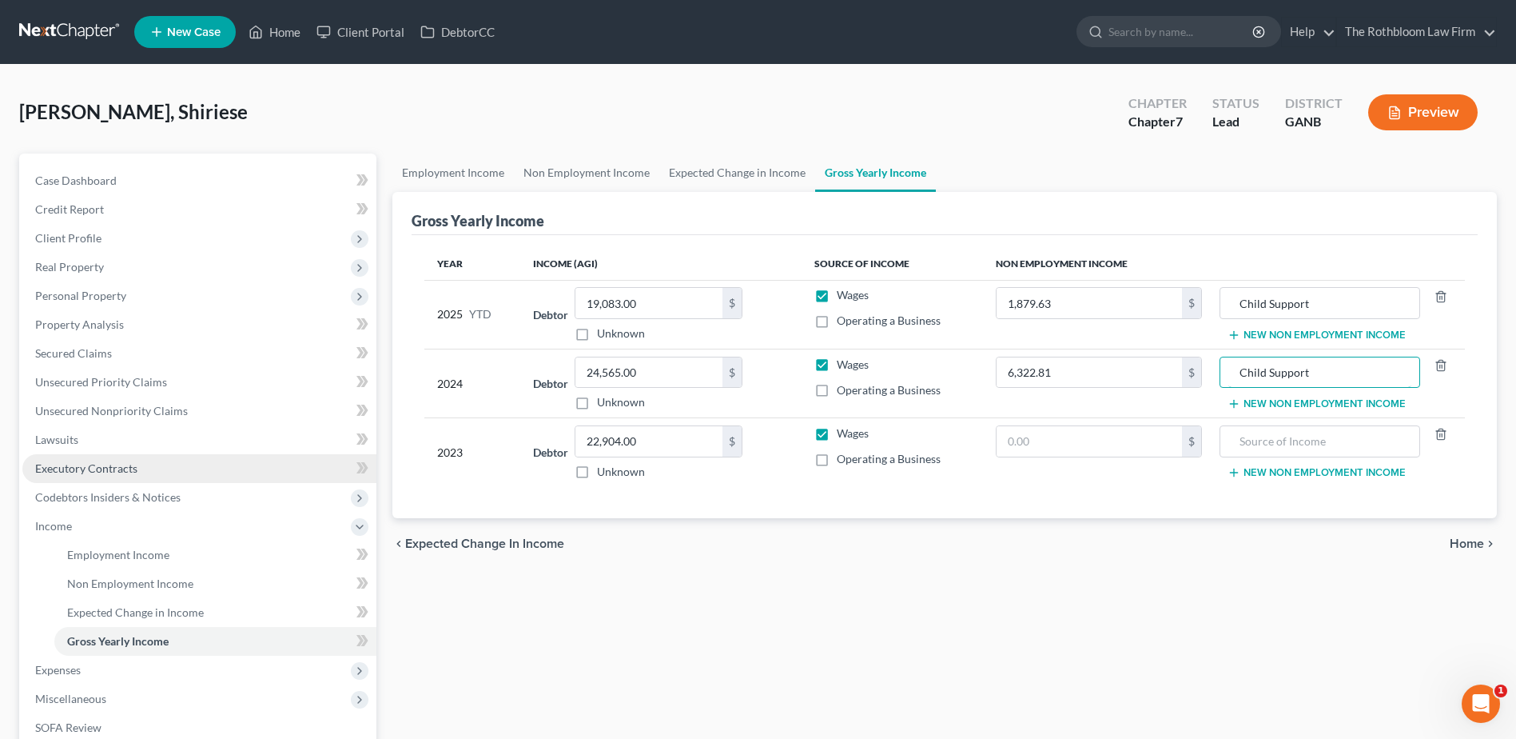
type input "Child Support"
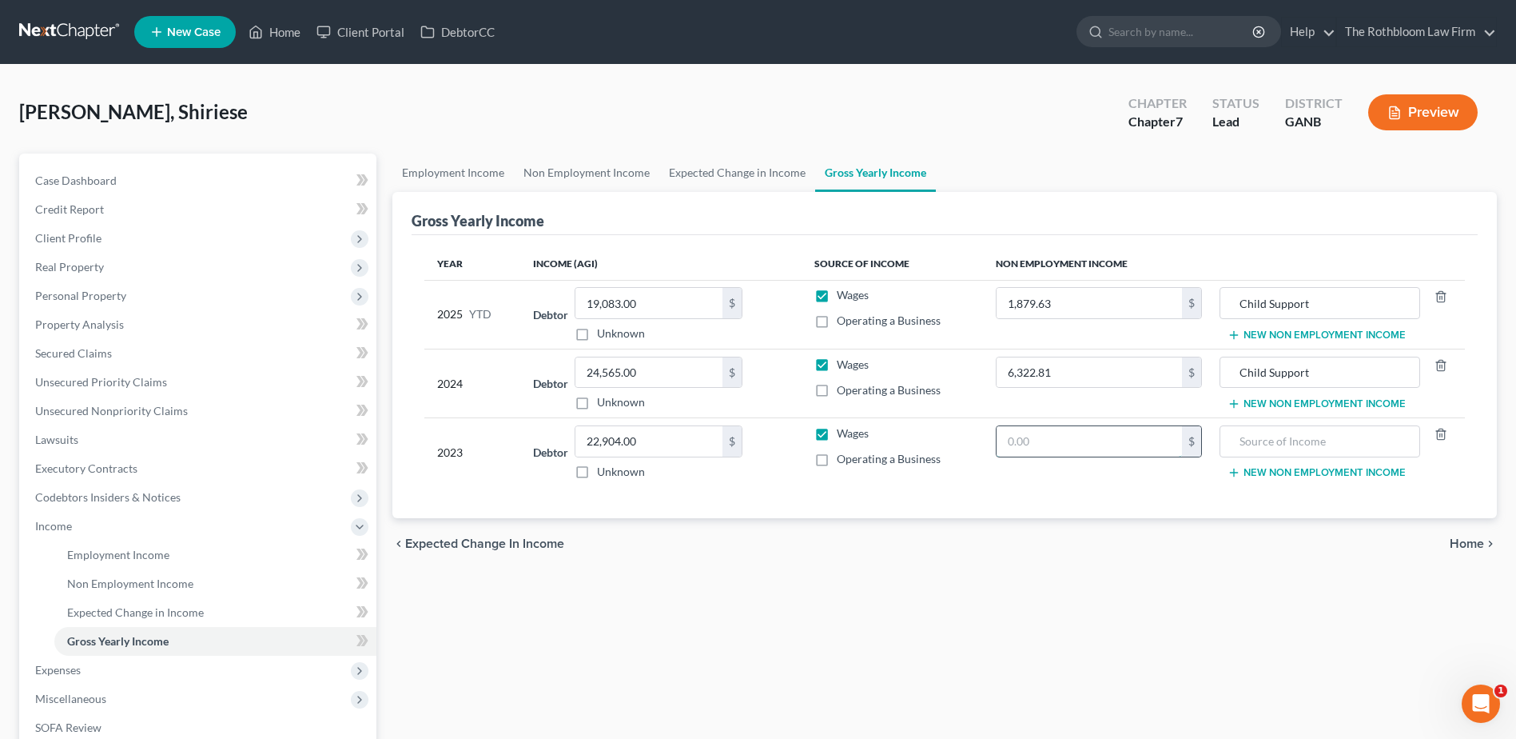
click at [1064, 440] on input "text" at bounding box center [1089, 441] width 185 height 30
type input "1,890.07"
type input "Child Support"
click at [61, 523] on span "Income" at bounding box center [53, 526] width 37 height 14
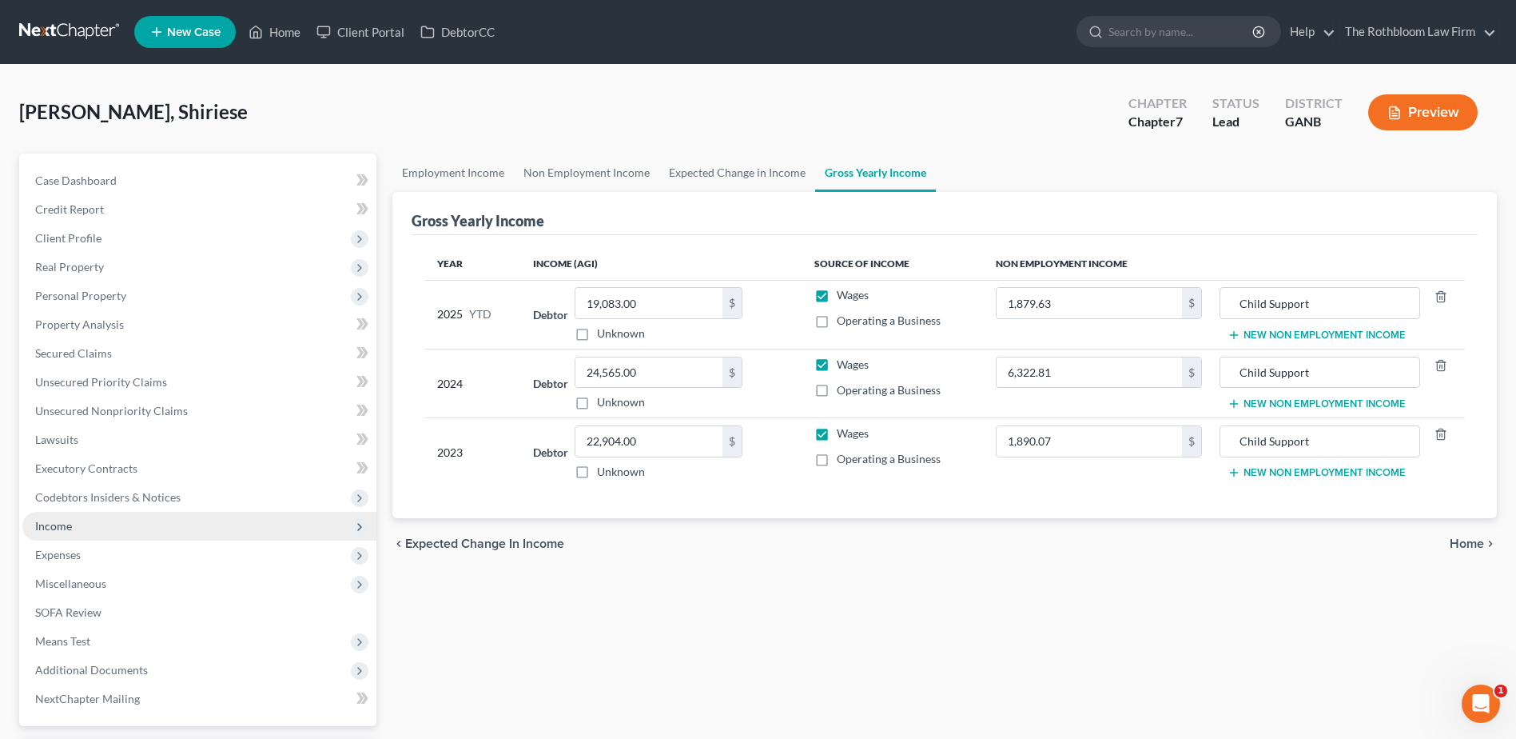
click at [62, 534] on span "Income" at bounding box center [199, 526] width 354 height 29
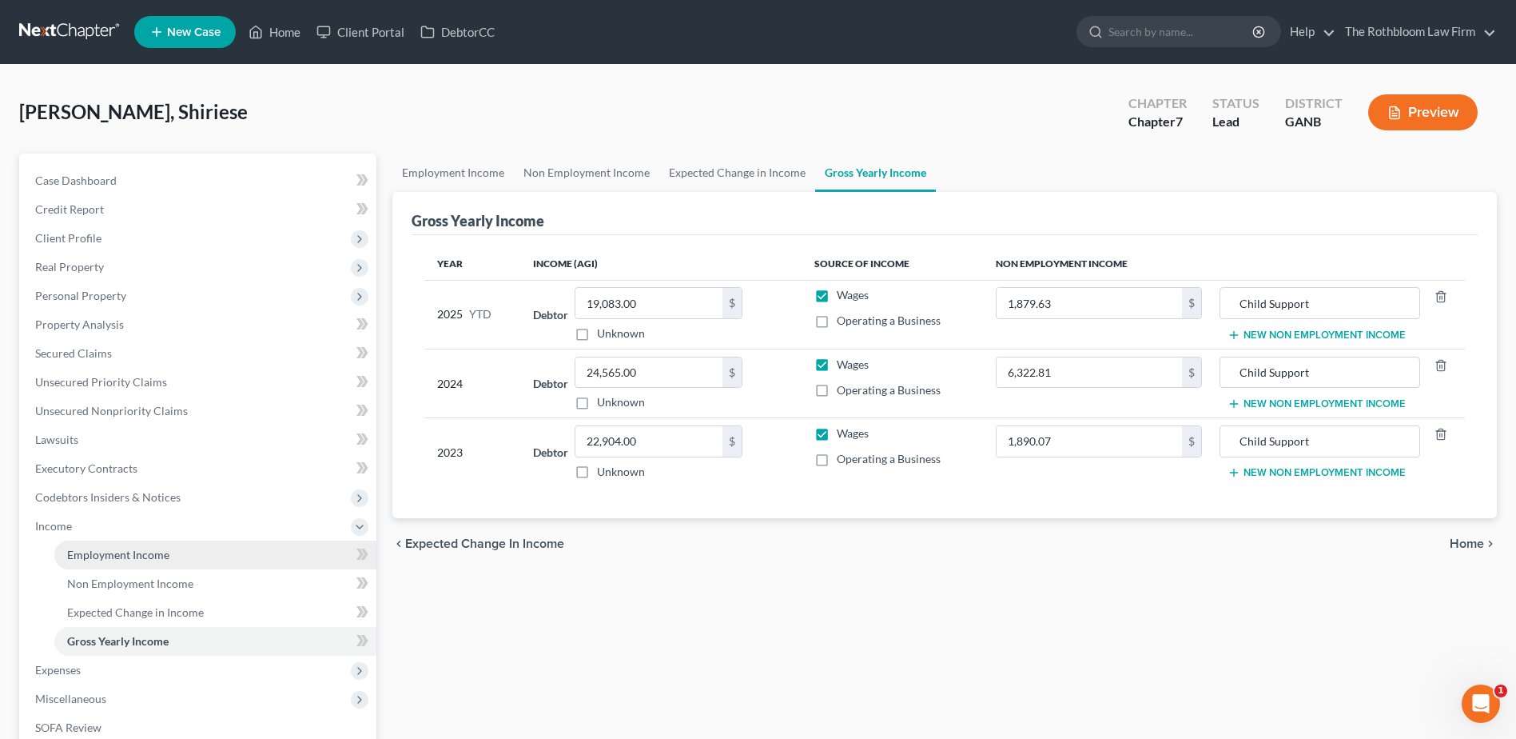
click at [118, 557] on span "Employment Income" at bounding box center [118, 555] width 102 height 14
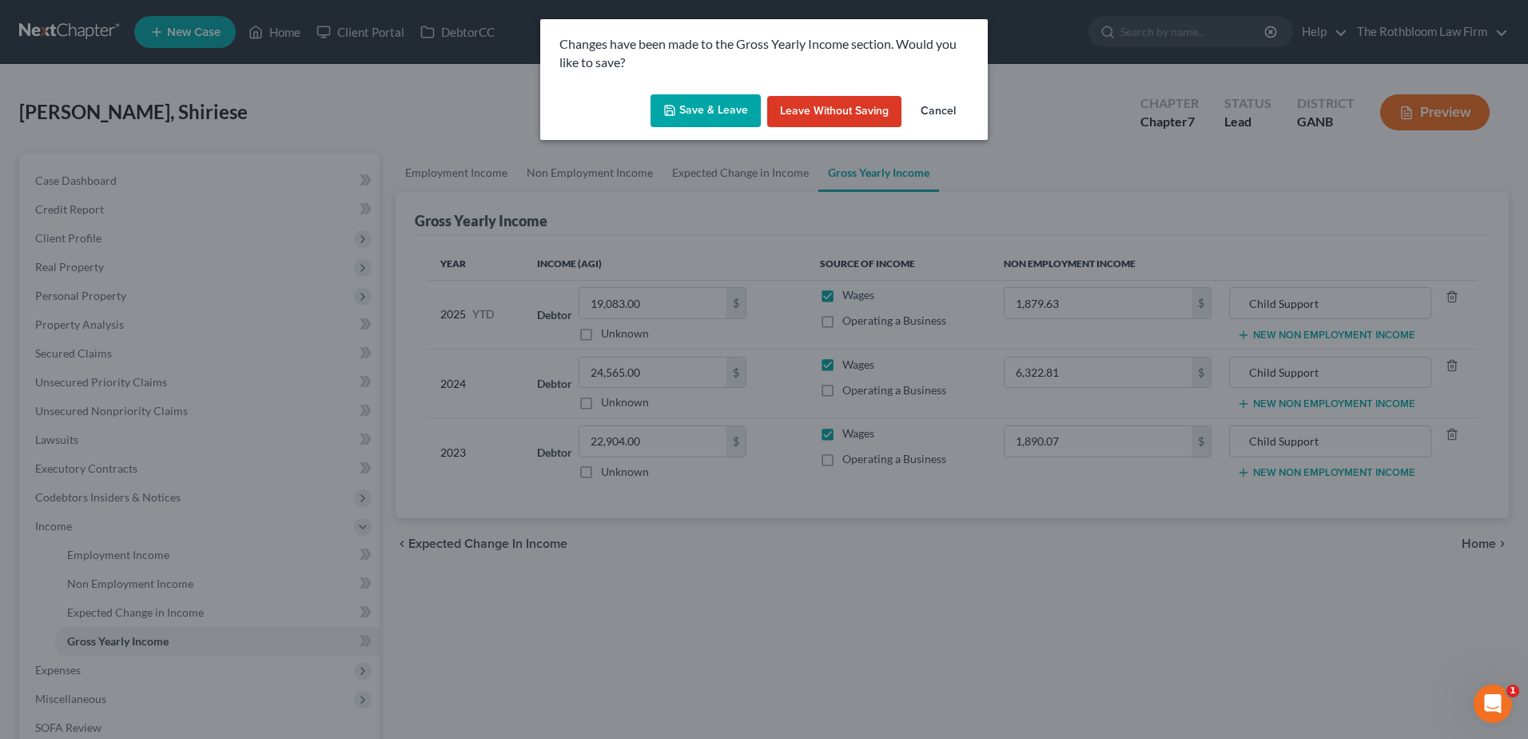
click at [714, 109] on button "Save & Leave" at bounding box center [706, 111] width 110 height 34
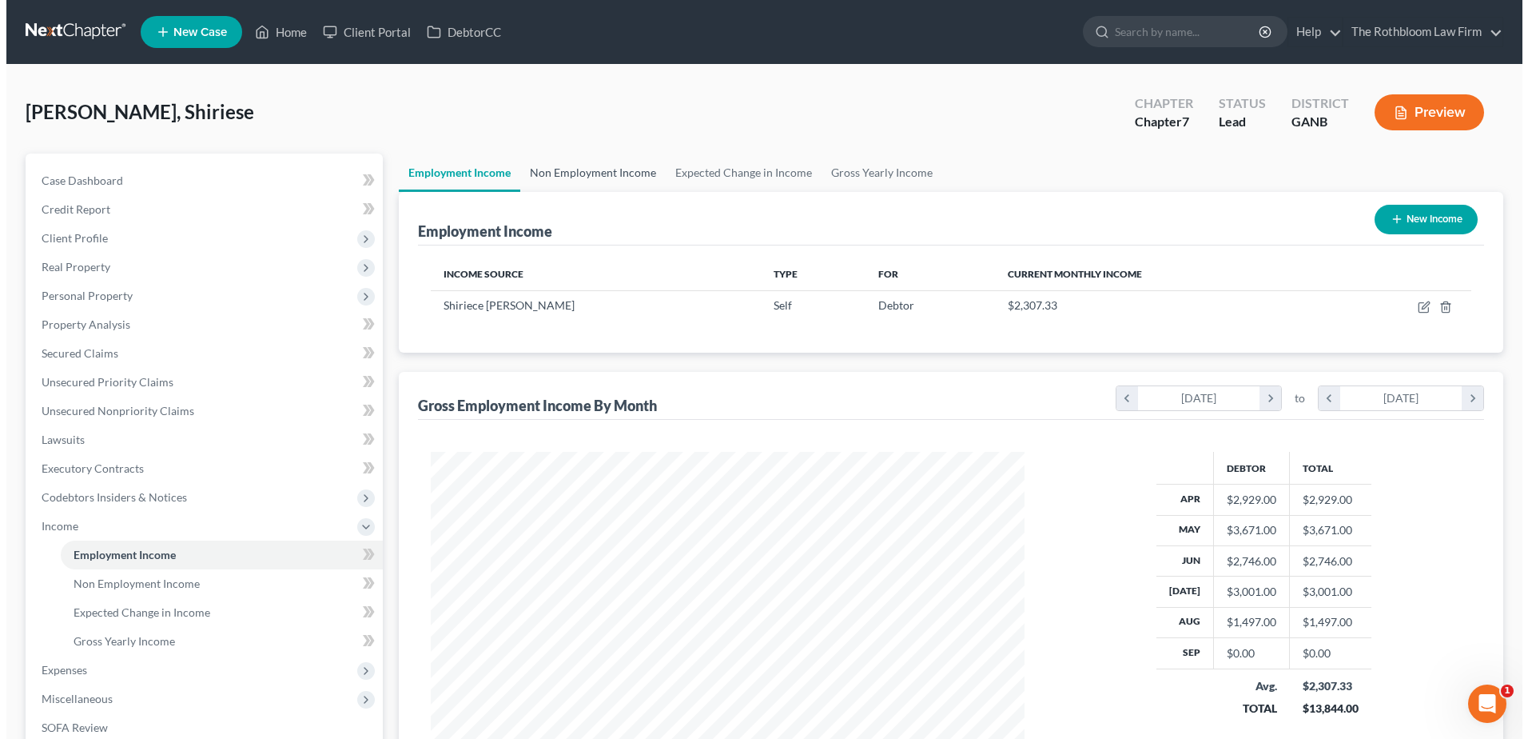
scroll to position [297, 625]
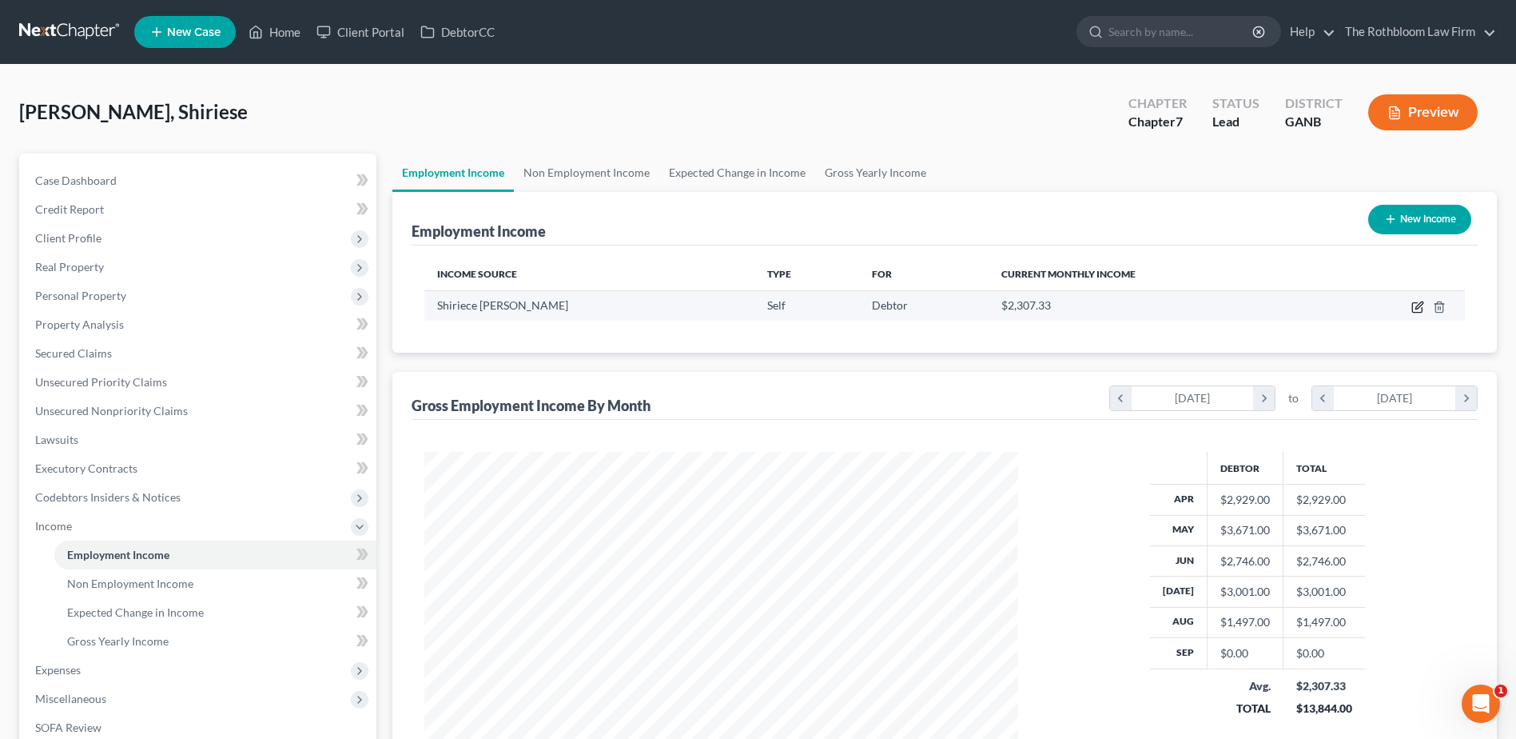
click at [1413, 303] on icon "button" at bounding box center [1417, 308] width 10 height 10
select select "1"
select select "10"
select select "0"
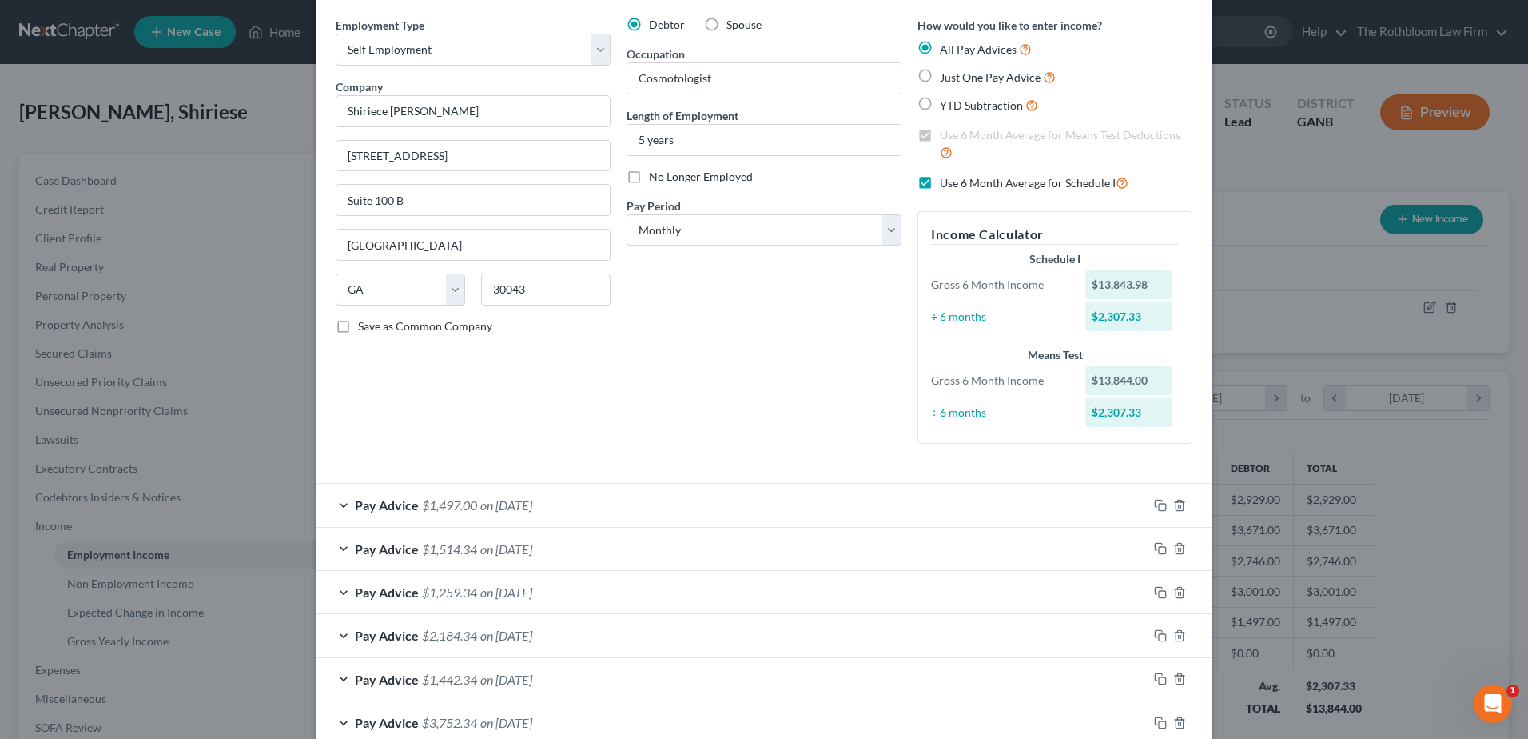
scroll to position [102, 0]
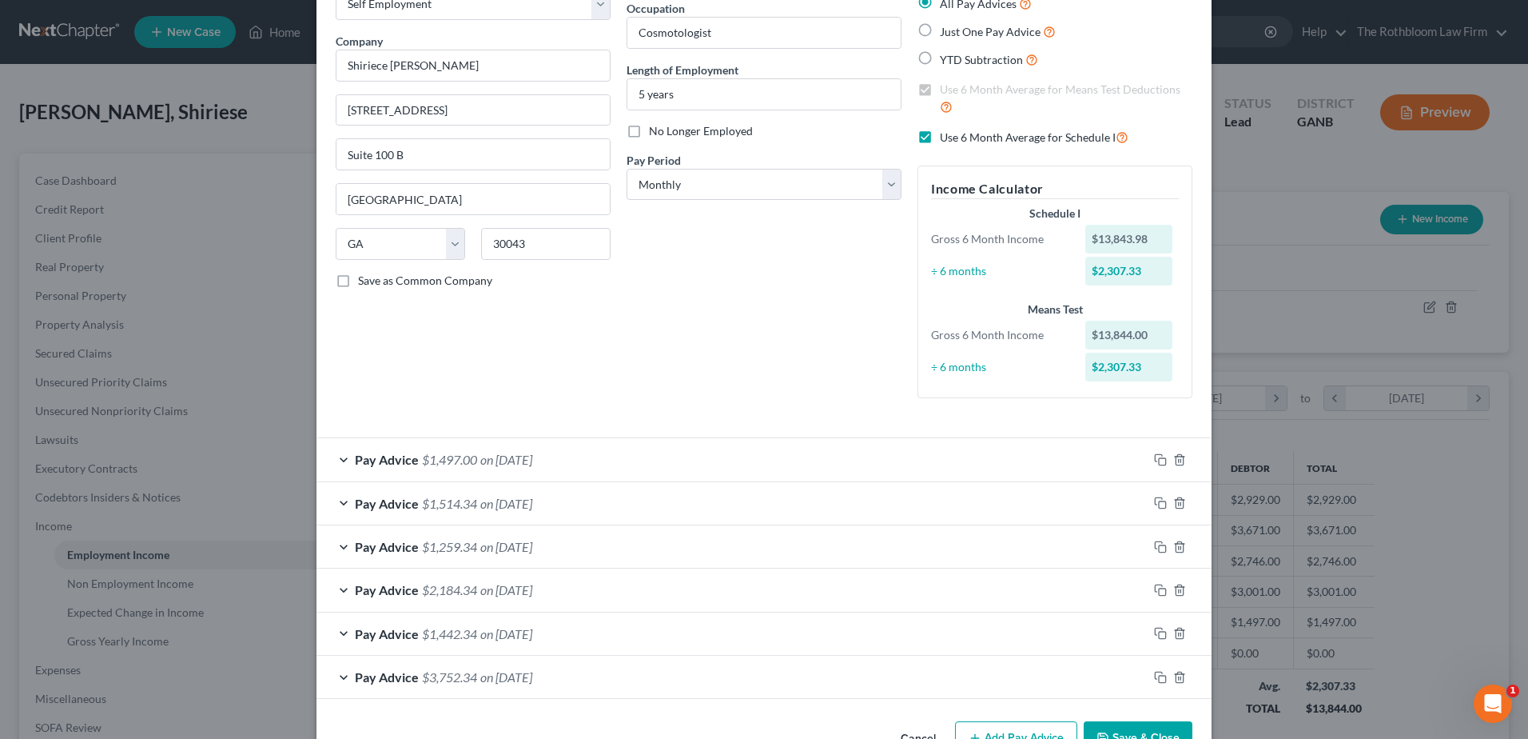
click at [1019, 729] on button "Add Pay Advice" at bounding box center [1016, 738] width 122 height 34
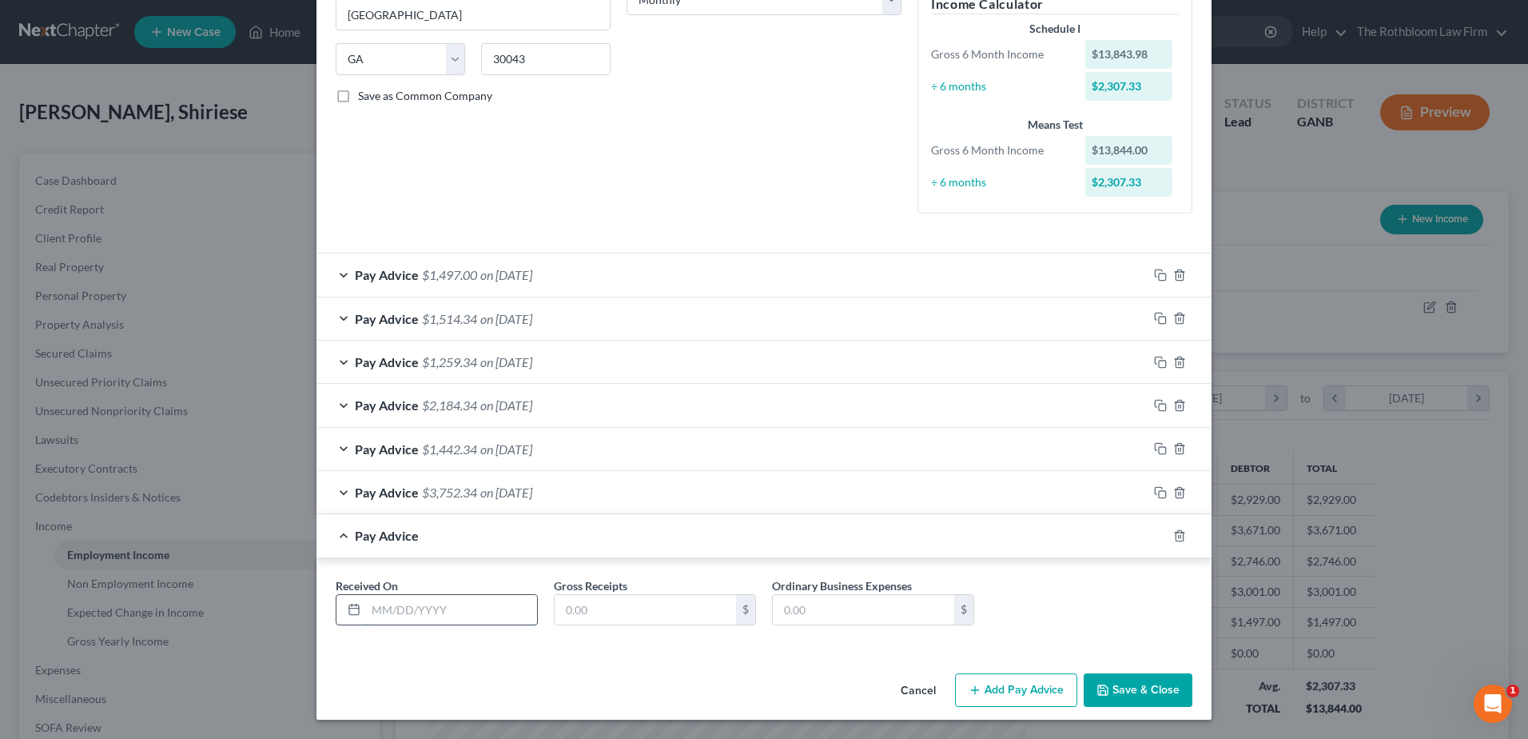
click at [408, 621] on input "text" at bounding box center [451, 610] width 171 height 30
type input "[DATE]"
type input "2,813.44"
click at [430, 492] on span "$3,752.34" at bounding box center [449, 491] width 55 height 15
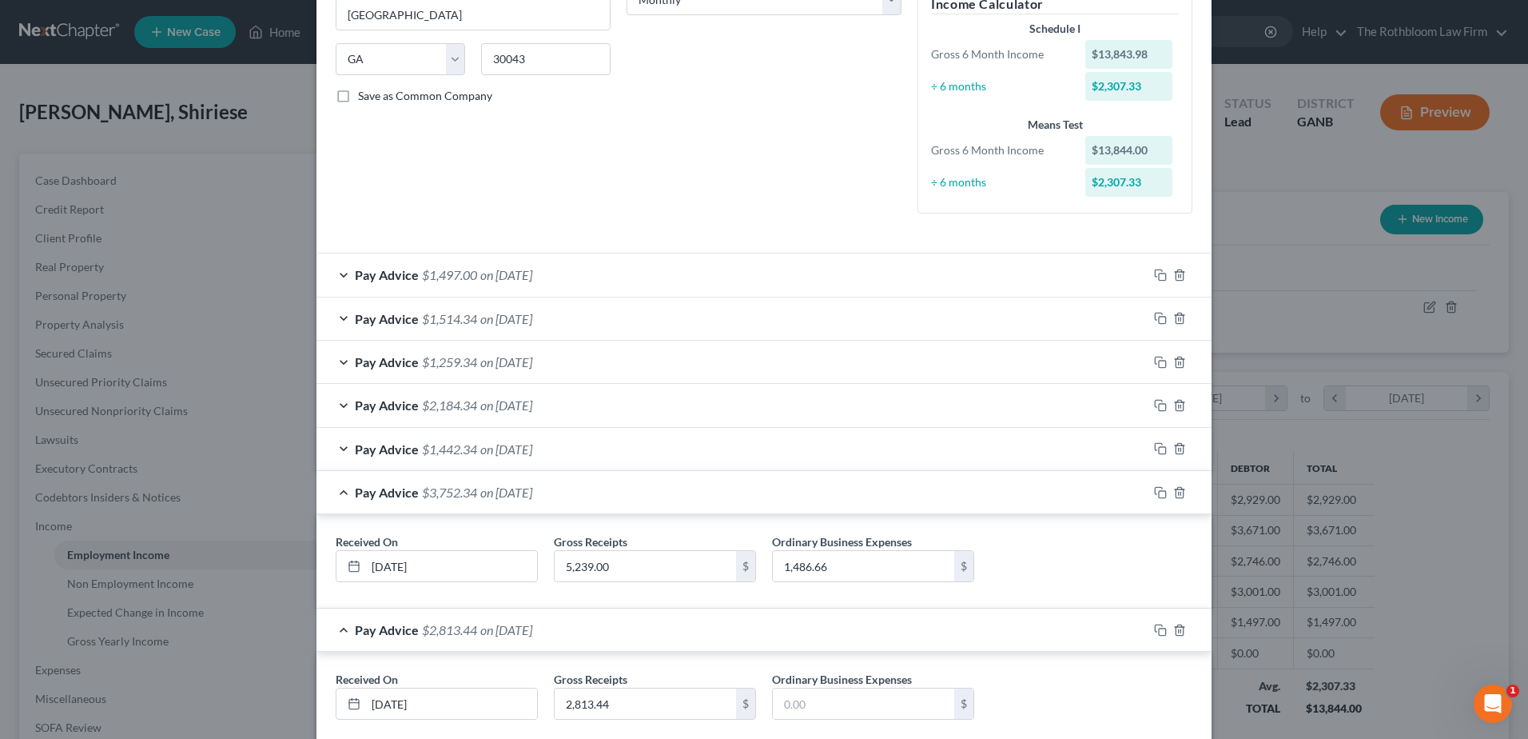
click at [501, 273] on span "on [DATE]" at bounding box center [506, 274] width 52 height 15
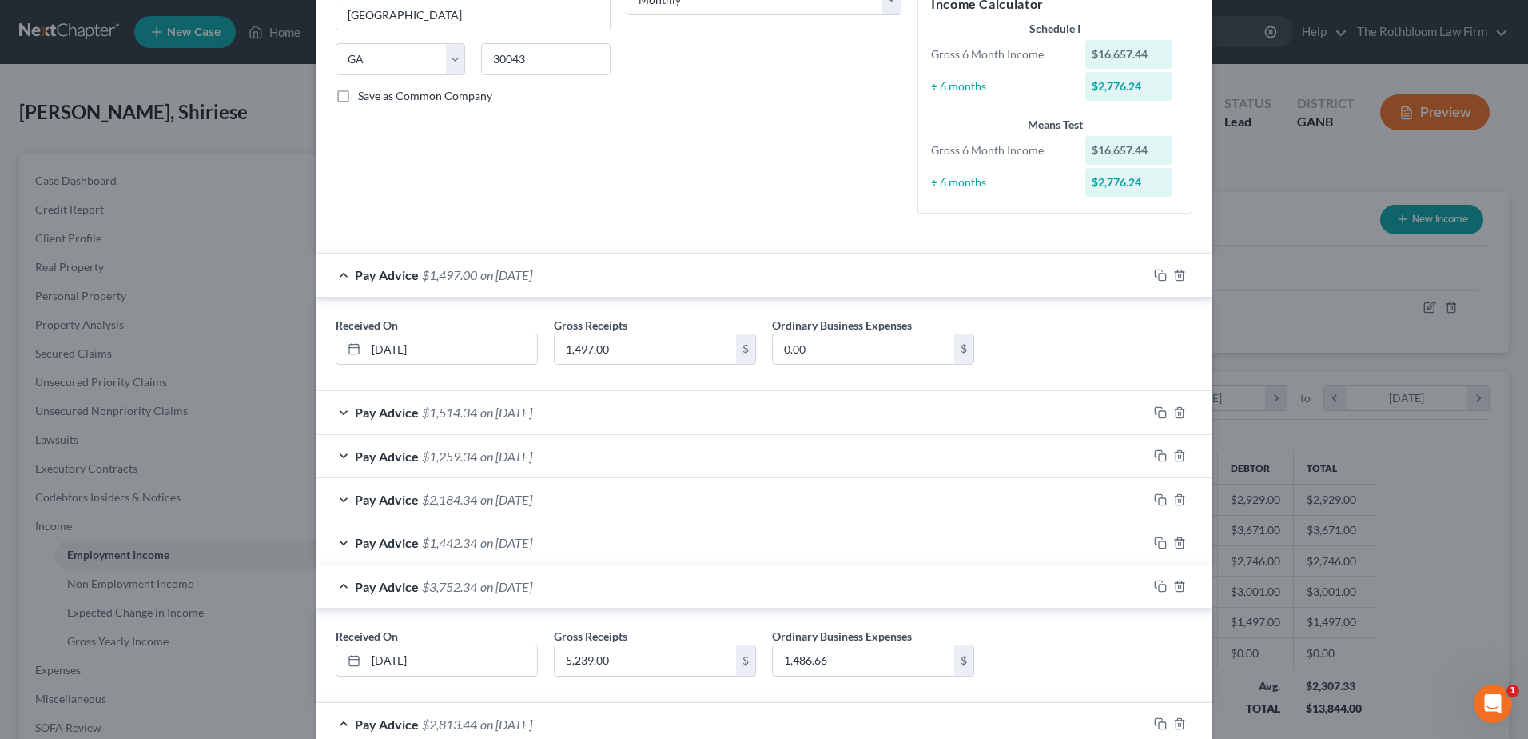
click at [480, 457] on span "on [DATE]" at bounding box center [506, 455] width 52 height 15
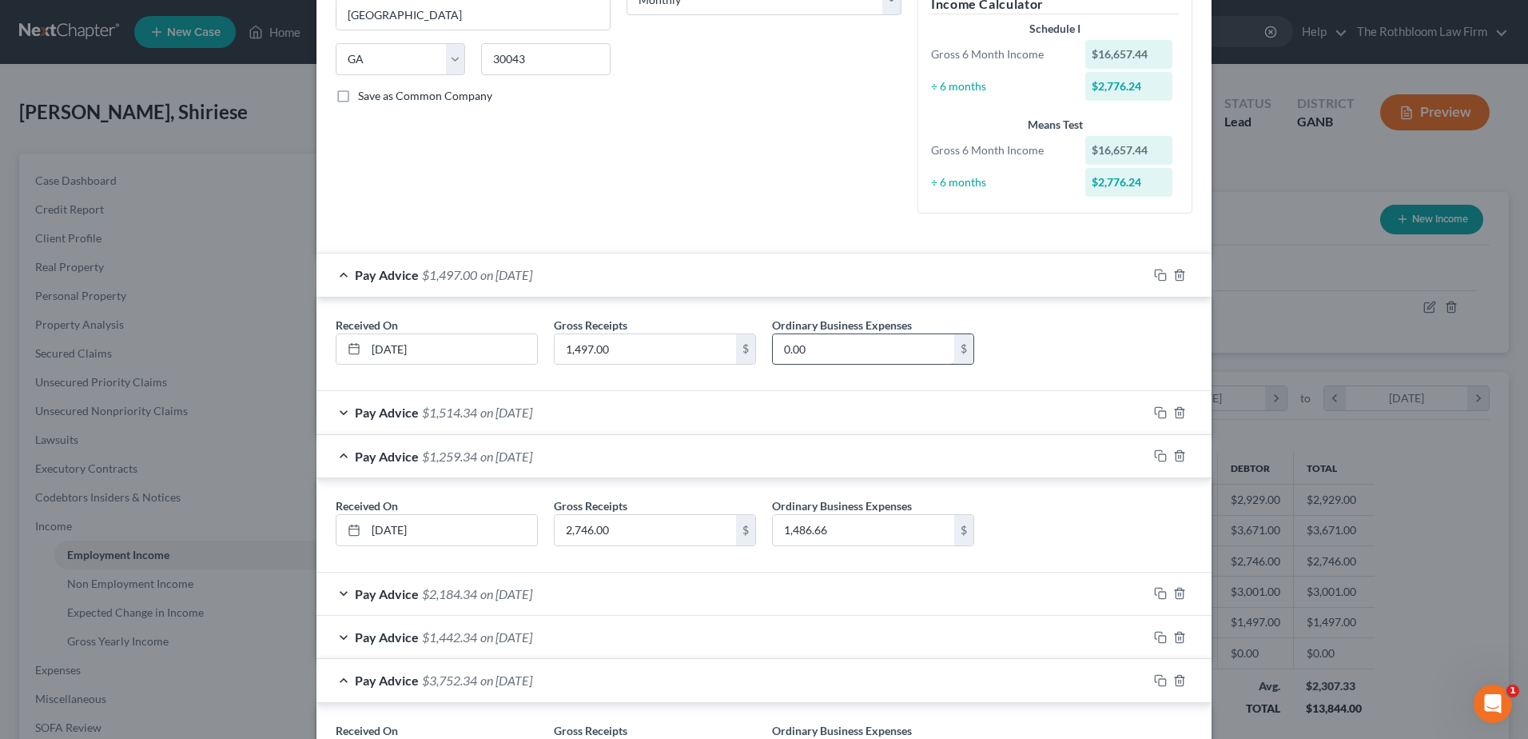
click at [818, 340] on input "0.00" at bounding box center [863, 349] width 181 height 30
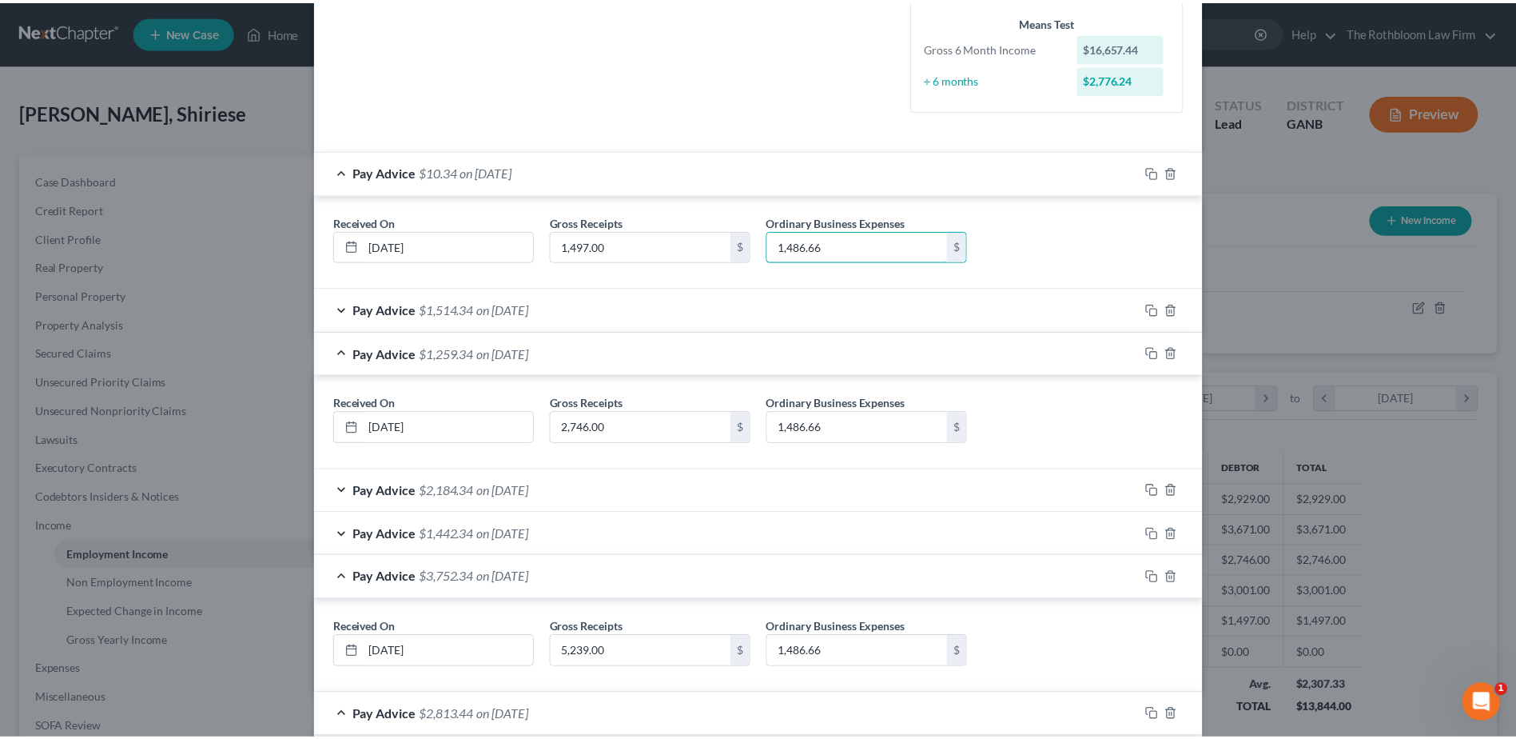
scroll to position [569, 0]
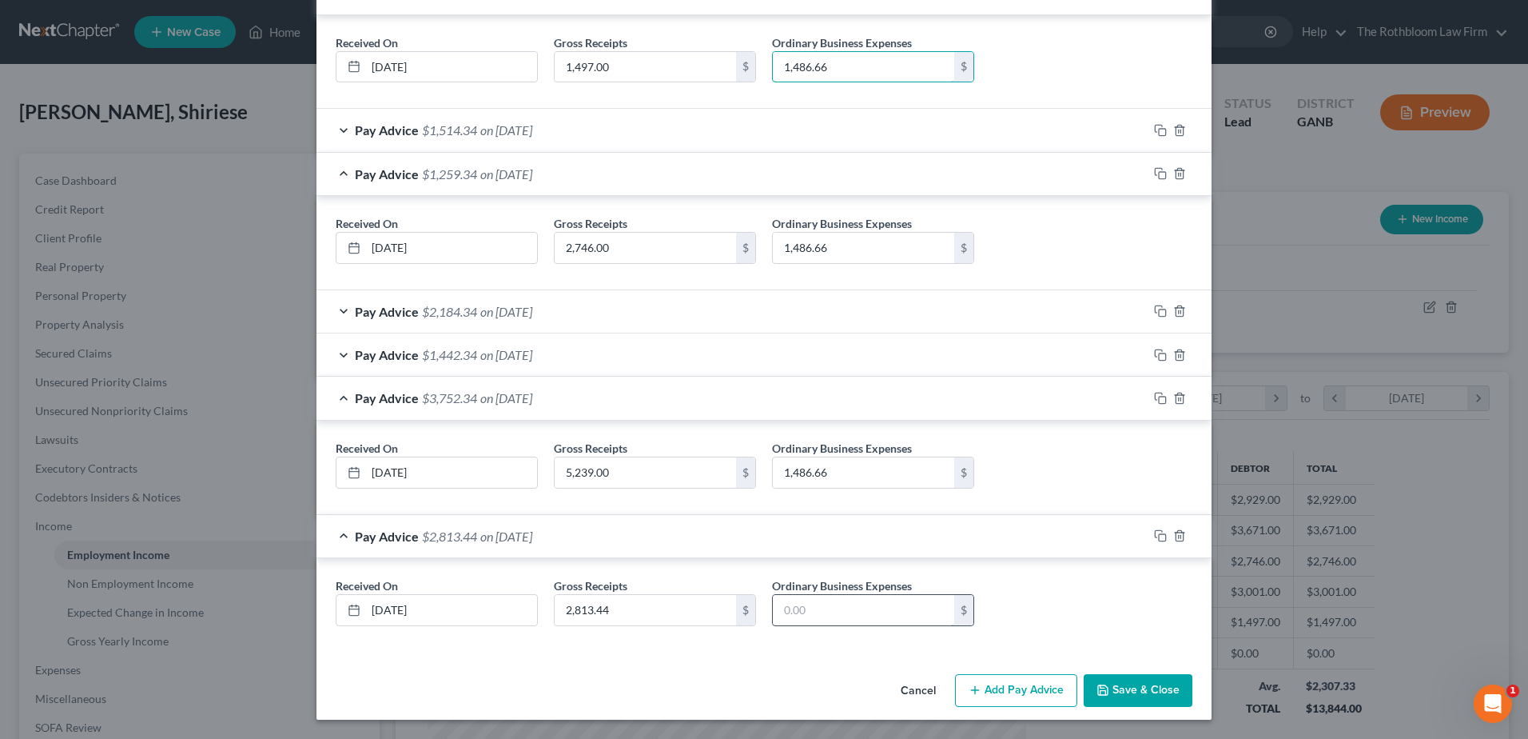
type input "1,486.66"
click at [830, 606] on input "text" at bounding box center [863, 610] width 181 height 30
type input "1,486.66"
click at [1139, 695] on button "Save & Close" at bounding box center [1138, 691] width 109 height 34
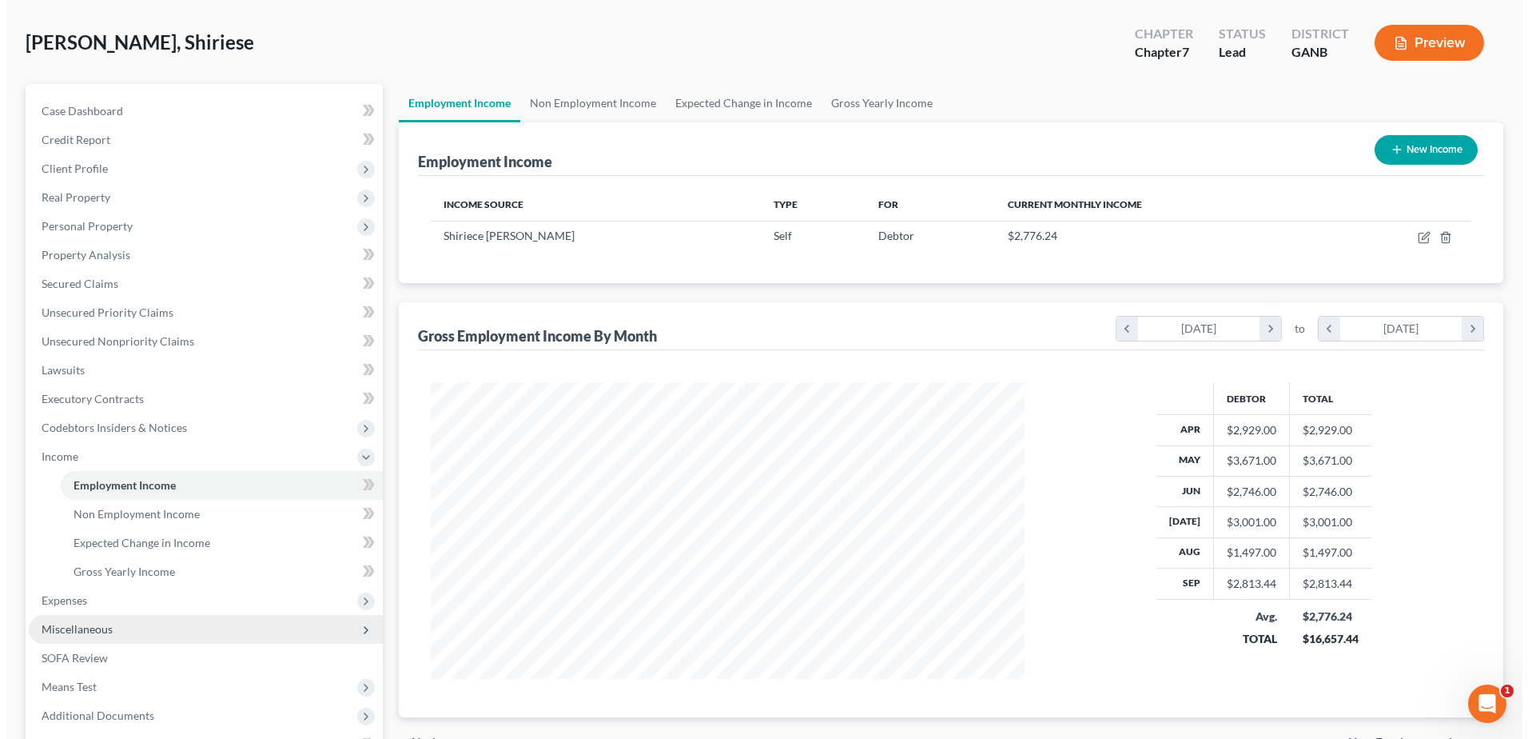
scroll to position [160, 0]
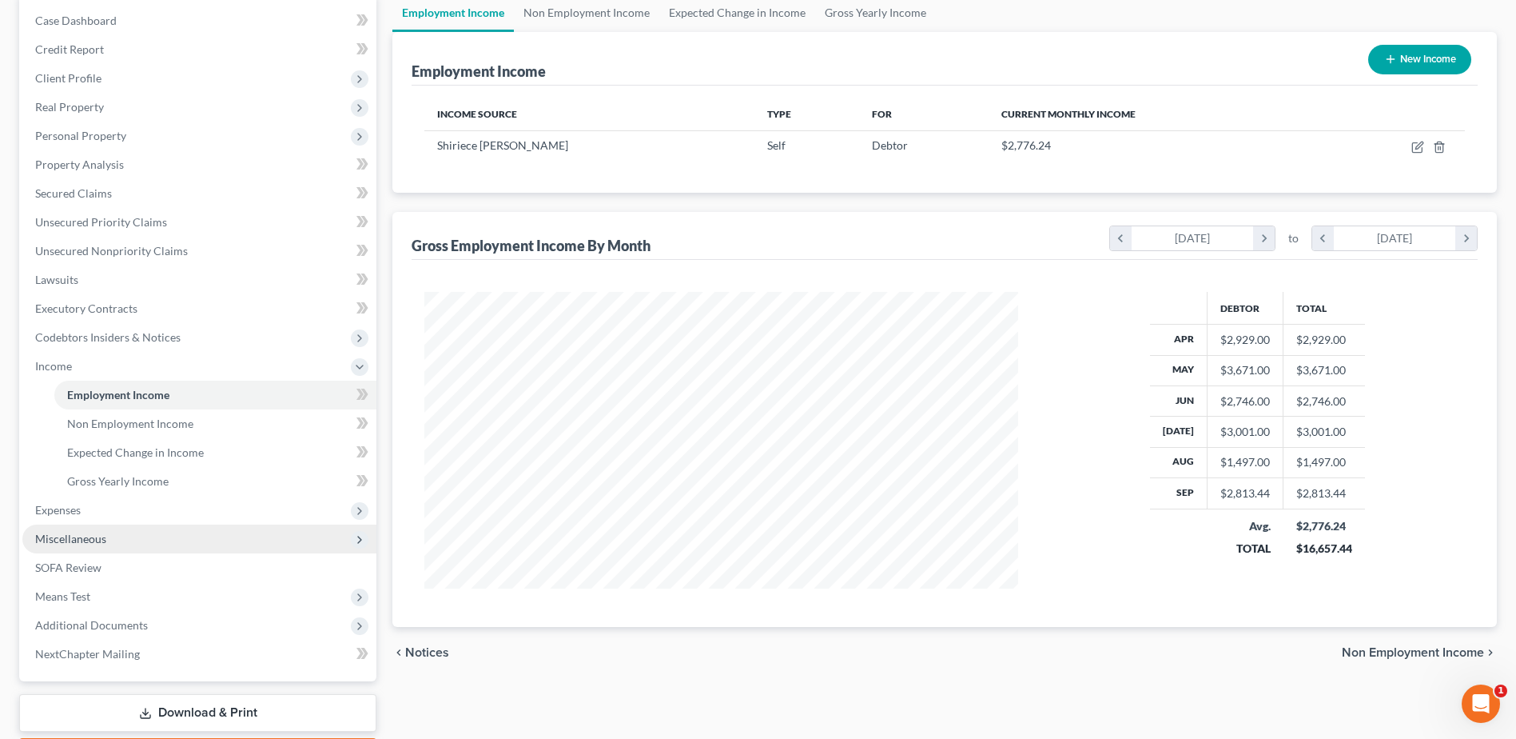
click at [101, 540] on span "Miscellaneous" at bounding box center [70, 539] width 71 height 14
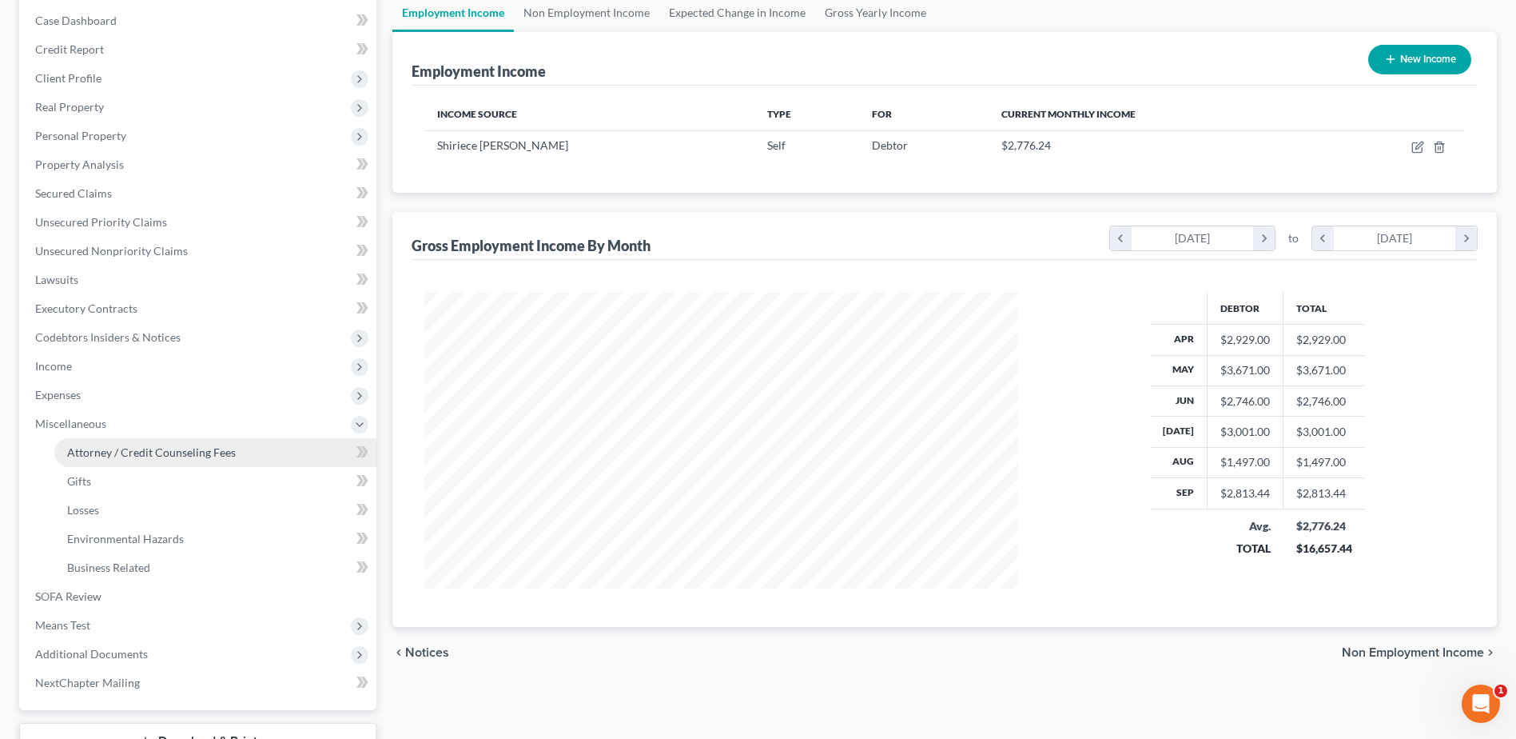
click at [123, 452] on span "Attorney / Credit Counseling Fees" at bounding box center [151, 452] width 169 height 14
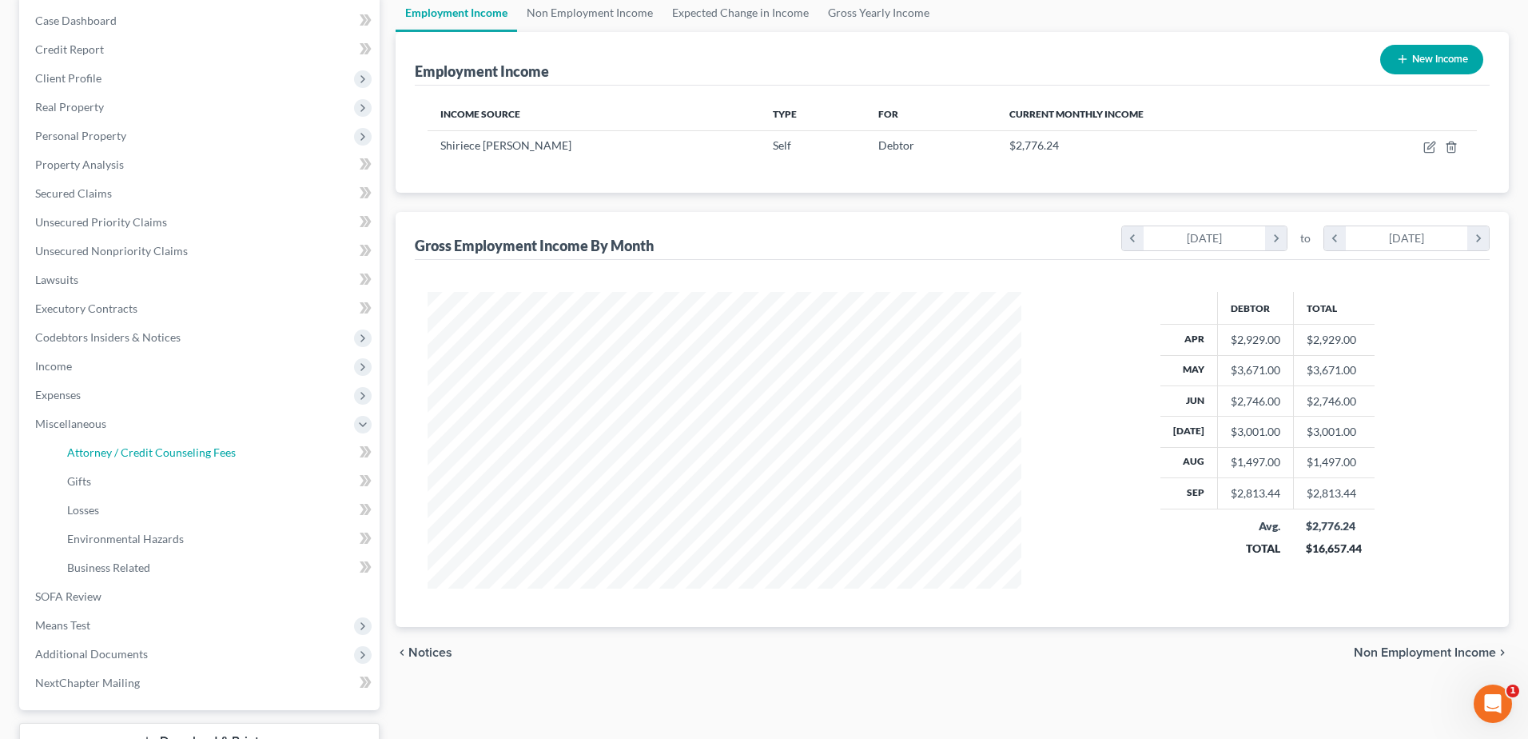
scroll to position [798976, 798647]
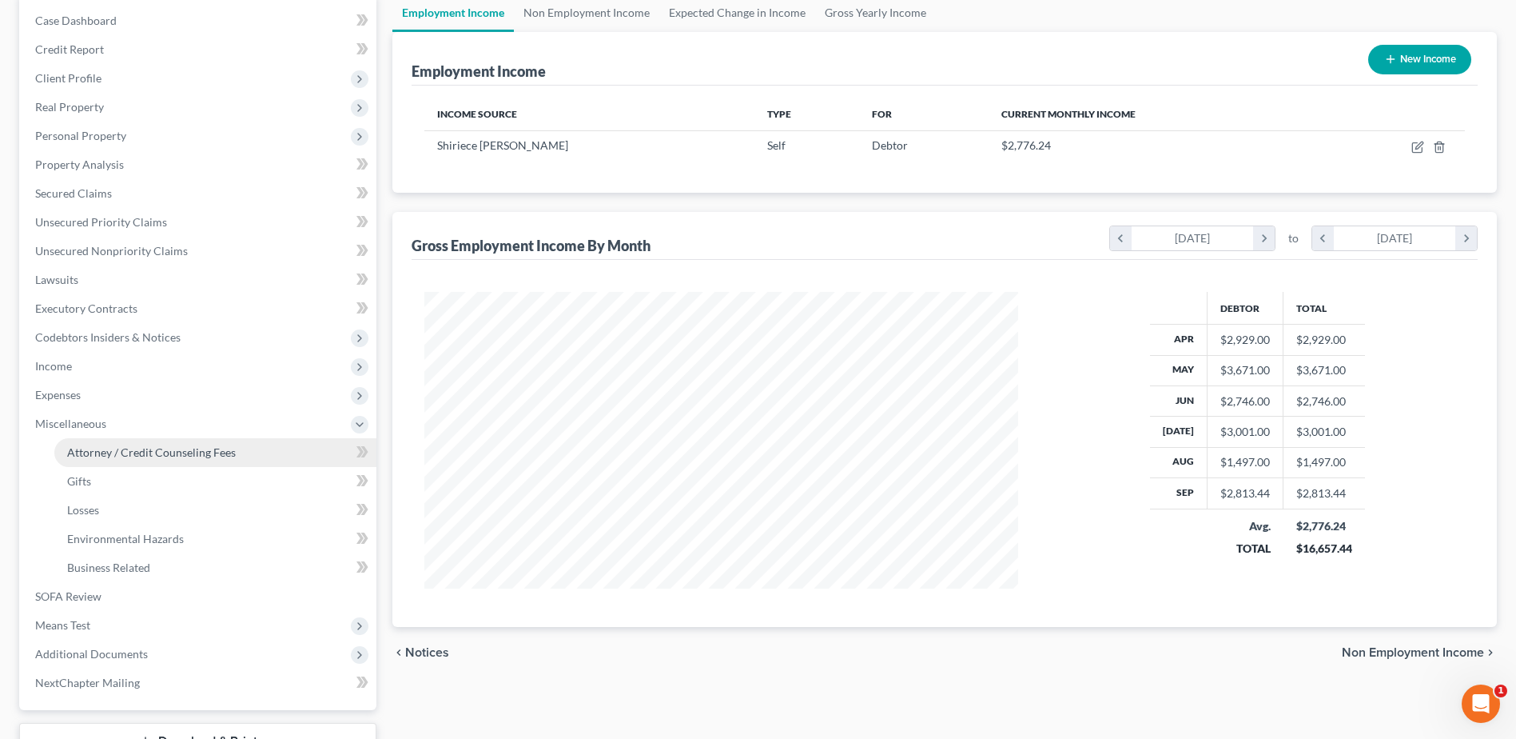
click at [113, 456] on span "Attorney / Credit Counseling Fees" at bounding box center [151, 452] width 169 height 14
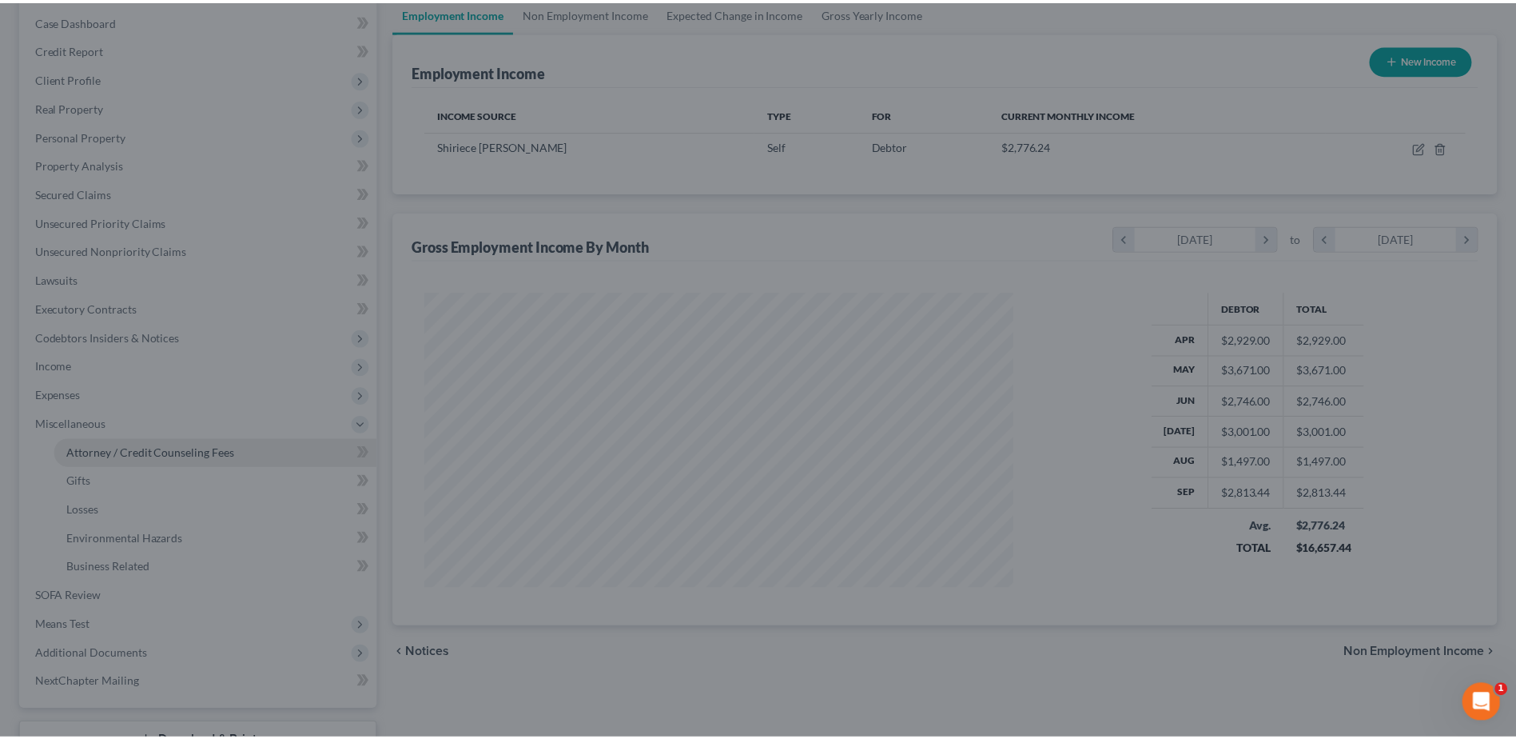
scroll to position [299, 631]
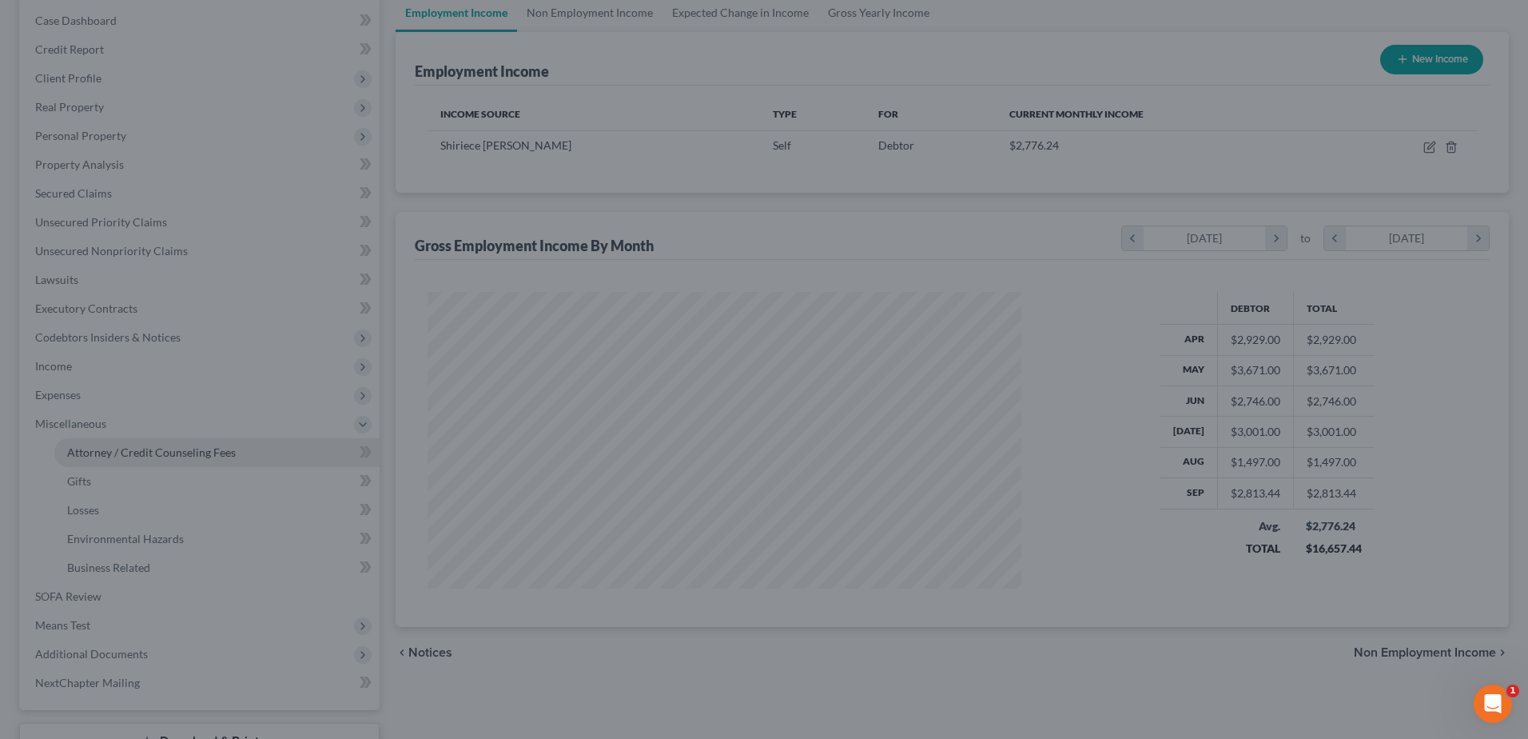
click at [113, 456] on div at bounding box center [764, 369] width 1528 height 739
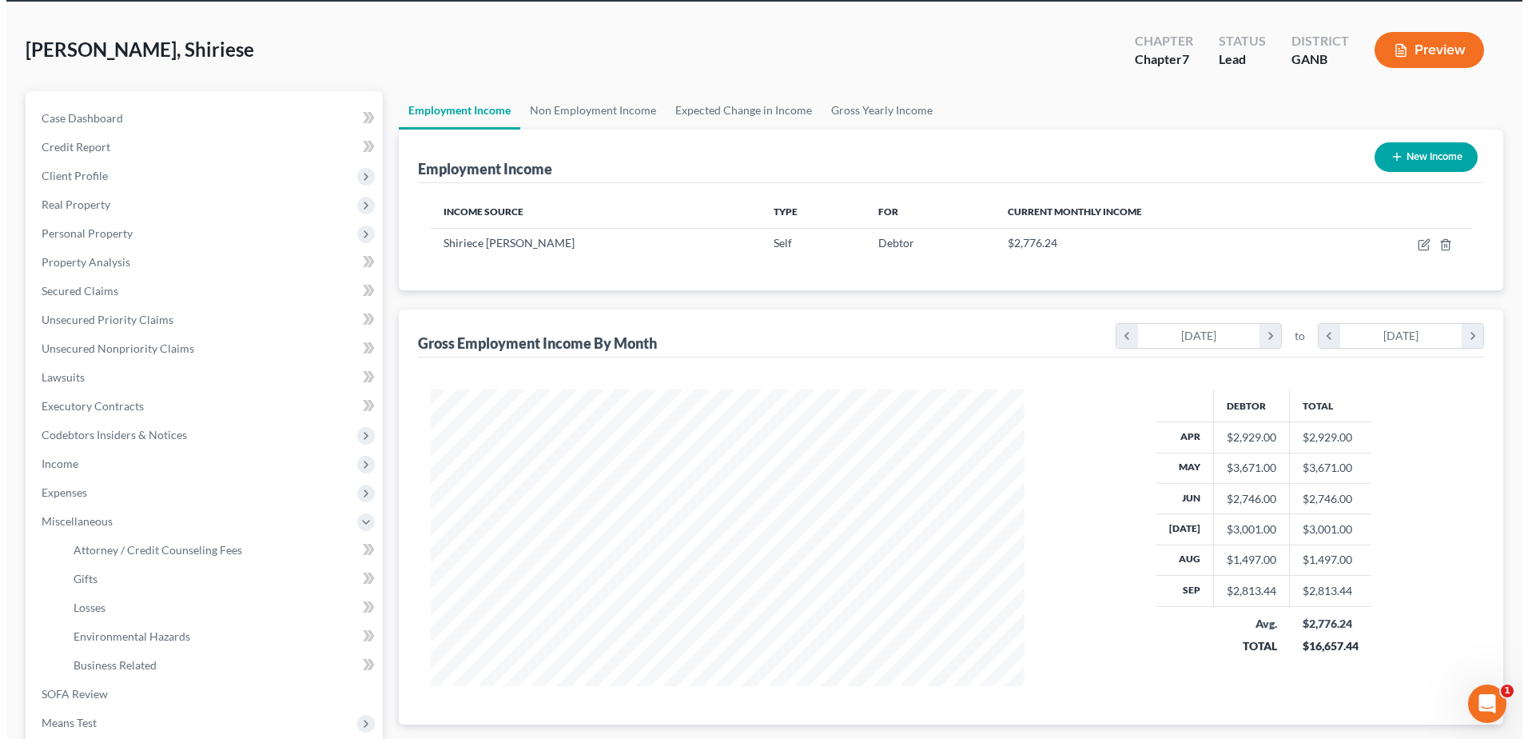
scroll to position [0, 0]
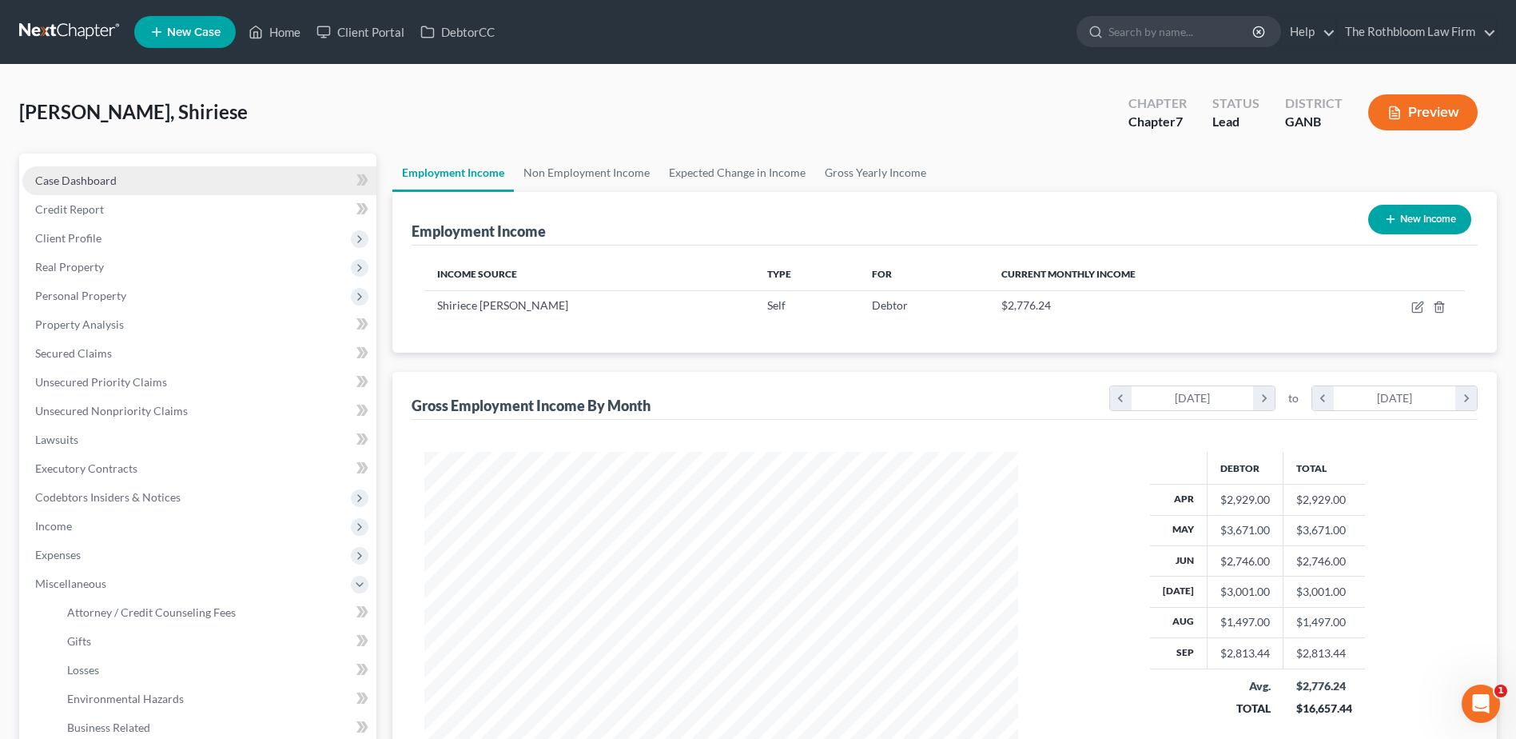
click at [55, 173] on span "Case Dashboard" at bounding box center [76, 180] width 82 height 14
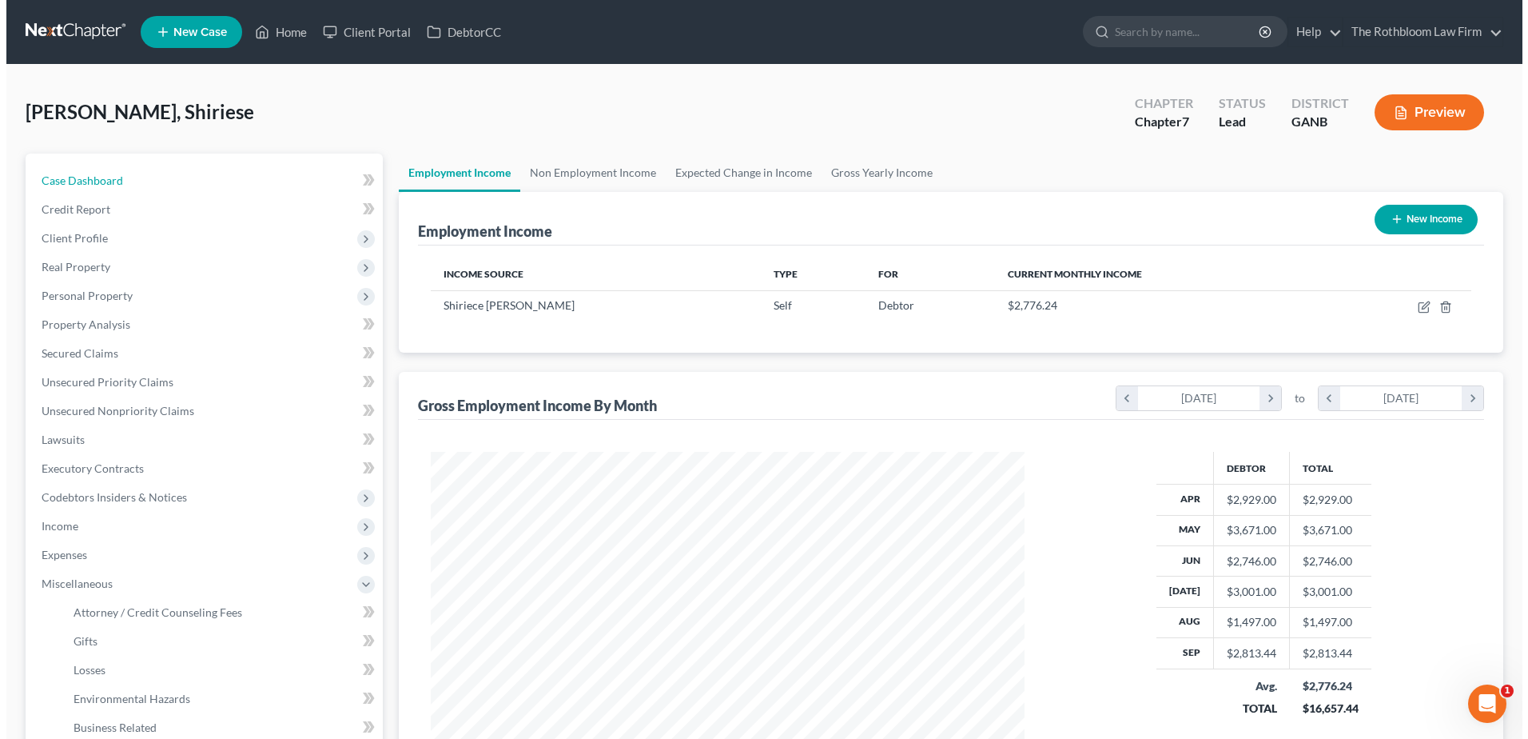
scroll to position [284, 0]
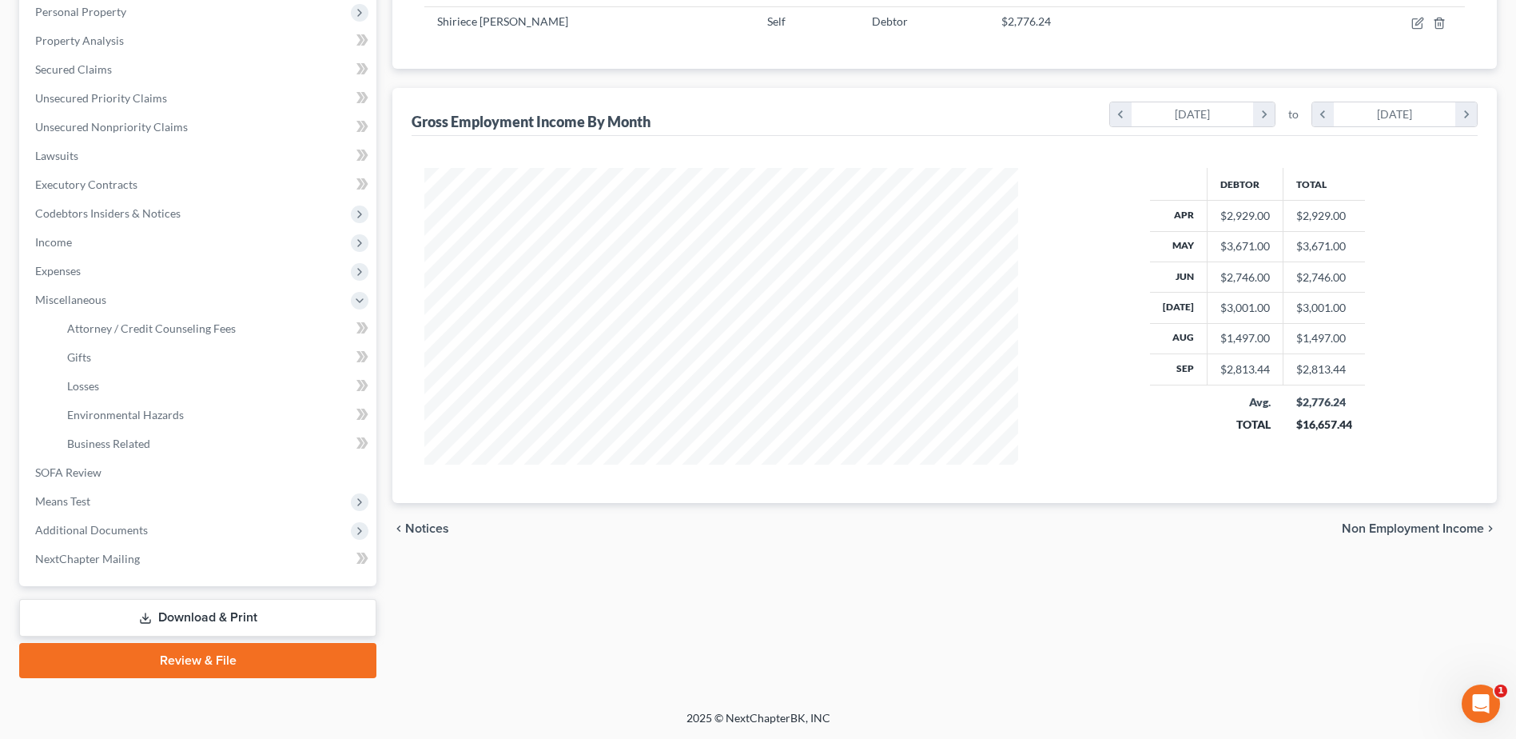
click at [179, 616] on link "Download & Print" at bounding box center [197, 618] width 357 height 38
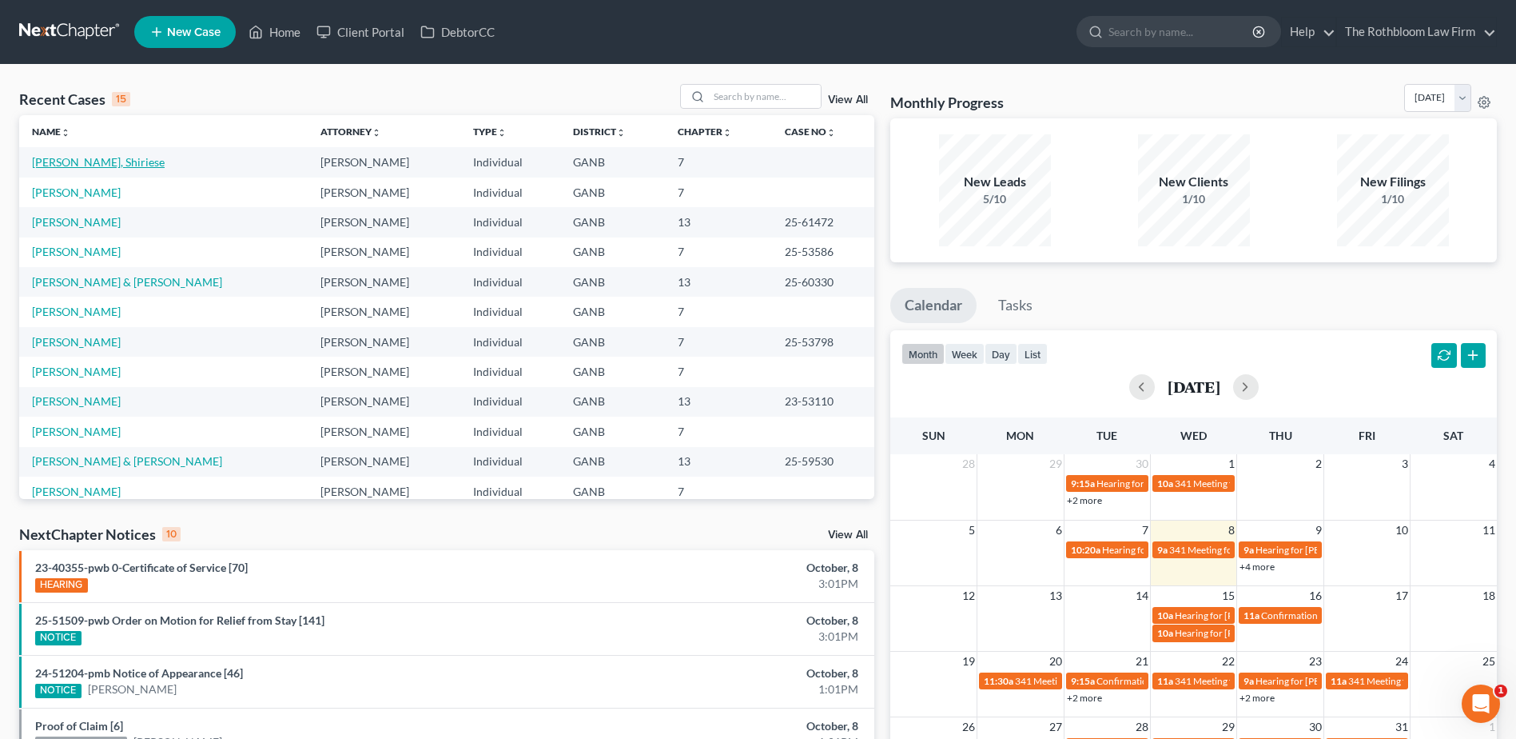
click at [90, 163] on link "DaCosta, Shiriese" at bounding box center [98, 162] width 133 height 14
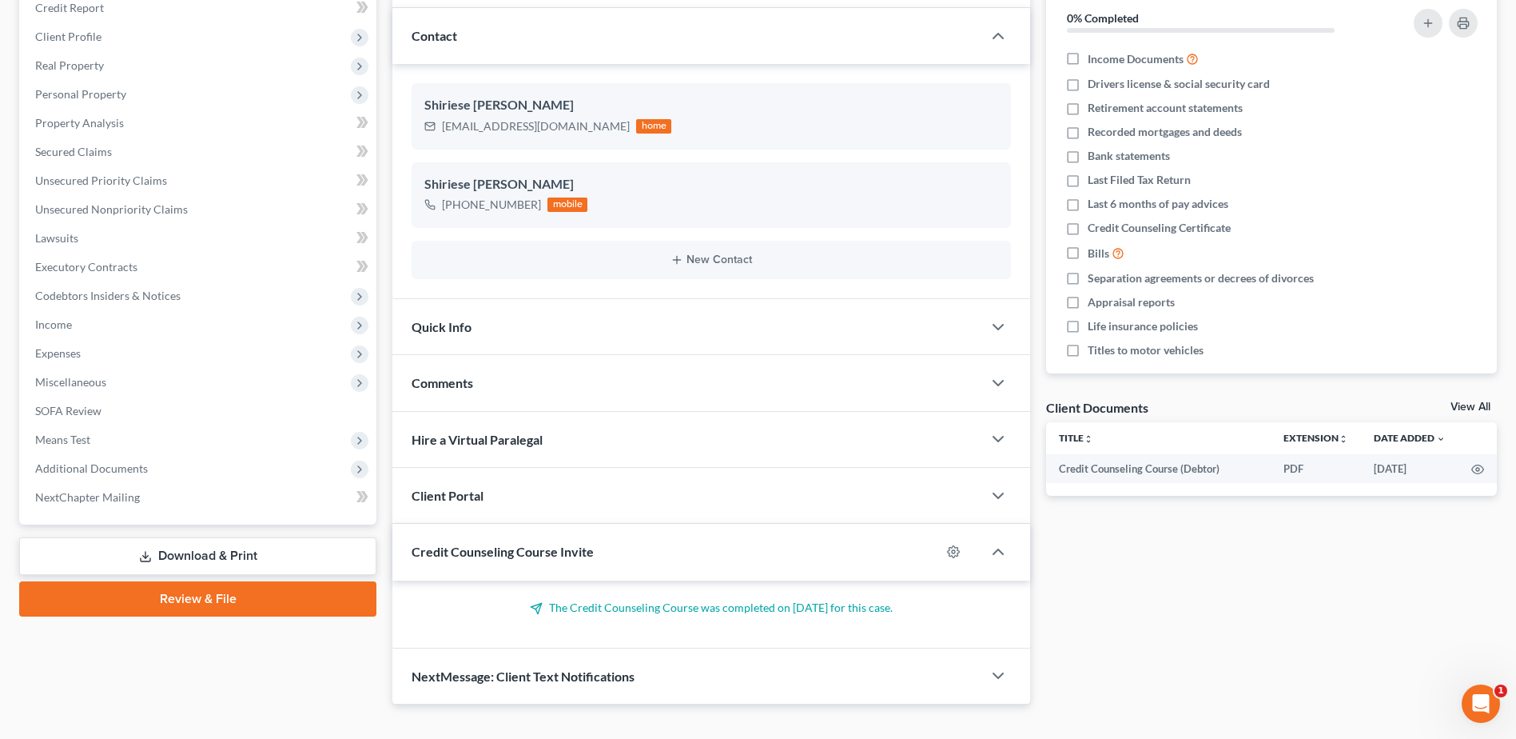
scroll to position [228, 0]
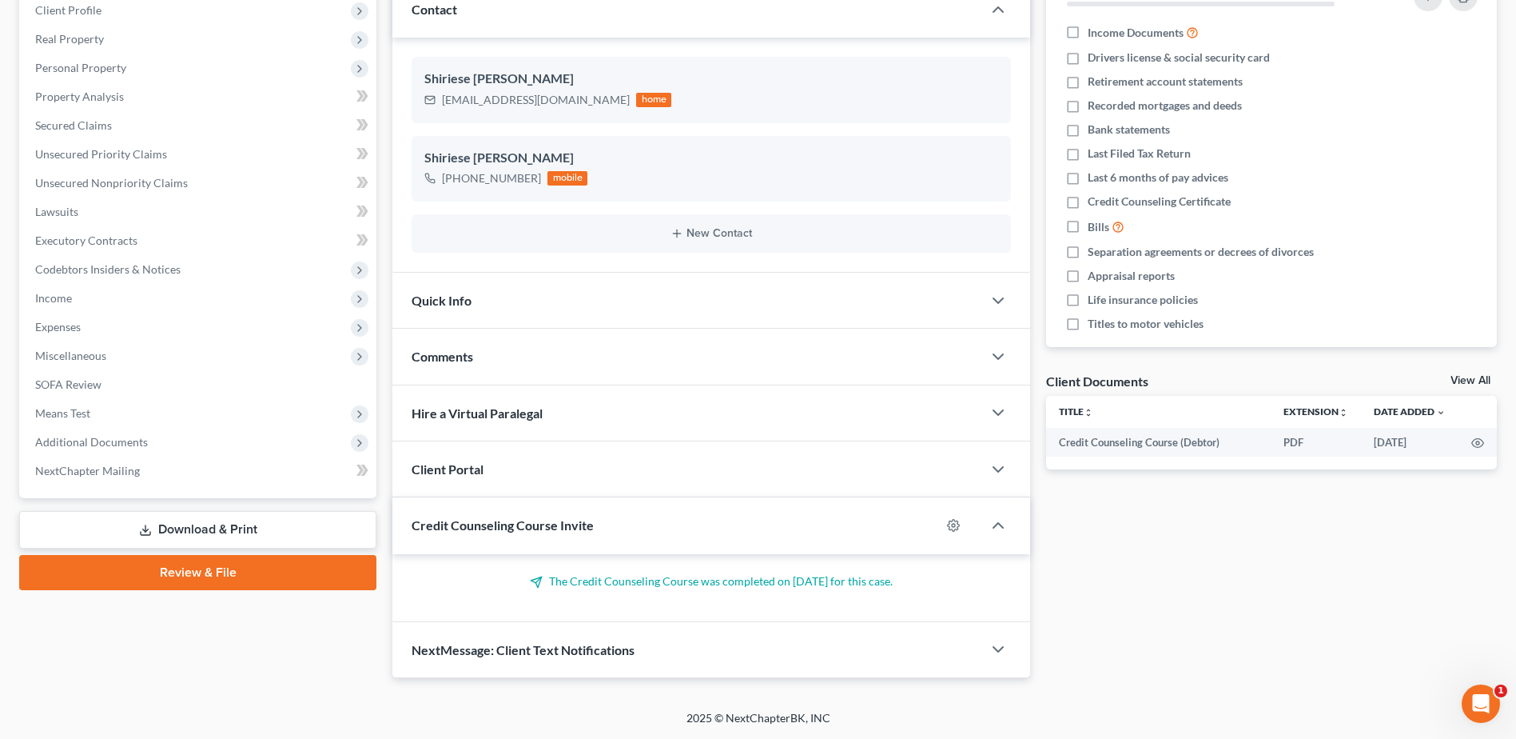
click at [235, 535] on link "Download & Print" at bounding box center [197, 530] width 357 height 38
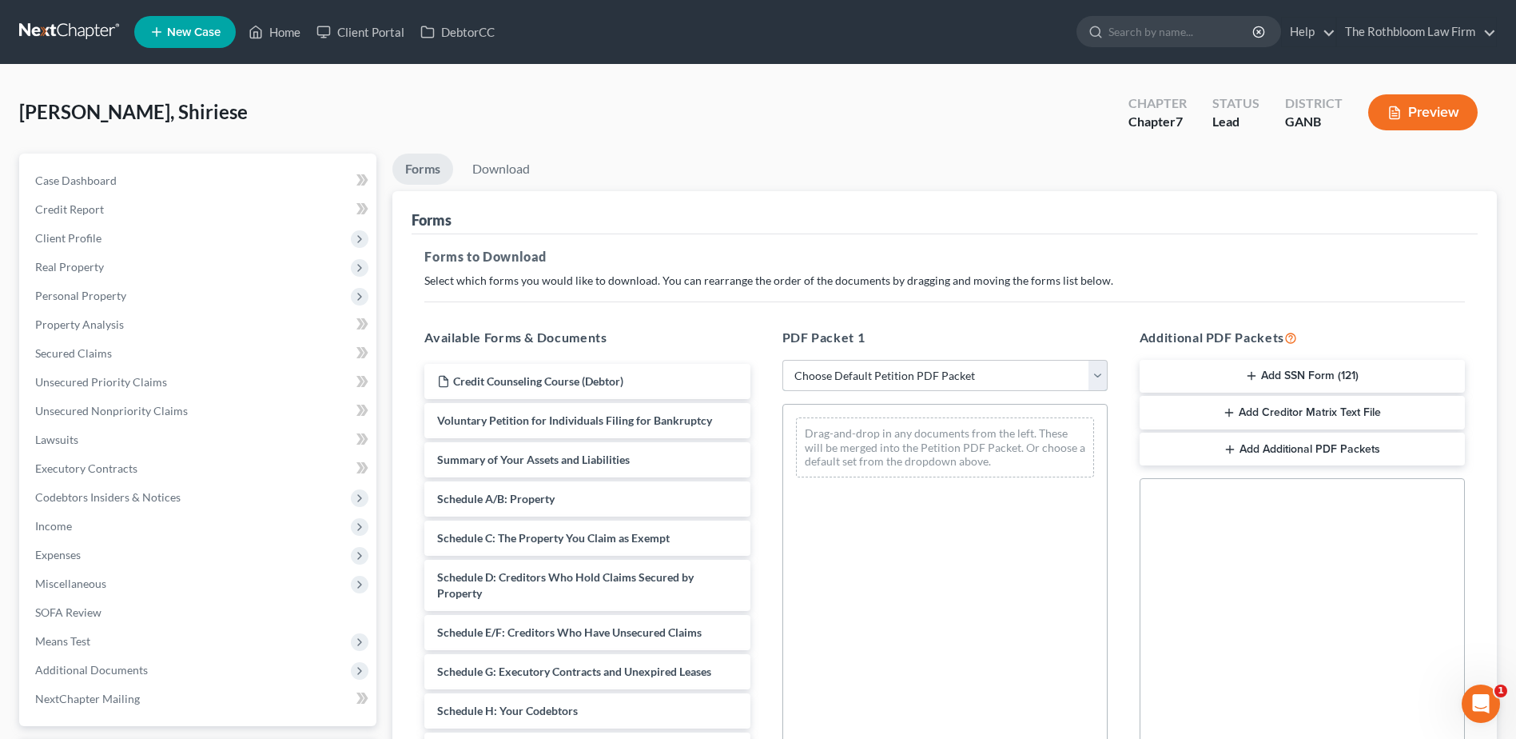
click at [834, 376] on select "Choose Default Petition PDF Packet Complete Bankruptcy Petition (all forms and …" at bounding box center [944, 376] width 325 height 32
select select "5"
click at [782, 360] on select "Choose Default Petition PDF Packet Complete Bankruptcy Petition (all forms and …" at bounding box center [944, 376] width 325 height 32
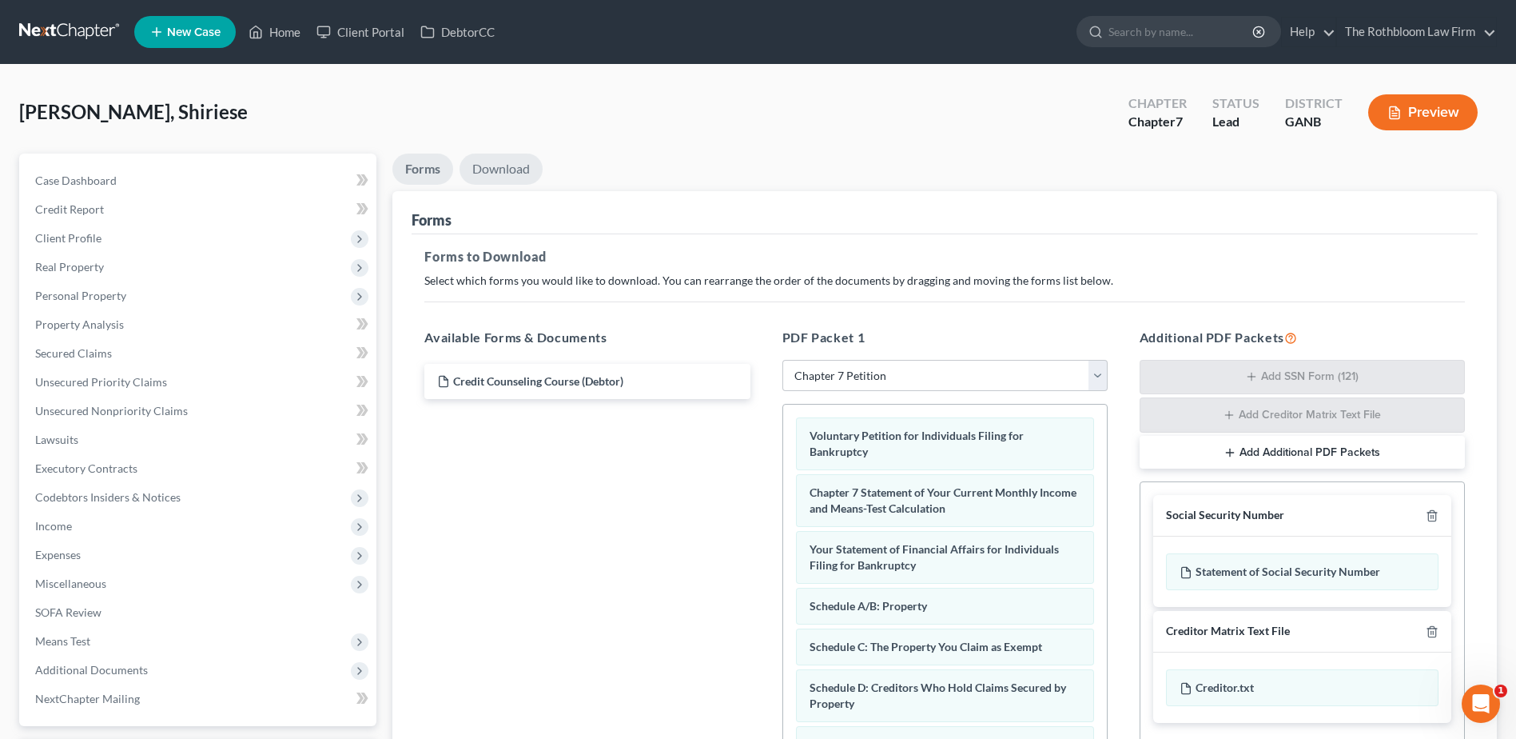
click at [501, 165] on link "Download" at bounding box center [501, 168] width 83 height 31
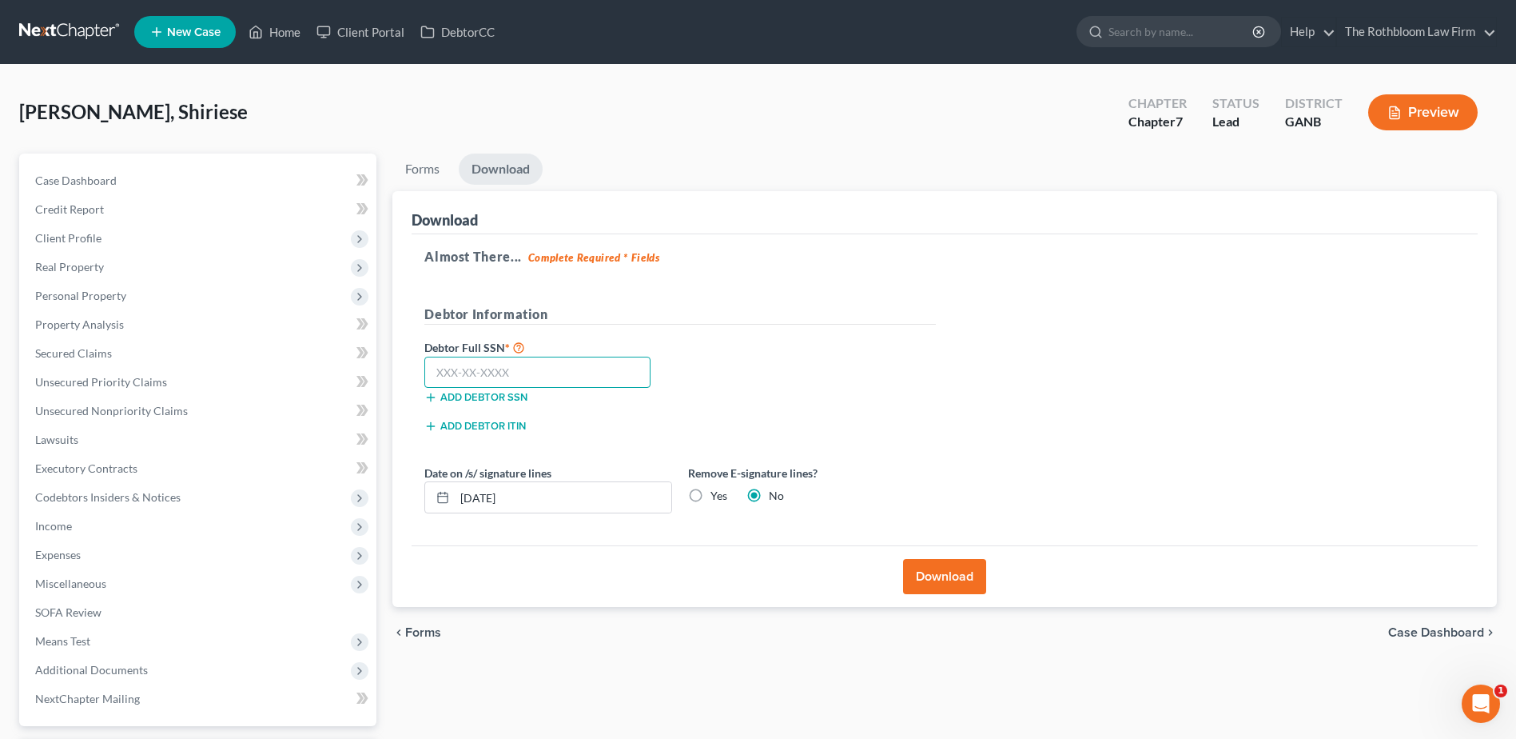
click at [478, 371] on input "text" at bounding box center [537, 372] width 226 height 32
click at [469, 372] on input "text" at bounding box center [537, 372] width 226 height 32
type input "276-86-6503"
click at [948, 580] on button "Download" at bounding box center [944, 576] width 83 height 35
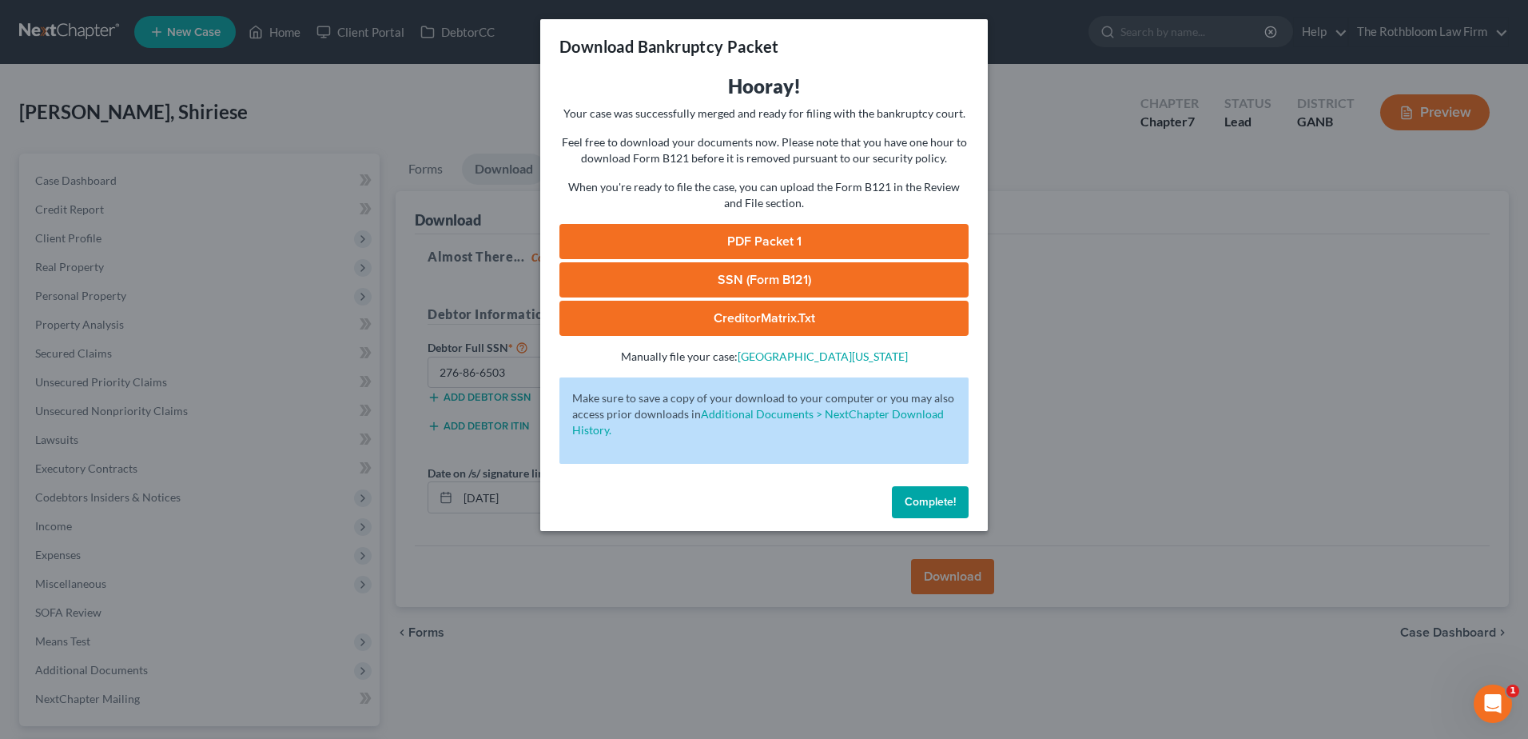
click at [765, 232] on link "PDF Packet 1" at bounding box center [763, 241] width 409 height 35
click at [745, 285] on link "SSN (Form B121)" at bounding box center [763, 279] width 409 height 35
click at [914, 508] on span "Complete!" at bounding box center [930, 502] width 51 height 14
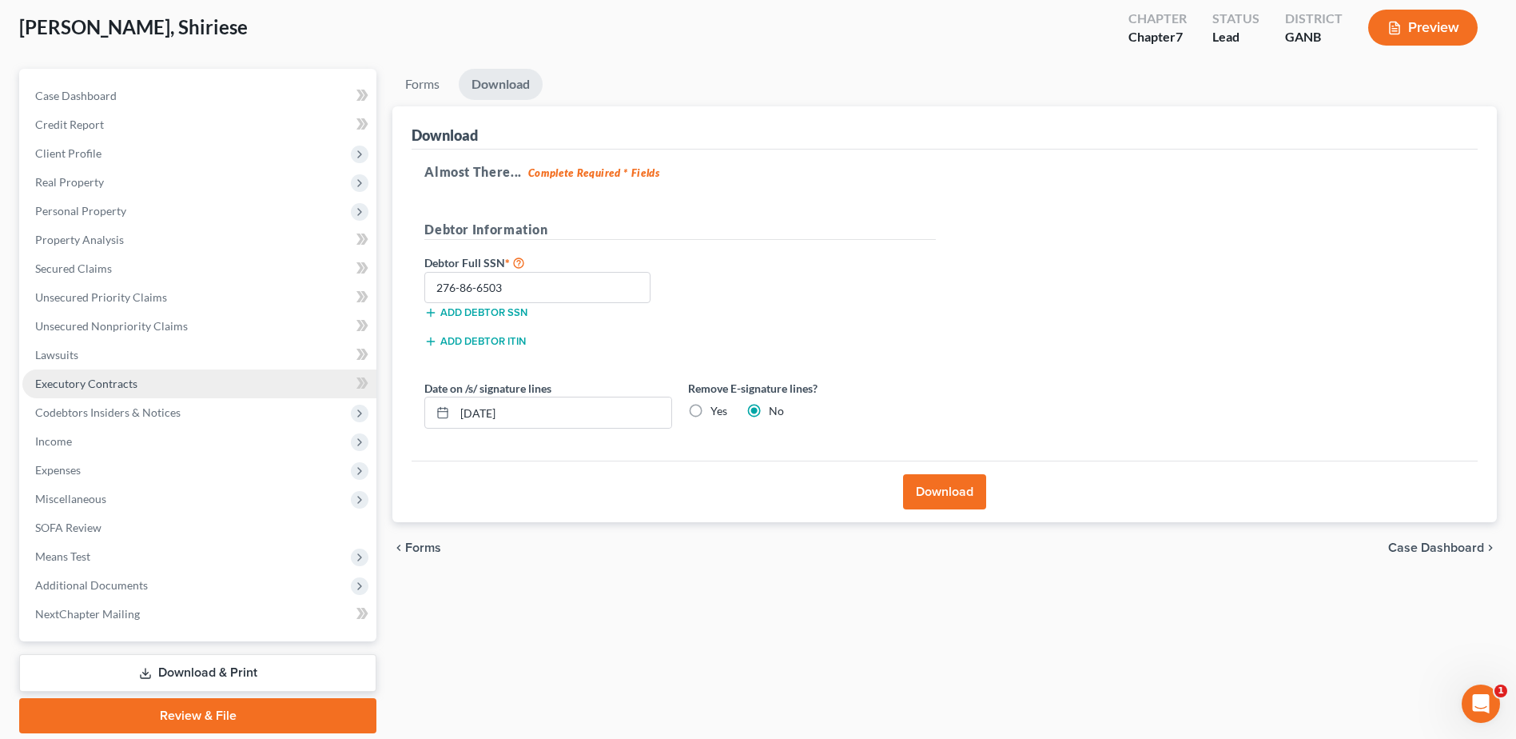
scroll to position [140, 0]
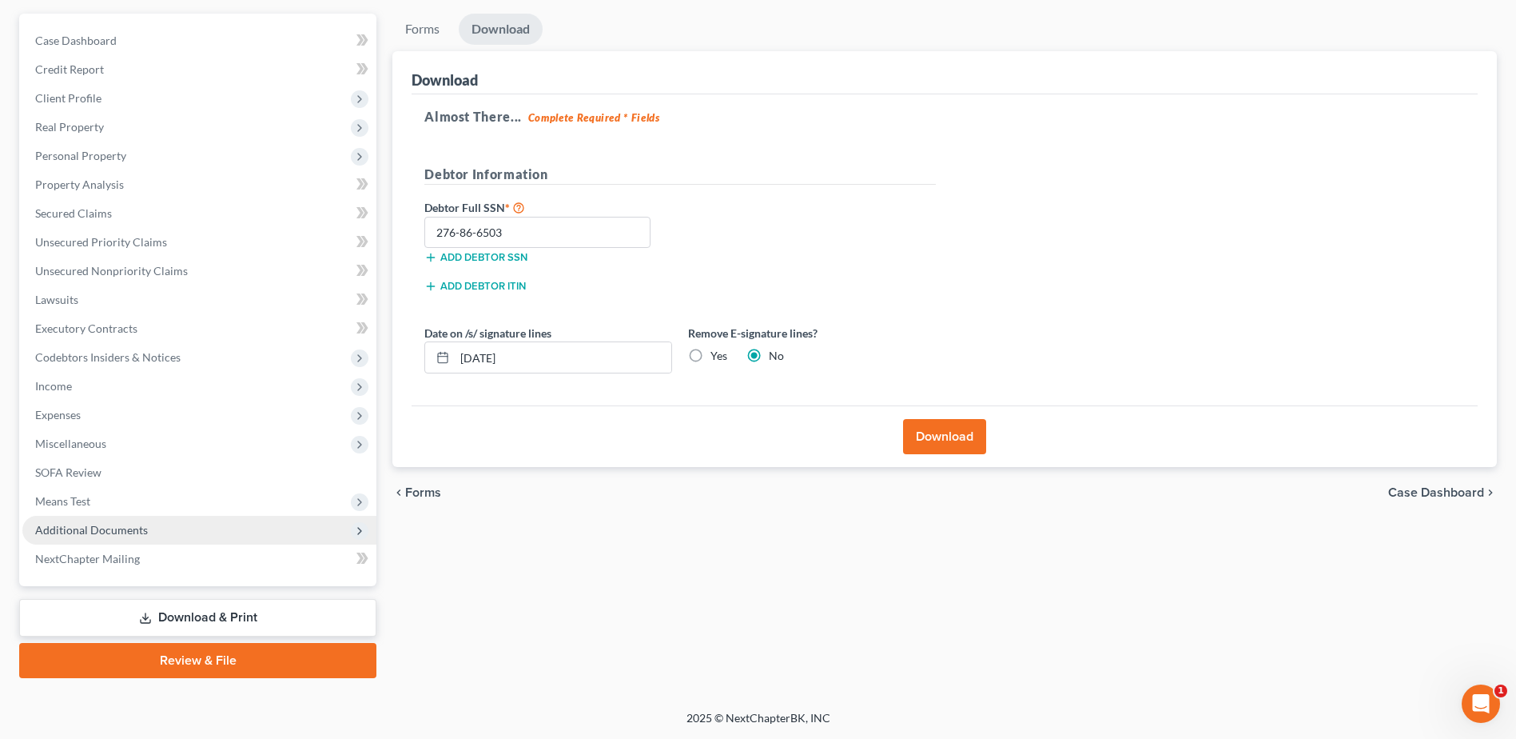
click at [112, 525] on span "Additional Documents" at bounding box center [91, 530] width 113 height 14
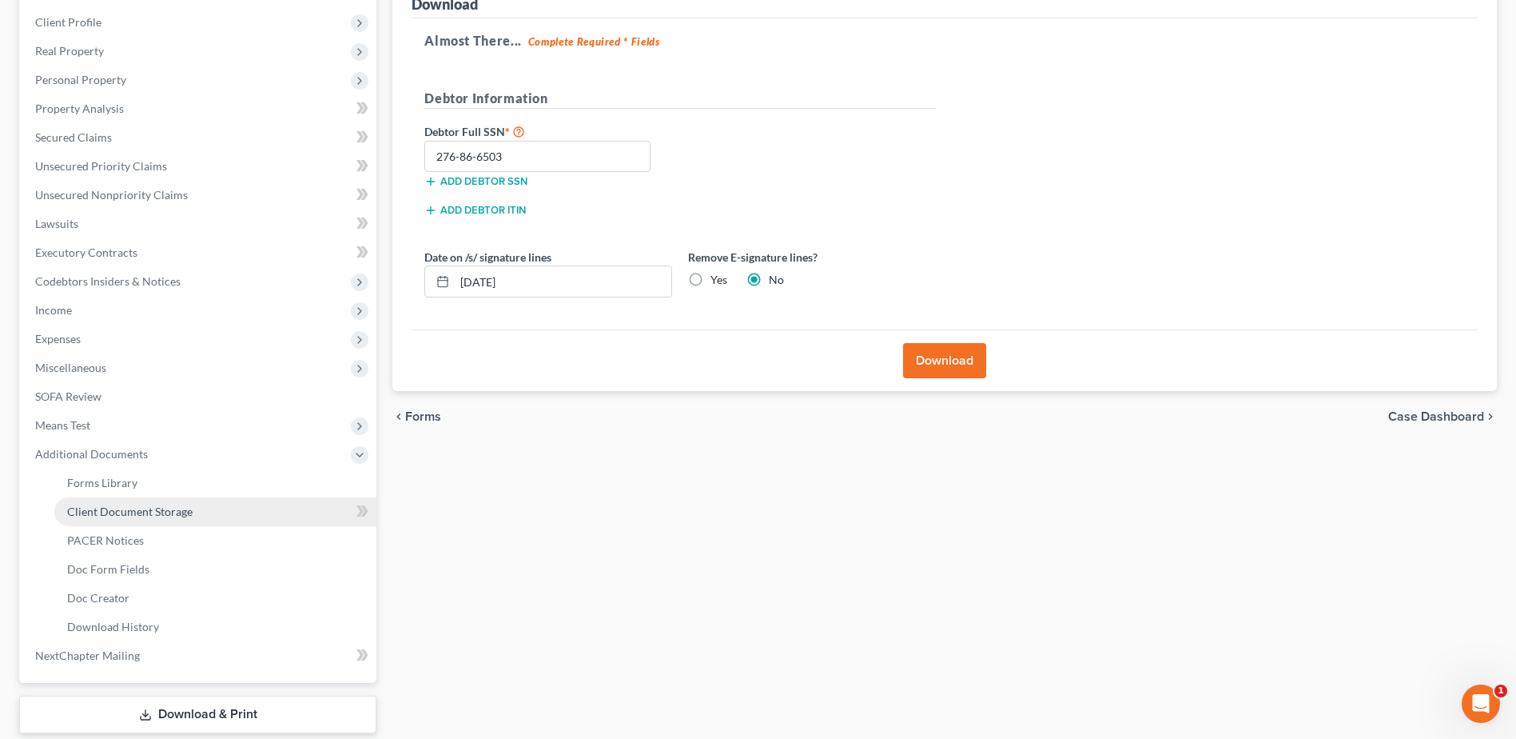
scroll to position [313, 0]
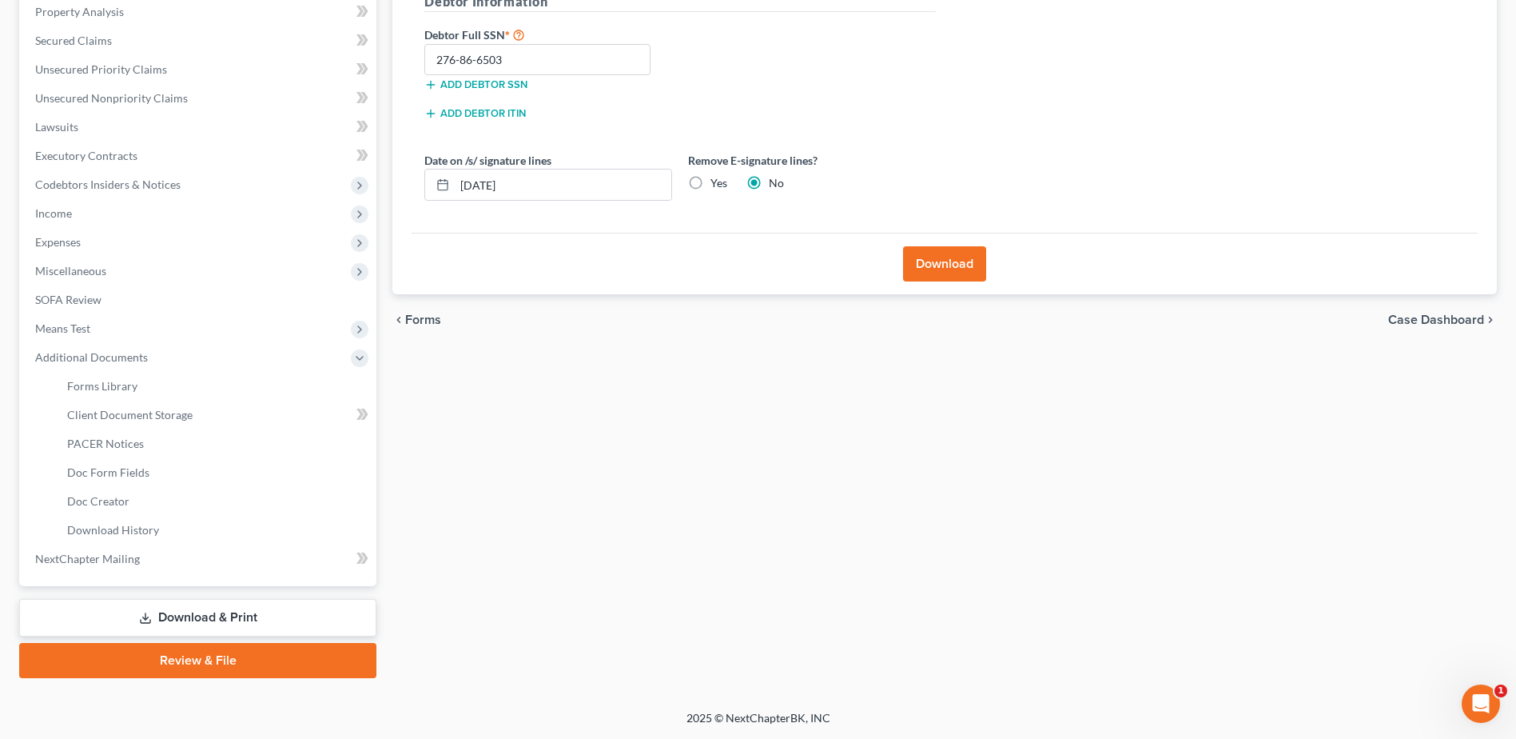
click at [173, 621] on link "Download & Print" at bounding box center [197, 618] width 357 height 38
click at [83, 465] on span "Doc Form Fields" at bounding box center [108, 472] width 82 height 14
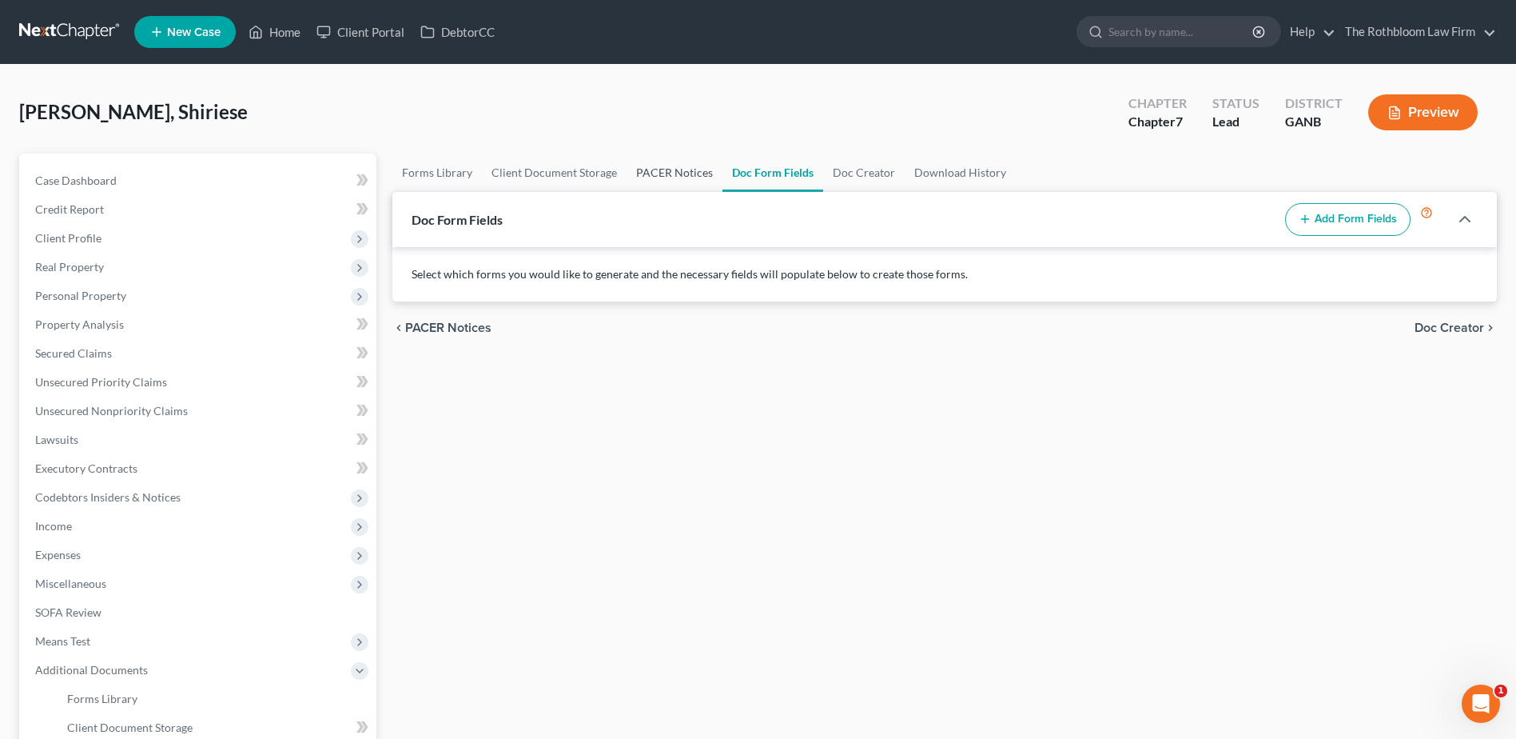
click at [660, 166] on link "PACER Notices" at bounding box center [675, 172] width 96 height 38
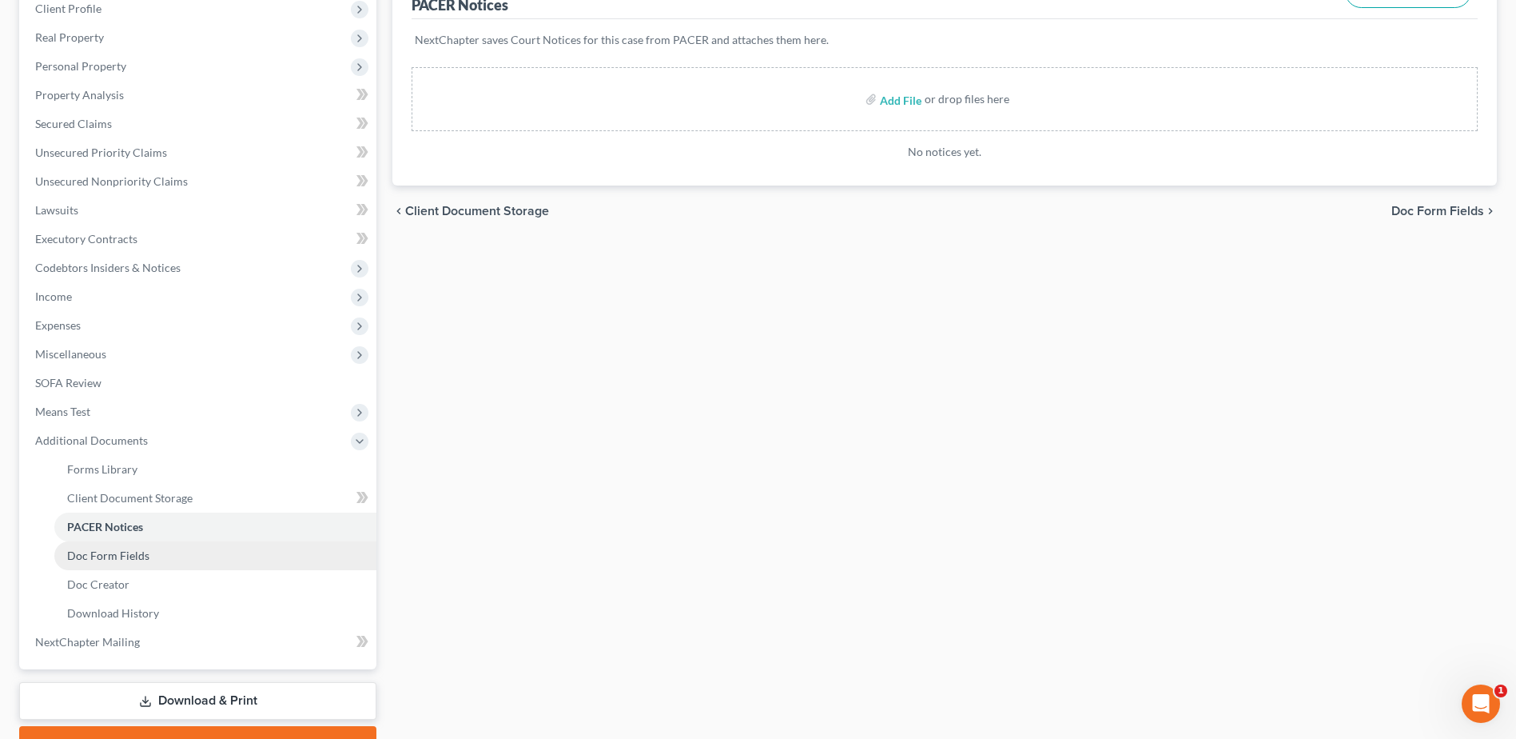
scroll to position [313, 0]
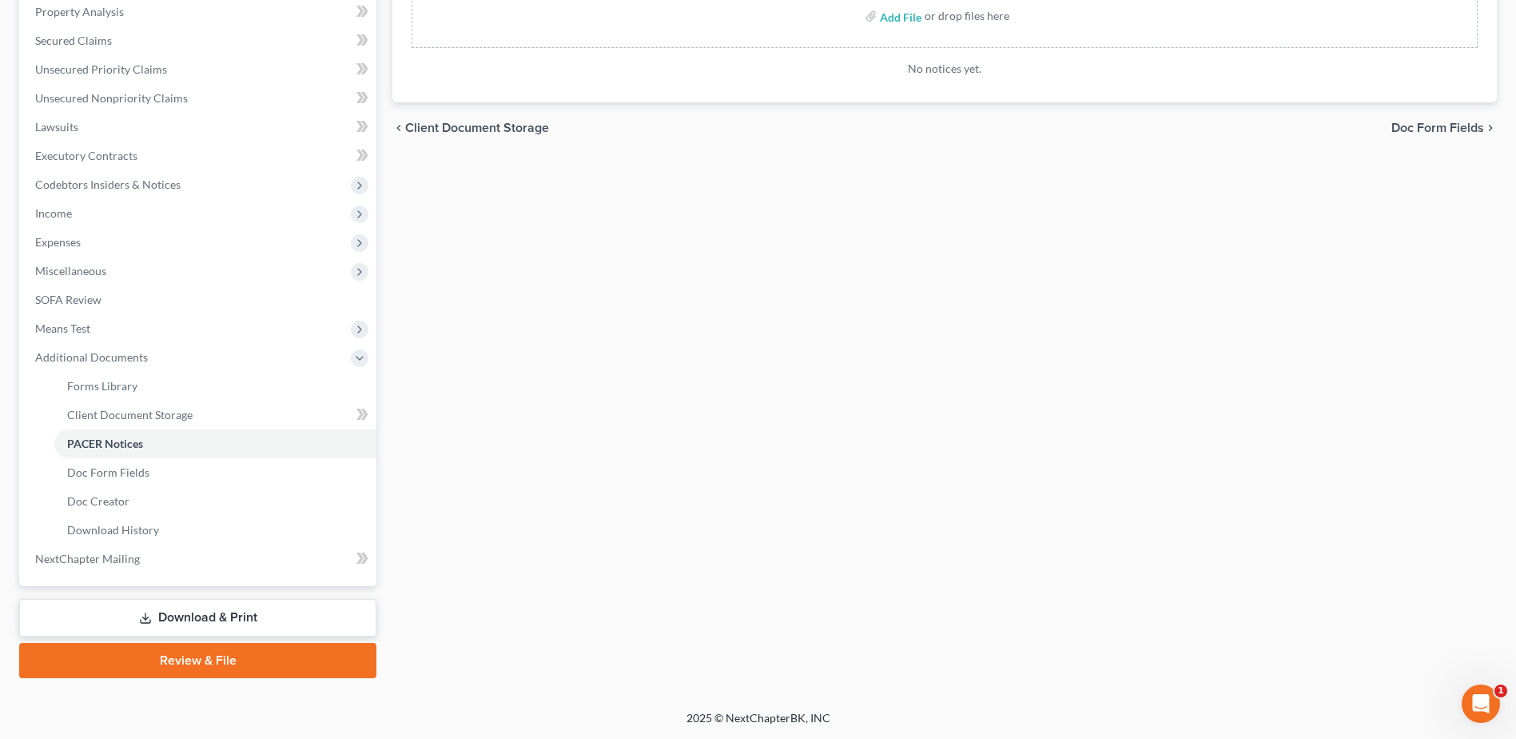
click at [253, 619] on link "Download & Print" at bounding box center [197, 618] width 357 height 38
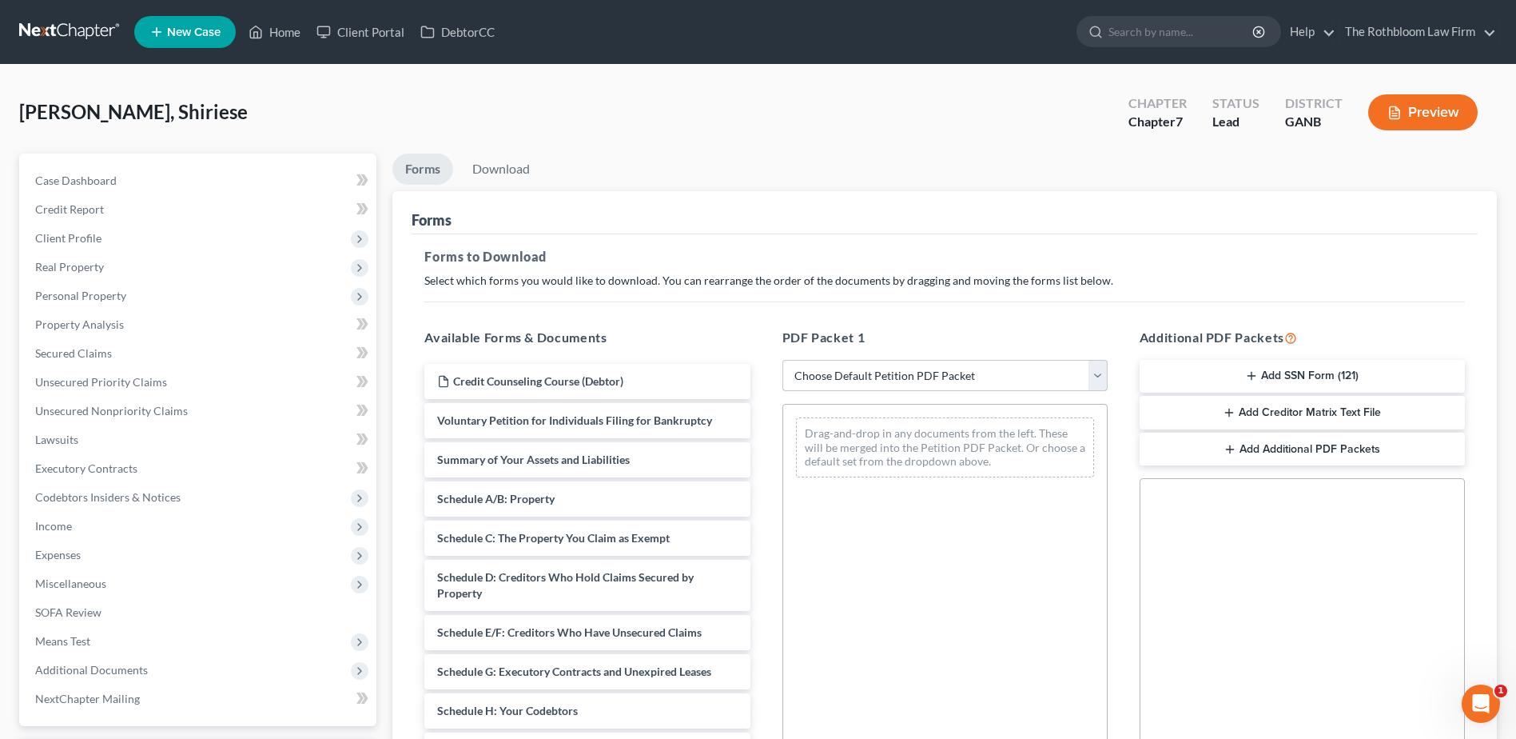
click at [838, 375] on select "Choose Default Petition PDF Packet Complete Bankruptcy Petition (all forms and …" at bounding box center [944, 376] width 325 height 32
select select "3"
click at [782, 360] on select "Choose Default Petition PDF Packet Complete Bankruptcy Petition (all forms and …" at bounding box center [944, 376] width 325 height 32
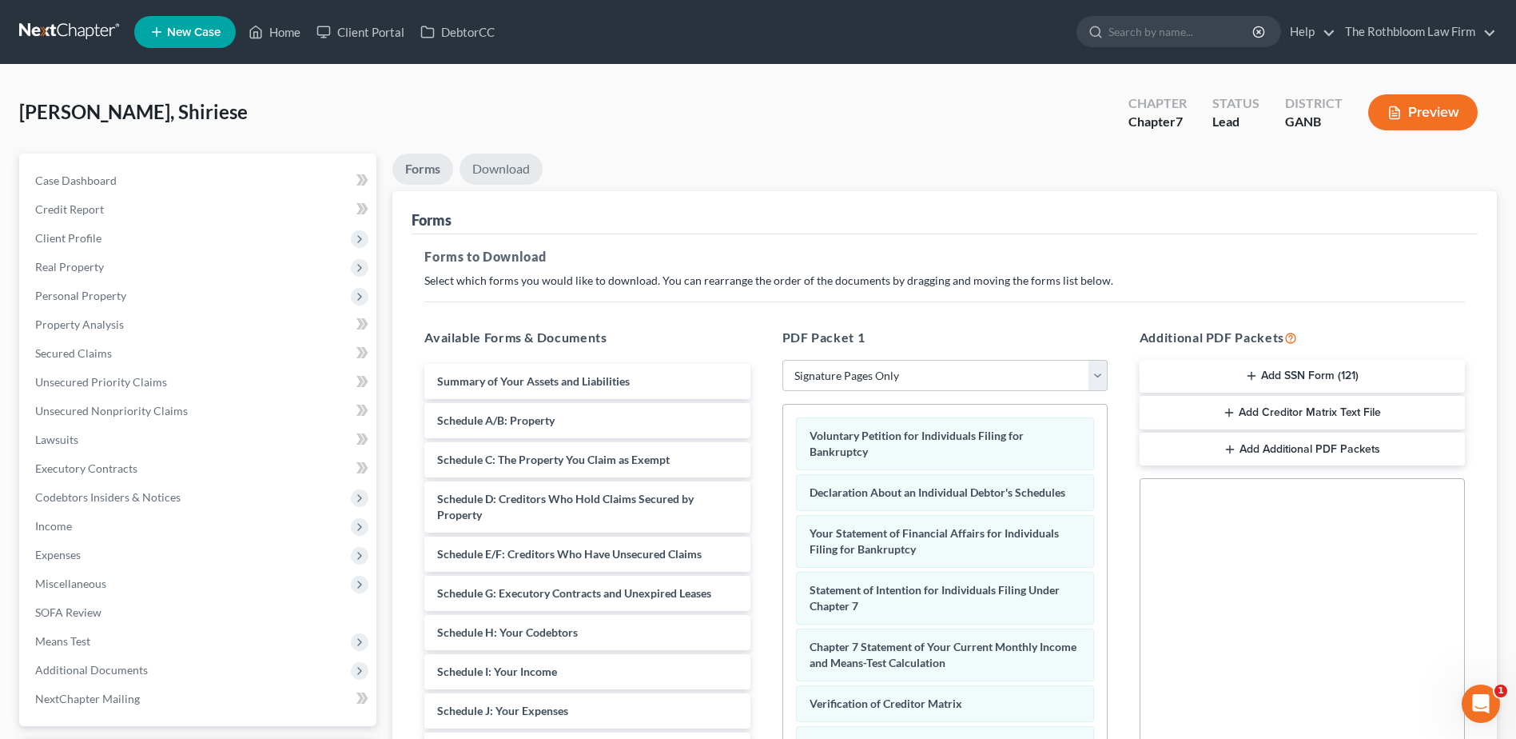
click at [480, 163] on link "Download" at bounding box center [501, 168] width 83 height 31
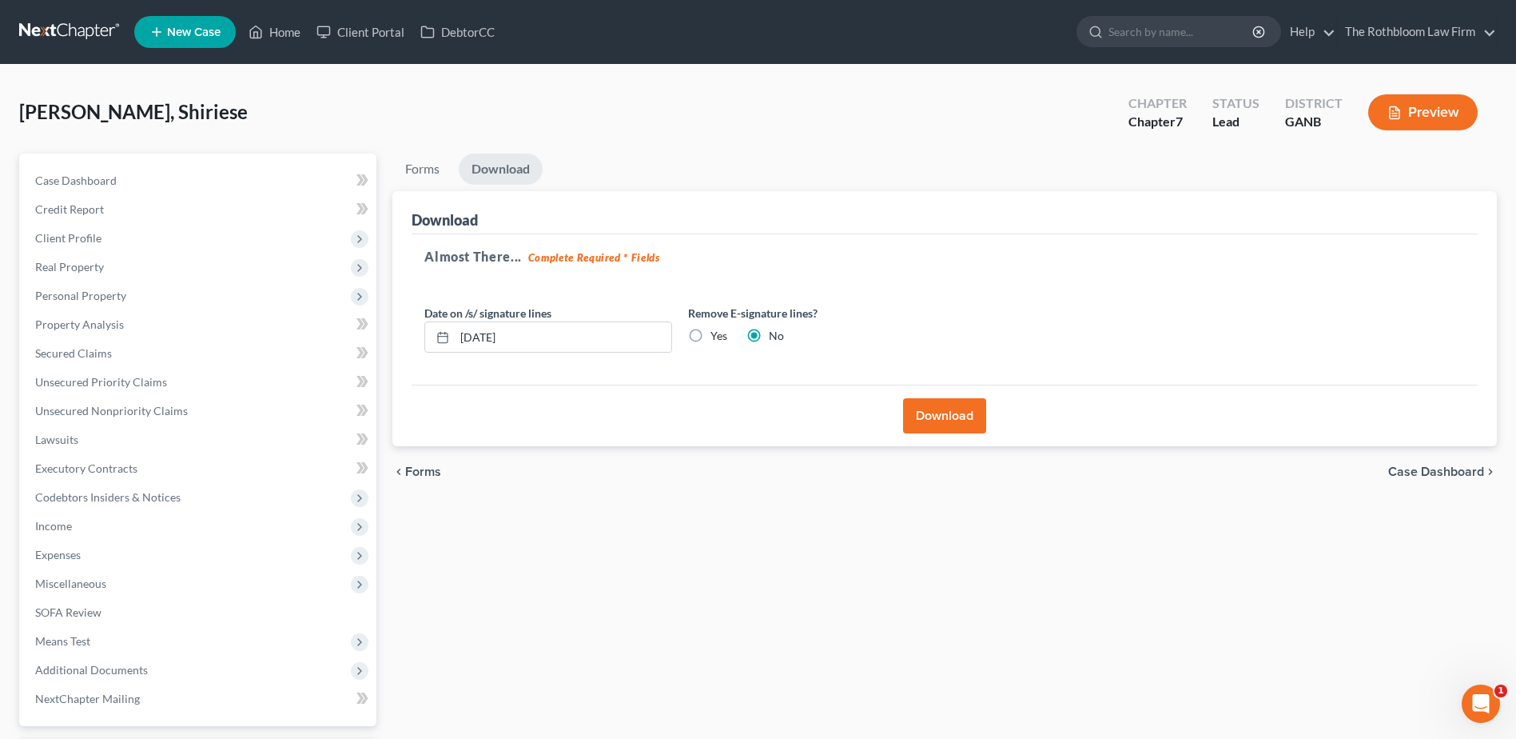
click at [949, 418] on button "Download" at bounding box center [944, 415] width 83 height 35
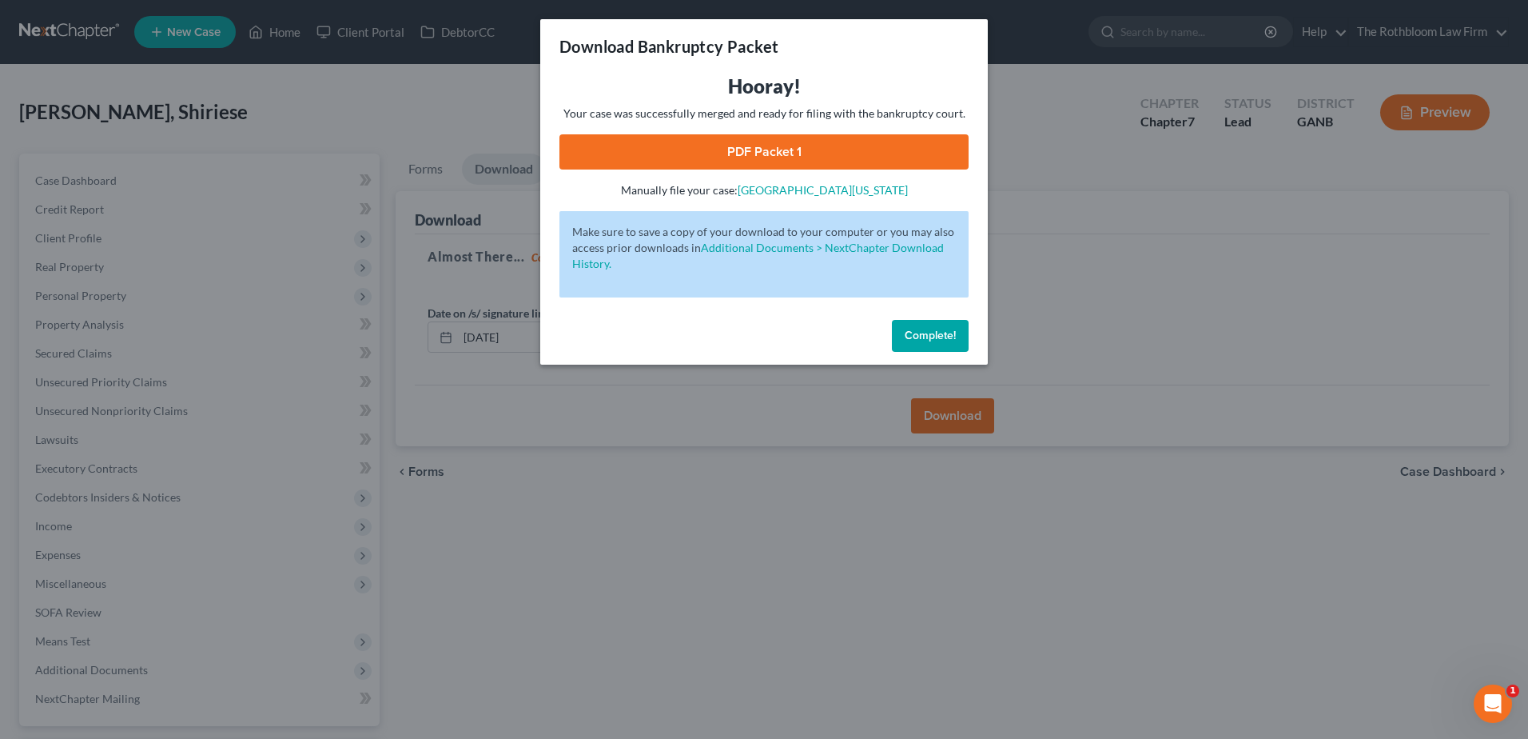
click at [767, 152] on link "PDF Packet 1" at bounding box center [763, 151] width 409 height 35
click at [943, 332] on span "Complete!" at bounding box center [930, 336] width 51 height 14
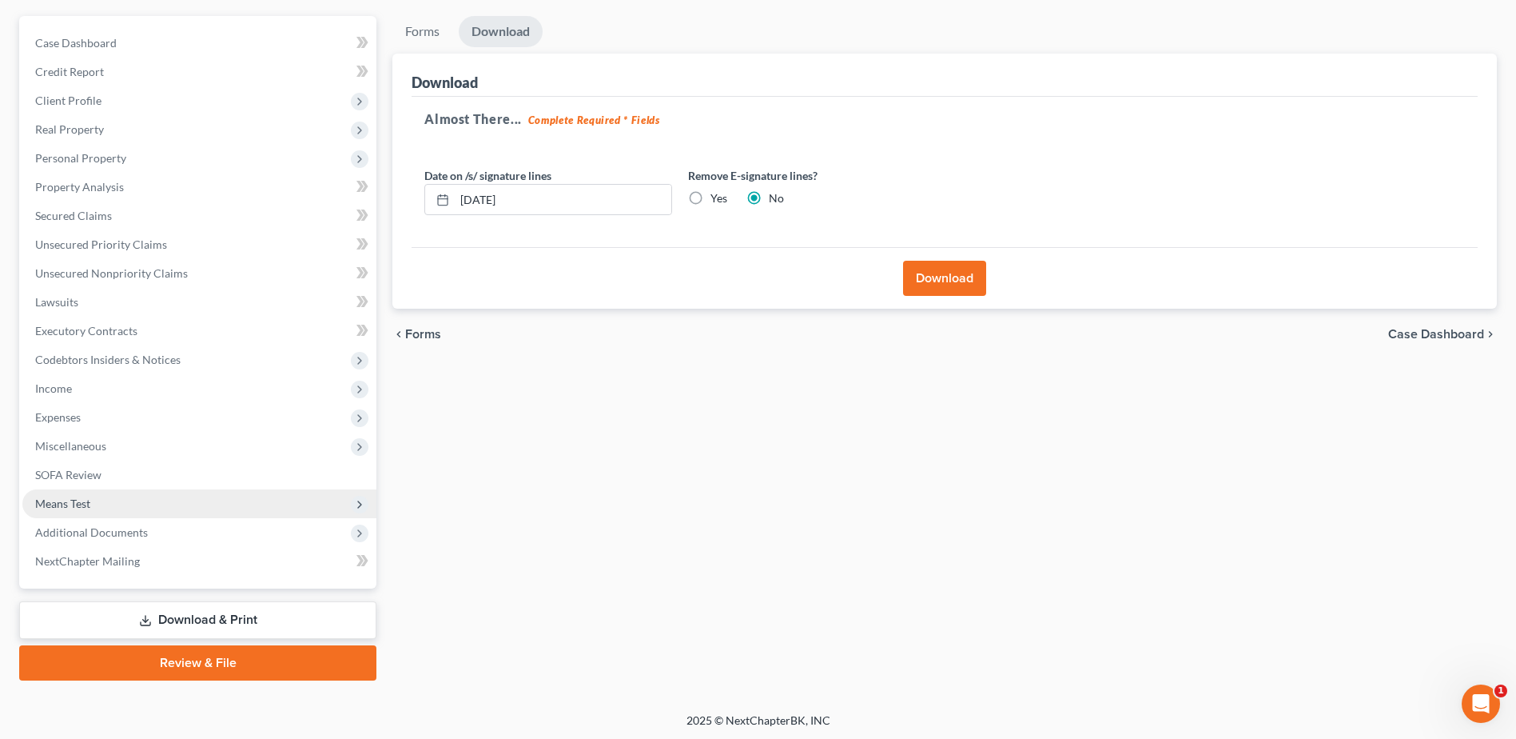
scroll to position [140, 0]
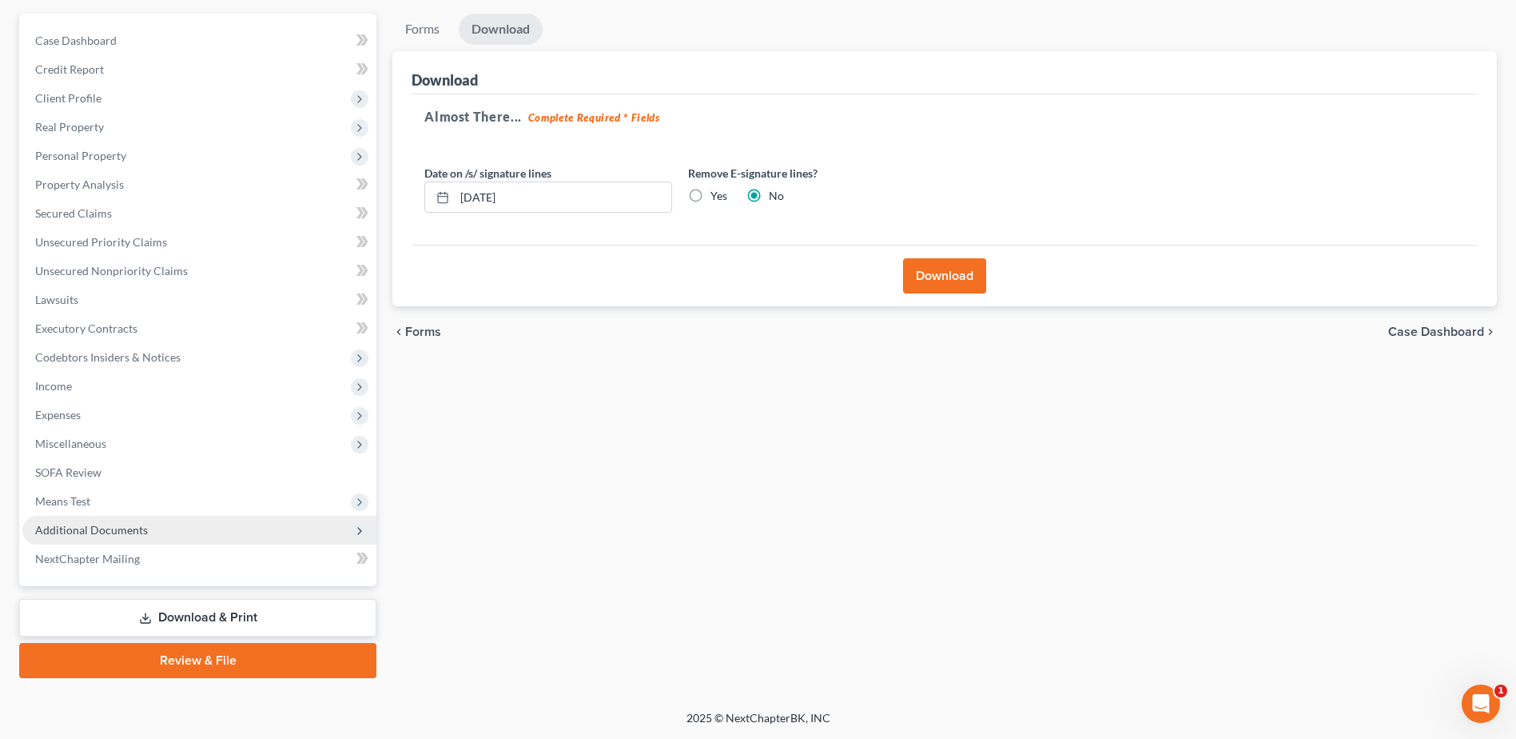
click at [79, 523] on span "Additional Documents" at bounding box center [91, 530] width 113 height 14
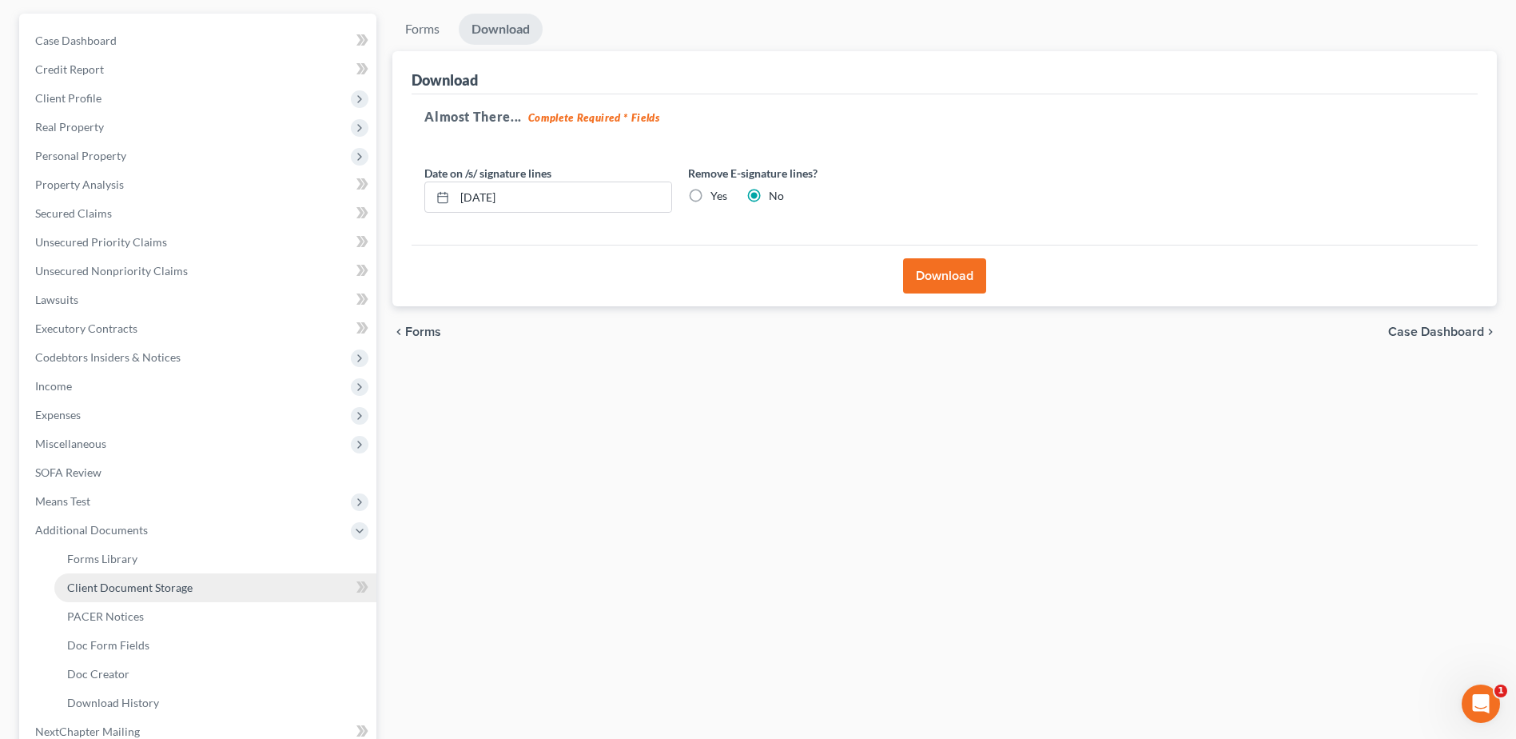
click at [133, 583] on span "Client Document Storage" at bounding box center [129, 587] width 125 height 14
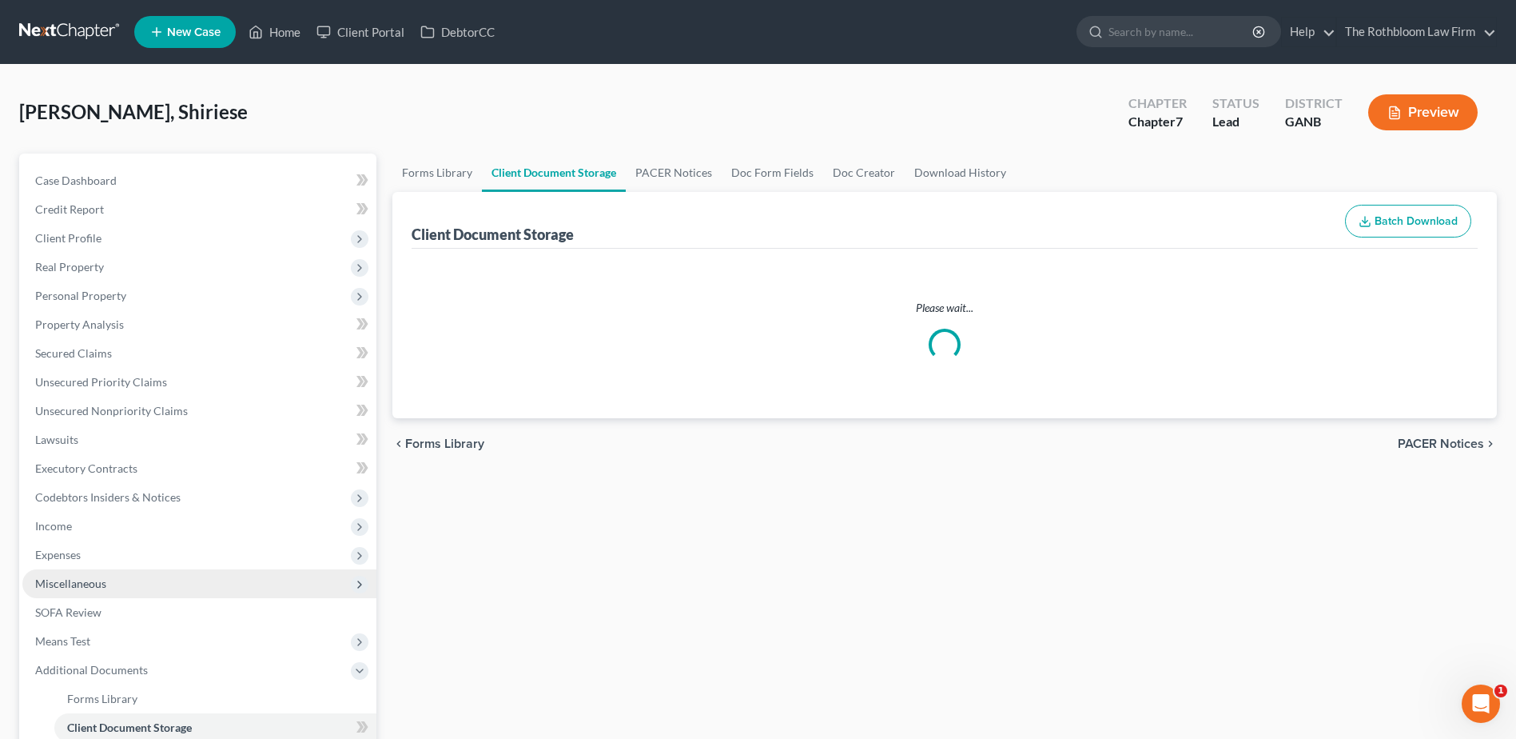
select select "5"
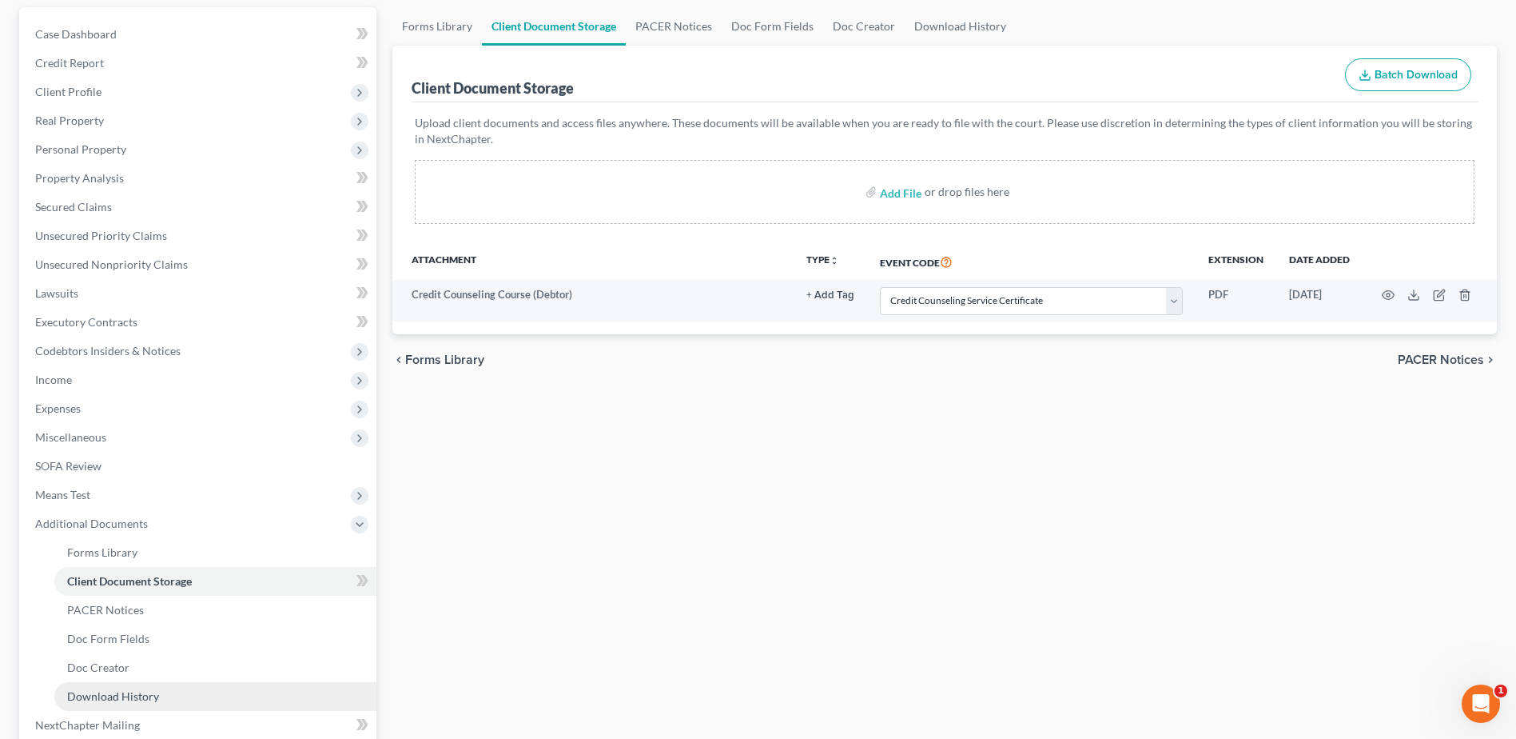
scroll to position [313, 0]
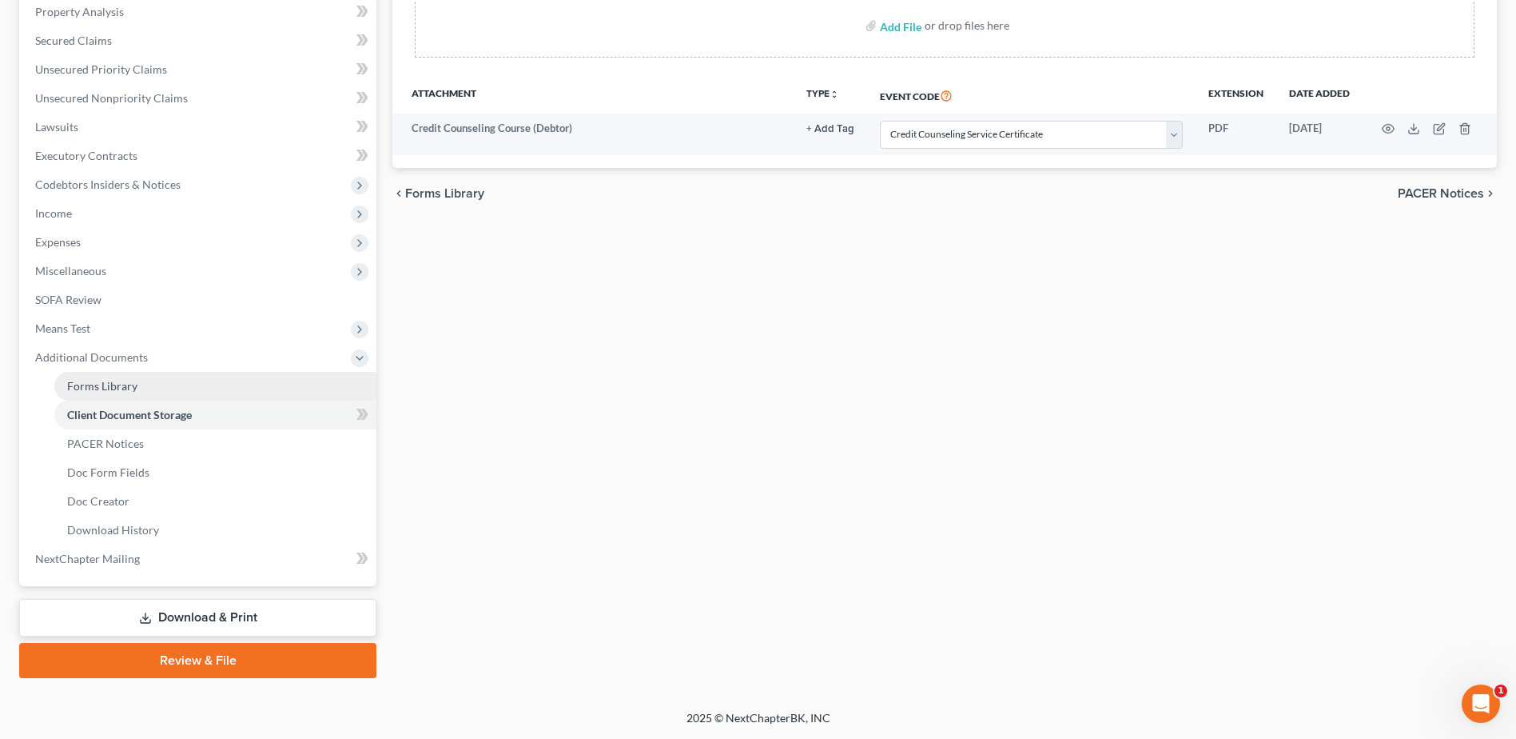
click at [101, 389] on span "Forms Library" at bounding box center [102, 386] width 70 height 14
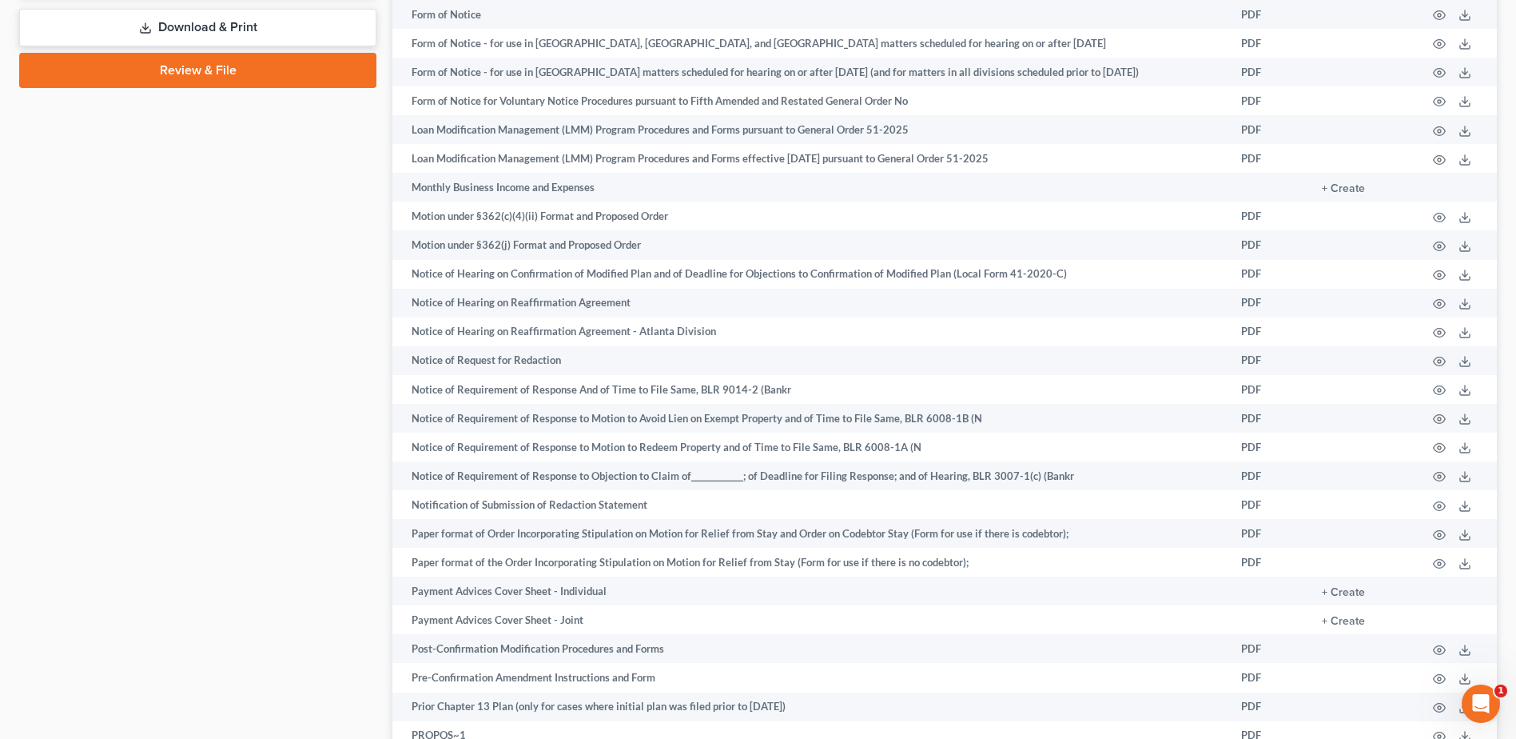
scroll to position [959, 0]
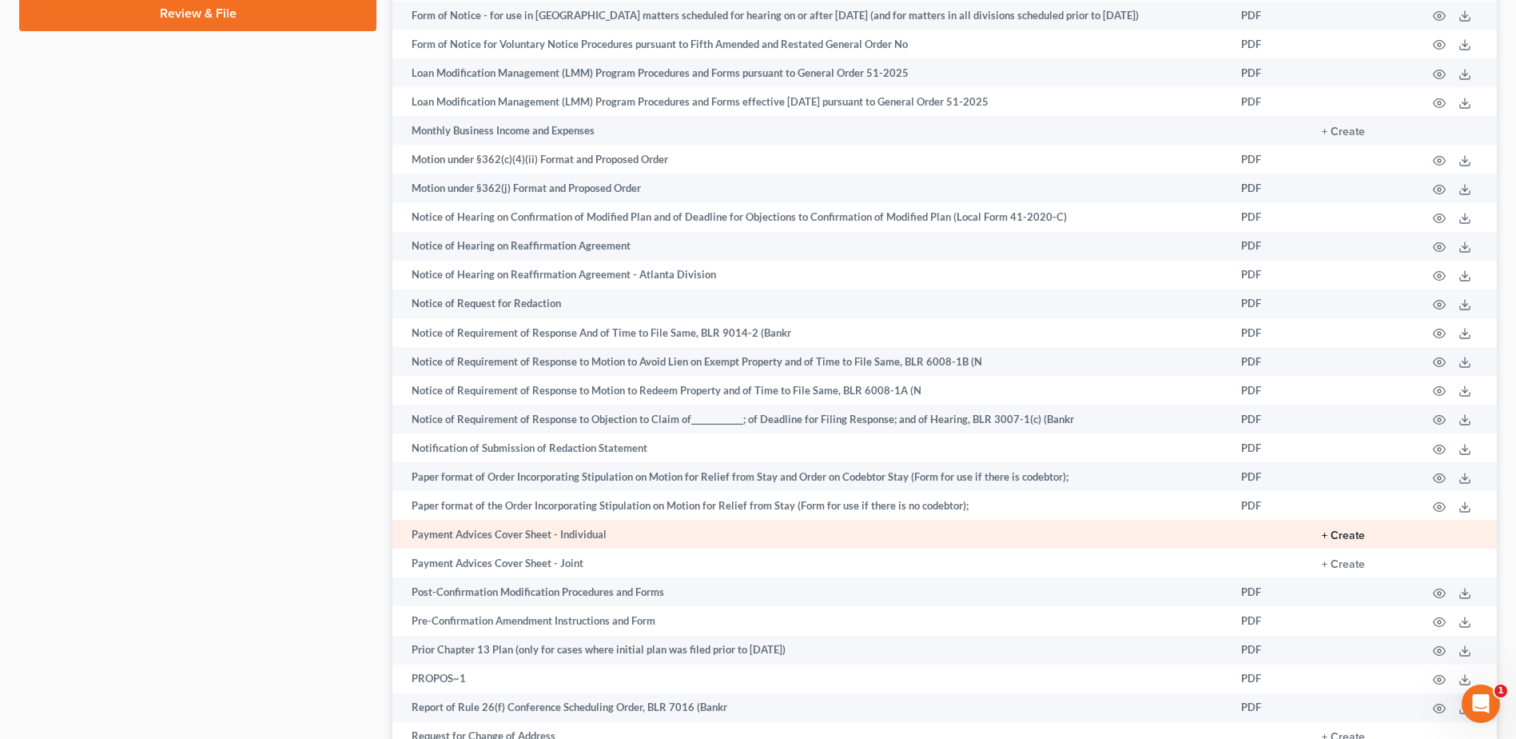
click at [1342, 532] on button "+ Create" at bounding box center [1343, 535] width 43 height 11
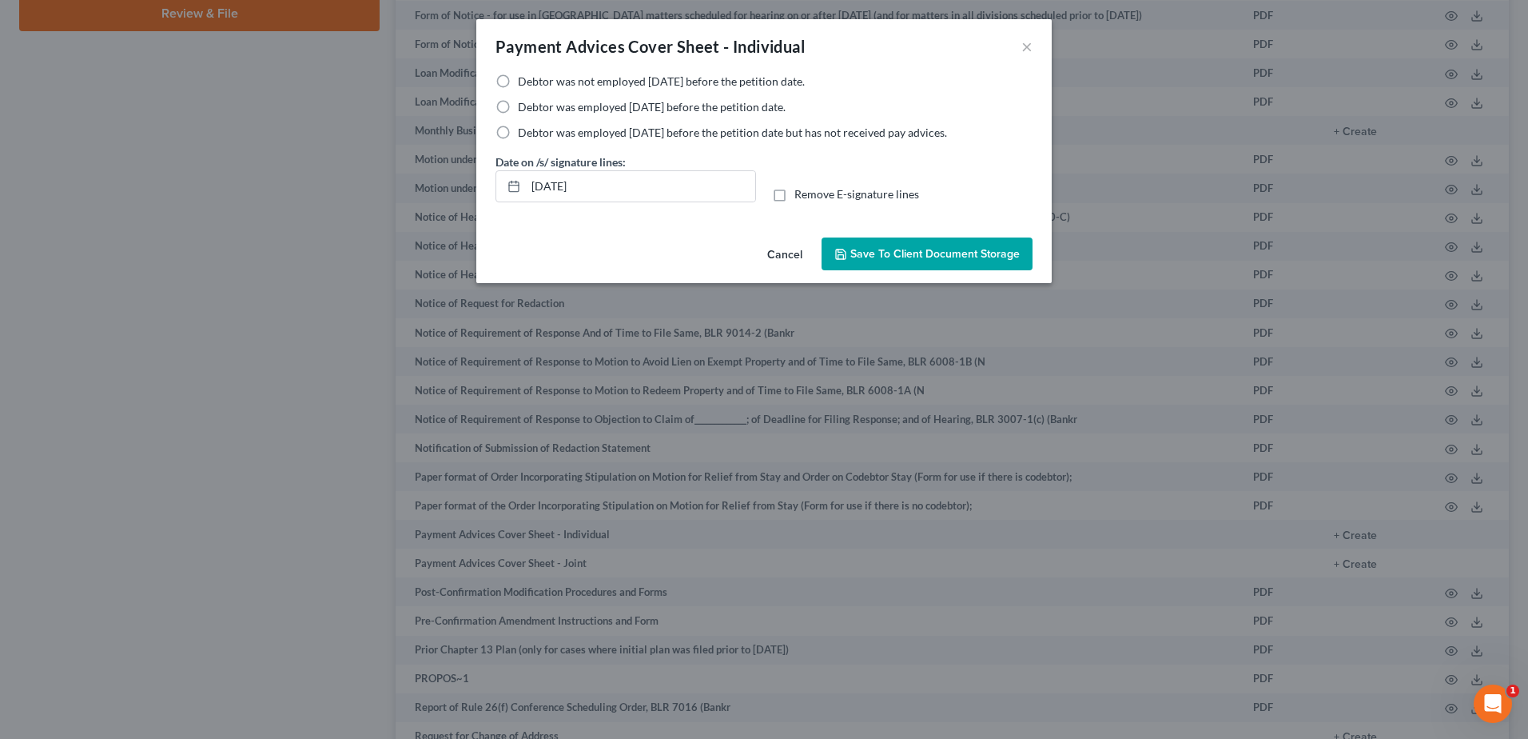
click at [518, 80] on label "Debtor was not employed within 60 days before the petition date." at bounding box center [661, 82] width 287 height 16
click at [524, 80] on input "Debtor was not employed within 60 days before the petition date." at bounding box center [529, 79] width 10 height 10
radio input "true"
click at [948, 247] on span "Save to Client Document Storage" at bounding box center [934, 254] width 169 height 14
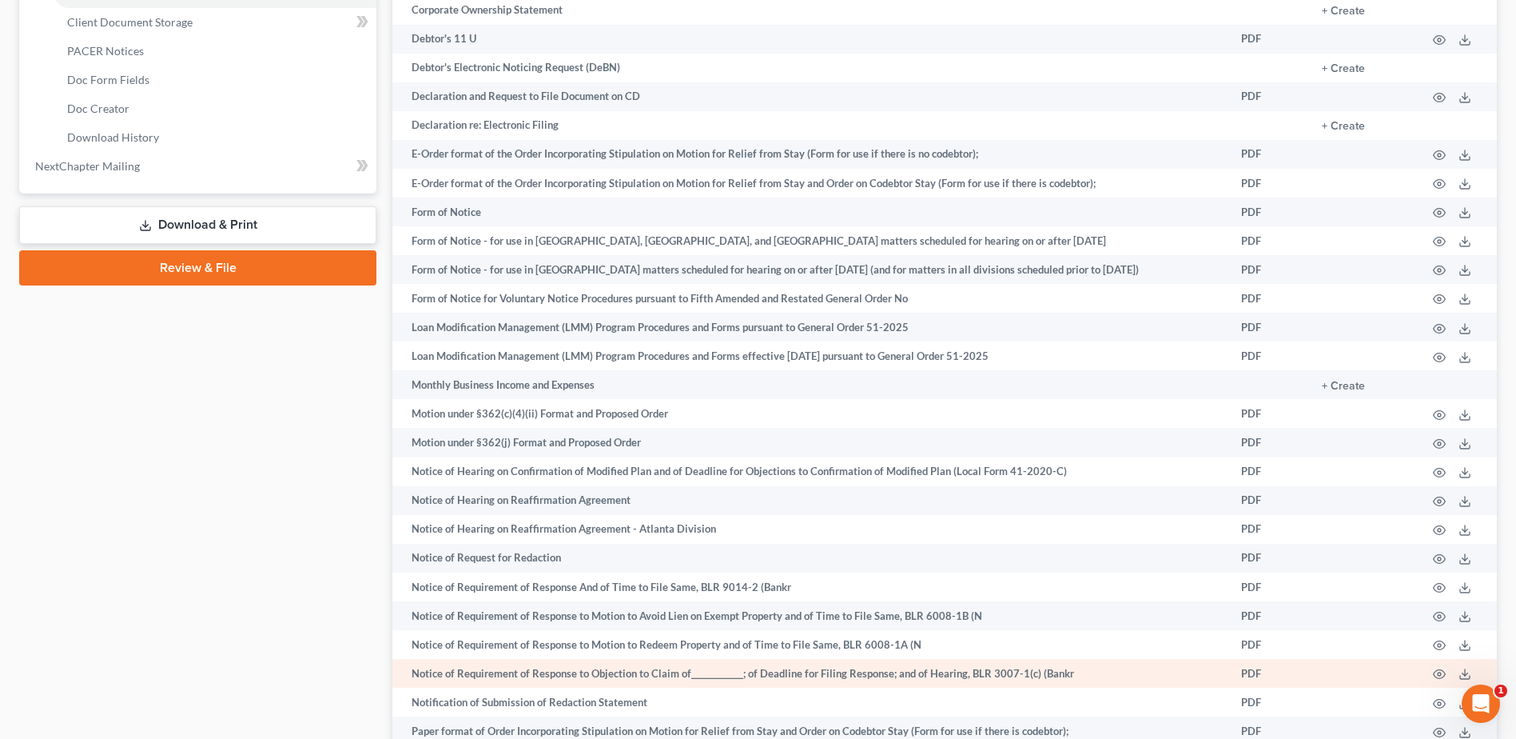
scroll to position [559, 0]
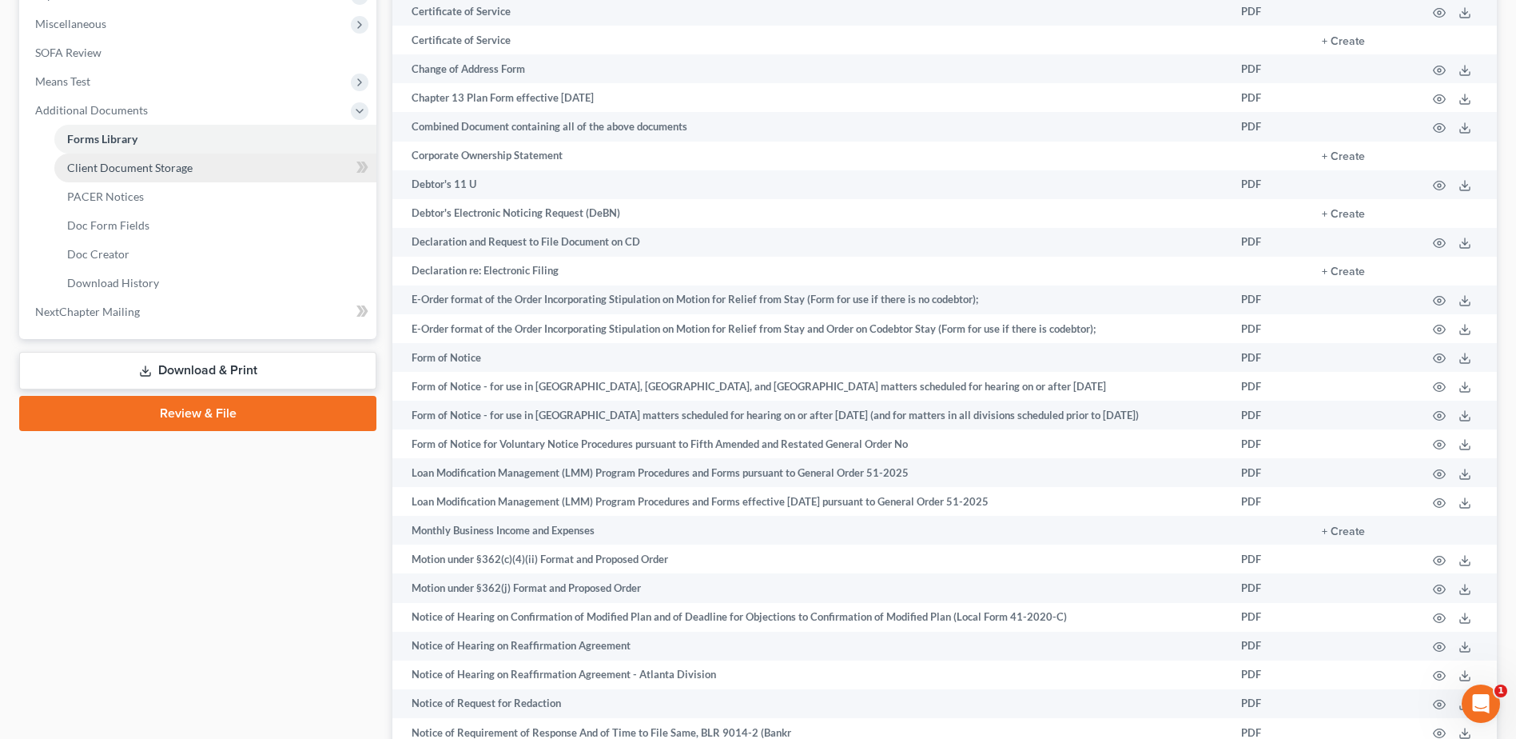
click at [157, 170] on span "Client Document Storage" at bounding box center [129, 168] width 125 height 14
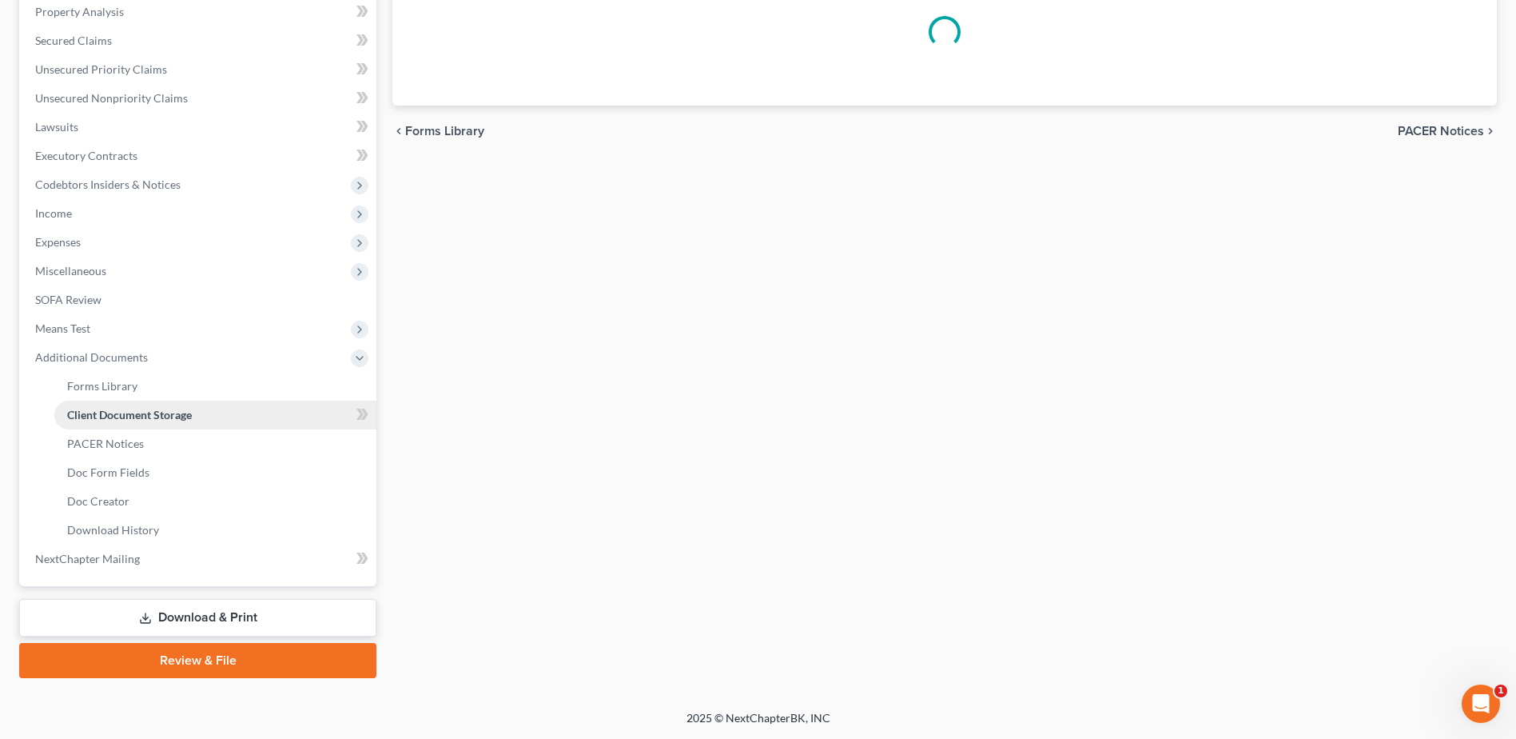
scroll to position [231, 0]
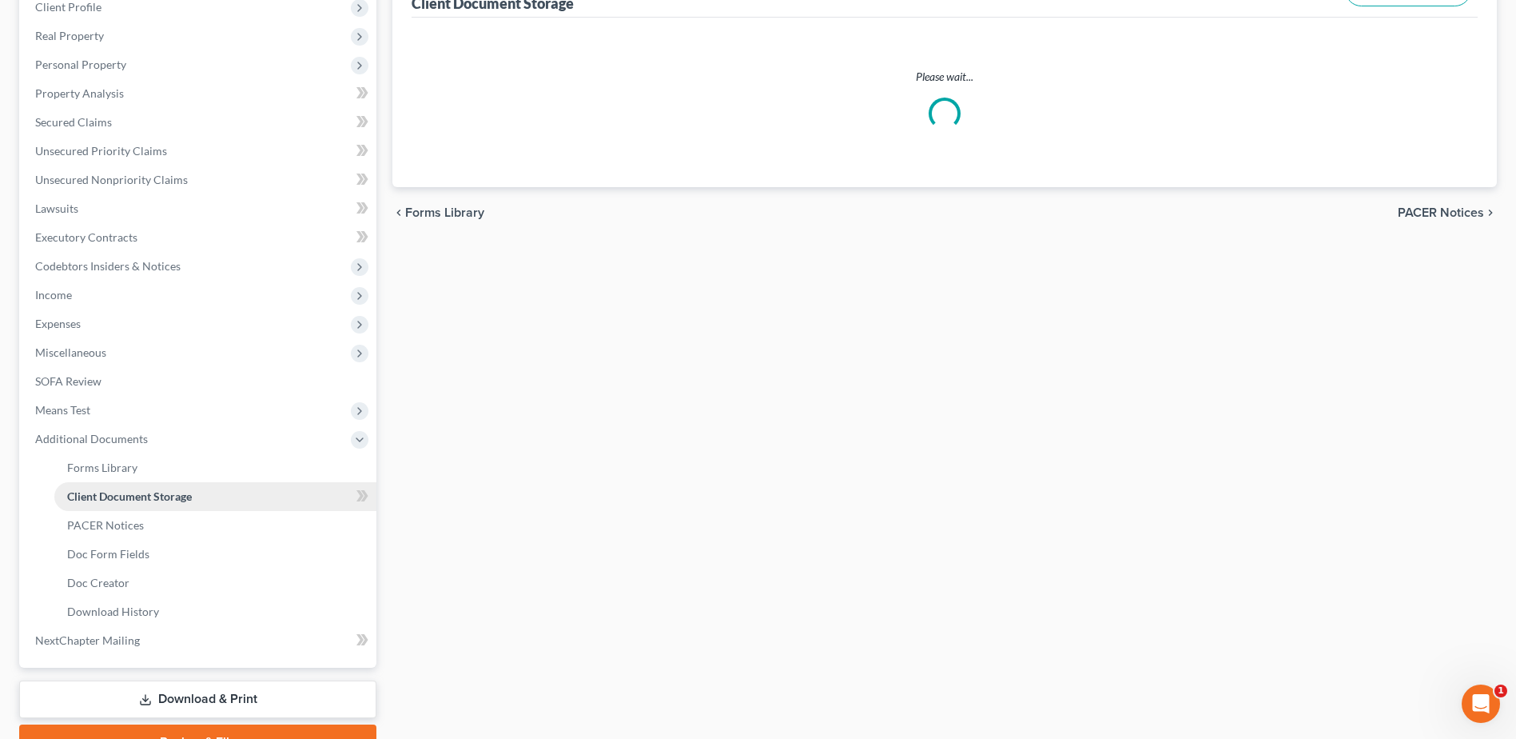
select select "5"
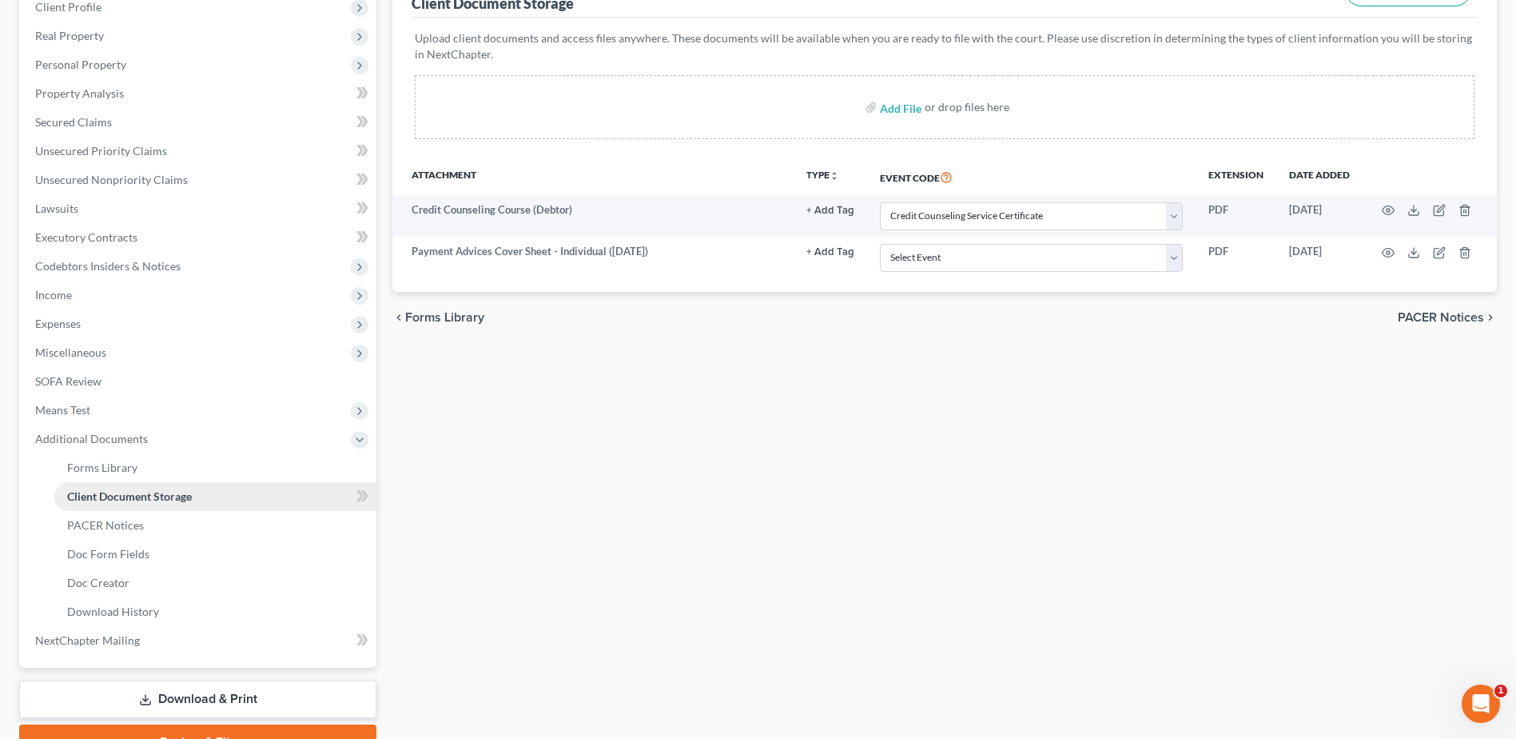
scroll to position [0, 0]
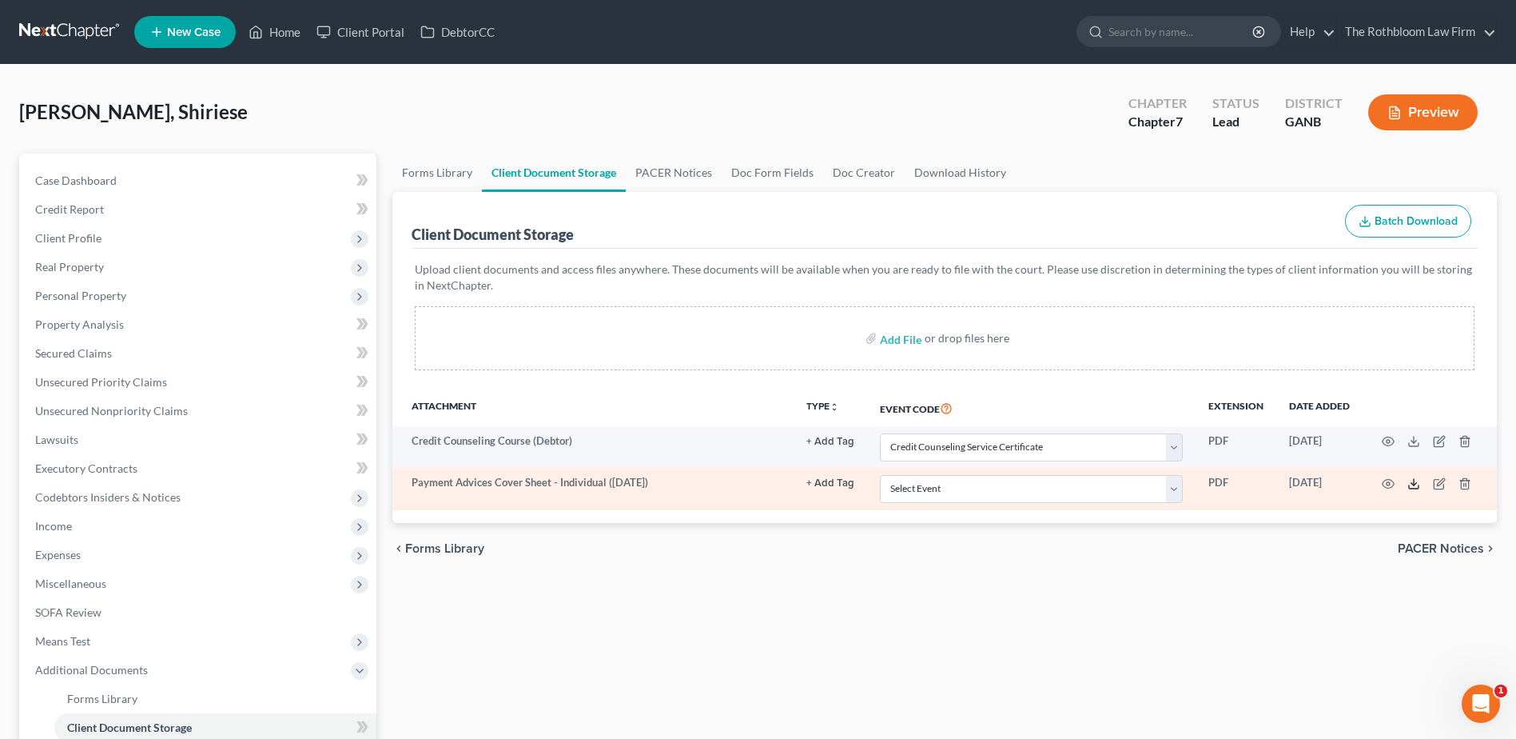
click at [1415, 487] on icon at bounding box center [1414, 483] width 13 height 13
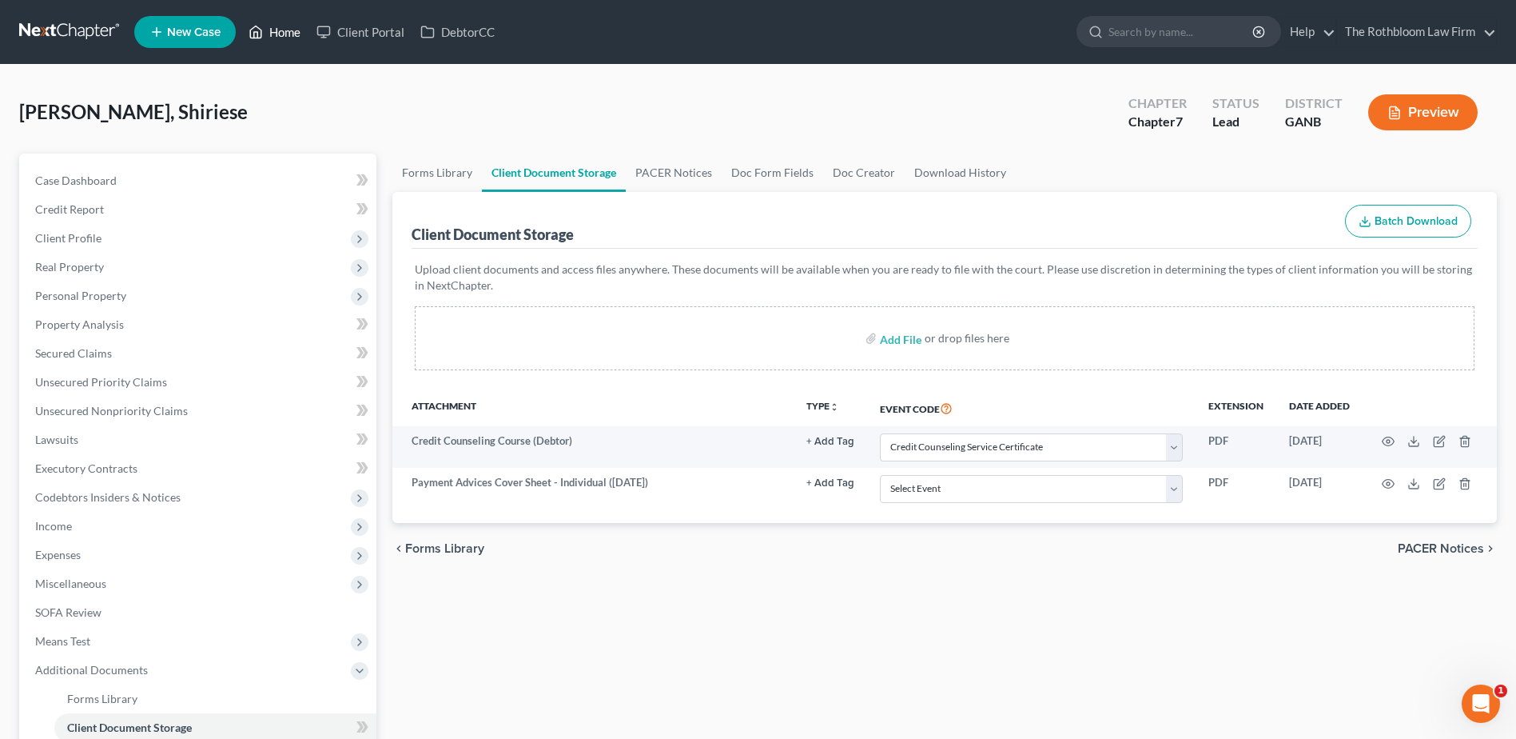
click at [278, 37] on link "Home" at bounding box center [275, 32] width 68 height 29
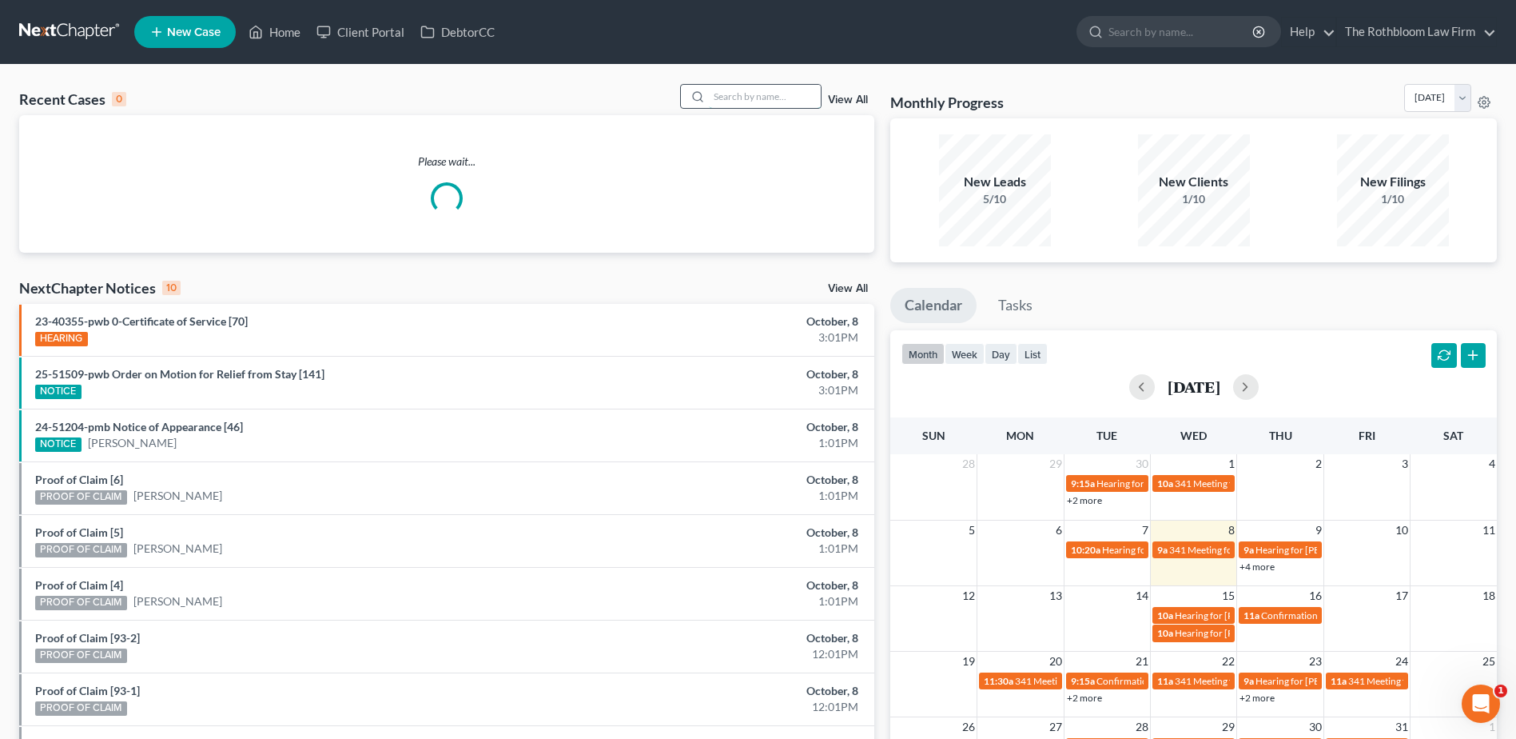
click at [732, 94] on input "search" at bounding box center [765, 96] width 112 height 23
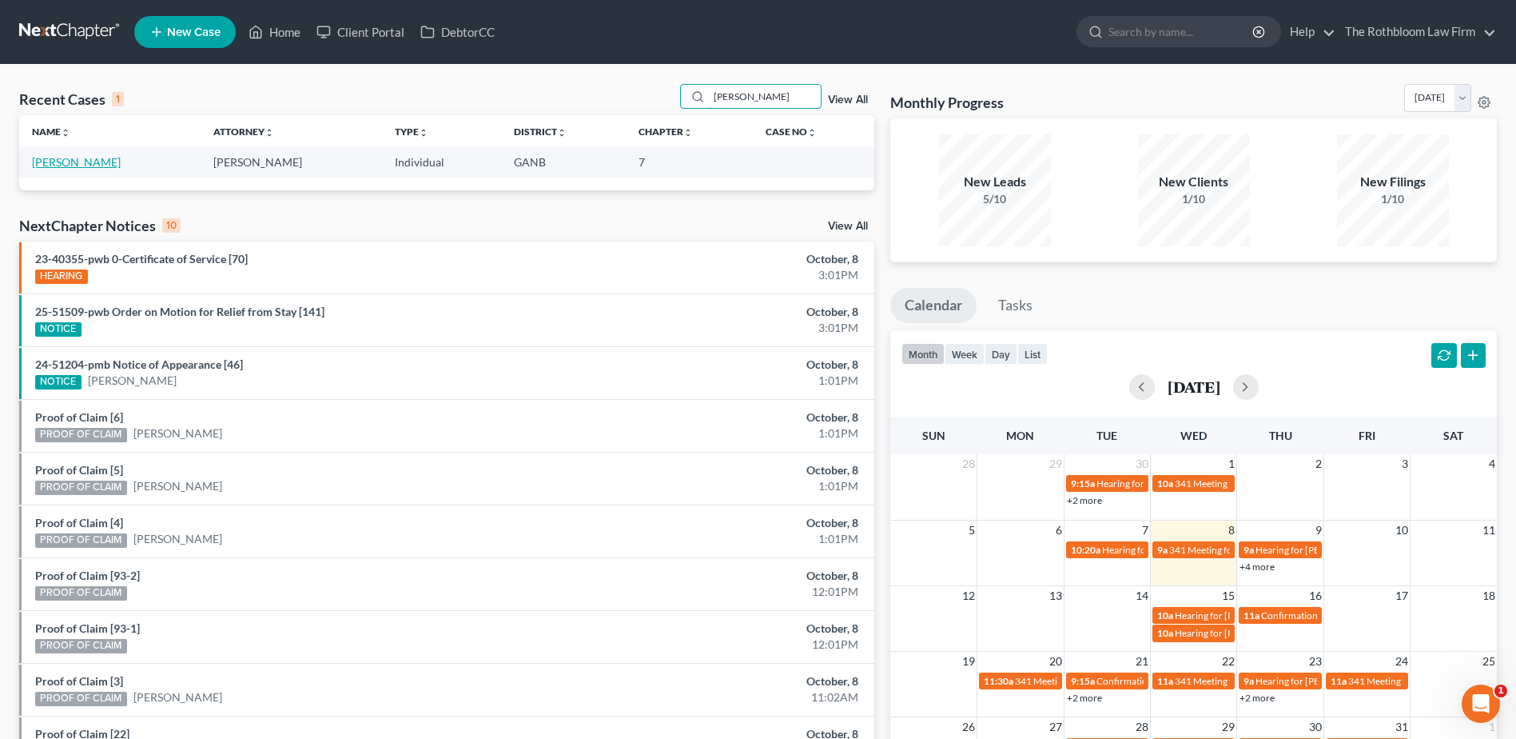
type input "anderson"
click at [84, 157] on link "[PERSON_NAME]" at bounding box center [76, 162] width 89 height 14
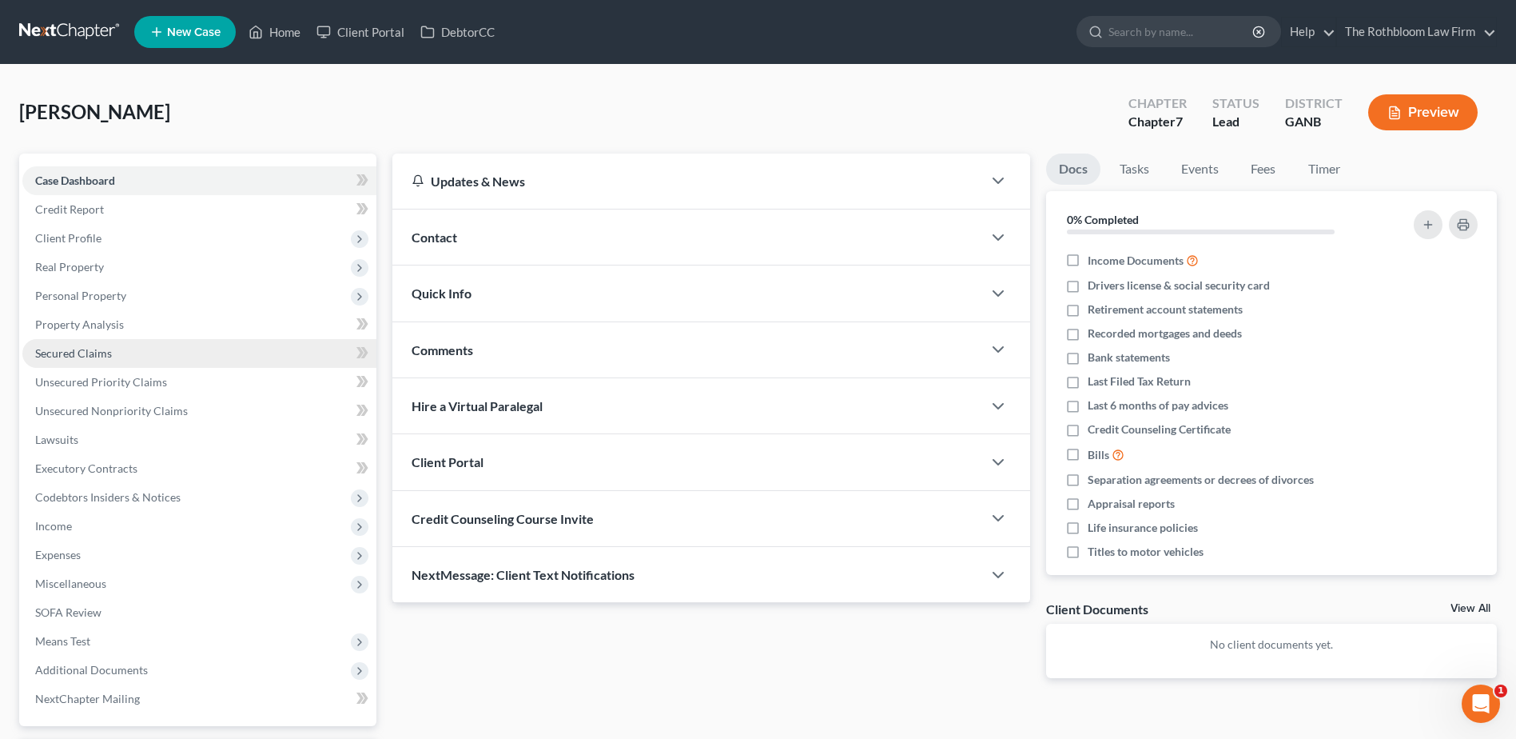
click at [103, 349] on span "Secured Claims" at bounding box center [73, 353] width 77 height 14
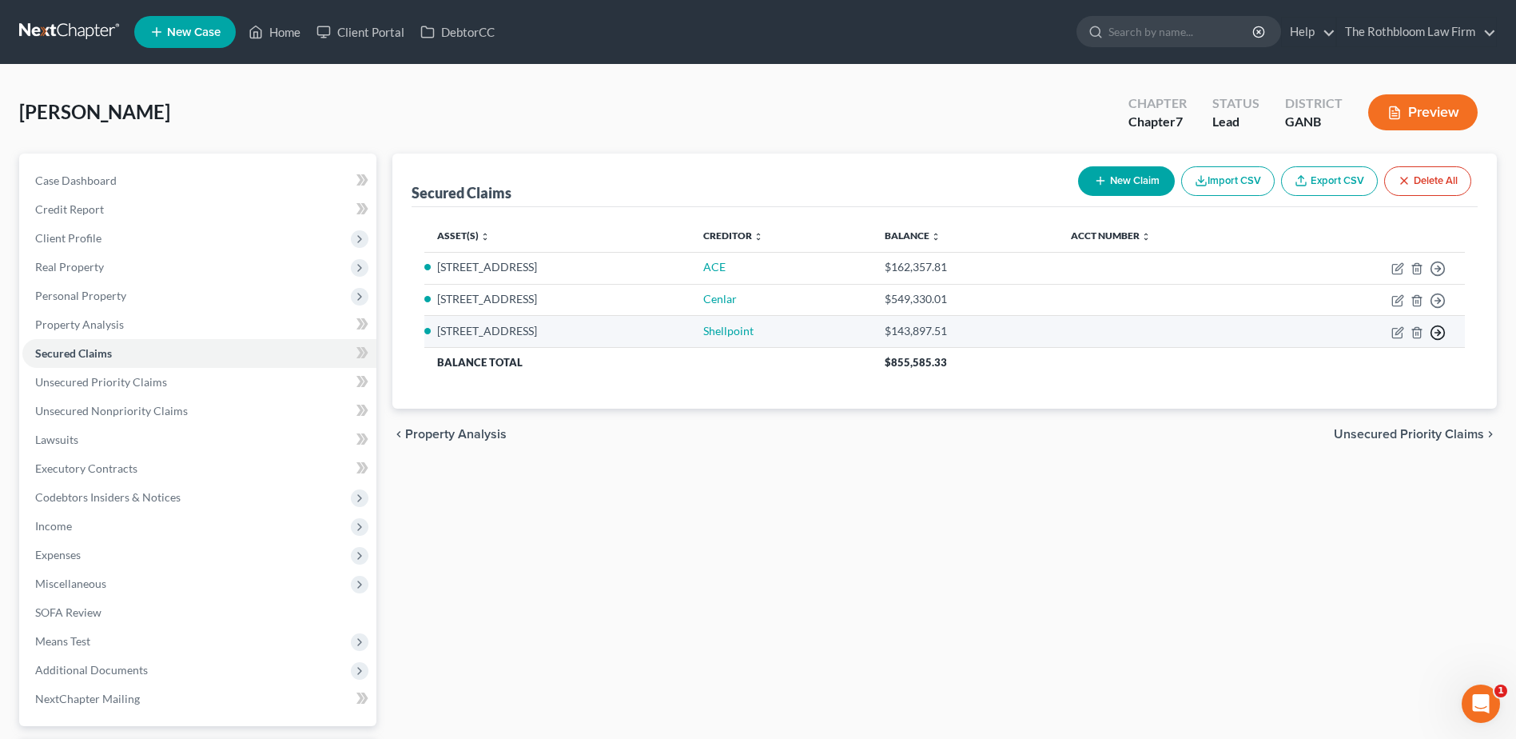
click at [1438, 330] on polyline "button" at bounding box center [1439, 332] width 2 height 6
click at [1338, 366] on link "Move to F" at bounding box center [1364, 370] width 133 height 27
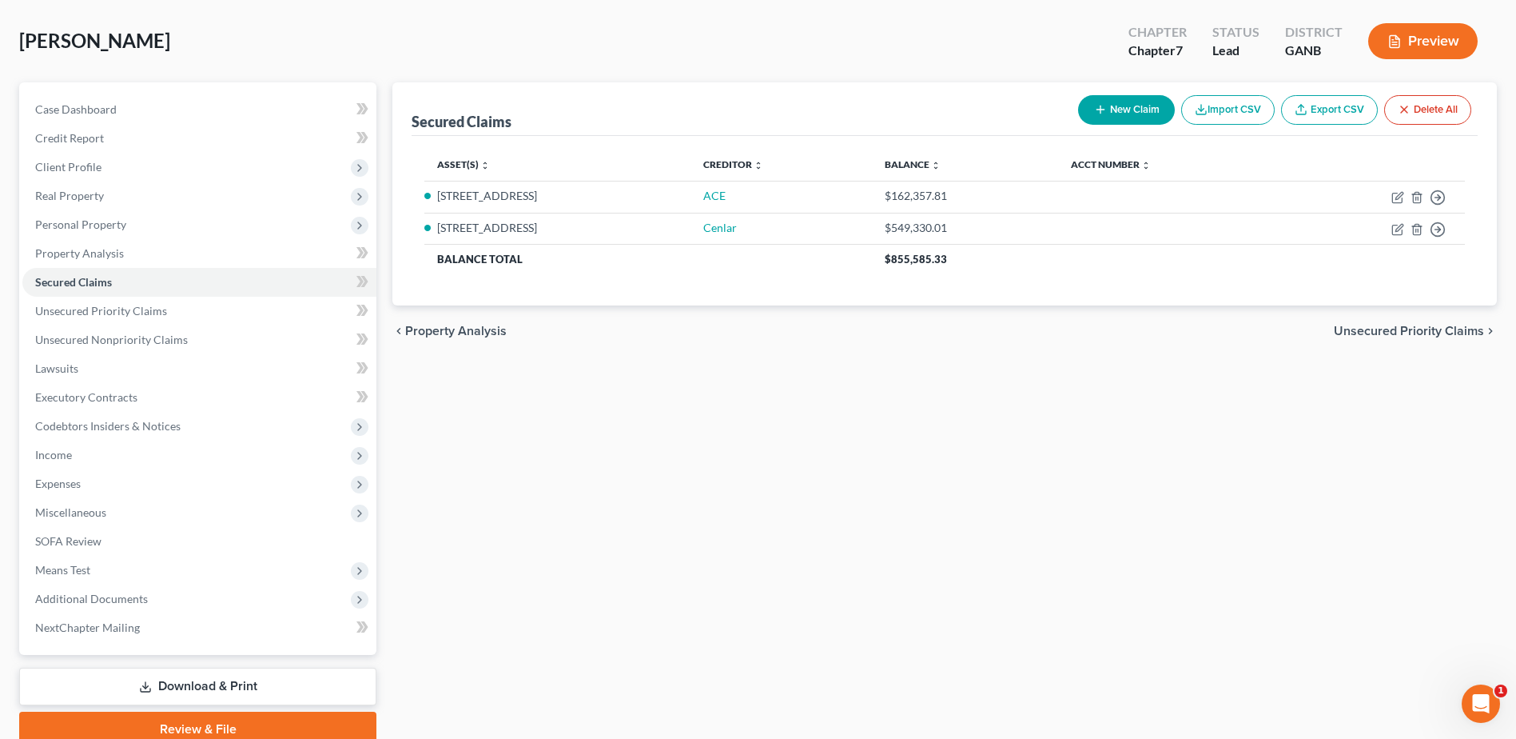
scroll to position [140, 0]
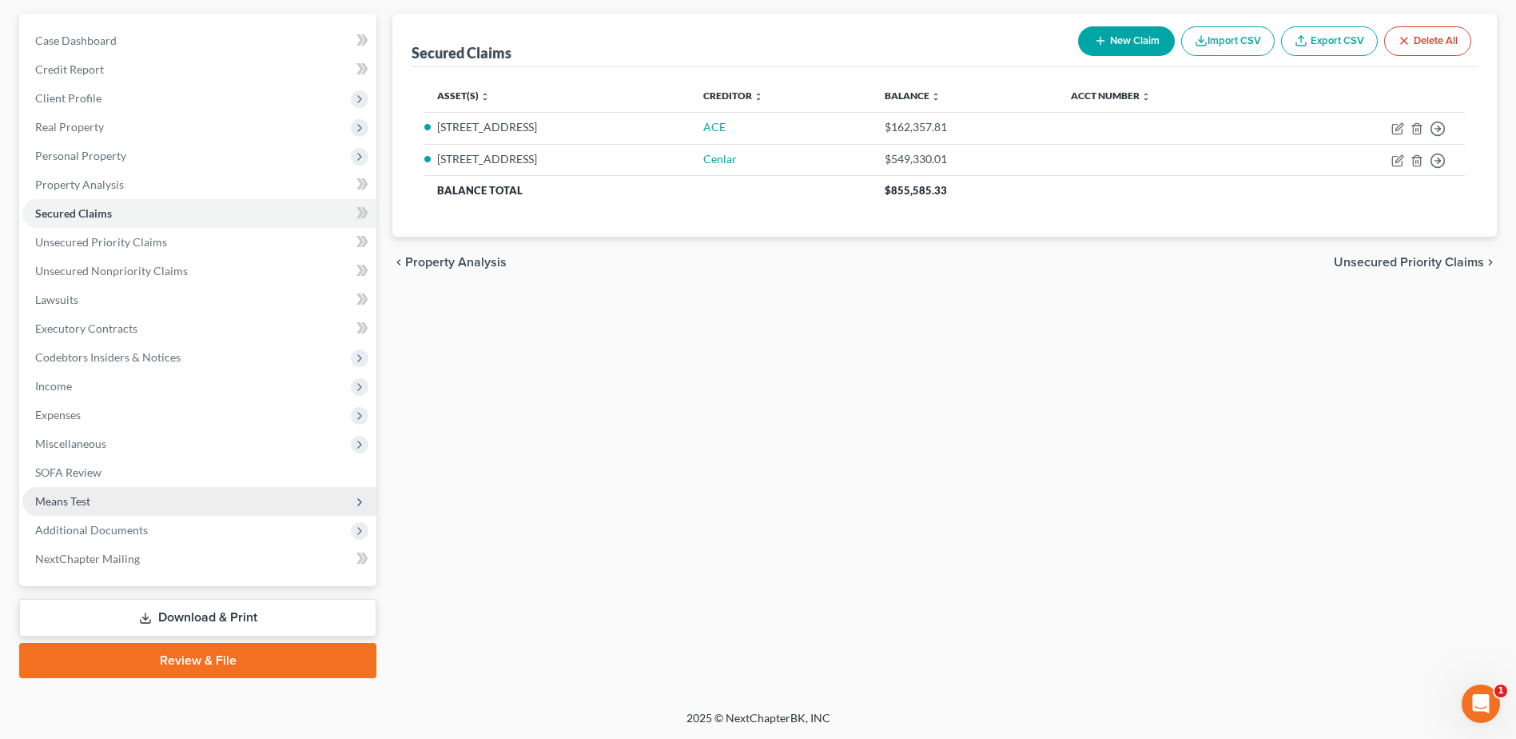
click at [86, 497] on span "Means Test" at bounding box center [62, 501] width 55 height 14
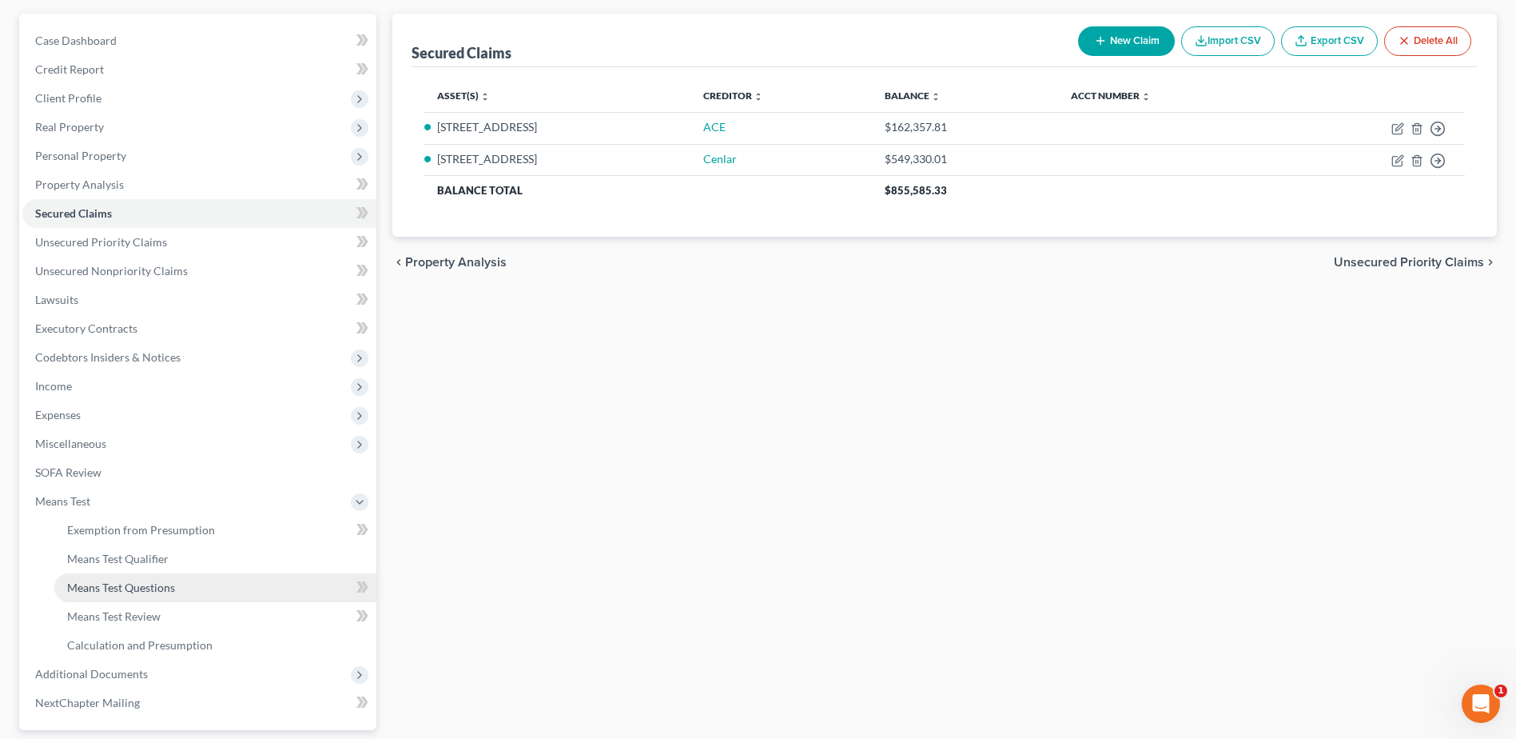
click at [165, 586] on span "Means Test Questions" at bounding box center [121, 587] width 108 height 14
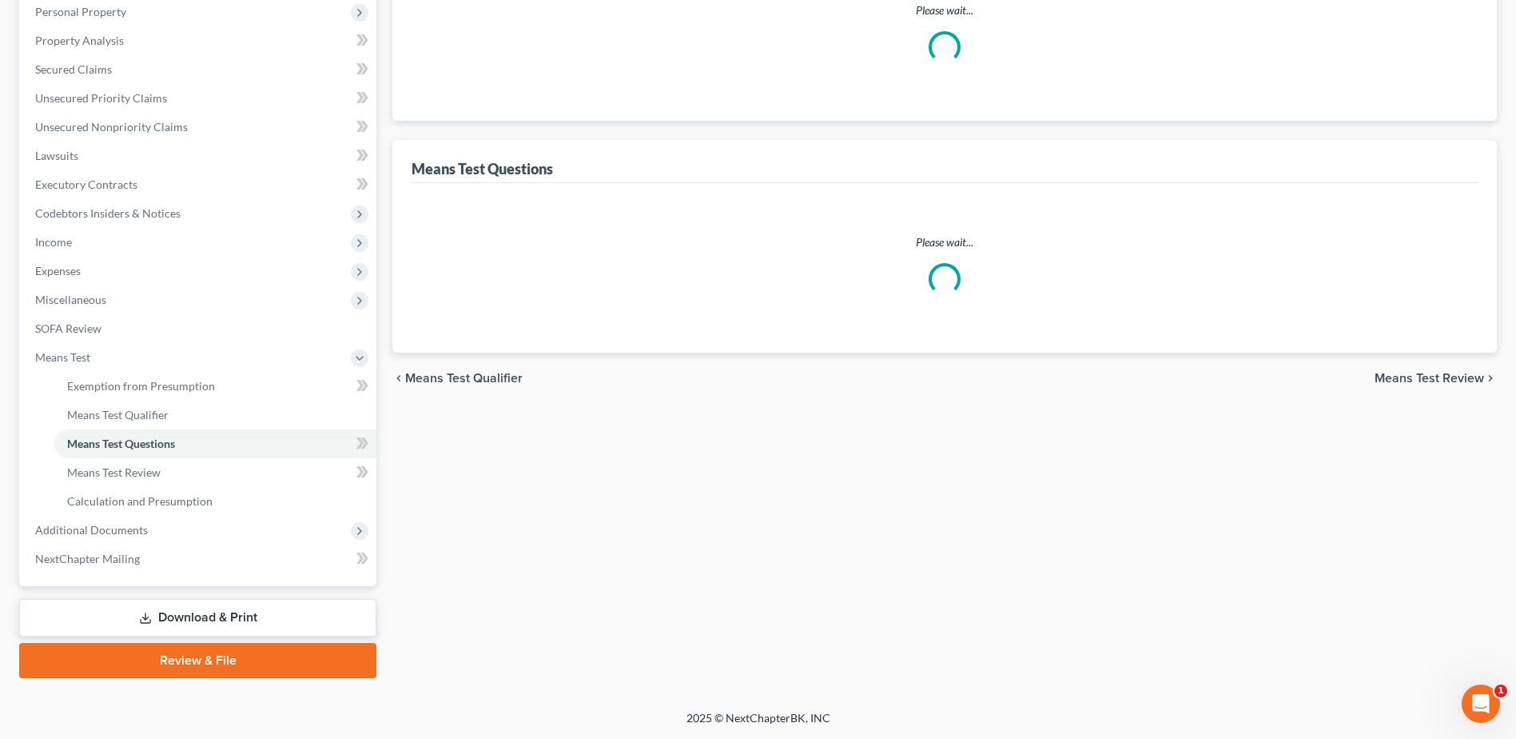
select select "0"
select select "60"
select select "0"
select select "60"
select select "1"
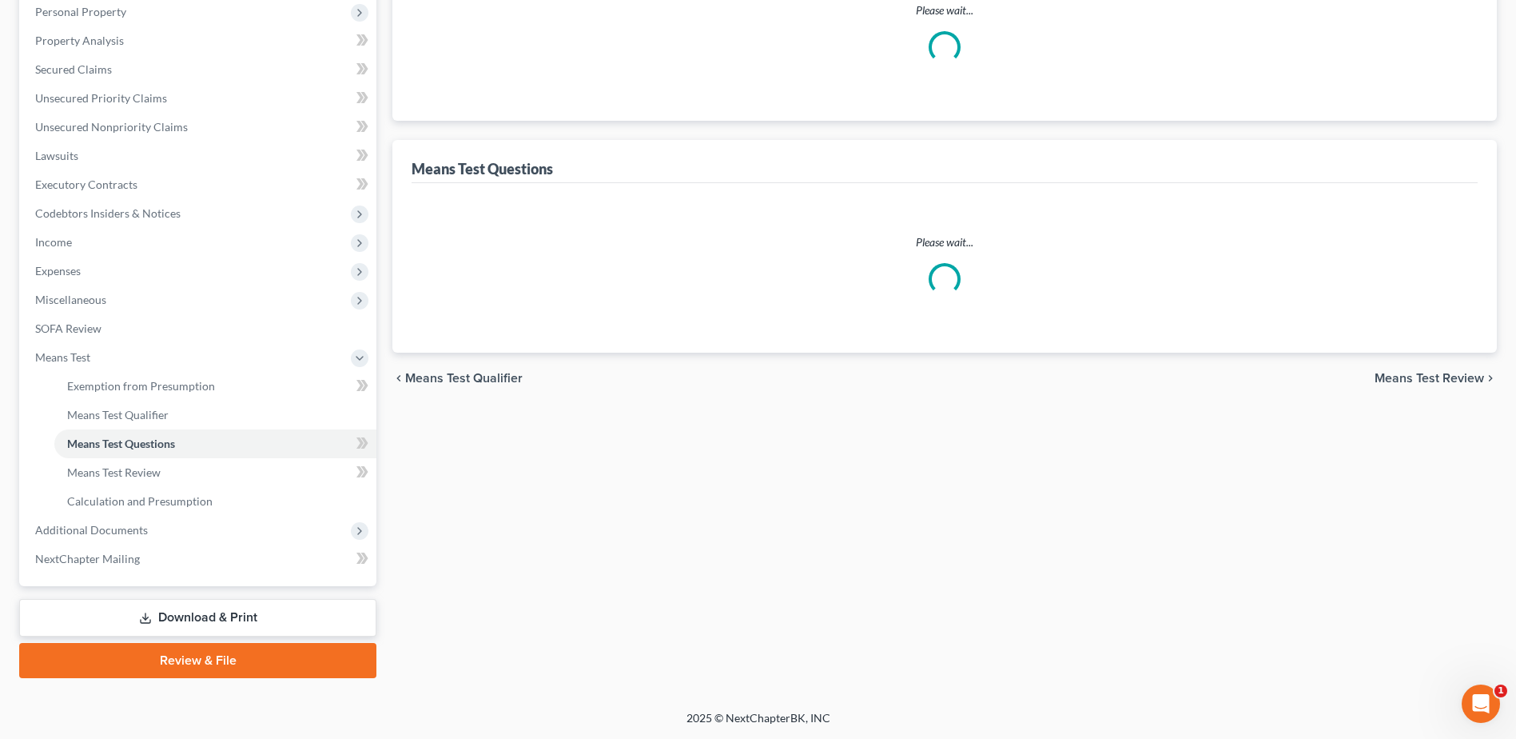
select select "4"
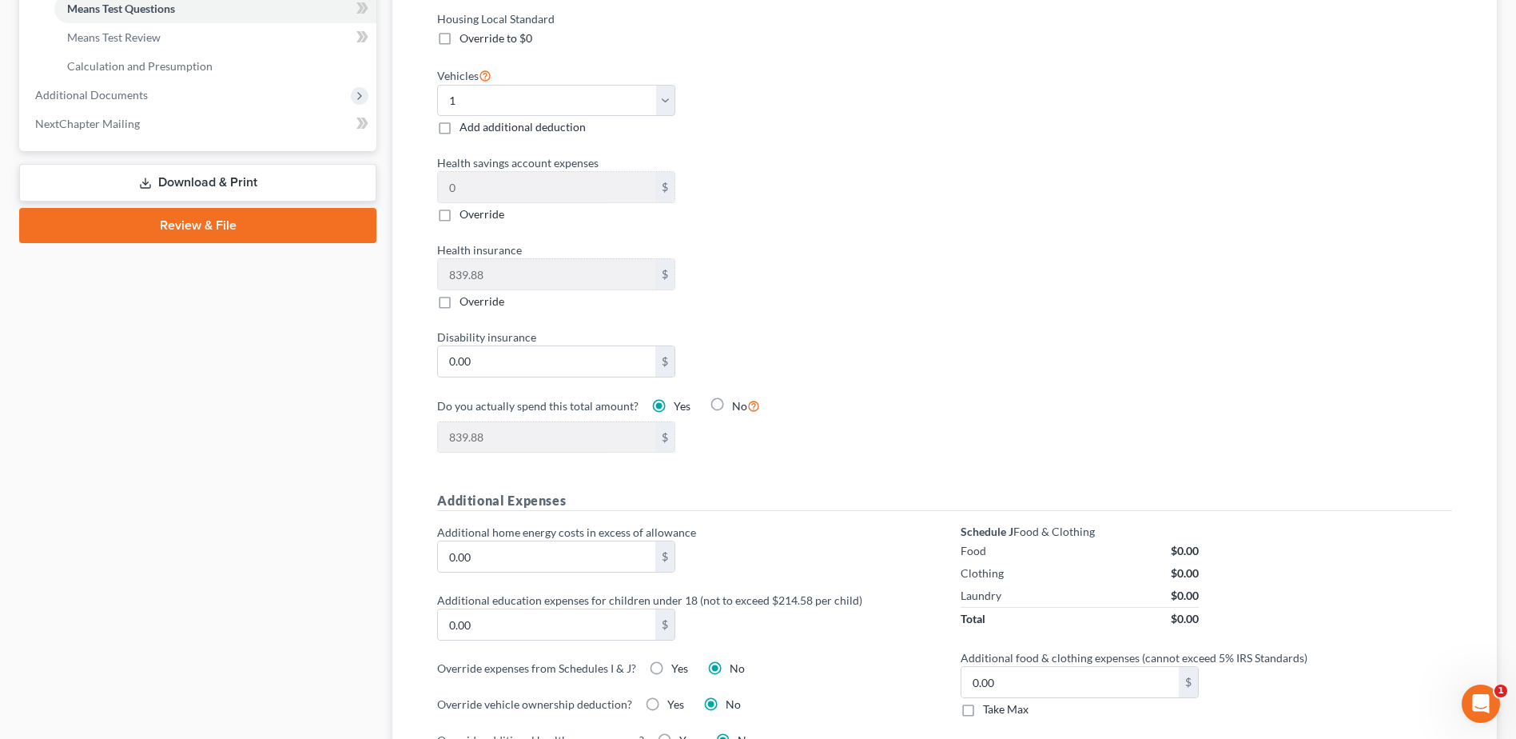
scroll to position [331, 0]
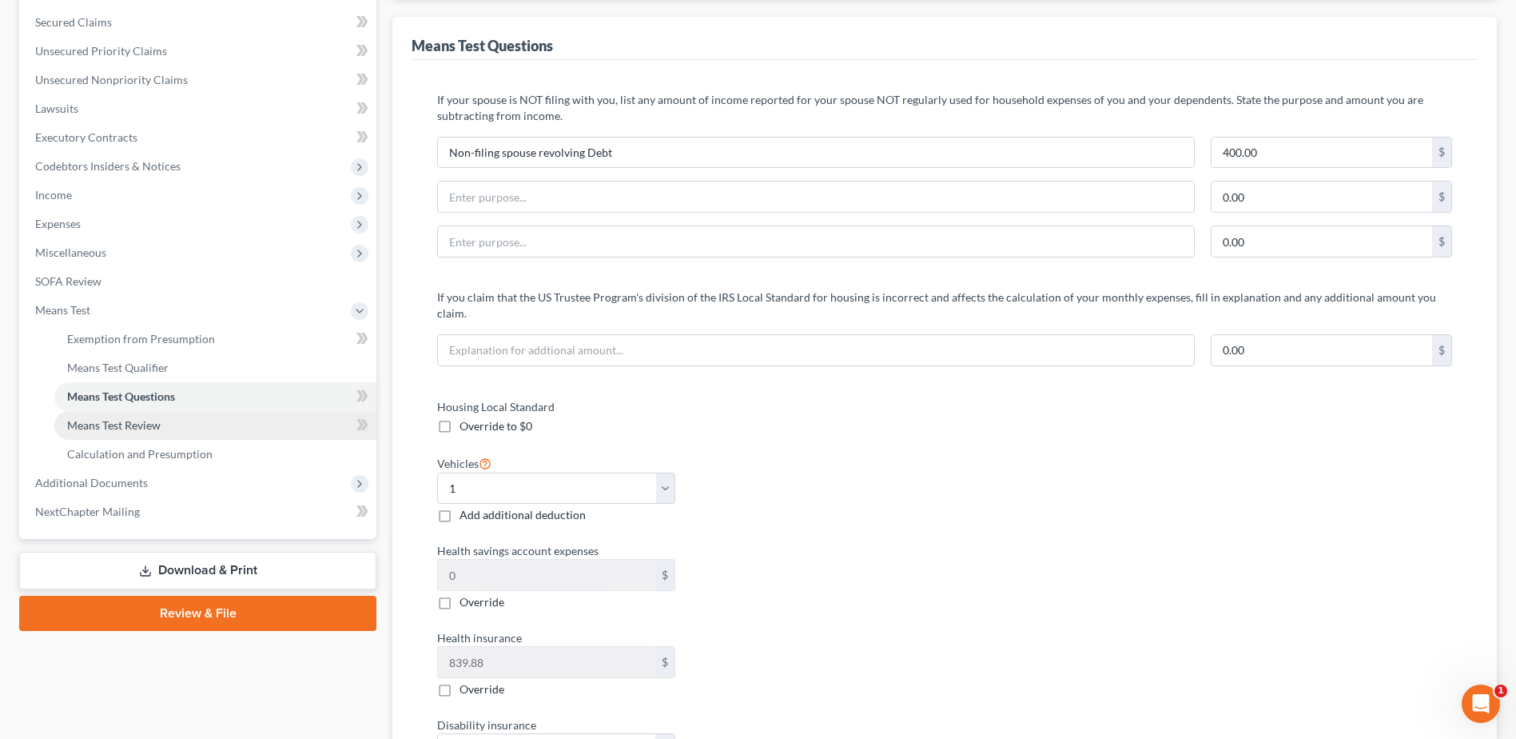
click at [129, 427] on span "Means Test Review" at bounding box center [114, 425] width 94 height 14
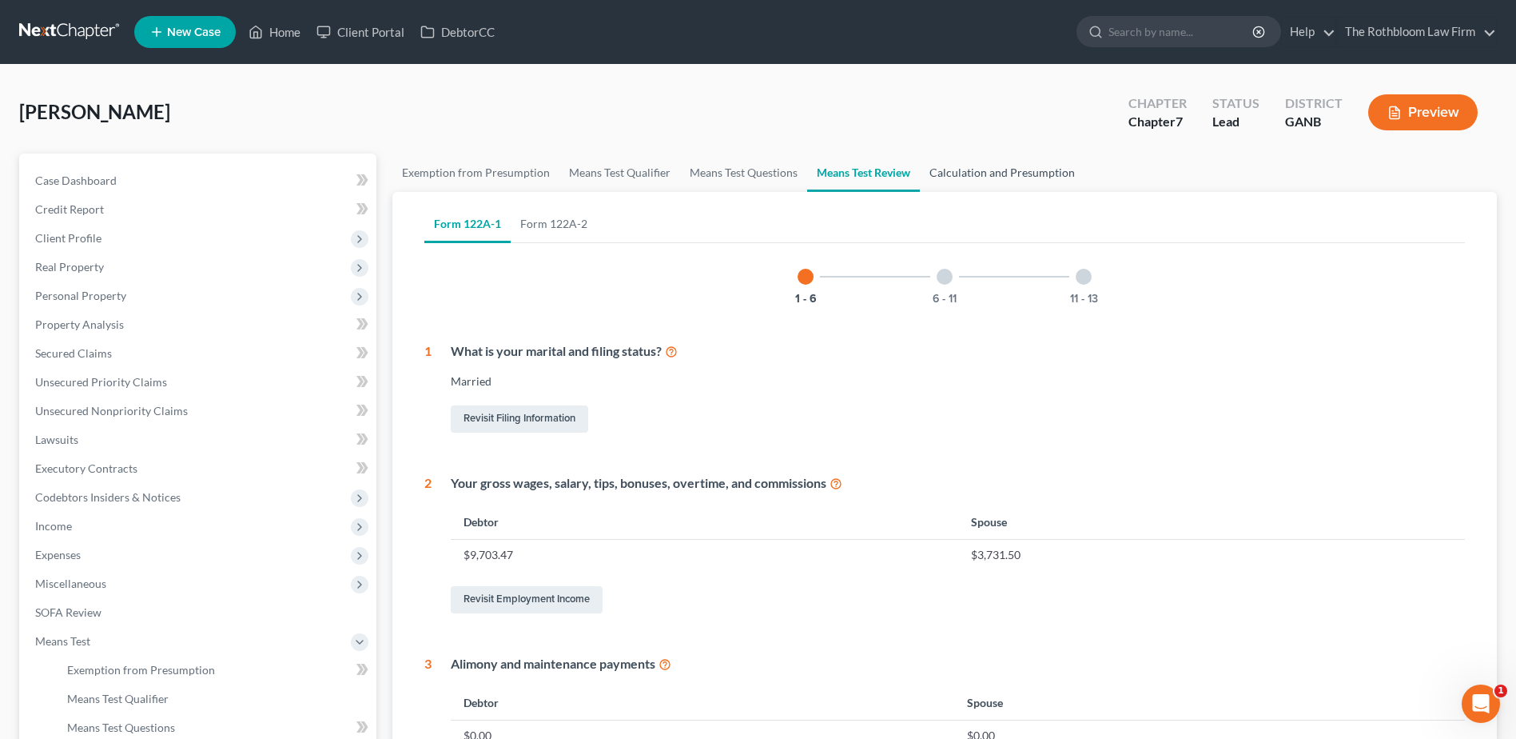
click at [1010, 161] on link "Calculation and Presumption" at bounding box center [1002, 172] width 165 height 38
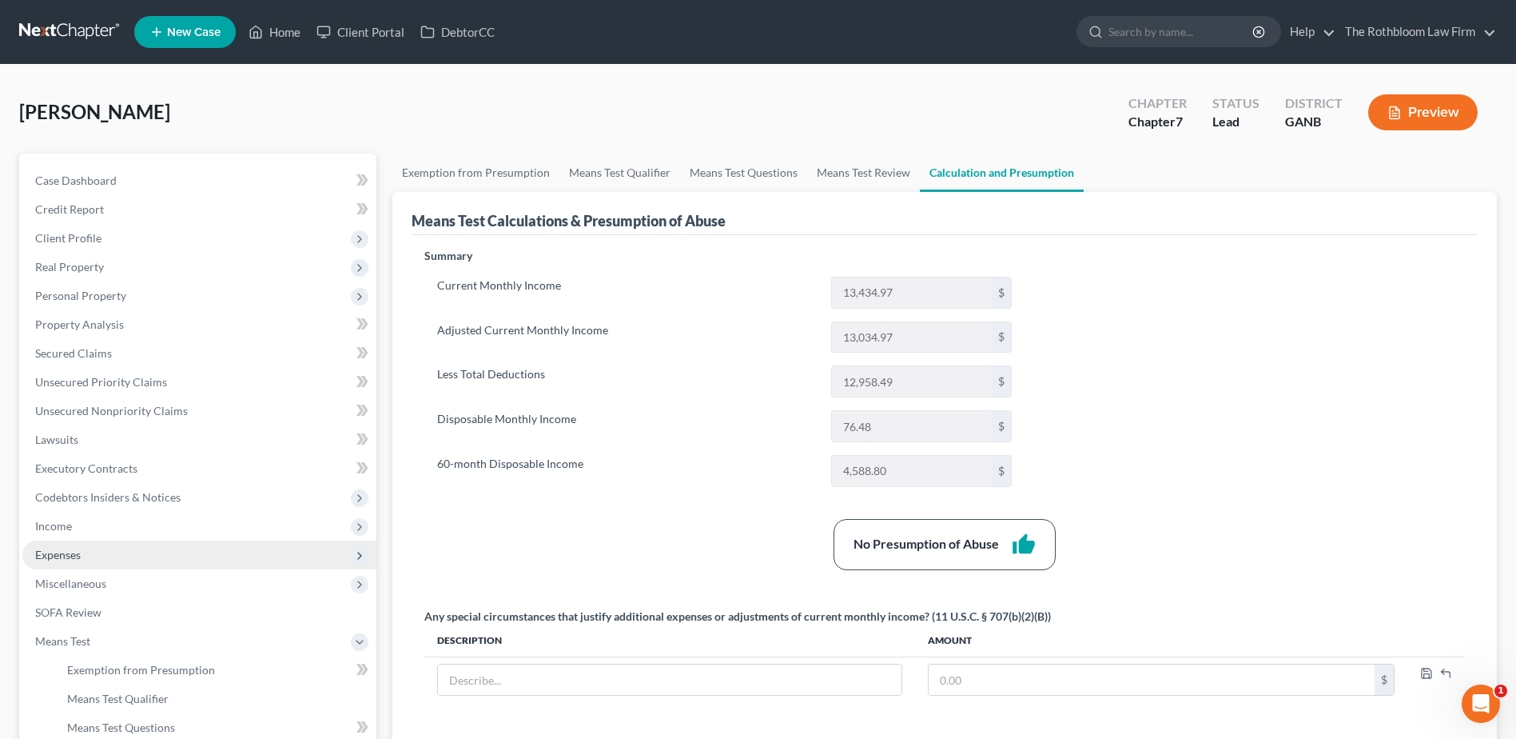
click at [74, 555] on span "Expenses" at bounding box center [58, 555] width 46 height 14
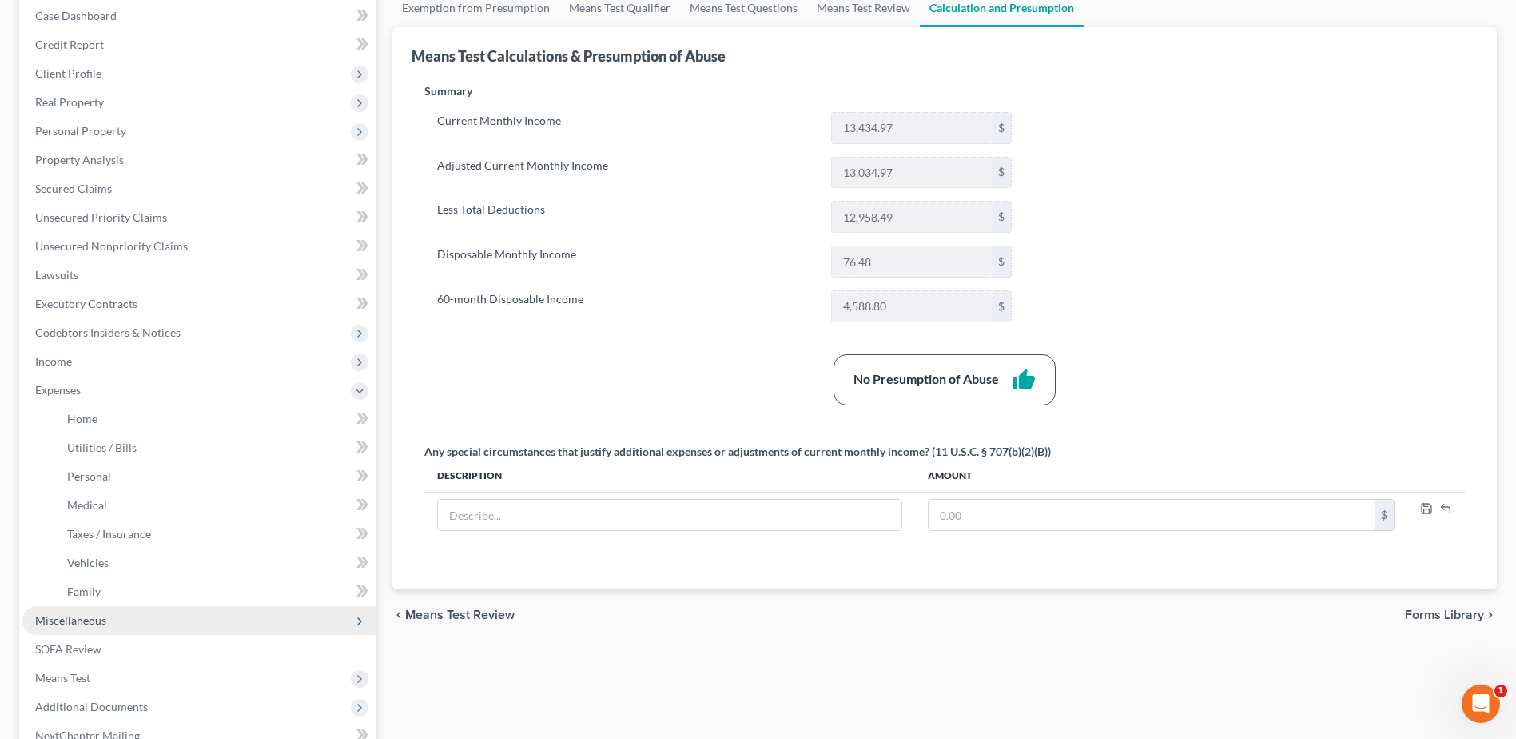
scroll to position [320, 0]
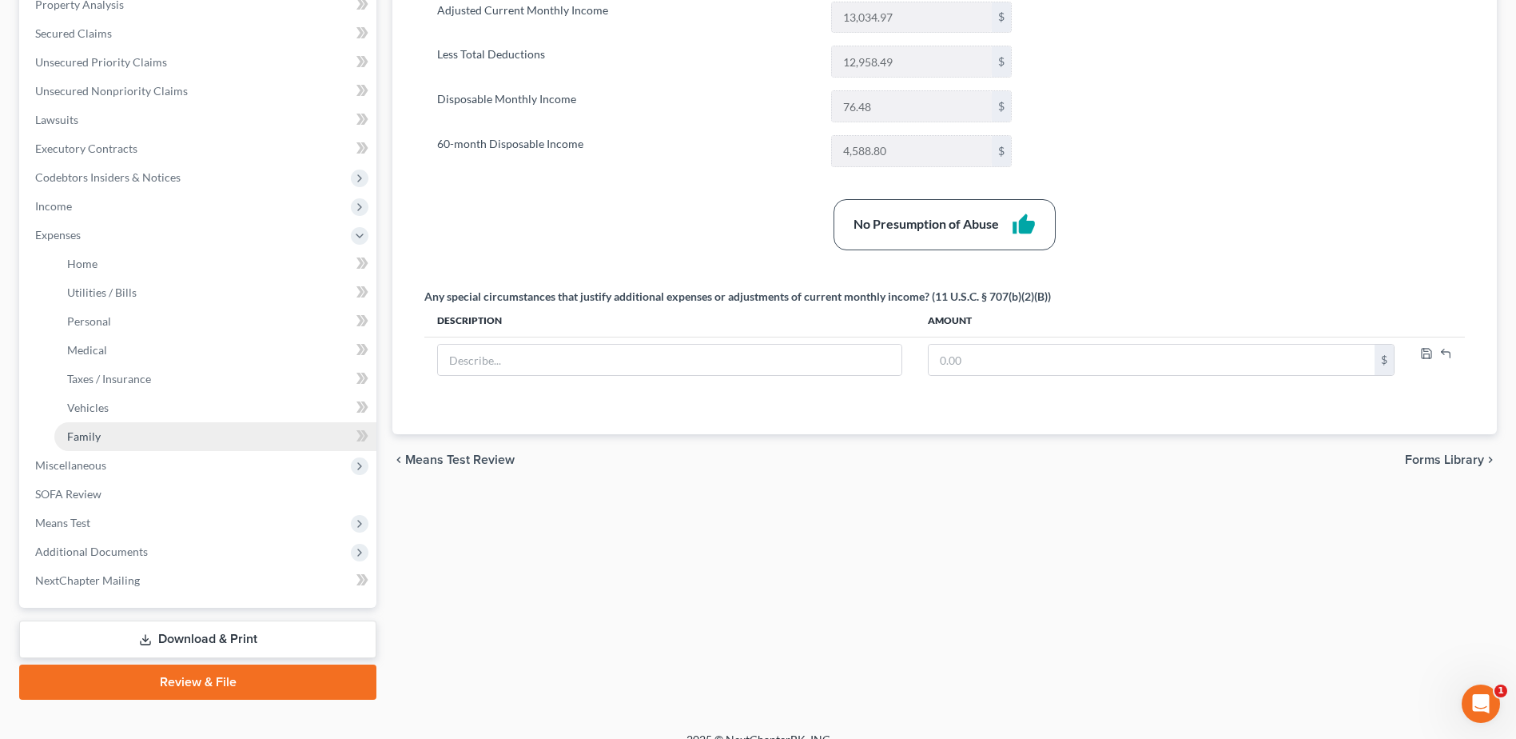
click at [83, 430] on span "Family" at bounding box center [84, 436] width 34 height 14
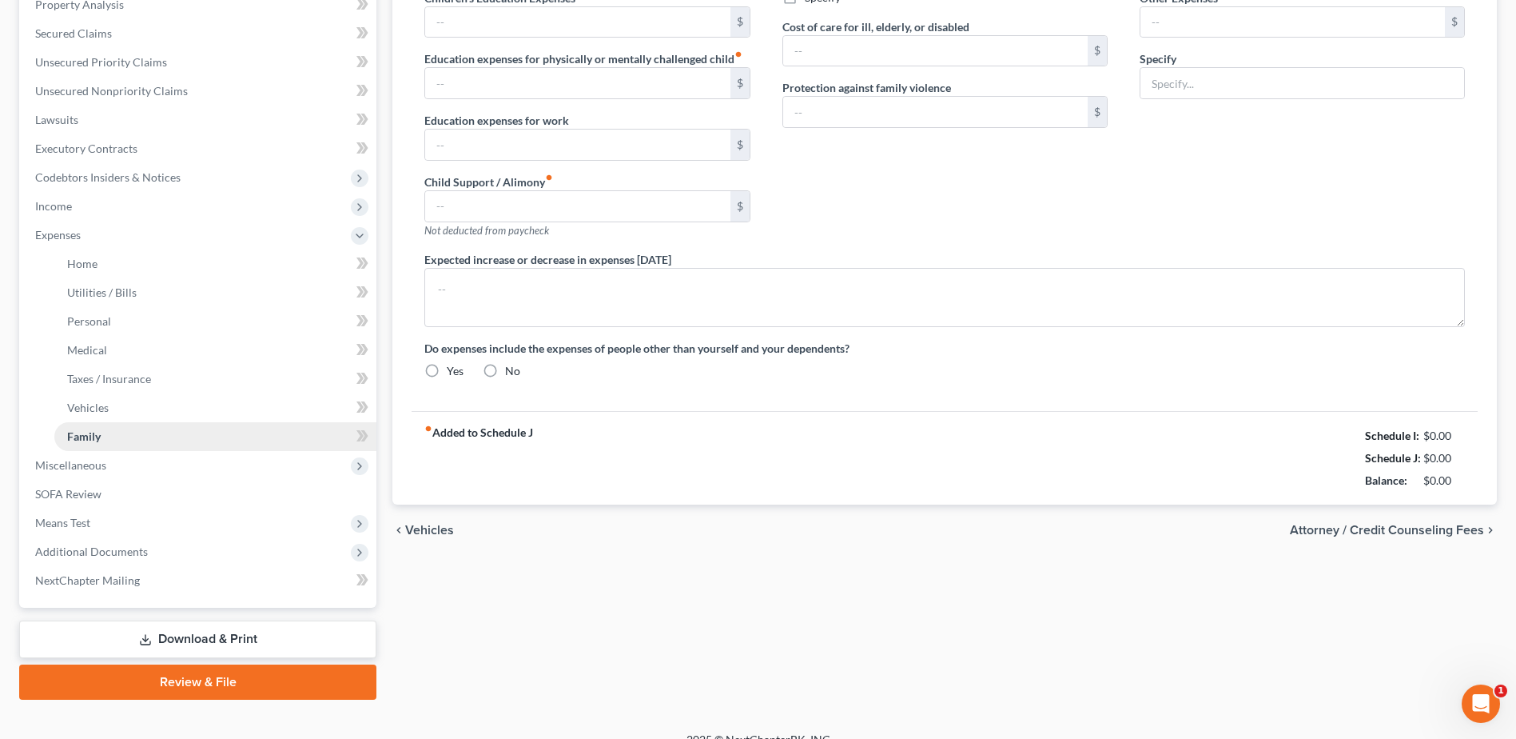
scroll to position [82, 0]
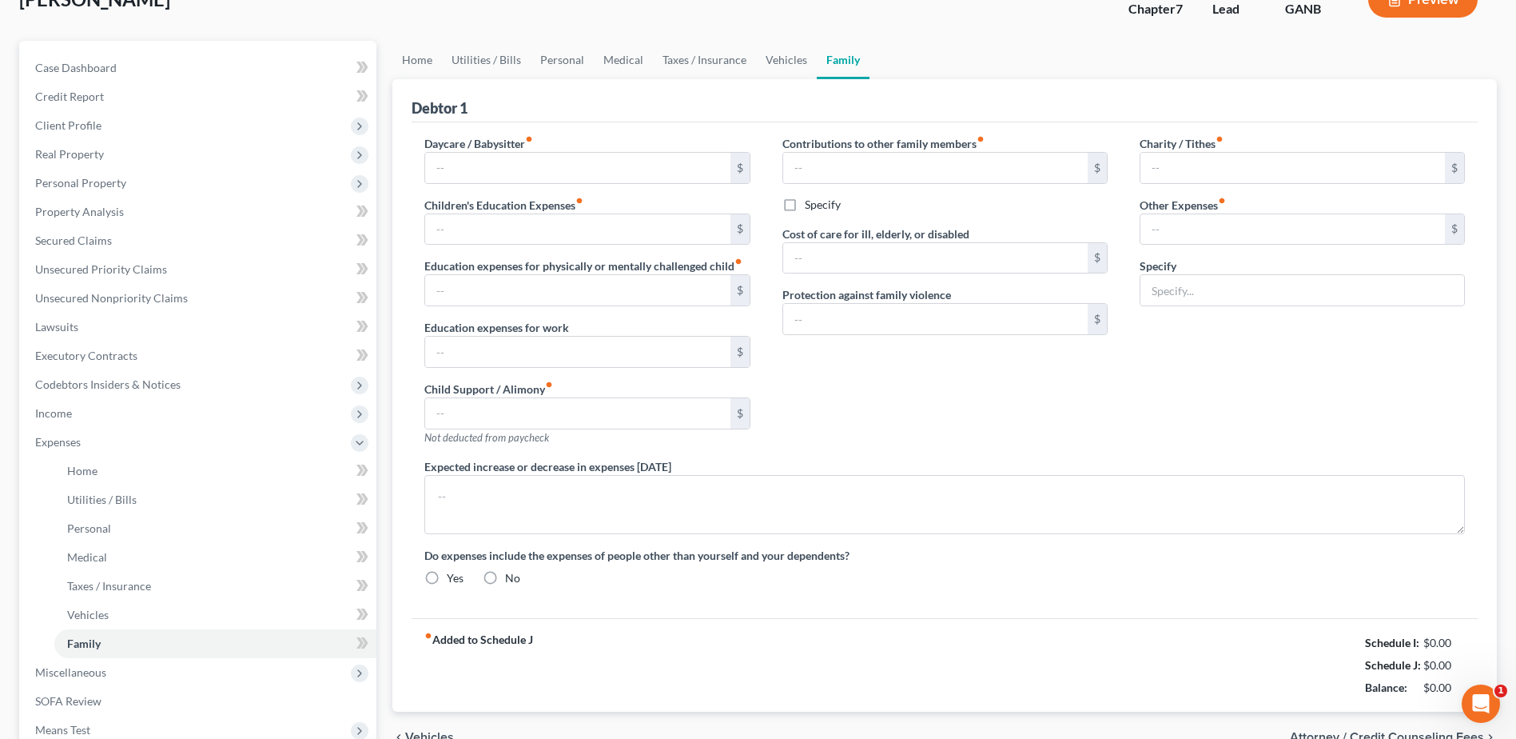
type input "499.50"
type input "0.00"
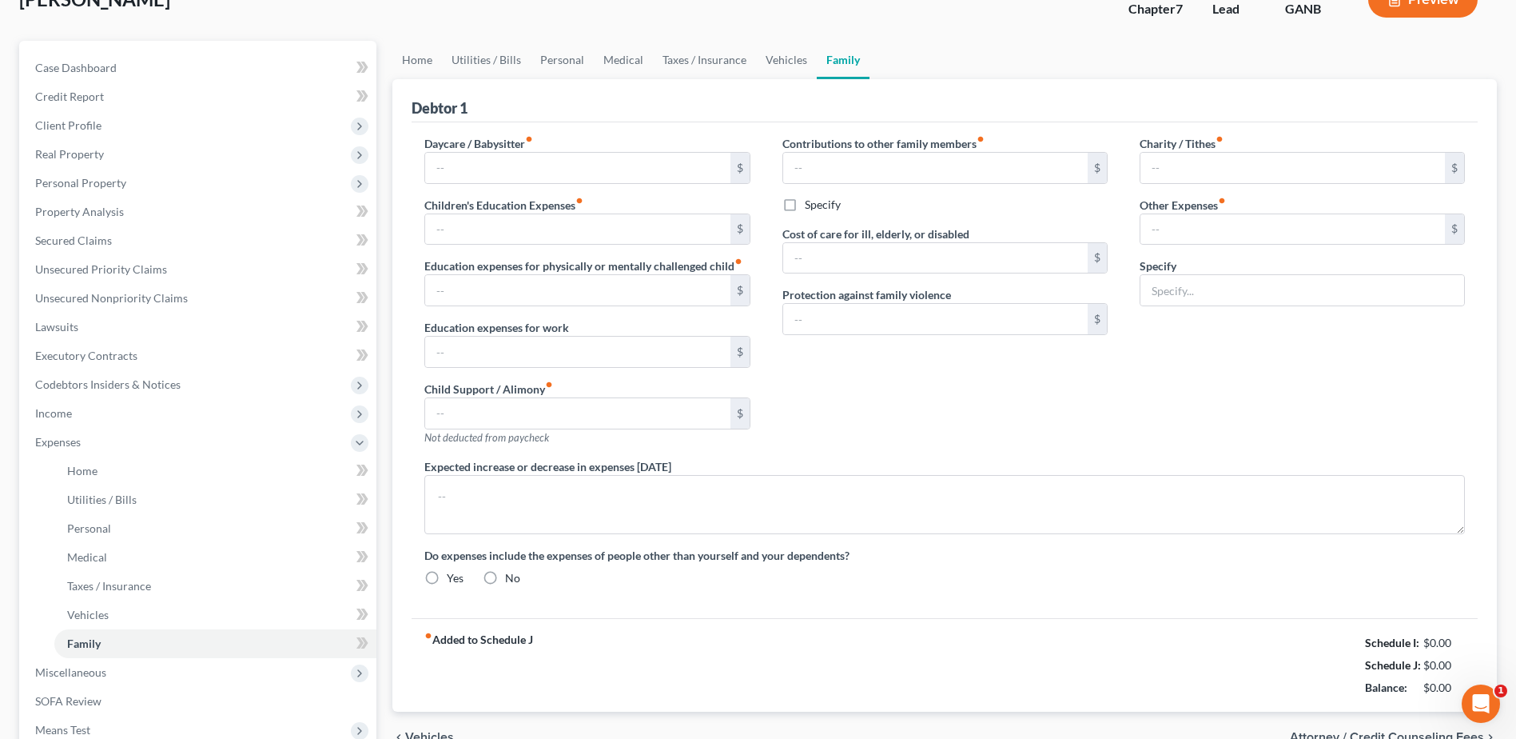
type input "0.00"
type input "115.00"
type input "0.00"
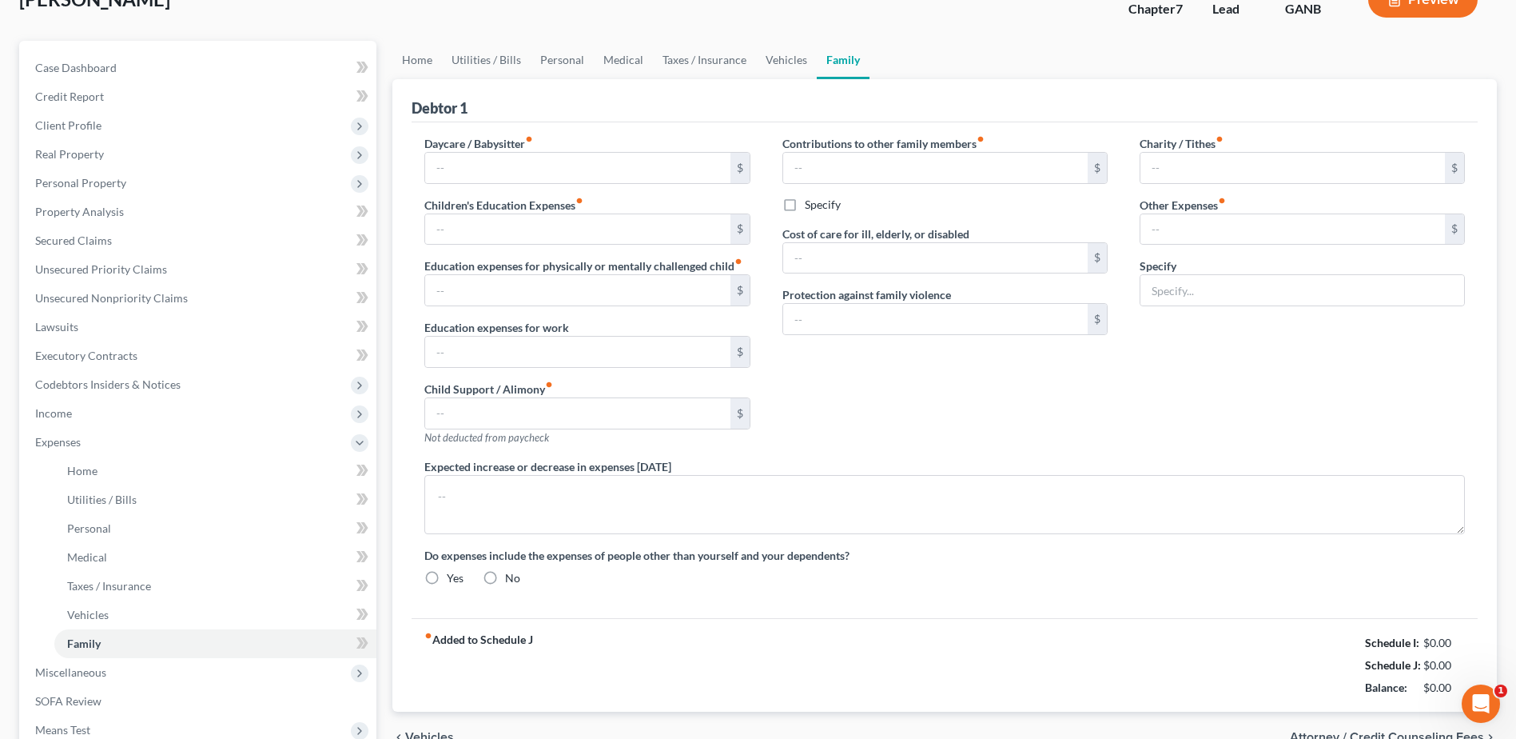
radio input "true"
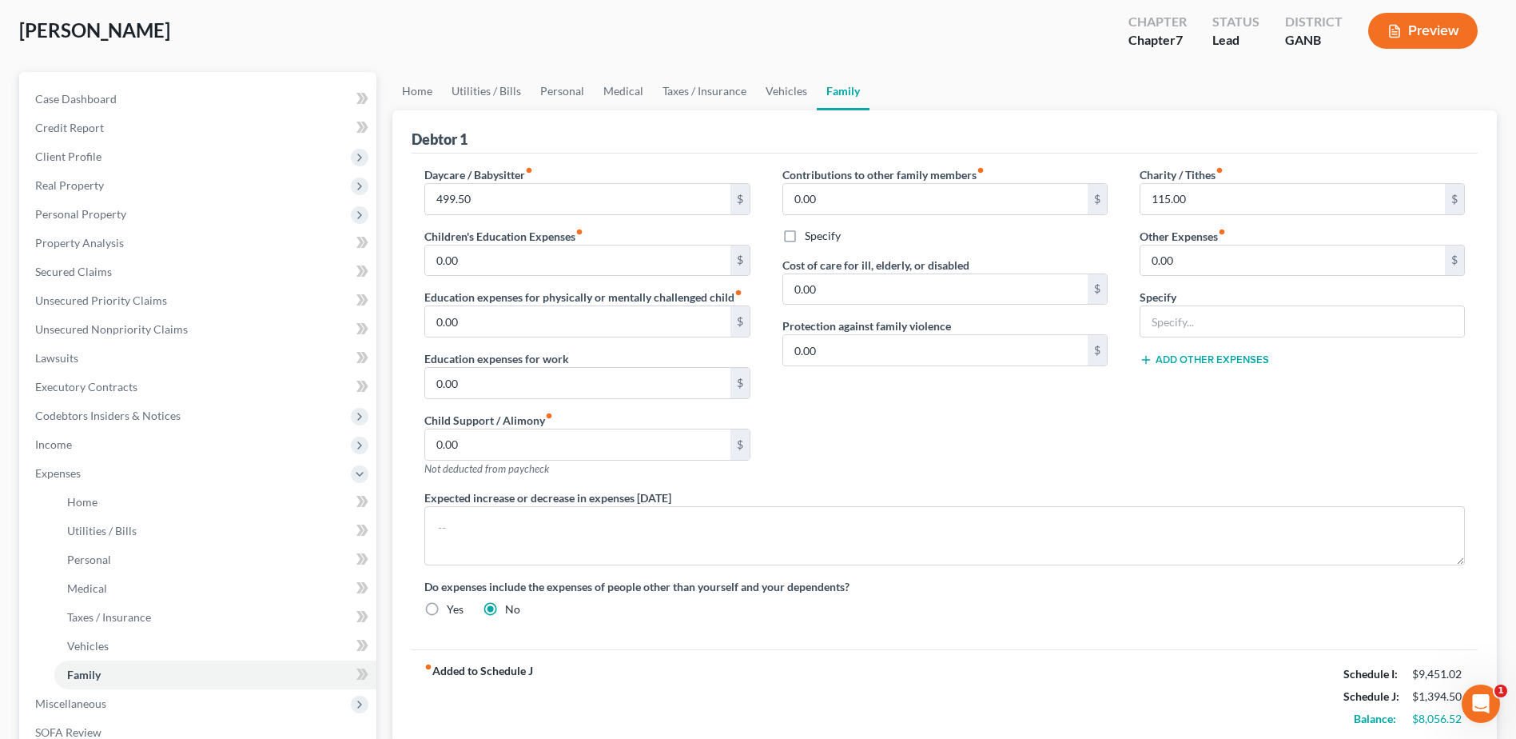
scroll to position [0, 0]
